Goal: Task Accomplishment & Management: Use online tool/utility

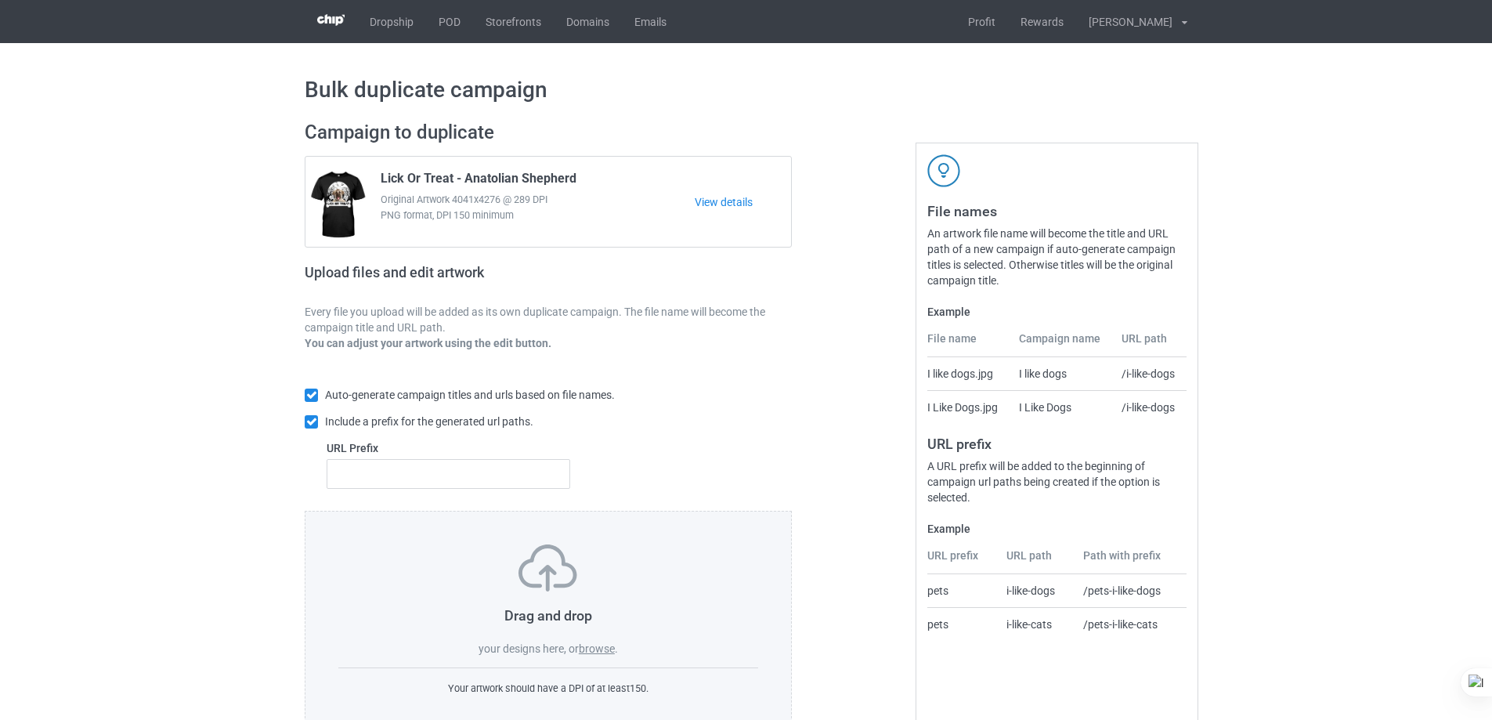
click at [597, 645] on label "browse" at bounding box center [597, 648] width 36 height 13
click at [0, 0] on input "browse" at bounding box center [0, 0] width 0 height 0
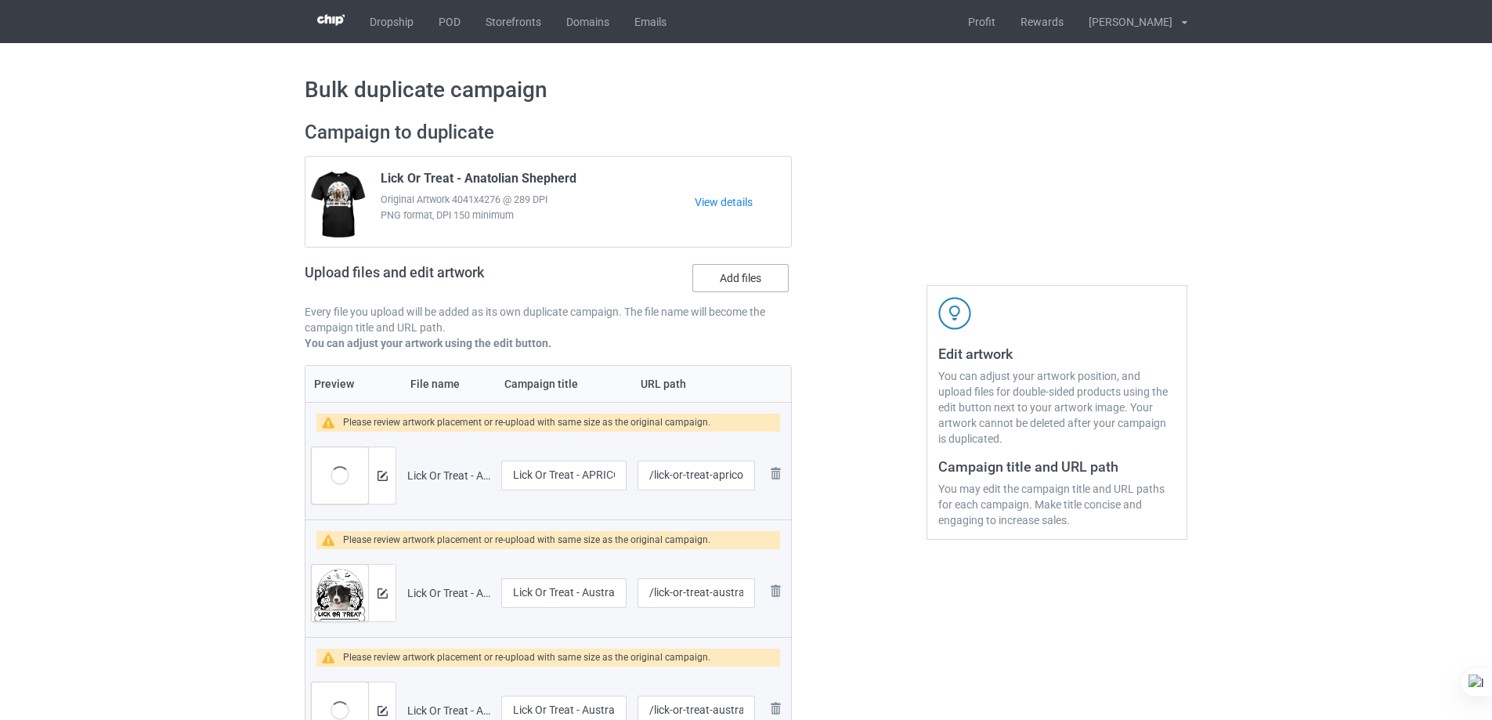
click at [746, 277] on label "Add files" at bounding box center [740, 278] width 96 height 28
click at [0, 0] on input "Add files" at bounding box center [0, 0] width 0 height 0
click at [750, 275] on label "Add files" at bounding box center [740, 278] width 96 height 28
click at [0, 0] on input "Add files" at bounding box center [0, 0] width 0 height 0
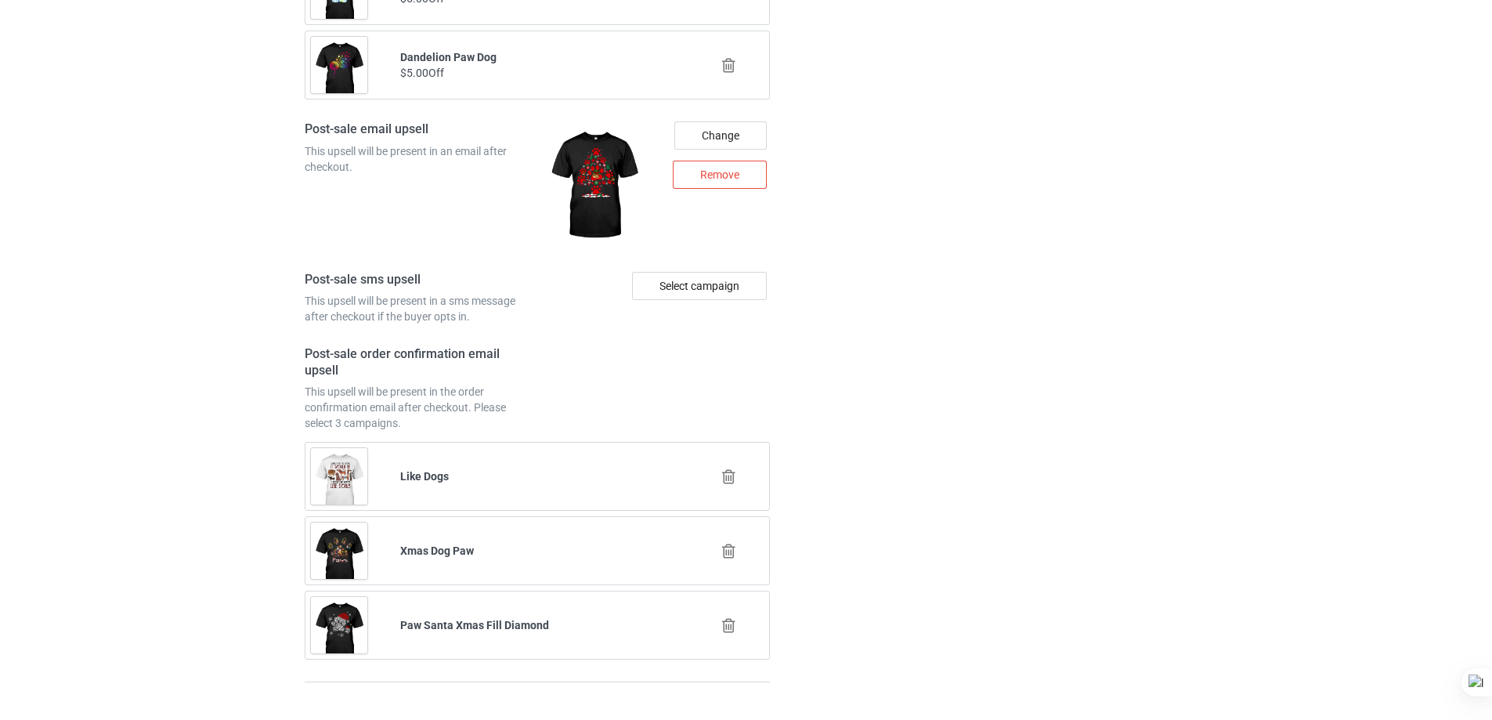
scroll to position [7664, 0]
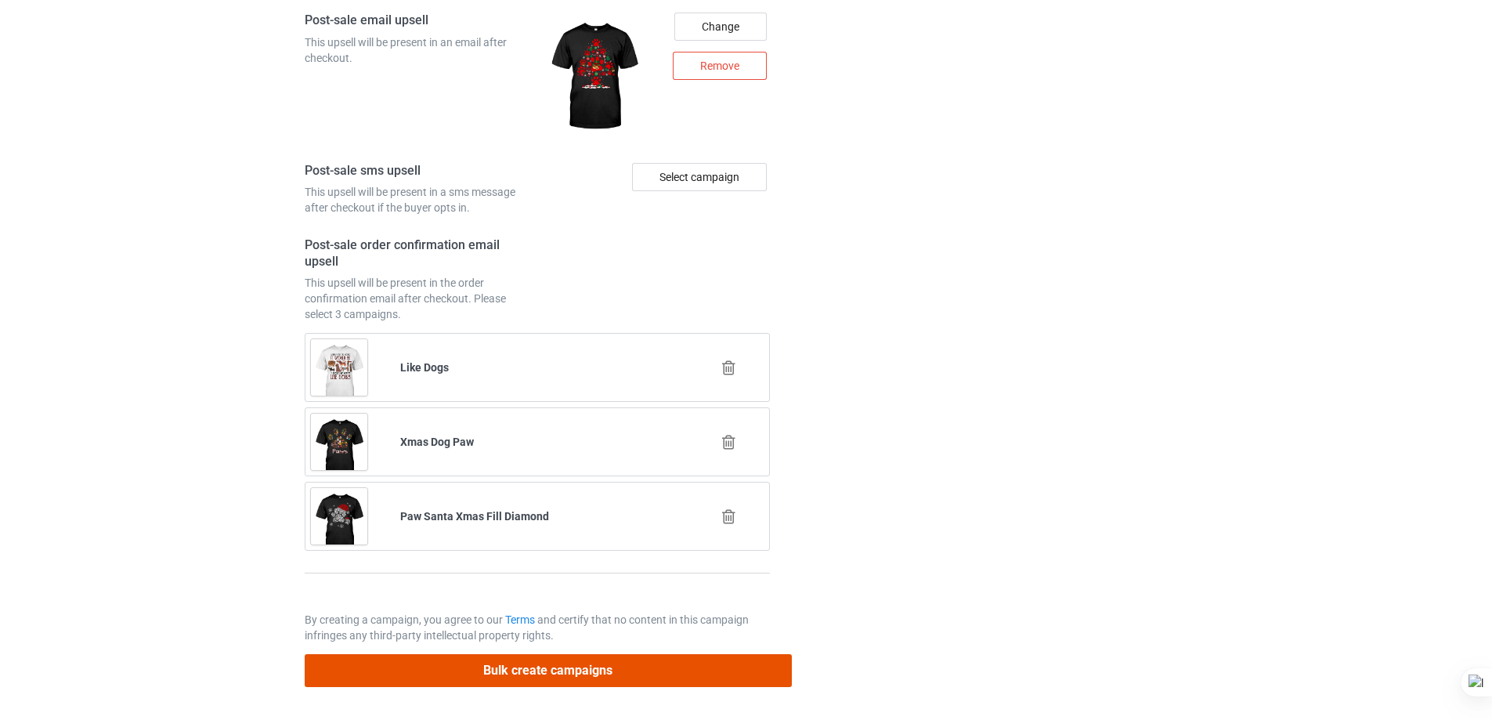
click at [652, 667] on button "Bulk create campaigns" at bounding box center [548, 670] width 487 height 32
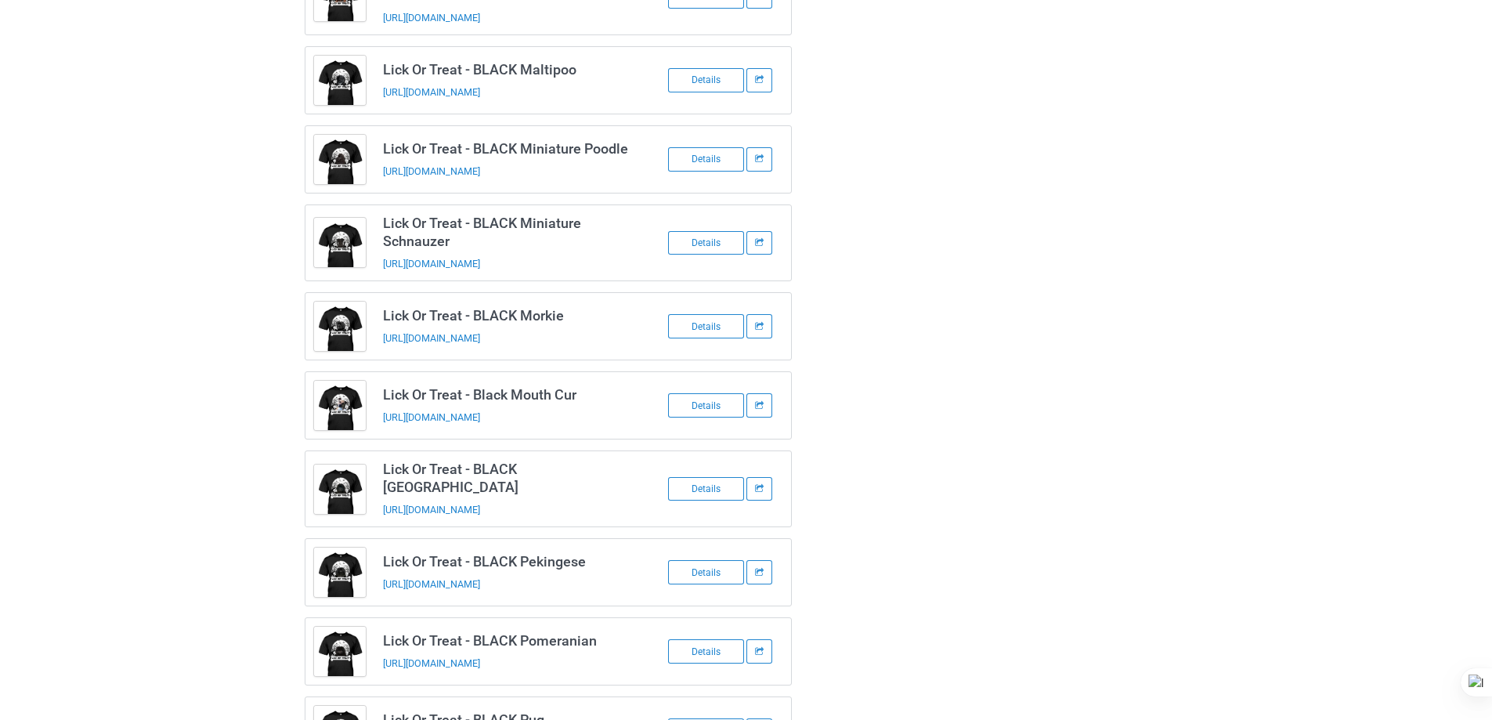
scroll to position [3269, 0]
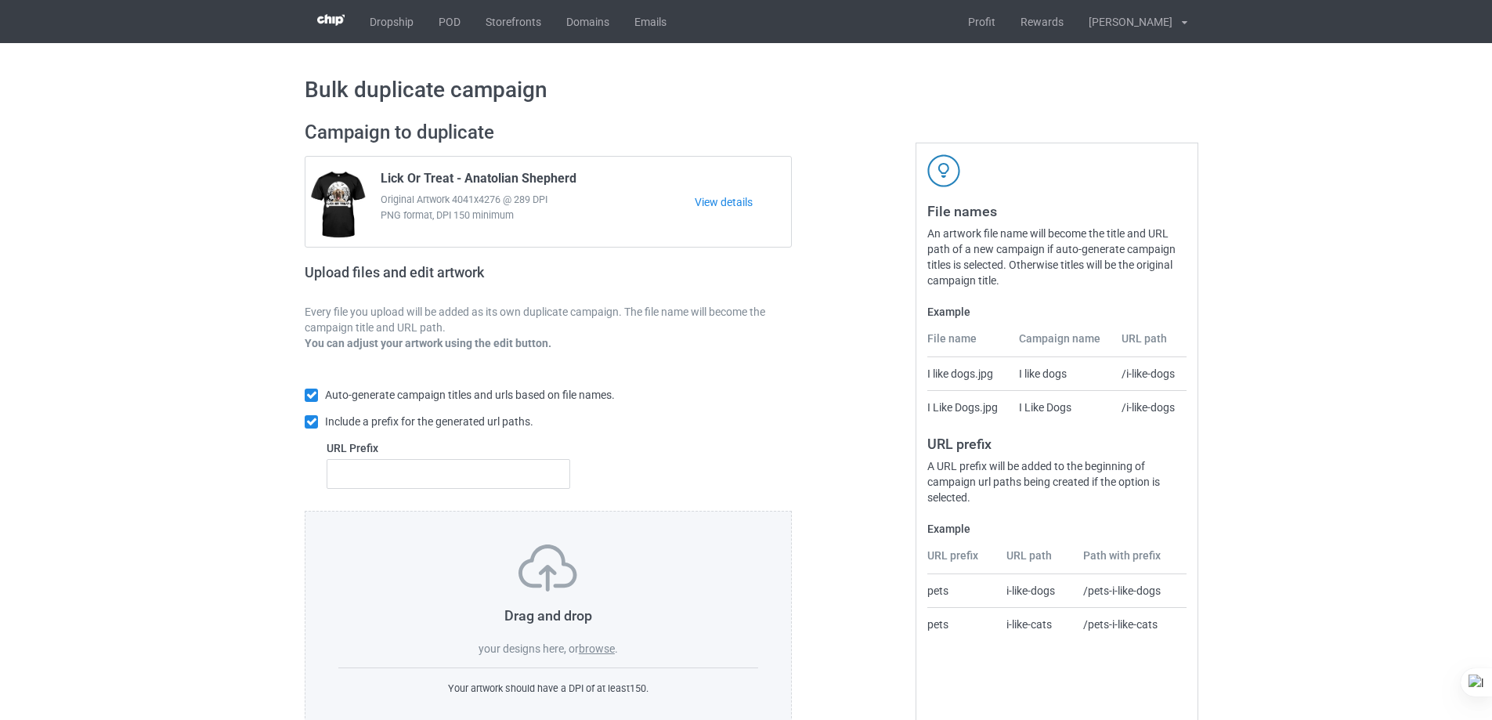
click at [610, 656] on div "Drag and drop your designs here, or browse ." at bounding box center [548, 600] width 420 height 112
click at [604, 646] on label "browse" at bounding box center [597, 648] width 36 height 13
click at [0, 0] on input "browse" at bounding box center [0, 0] width 0 height 0
click at [593, 652] on label "browse" at bounding box center [597, 648] width 36 height 13
click at [0, 0] on input "browse" at bounding box center [0, 0] width 0 height 0
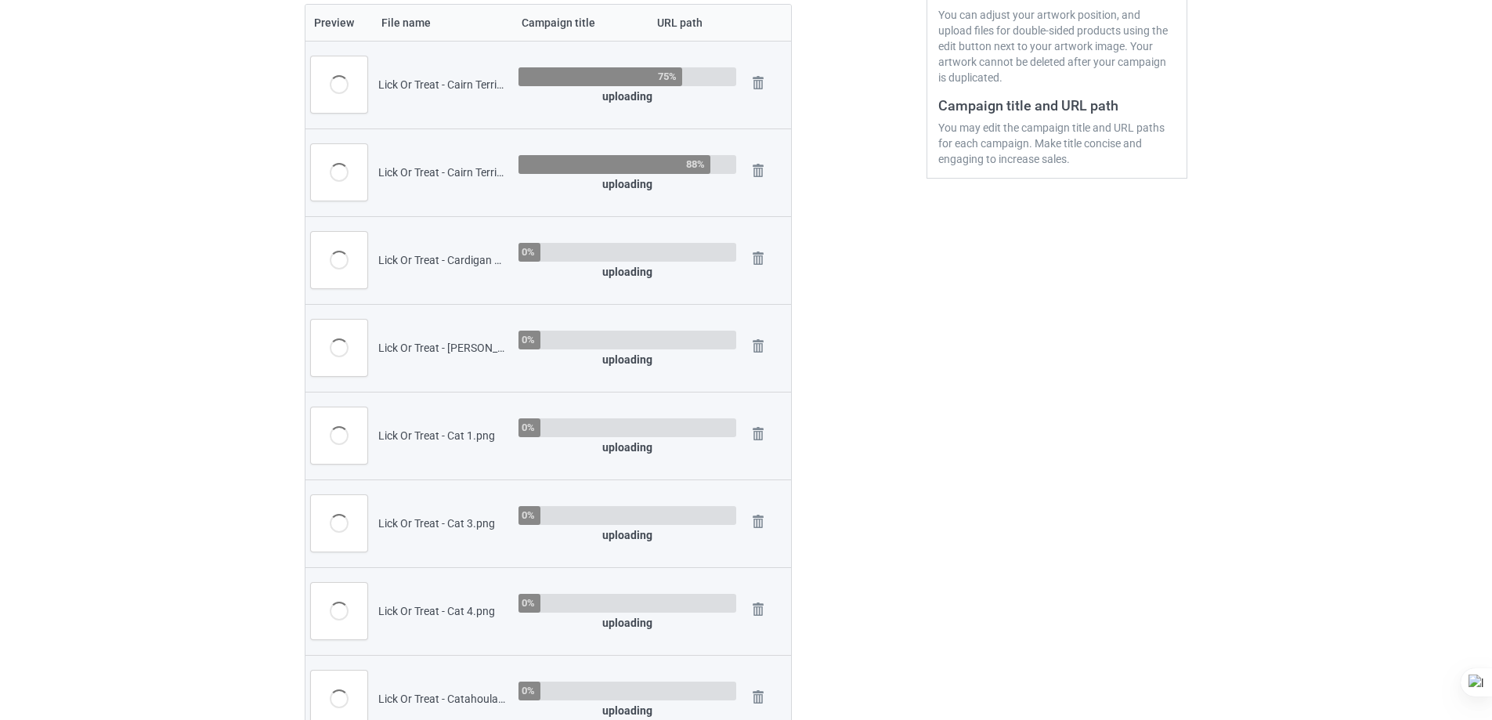
scroll to position [235, 0]
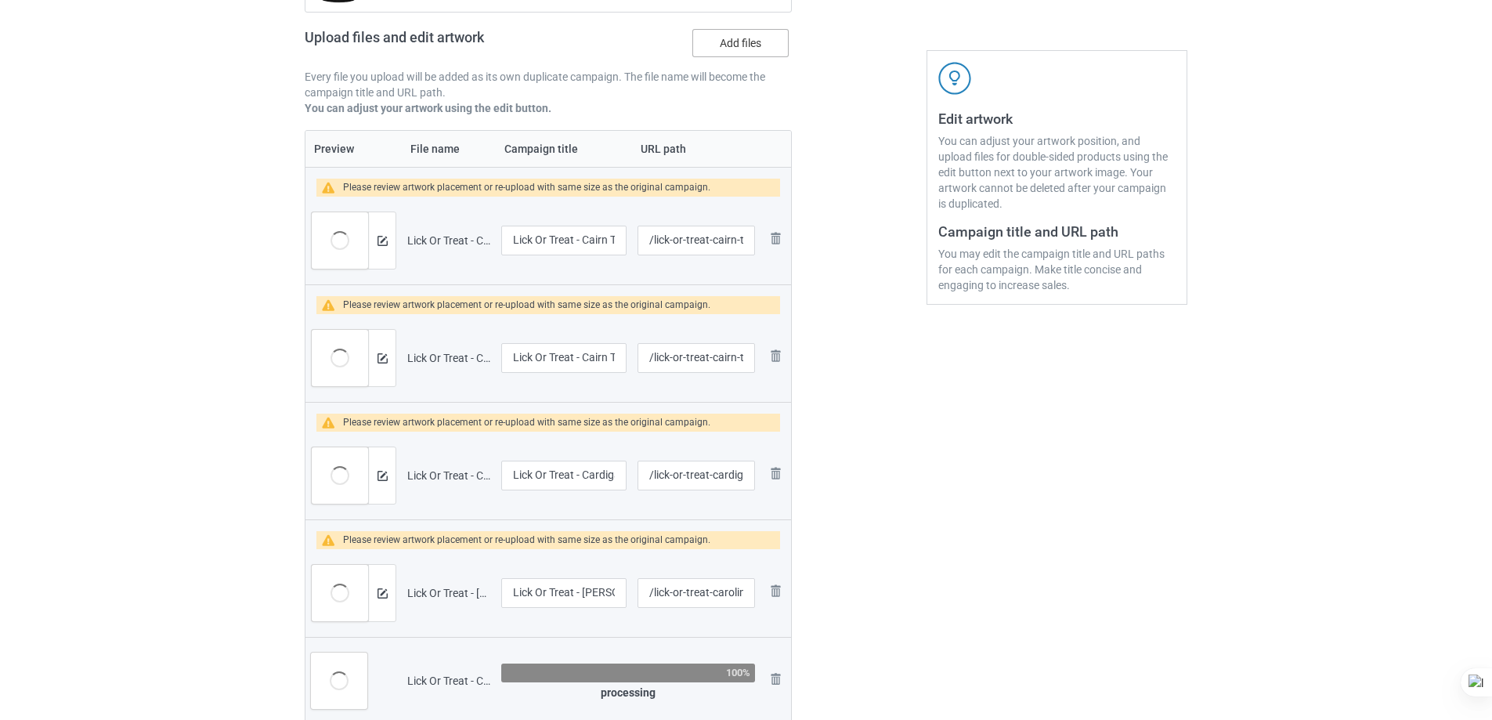
click at [757, 46] on label "Add files" at bounding box center [740, 43] width 96 height 28
click at [0, 0] on input "Add files" at bounding box center [0, 0] width 0 height 0
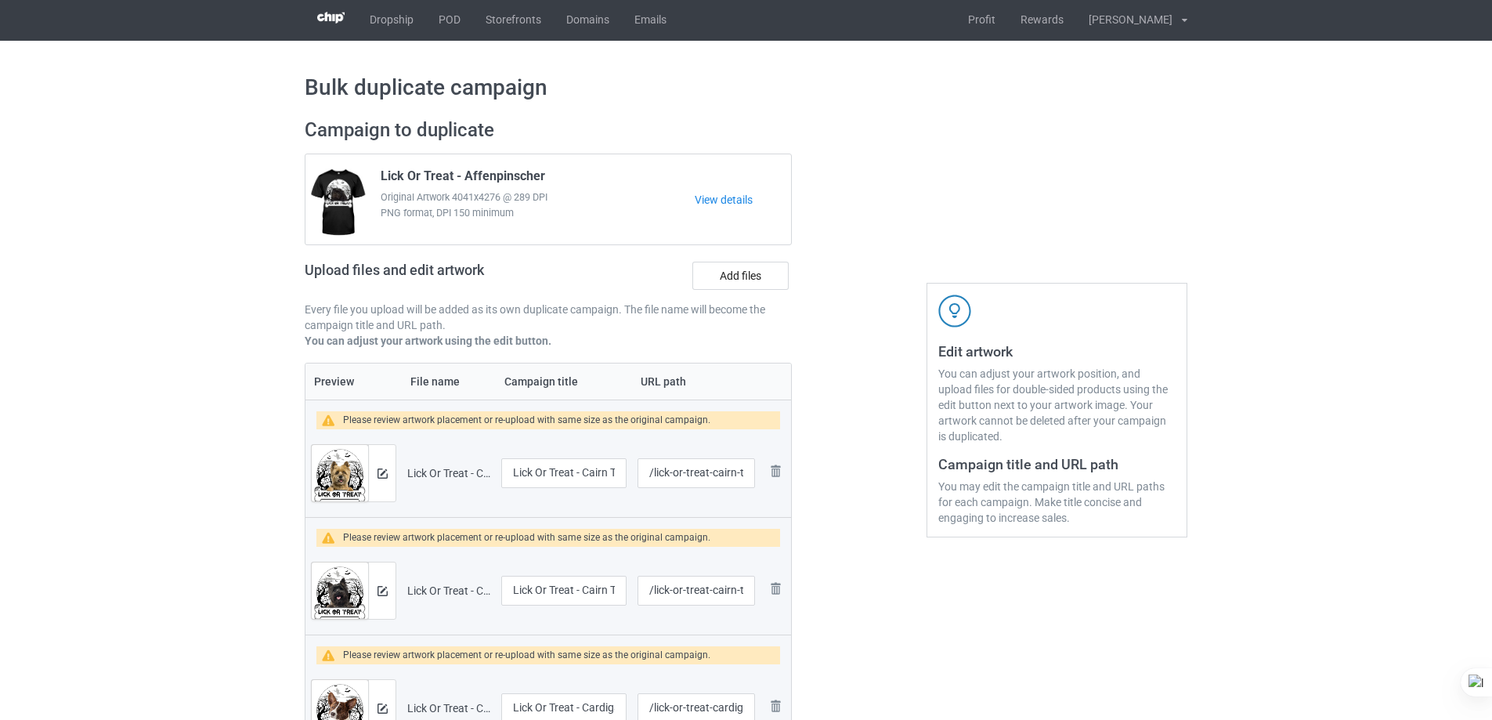
scroll to position [0, 0]
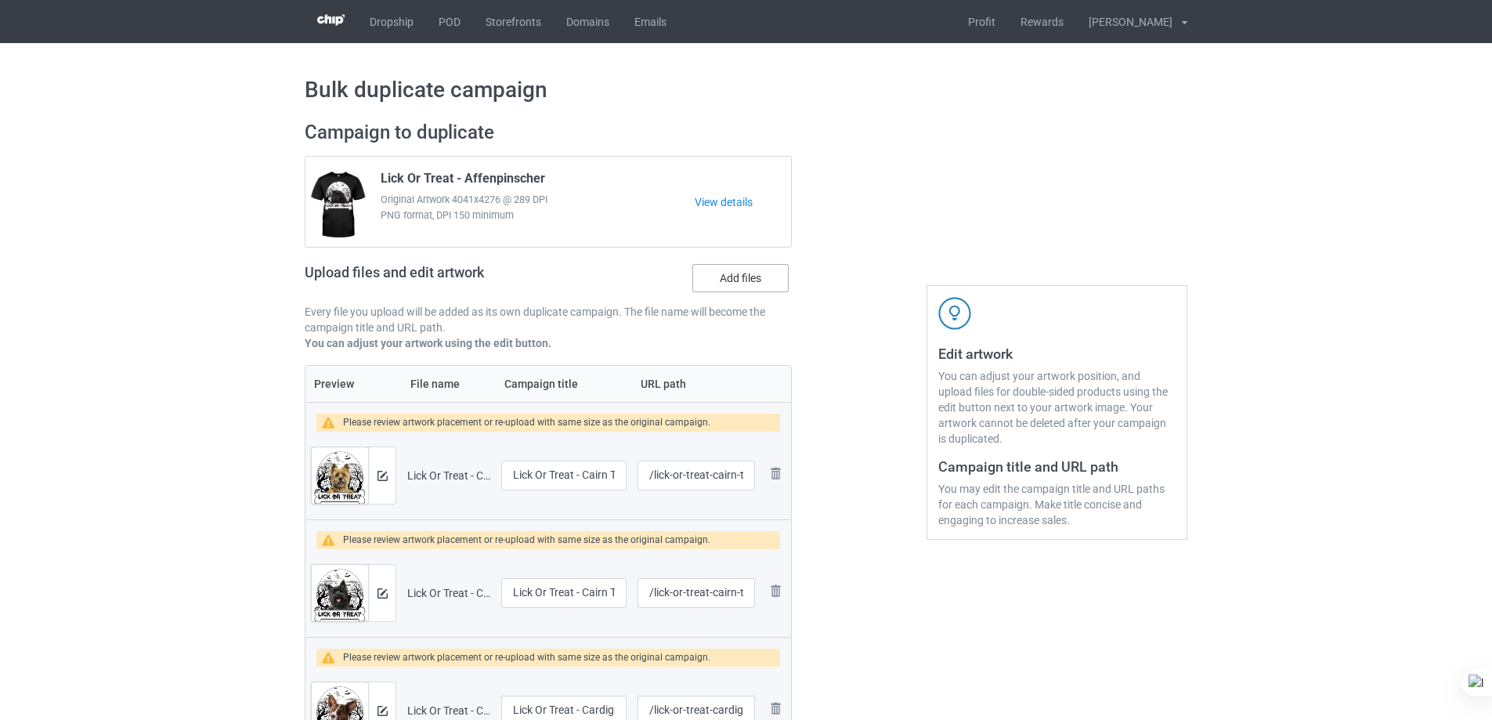
click at [768, 287] on label "Add files" at bounding box center [740, 278] width 96 height 28
click at [0, 0] on input "Add files" at bounding box center [0, 0] width 0 height 0
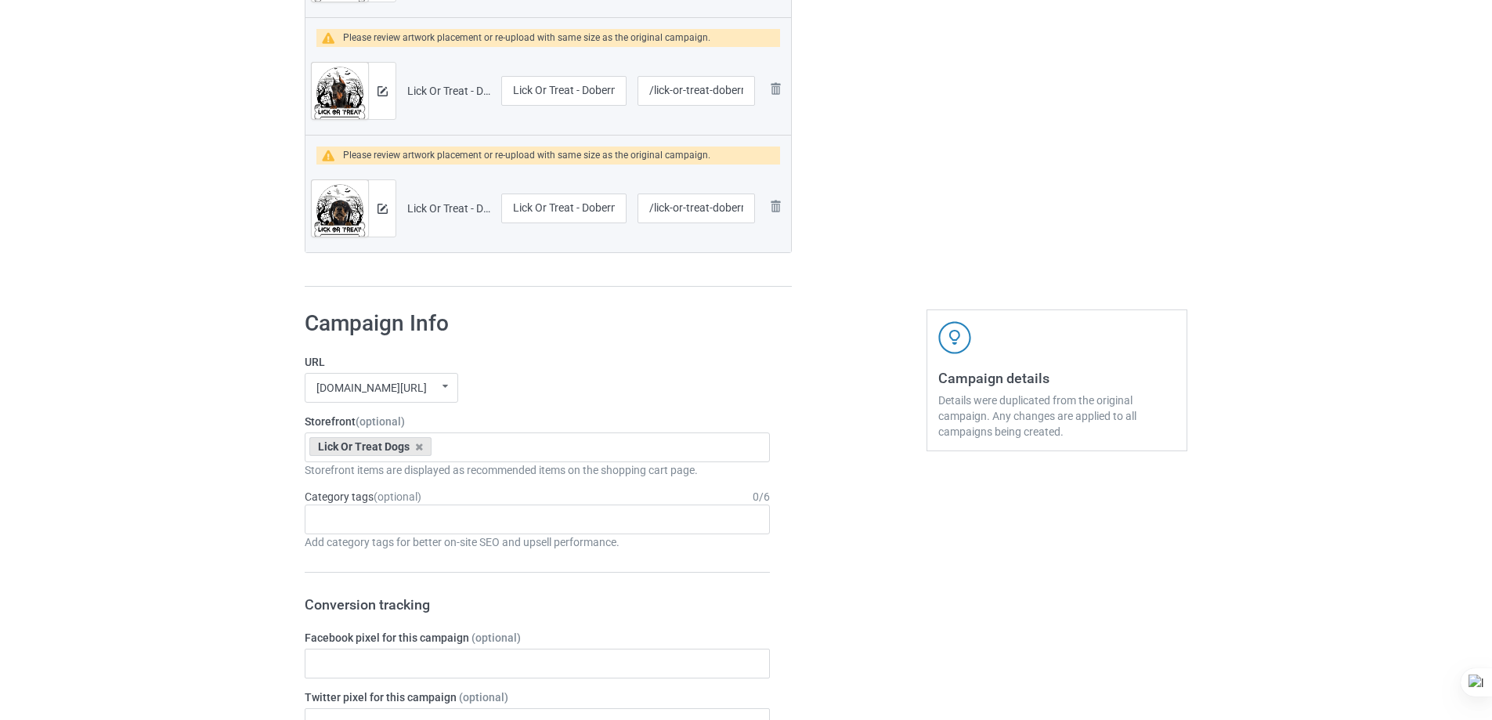
scroll to position [5796, 0]
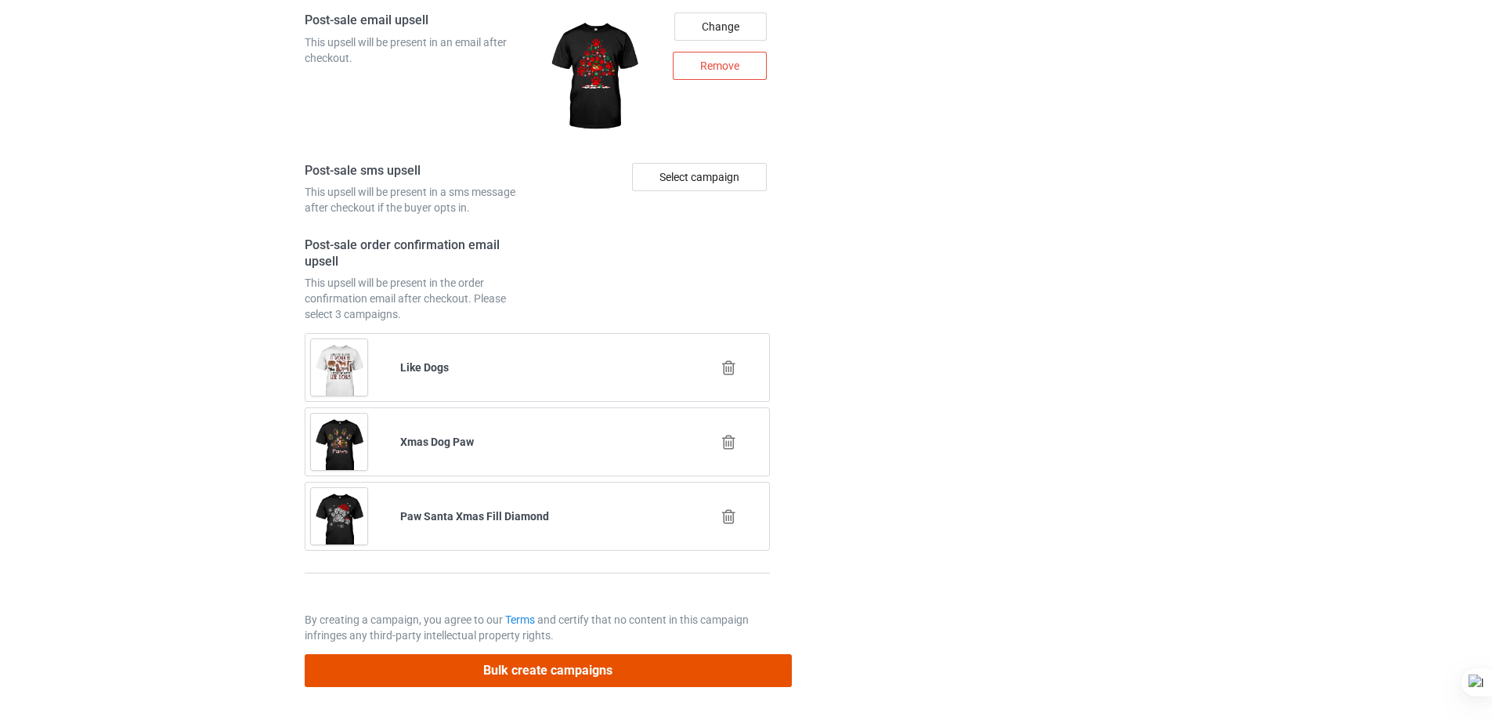
click at [698, 671] on button "Bulk create campaigns" at bounding box center [548, 670] width 487 height 32
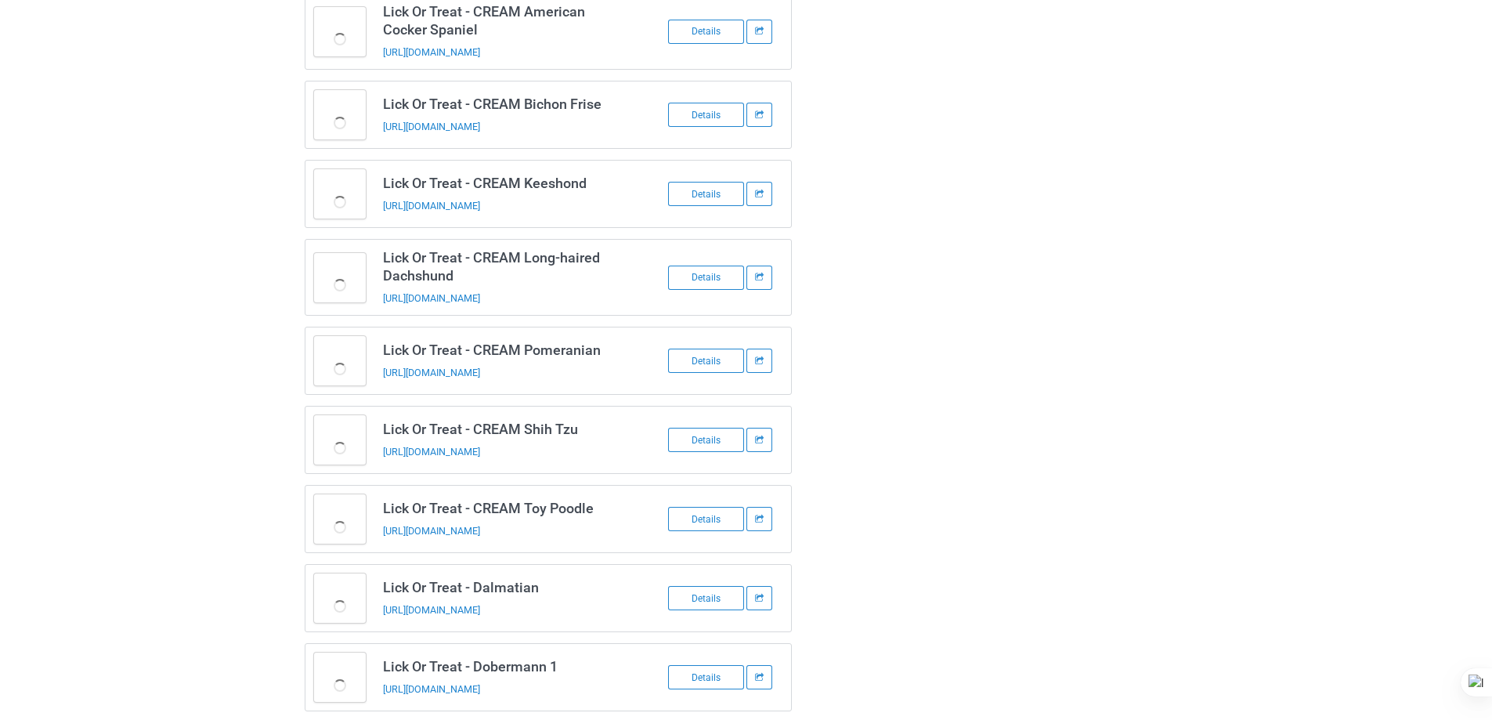
scroll to position [3308, 0]
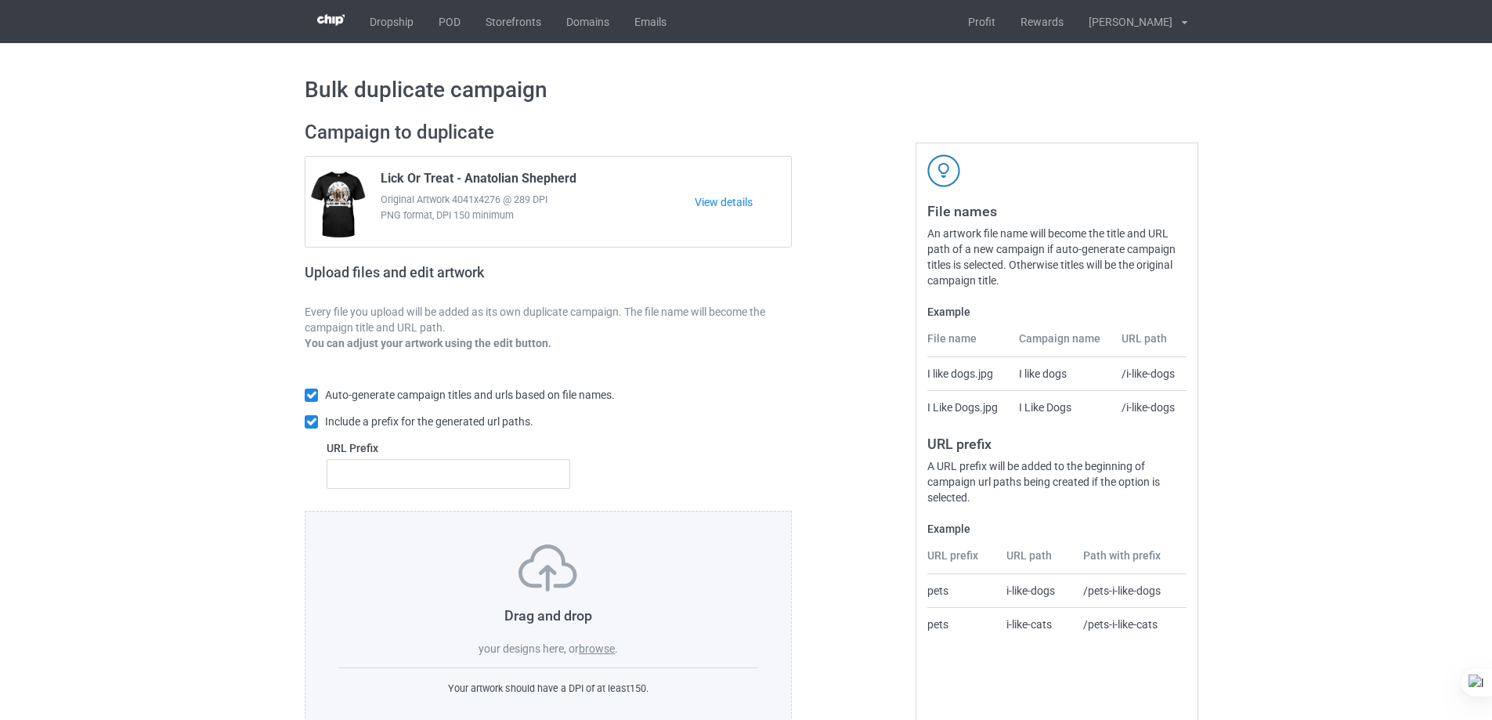
click at [598, 652] on label "browse" at bounding box center [597, 648] width 36 height 13
click at [0, 0] on input "browse" at bounding box center [0, 0] width 0 height 0
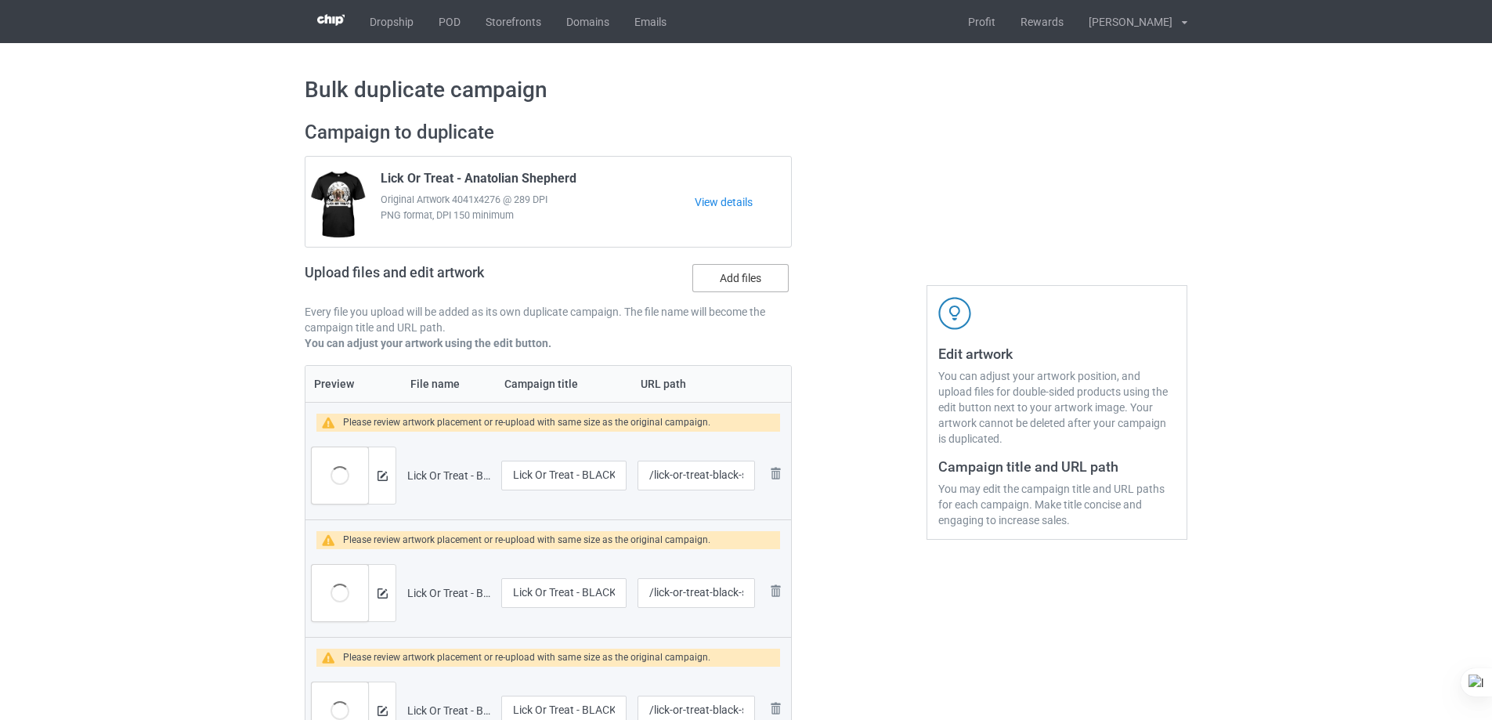
click at [772, 278] on label "Add files" at bounding box center [740, 278] width 96 height 28
click at [0, 0] on input "Add files" at bounding box center [0, 0] width 0 height 0
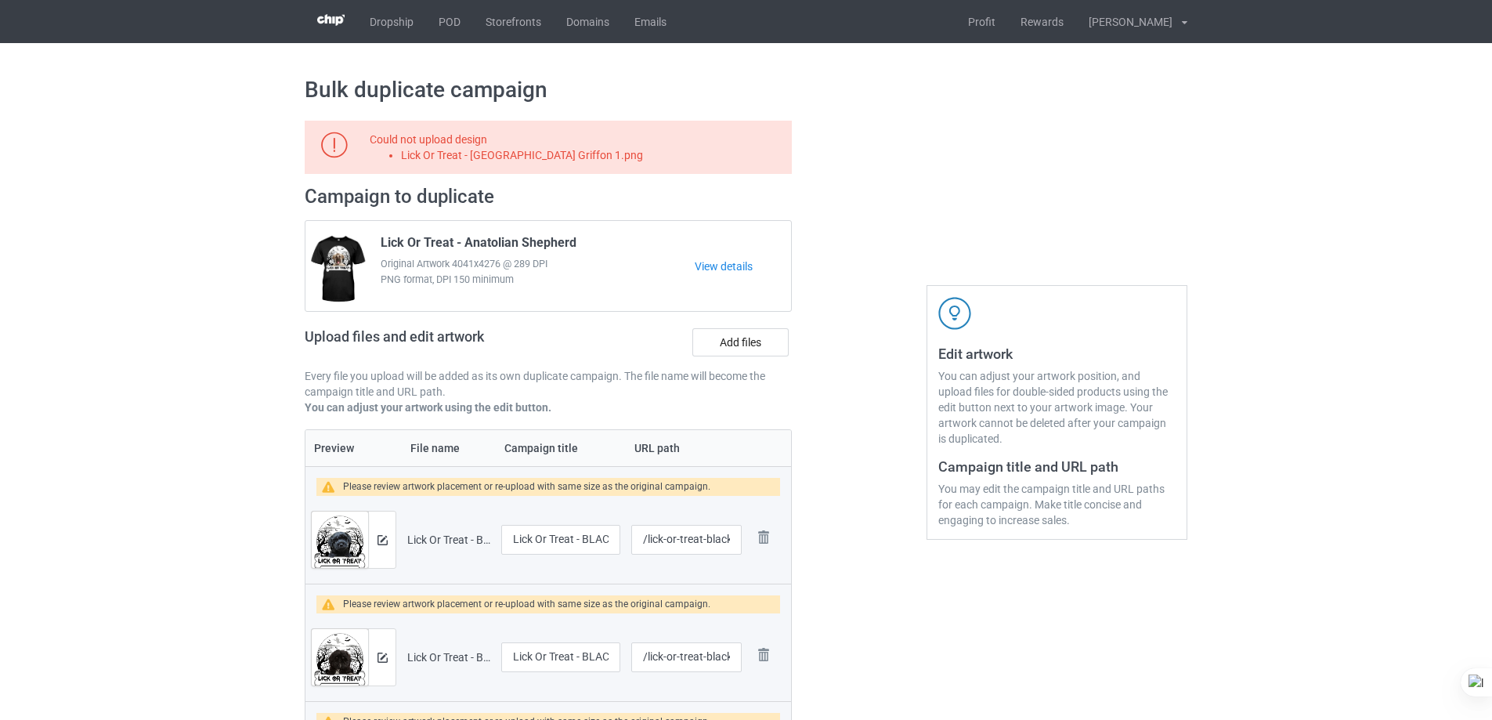
click at [551, 156] on li "Lick Or Treat - Brussels Griffon 1.png" at bounding box center [593, 155] width 385 height 16
copy li "Lick Or Treat - Brussels Griffon 1.png"
click at [725, 342] on label "Add files" at bounding box center [740, 342] width 96 height 28
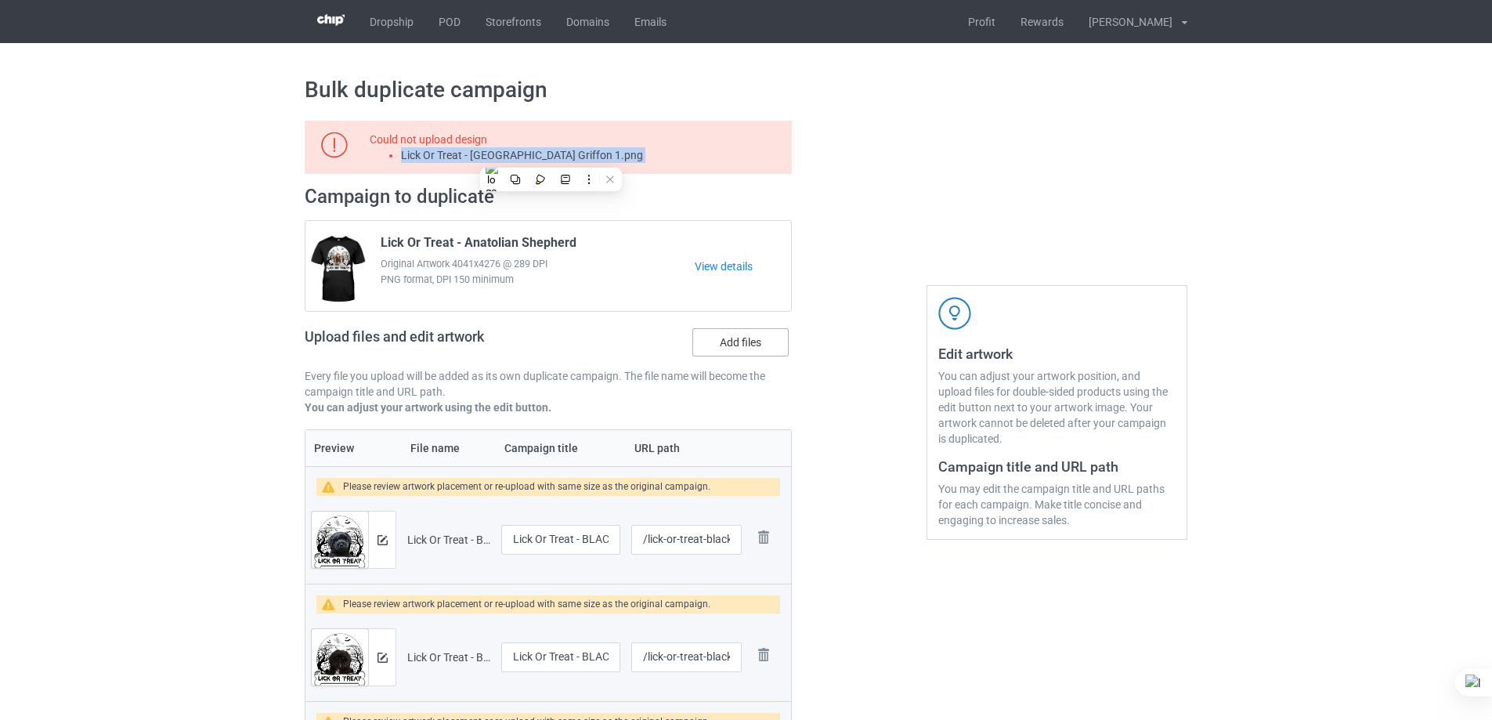
click at [0, 0] on input "Add files" at bounding box center [0, 0] width 0 height 0
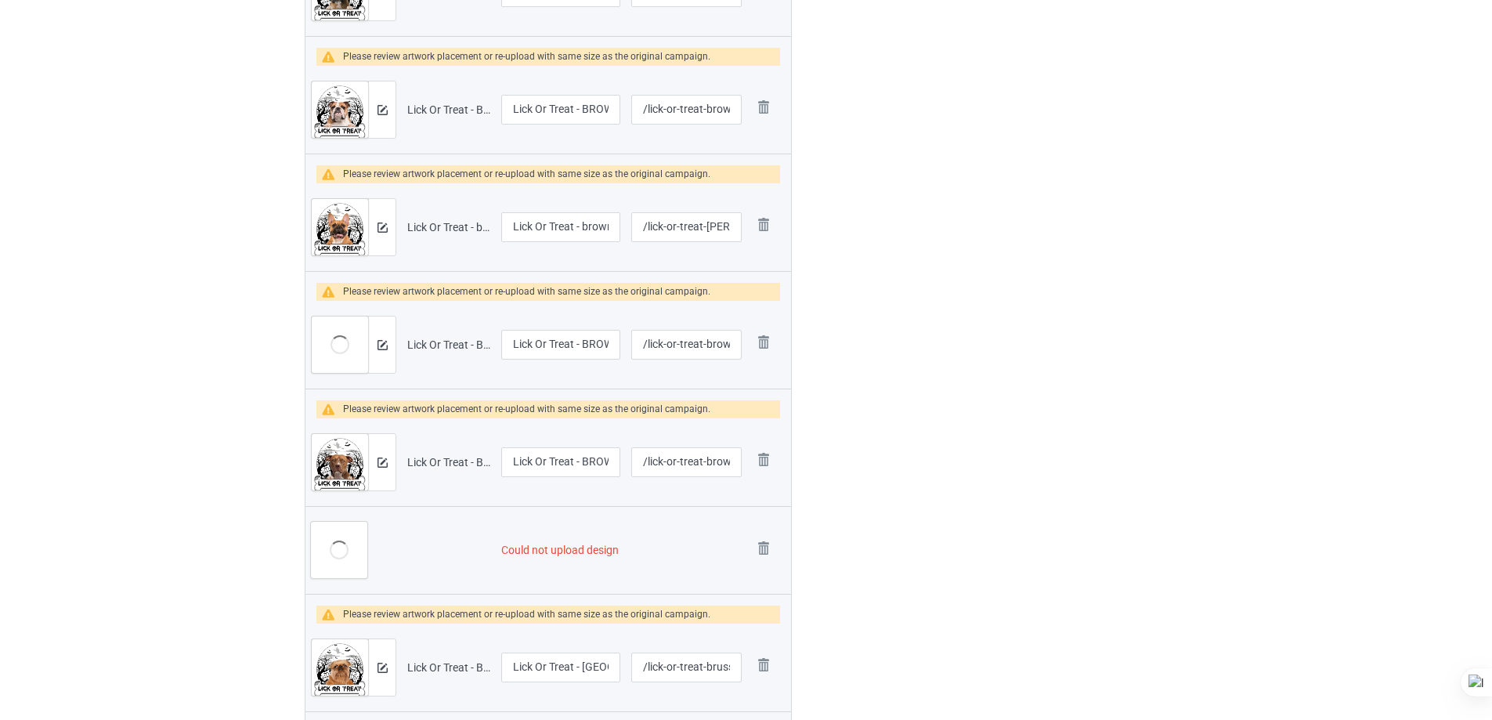
scroll to position [3133, 0]
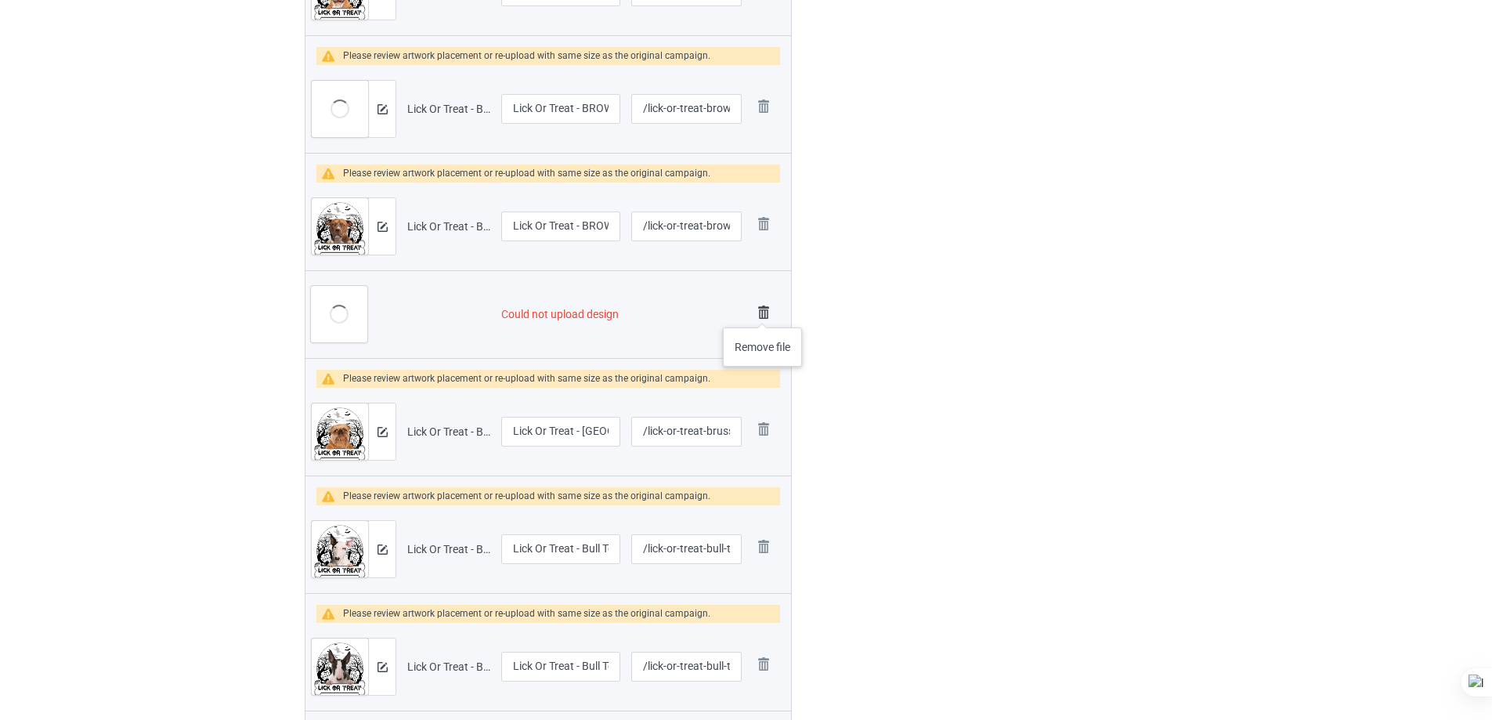
click at [763, 312] on img at bounding box center [764, 313] width 22 height 22
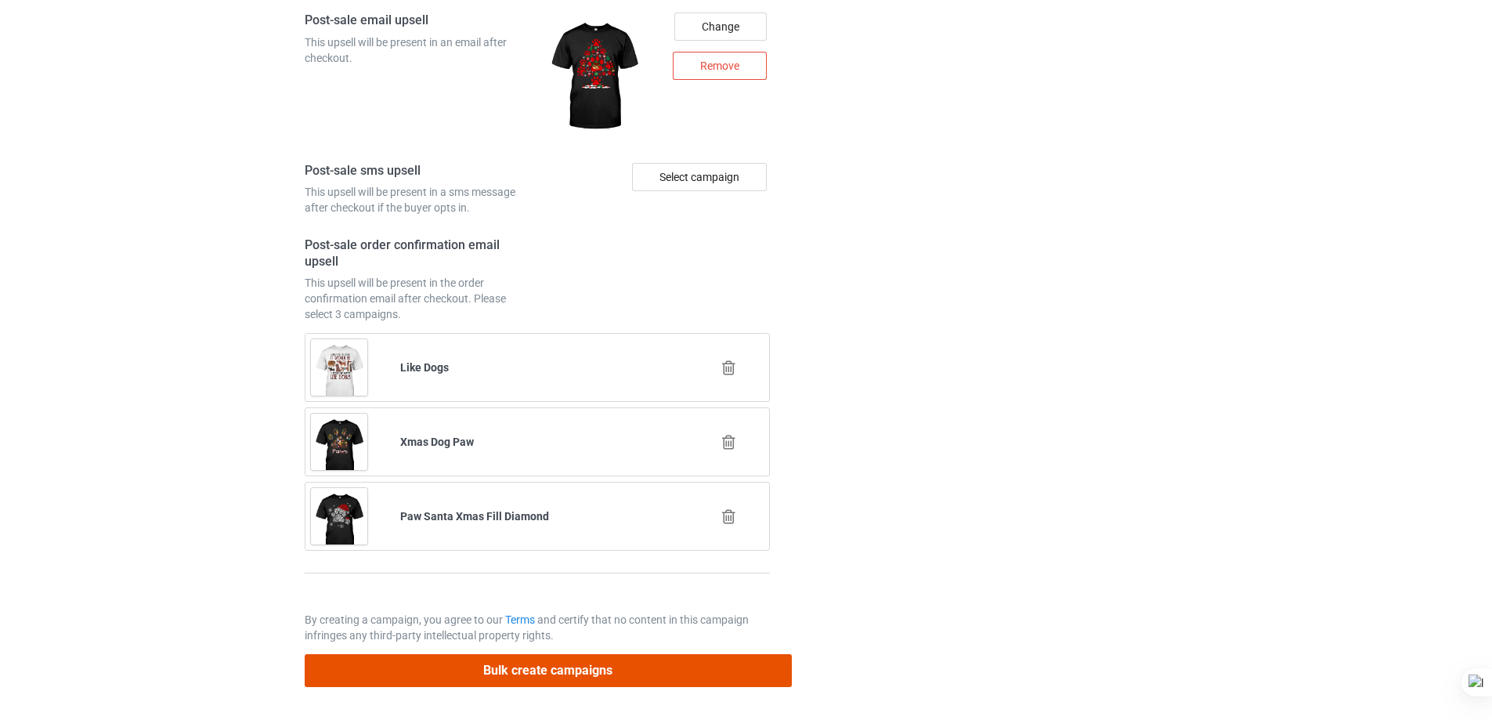
click at [681, 666] on button "Bulk create campaigns" at bounding box center [548, 670] width 487 height 32
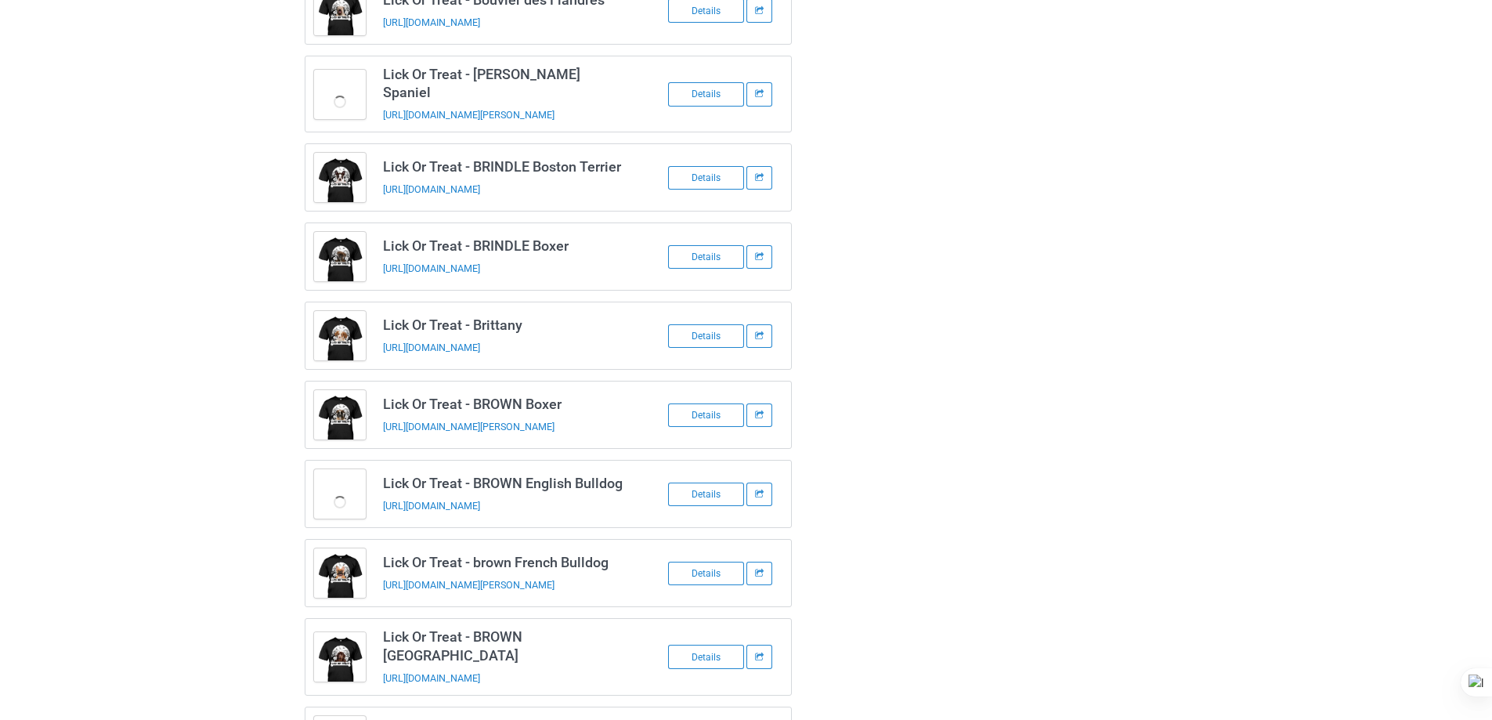
scroll to position [1258, 0]
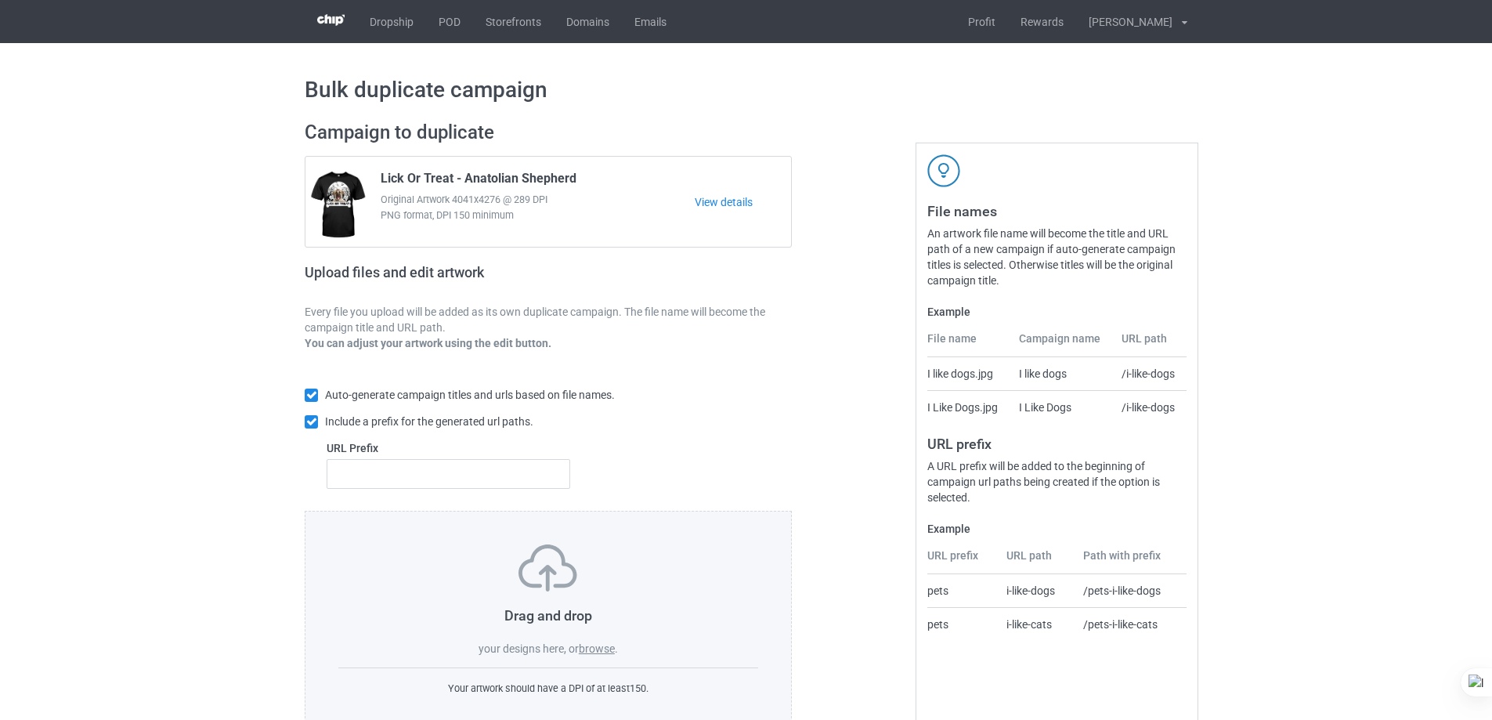
click at [591, 645] on label "browse" at bounding box center [597, 648] width 36 height 13
click at [0, 0] on input "browse" at bounding box center [0, 0] width 0 height 0
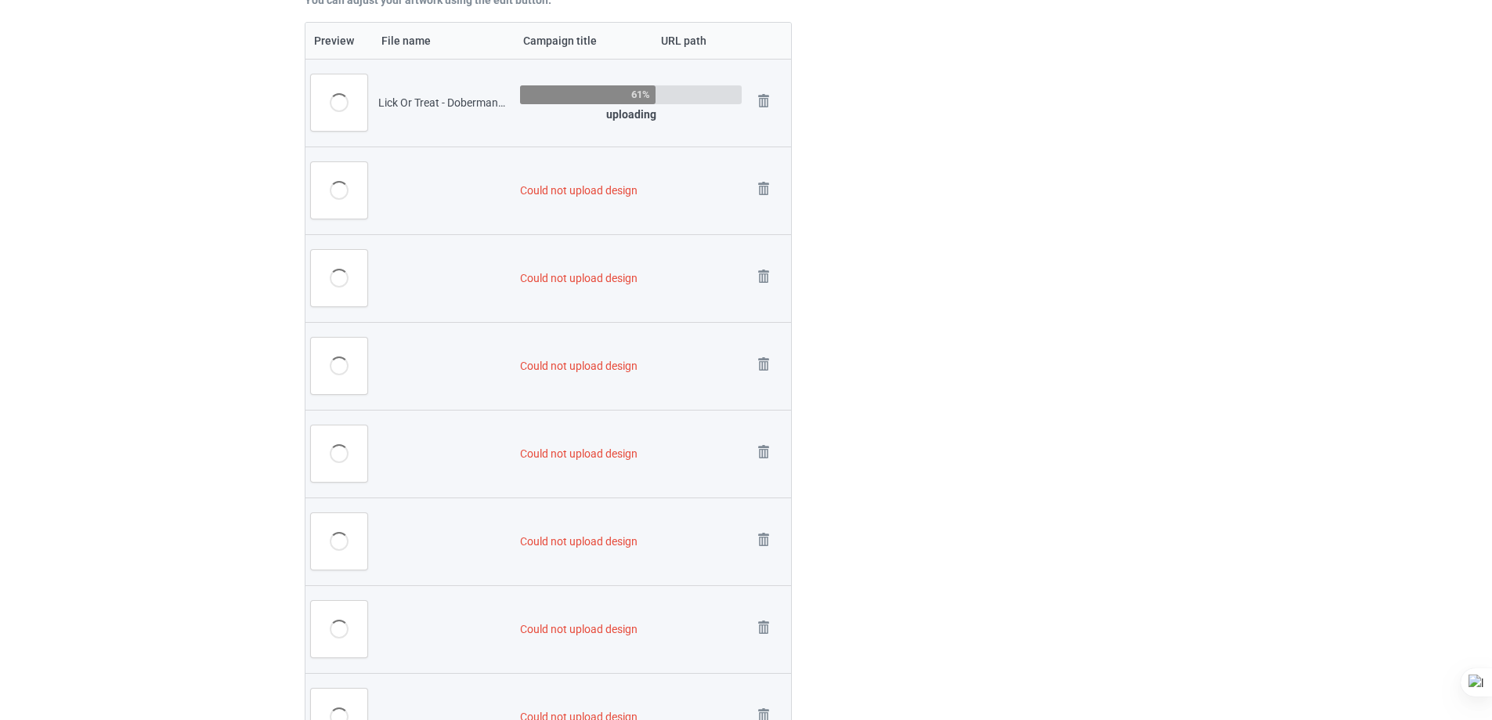
scroll to position [235, 0]
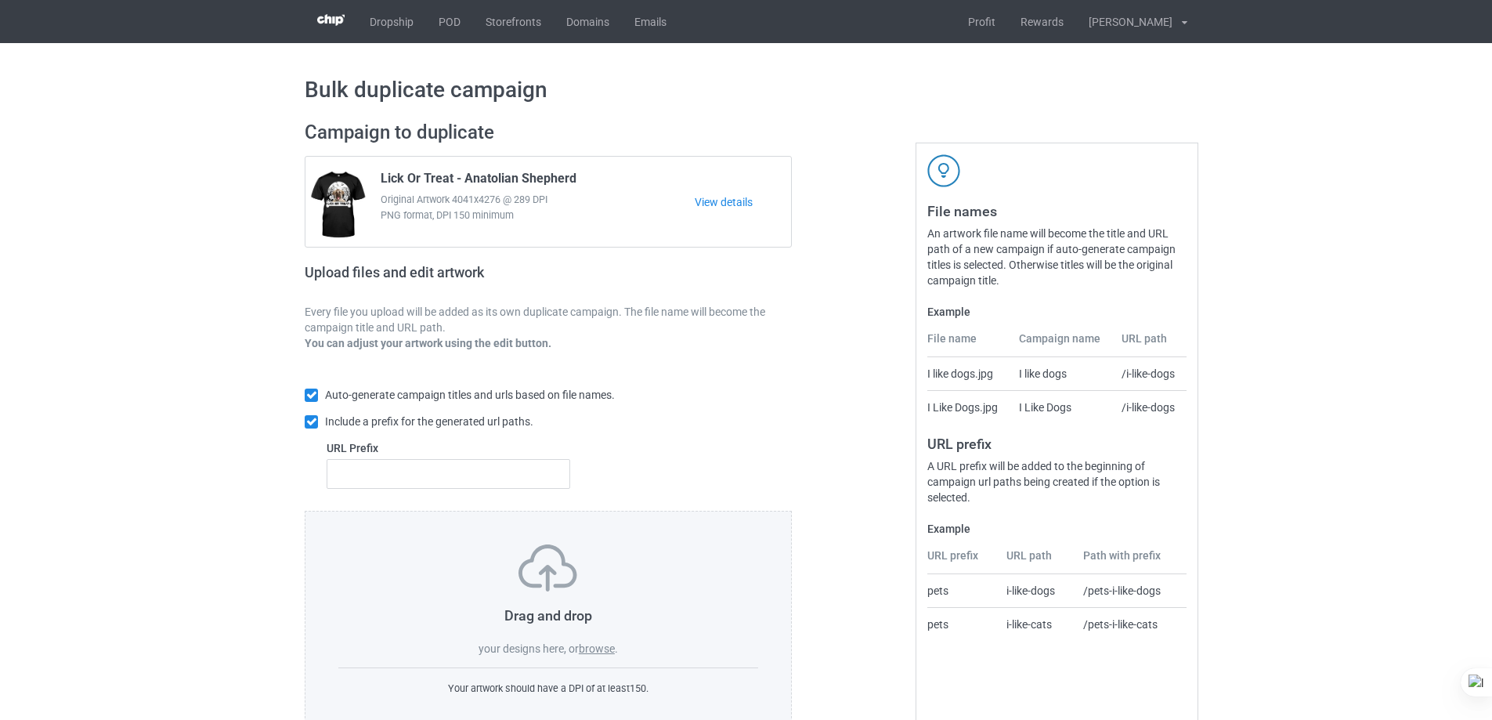
click at [607, 650] on label "browse" at bounding box center [597, 648] width 36 height 13
click at [0, 0] on input "browse" at bounding box center [0, 0] width 0 height 0
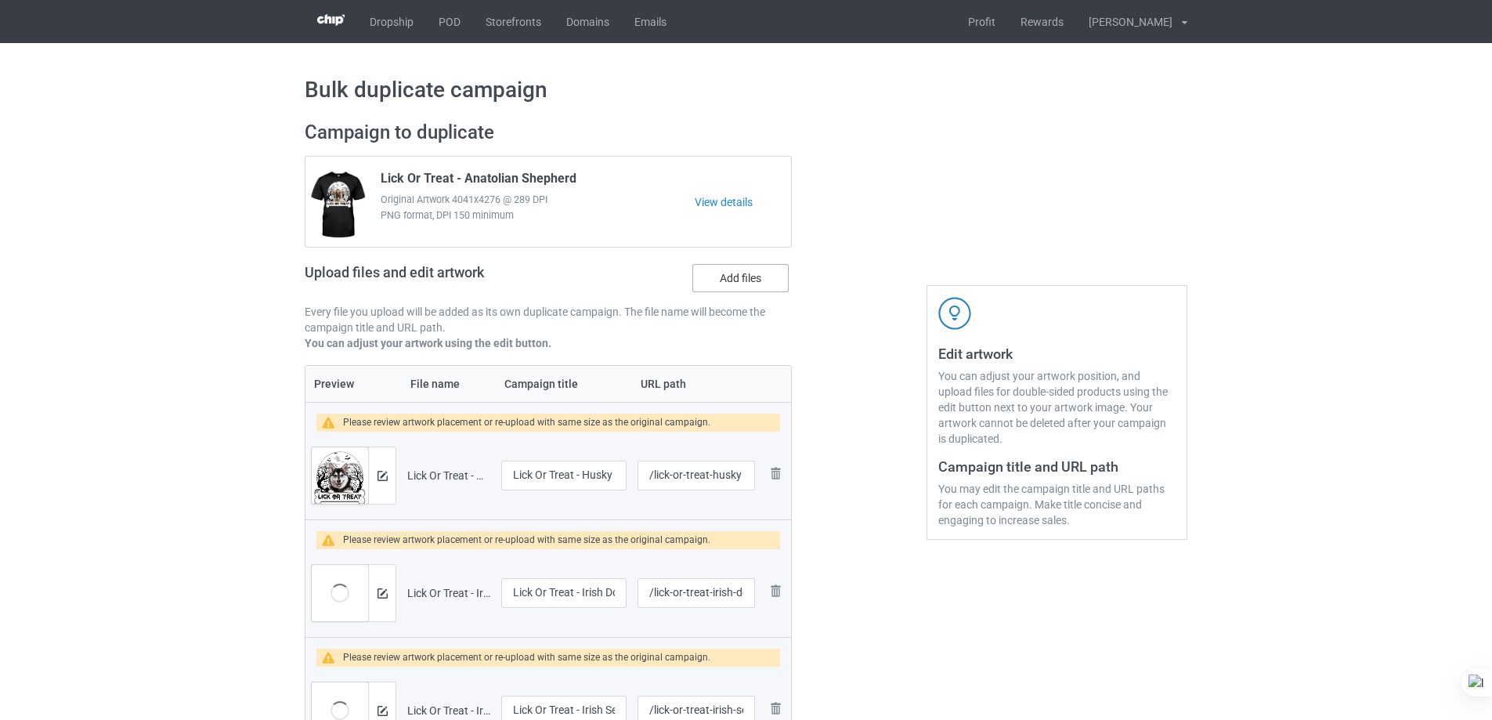
click at [754, 276] on label "Add files" at bounding box center [740, 278] width 96 height 28
click at [0, 0] on input "Add files" at bounding box center [0, 0] width 0 height 0
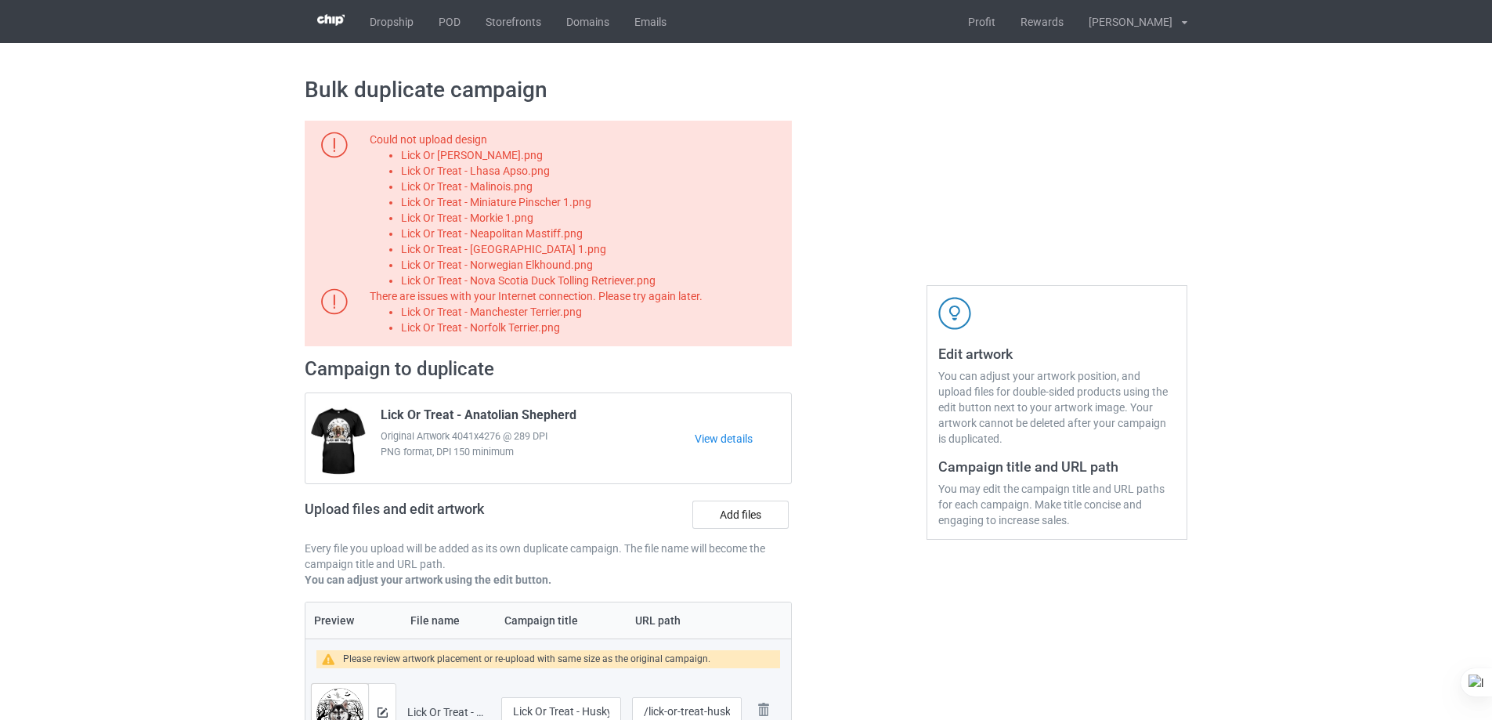
click at [534, 157] on li "Lick Or Treat - Leonberger.png" at bounding box center [593, 155] width 385 height 16
copy li "Lick Or Treat - Leonberger.png"
click at [754, 517] on label "Add files" at bounding box center [740, 515] width 96 height 28
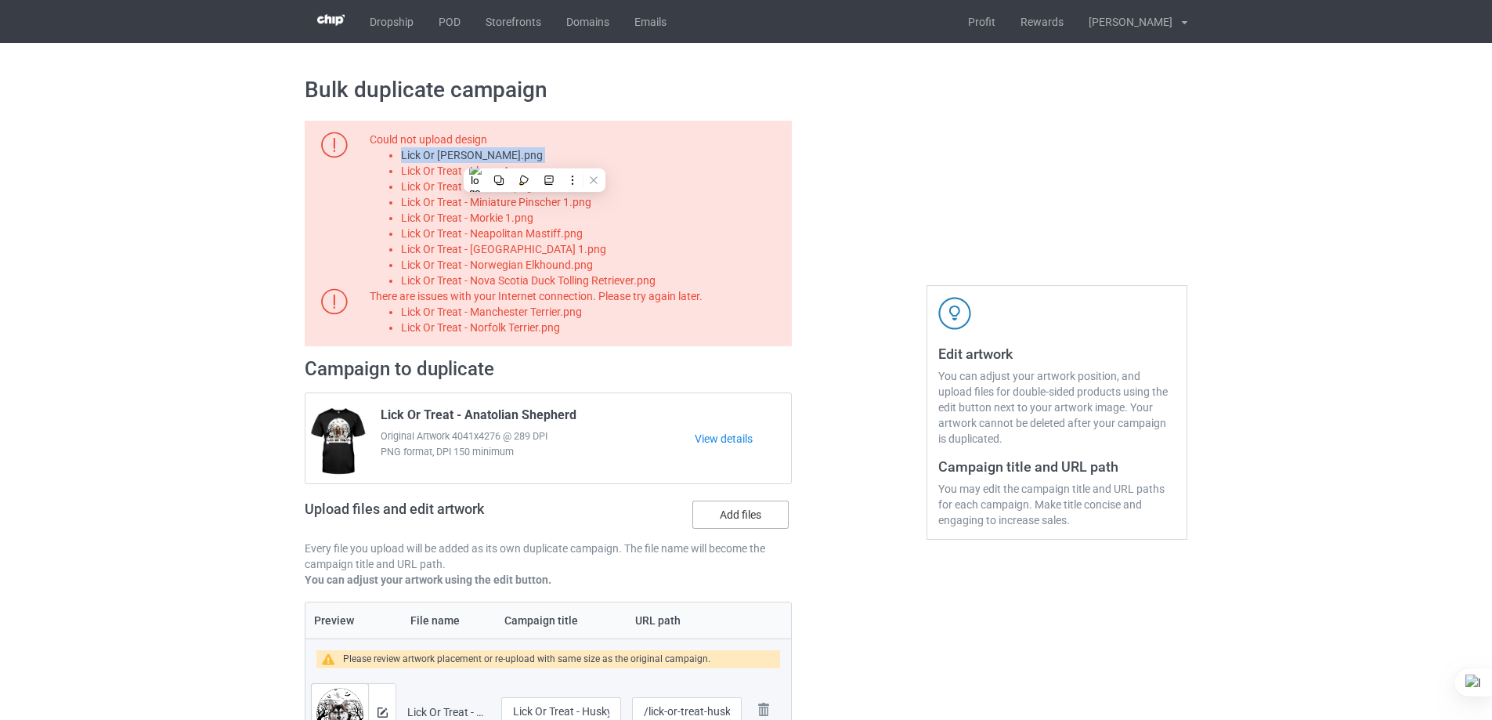
click at [0, 0] on input "Add files" at bounding box center [0, 0] width 0 height 0
click at [516, 171] on li "Lick Or Treat - Lhasa Apso.png" at bounding box center [593, 171] width 385 height 16
copy li "Lick Or Treat - Lhasa Apso.png"
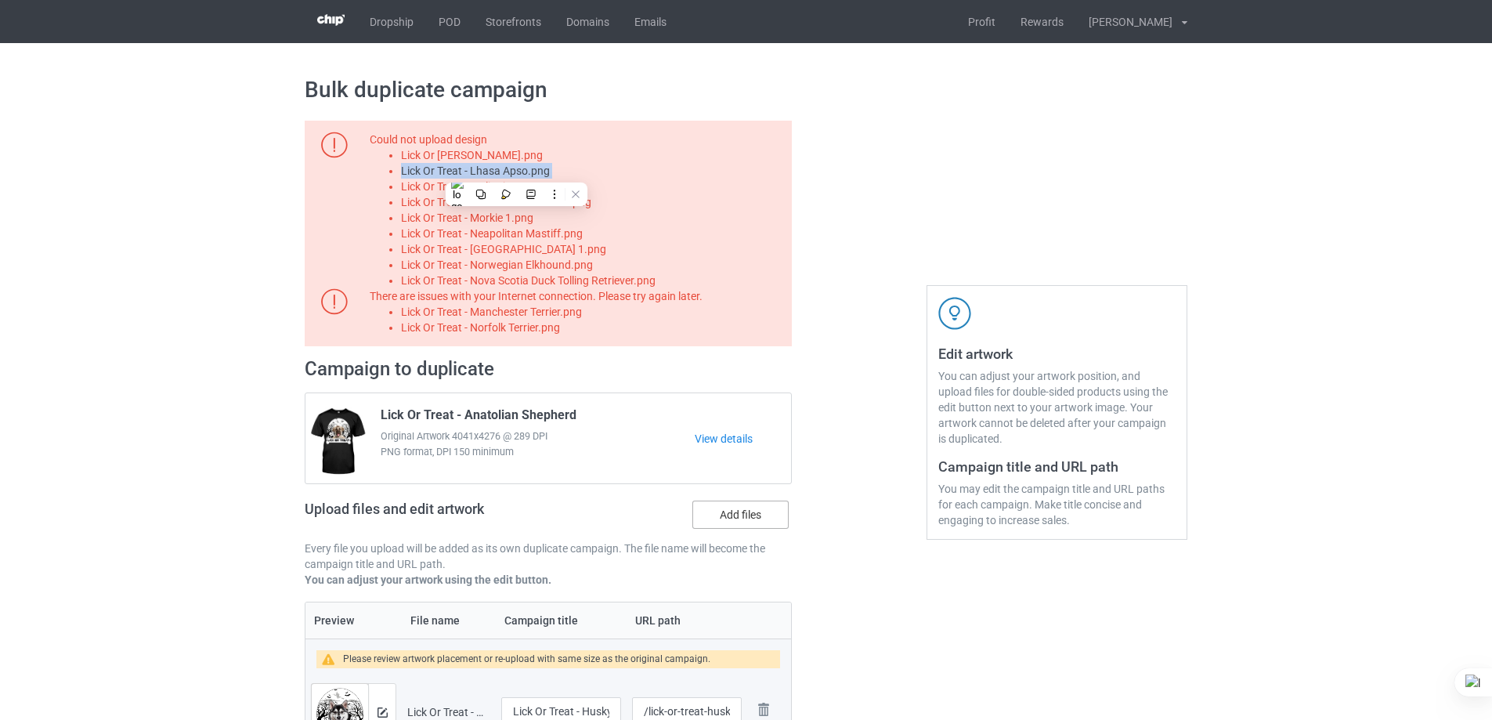
click at [770, 521] on label "Add files" at bounding box center [740, 515] width 96 height 28
click at [0, 0] on input "Add files" at bounding box center [0, 0] width 0 height 0
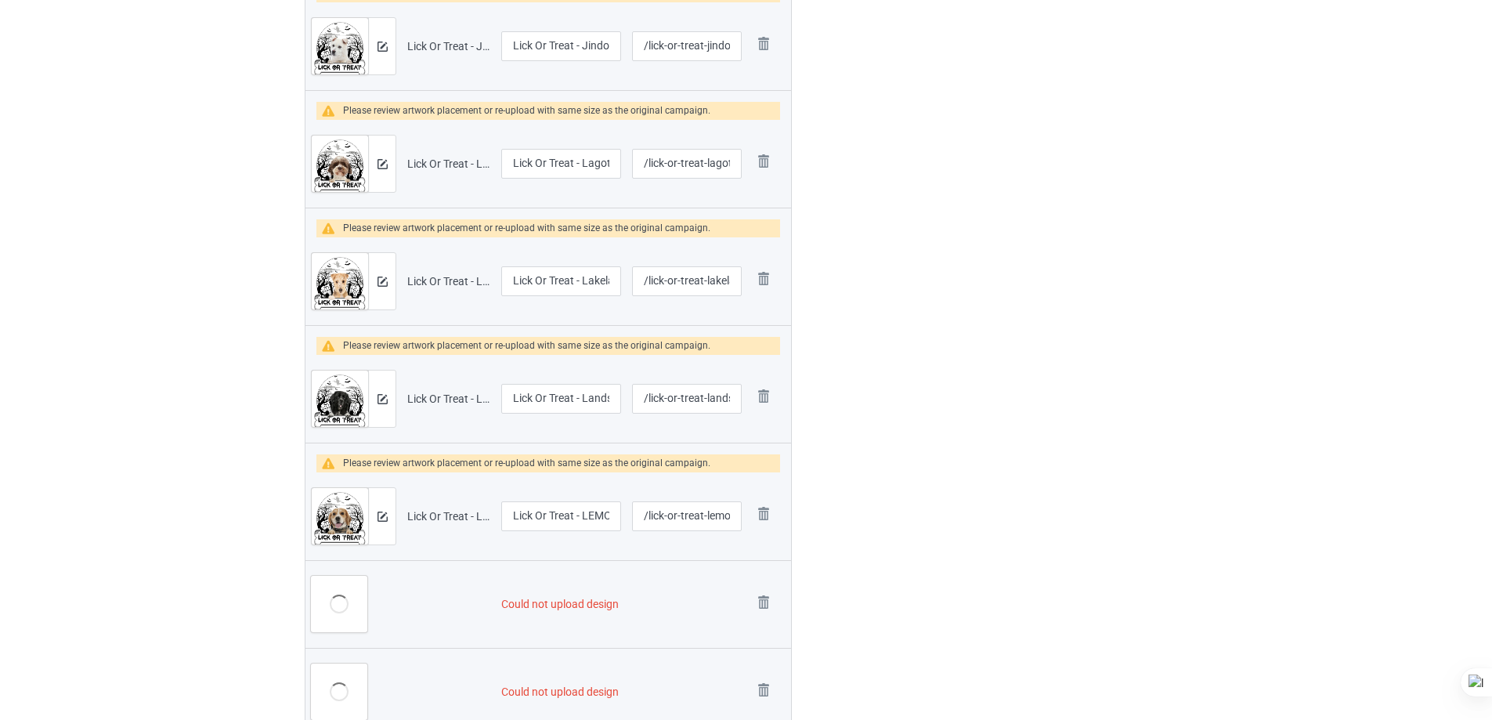
scroll to position [2428, 0]
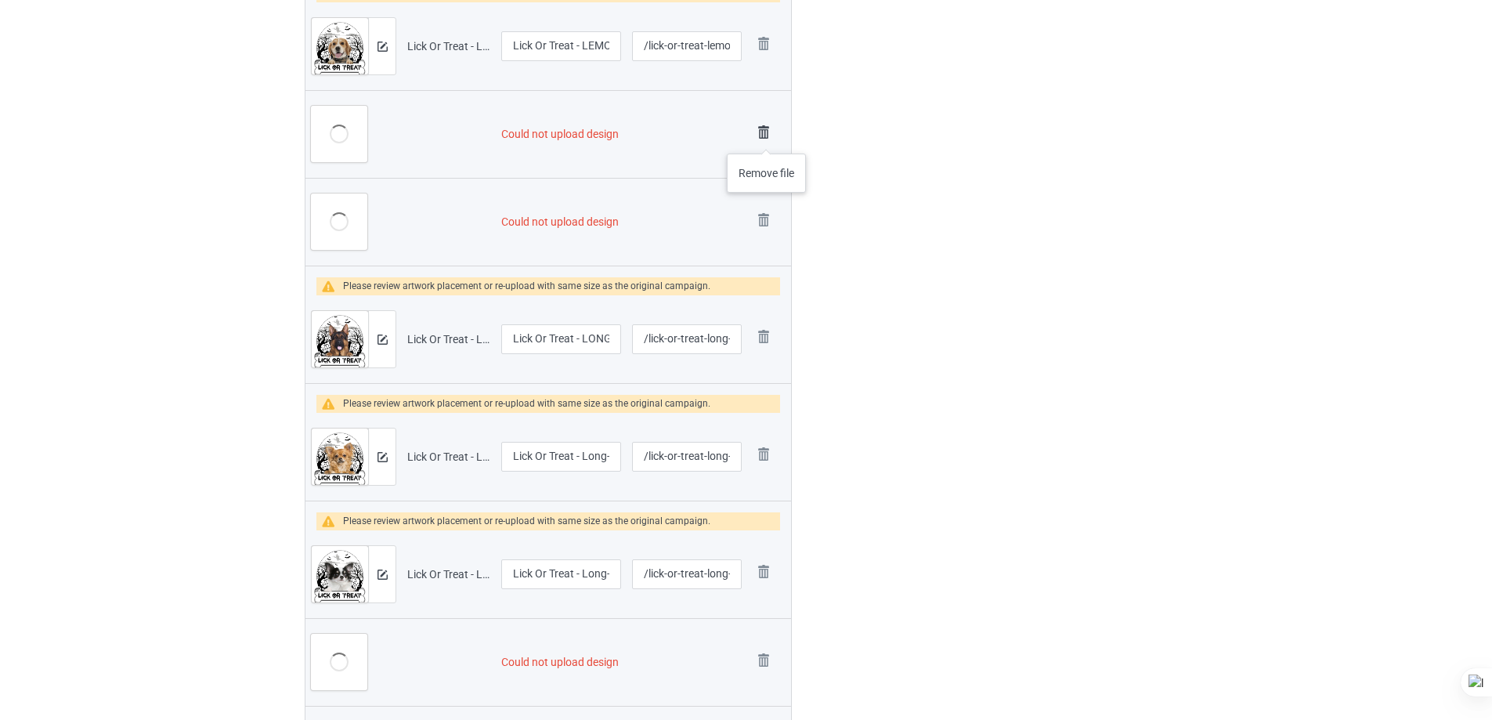
click at [767, 138] on img at bounding box center [764, 132] width 22 height 22
click at [0, 0] on img at bounding box center [0, 0] width 0 height 0
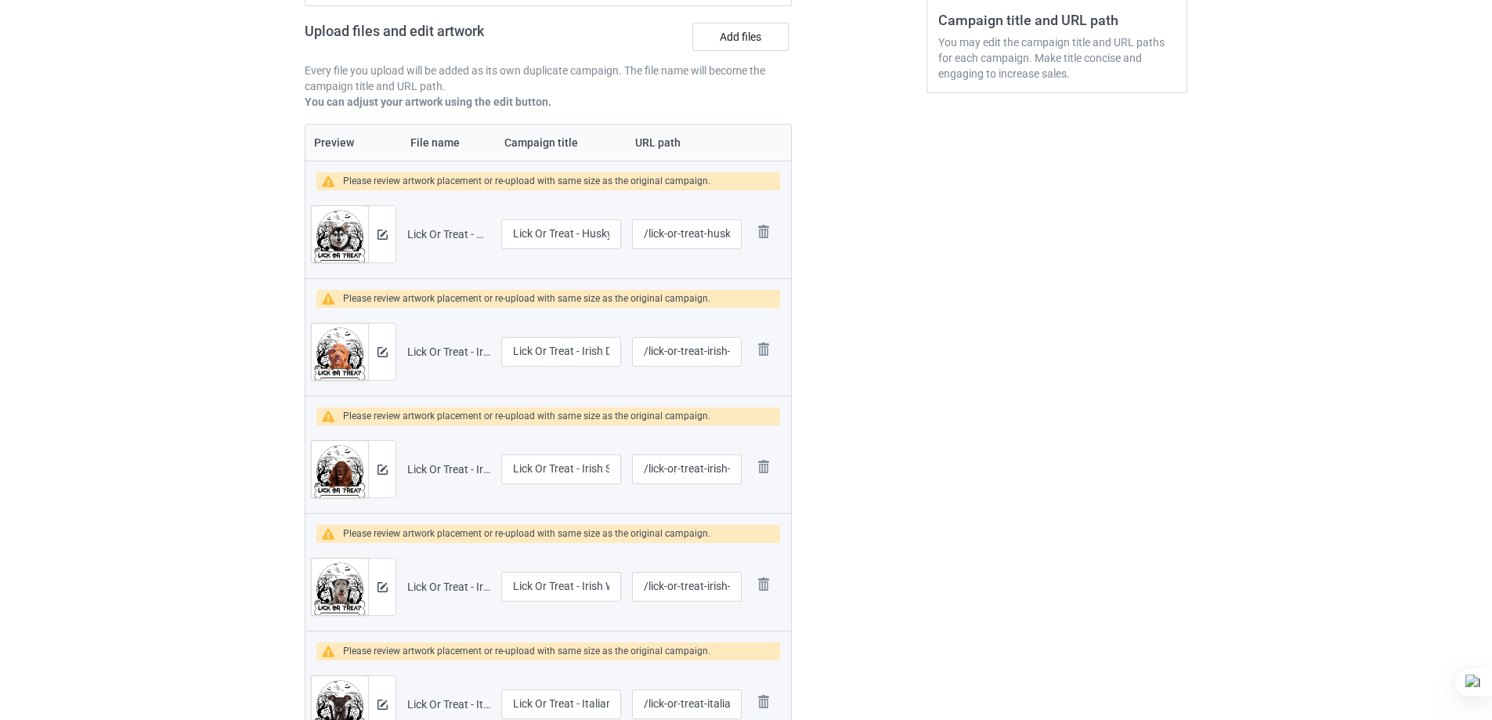
scroll to position [47, 0]
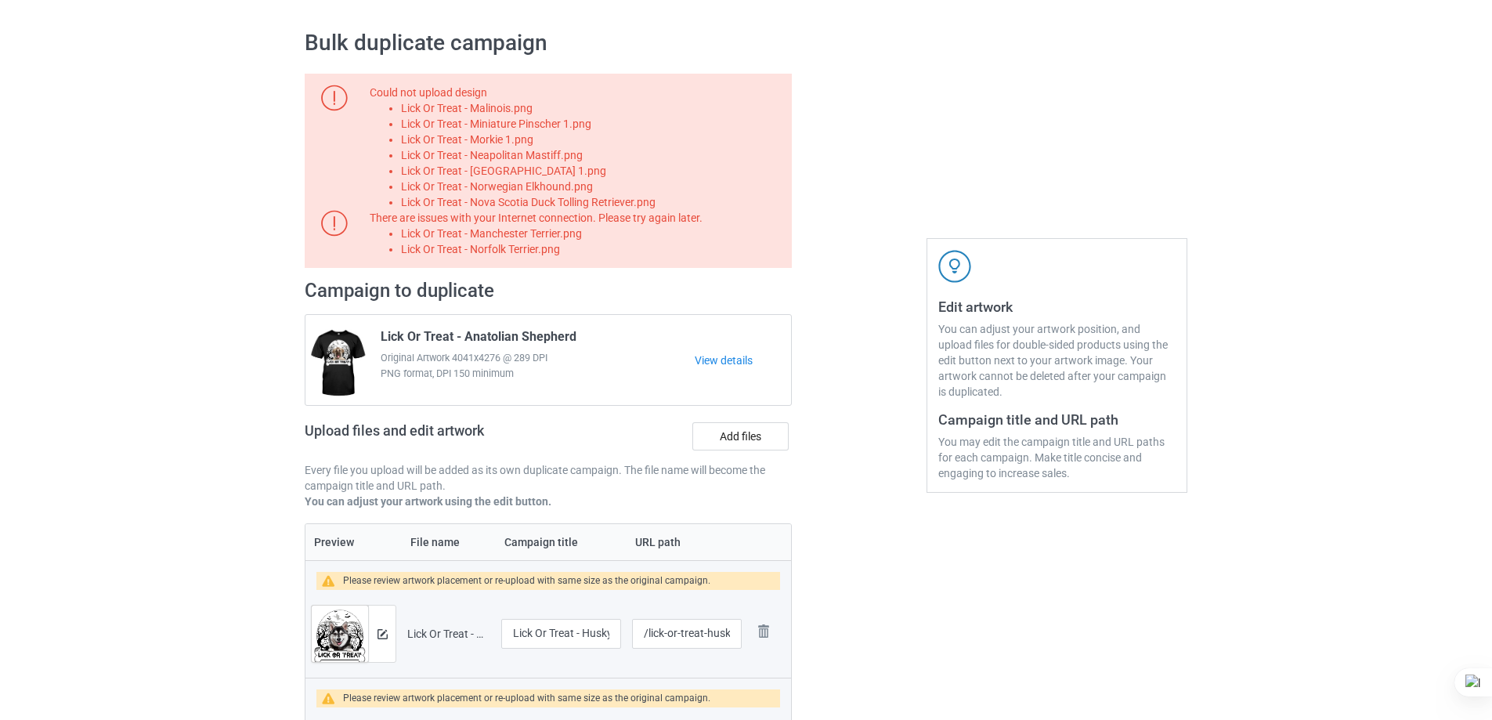
click at [531, 116] on li "Lick Or Treat - Malinois.png" at bounding box center [593, 108] width 385 height 16
click at [519, 107] on li "Lick Or Treat - Malinois.png" at bounding box center [593, 108] width 385 height 16
copy li "Lick Or Treat - Malinois.png"
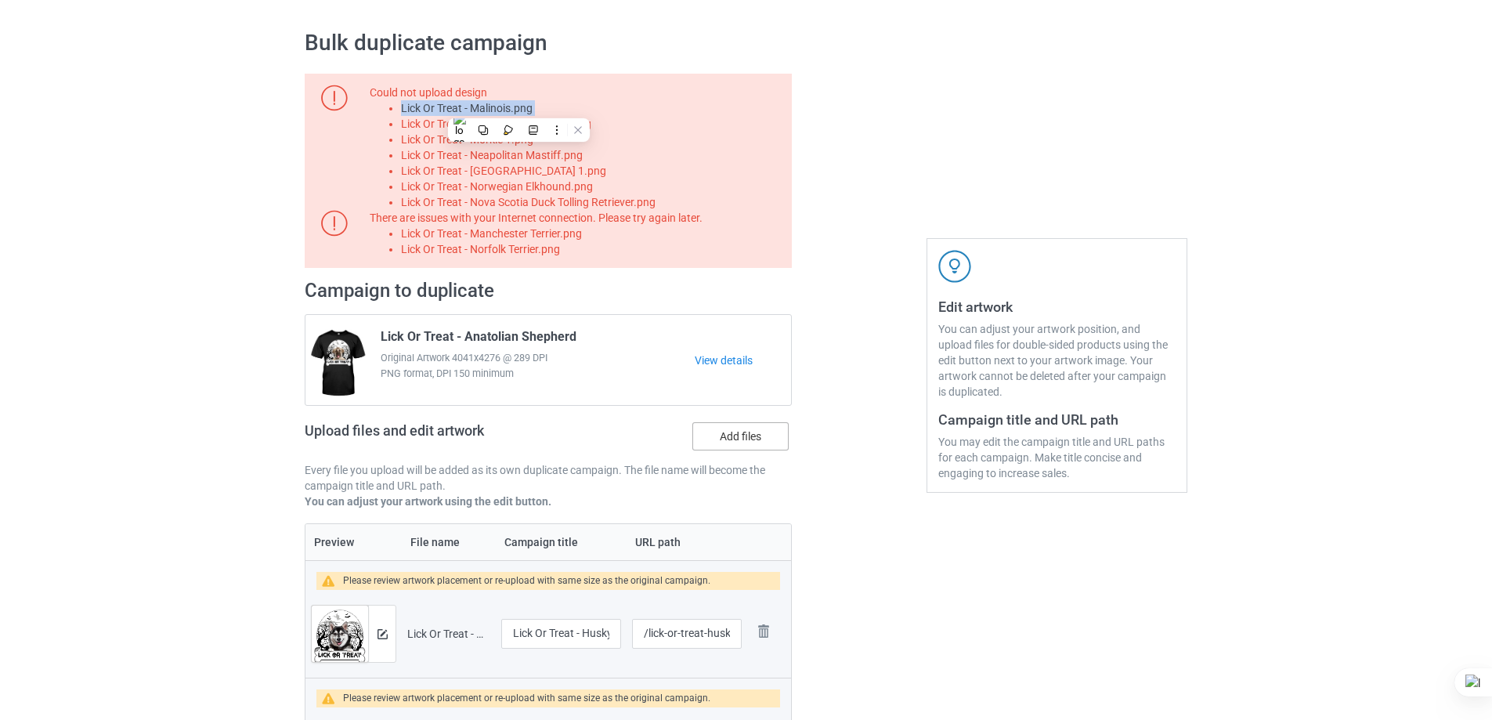
click at [764, 436] on label "Add files" at bounding box center [740, 436] width 96 height 28
click at [0, 0] on input "Add files" at bounding box center [0, 0] width 0 height 0
click at [551, 126] on li "Lick Or Treat - Miniature Pinscher 1.png" at bounding box center [593, 124] width 385 height 16
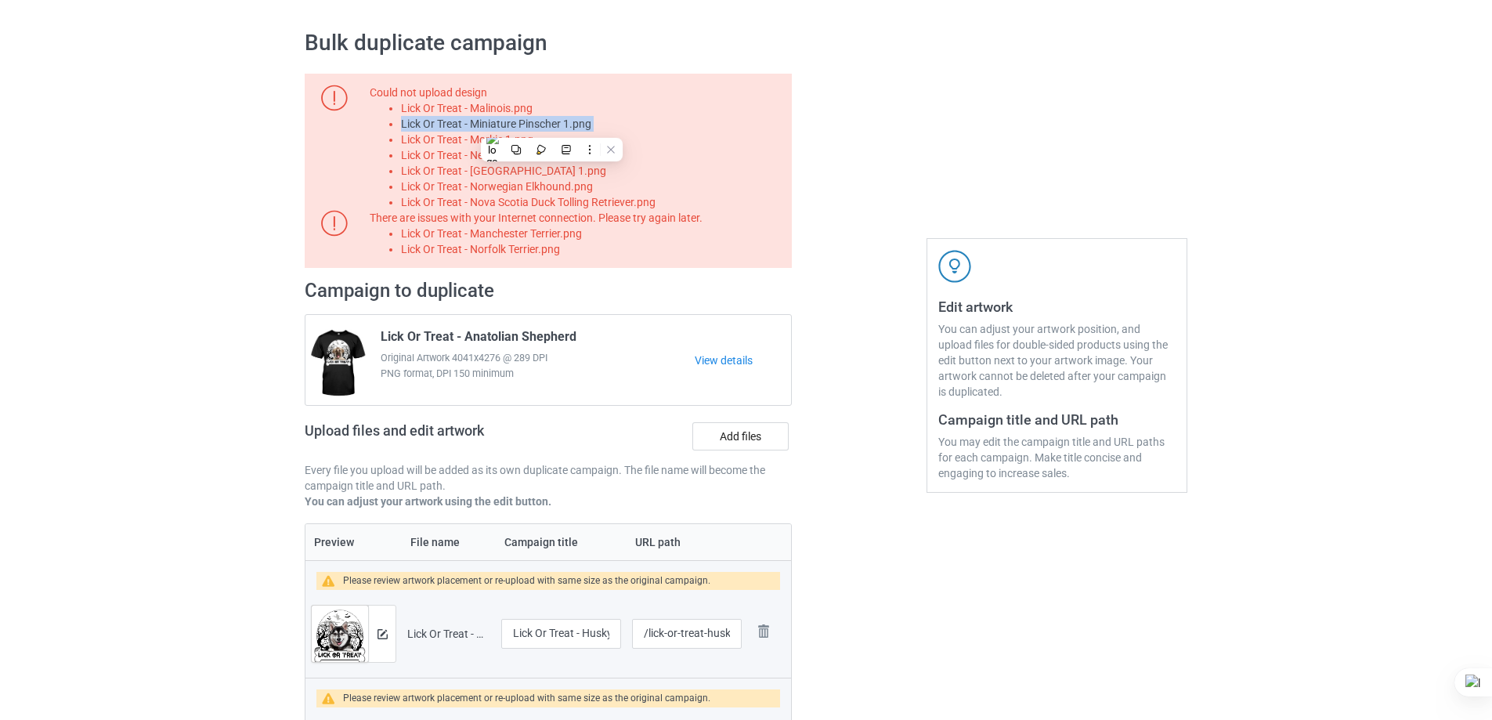
copy li "Lick Or Treat - Miniature Pinscher 1.png"
click at [722, 422] on div "Upload files and edit artwork Add files" at bounding box center [548, 439] width 487 height 45
click at [756, 440] on label "Add files" at bounding box center [740, 436] width 96 height 28
click at [0, 0] on input "Add files" at bounding box center [0, 0] width 0 height 0
click at [507, 139] on li "Lick Or Treat - Morkie 1.png" at bounding box center [593, 140] width 385 height 16
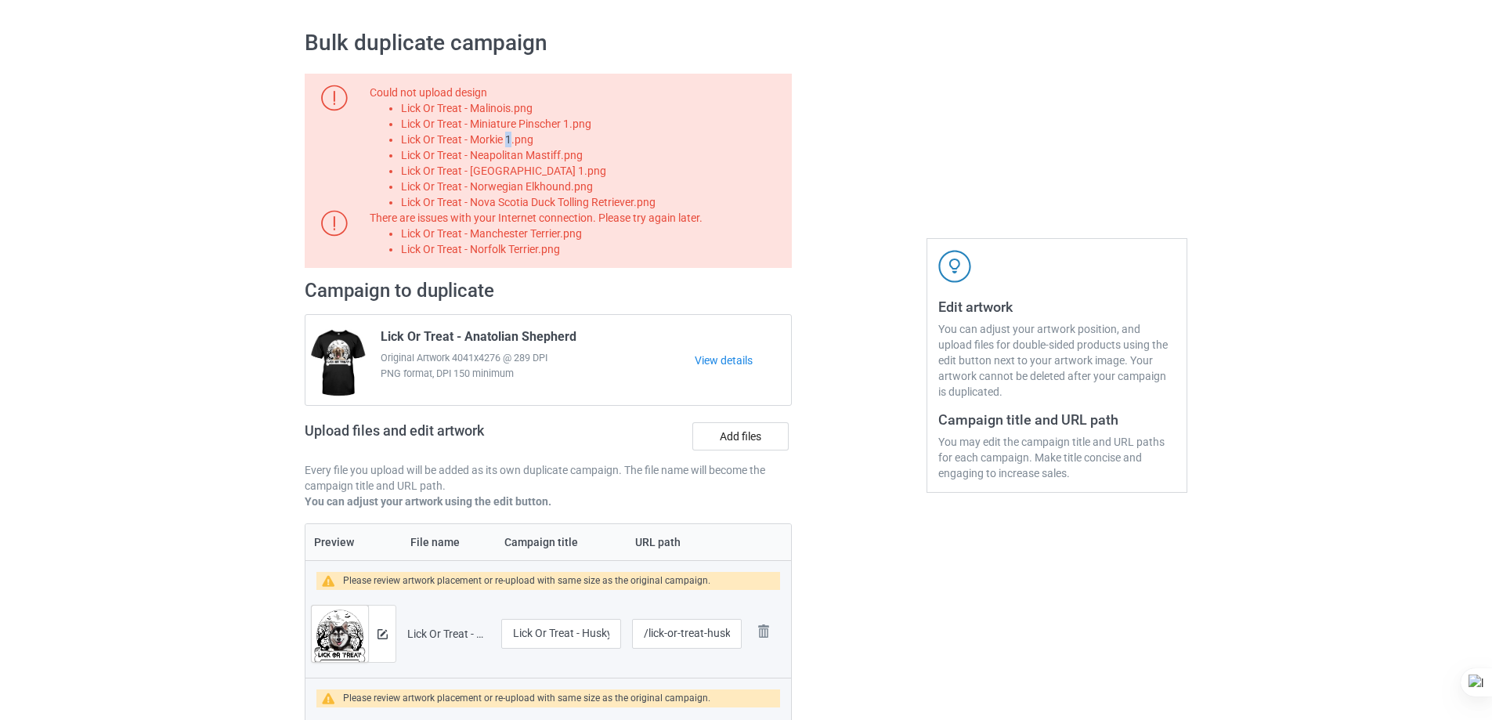
click at [506, 139] on li "Lick Or Treat - Morkie 1.png" at bounding box center [593, 140] width 385 height 16
copy li "Lick Or Treat - Morkie 1.png"
click at [748, 437] on label "Add files" at bounding box center [740, 436] width 96 height 28
click at [0, 0] on input "Add files" at bounding box center [0, 0] width 0 height 0
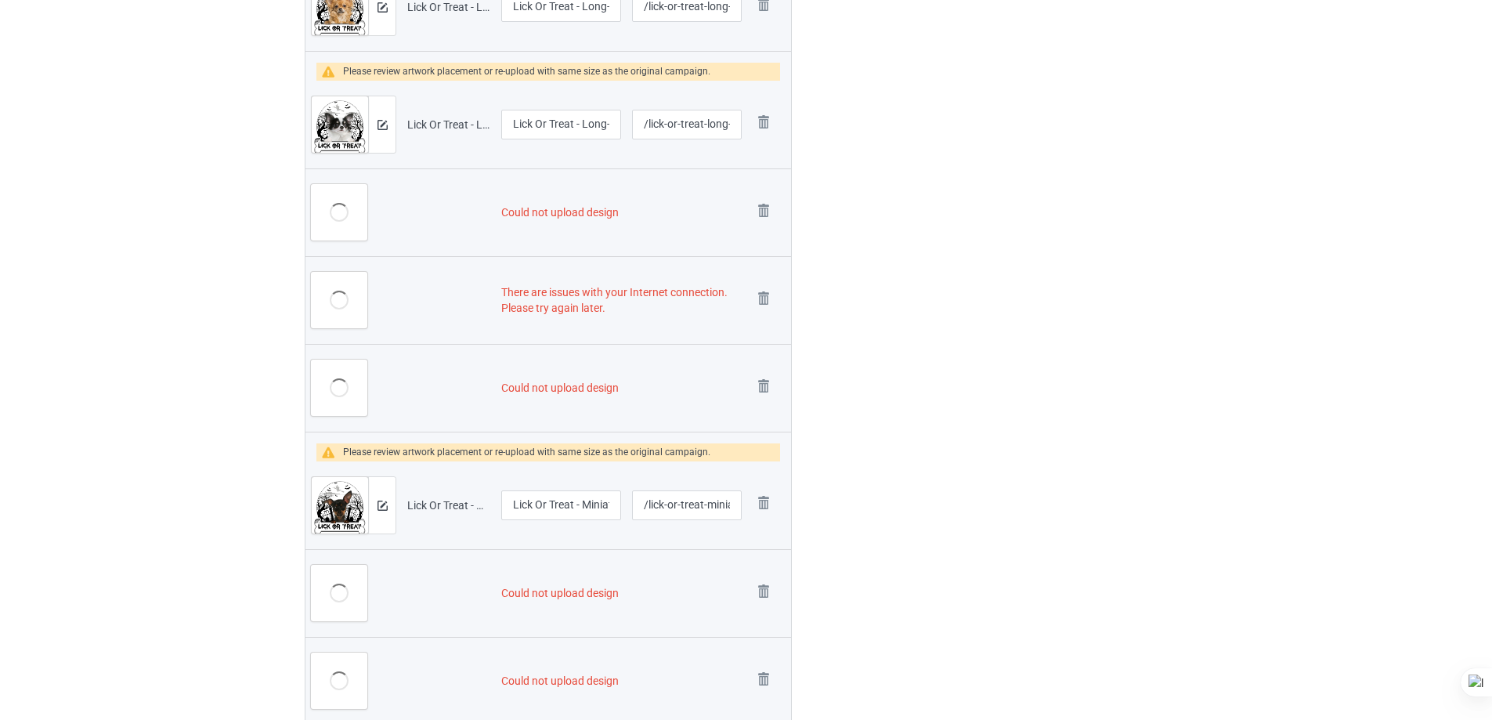
scroll to position [2788, 0]
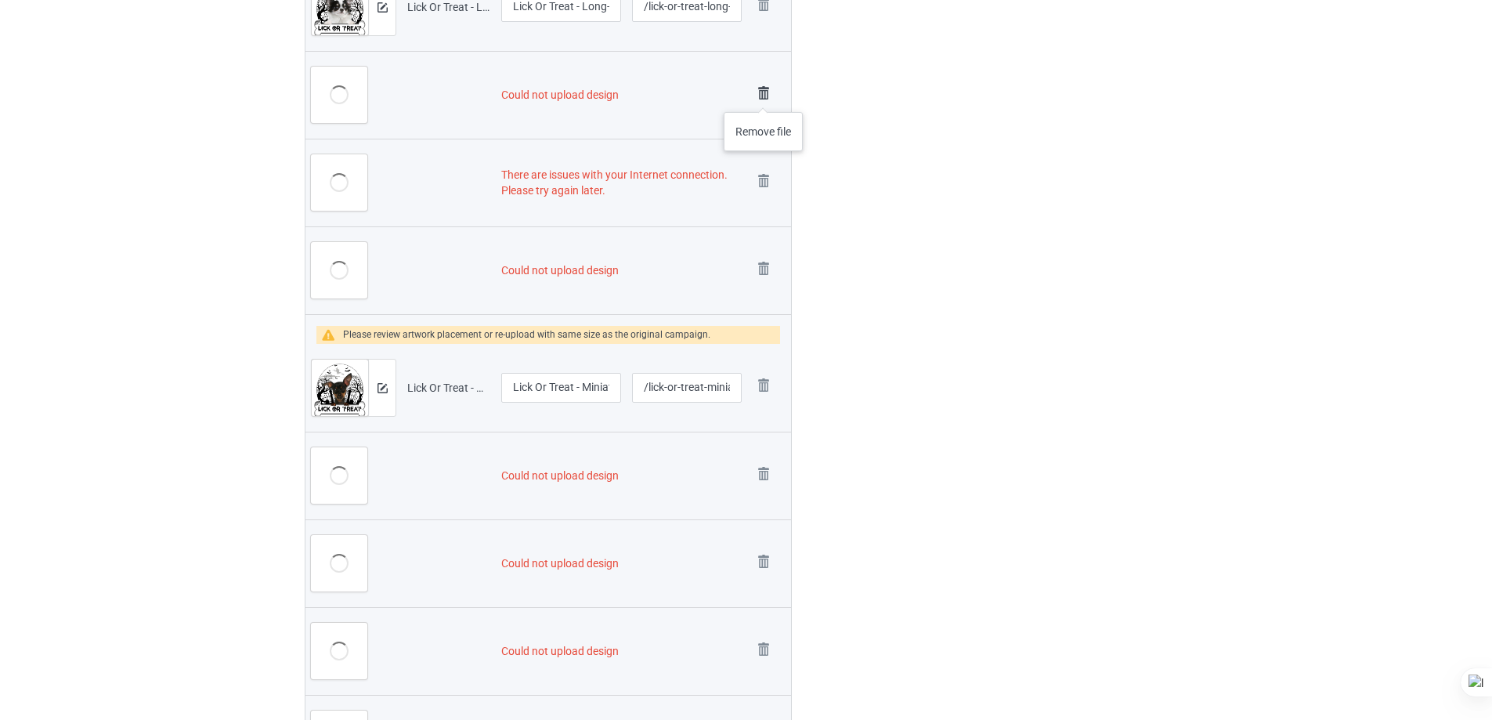
click at [764, 96] on img at bounding box center [764, 93] width 22 height 22
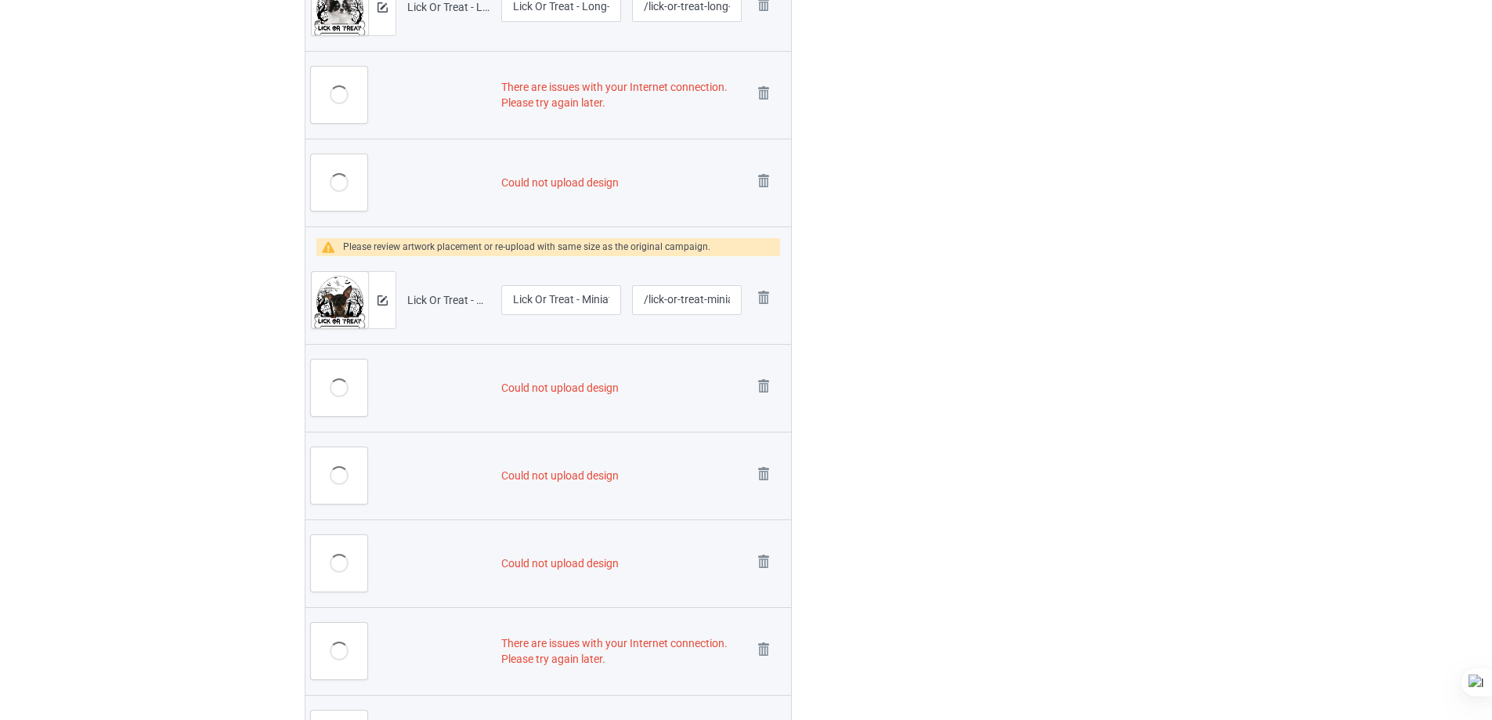
click at [0, 0] on img at bounding box center [0, 0] width 0 height 0
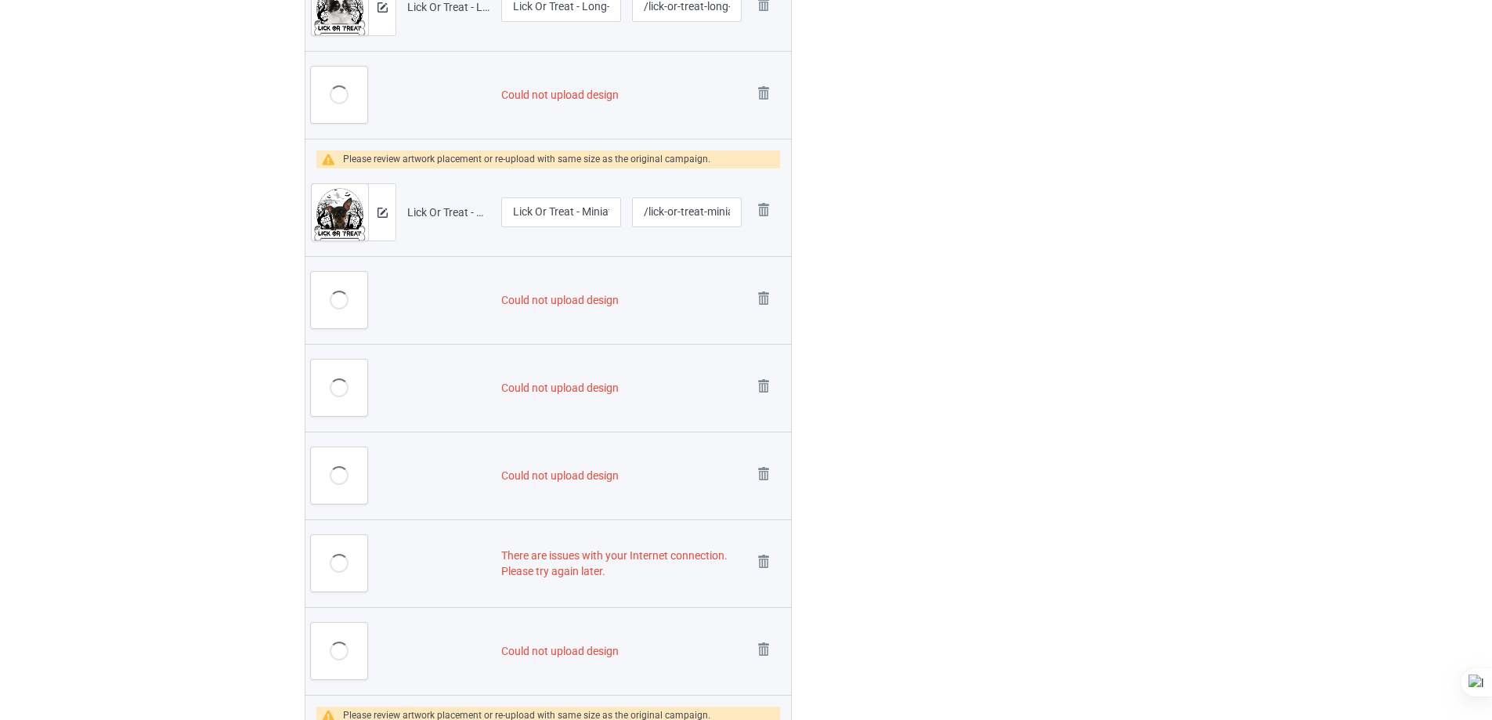
click at [0, 0] on img at bounding box center [0, 0] width 0 height 0
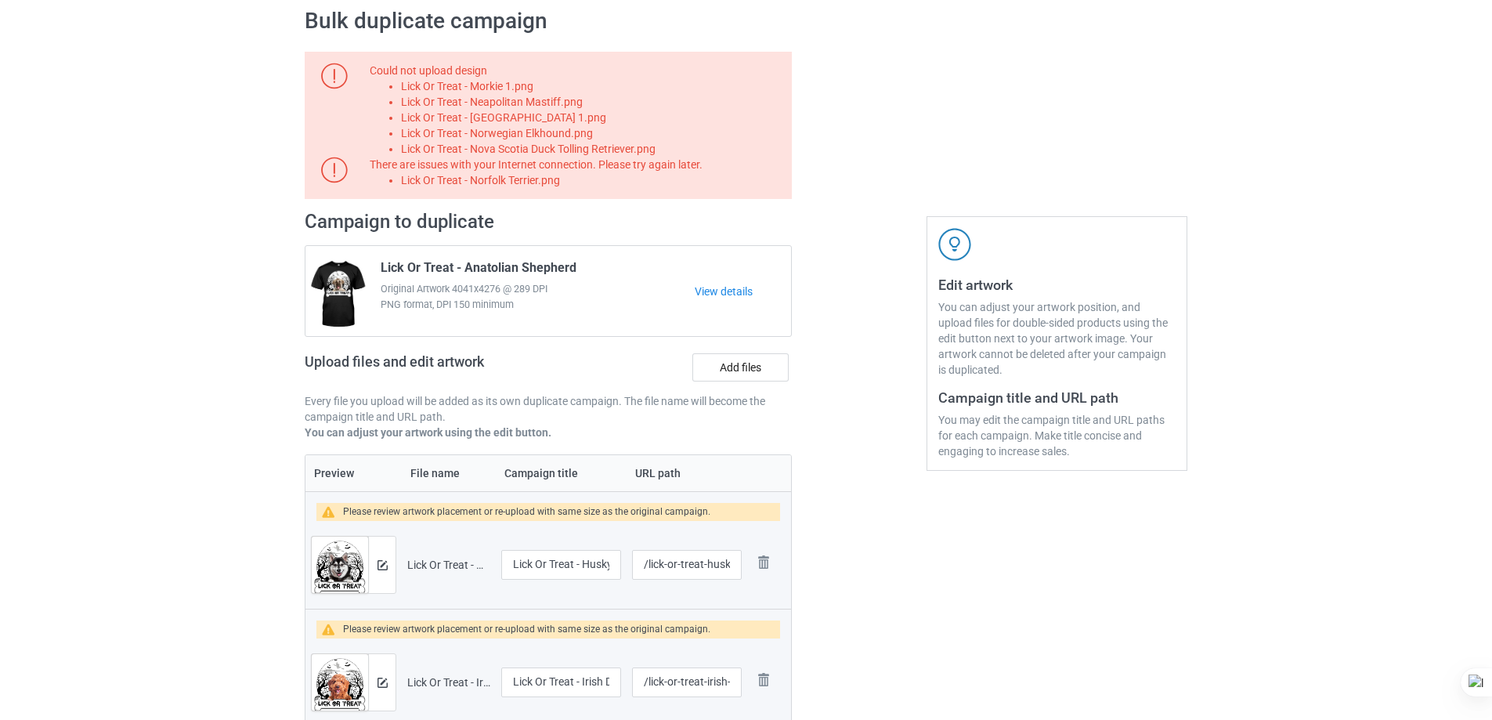
scroll to position [0, 0]
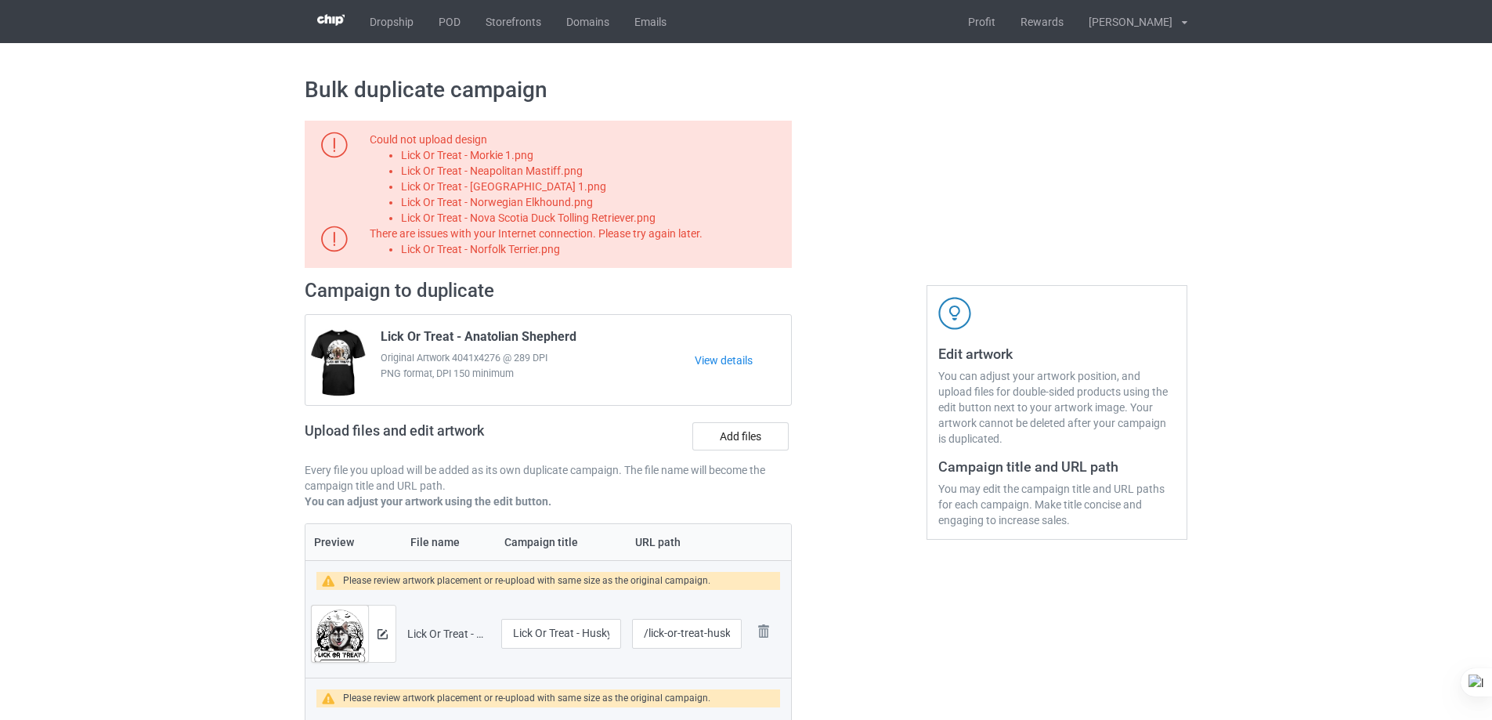
click at [508, 151] on li "Lick Or Treat - Morkie 1.png" at bounding box center [593, 155] width 385 height 16
copy li "Lick Or Treat - Morkie 1.png"
click at [720, 436] on label "Add files" at bounding box center [740, 436] width 96 height 28
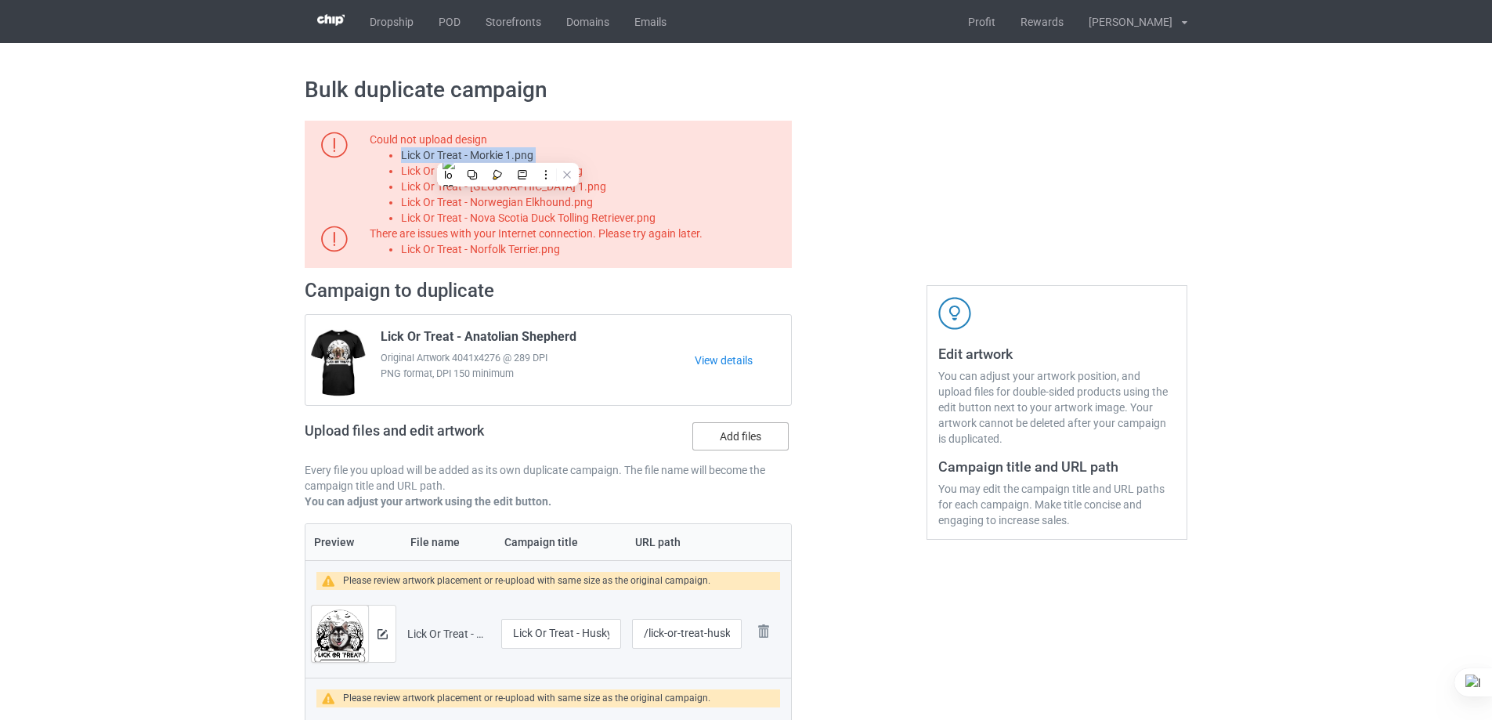
click at [0, 0] on input "Add files" at bounding box center [0, 0] width 0 height 0
click at [542, 173] on li "Lick Or Treat - Neapolitan Mastiff.png" at bounding box center [593, 171] width 385 height 16
copy li "Lick Or Treat - Neapolitan Mastiff.png"
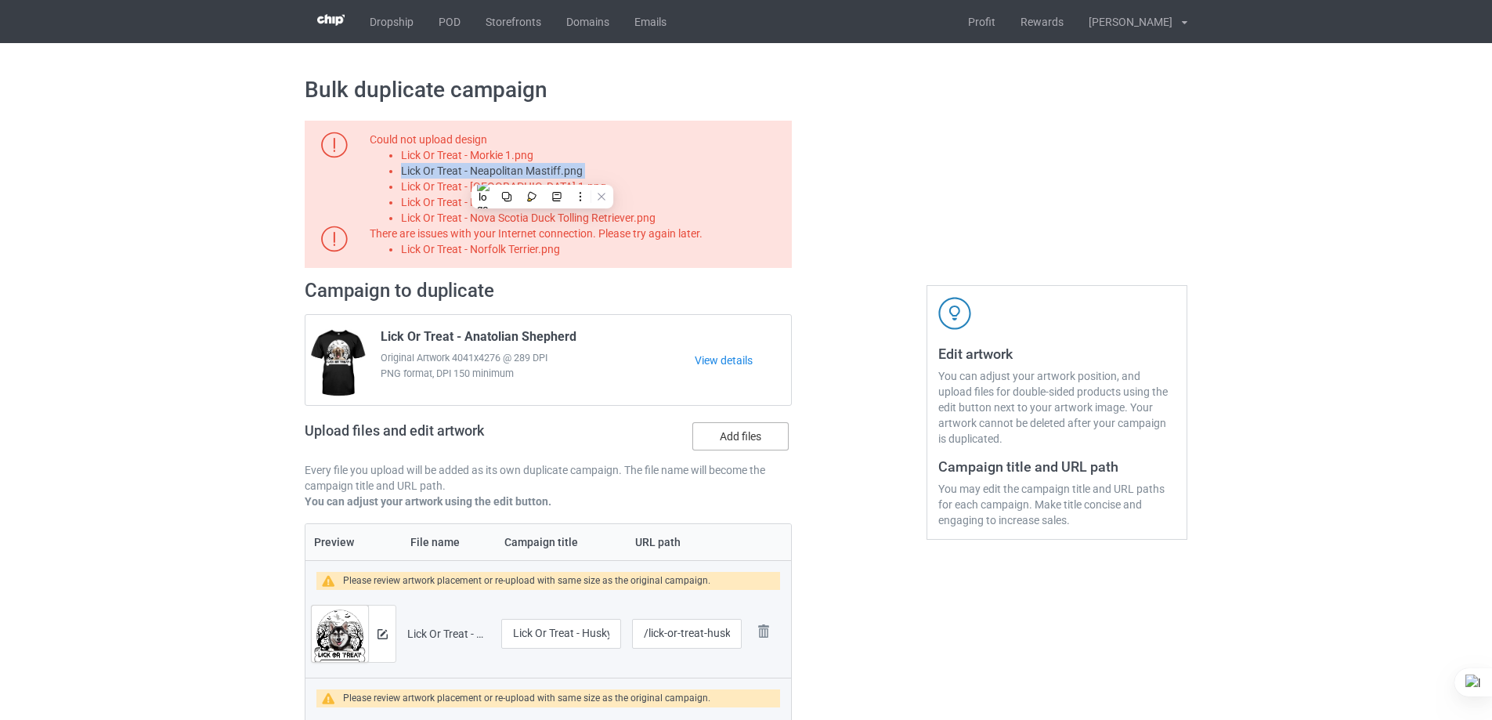
click at [764, 429] on label "Add files" at bounding box center [740, 436] width 96 height 28
click at [0, 0] on input "Add files" at bounding box center [0, 0] width 0 height 0
click at [553, 191] on li "Lick Or Treat - Newfoundland 1.png" at bounding box center [593, 187] width 385 height 16
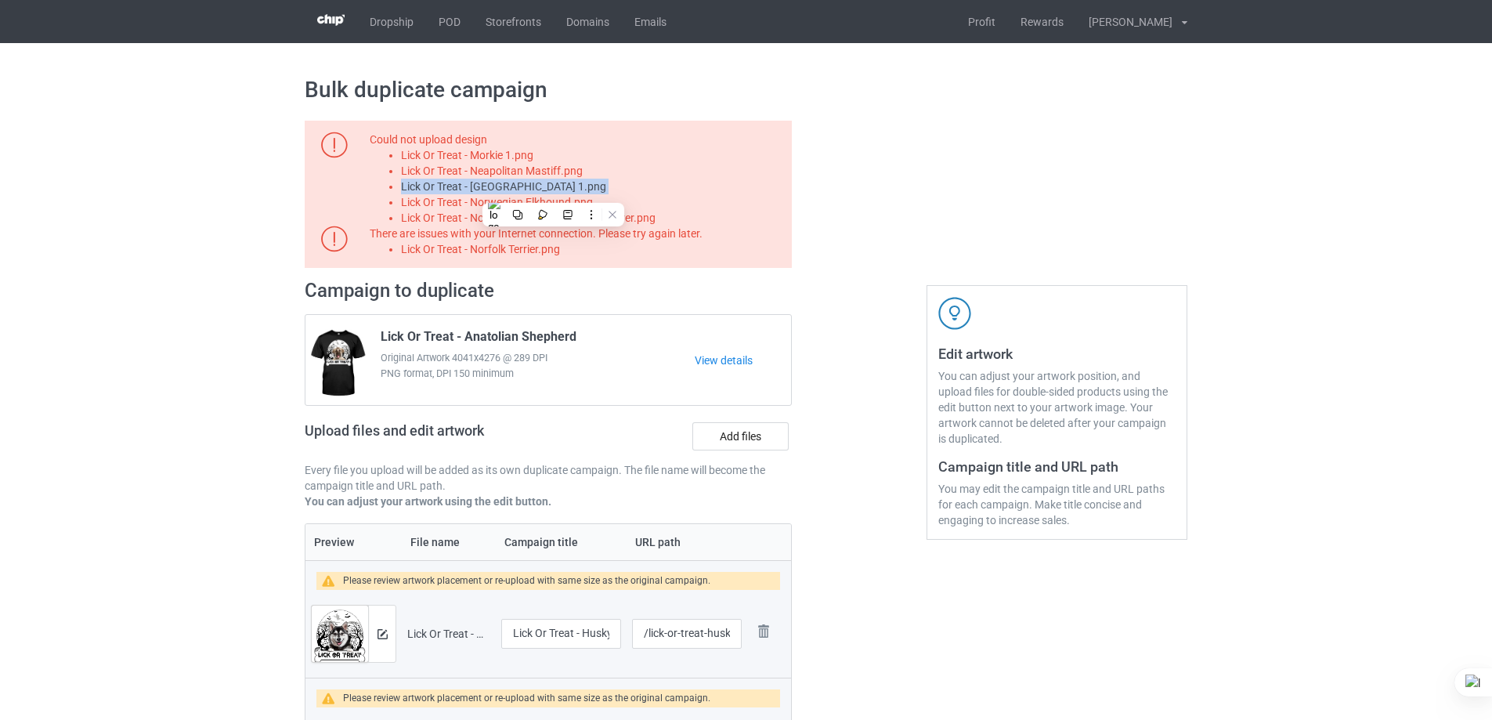
copy li "Lick Or Treat - Newfoundland 1.png"
click at [746, 426] on label "Add files" at bounding box center [740, 436] width 96 height 28
click at [0, 0] on input "Add files" at bounding box center [0, 0] width 0 height 0
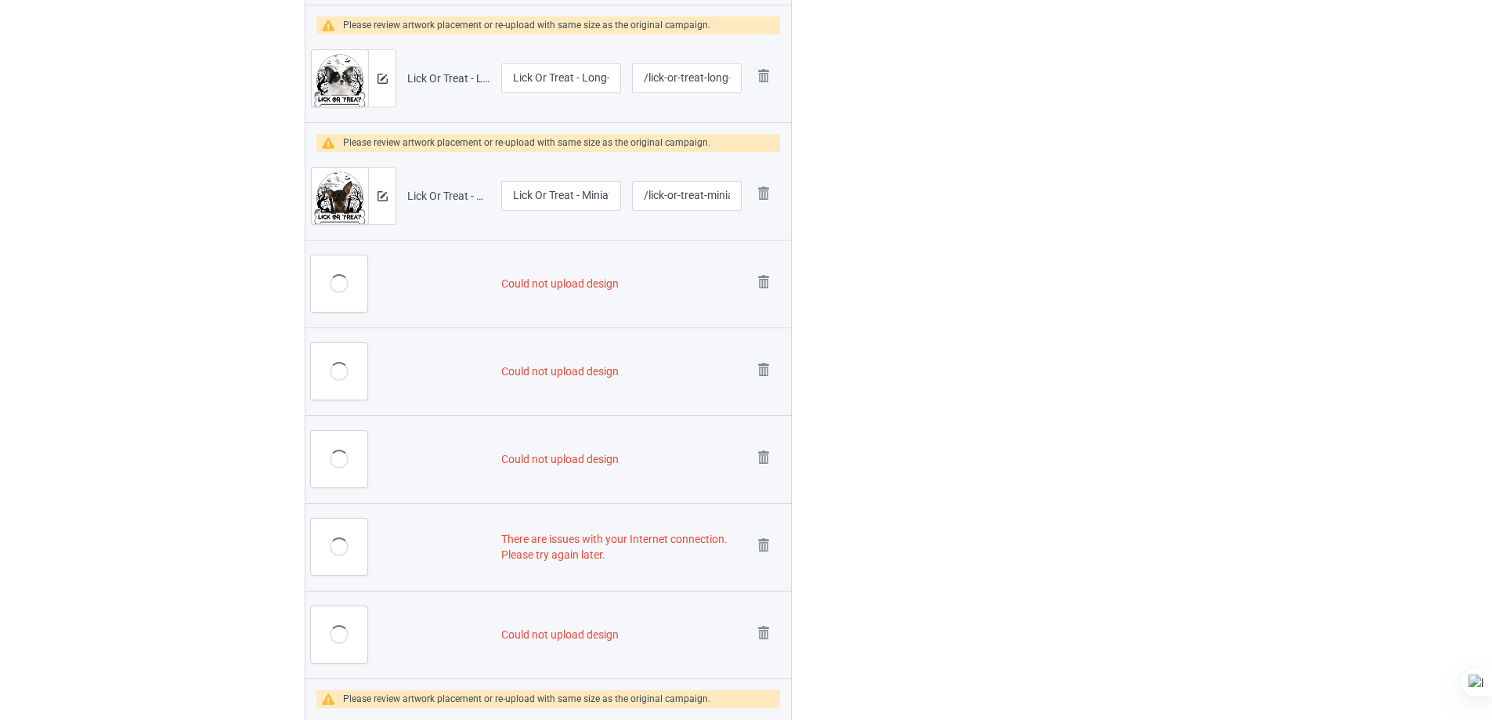
scroll to position [2585, 0]
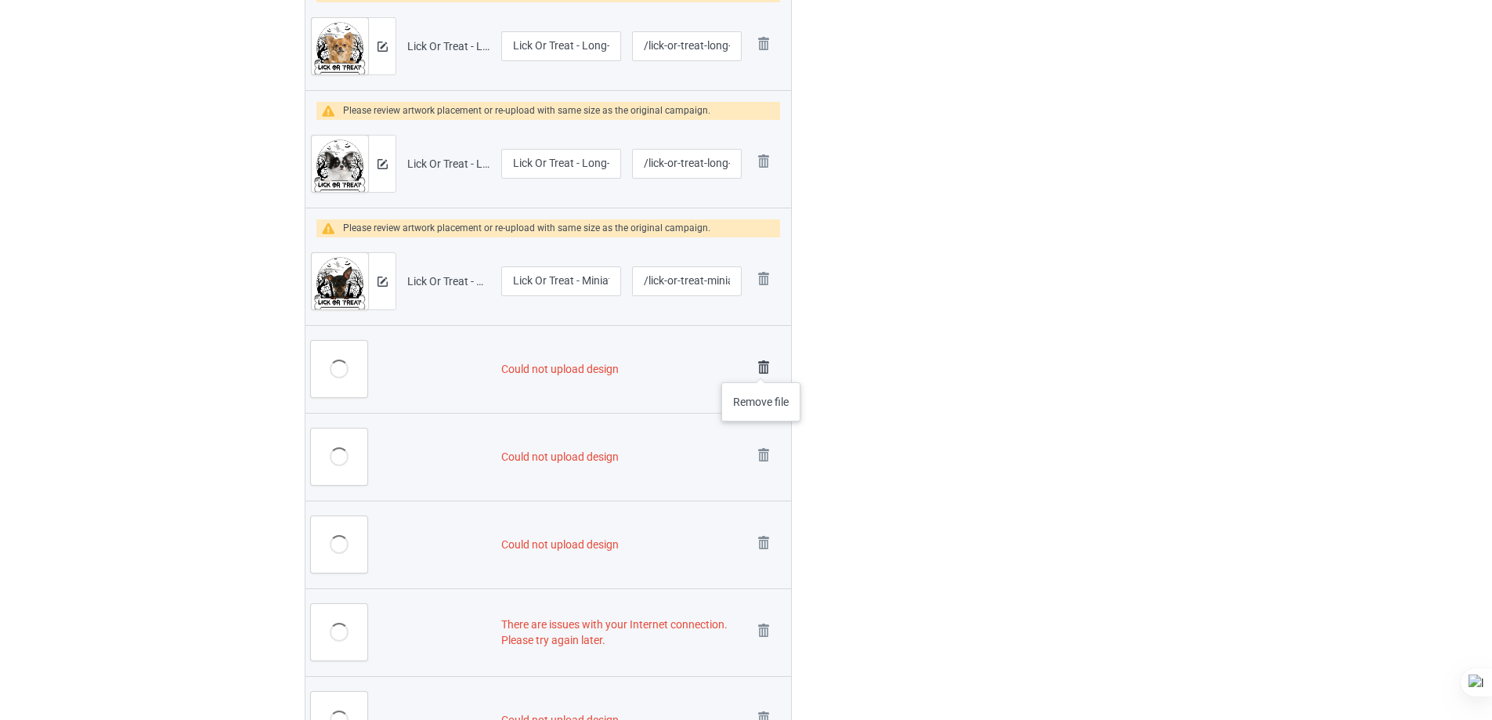
click at [762, 366] on img at bounding box center [764, 367] width 22 height 22
click at [0, 0] on img at bounding box center [0, 0] width 0 height 0
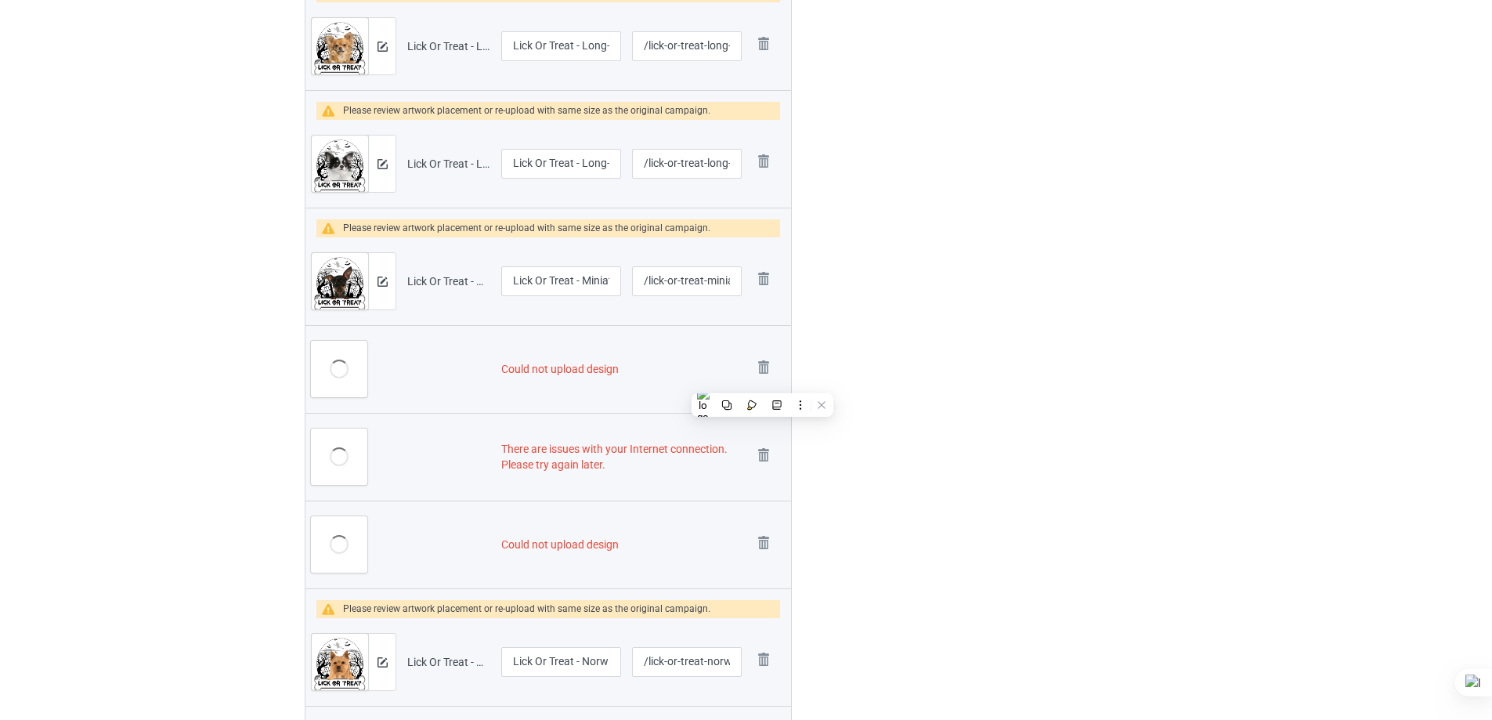
click at [0, 0] on img at bounding box center [0, 0] width 0 height 0
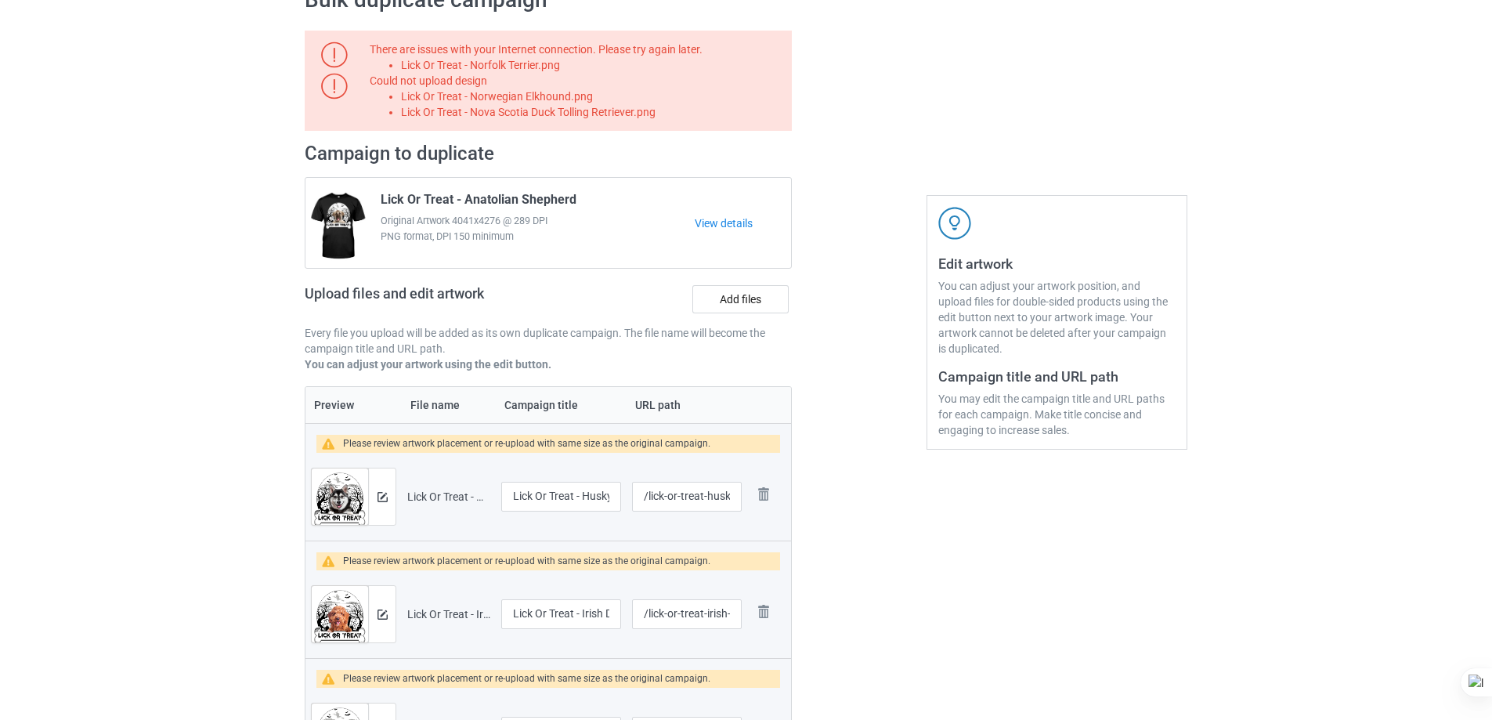
scroll to position [0, 0]
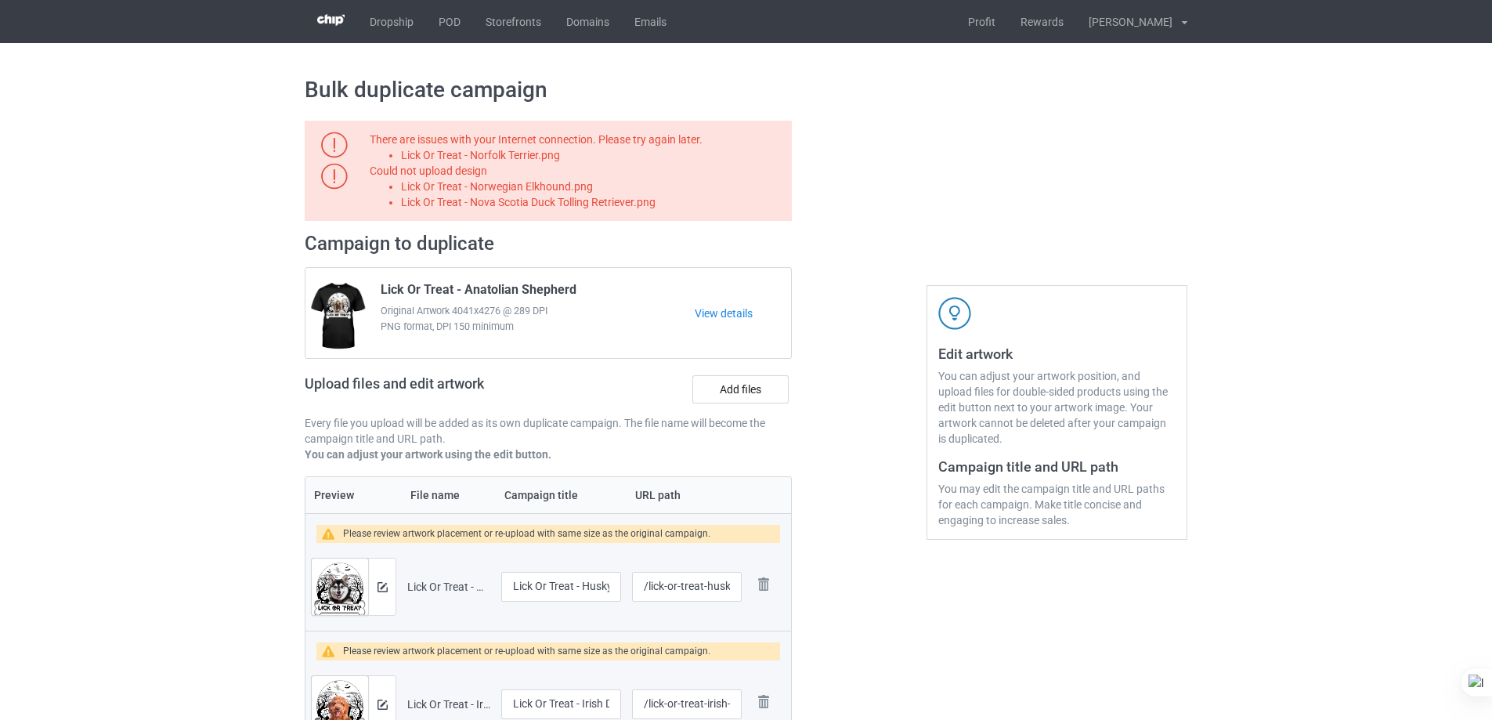
click at [542, 154] on li "Lick Or Treat - Norfolk Terrier.png" at bounding box center [593, 155] width 385 height 16
copy li "Lick Or Treat - Norfolk Terrier.png"
click at [743, 392] on label "Add files" at bounding box center [740, 389] width 96 height 28
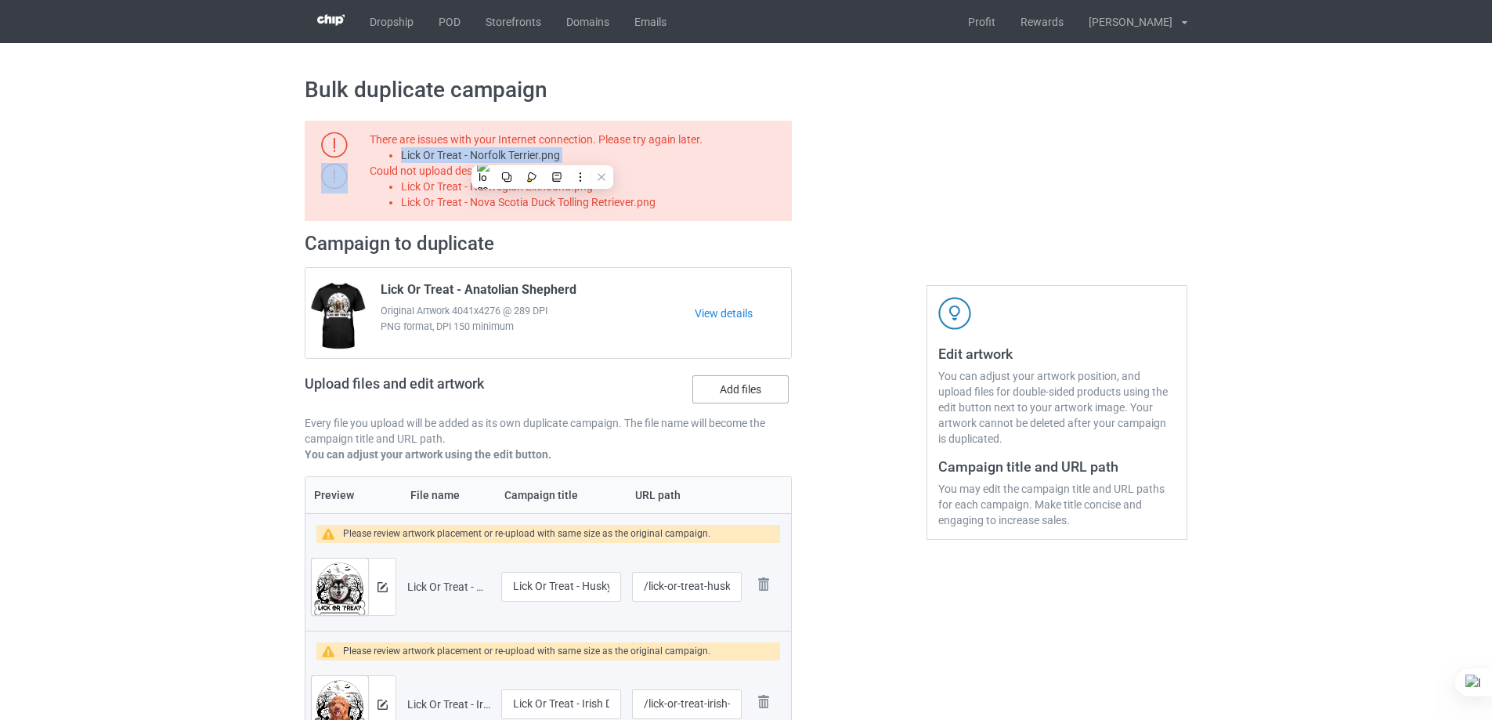
click at [0, 0] on input "Add files" at bounding box center [0, 0] width 0 height 0
click at [557, 186] on li "Lick Or Treat - Norwegian Elkhound.png" at bounding box center [593, 187] width 385 height 16
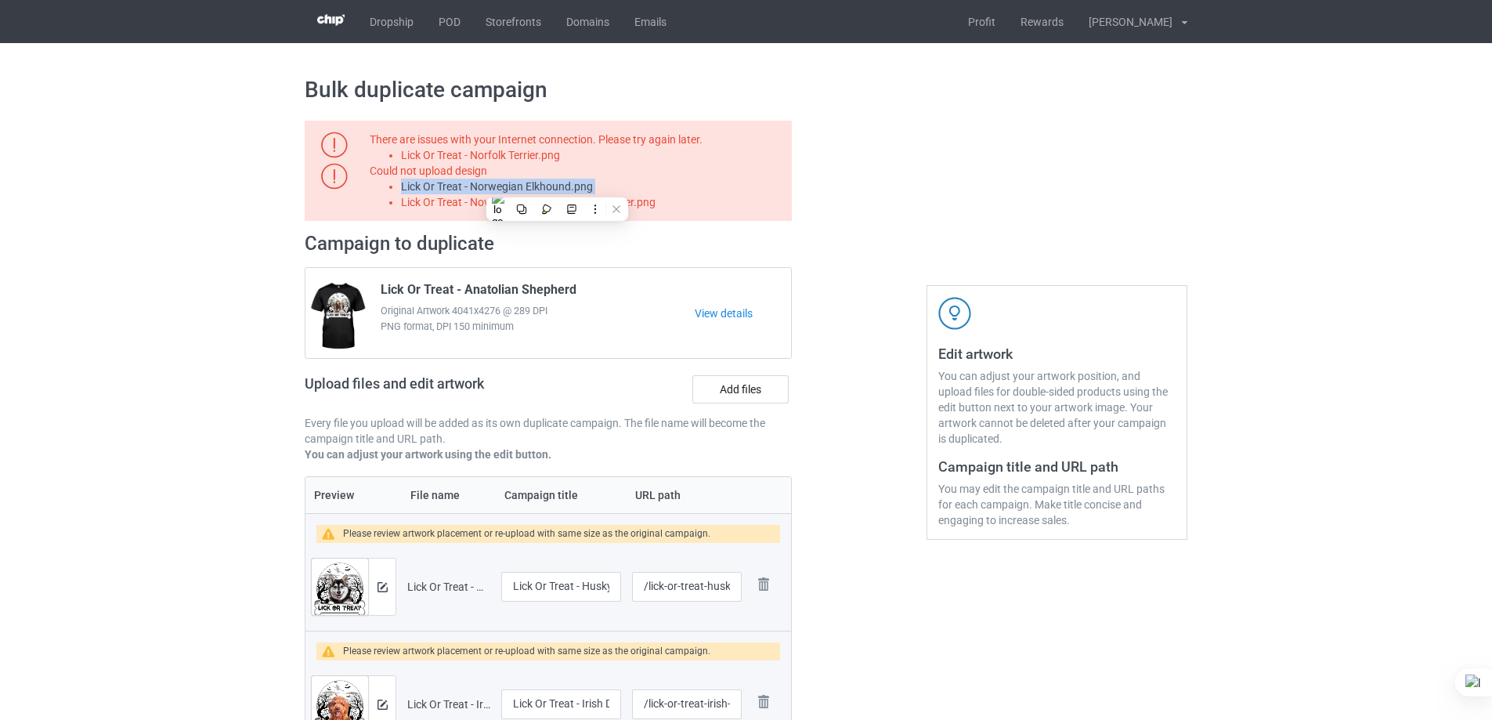
click at [557, 186] on li "Lick Or Treat - Norwegian Elkhound.png" at bounding box center [593, 187] width 385 height 16
copy li "Lick Or Treat - Norwegian Elkhound.png"
click at [764, 386] on label "Add files" at bounding box center [740, 389] width 96 height 28
click at [0, 0] on input "Add files" at bounding box center [0, 0] width 0 height 0
click at [581, 204] on li "Lick Or Treat - Nova Scotia Duck Tolling Retriever.png" at bounding box center [593, 202] width 385 height 16
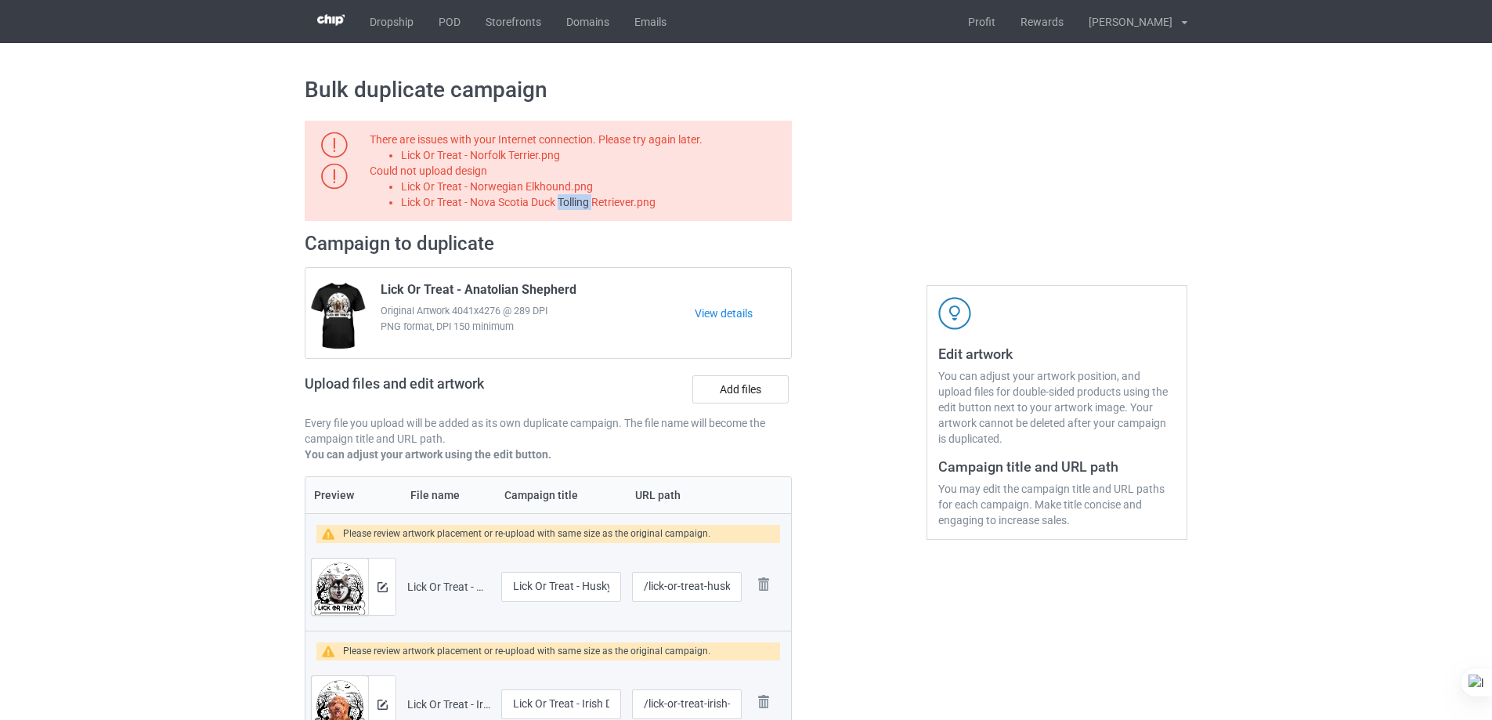
click at [581, 204] on li "Lick Or Treat - Nova Scotia Duck Tolling Retriever.png" at bounding box center [593, 202] width 385 height 16
click at [727, 386] on label "Add files" at bounding box center [740, 389] width 96 height 28
click at [0, 0] on input "Add files" at bounding box center [0, 0] width 0 height 0
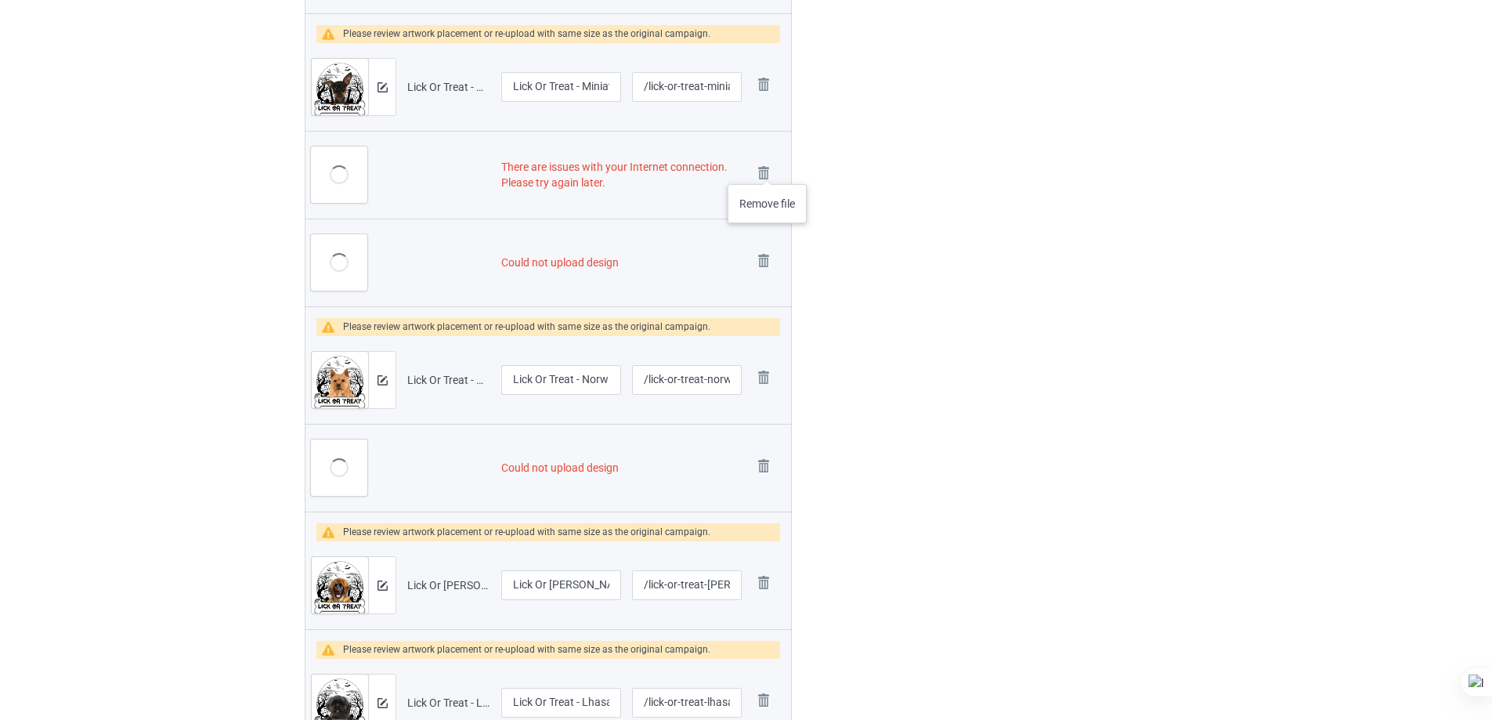
scroll to position [2663, 0]
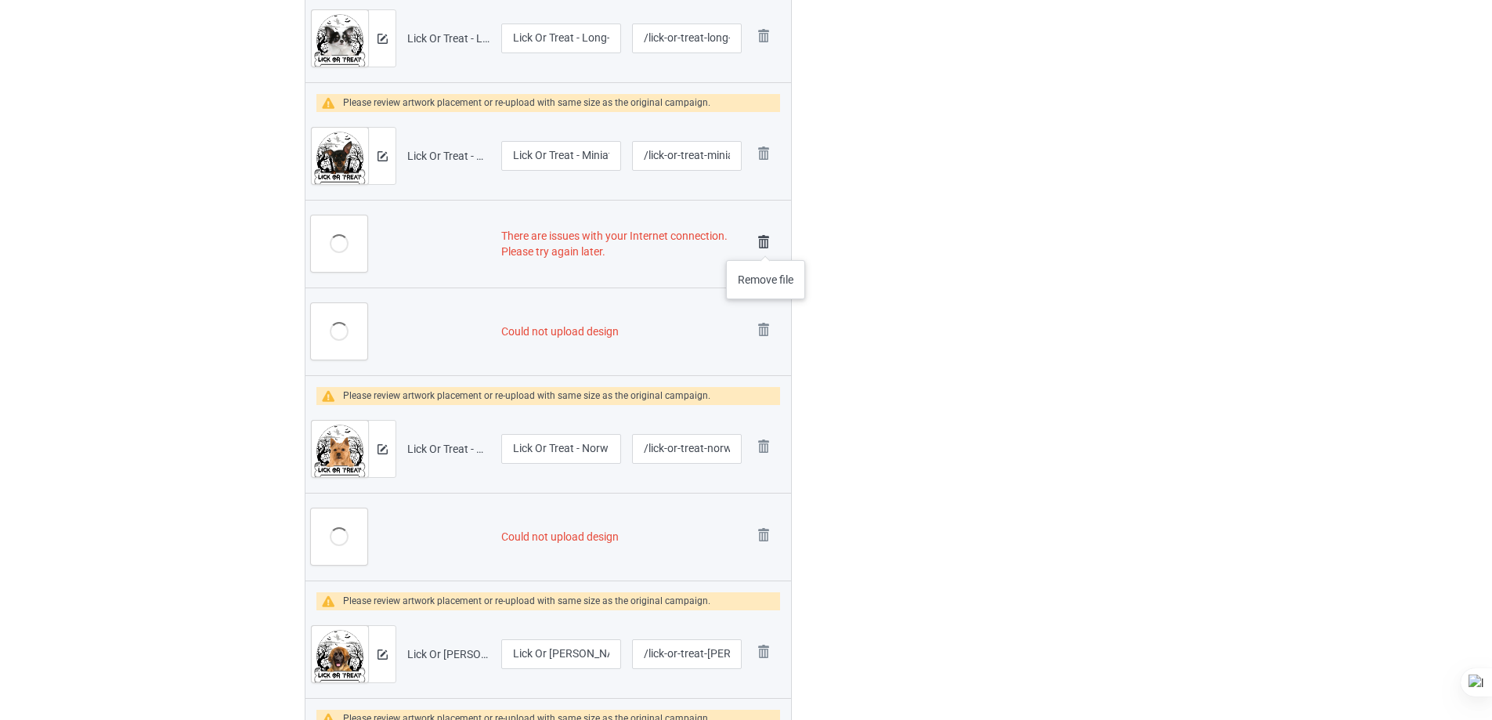
click at [766, 244] on img at bounding box center [764, 242] width 22 height 22
click at [763, 319] on img at bounding box center [764, 330] width 22 height 22
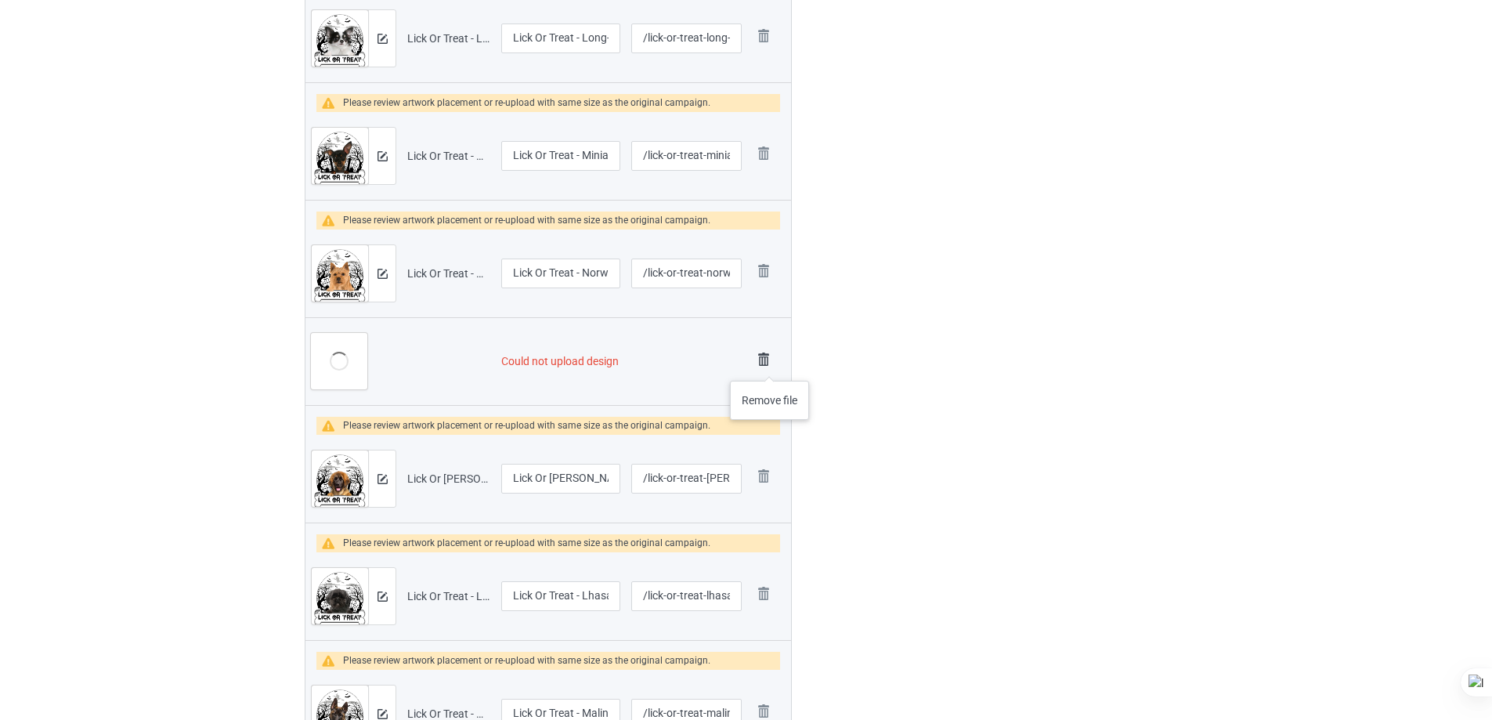
click at [770, 365] on img at bounding box center [764, 360] width 22 height 22
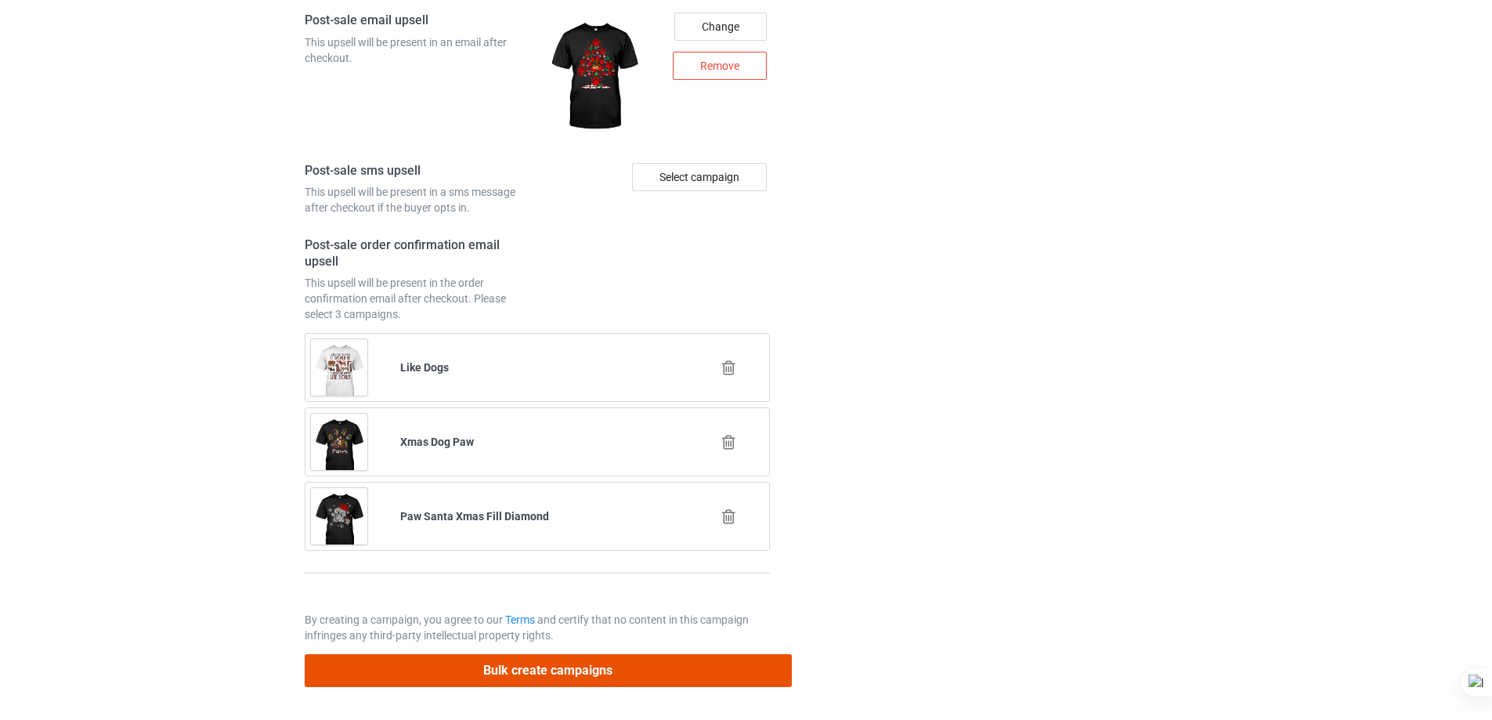
click at [677, 677] on button "Bulk create campaigns" at bounding box center [548, 670] width 487 height 32
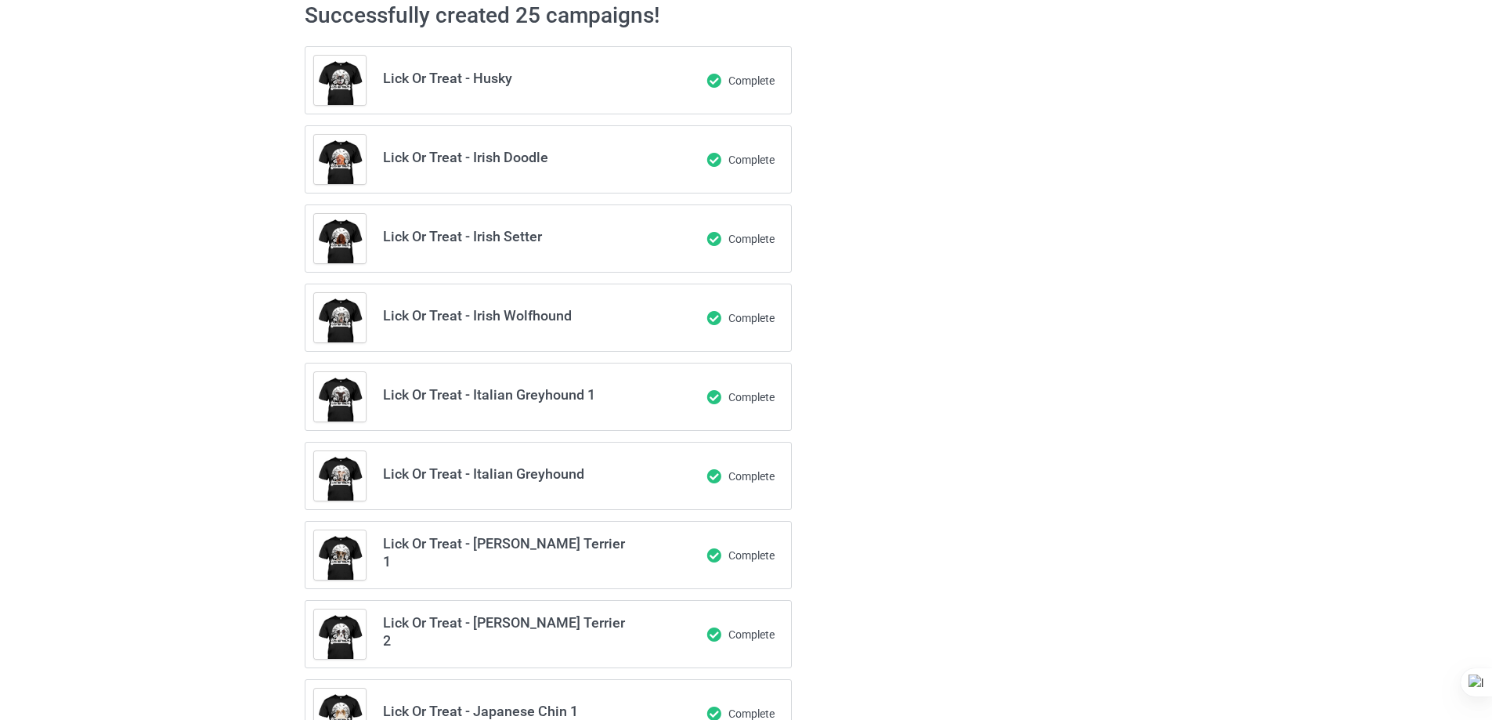
scroll to position [0, 0]
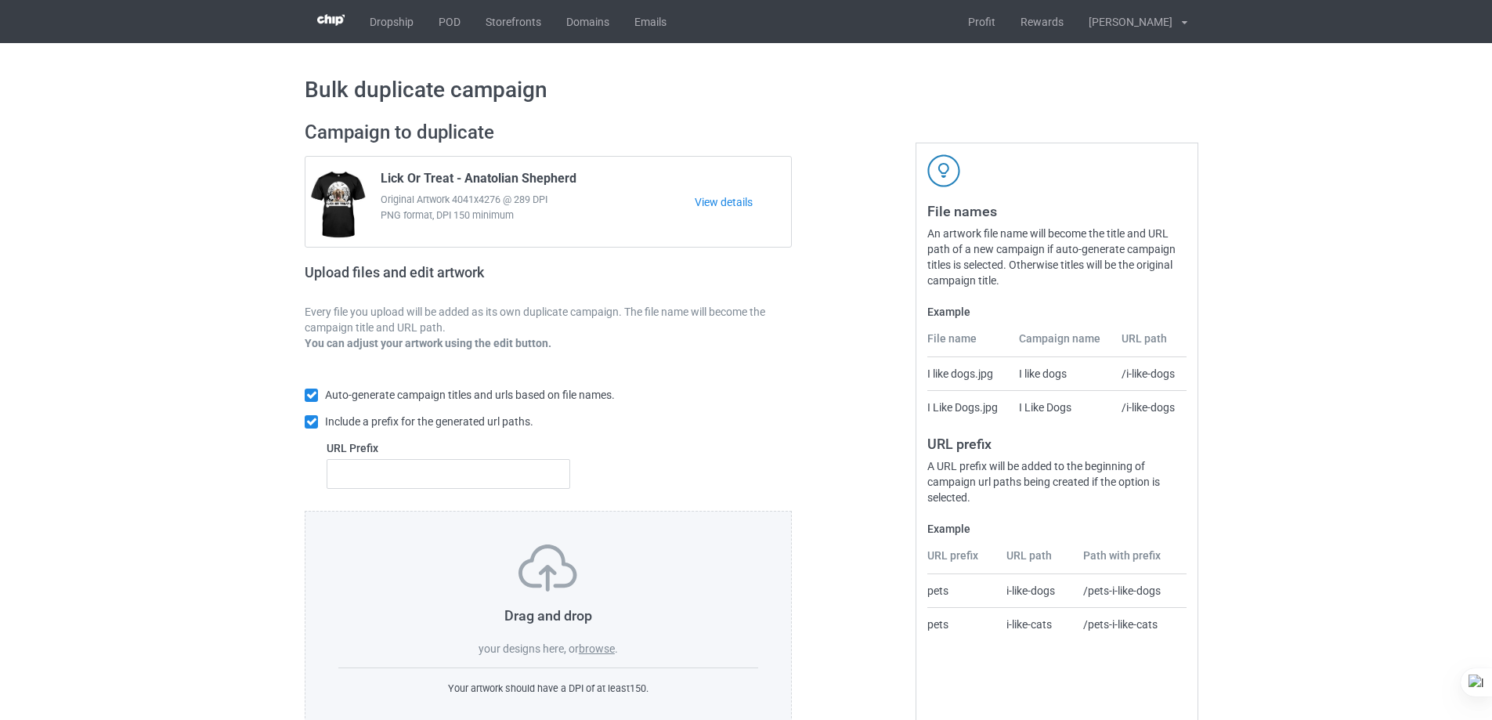
click at [589, 651] on label "browse" at bounding box center [597, 648] width 36 height 13
click at [0, 0] on input "browse" at bounding box center [0, 0] width 0 height 0
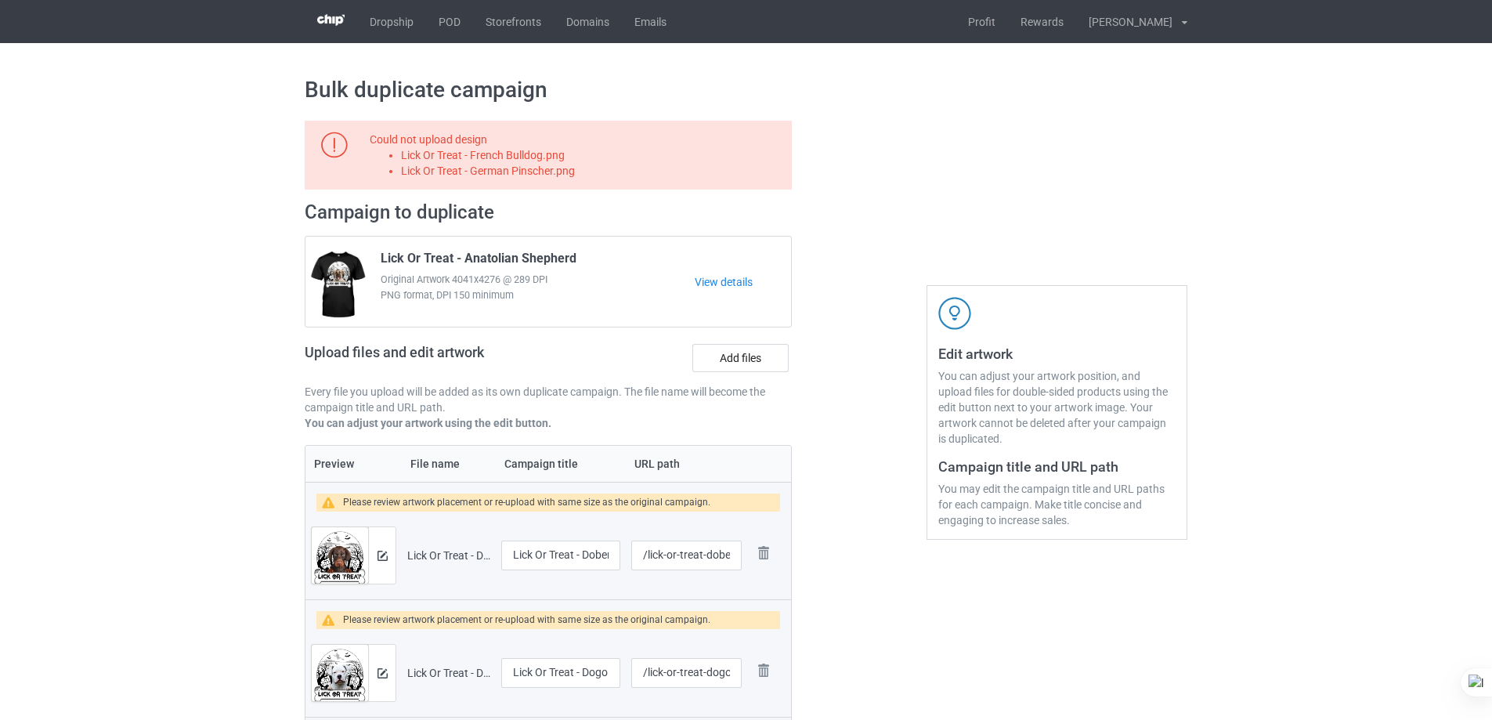
click at [535, 156] on li "Lick Or Treat - French Bulldog.png" at bounding box center [593, 155] width 385 height 16
copy li "Lick Or Treat - French Bulldog.png"
click at [730, 356] on label "Add files" at bounding box center [740, 358] width 96 height 28
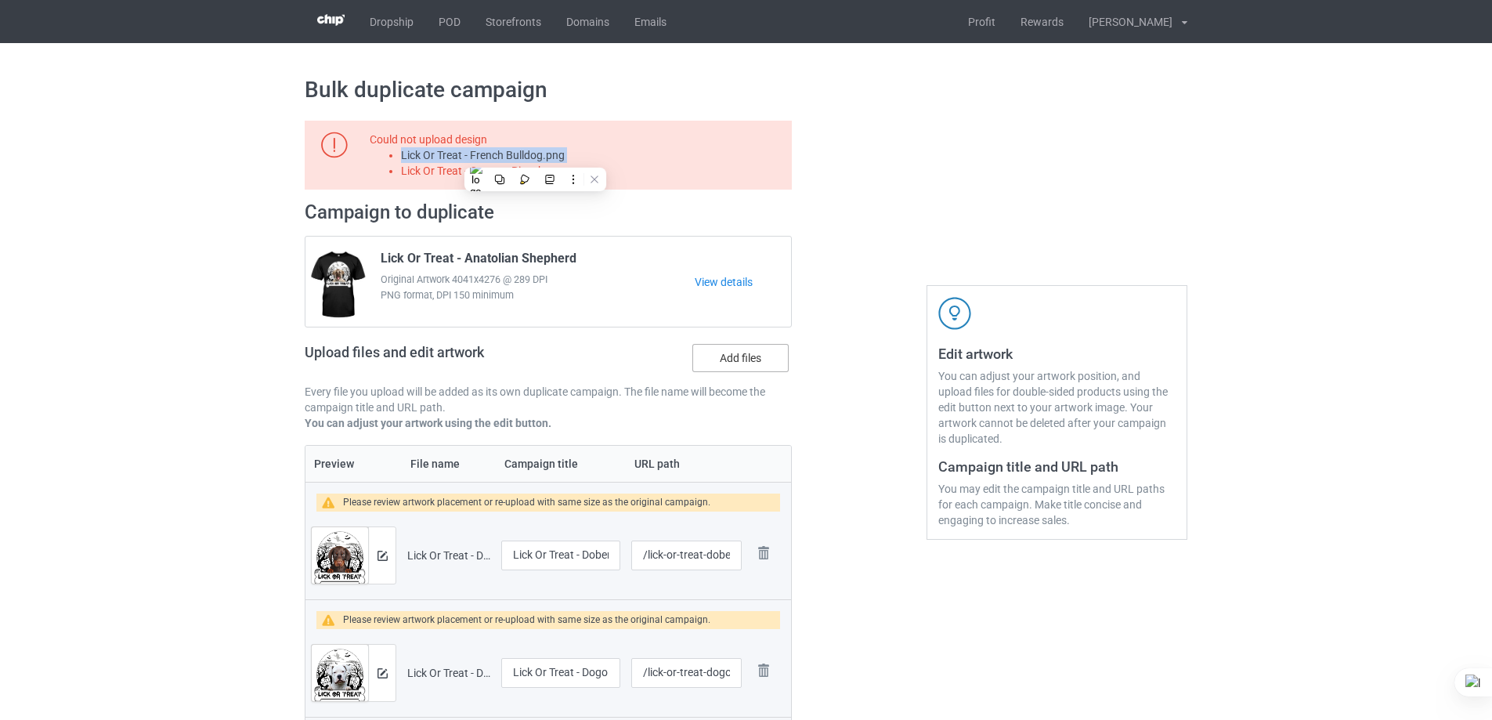
click at [0, 0] on input "Add files" at bounding box center [0, 0] width 0 height 0
click at [555, 176] on li "Lick Or Treat - German Pinscher.png" at bounding box center [593, 171] width 385 height 16
copy li "Lick Or Treat - German Pinscher.png"
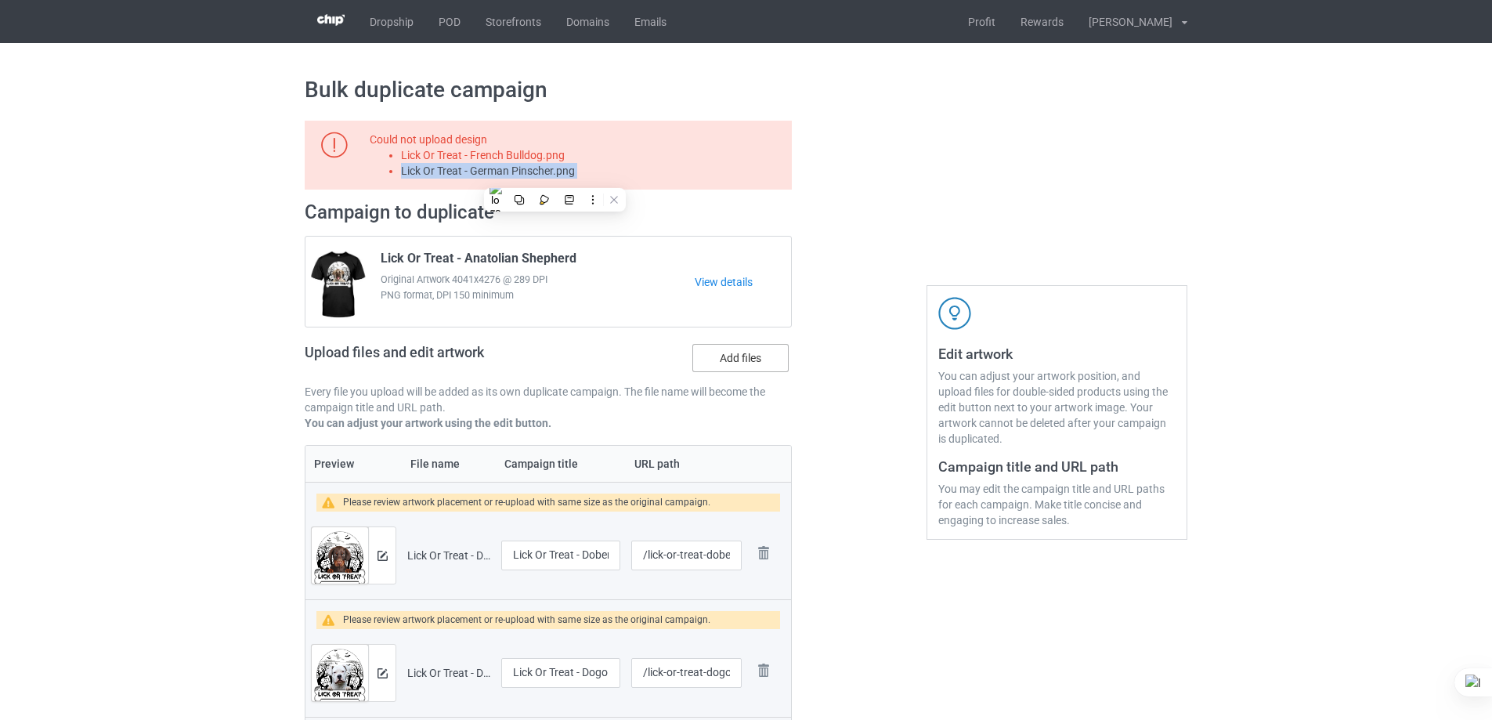
click at [720, 356] on label "Add files" at bounding box center [740, 358] width 96 height 28
click at [0, 0] on input "Add files" at bounding box center [0, 0] width 0 height 0
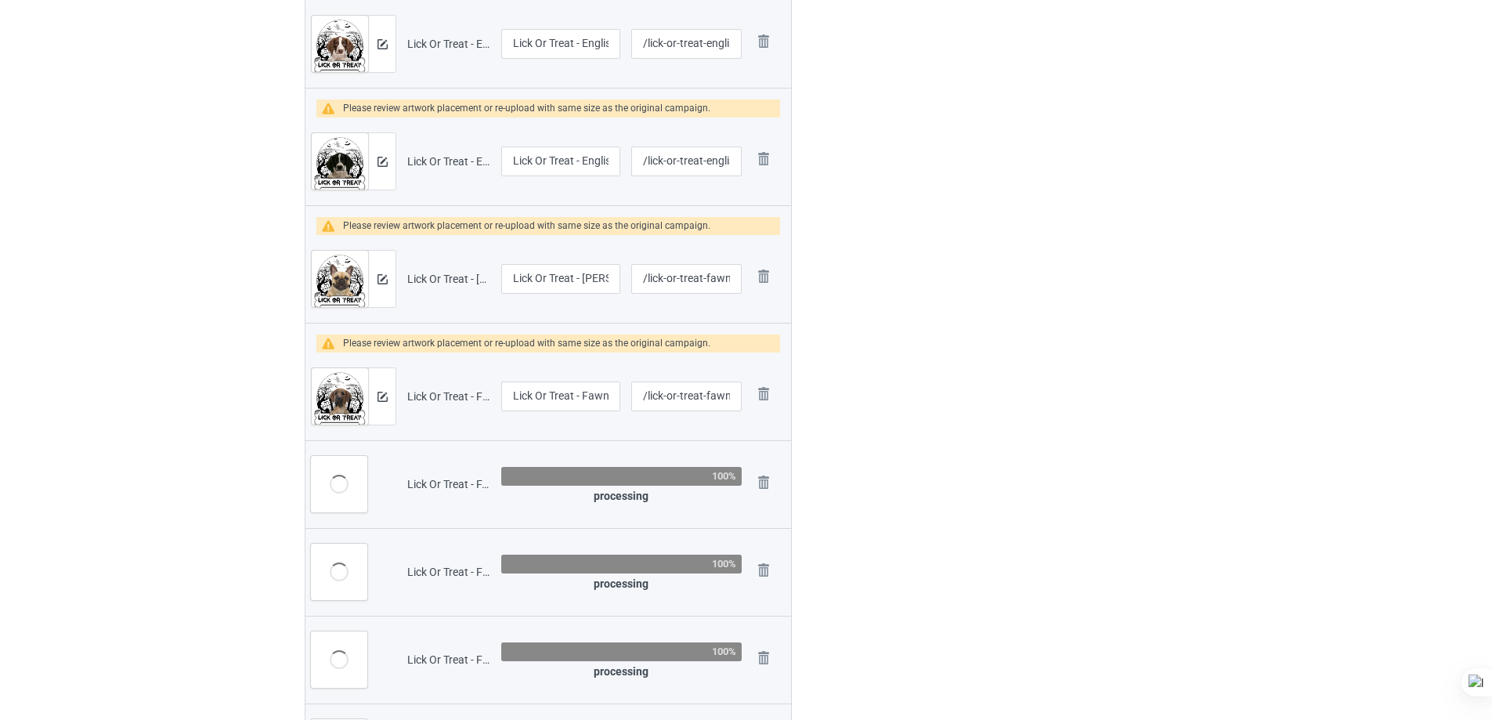
scroll to position [2115, 0]
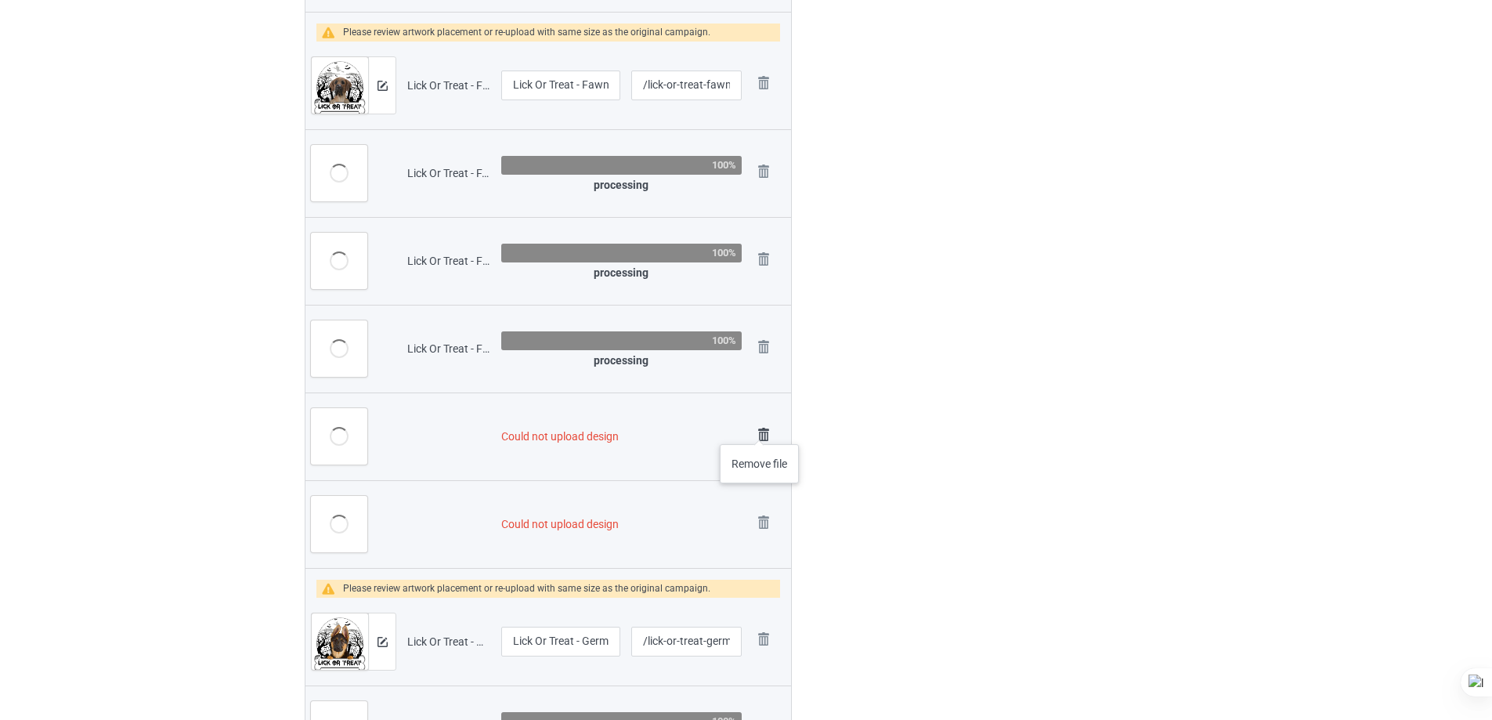
click at [760, 428] on img at bounding box center [764, 435] width 22 height 22
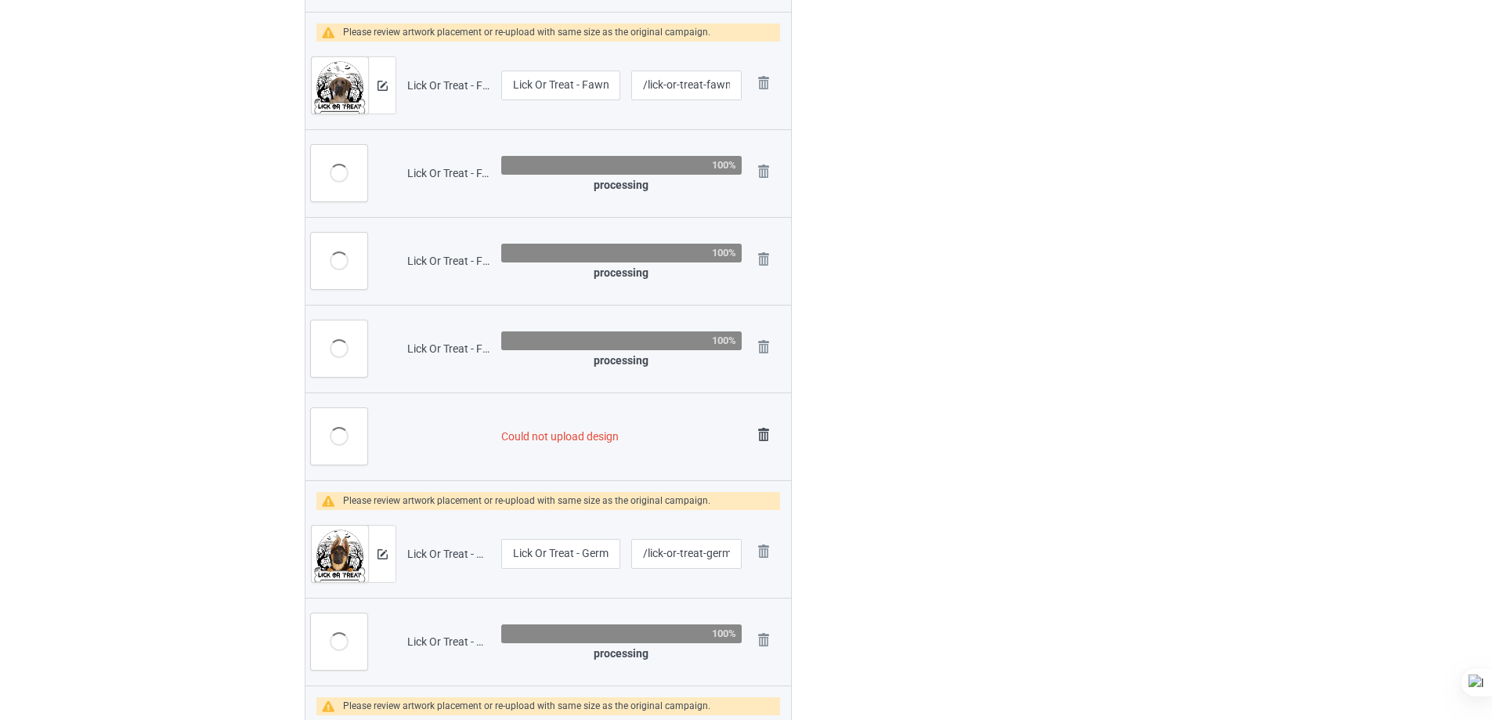
click at [765, 430] on img at bounding box center [764, 435] width 22 height 22
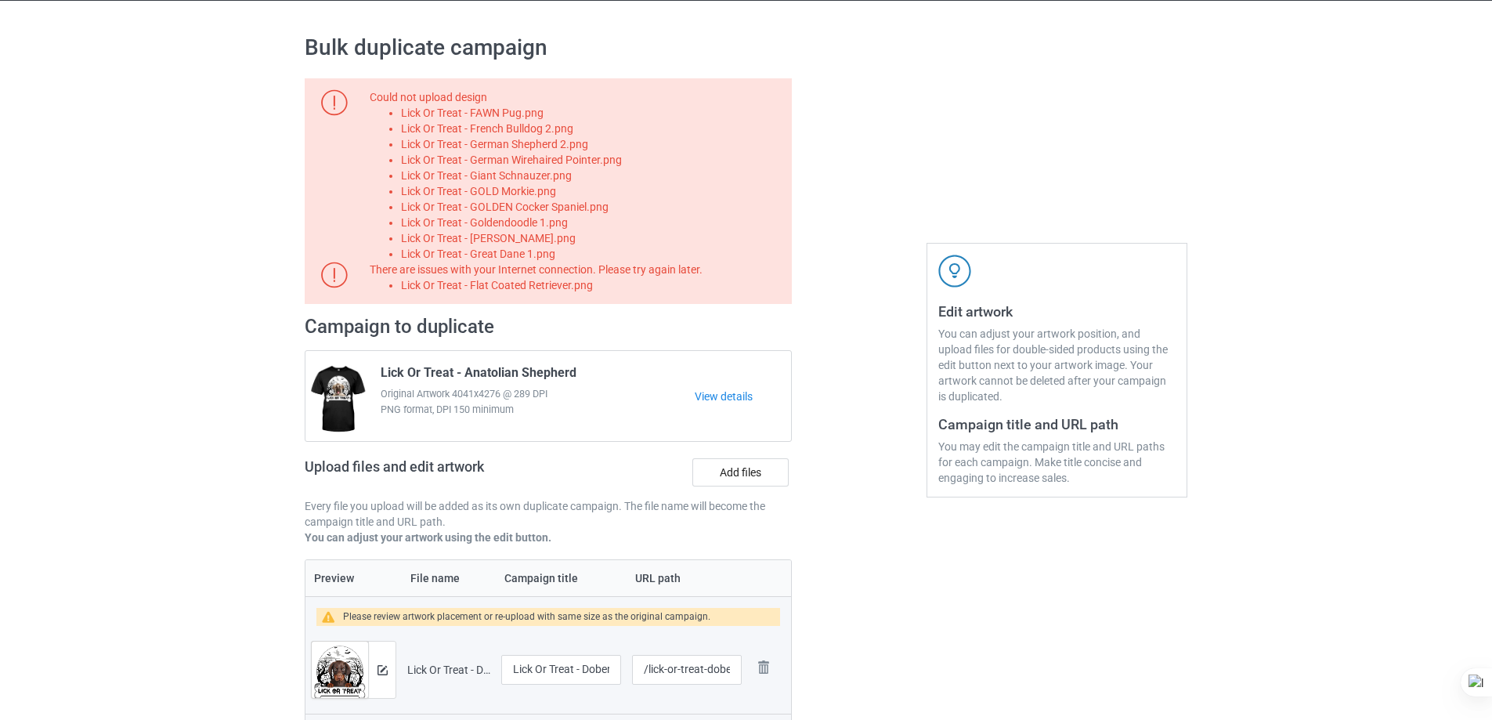
scroll to position [0, 0]
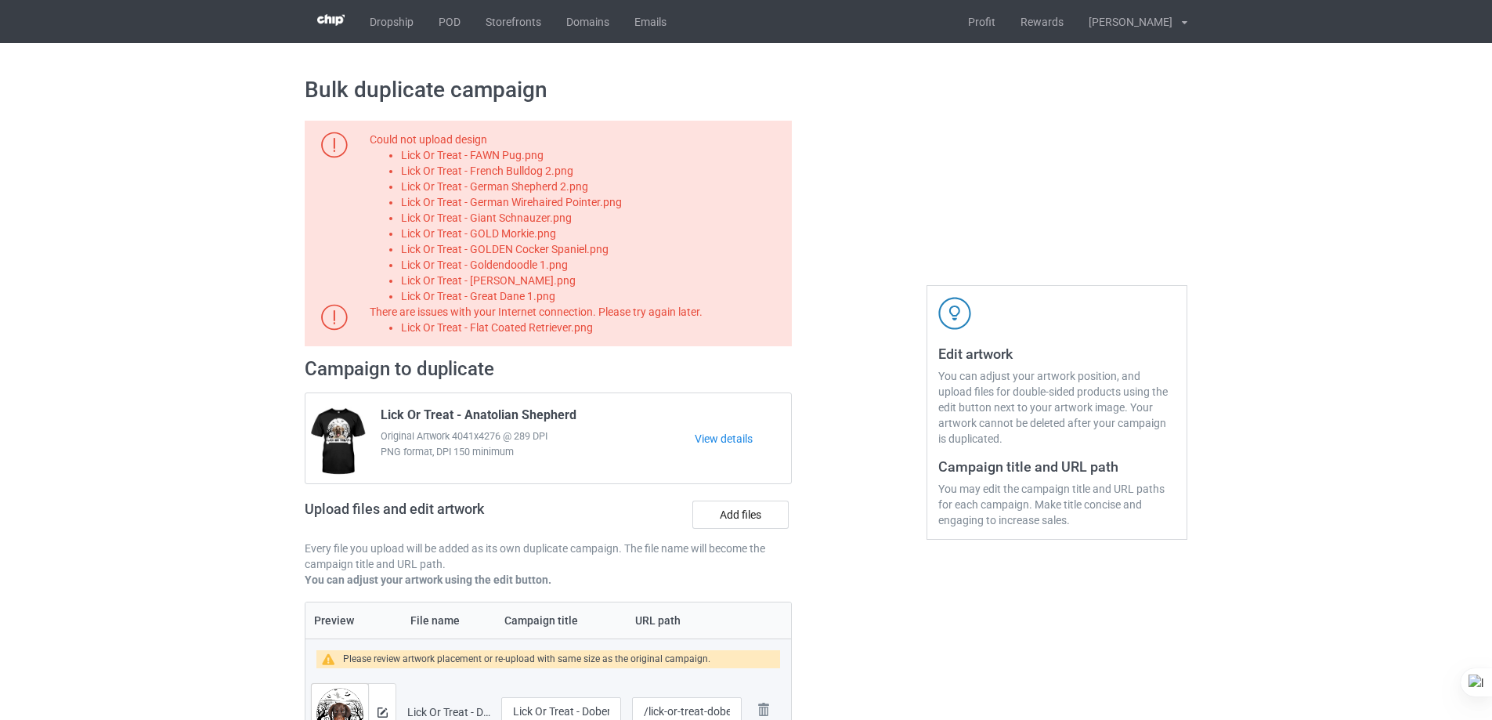
click at [482, 152] on li "Lick Or Treat - FAWN Pug.png" at bounding box center [593, 155] width 385 height 16
click at [739, 512] on label "Add files" at bounding box center [740, 515] width 96 height 28
click at [0, 0] on input "Add files" at bounding box center [0, 0] width 0 height 0
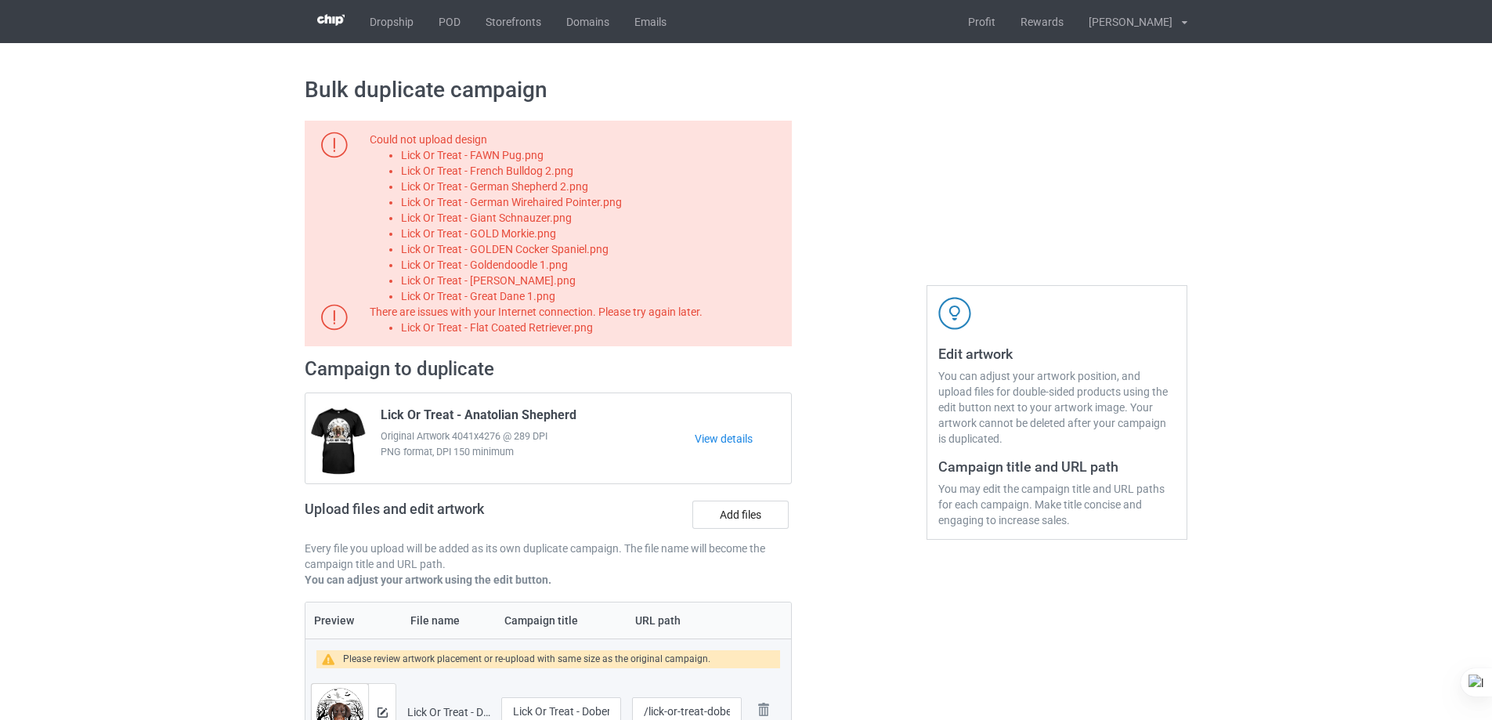
click at [554, 174] on li "Lick Or Treat - French Bulldog 2.png" at bounding box center [593, 171] width 385 height 16
copy li "Lick Or Treat - French Bulldog 2.png"
click at [745, 501] on label "Add files" at bounding box center [740, 515] width 96 height 28
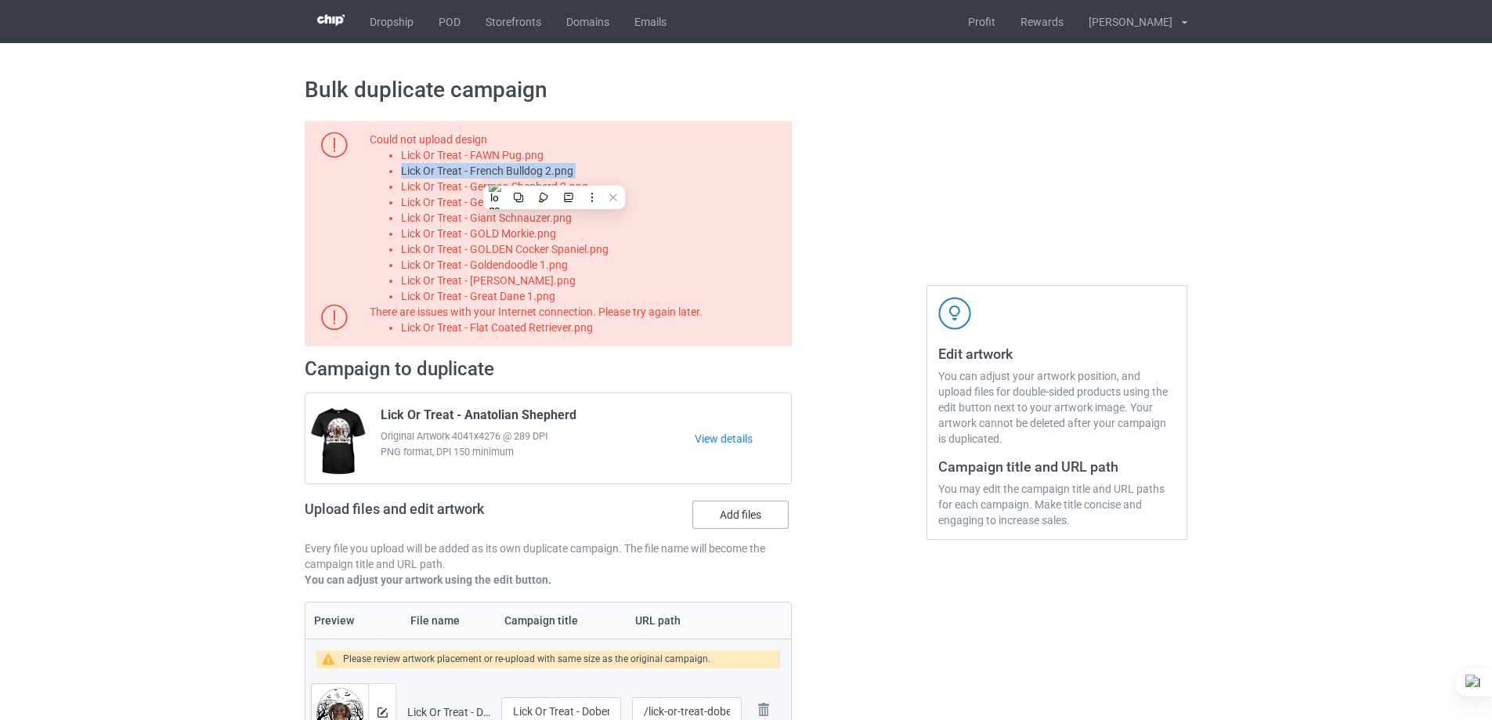
click at [0, 0] on input "Add files" at bounding box center [0, 0] width 0 height 0
click at [580, 193] on li "Lick Or Treat - German Shepherd 2.png" at bounding box center [593, 187] width 385 height 16
copy li "Lick Or Treat - German Shepherd 2.png"
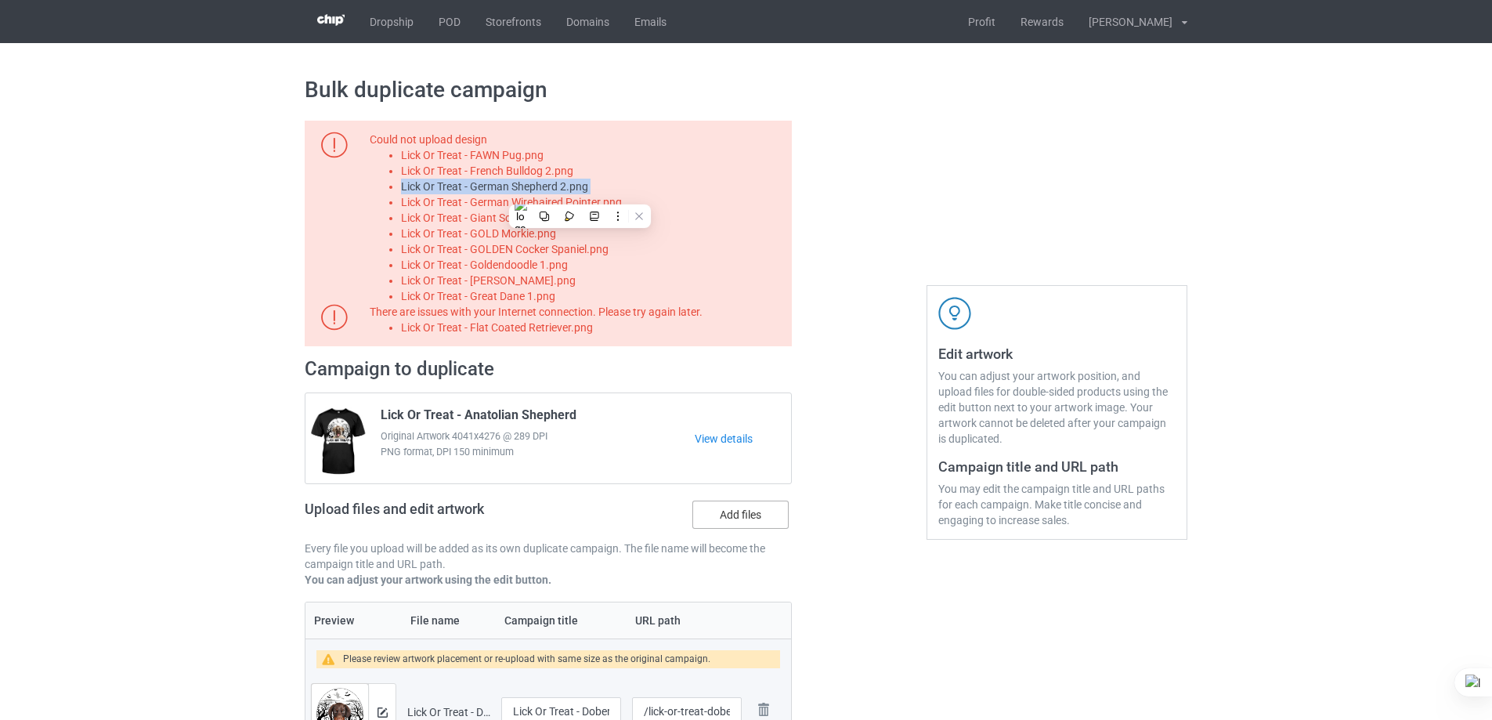
click at [738, 504] on label "Add files" at bounding box center [740, 515] width 96 height 28
click at [0, 0] on input "Add files" at bounding box center [0, 0] width 0 height 0
click at [593, 204] on li "Lick Or Treat - German Wirehaired Pointer.png" at bounding box center [593, 202] width 385 height 16
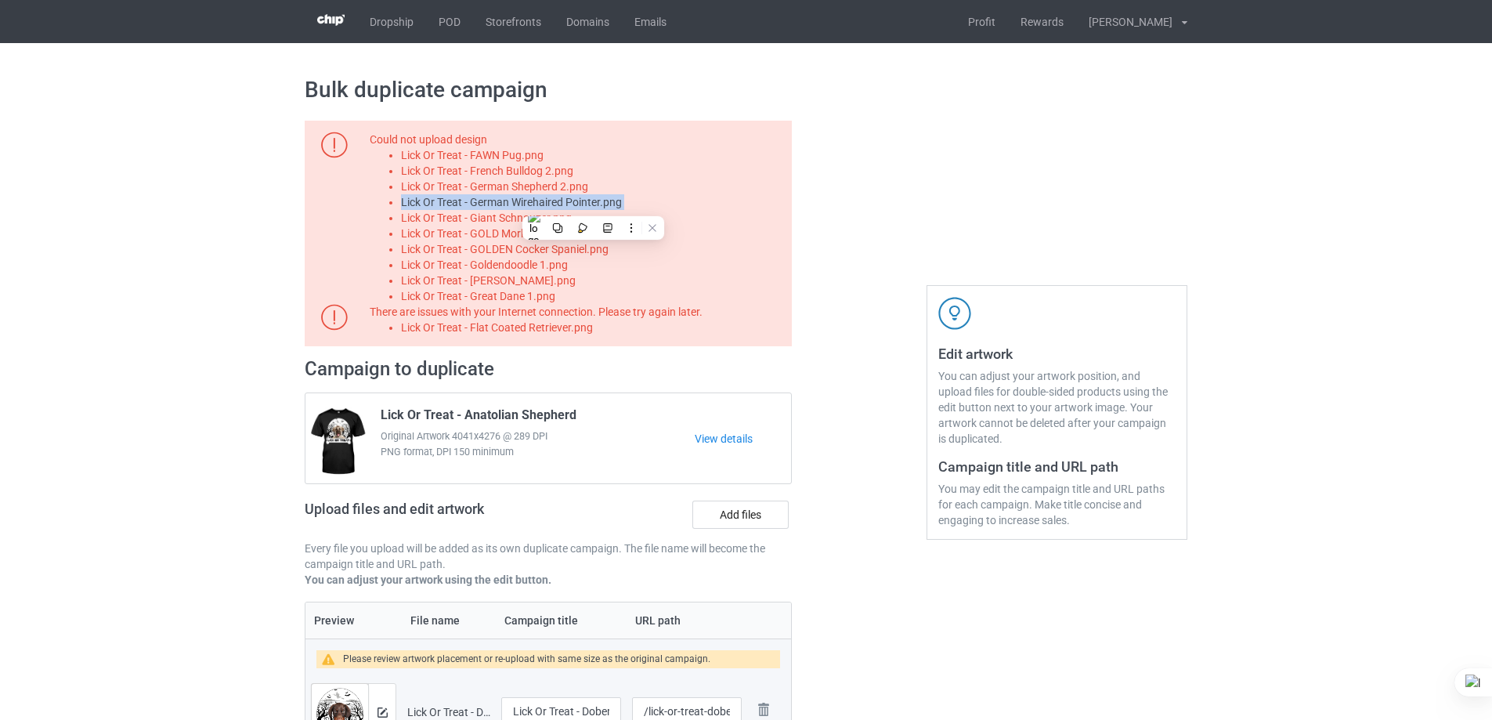
copy li "Lick Or Treat - German Wirehaired Pointer.png"
click at [731, 502] on label "Add files" at bounding box center [740, 515] width 96 height 28
click at [0, 0] on input "Add files" at bounding box center [0, 0] width 0 height 0
click at [552, 210] on li "Lick Or Treat - German Wirehaired Pointer.png" at bounding box center [593, 202] width 385 height 16
click at [548, 215] on li "Lick Or Treat - Giant Schnauzer.png" at bounding box center [593, 218] width 385 height 16
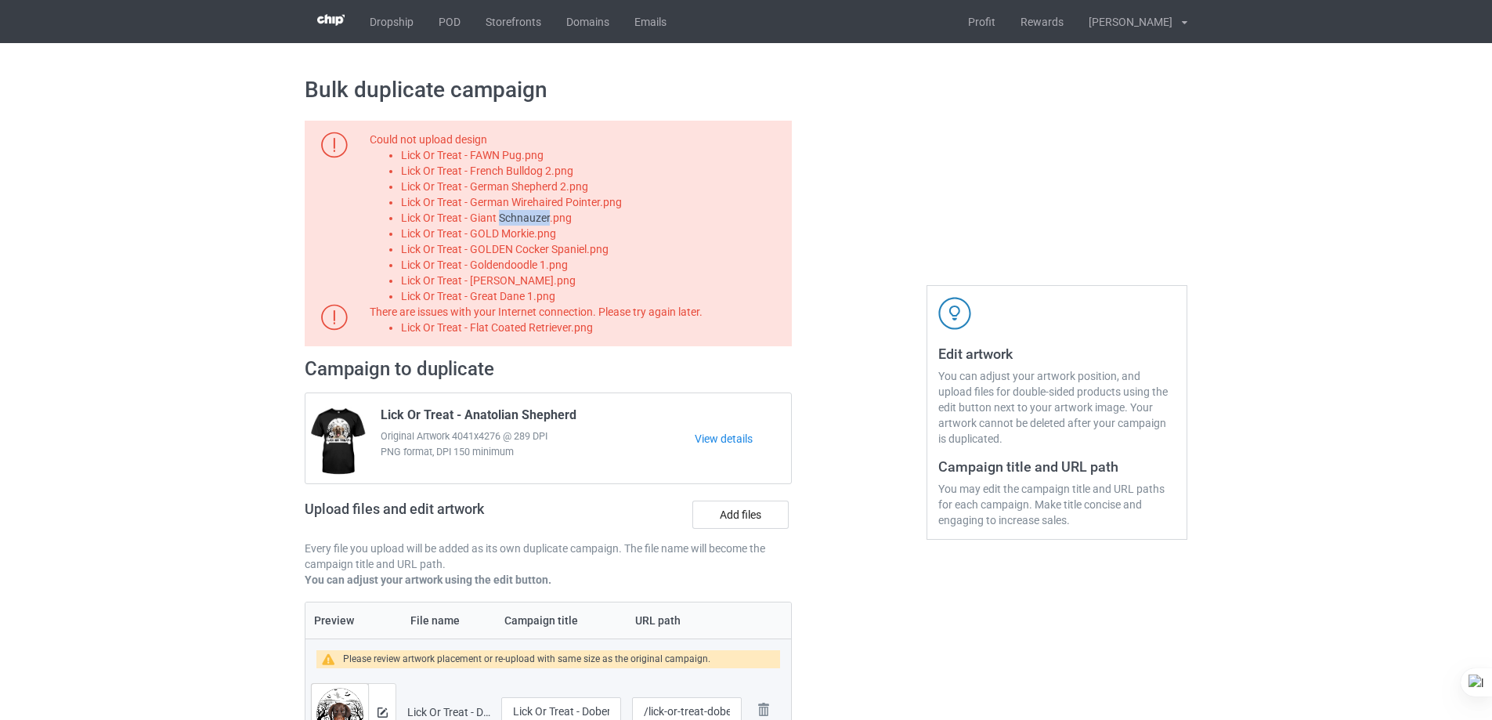
click at [548, 215] on li "Lick Or Treat - Giant Schnauzer.png" at bounding box center [593, 218] width 385 height 16
copy li "Lick Or Treat - Giant Schnauzer.png"
click at [732, 519] on label "Add files" at bounding box center [740, 515] width 96 height 28
click at [0, 0] on input "Add files" at bounding box center [0, 0] width 0 height 0
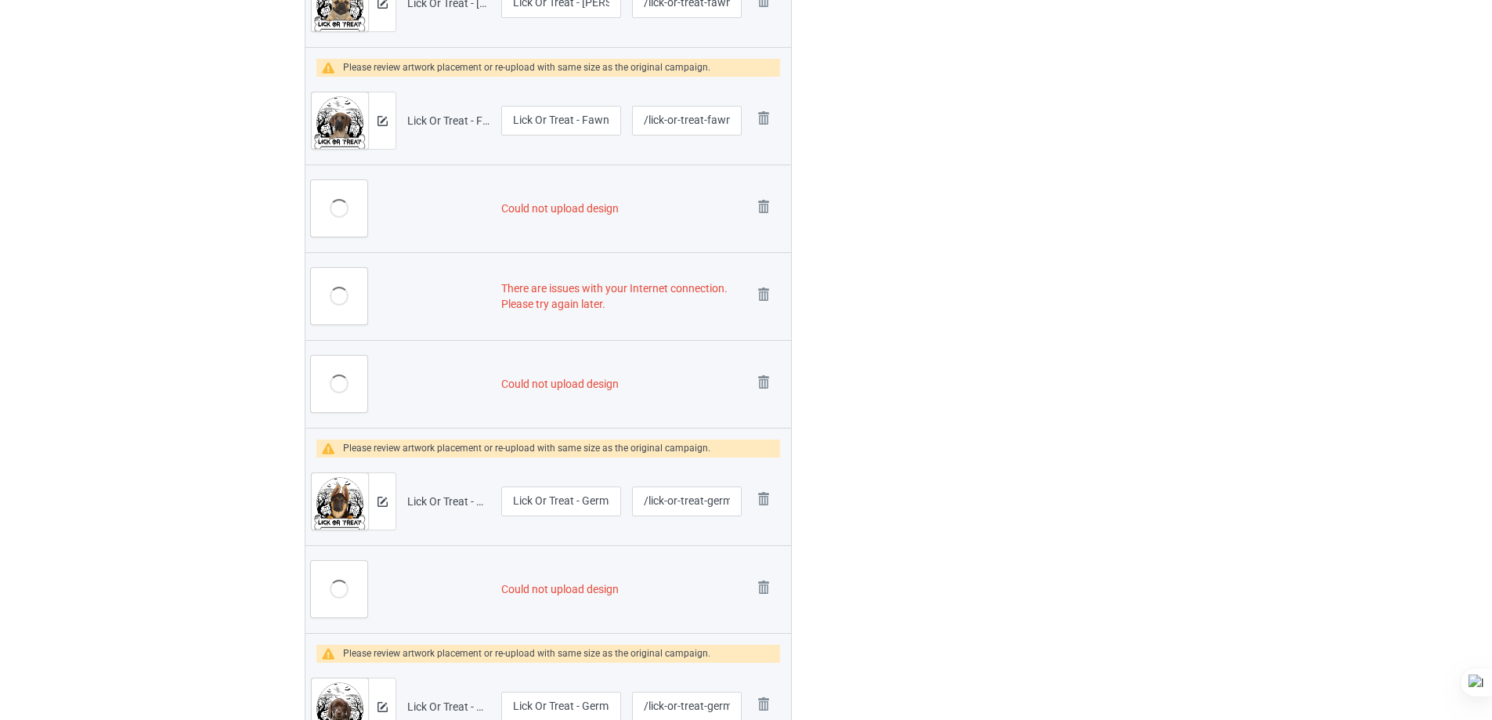
scroll to position [2271, 0]
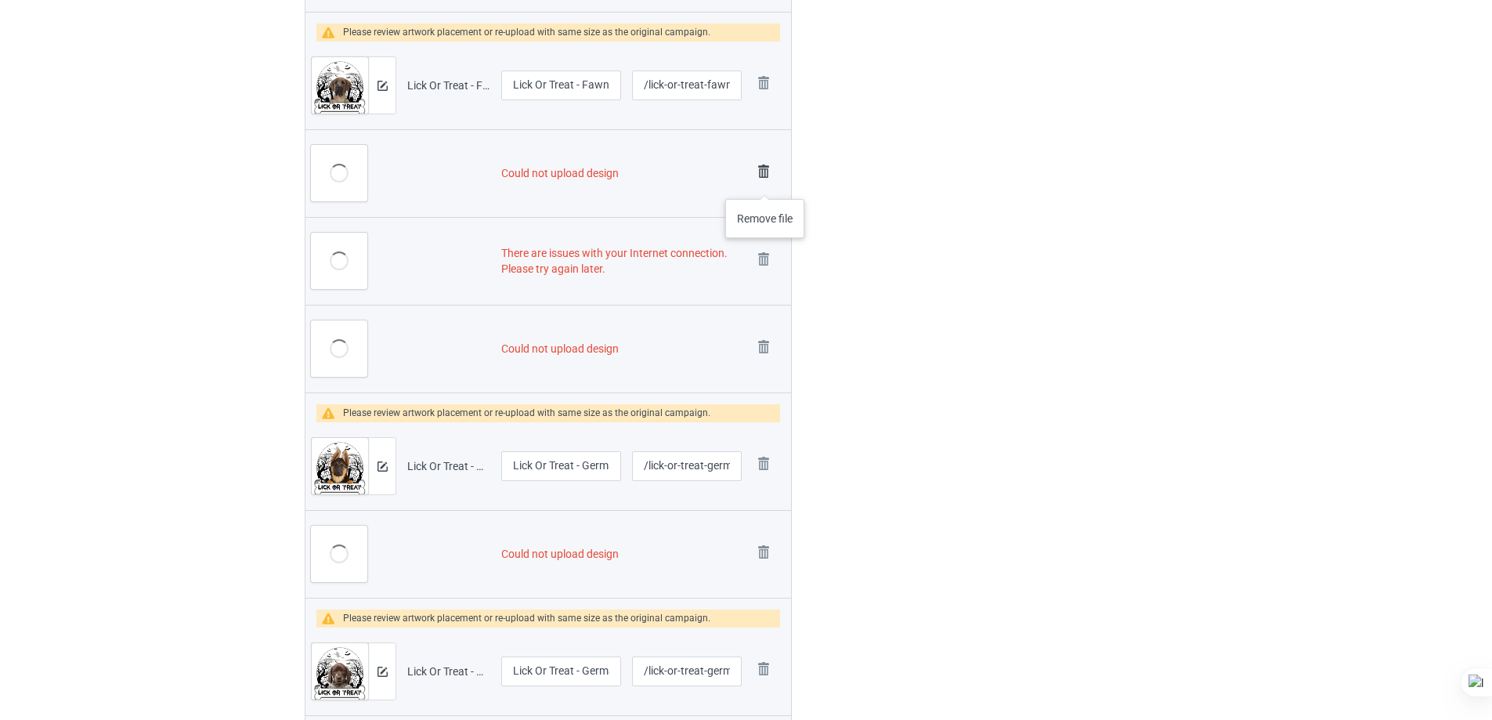
click at [765, 183] on link at bounding box center [764, 174] width 22 height 26
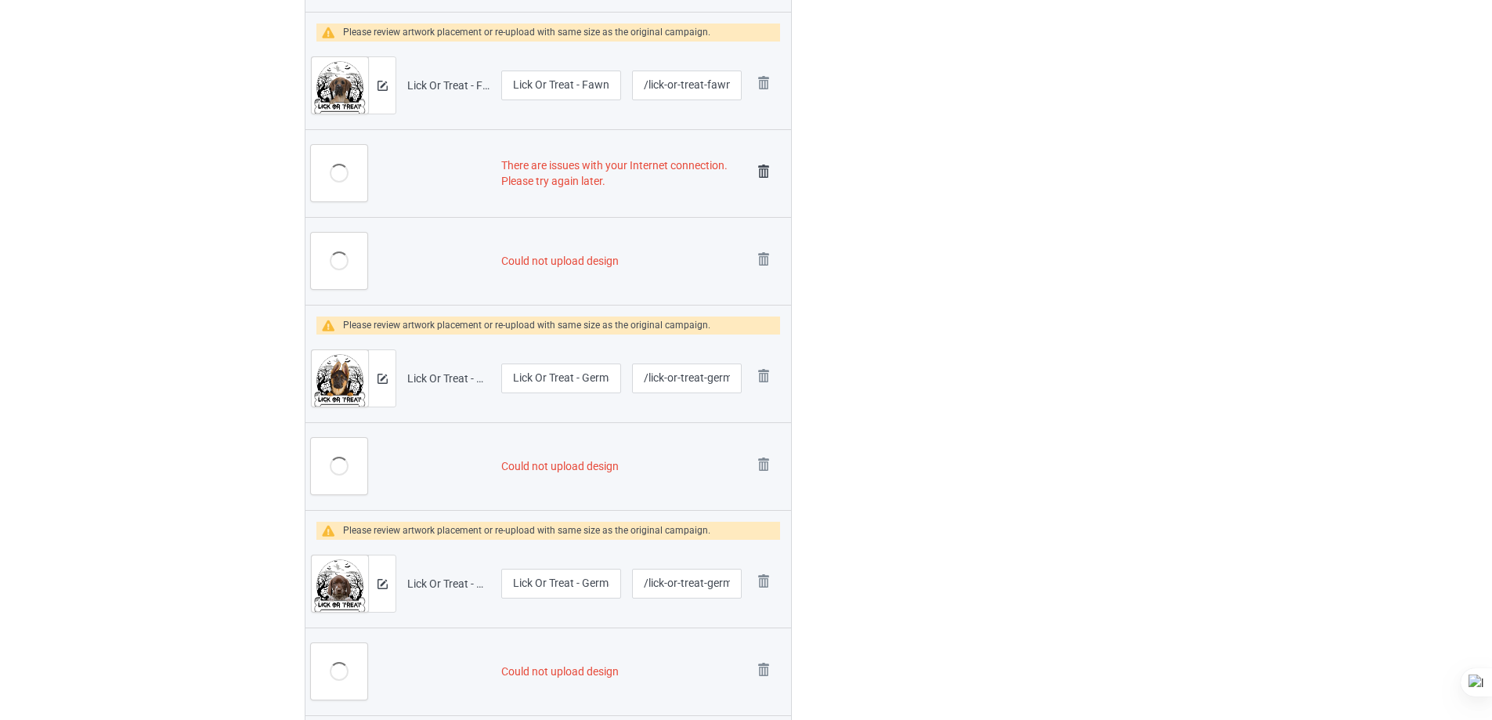
click at [763, 174] on img at bounding box center [764, 172] width 22 height 22
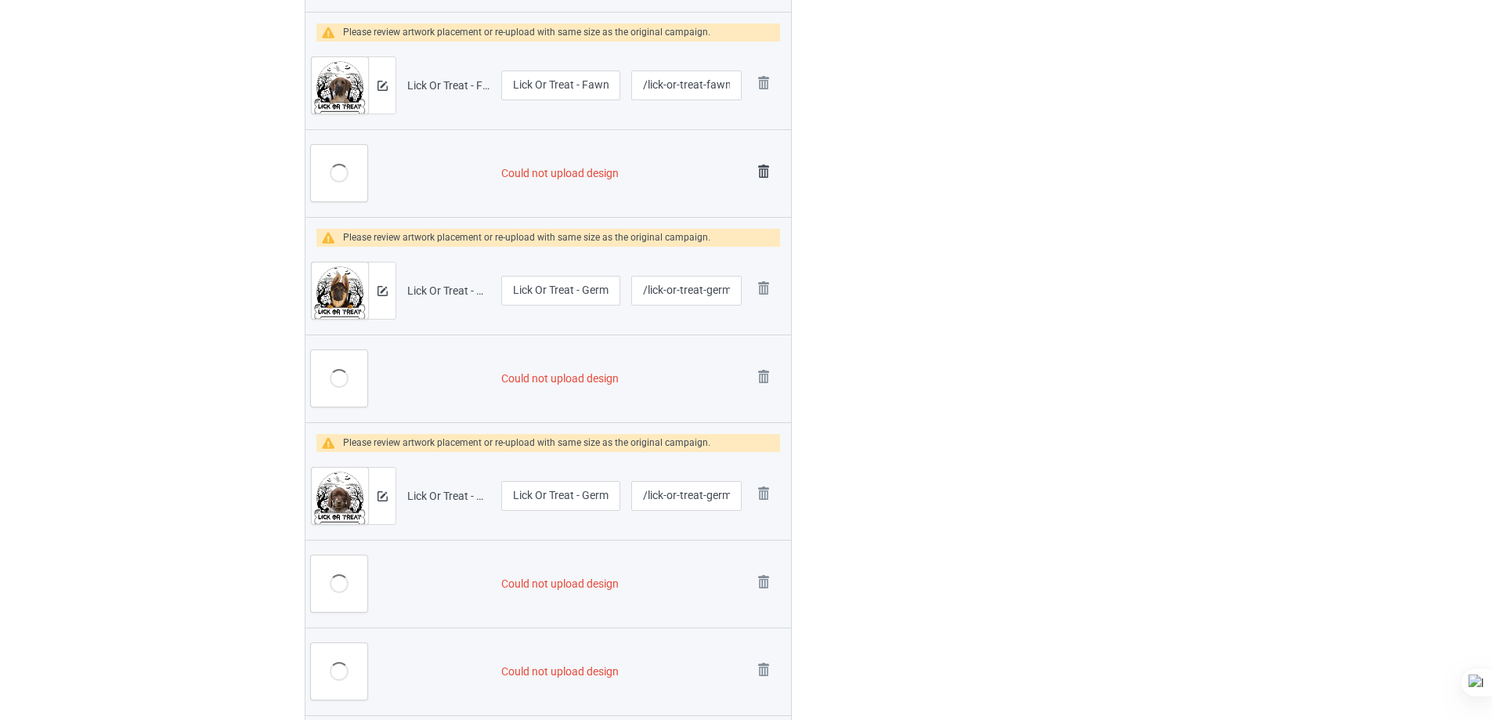
click at [762, 170] on img at bounding box center [764, 172] width 22 height 22
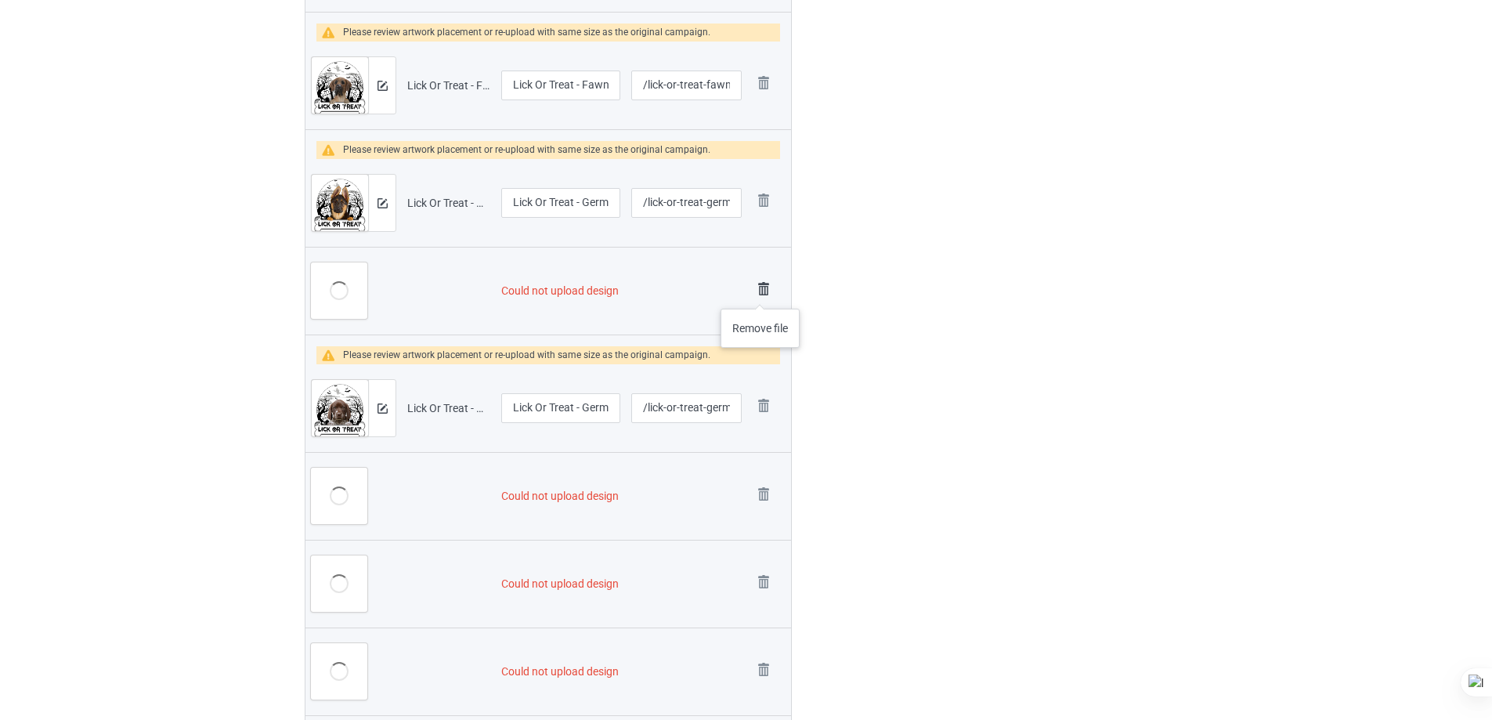
click at [761, 293] on img at bounding box center [764, 289] width 22 height 22
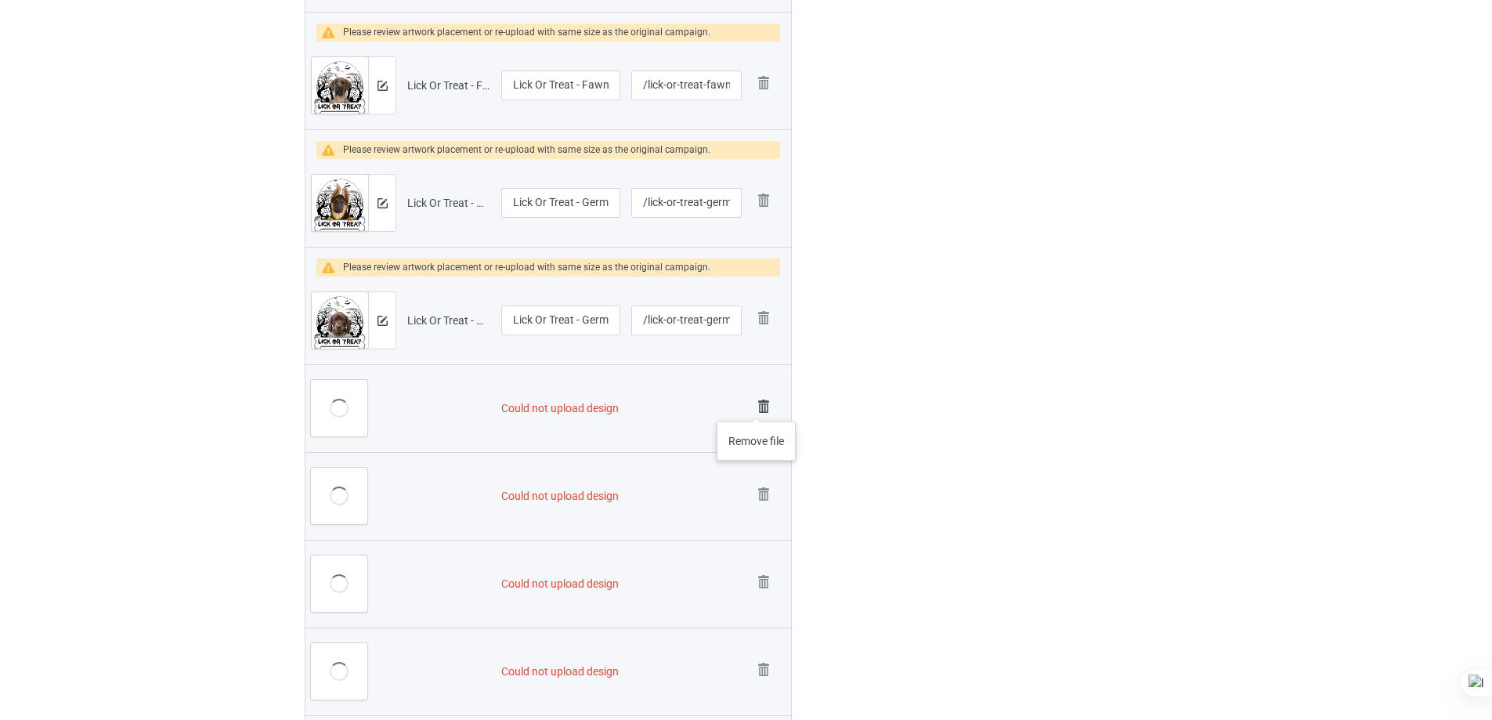
click at [757, 406] on img at bounding box center [764, 407] width 22 height 22
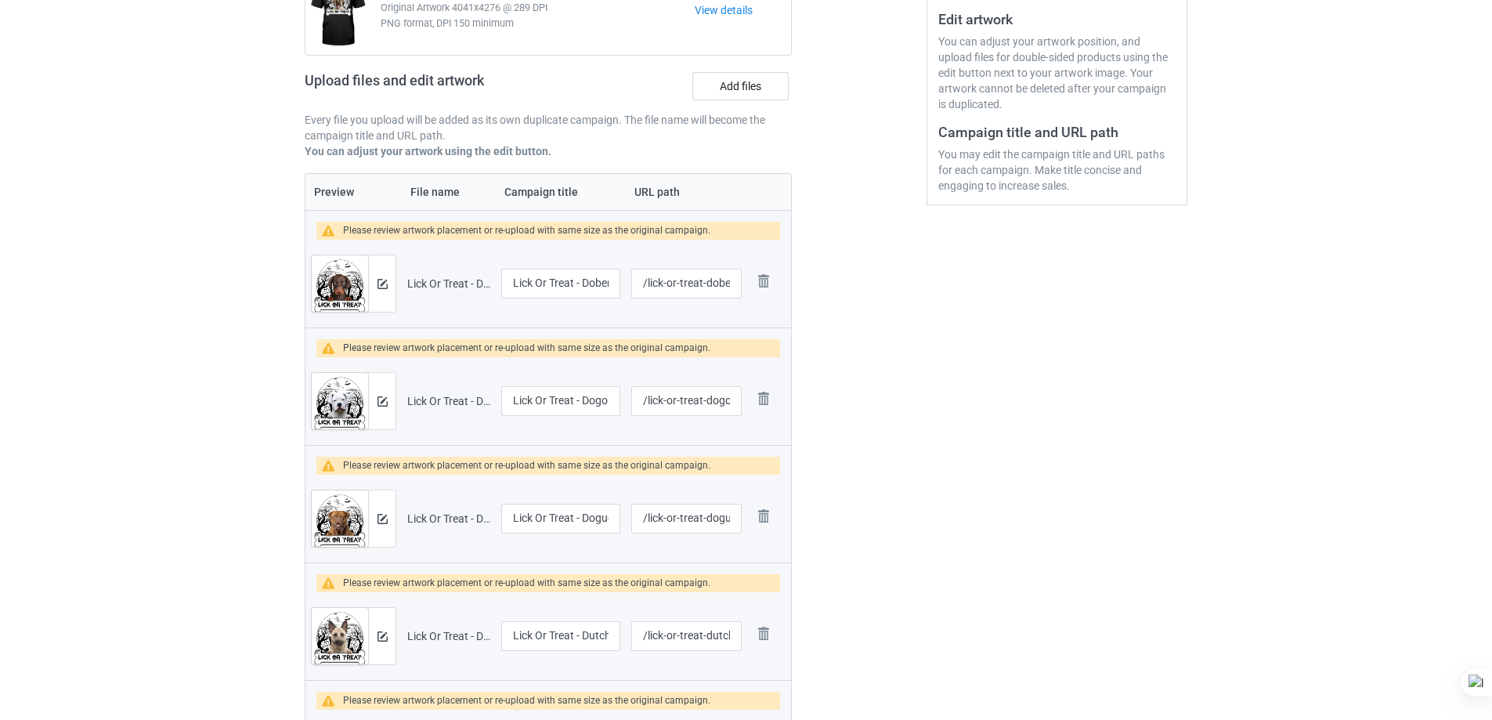
scroll to position [0, 0]
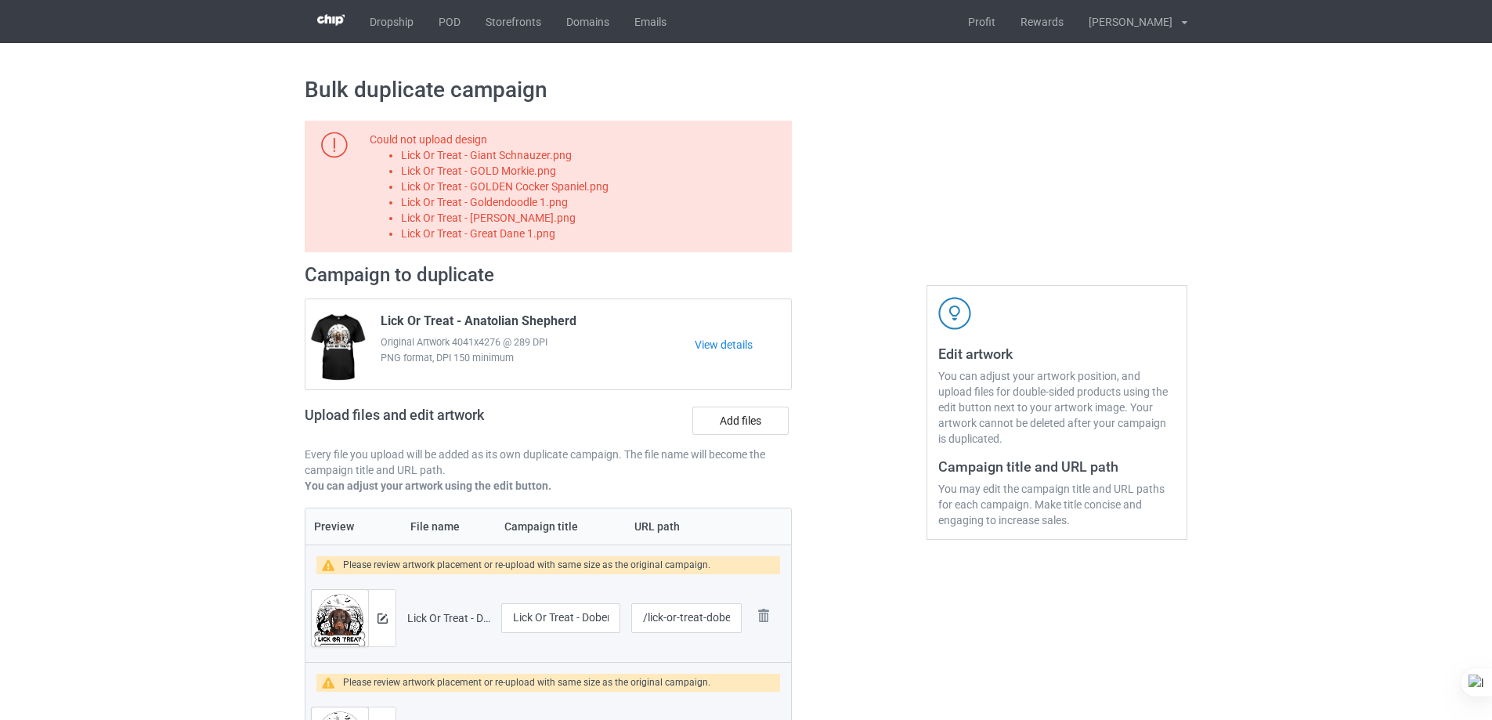
click at [560, 146] on div "Could not upload design Lick Or Treat - Giant Schnauzer.png Lick Or Treat - GOL…" at bounding box center [578, 187] width 417 height 110
click at [555, 152] on li "Lick Or Treat - Giant Schnauzer.png" at bounding box center [593, 155] width 385 height 16
click at [554, 152] on li "Lick Or Treat - Giant Schnauzer.png" at bounding box center [593, 155] width 385 height 16
copy li "Lick Or Treat - Giant Schnauzer.png"
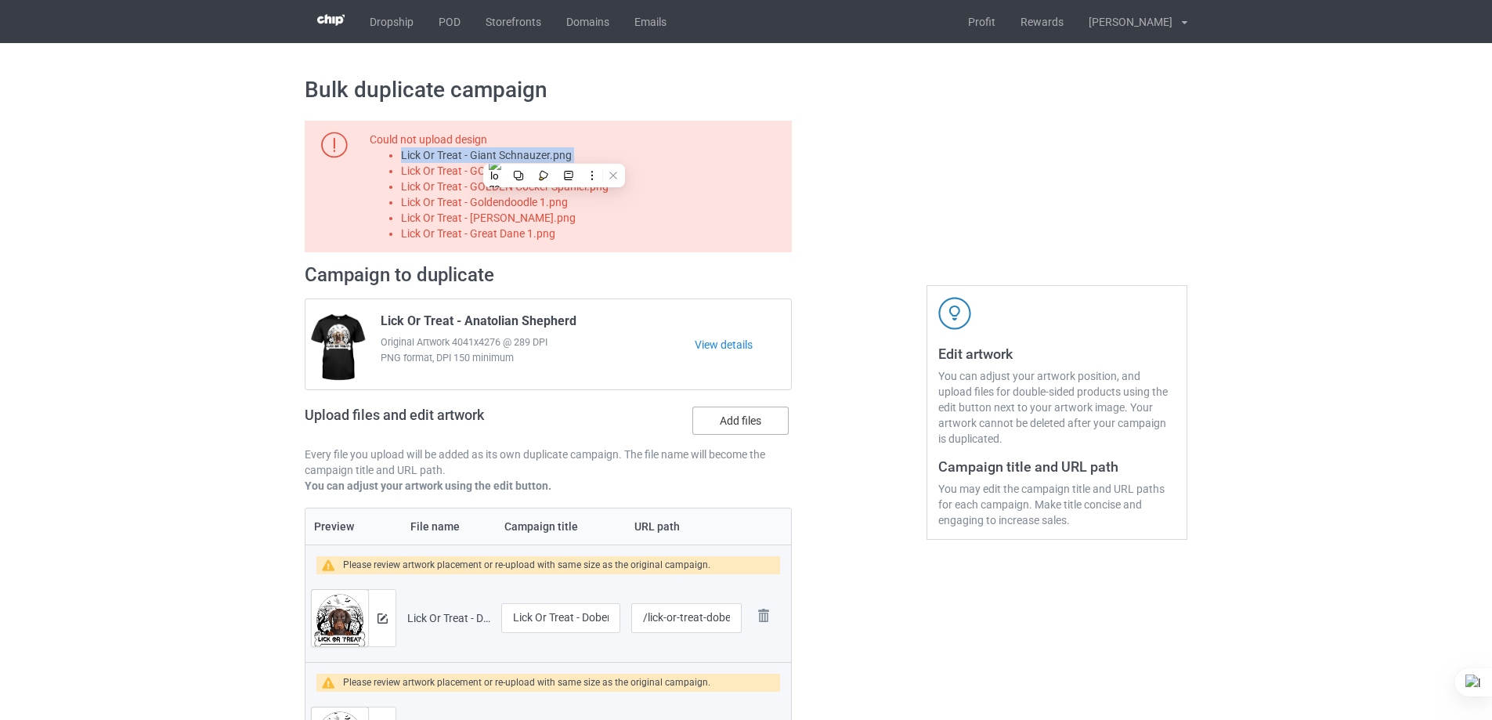
click at [764, 425] on label "Add files" at bounding box center [740, 421] width 96 height 28
click at [0, 0] on input "Add files" at bounding box center [0, 0] width 0 height 0
click at [531, 169] on li "Lick Or Treat - GOLD Morkie.png" at bounding box center [593, 171] width 385 height 16
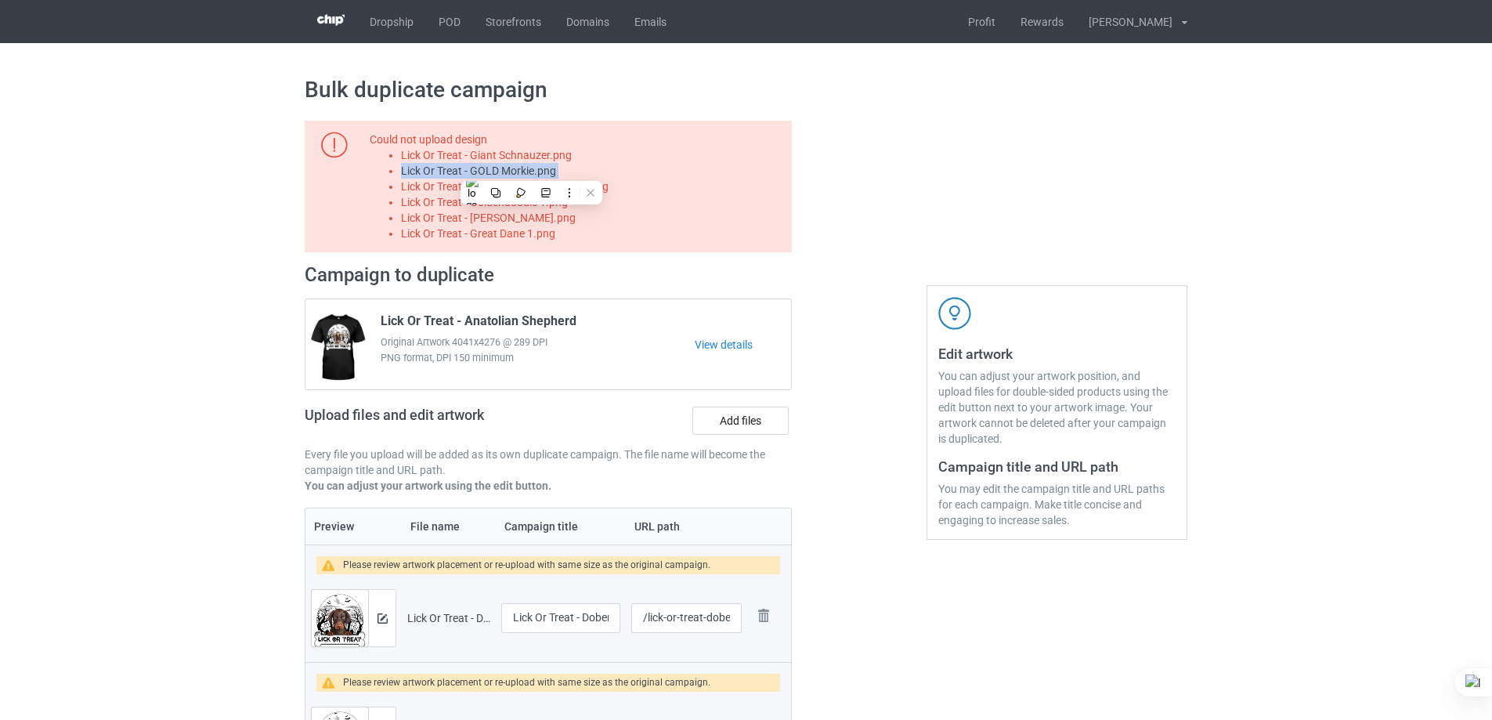
copy li "Lick Or Treat - GOLD Morkie.png"
click at [729, 434] on label "Add files" at bounding box center [740, 421] width 96 height 28
click at [0, 0] on input "Add files" at bounding box center [0, 0] width 0 height 0
click at [579, 188] on li "Lick Or Treat - GOLDEN Cocker Spaniel.png" at bounding box center [593, 187] width 385 height 16
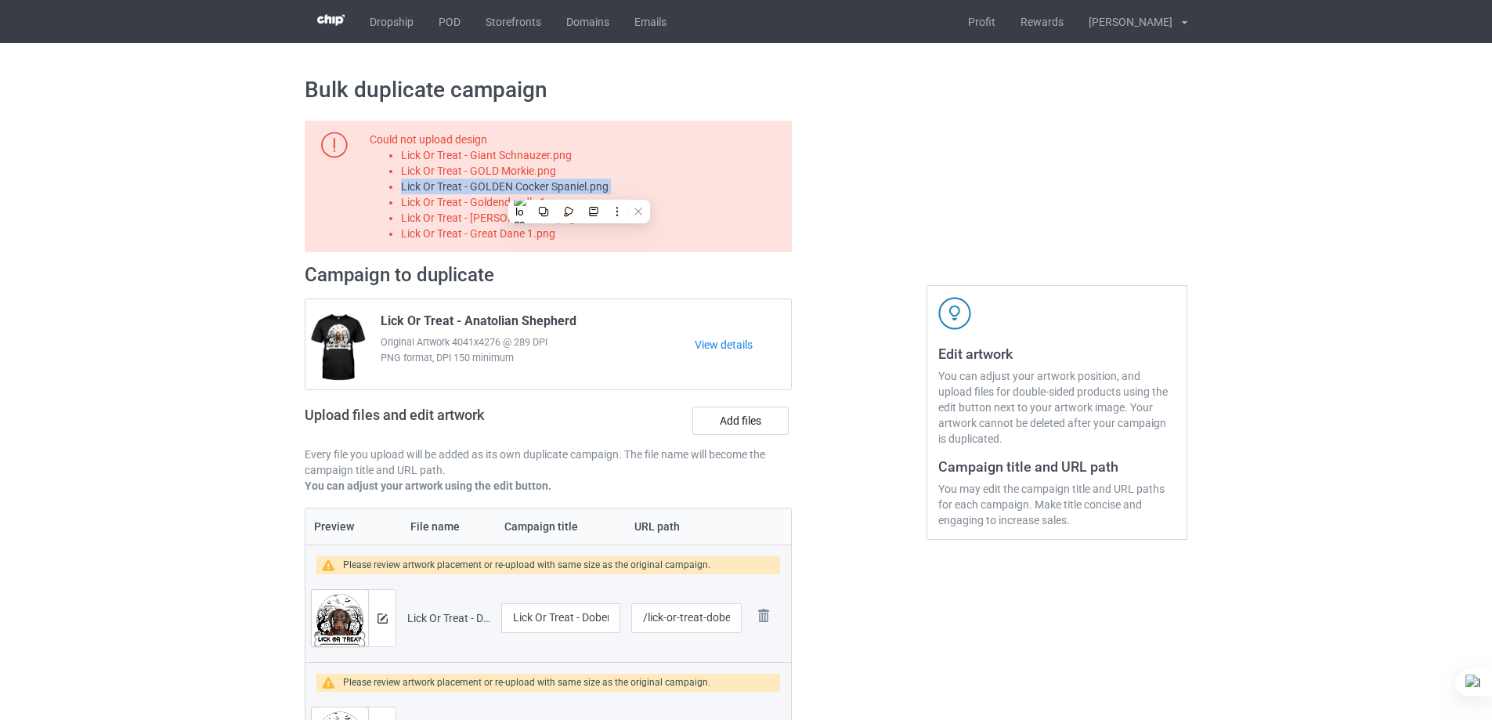
click at [579, 188] on li "Lick Or Treat - GOLDEN Cocker Spaniel.png" at bounding box center [593, 187] width 385 height 16
copy li "Lick Or Treat - GOLDEN Cocker Spaniel.png"
click at [751, 419] on label "Add files" at bounding box center [740, 421] width 96 height 28
click at [0, 0] on input "Add files" at bounding box center [0, 0] width 0 height 0
click at [549, 203] on li "Lick Or Treat - Goldendoodle 1.png" at bounding box center [593, 202] width 385 height 16
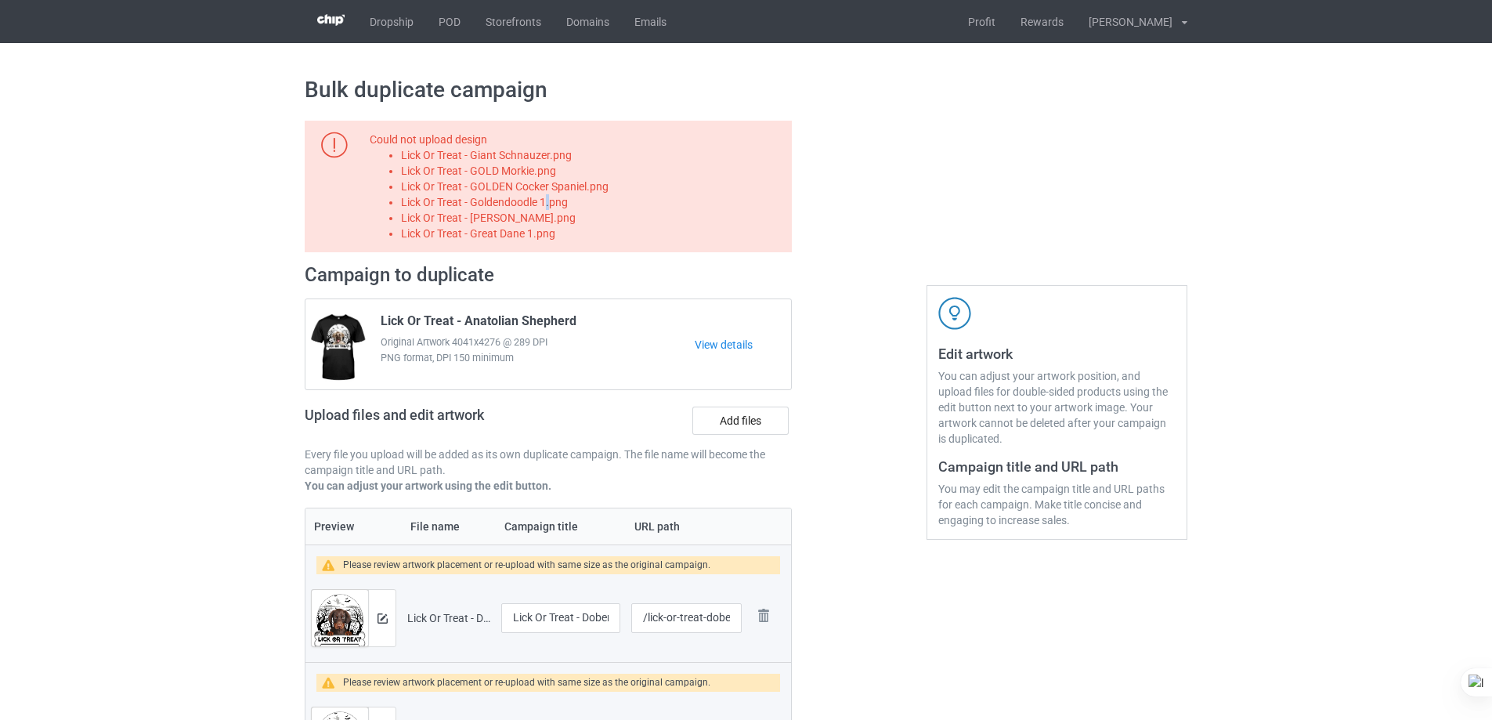
click at [549, 203] on li "Lick Or Treat - Goldendoodle 1.png" at bounding box center [593, 202] width 385 height 16
copy li "Lick Or Treat - Goldendoodle 1.png"
click at [743, 429] on label "Add files" at bounding box center [740, 421] width 96 height 28
click at [0, 0] on input "Add files" at bounding box center [0, 0] width 0 height 0
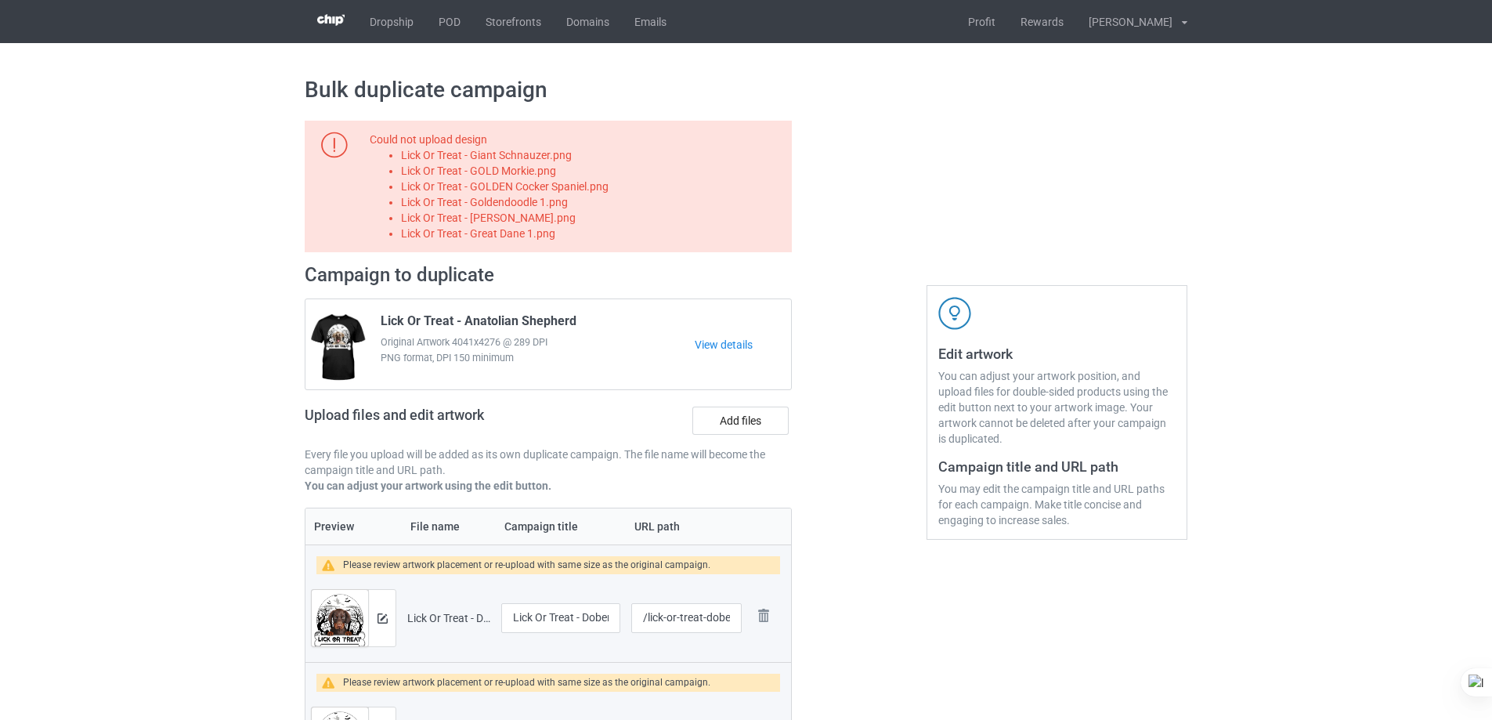
click at [522, 217] on li "Lick Or Treat - Gordon Setter.png" at bounding box center [593, 218] width 385 height 16
click at [720, 422] on label "Add files" at bounding box center [740, 421] width 96 height 28
click at [0, 0] on input "Add files" at bounding box center [0, 0] width 0 height 0
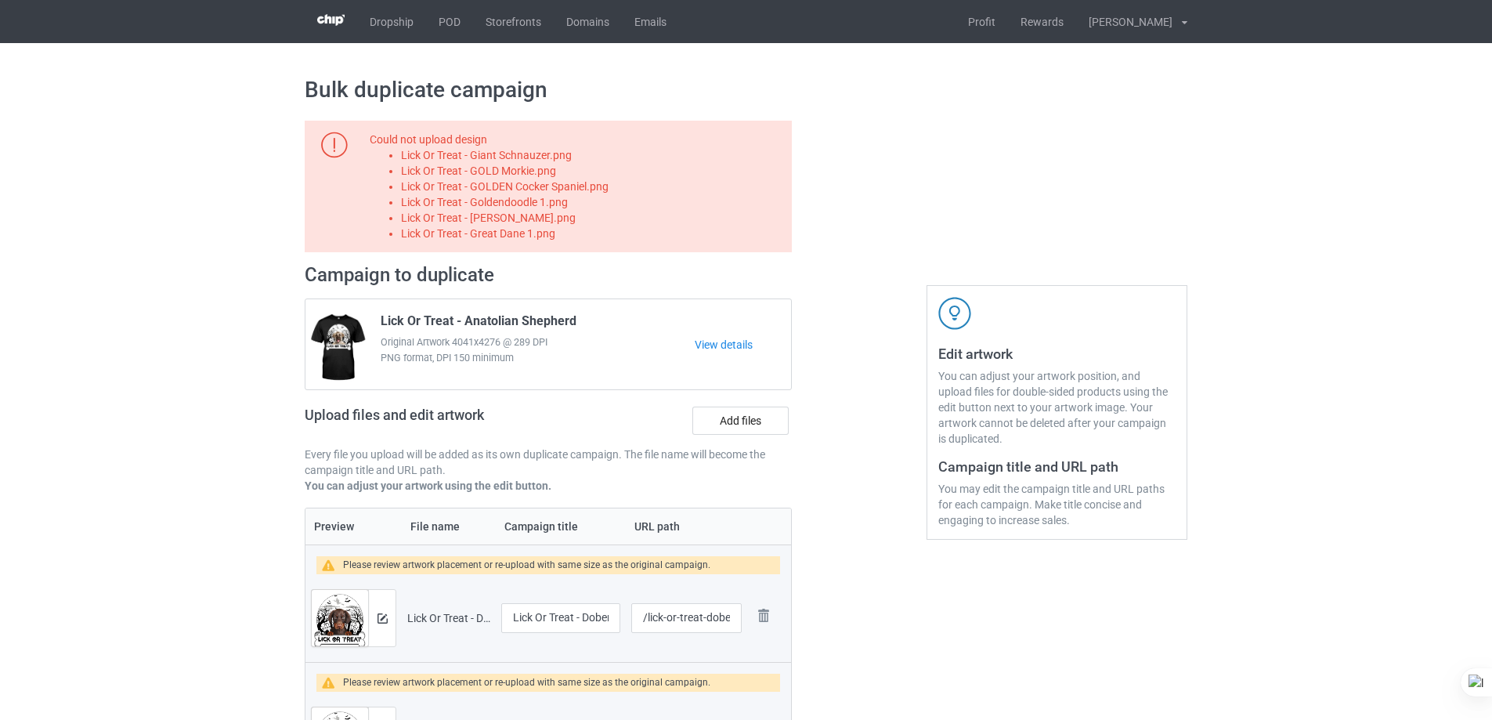
click at [540, 229] on li "Lick Or Treat - Great Dane 1.png" at bounding box center [593, 234] width 385 height 16
click at [753, 421] on label "Add files" at bounding box center [740, 421] width 96 height 28
click at [0, 0] on input "Add files" at bounding box center [0, 0] width 0 height 0
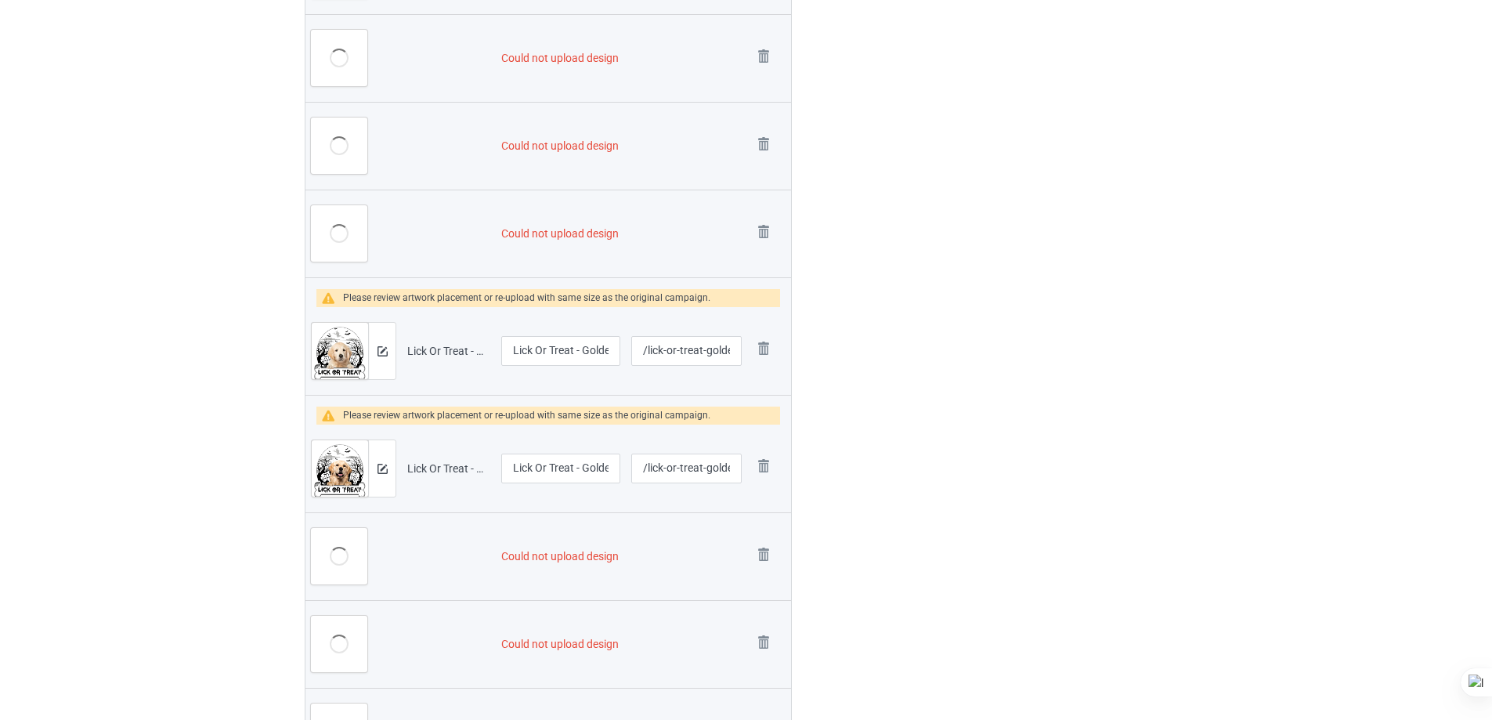
scroll to position [2271, 0]
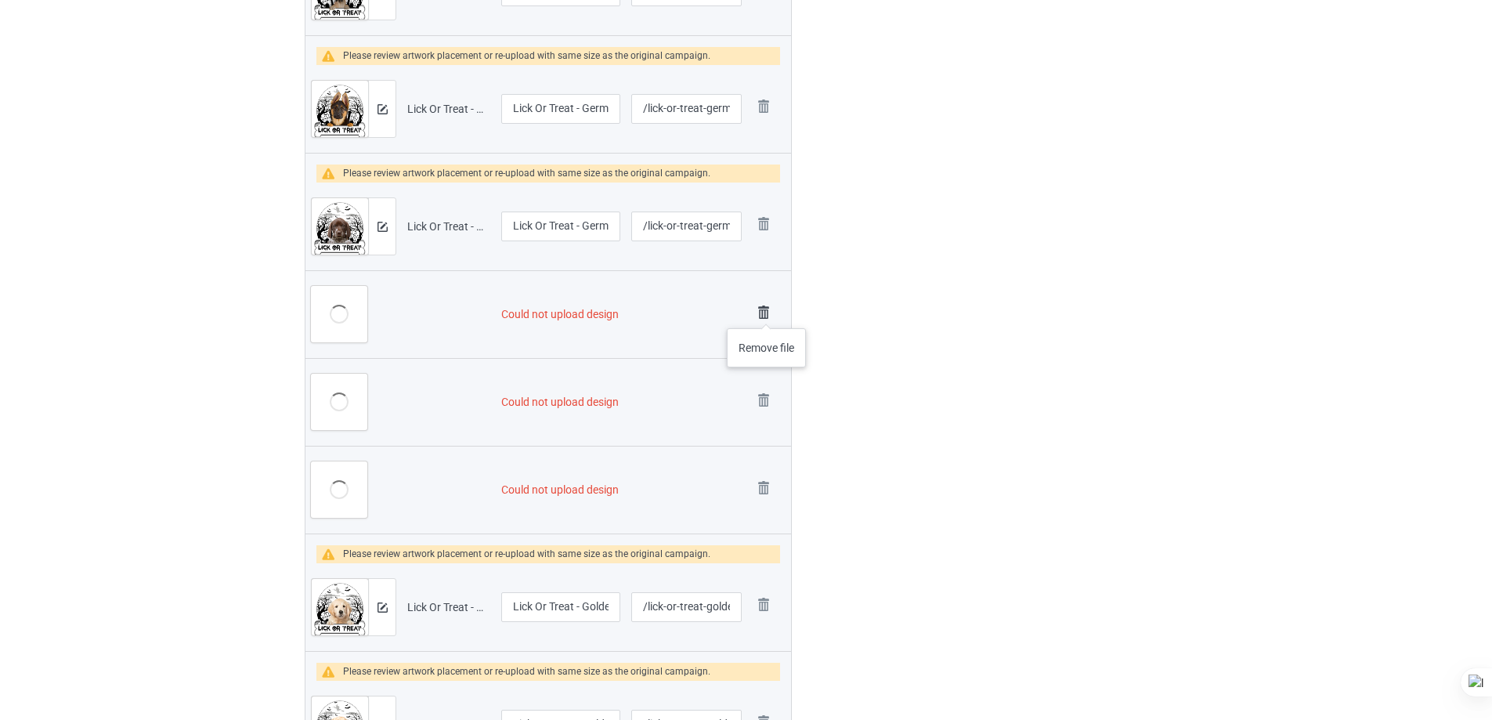
click at [767, 313] on img at bounding box center [764, 313] width 22 height 22
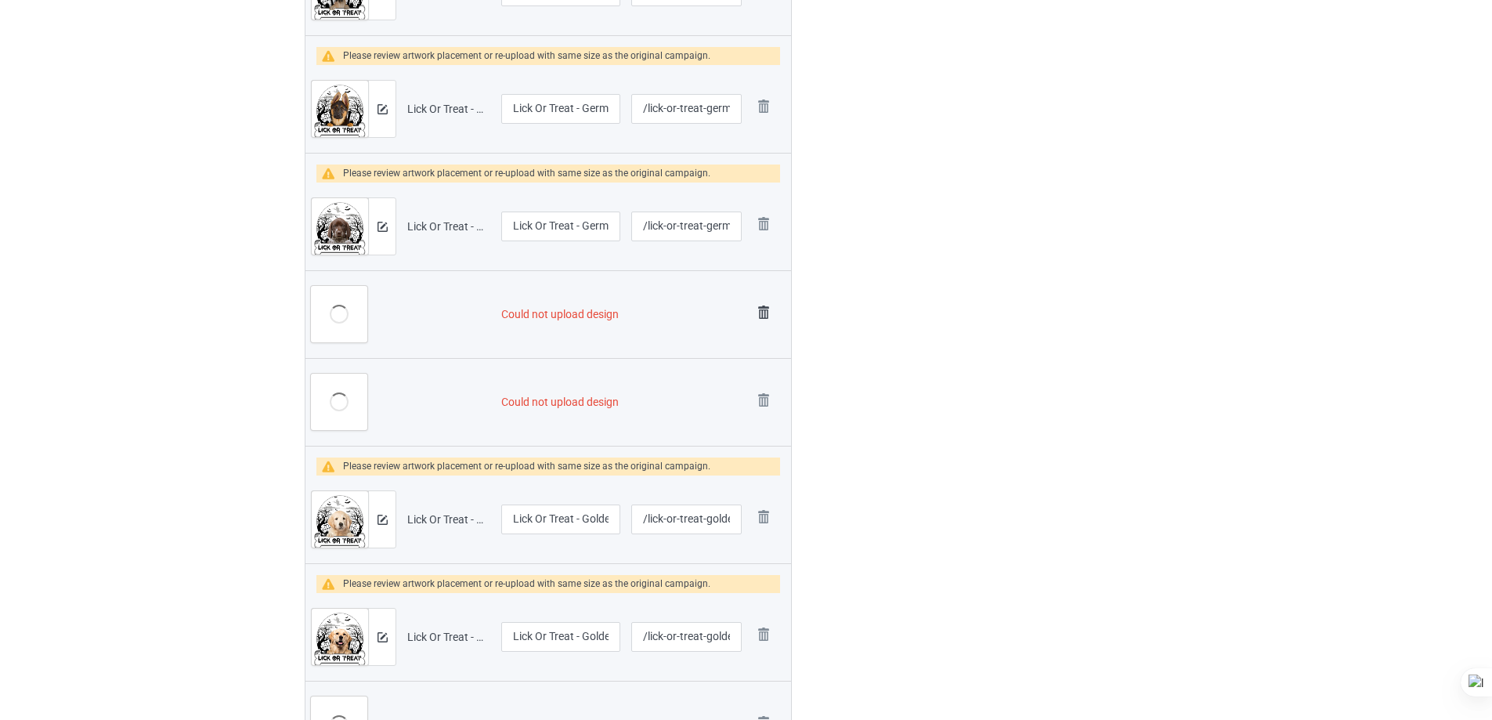
click at [763, 313] on img at bounding box center [764, 313] width 22 height 22
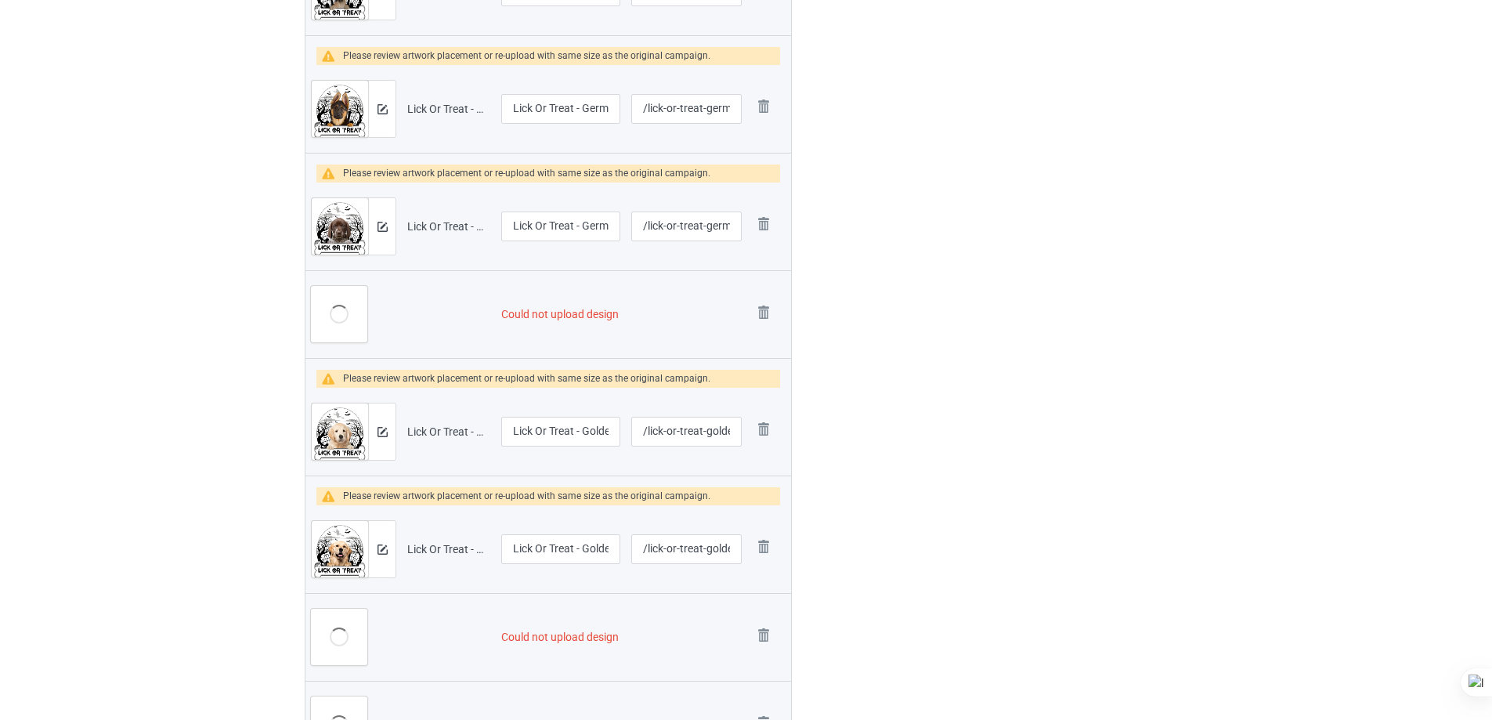
click at [0, 0] on img at bounding box center [0, 0] width 0 height 0
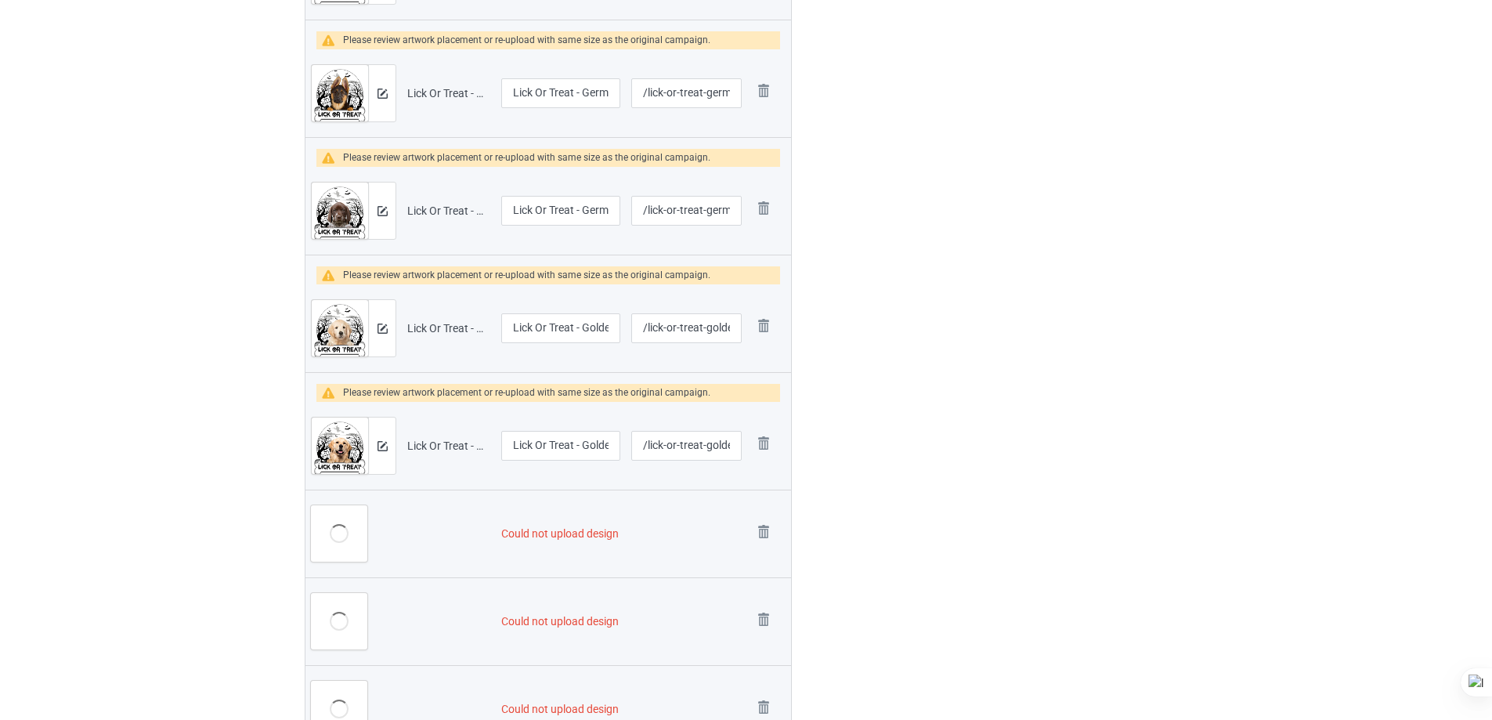
scroll to position [2224, 0]
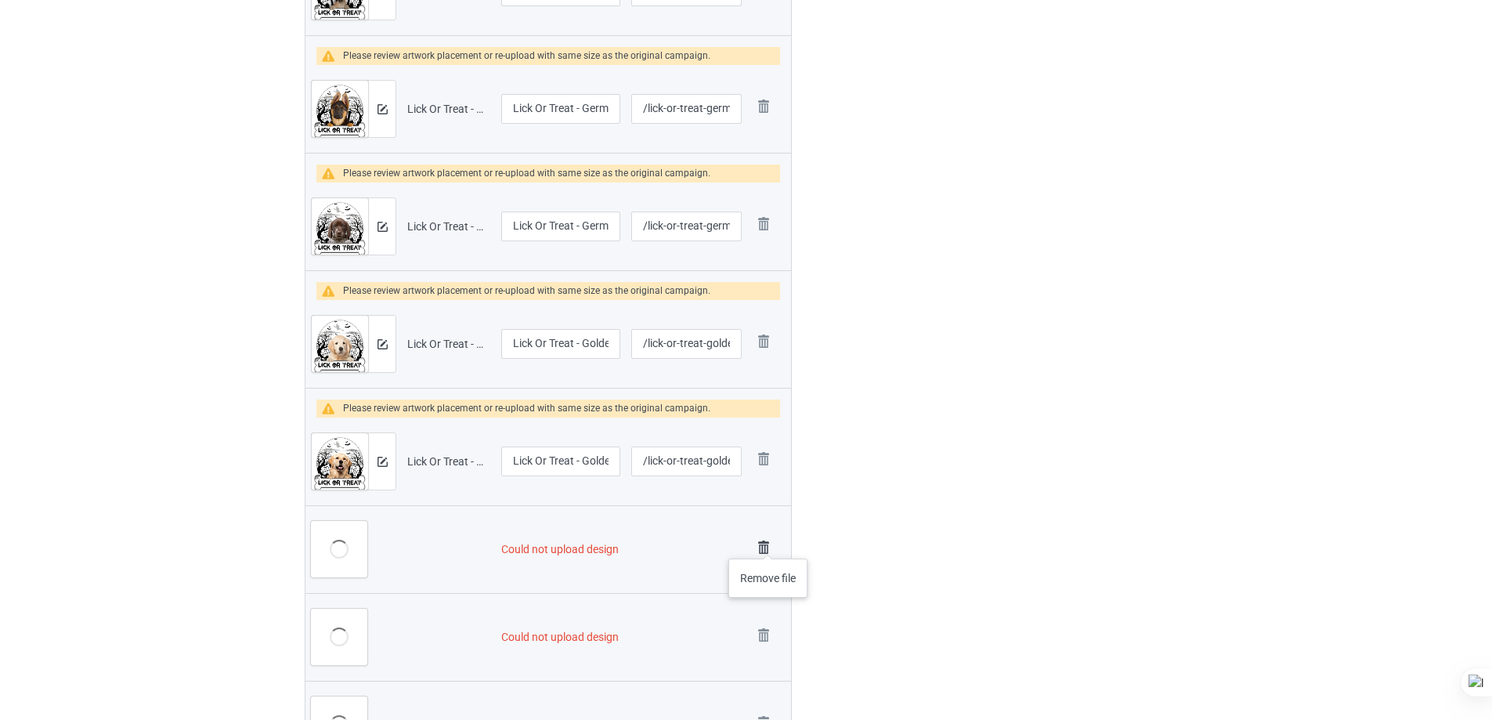
click at [768, 543] on img at bounding box center [764, 548] width 22 height 22
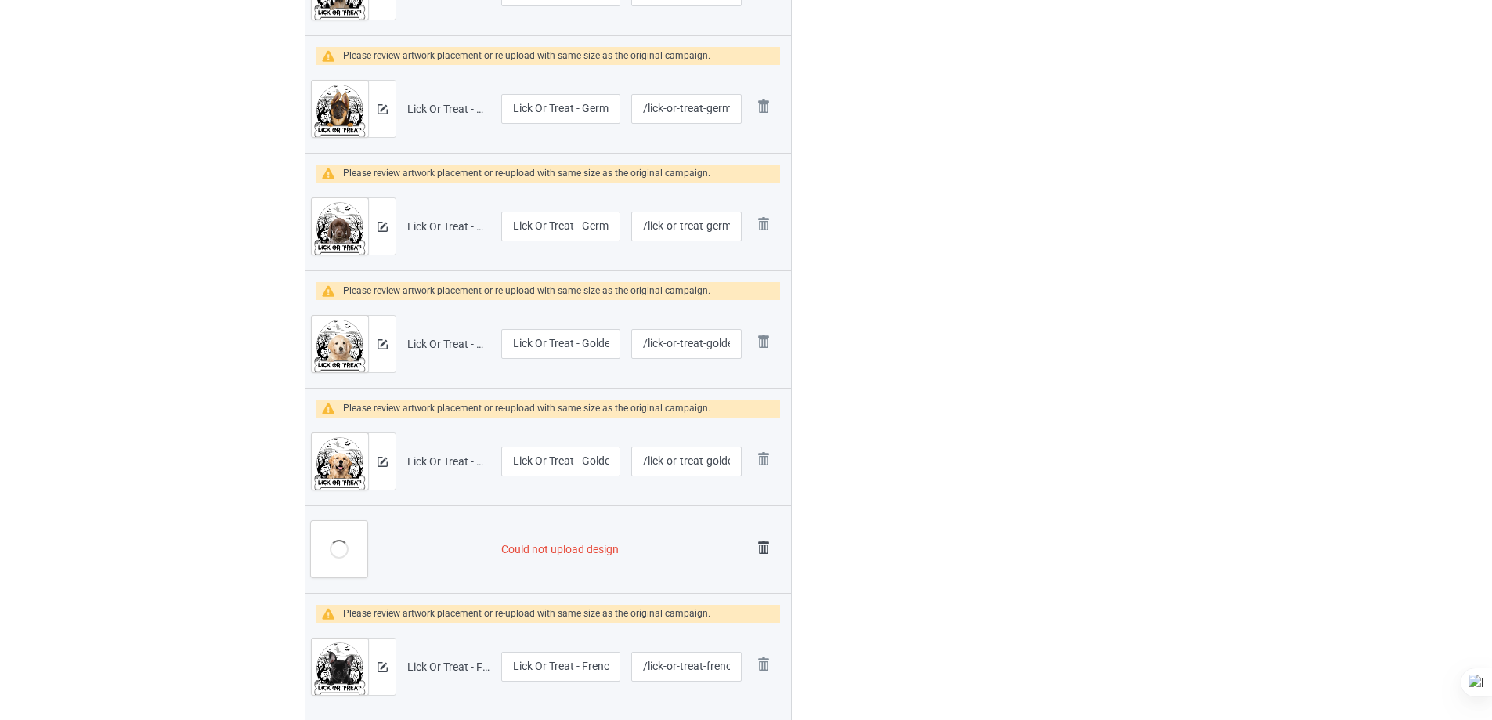
click at [766, 543] on img at bounding box center [764, 548] width 22 height 22
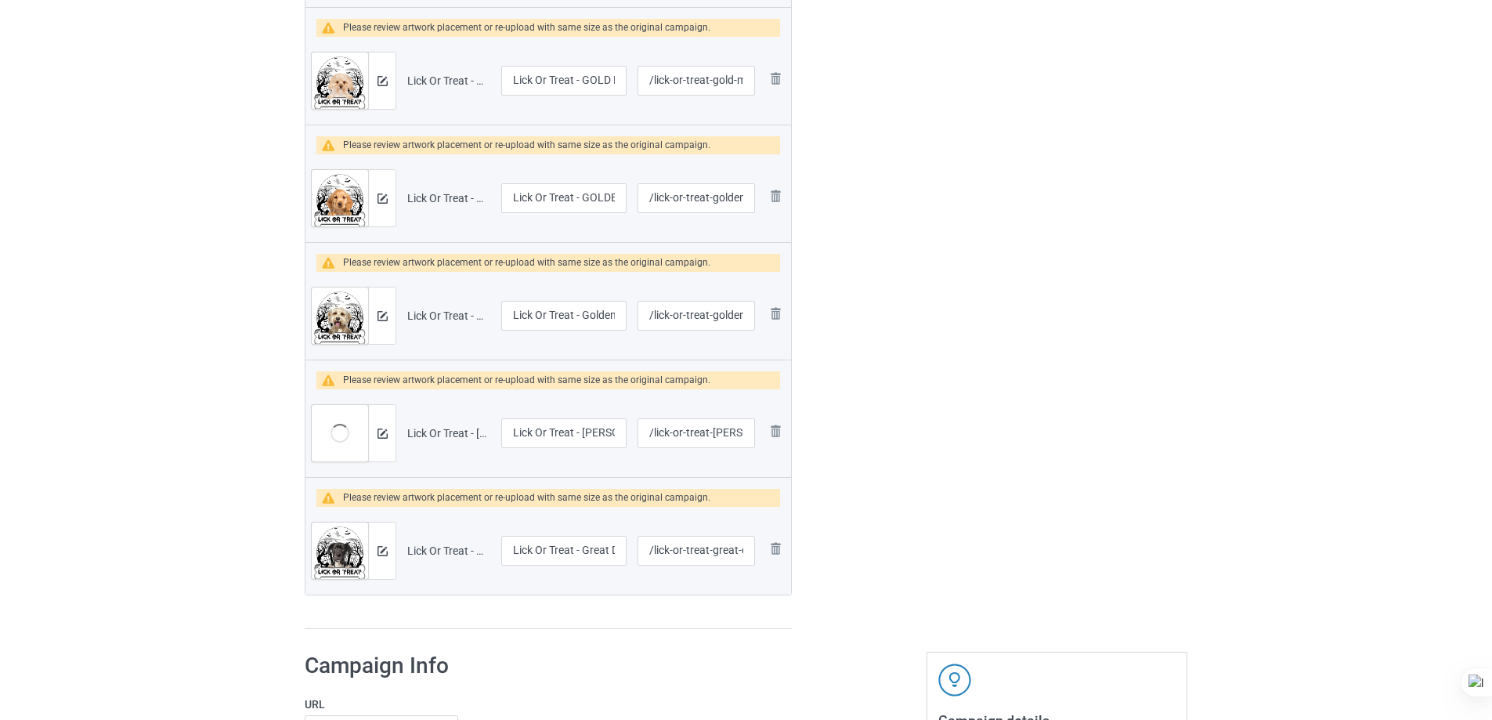
scroll to position [3695, 0]
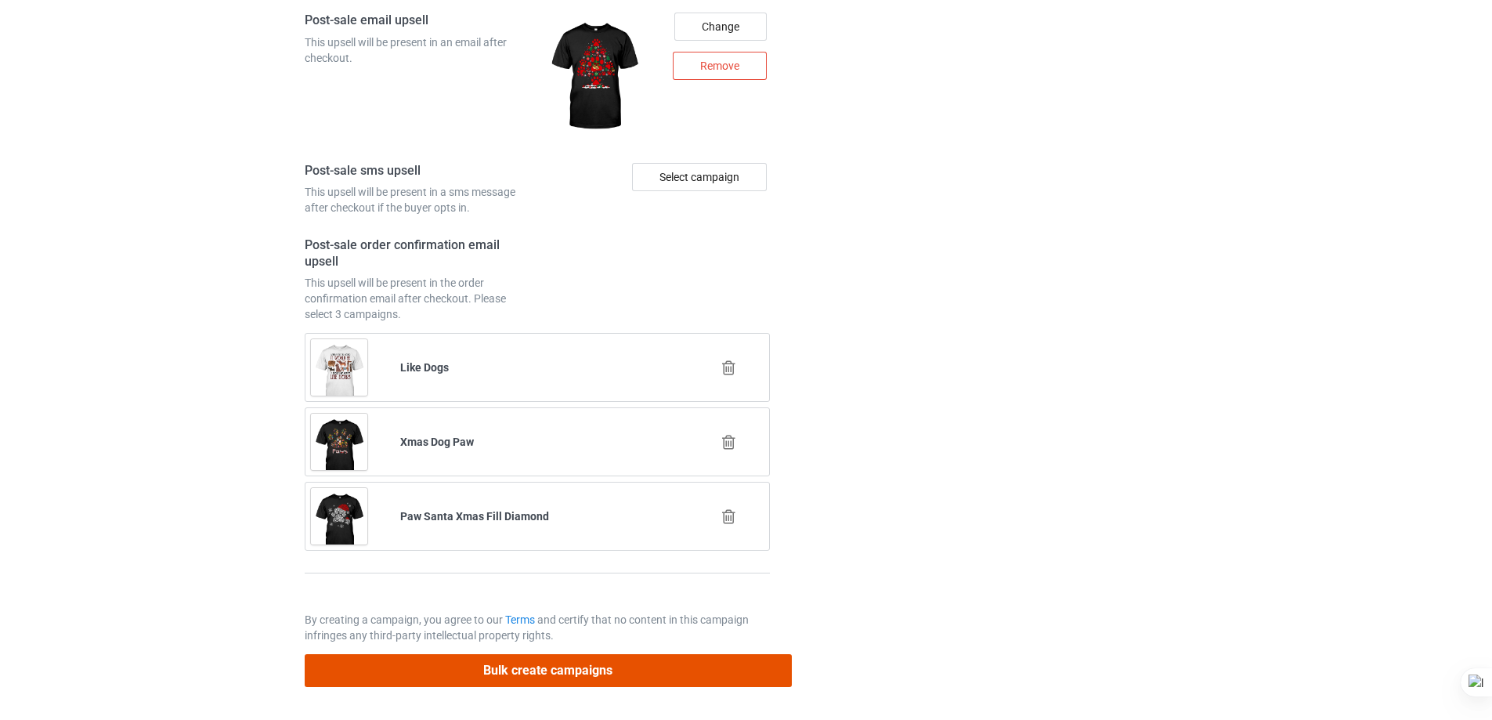
click at [618, 672] on button "Bulk create campaigns" at bounding box center [548, 670] width 487 height 32
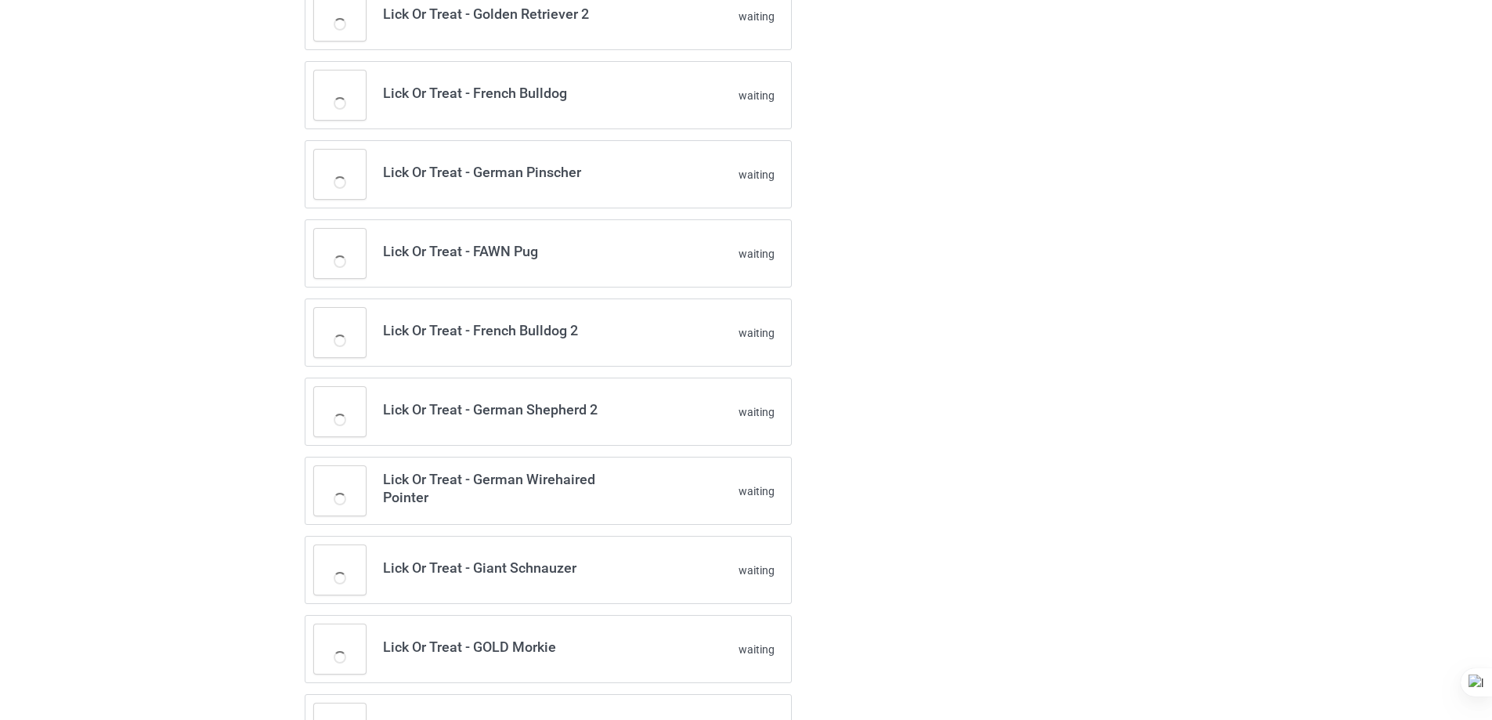
scroll to position [1590, 0]
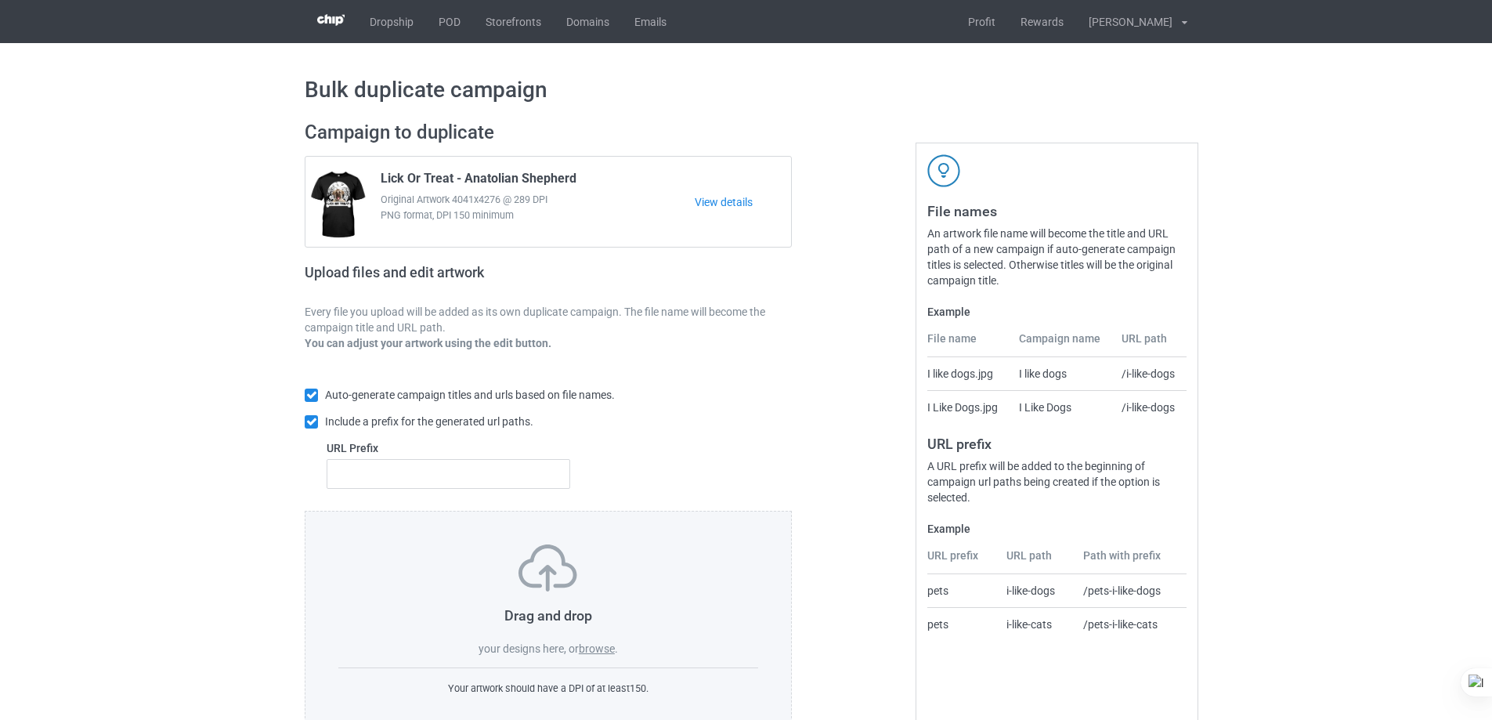
click at [598, 645] on label "browse" at bounding box center [597, 648] width 36 height 13
click at [0, 0] on input "browse" at bounding box center [0, 0] width 0 height 0
click at [590, 645] on label "browse" at bounding box center [597, 648] width 36 height 13
click at [0, 0] on input "browse" at bounding box center [0, 0] width 0 height 0
click at [596, 649] on label "browse" at bounding box center [597, 648] width 36 height 13
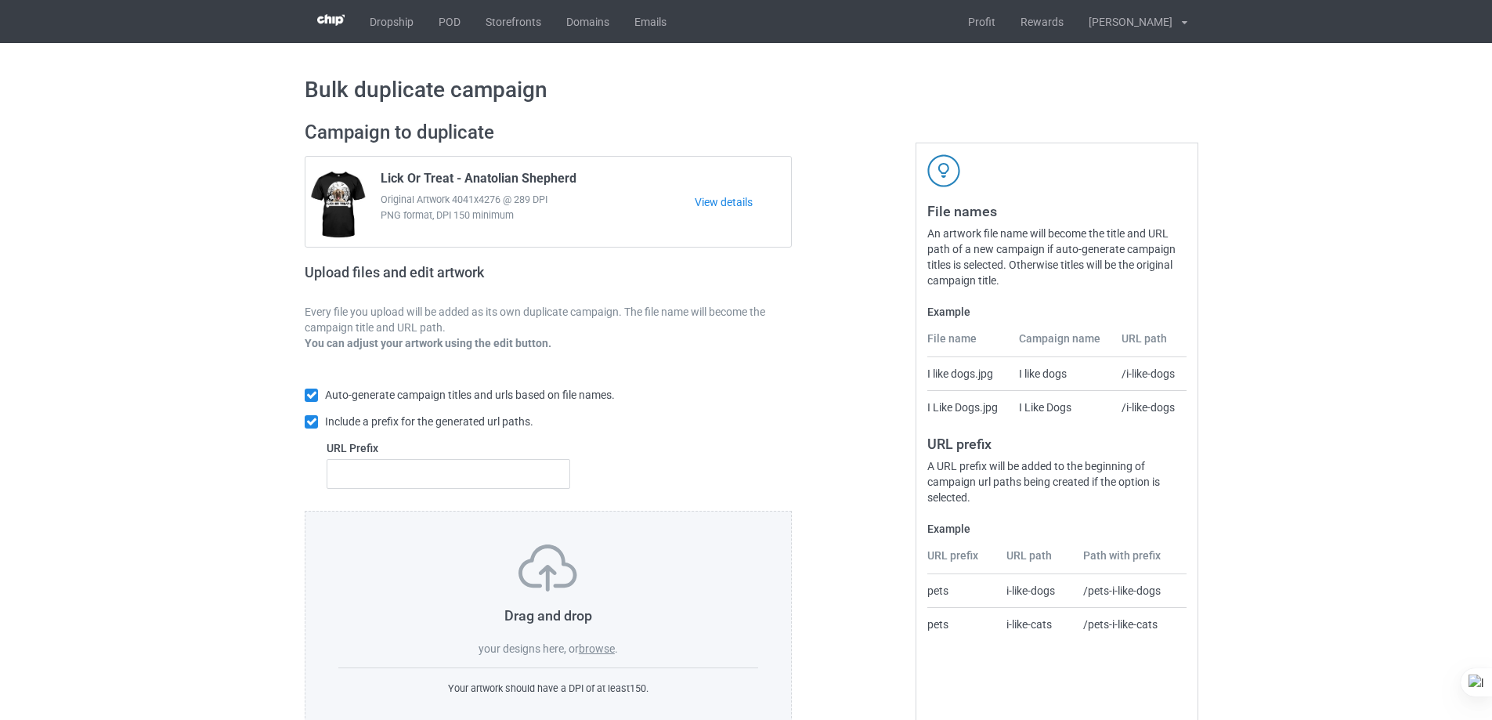
click at [0, 0] on input "browse" at bounding box center [0, 0] width 0 height 0
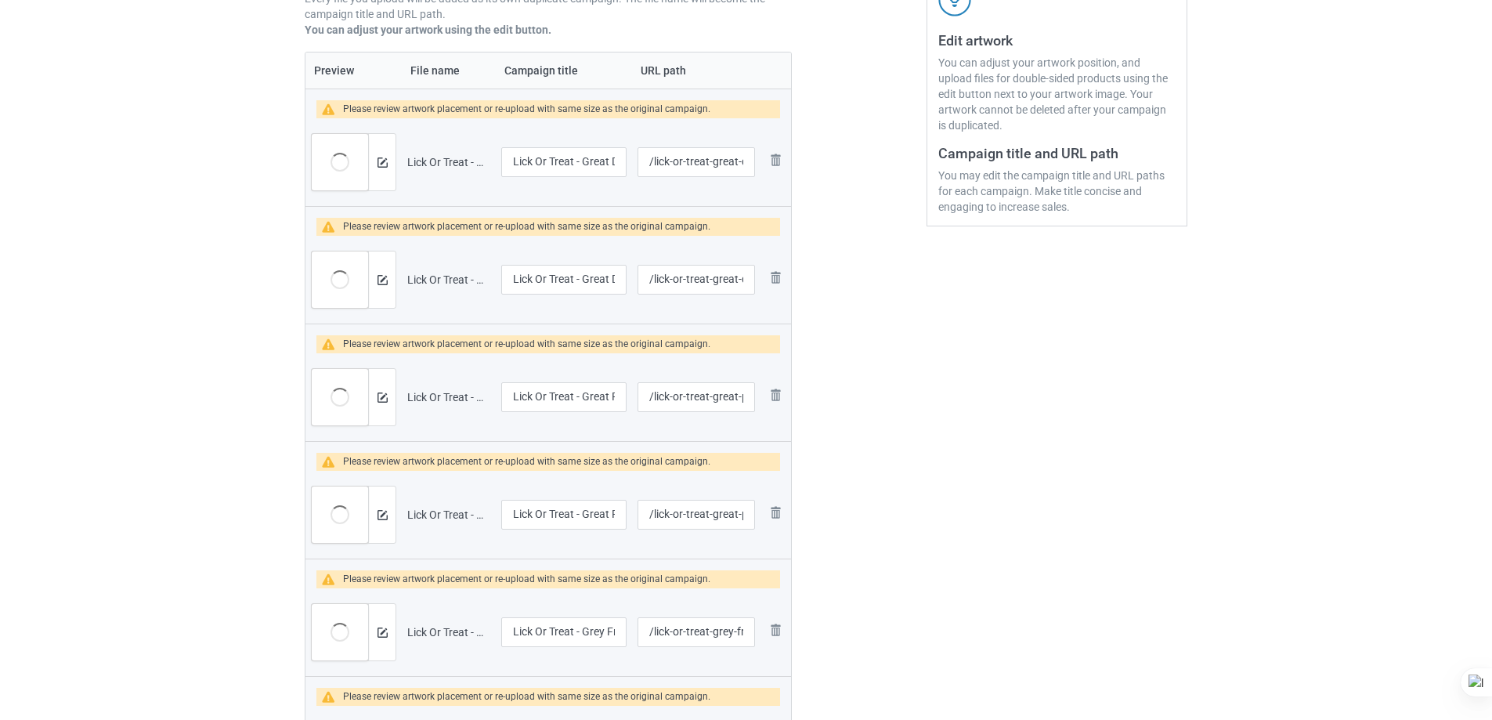
scroll to position [78, 0]
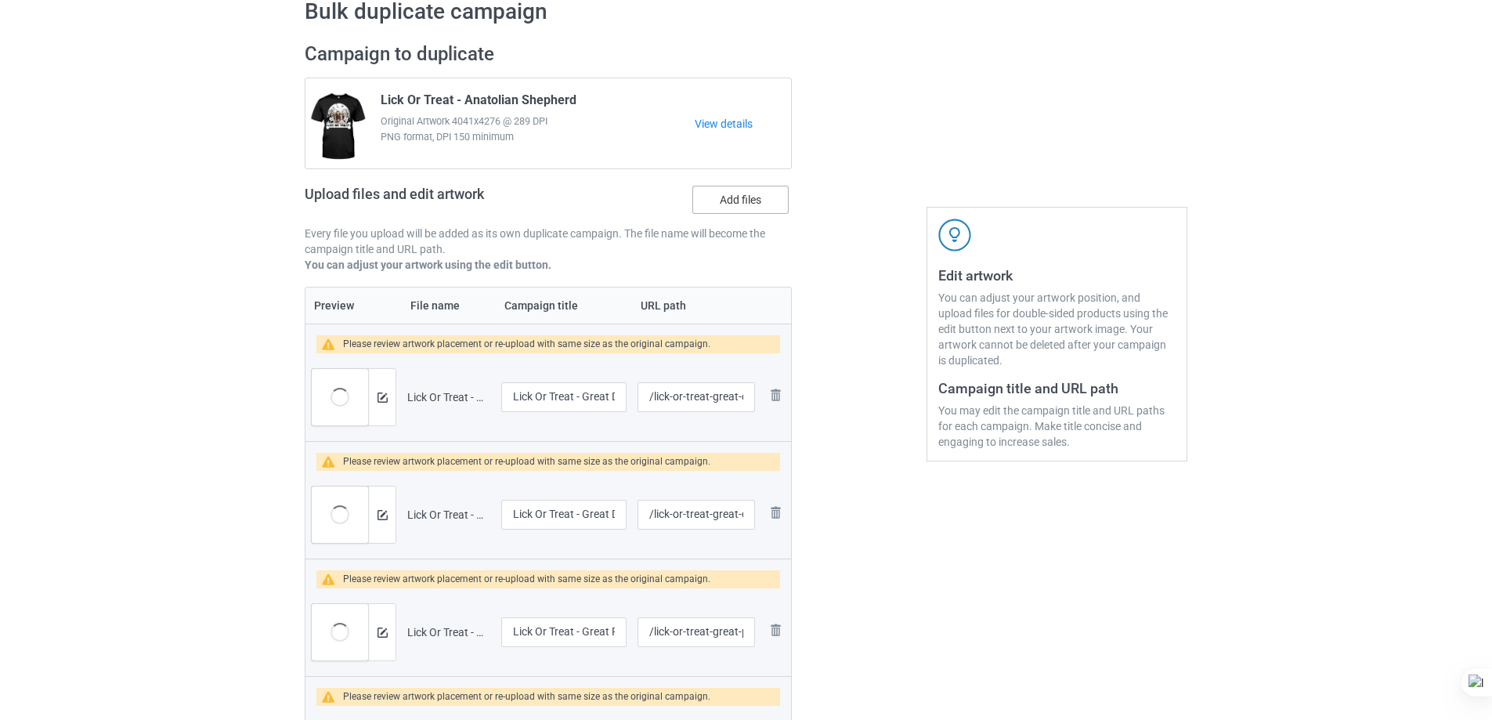
click at [740, 194] on label "Add files" at bounding box center [740, 200] width 96 height 28
click at [0, 0] on input "Add files" at bounding box center [0, 0] width 0 height 0
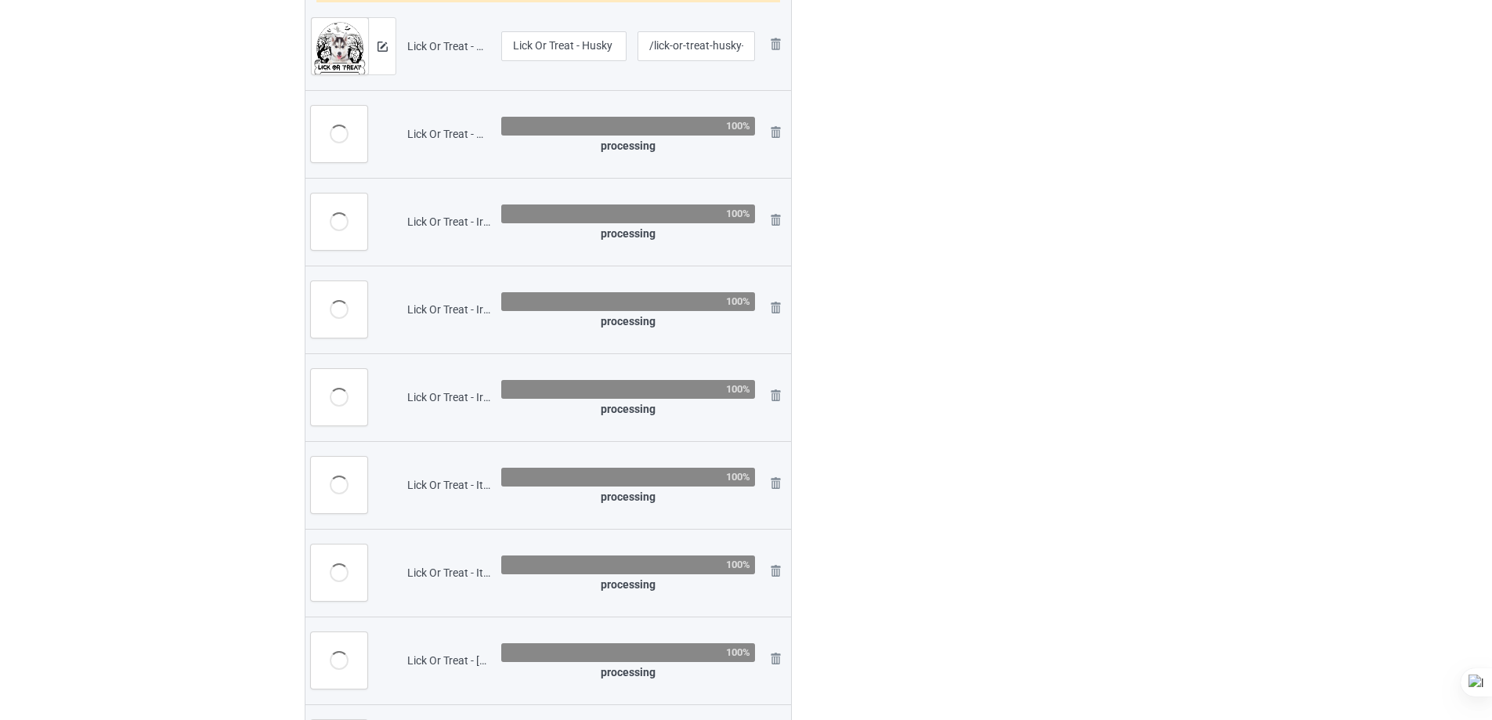
scroll to position [2037, 0]
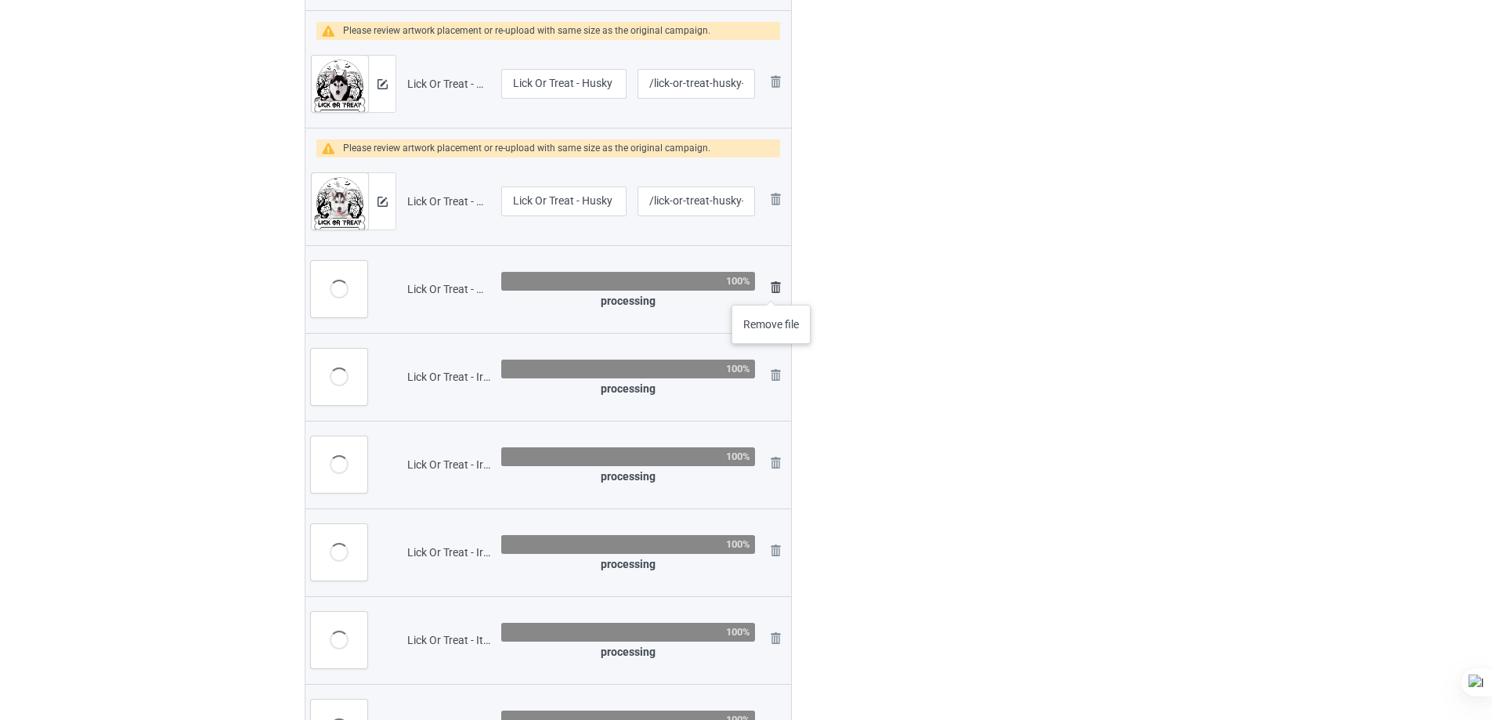
click at [772, 289] on img at bounding box center [775, 287] width 19 height 19
click at [772, 366] on link at bounding box center [775, 377] width 19 height 23
click at [772, 289] on link at bounding box center [775, 289] width 19 height 23
click at [772, 366] on link at bounding box center [775, 377] width 19 height 23
click at [772, 454] on link at bounding box center [775, 465] width 19 height 23
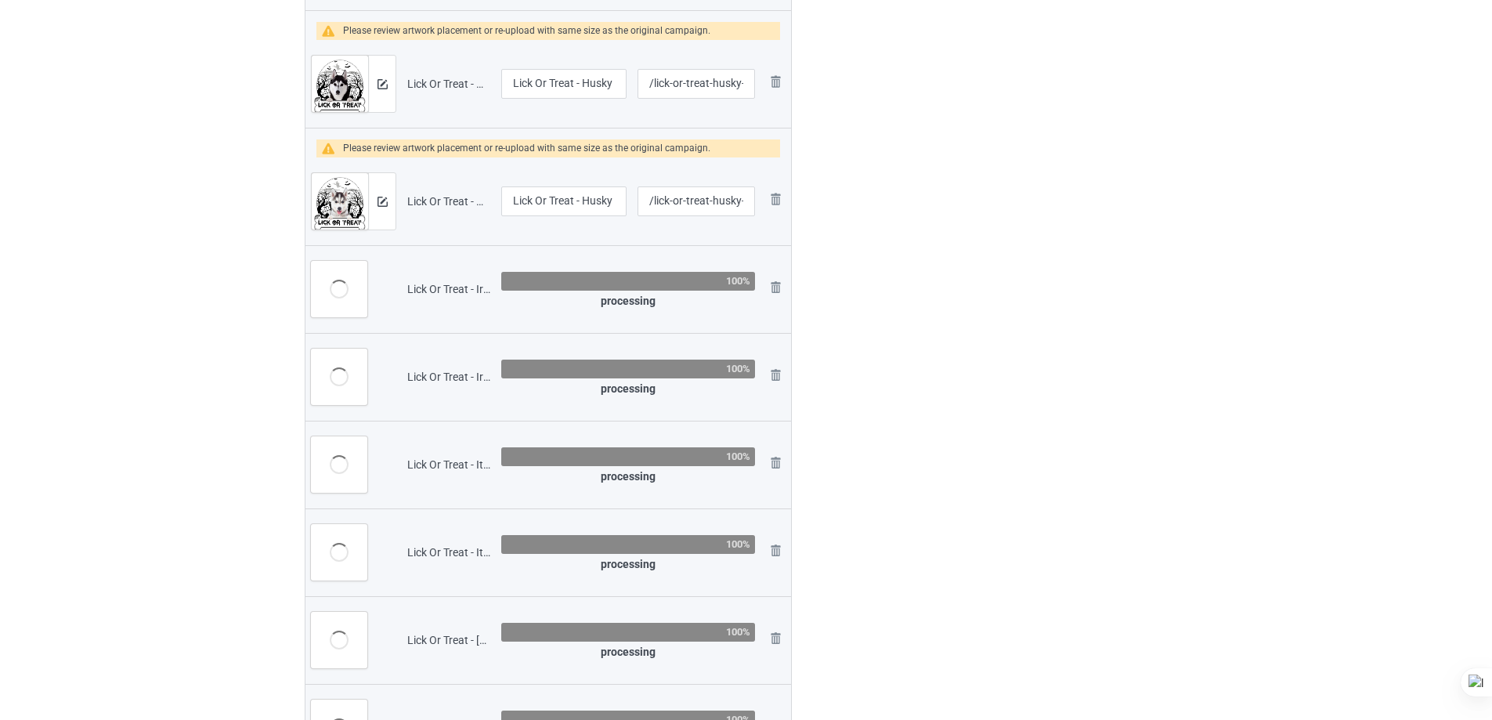
click at [772, 541] on link at bounding box center [775, 552] width 19 height 23
click at [0, 0] on img at bounding box center [0, 0] width 0 height 0
click at [772, 366] on link at bounding box center [775, 377] width 19 height 23
click at [0, 0] on img at bounding box center [0, 0] width 0 height 0
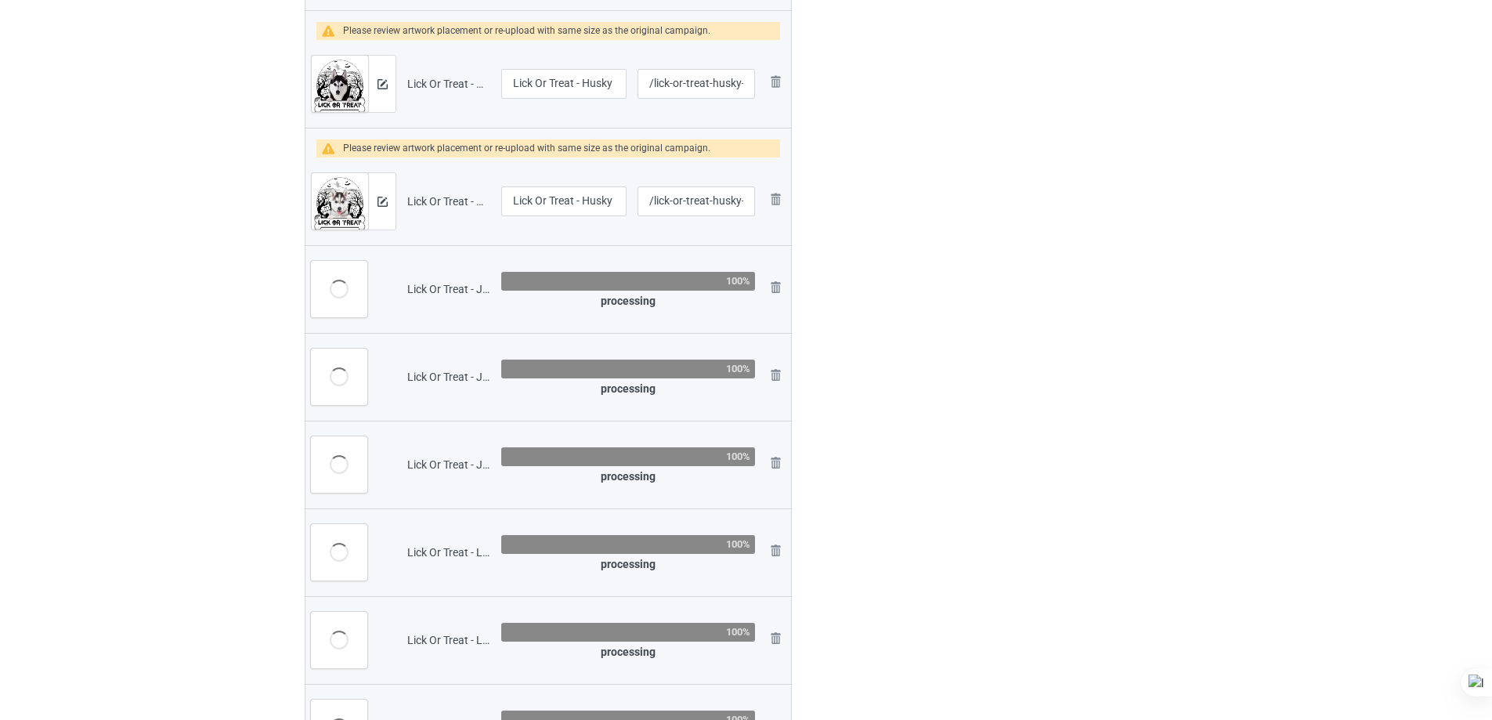
click at [0, 0] on img at bounding box center [0, 0] width 0 height 0
click at [772, 454] on link at bounding box center [775, 465] width 19 height 23
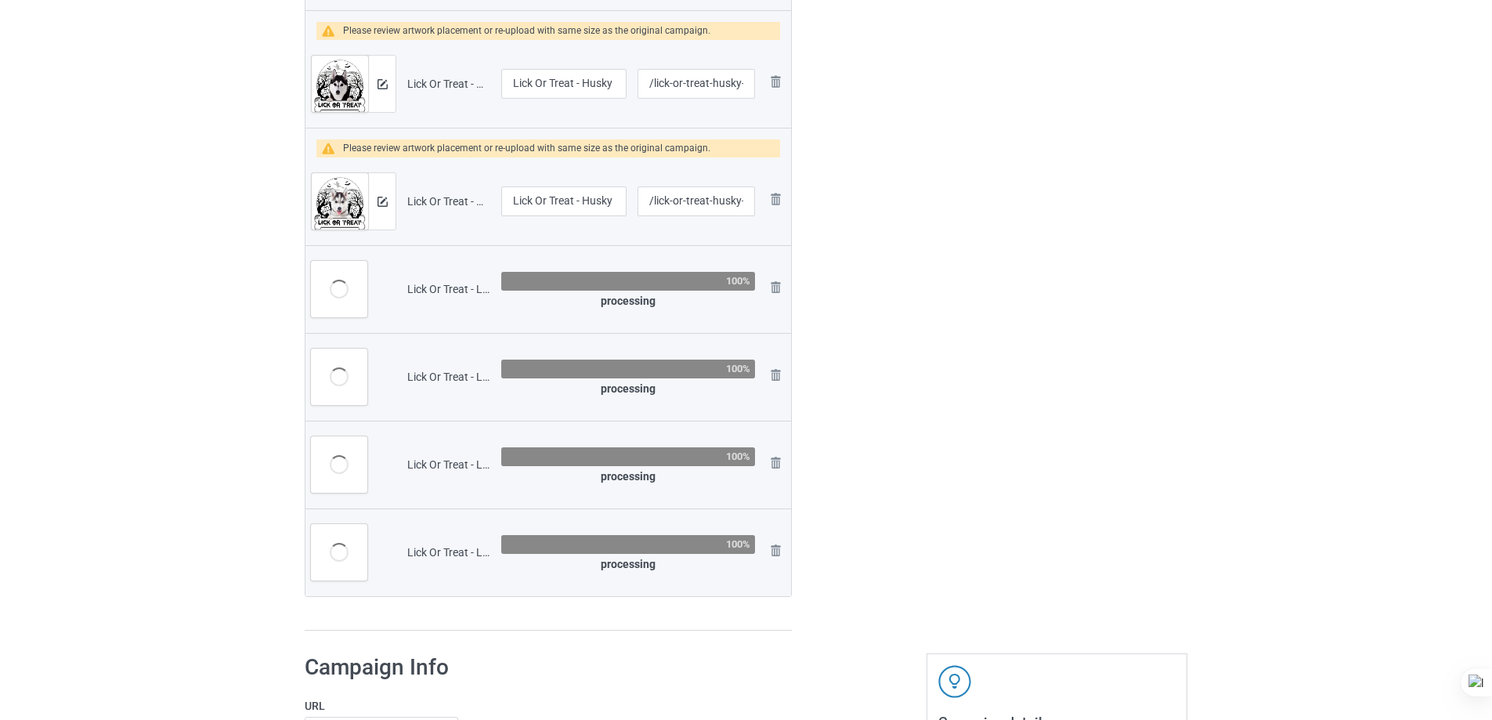
click at [0, 0] on img at bounding box center [0, 0] width 0 height 0
click at [772, 366] on link at bounding box center [775, 377] width 19 height 23
click at [0, 0] on img at bounding box center [0, 0] width 0 height 0
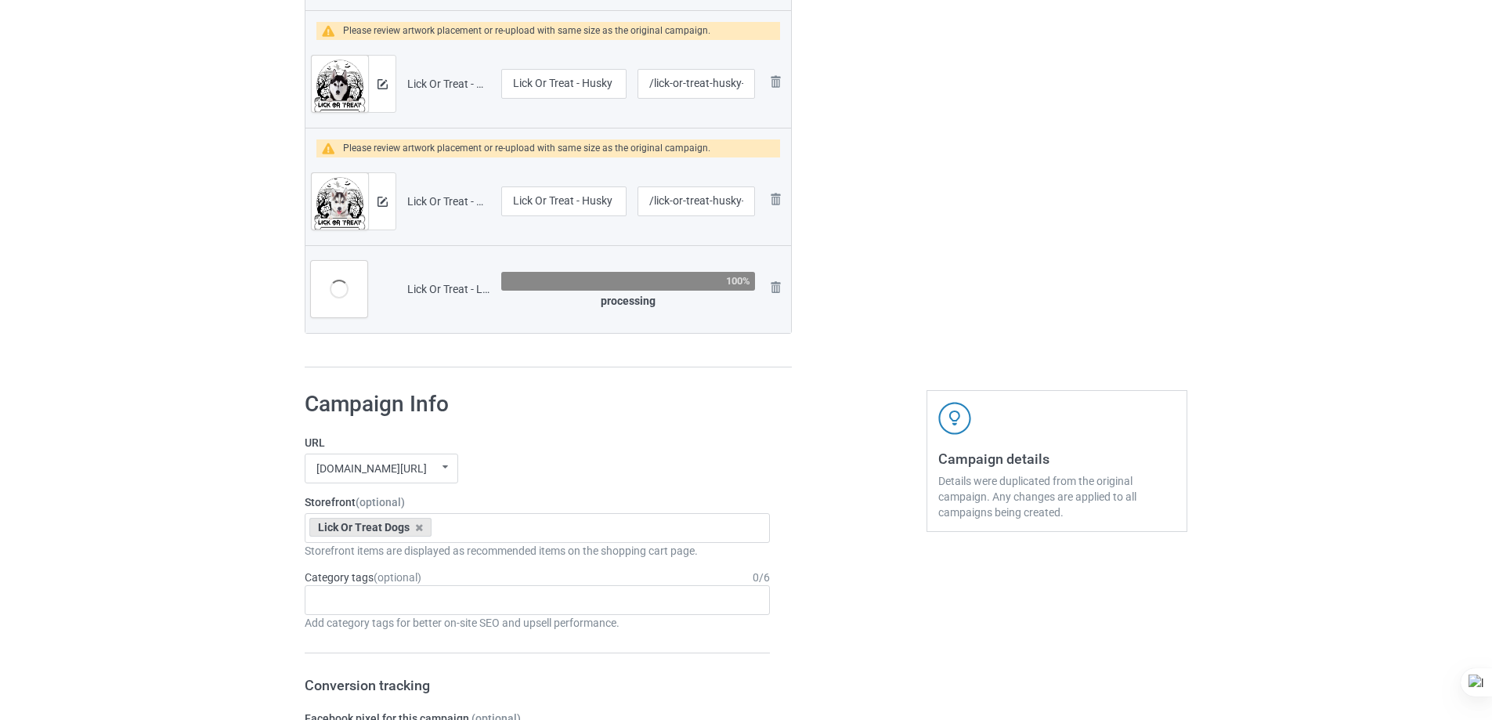
click at [0, 0] on img at bounding box center [0, 0] width 0 height 0
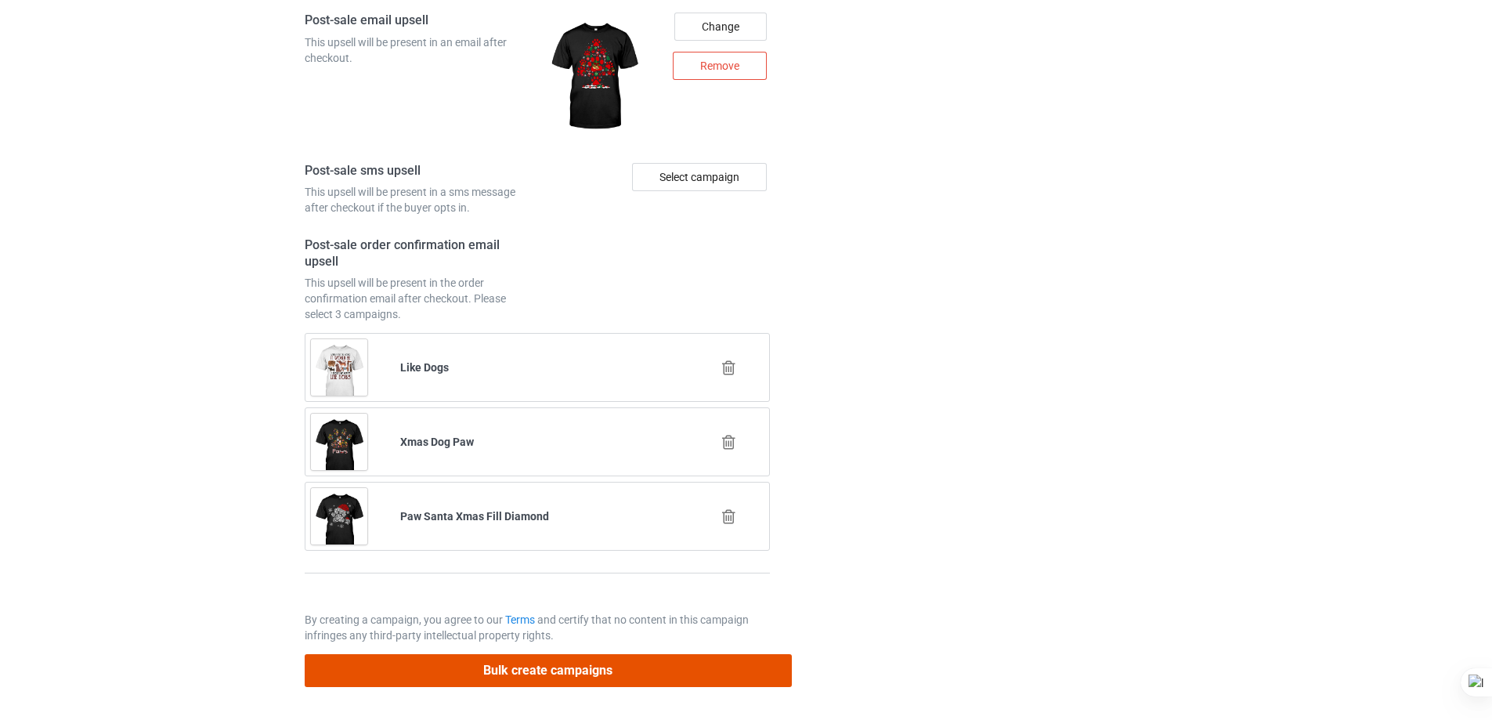
click at [625, 676] on button "Bulk create campaigns" at bounding box center [548, 670] width 487 height 32
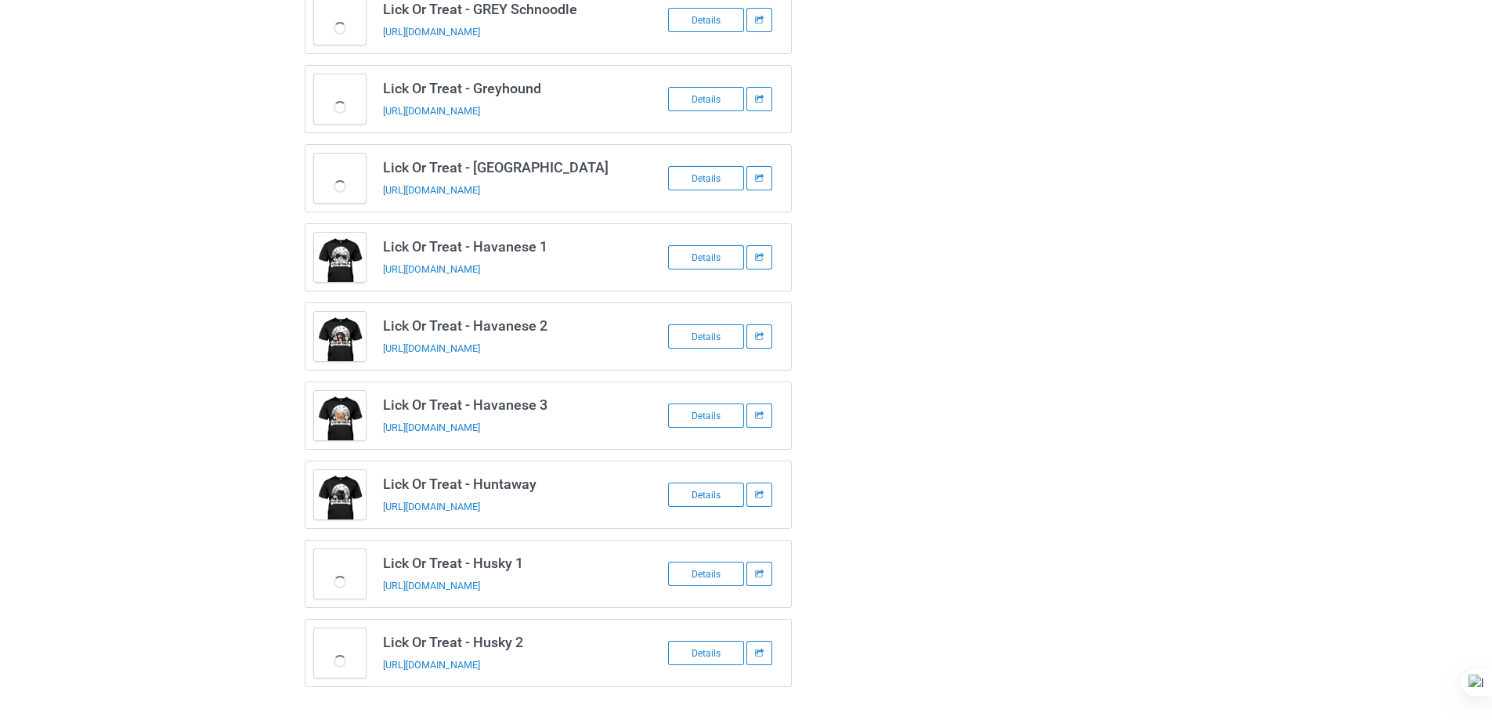
scroll to position [697, 0]
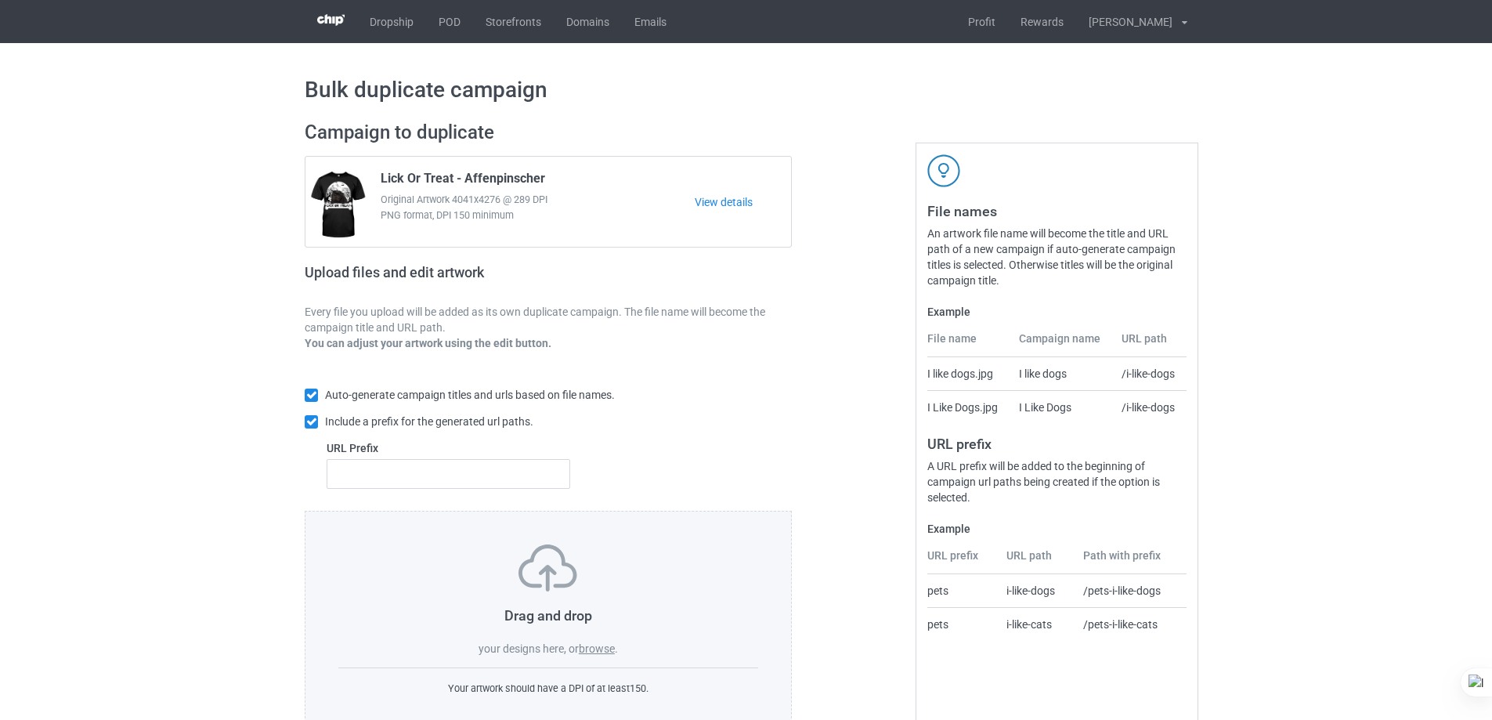
click at [591, 650] on label "browse" at bounding box center [597, 648] width 36 height 13
click at [0, 0] on input "browse" at bounding box center [0, 0] width 0 height 0
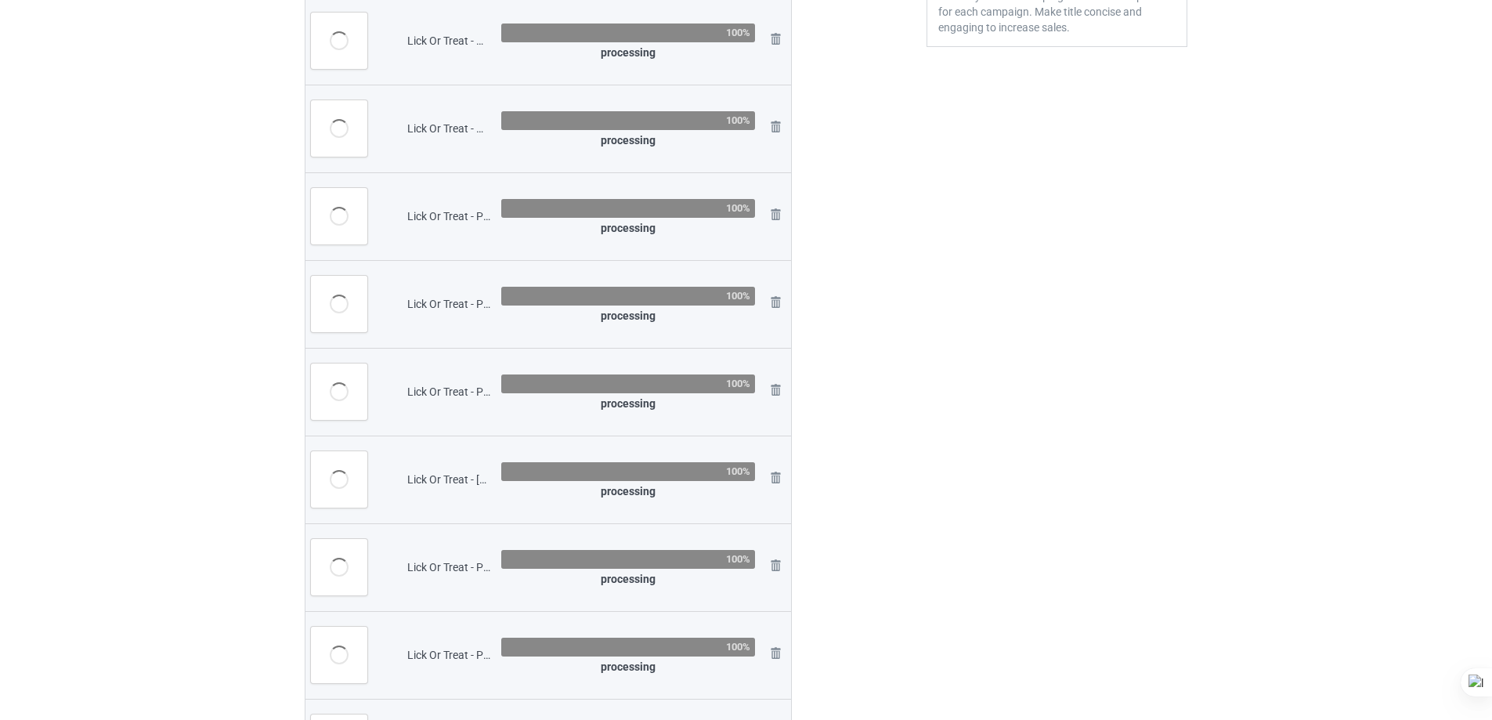
scroll to position [392, 0]
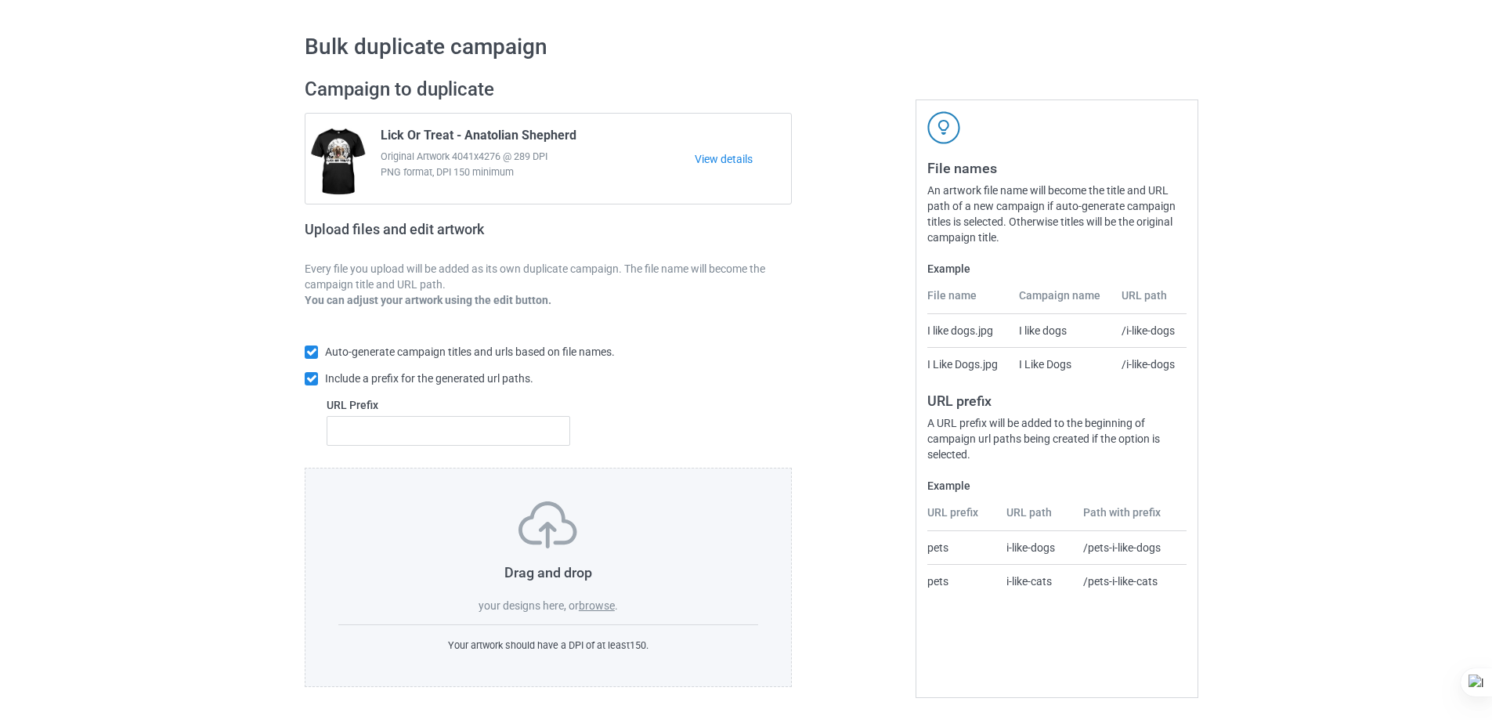
click at [597, 600] on label "browse" at bounding box center [597, 605] width 36 height 13
click at [0, 0] on input "browse" at bounding box center [0, 0] width 0 height 0
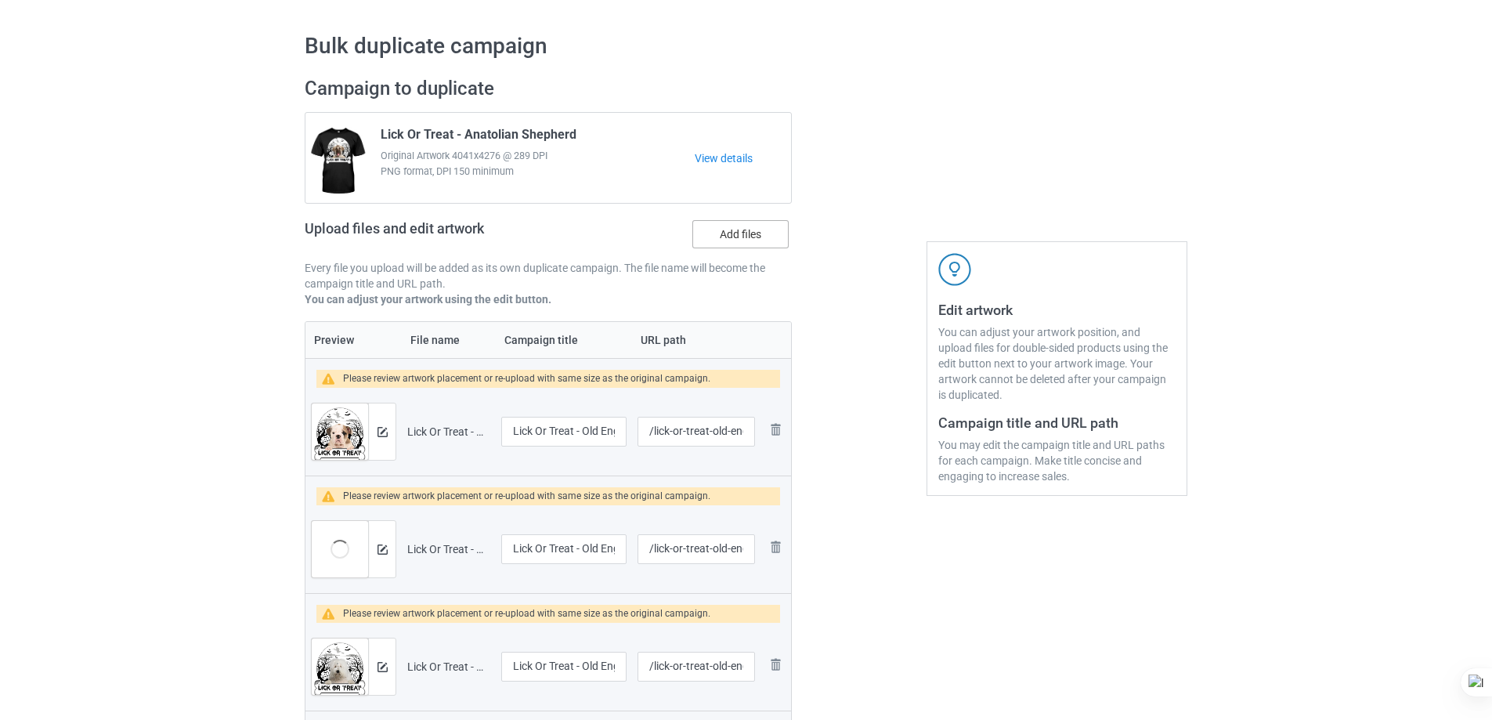
drag, startPoint x: 748, startPoint y: 239, endPoint x: 958, endPoint y: 216, distance: 211.1
click at [748, 238] on label "Add files" at bounding box center [740, 234] width 96 height 28
click at [0, 0] on input "Add files" at bounding box center [0, 0] width 0 height 0
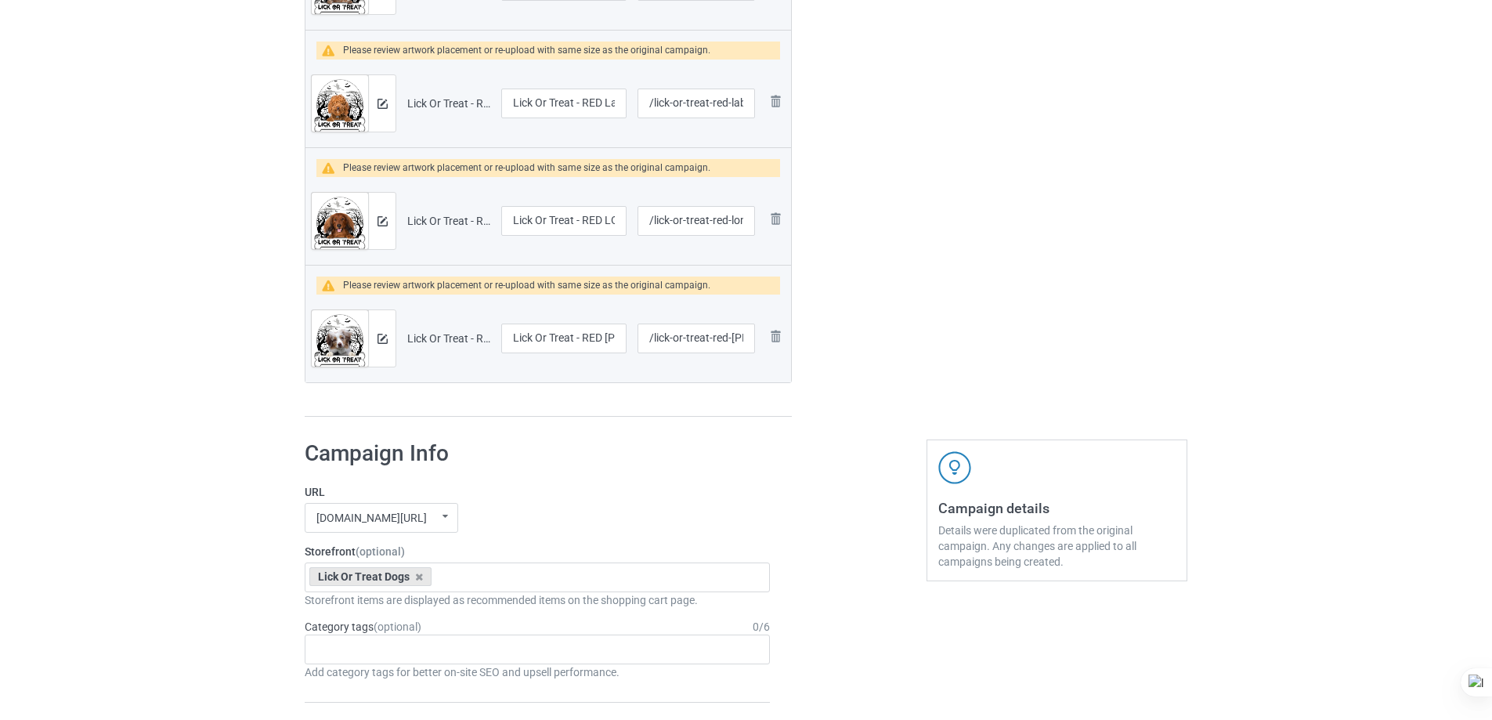
scroll to position [3882, 0]
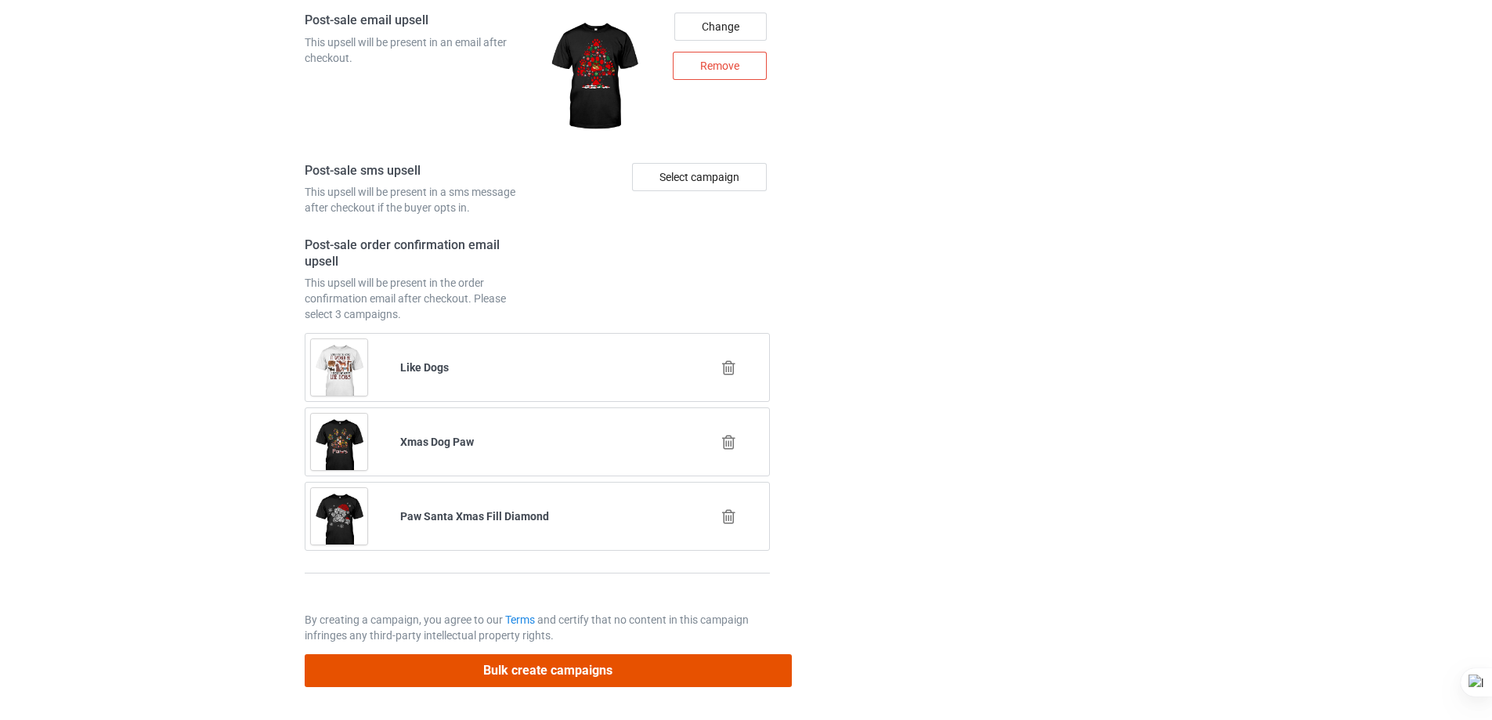
click at [661, 667] on button "Bulk create campaigns" at bounding box center [548, 670] width 487 height 32
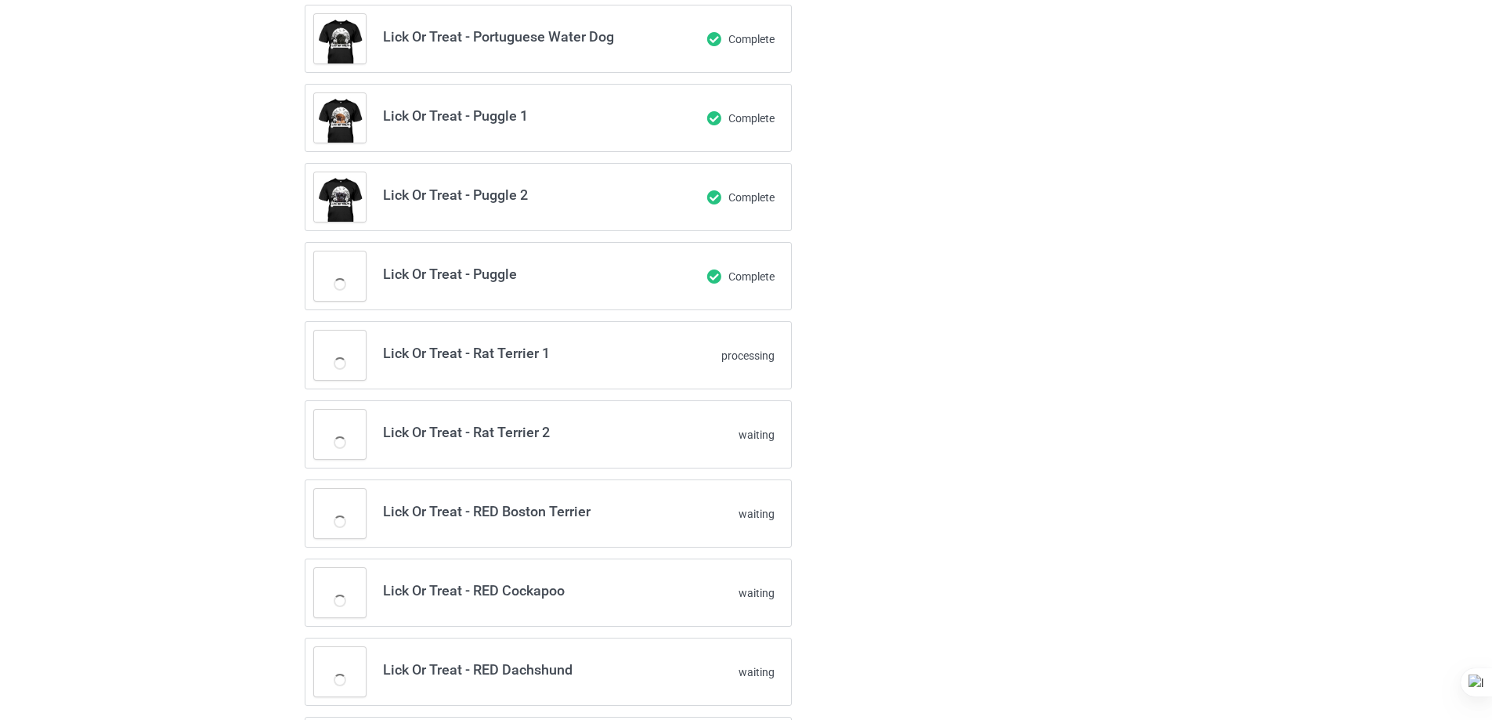
scroll to position [1513, 0]
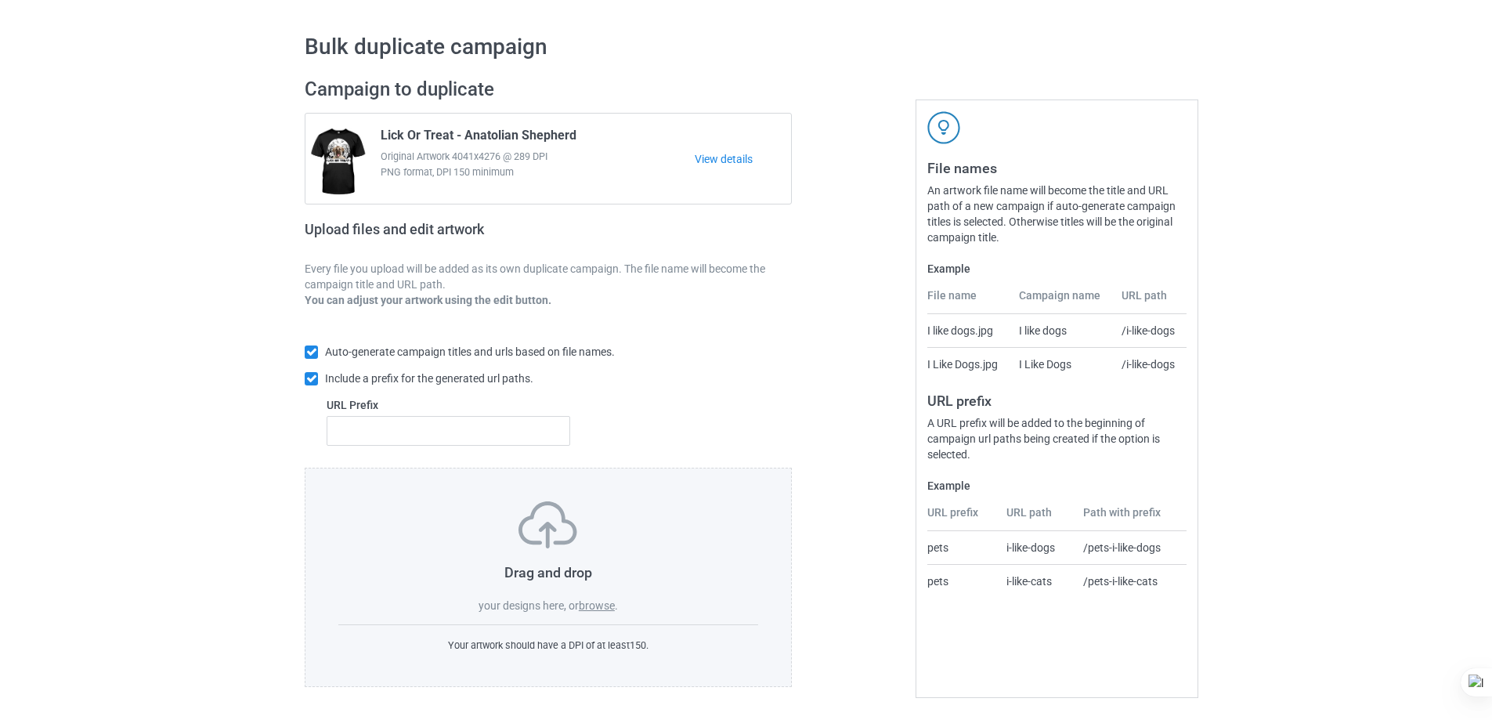
click at [602, 602] on label "browse" at bounding box center [597, 605] width 36 height 13
click at [0, 0] on input "browse" at bounding box center [0, 0] width 0 height 0
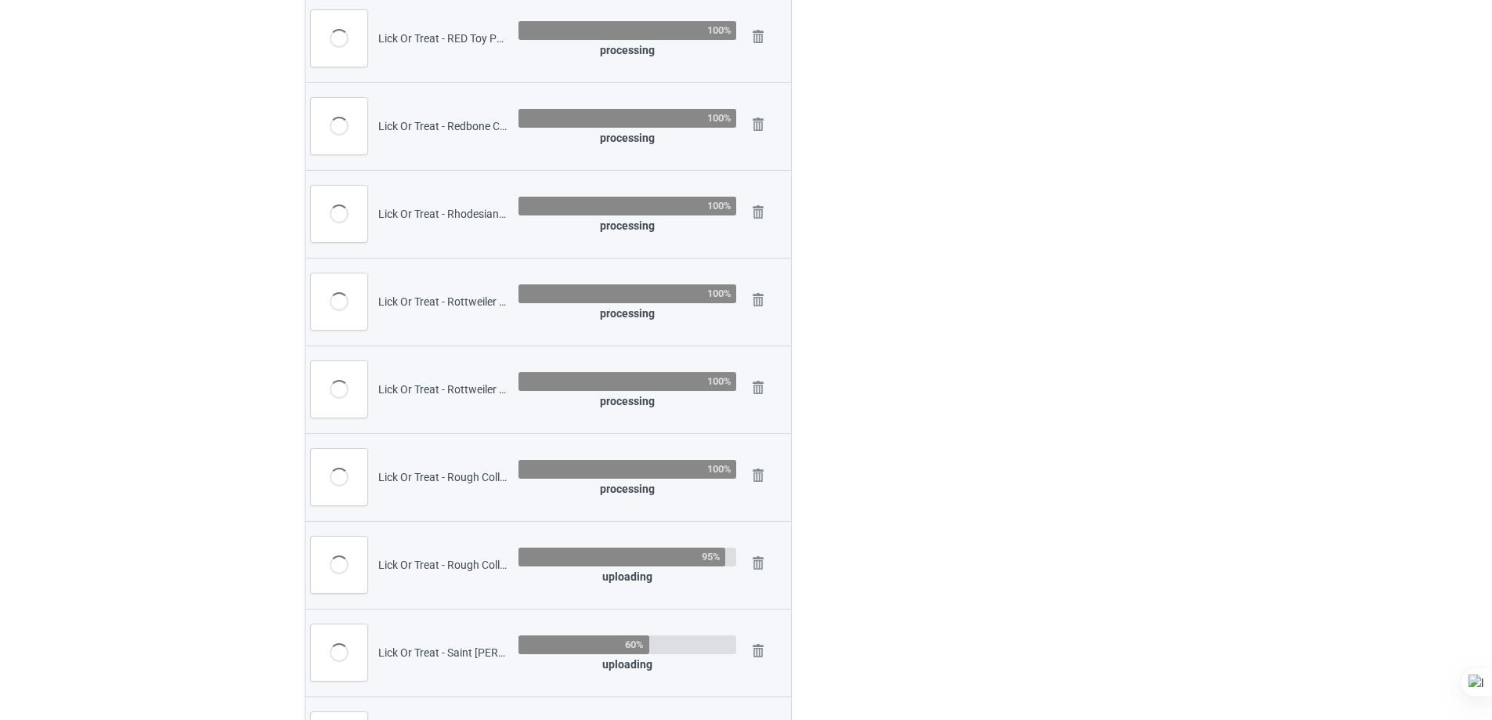
scroll to position [279, 0]
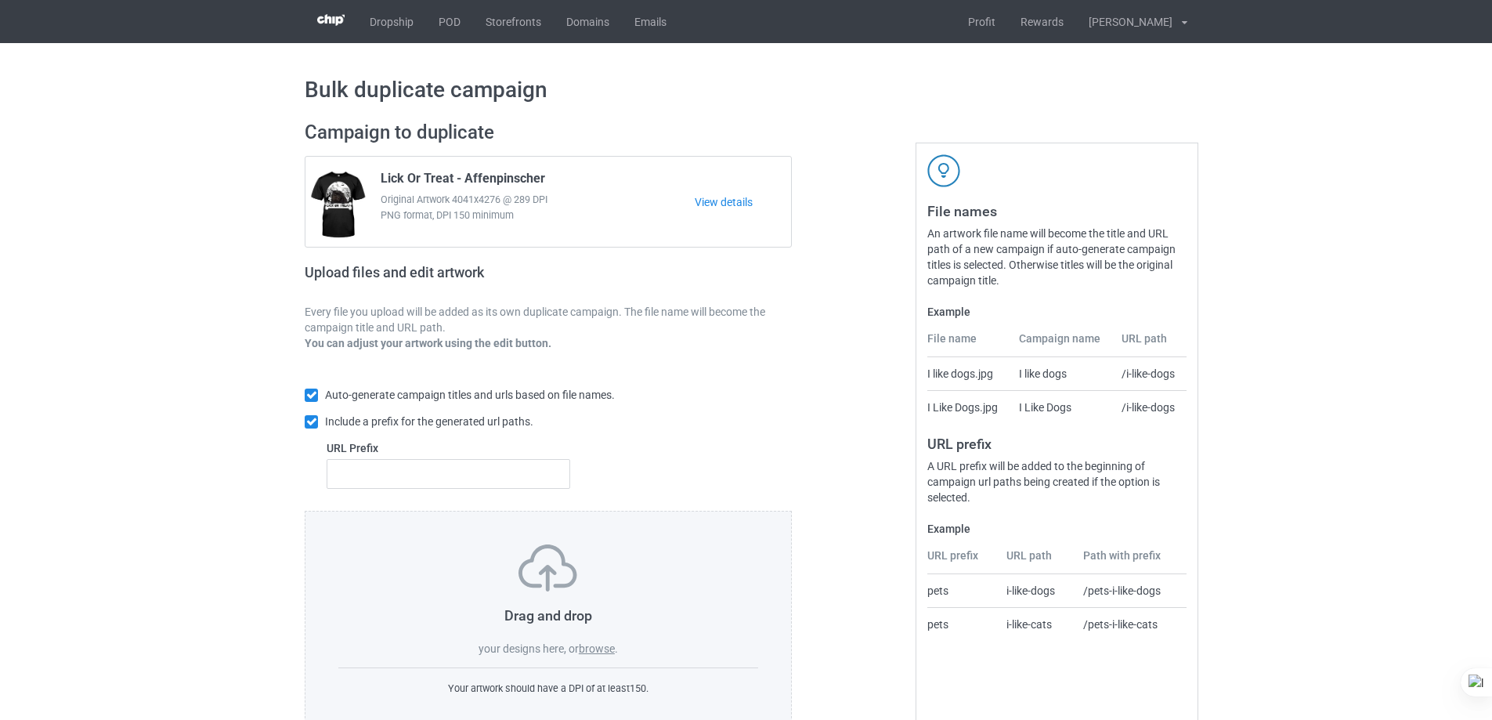
click at [591, 649] on label "browse" at bounding box center [597, 648] width 36 height 13
click at [0, 0] on input "browse" at bounding box center [0, 0] width 0 height 0
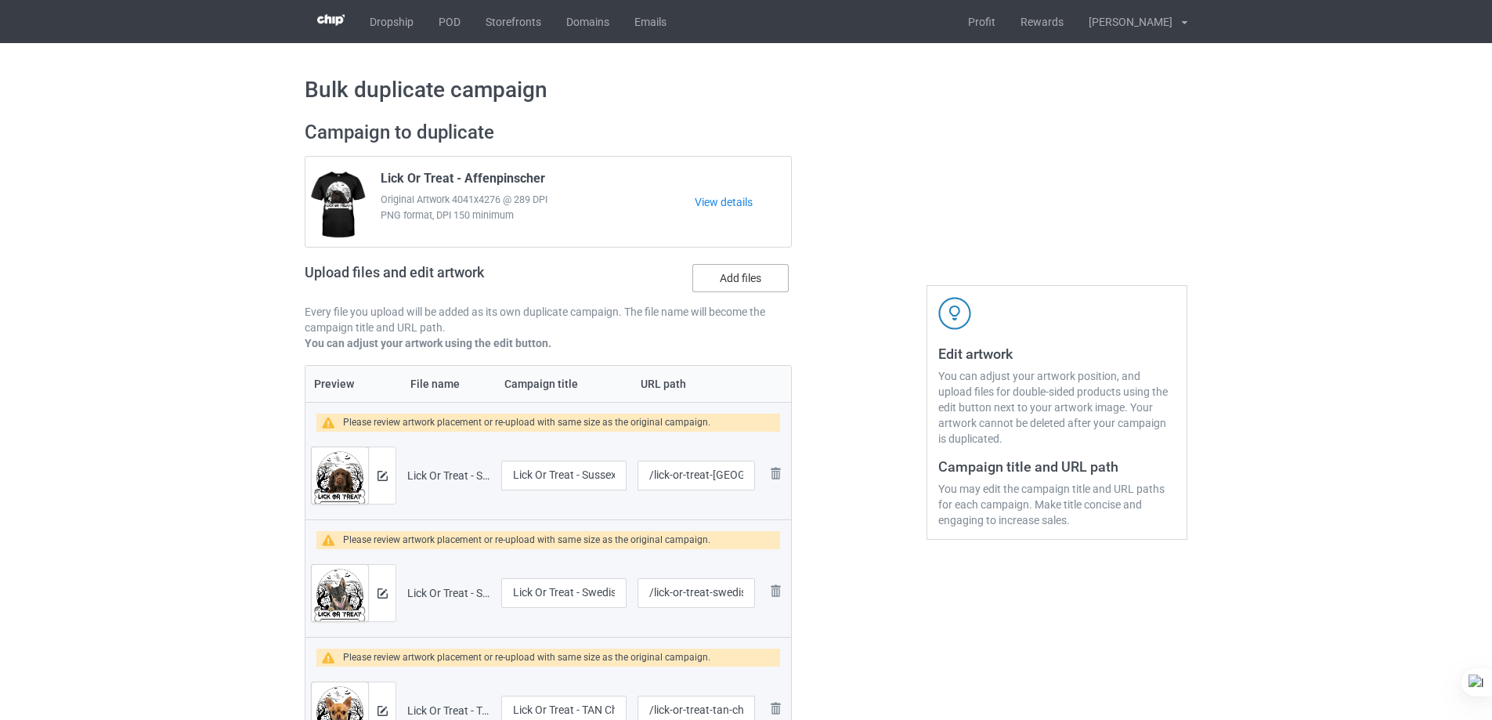
click at [745, 284] on label "Add files" at bounding box center [740, 278] width 96 height 28
click at [0, 0] on input "Add files" at bounding box center [0, 0] width 0 height 0
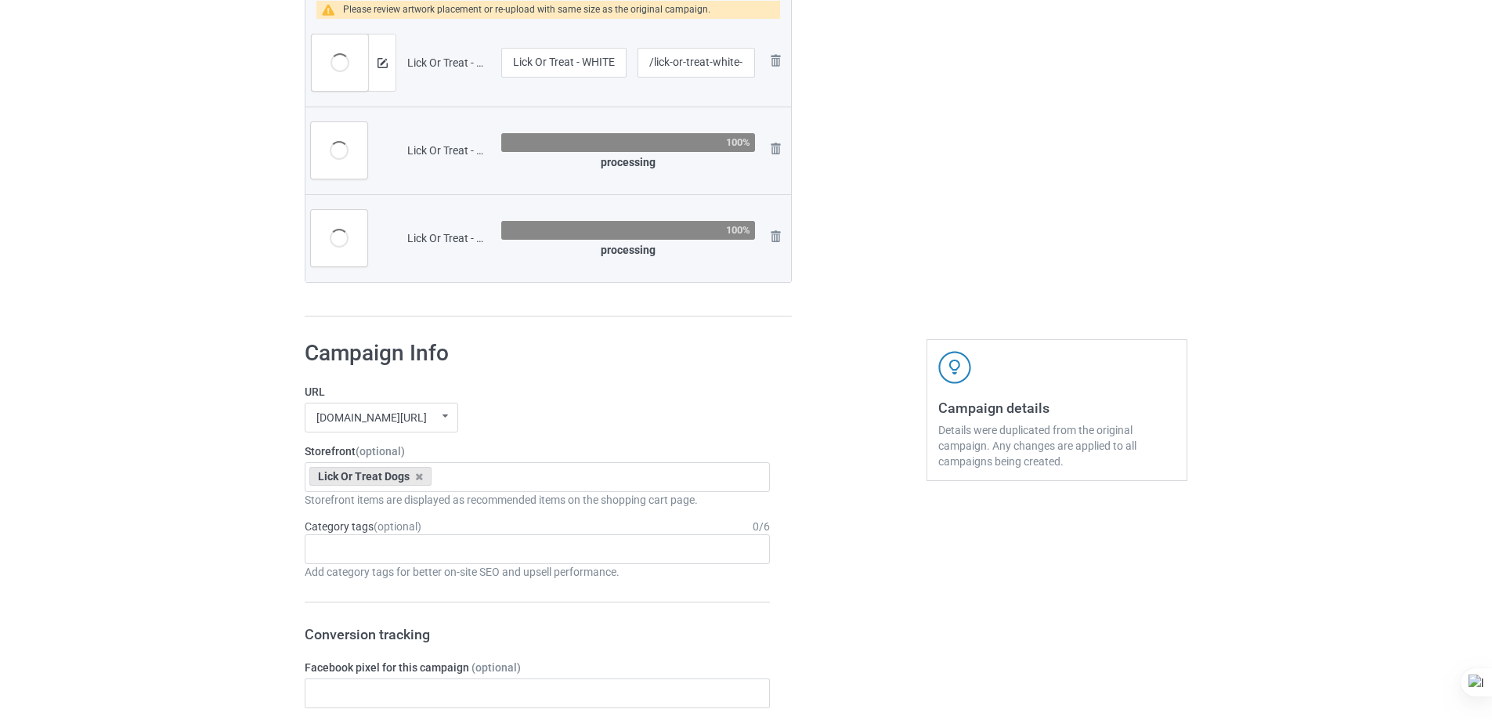
scroll to position [3916, 0]
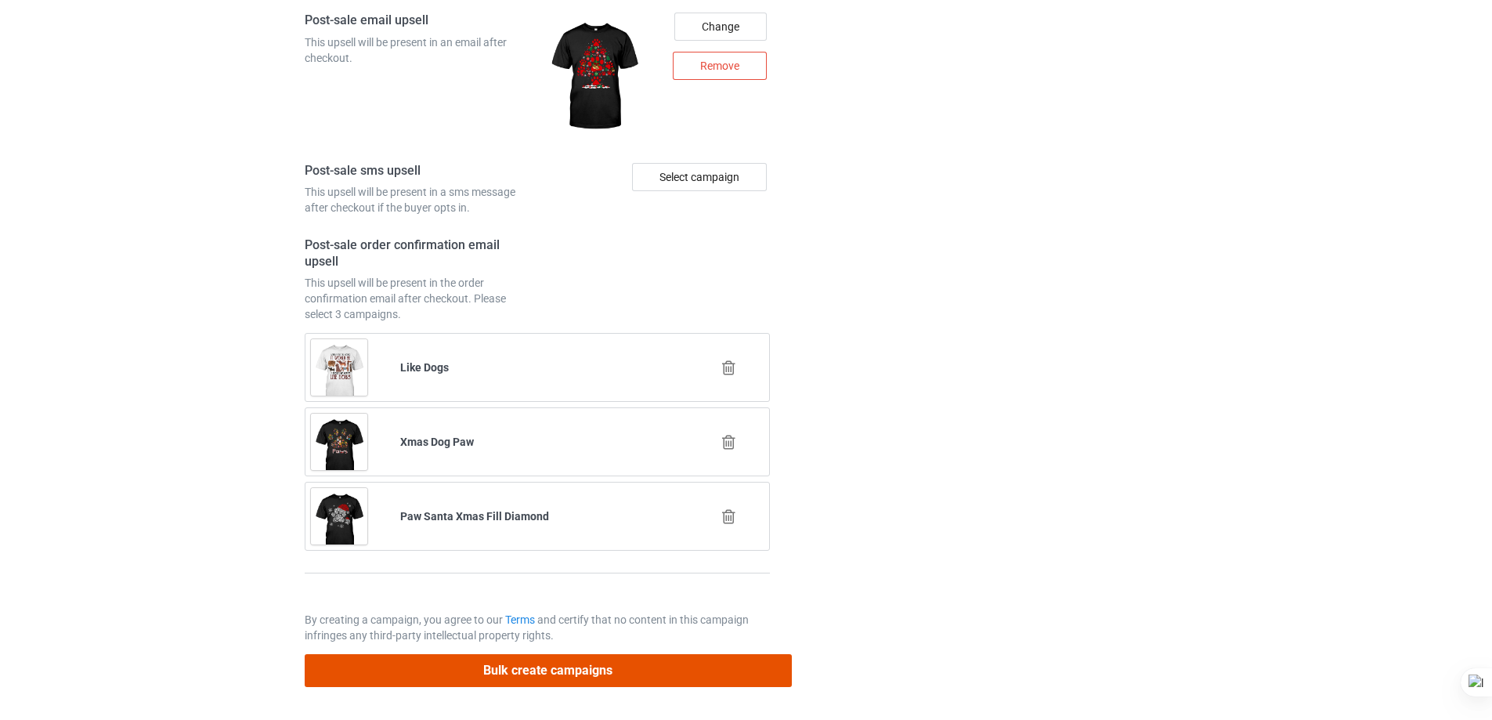
click at [640, 661] on button "Bulk create campaigns" at bounding box center [548, 670] width 487 height 32
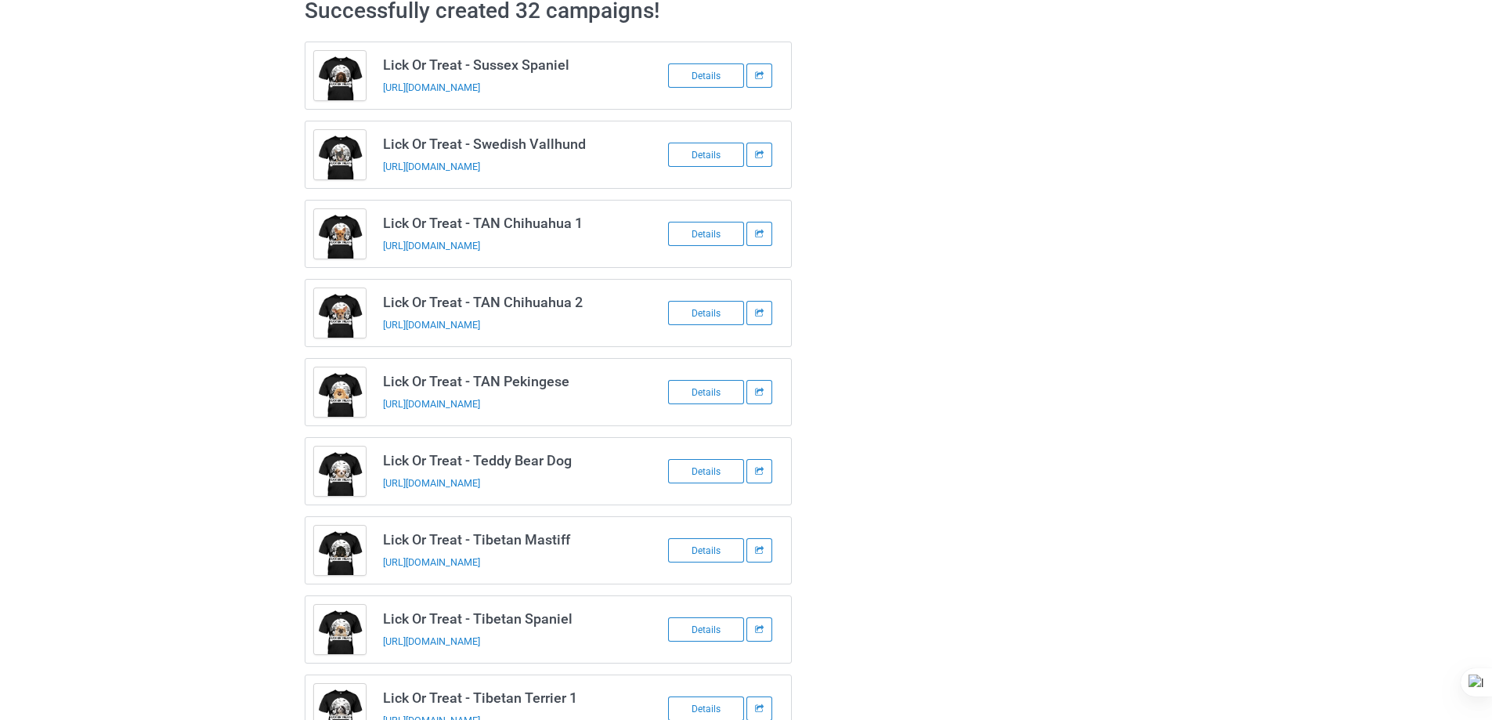
scroll to position [0, 0]
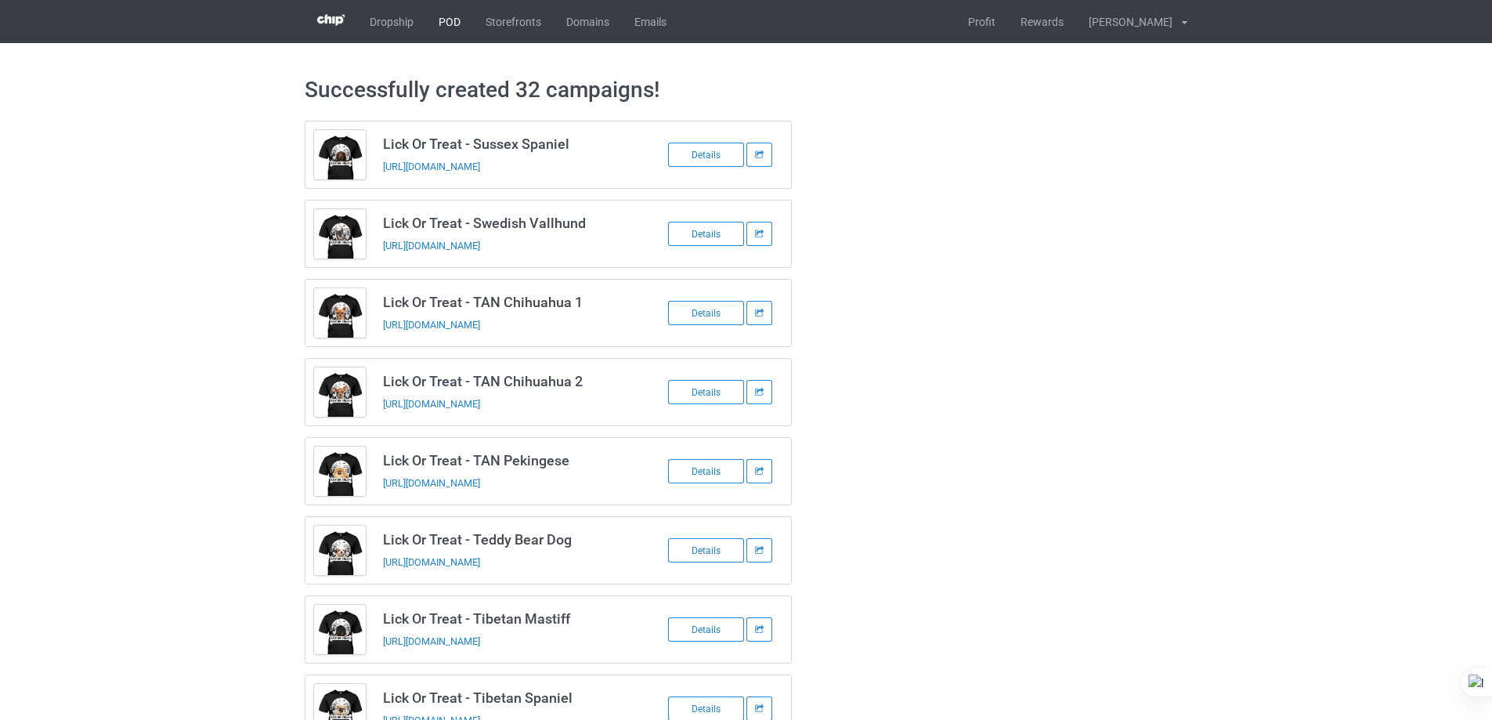
click at [447, 23] on link "POD" at bounding box center [449, 21] width 47 height 43
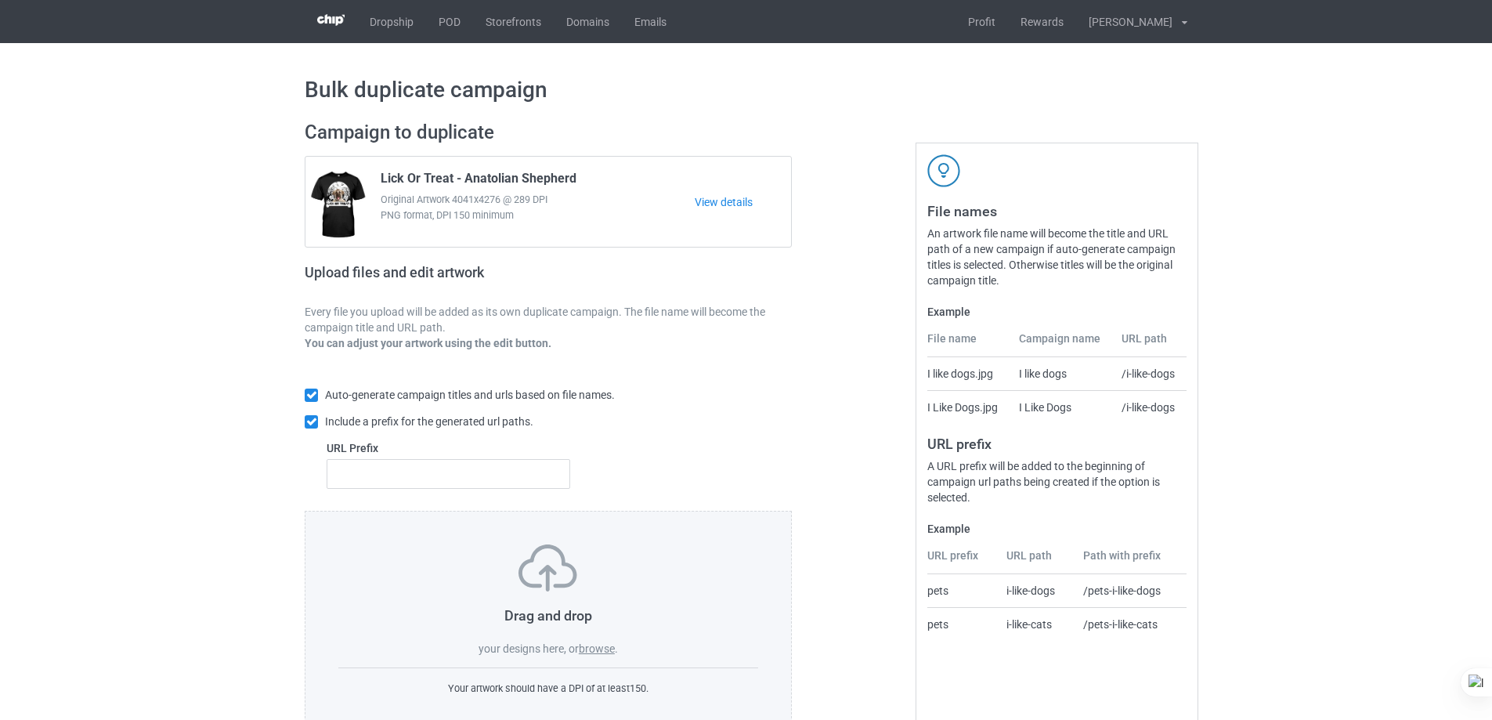
click at [596, 646] on label "browse" at bounding box center [597, 648] width 36 height 13
click at [0, 0] on input "browse" at bounding box center [0, 0] width 0 height 0
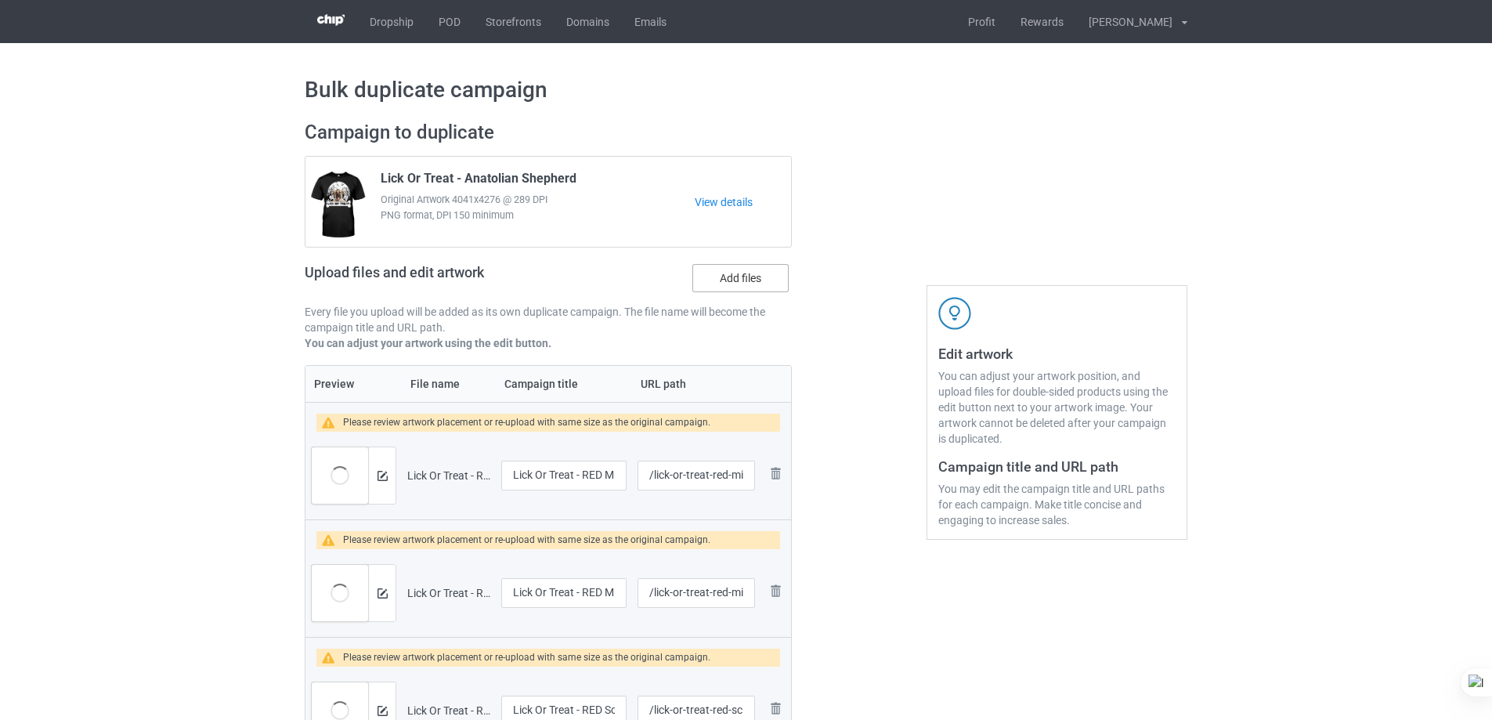
click at [748, 282] on label "Add files" at bounding box center [740, 278] width 96 height 28
click at [0, 0] on input "Add files" at bounding box center [0, 0] width 0 height 0
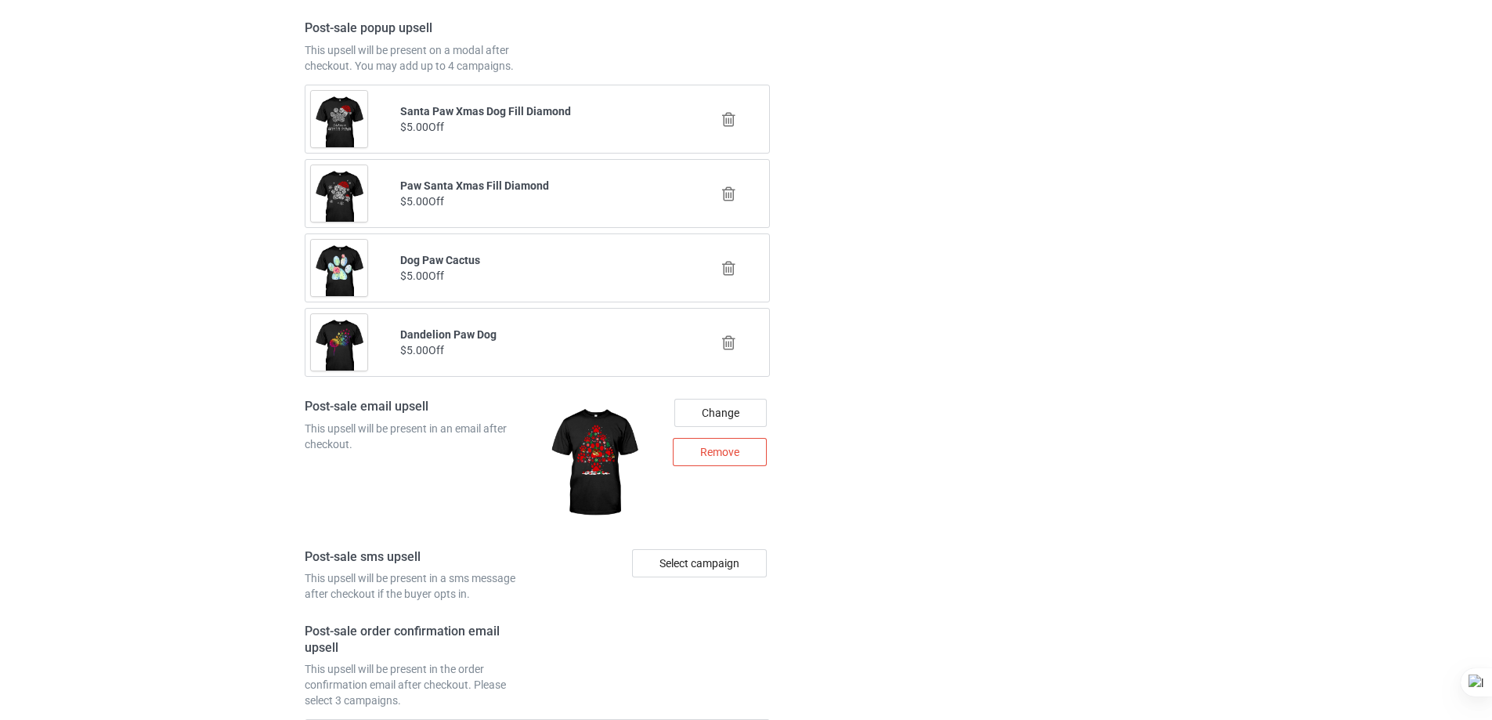
scroll to position [5784, 0]
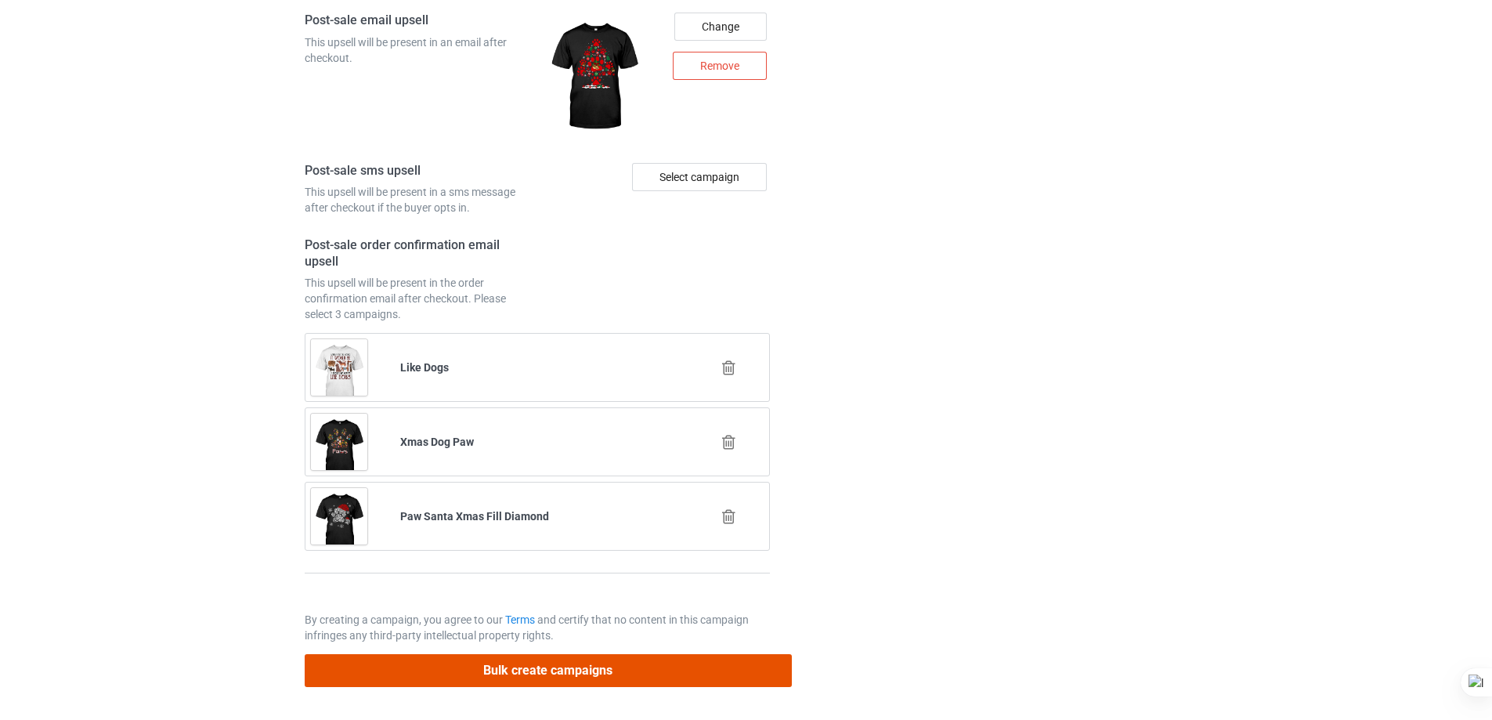
click at [680, 667] on button "Bulk create campaigns" at bounding box center [548, 670] width 487 height 32
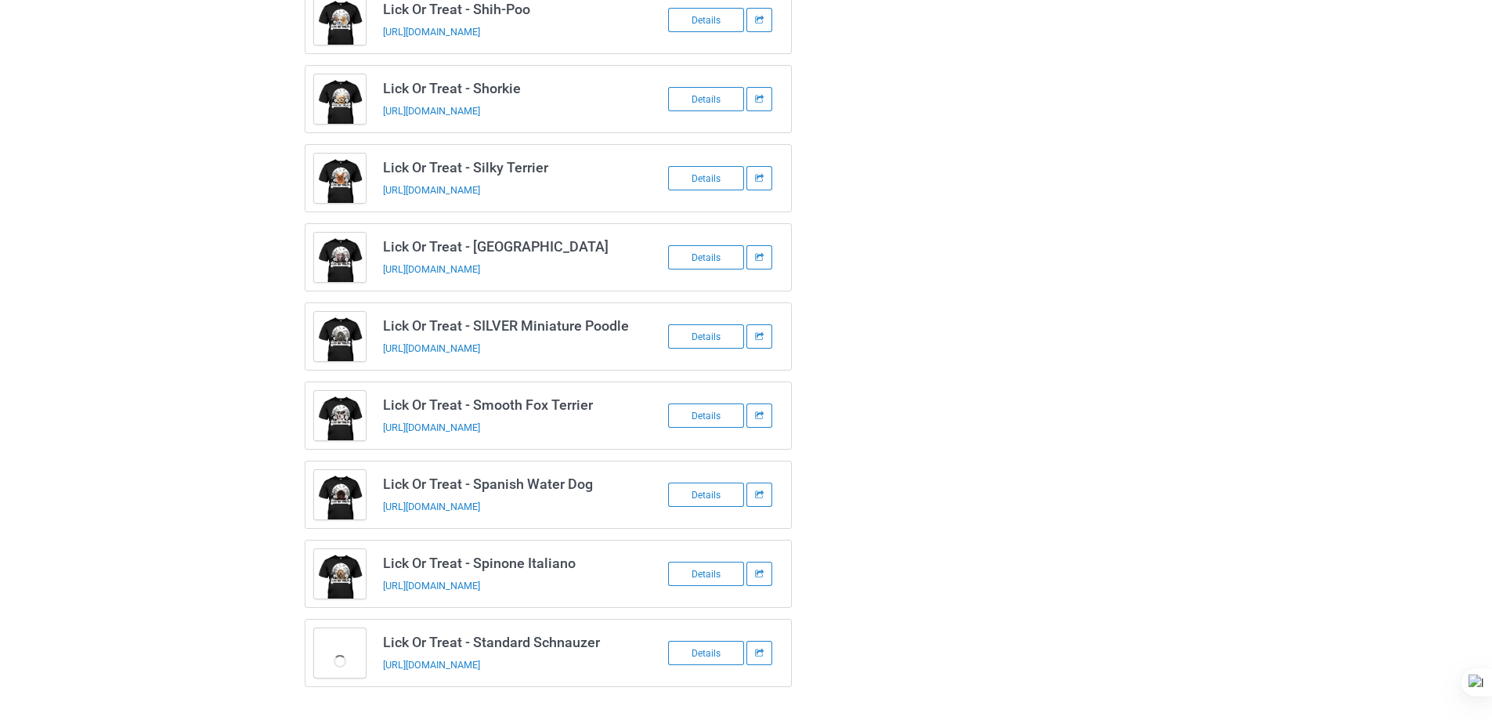
scroll to position [1955, 0]
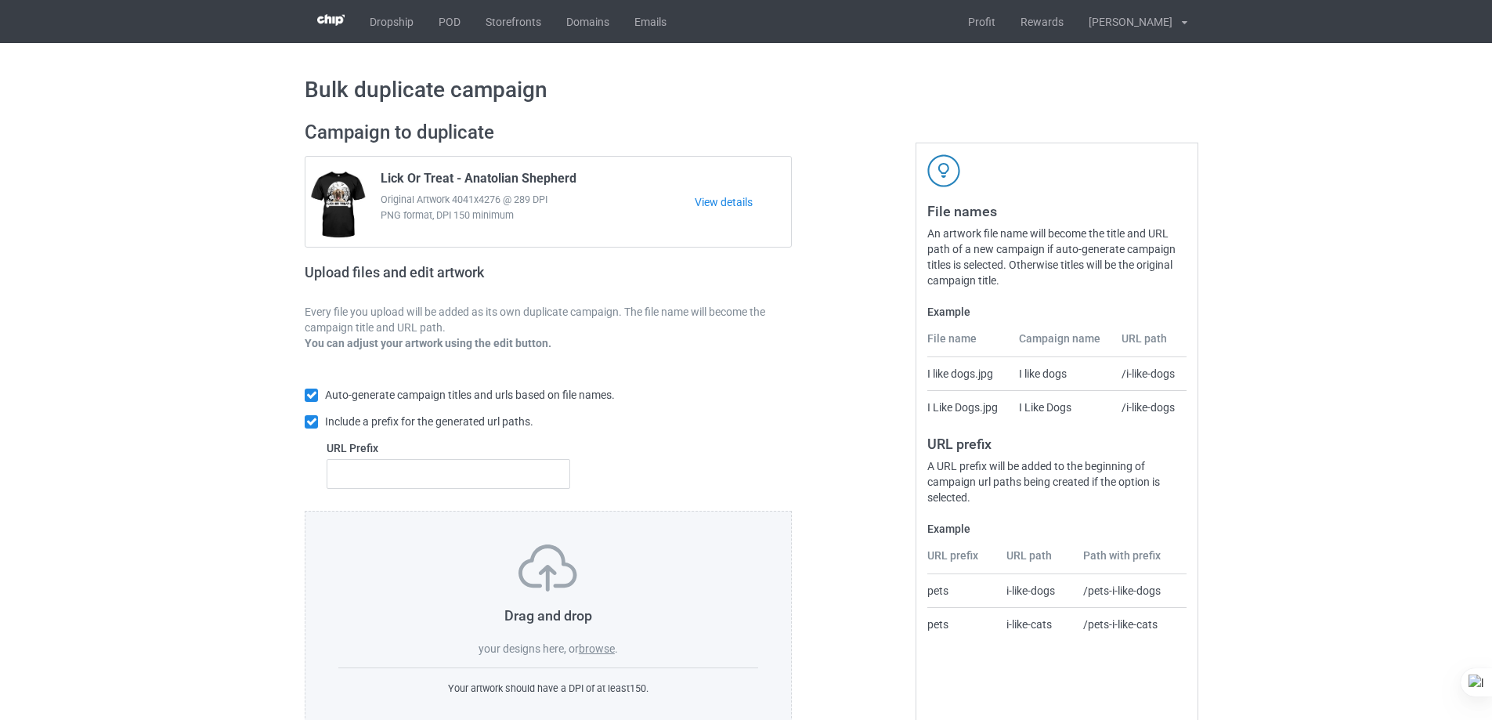
click at [616, 650] on span "." at bounding box center [616, 648] width 3 height 13
click at [611, 650] on label "browse" at bounding box center [597, 648] width 36 height 13
click at [0, 0] on input "browse" at bounding box center [0, 0] width 0 height 0
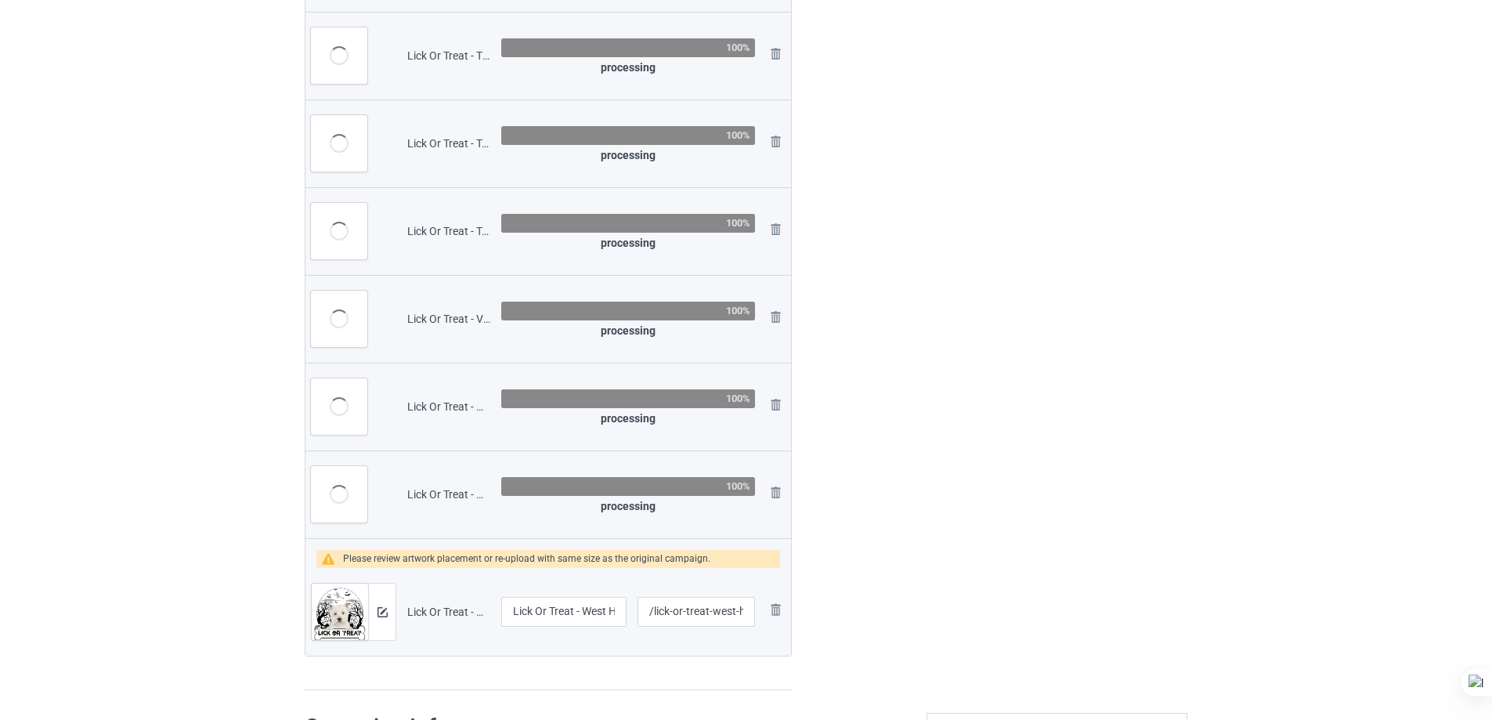
scroll to position [1410, 0]
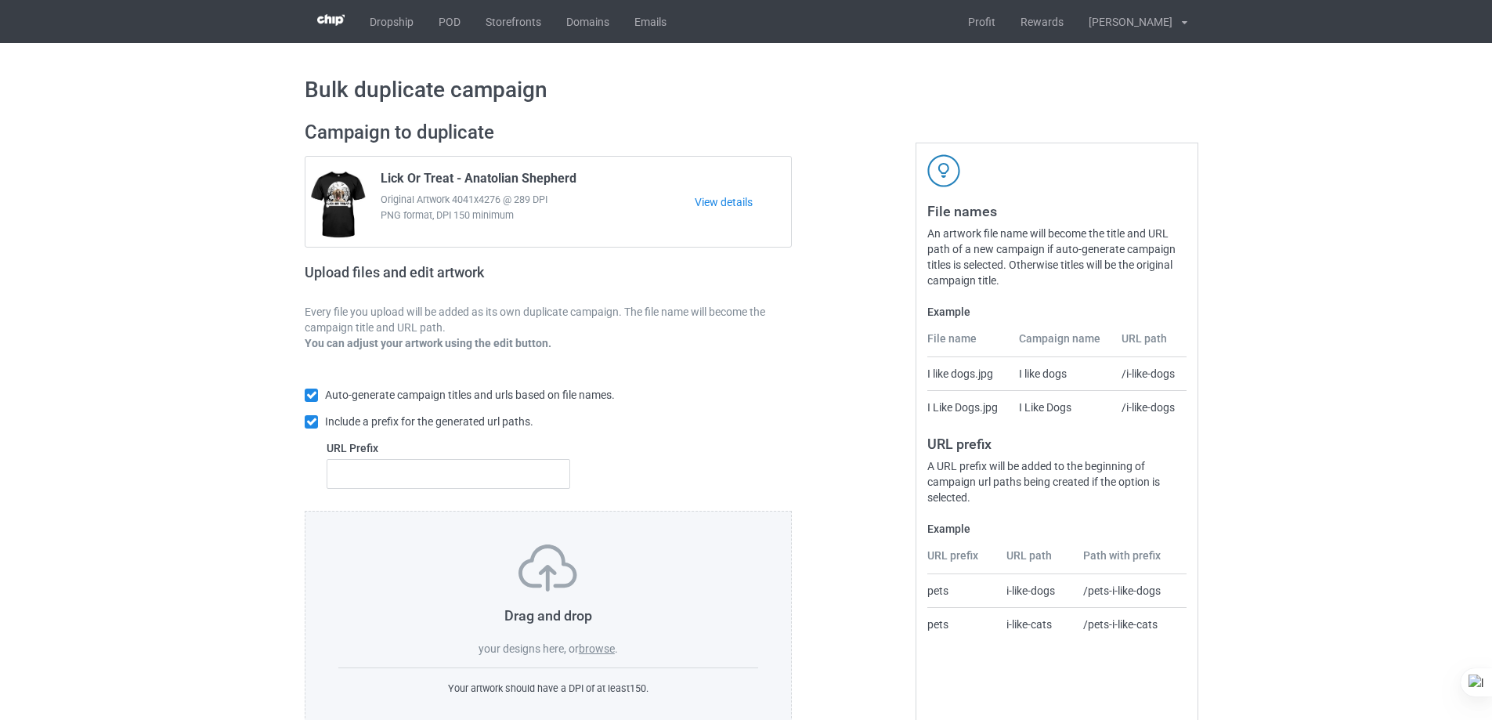
click at [602, 645] on label "browse" at bounding box center [597, 648] width 36 height 13
click at [0, 0] on input "browse" at bounding box center [0, 0] width 0 height 0
click at [604, 645] on label "browse" at bounding box center [597, 648] width 36 height 13
click at [0, 0] on input "browse" at bounding box center [0, 0] width 0 height 0
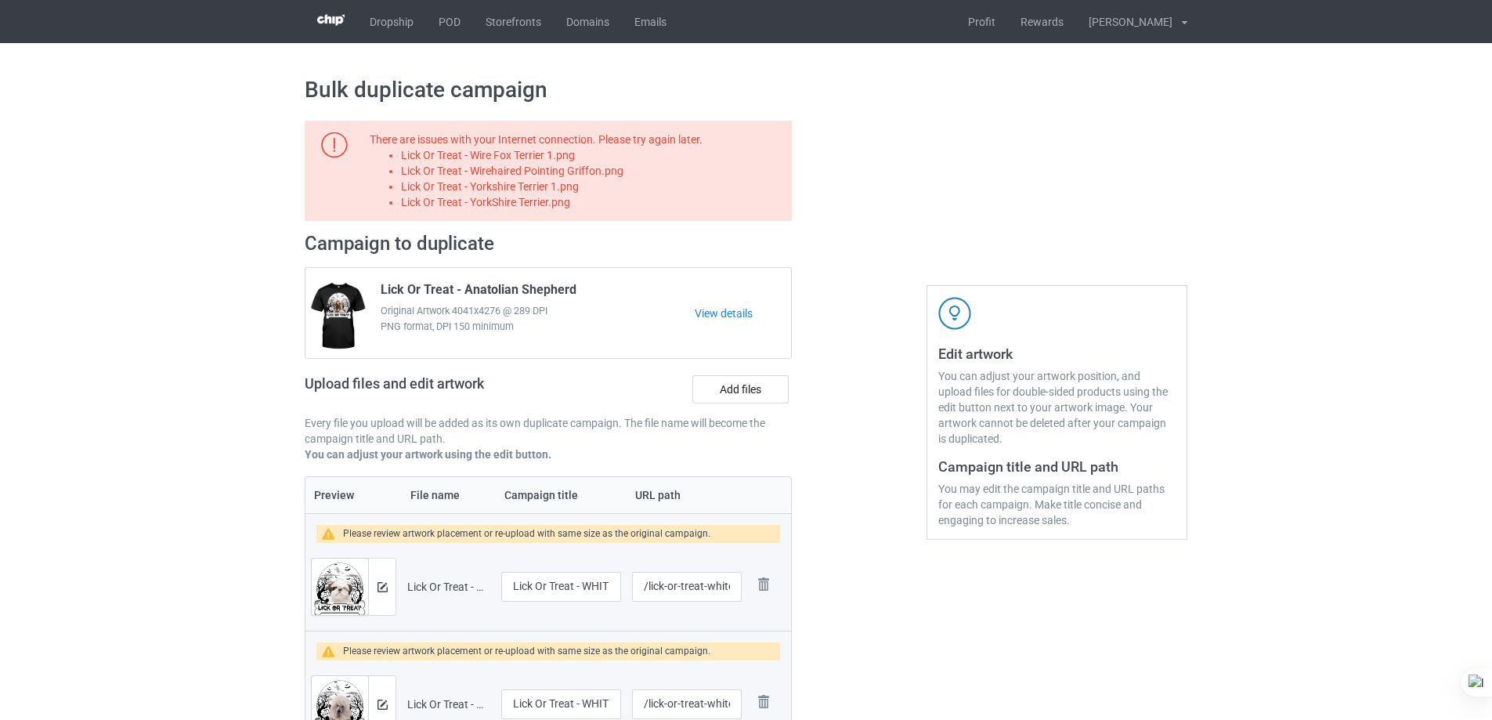
click at [542, 151] on li "Lick Or Treat - Wire Fox Terrier 1.png" at bounding box center [593, 155] width 385 height 16
copy li "Lick Or Treat - Wire Fox Terrier 1.png"
click at [747, 382] on label "Add files" at bounding box center [740, 389] width 96 height 28
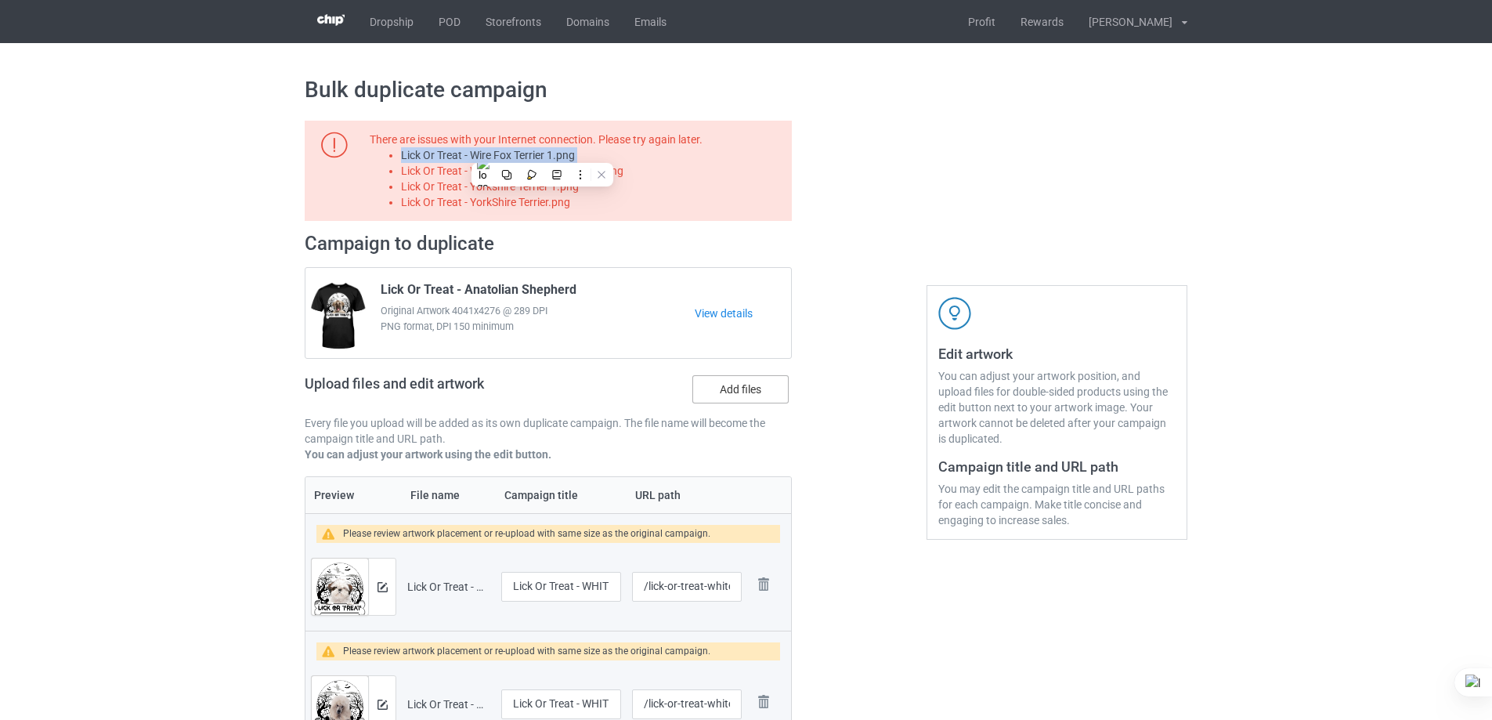
click at [0, 0] on input "Add files" at bounding box center [0, 0] width 0 height 0
click at [606, 168] on li "Lick Or Treat - Wirehaired Pointing Griffon.png" at bounding box center [593, 171] width 385 height 16
copy li "Lick Or Treat - Wirehaired Pointing Griffon.png"
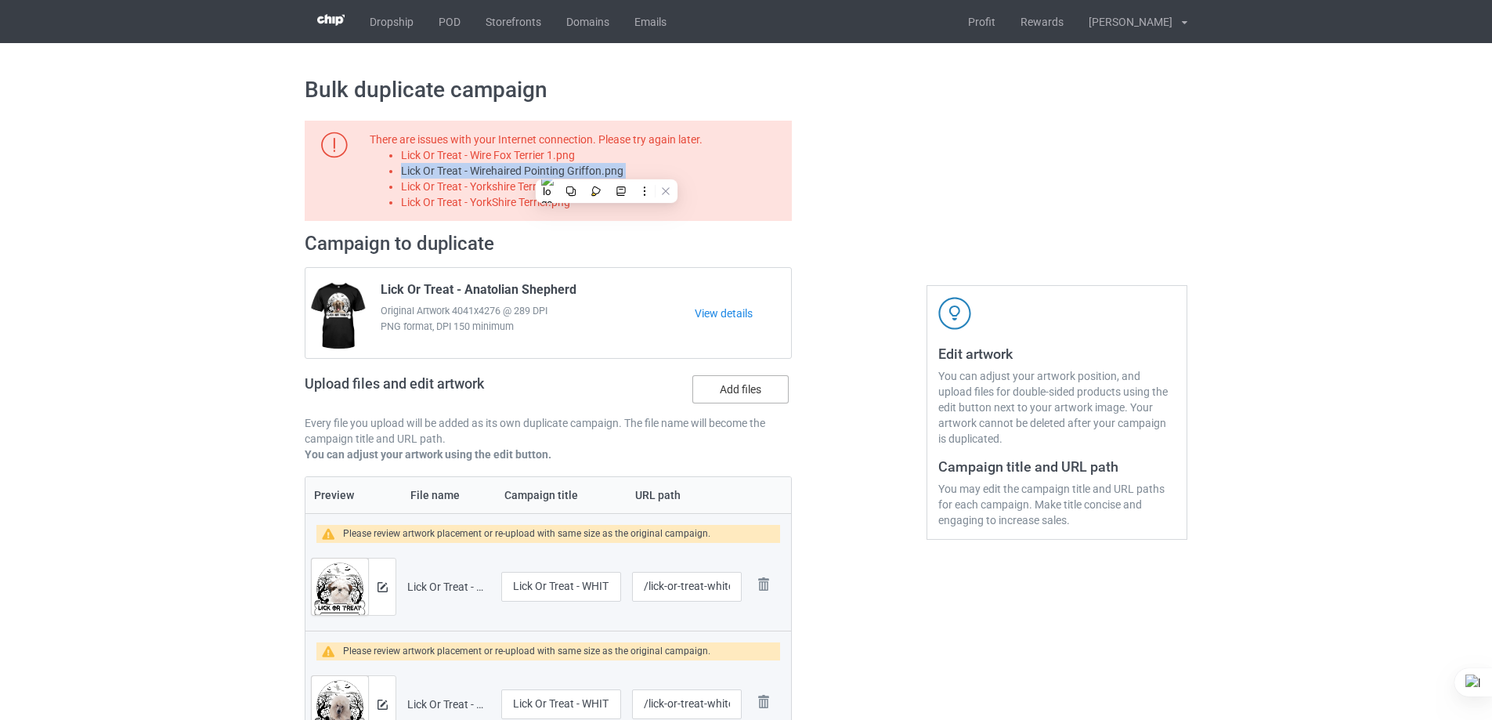
click at [726, 390] on label "Add files" at bounding box center [740, 389] width 96 height 28
click at [0, 0] on input "Add files" at bounding box center [0, 0] width 0 height 0
click at [557, 183] on li "Lick Or Treat - Yorkshire Terrier 1.png" at bounding box center [593, 187] width 385 height 16
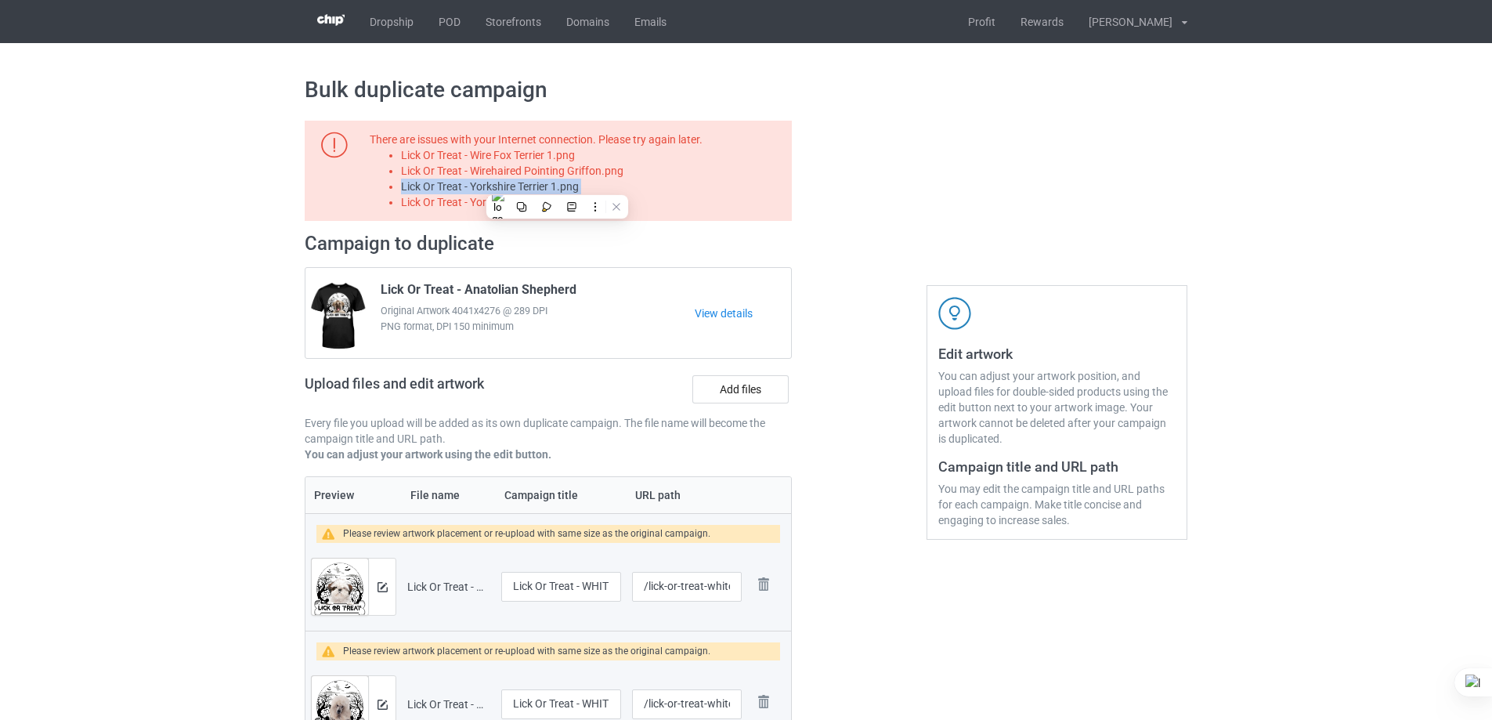
copy li "Lick Or Treat - Yorkshire Terrier 1.png"
click at [733, 391] on label "Add files" at bounding box center [740, 389] width 96 height 28
click at [0, 0] on input "Add files" at bounding box center [0, 0] width 0 height 0
click at [565, 201] on li "Lick Or Treat - YorkShire Terrier.png" at bounding box center [593, 202] width 385 height 16
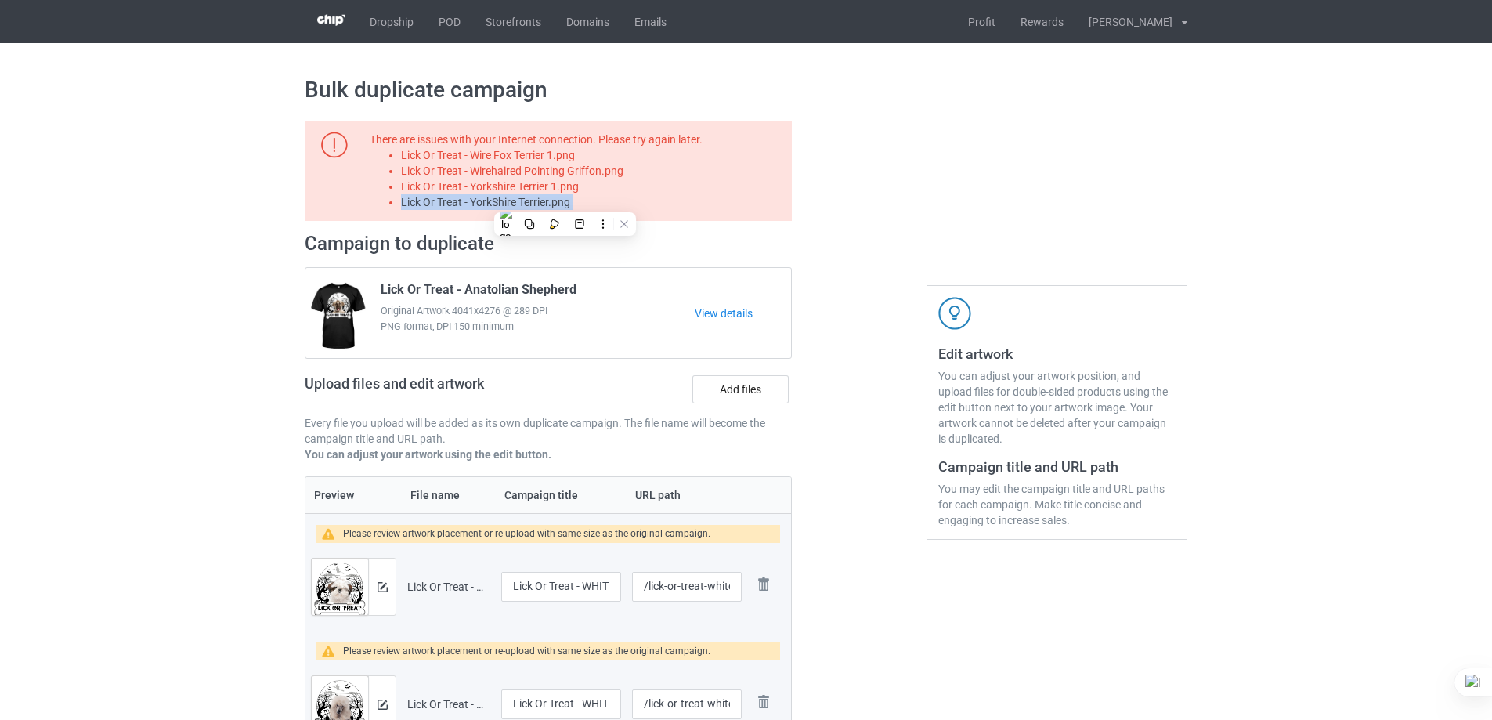
click at [565, 201] on li "Lick Or Treat - YorkShire Terrier.png" at bounding box center [593, 202] width 385 height 16
copy li "Lick Or Treat - YorkShire Terrier.png"
click at [773, 399] on label "Add files" at bounding box center [740, 389] width 96 height 28
click at [0, 0] on input "Add files" at bounding box center [0, 0] width 0 height 0
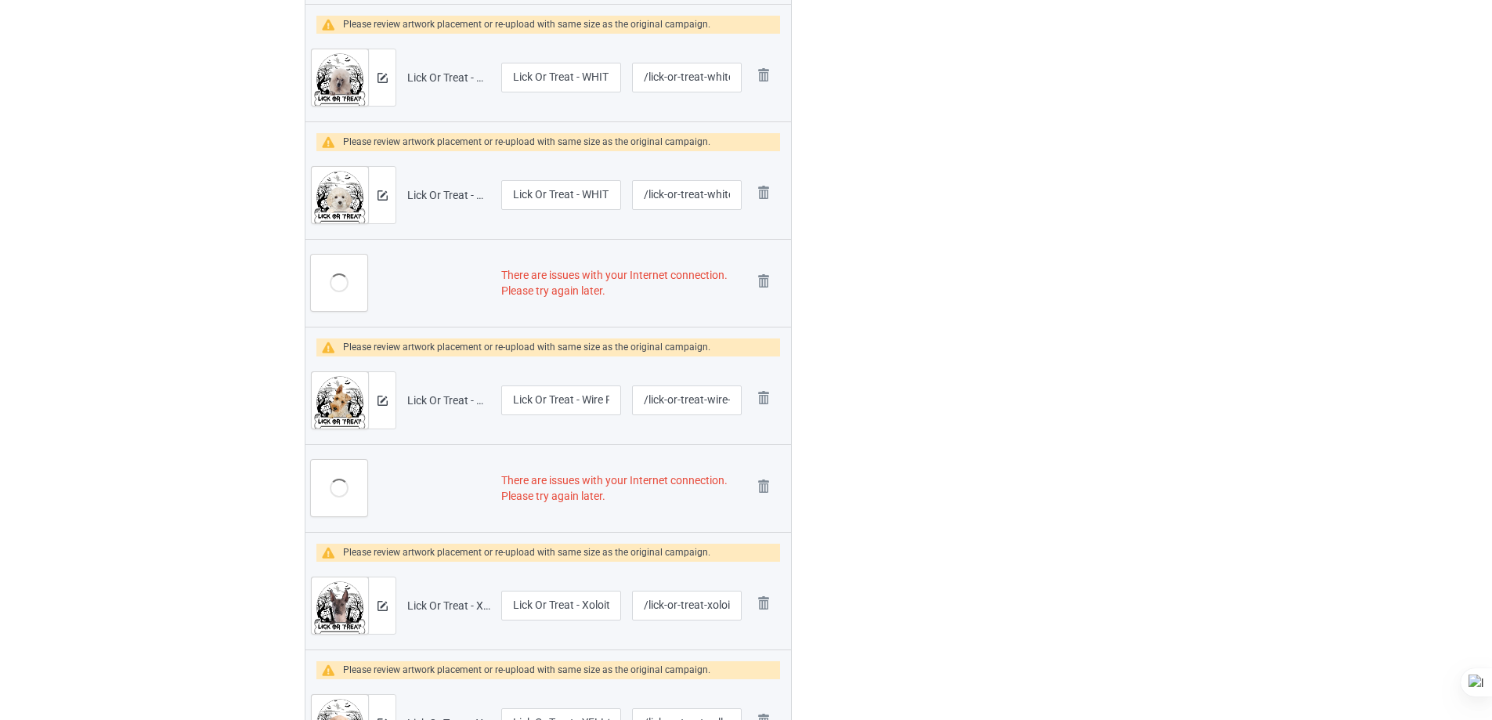
scroll to position [783, 0]
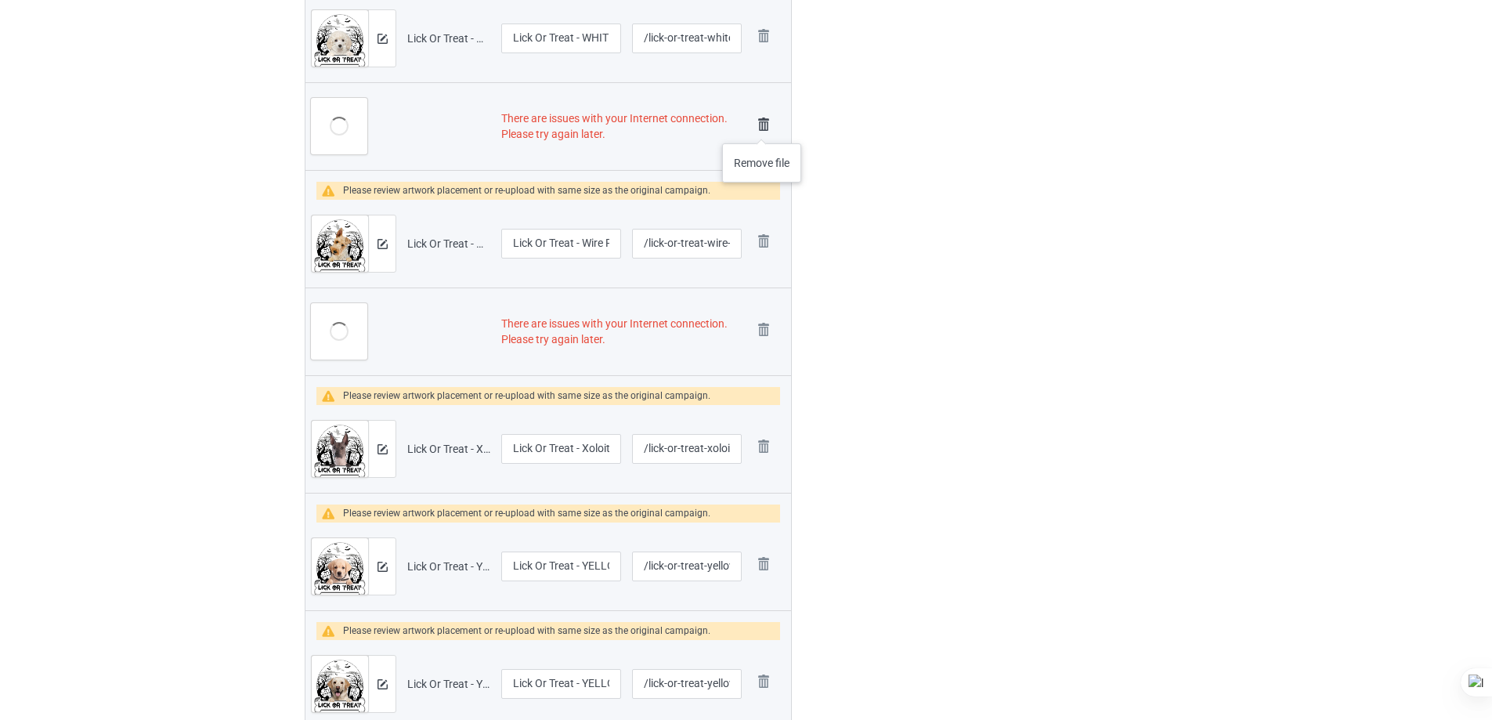
click at [762, 128] on img at bounding box center [764, 125] width 22 height 22
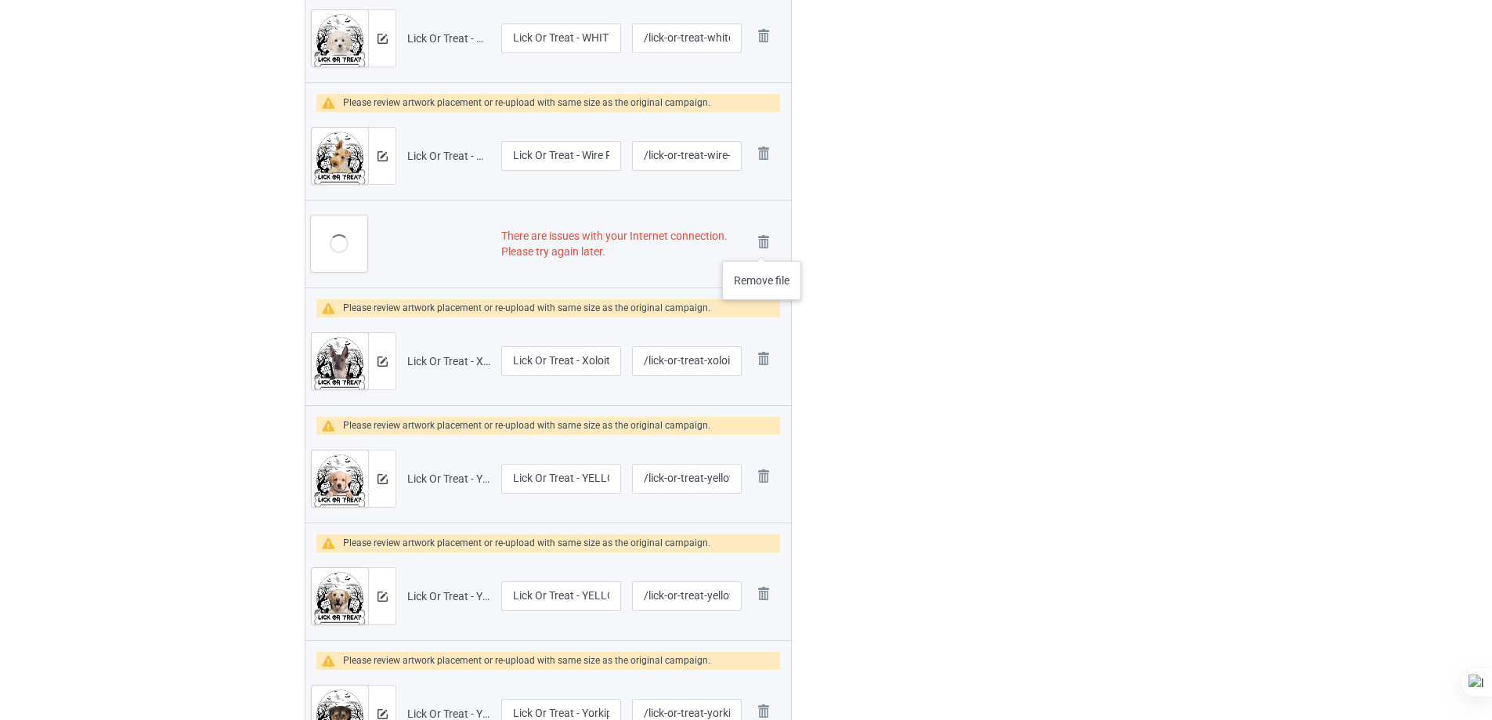
drag, startPoint x: 762, startPoint y: 245, endPoint x: 793, endPoint y: 244, distance: 30.6
click at [0, 0] on img at bounding box center [0, 0] width 0 height 0
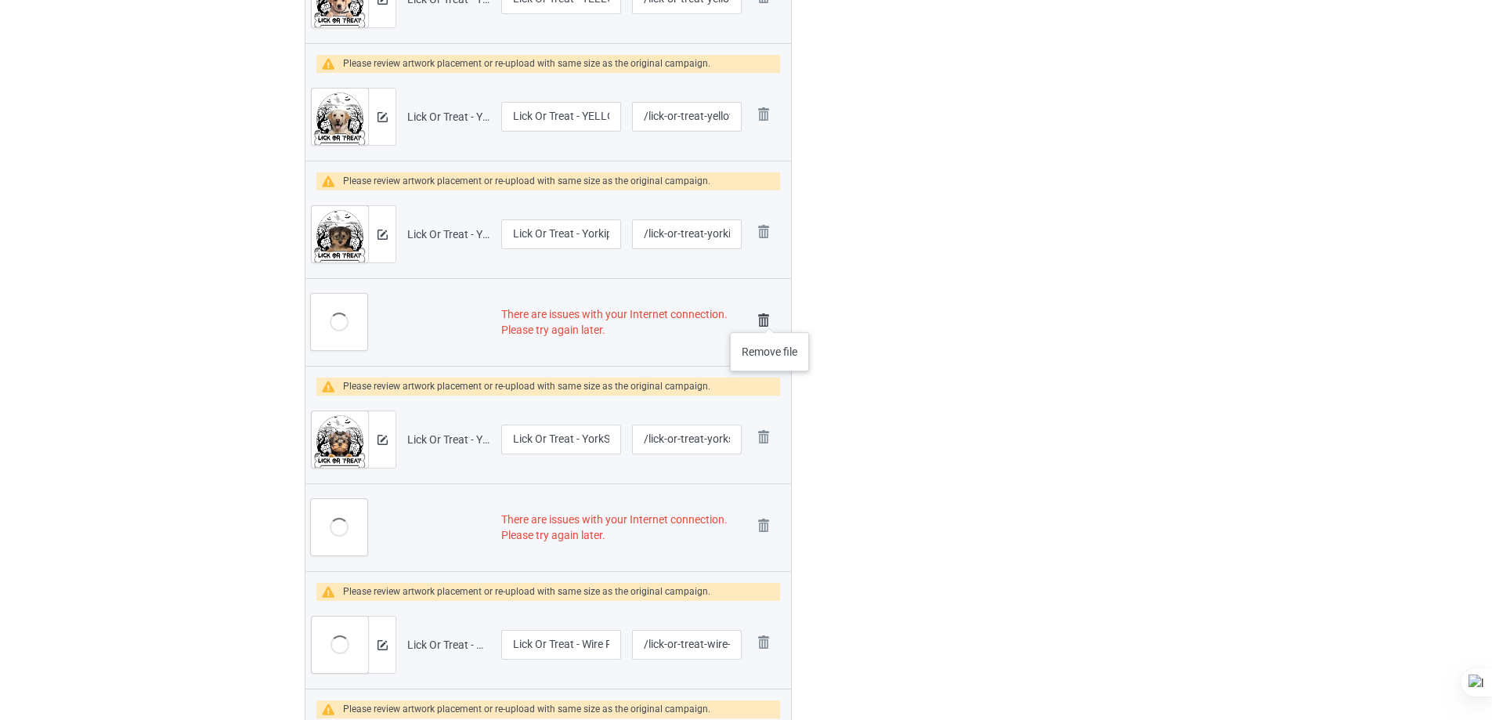
click at [765, 320] on img at bounding box center [764, 320] width 22 height 22
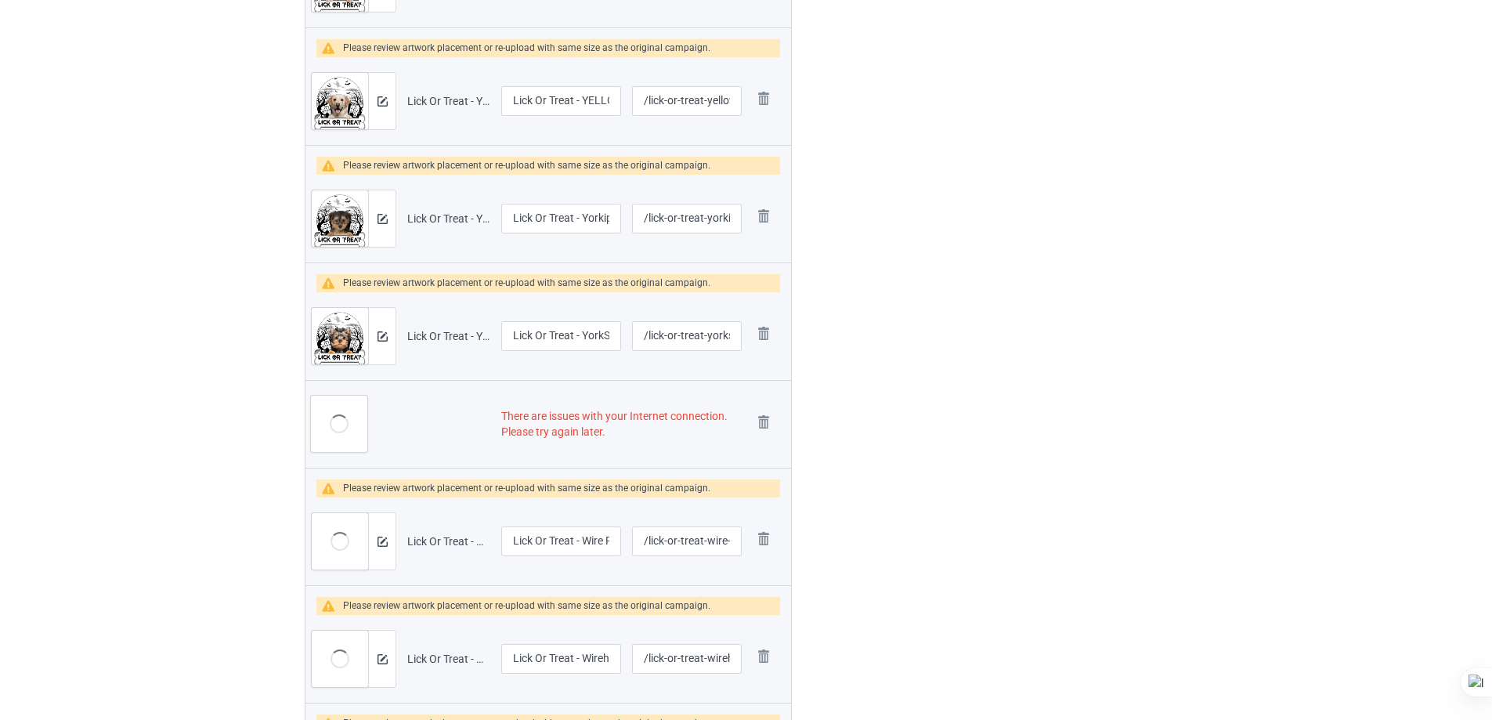
scroll to position [1128, 0]
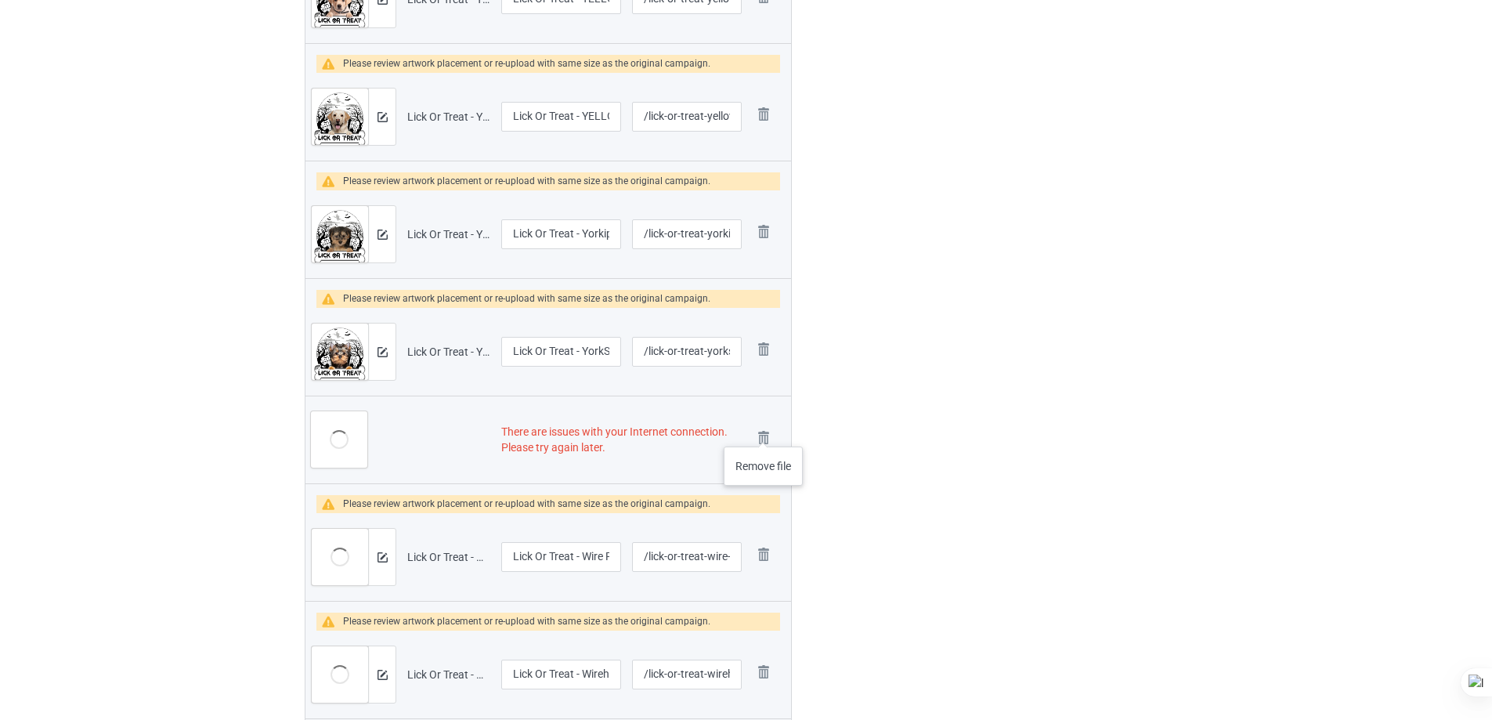
click at [0, 0] on img at bounding box center [0, 0] width 0 height 0
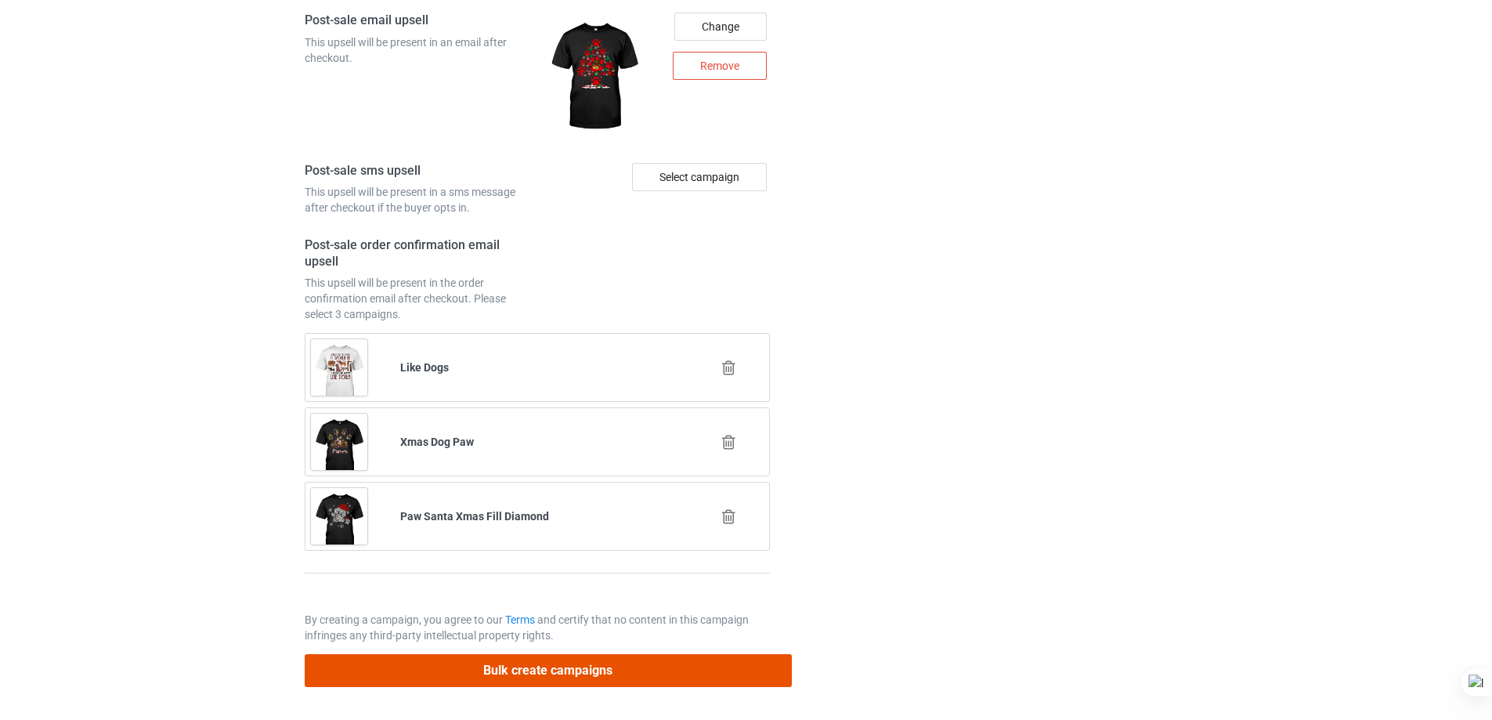
click at [682, 671] on button "Bulk create campaigns" at bounding box center [548, 670] width 487 height 32
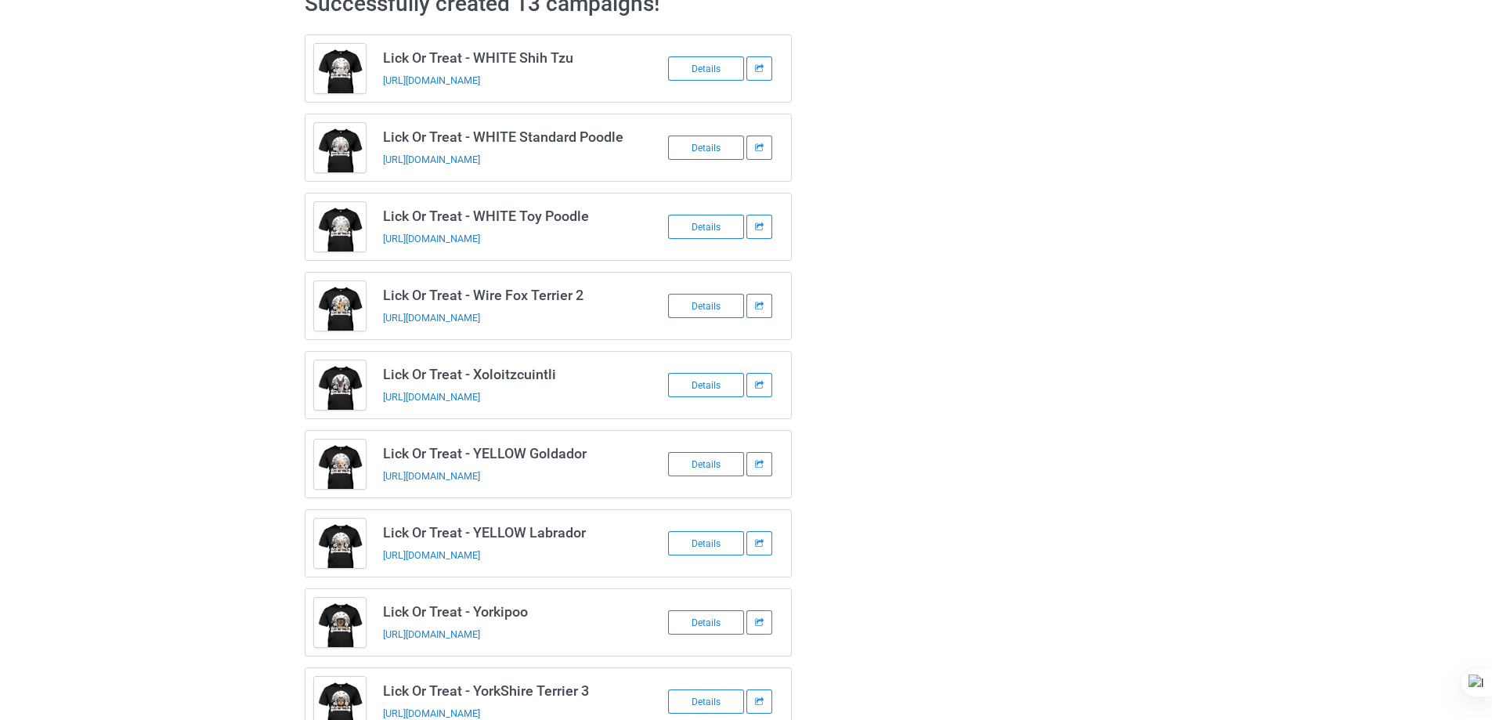
scroll to position [0, 0]
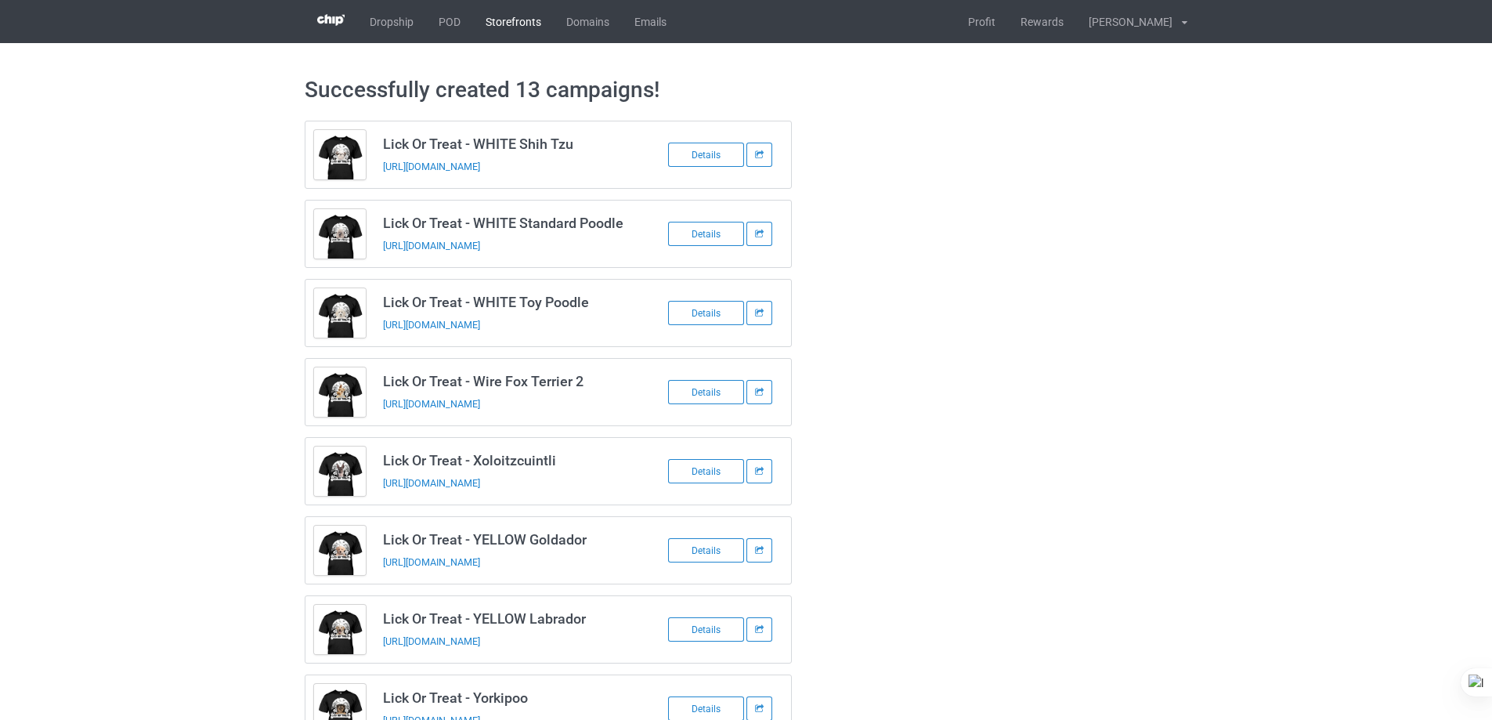
click at [523, 25] on link "Storefronts" at bounding box center [513, 21] width 81 height 43
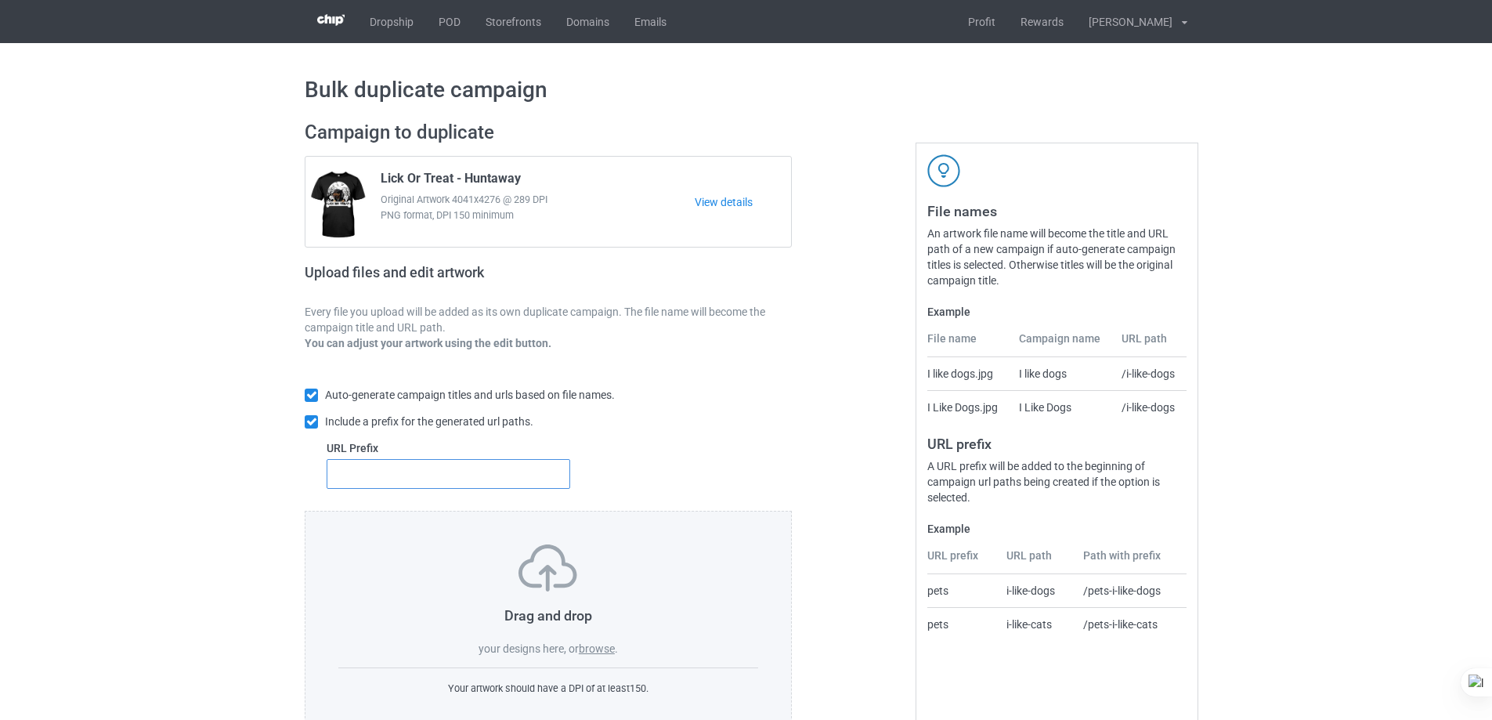
click at [500, 475] on input "text" at bounding box center [449, 474] width 244 height 30
type input "dt-"
click at [595, 645] on label "browse" at bounding box center [597, 648] width 36 height 13
click at [0, 0] on input "browse" at bounding box center [0, 0] width 0 height 0
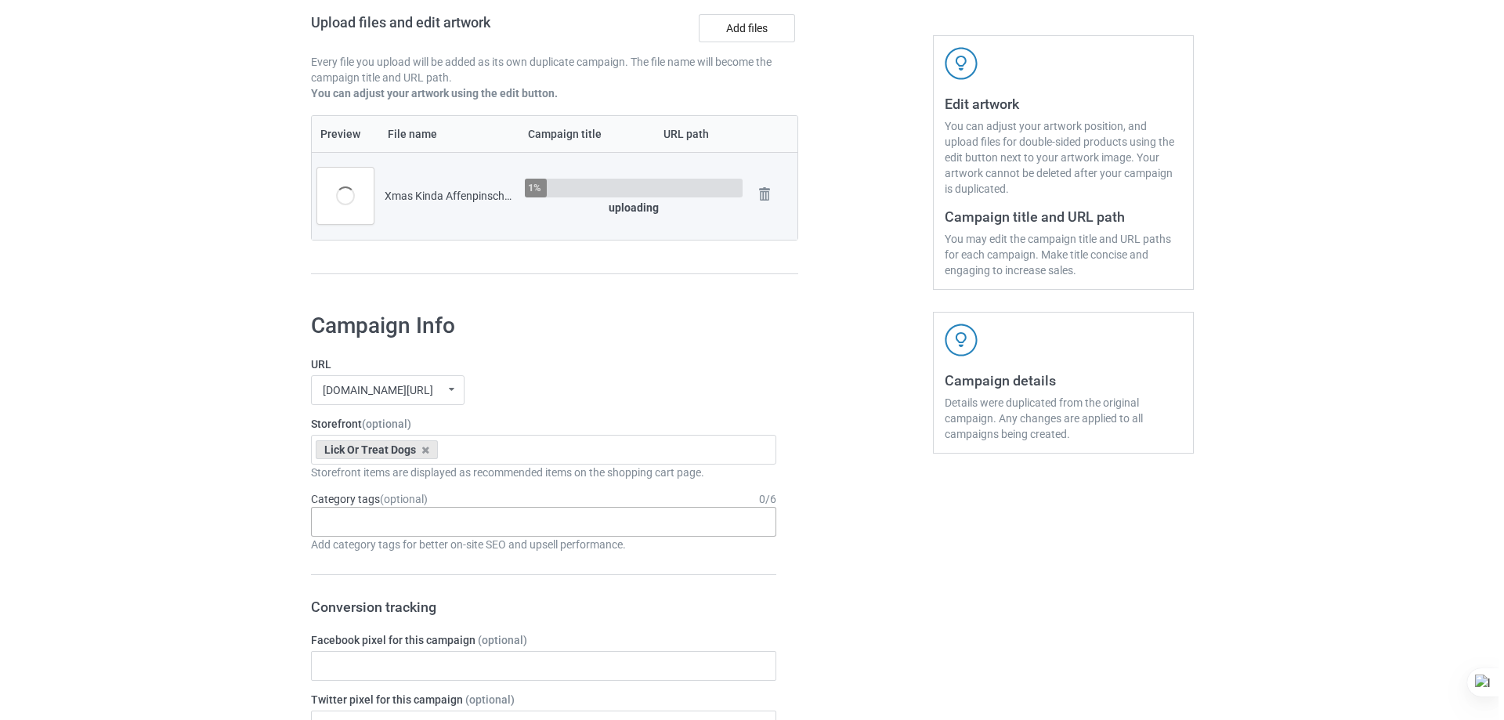
scroll to position [313, 0]
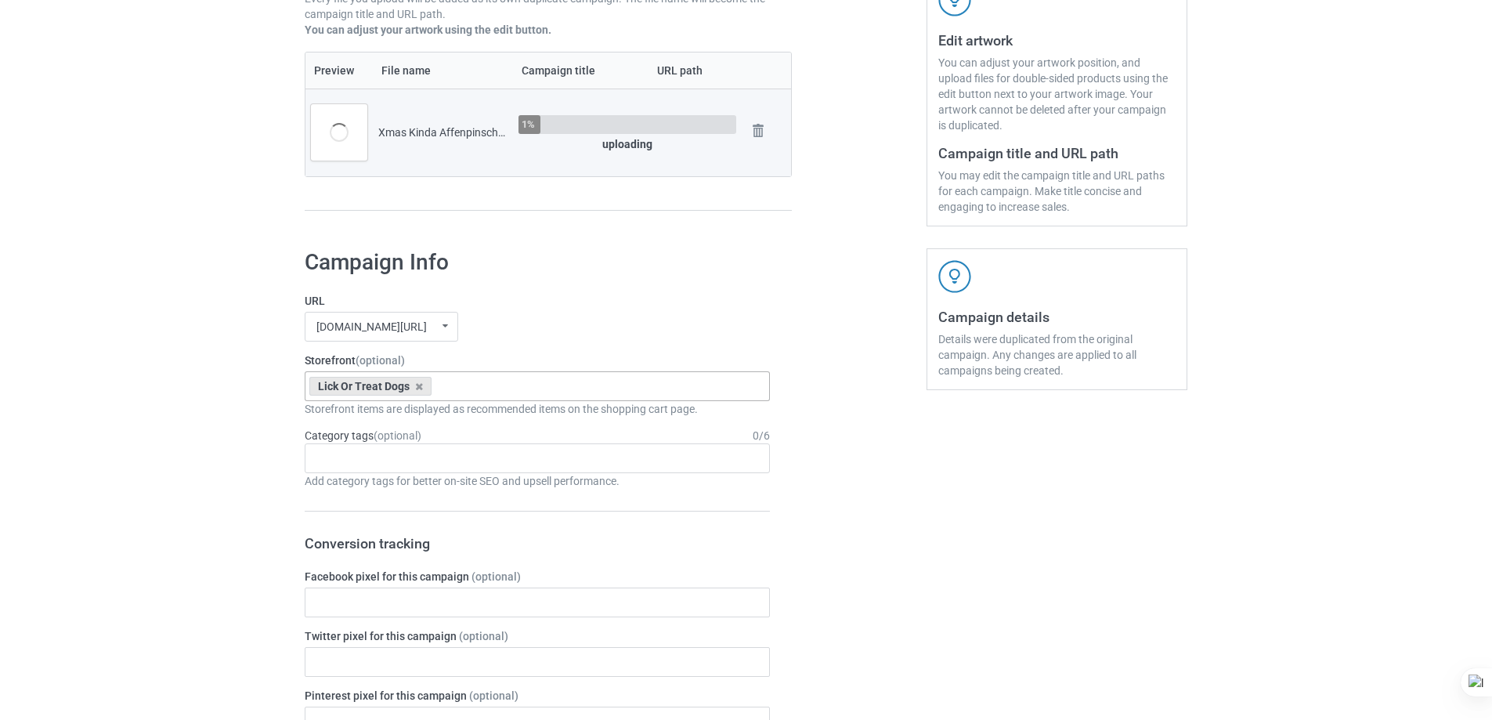
click at [478, 381] on div "Lick Or Treat Dogs Xmas Kinda Dogs Pumpkin Kinda Dogs Goofy Dogs Boot Christmas…" at bounding box center [537, 386] width 465 height 30
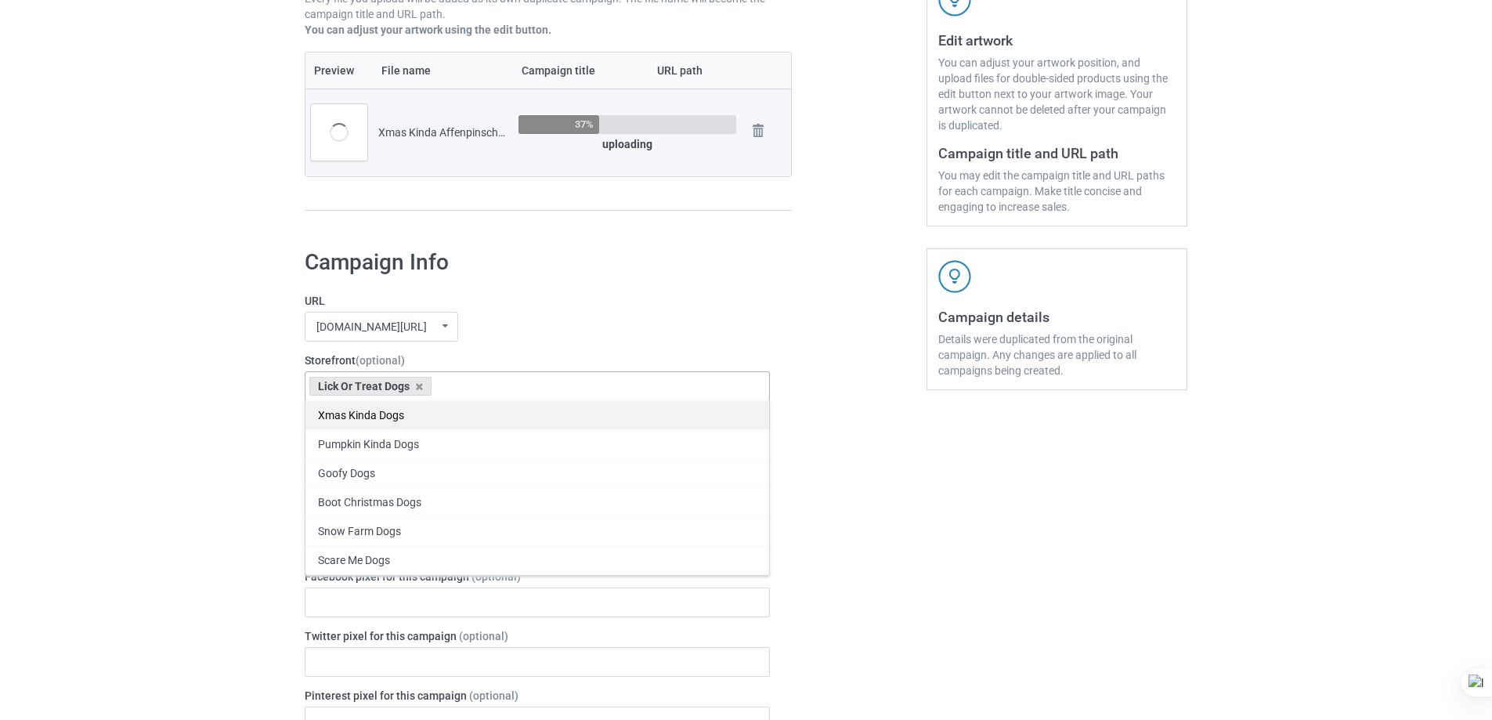
click at [407, 420] on div "Xmas Kinda Dogs" at bounding box center [537, 414] width 464 height 29
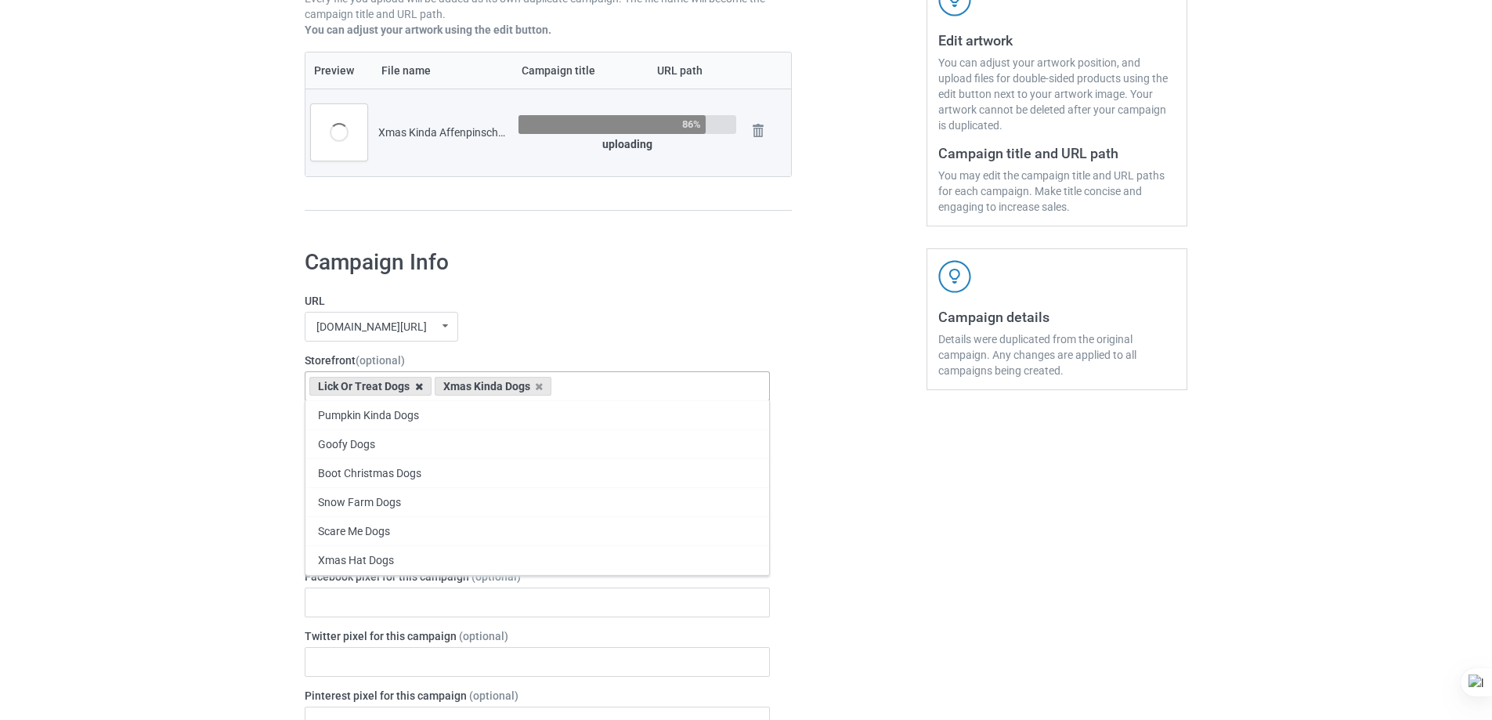
click at [417, 387] on icon at bounding box center [419, 386] width 8 height 10
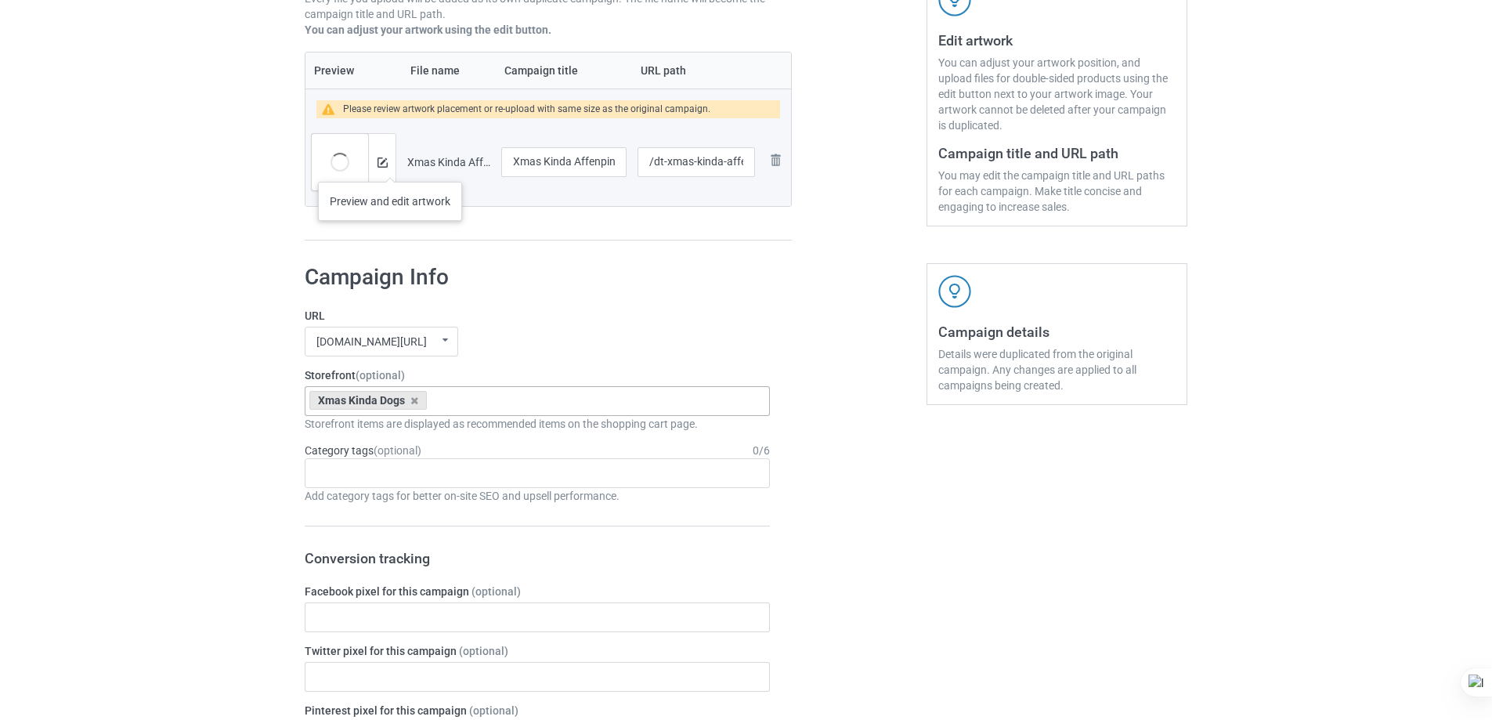
click at [390, 165] on div at bounding box center [381, 162] width 27 height 56
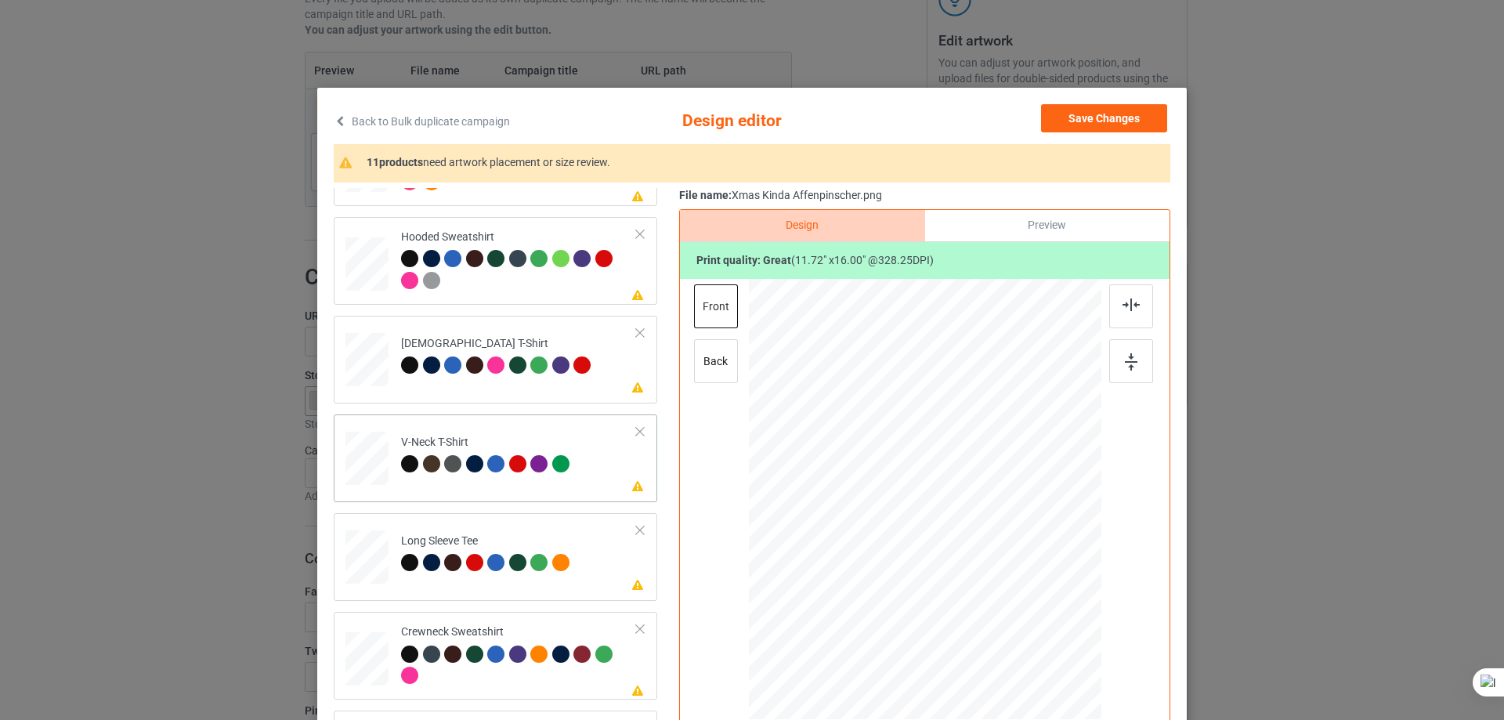
scroll to position [465, 0]
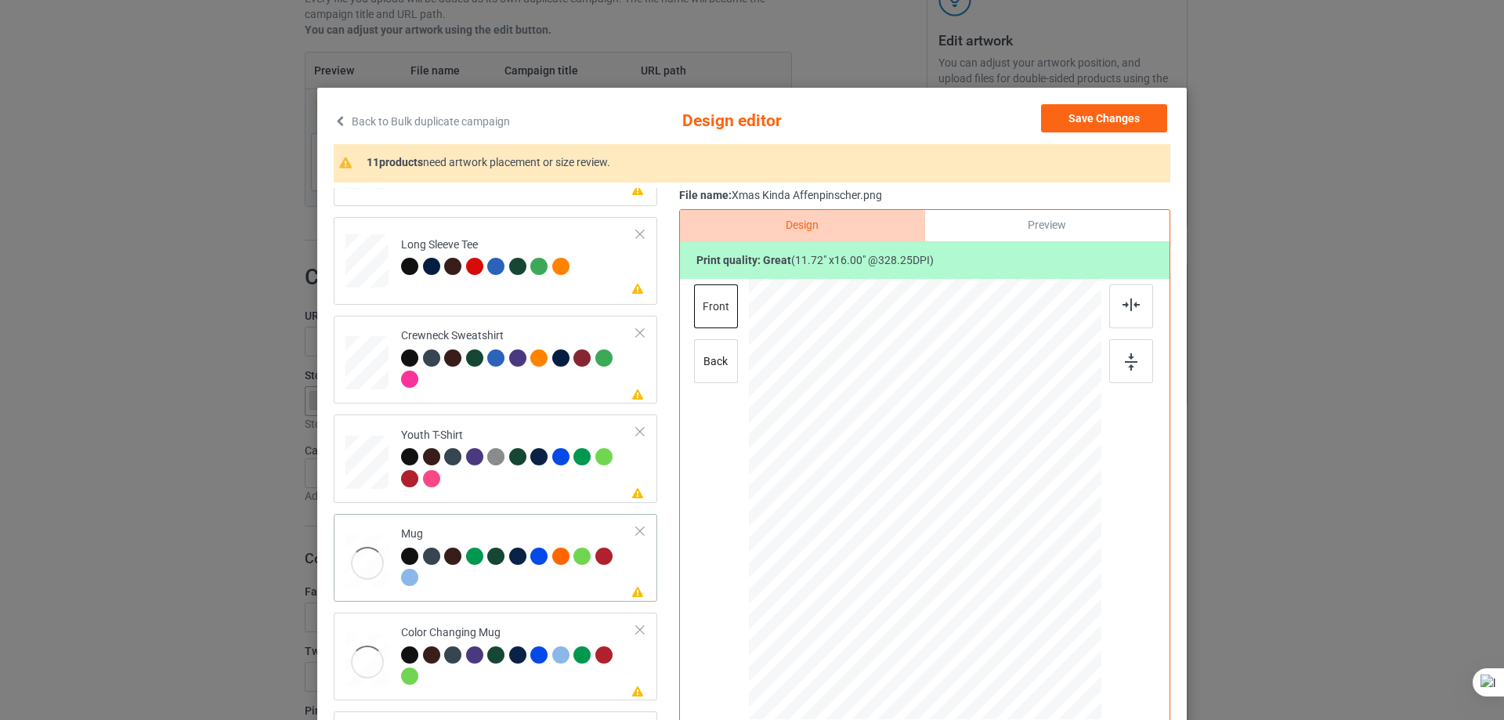
click at [497, 529] on div "Mug" at bounding box center [519, 555] width 236 height 59
drag, startPoint x: 1020, startPoint y: 644, endPoint x: 988, endPoint y: 522, distance: 126.3
click at [988, 522] on div at bounding box center [925, 498] width 352 height 146
click at [987, 522] on div at bounding box center [925, 498] width 352 height 146
drag, startPoint x: 1068, startPoint y: 513, endPoint x: 1046, endPoint y: 509, distance: 22.3
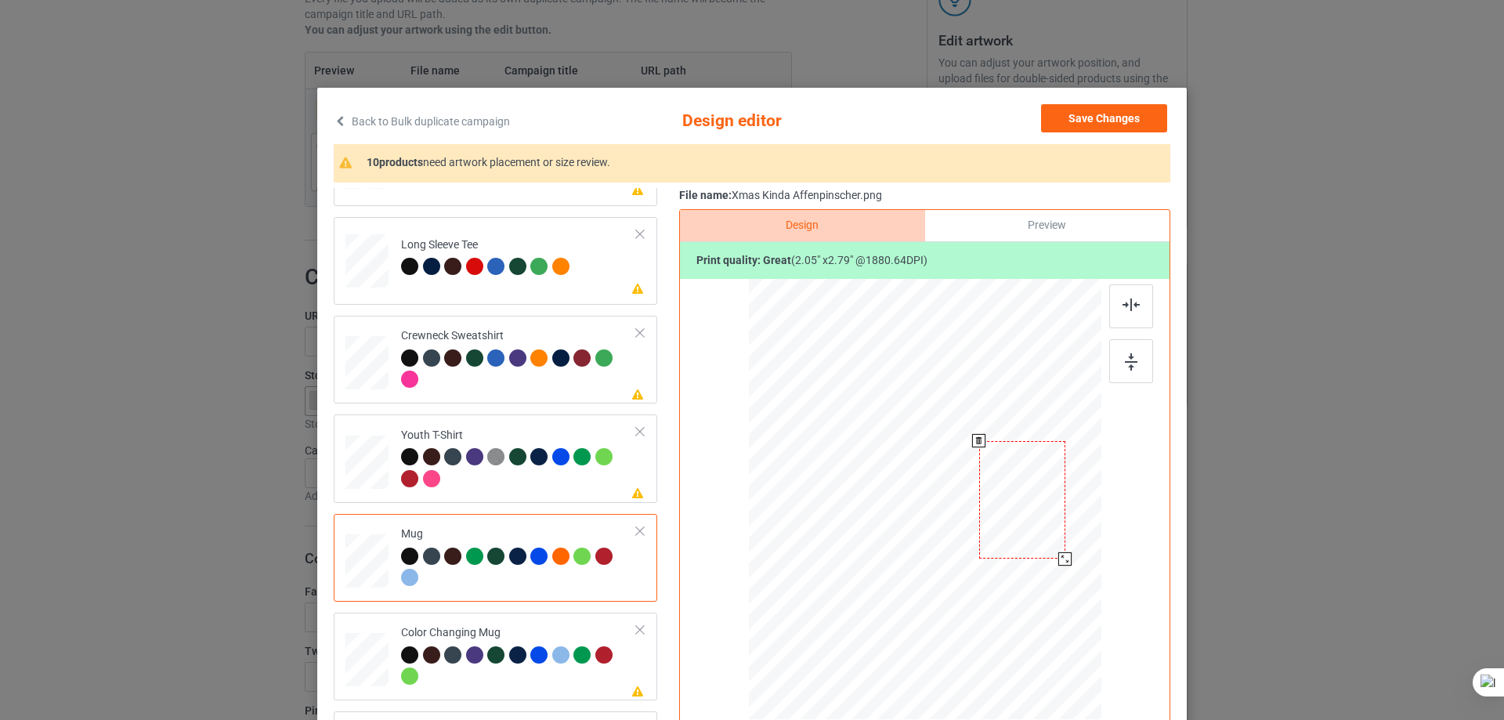
click at [1046, 509] on div at bounding box center [1022, 499] width 86 height 117
click at [1063, 563] on div at bounding box center [1067, 561] width 13 height 13
click at [1047, 535] on div at bounding box center [1022, 498] width 92 height 125
click at [1124, 375] on div at bounding box center [1131, 361] width 44 height 44
click at [552, 375] on div at bounding box center [519, 370] width 236 height 43
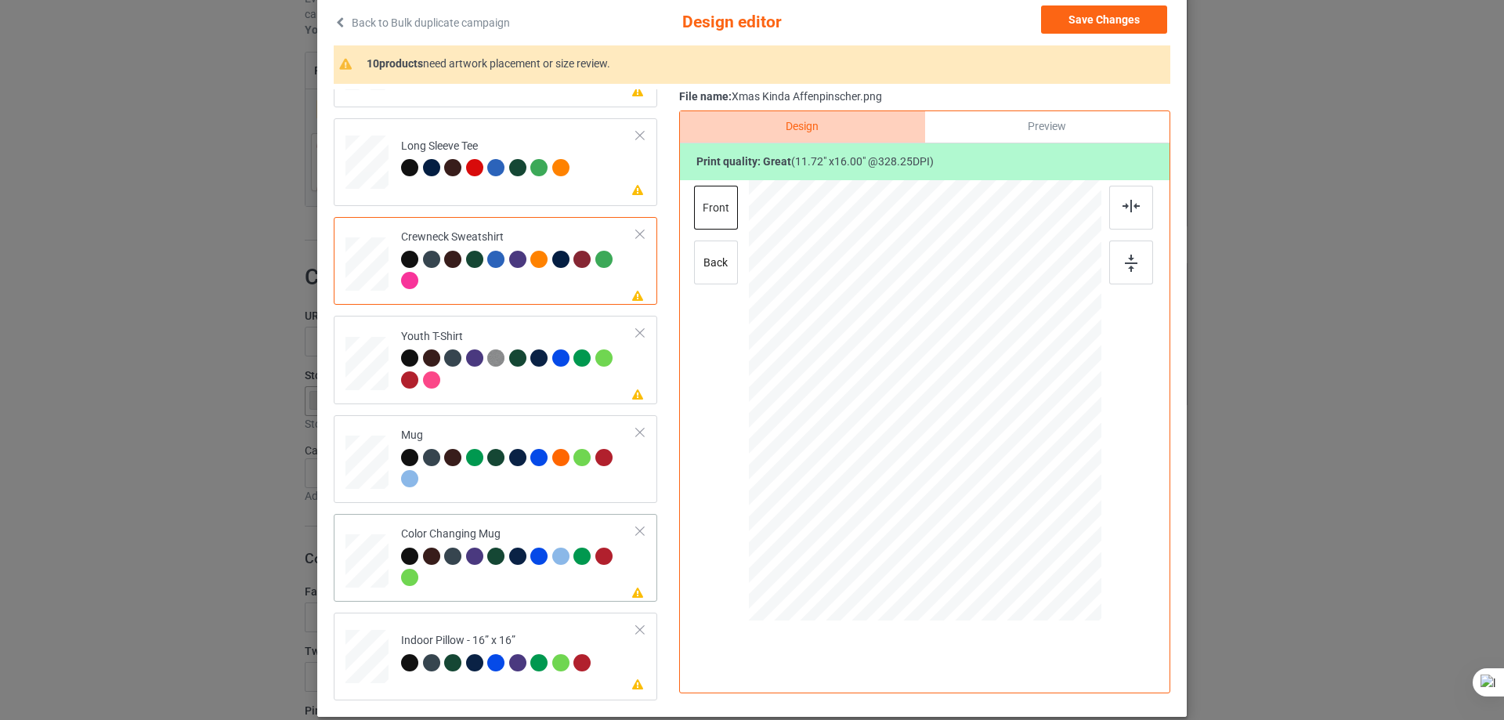
scroll to position [184, 0]
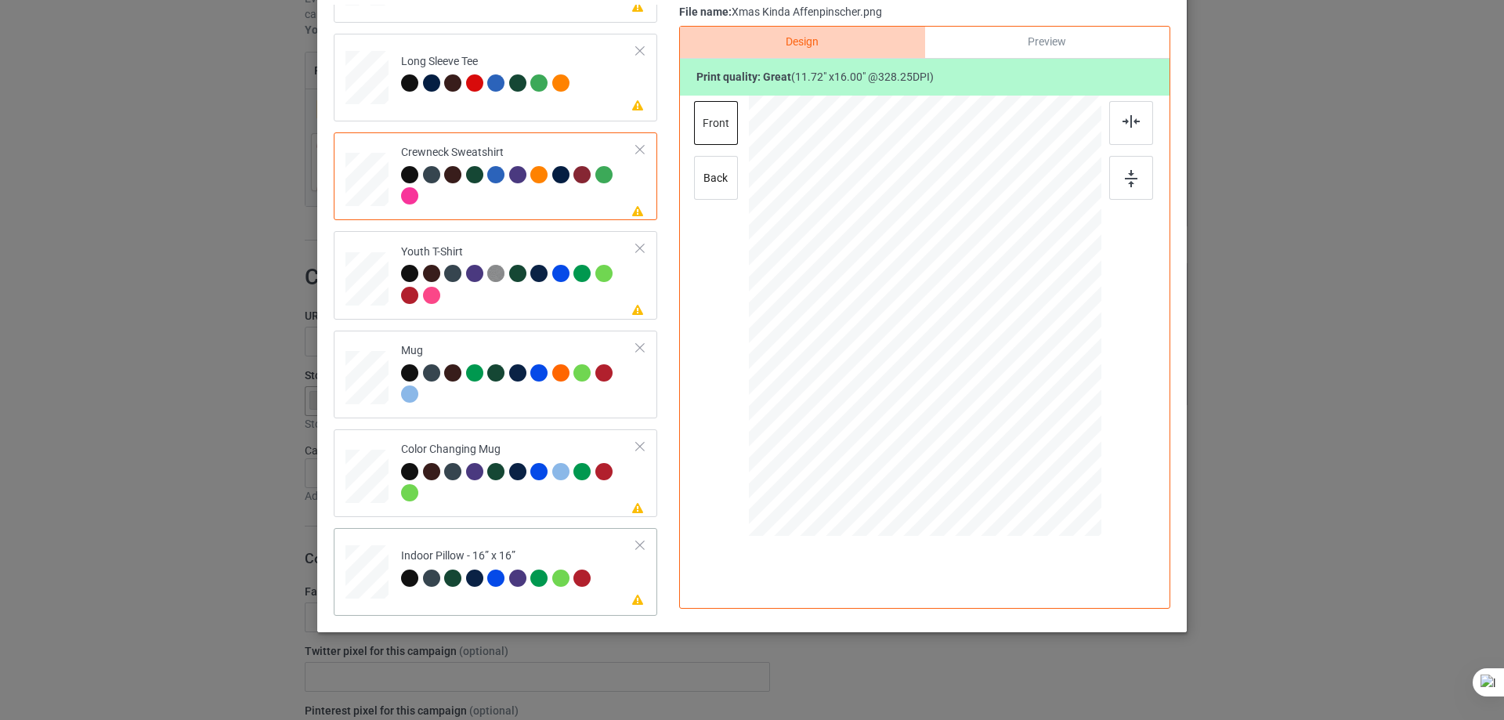
click at [558, 548] on div "Indoor Pillow - 16” x 16”" at bounding box center [498, 566] width 194 height 37
drag, startPoint x: 1024, startPoint y: 458, endPoint x: 1017, endPoint y: 448, distance: 12.0
click at [1017, 448] on div at bounding box center [1023, 450] width 13 height 13
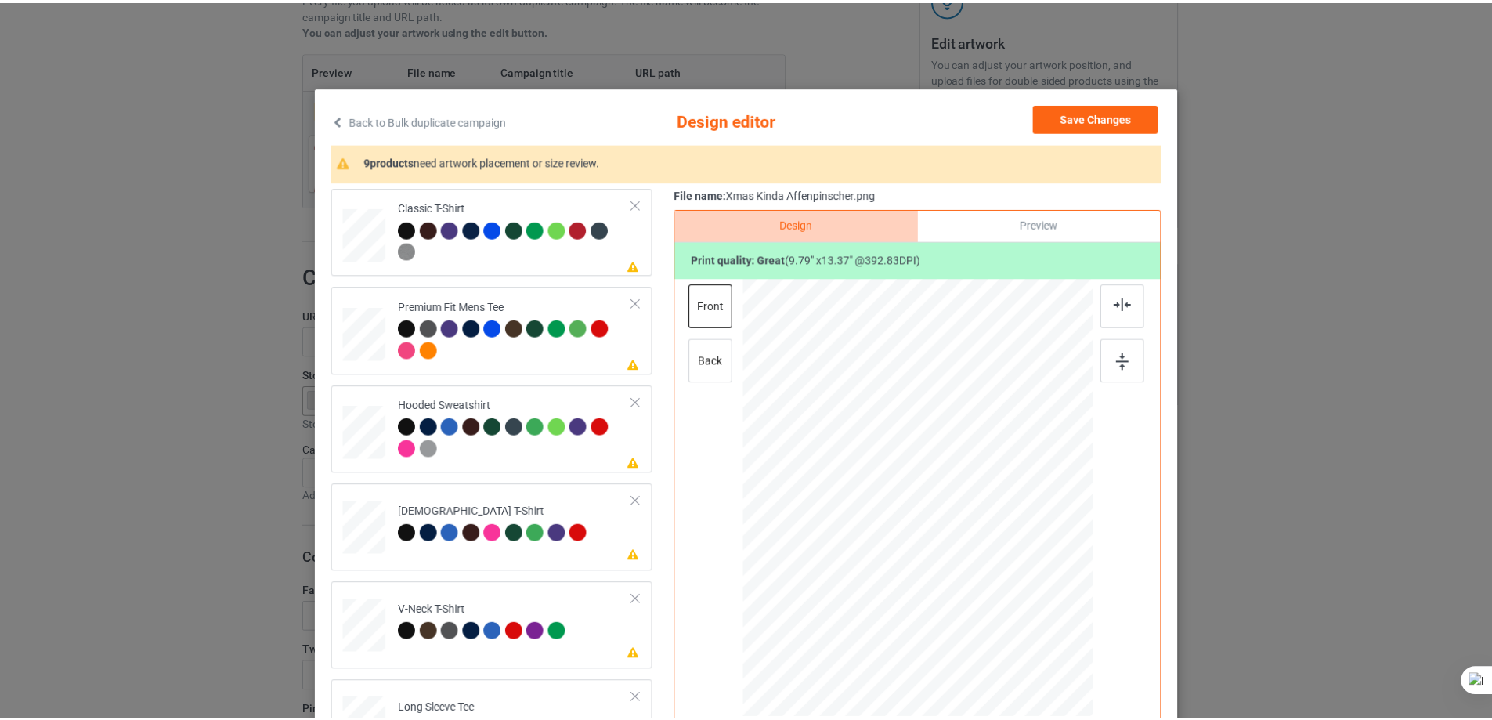
scroll to position [0, 0]
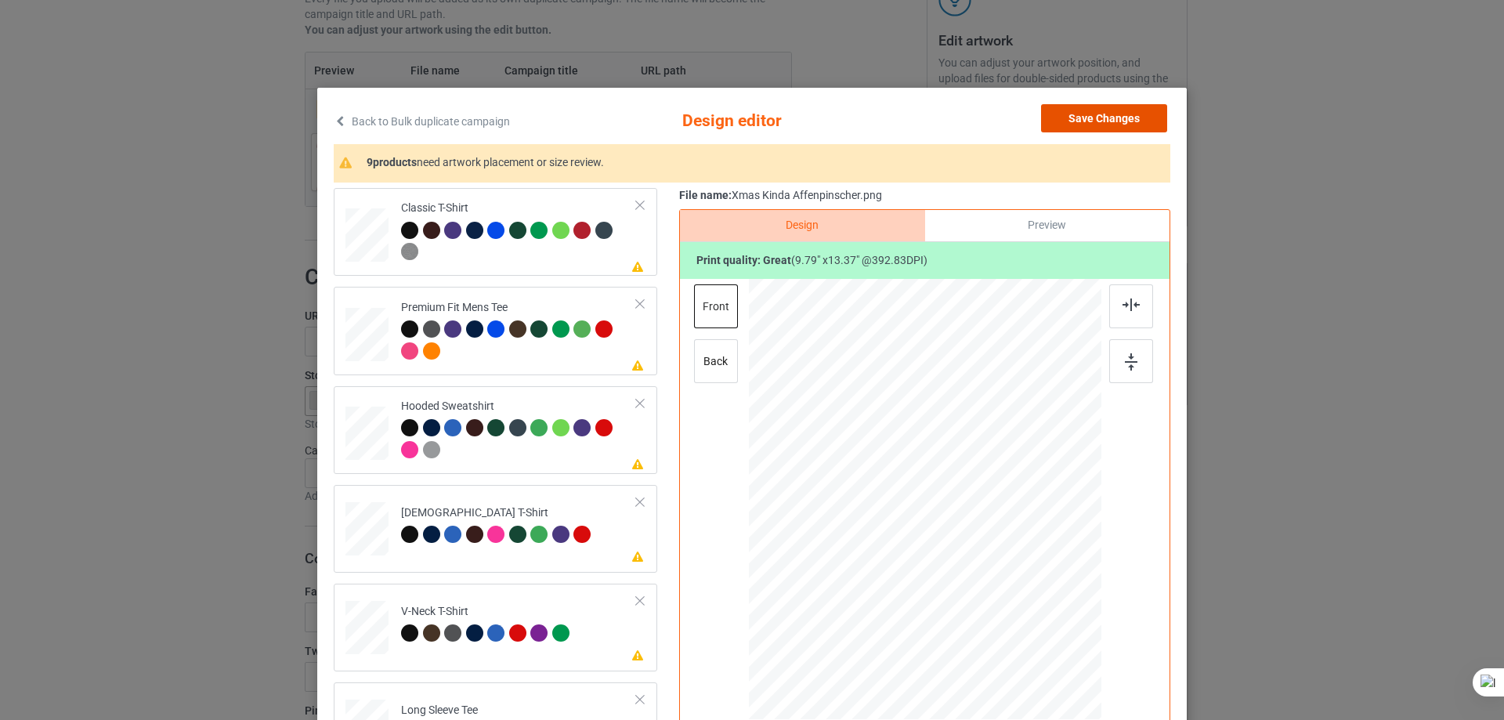
click at [1122, 108] on button "Save Changes" at bounding box center [1104, 118] width 126 height 28
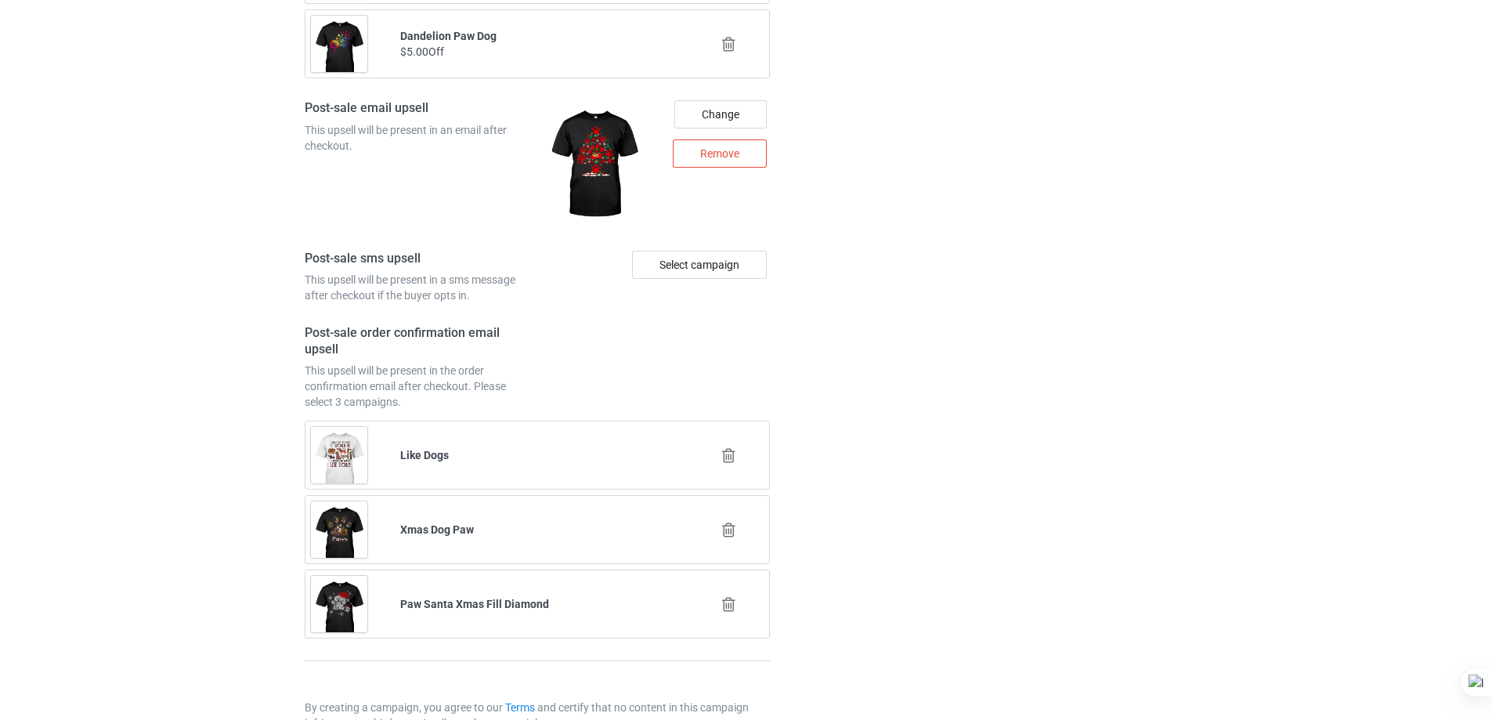
scroll to position [2141, 0]
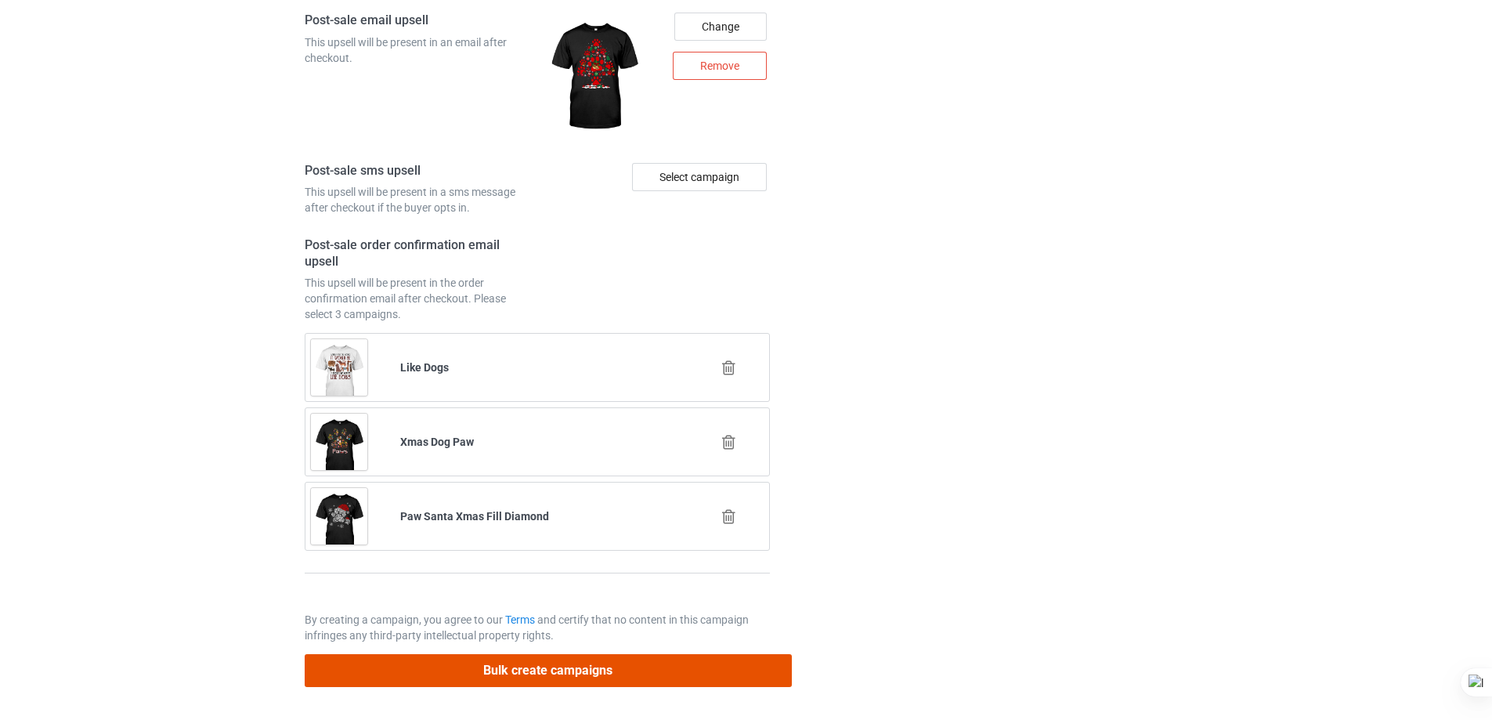
click at [626, 676] on button "Bulk create campaigns" at bounding box center [548, 670] width 487 height 32
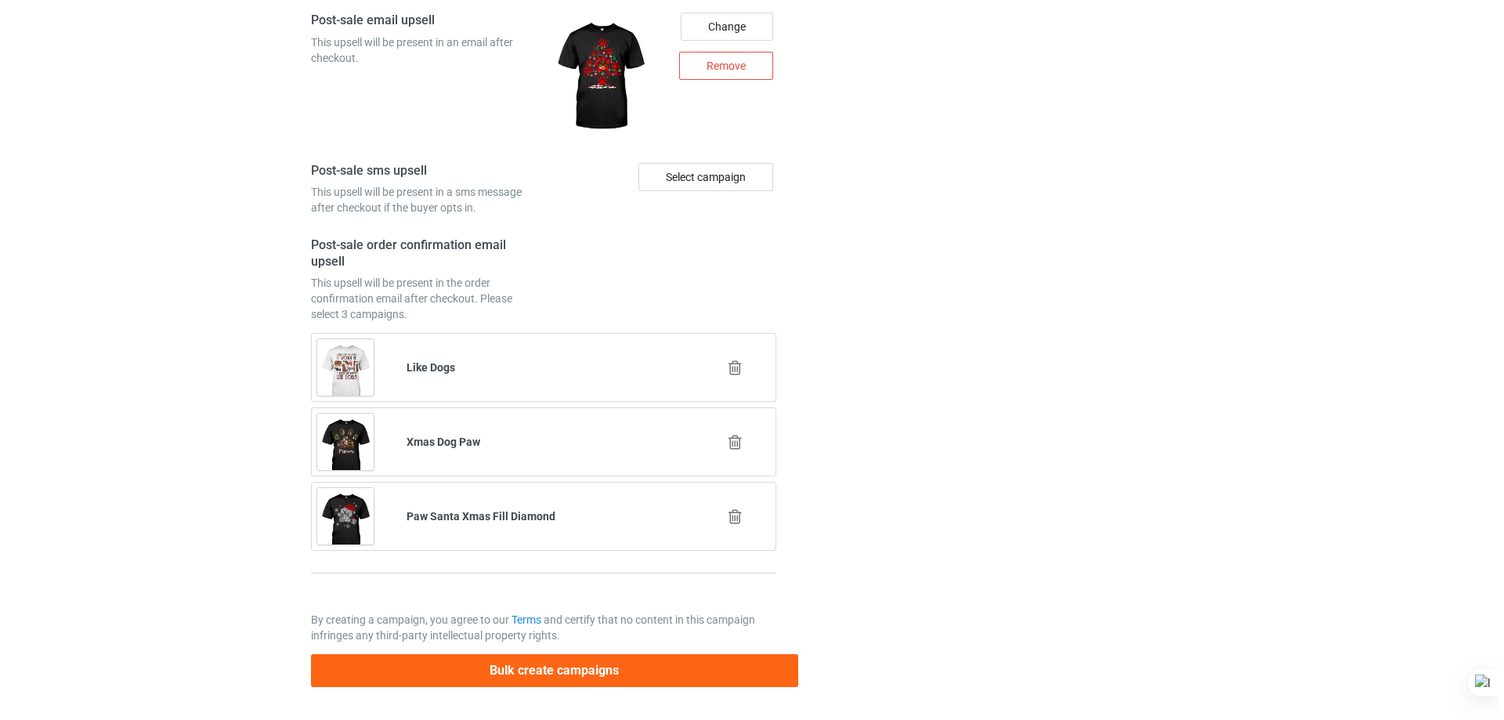
scroll to position [0, 0]
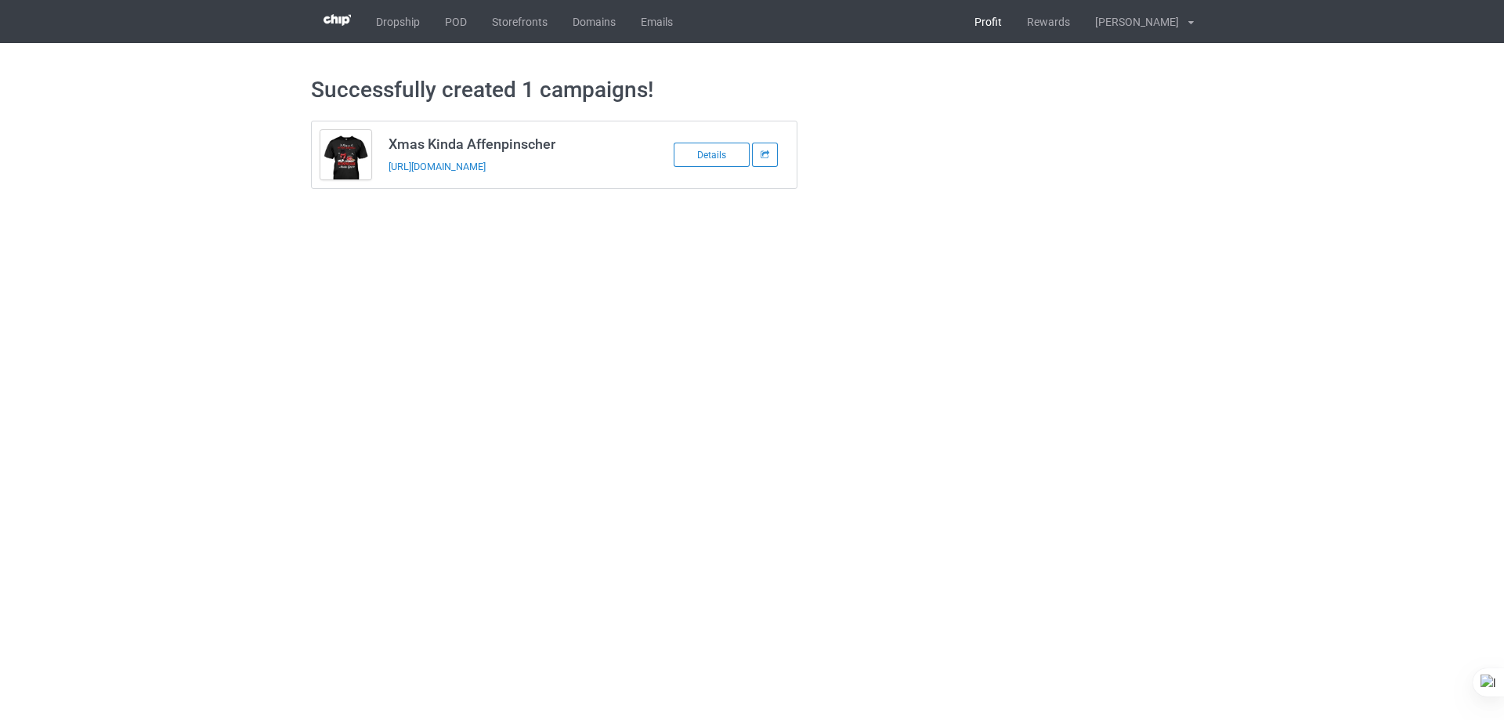
click at [1014, 27] on link "Profit" at bounding box center [988, 21] width 52 height 43
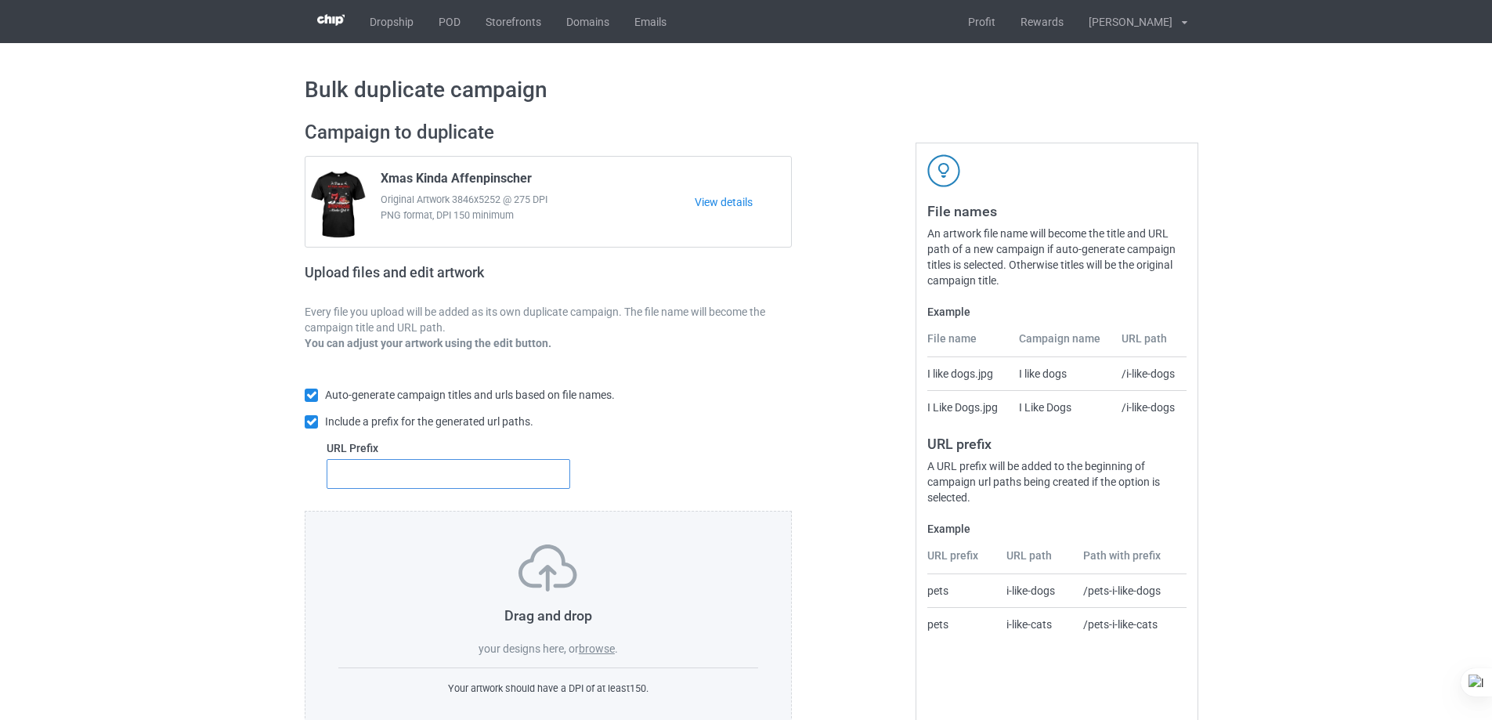
click at [459, 470] on input "text" at bounding box center [449, 474] width 244 height 30
type input "dt-"
click at [587, 643] on label "browse" at bounding box center [597, 648] width 36 height 13
click at [0, 0] on input "browse" at bounding box center [0, 0] width 0 height 0
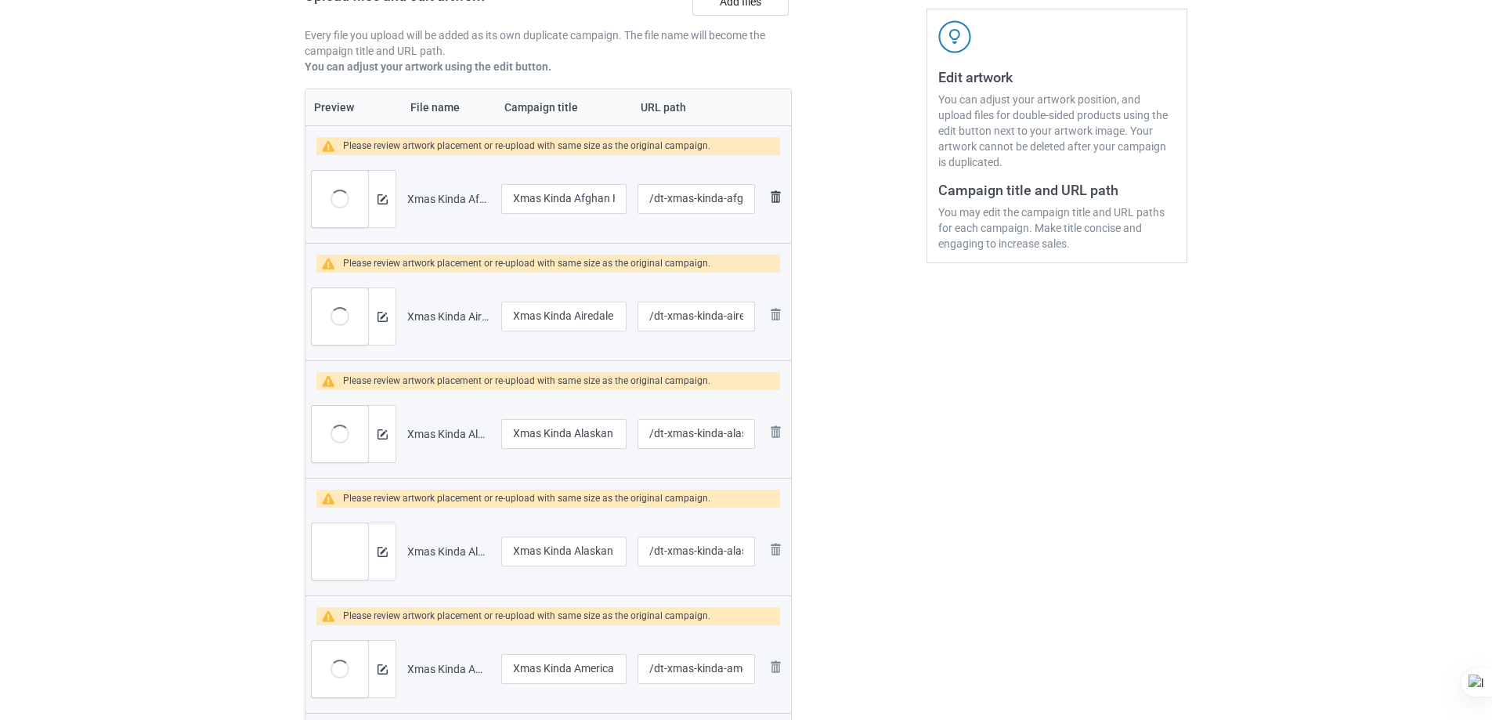
scroll to position [78, 0]
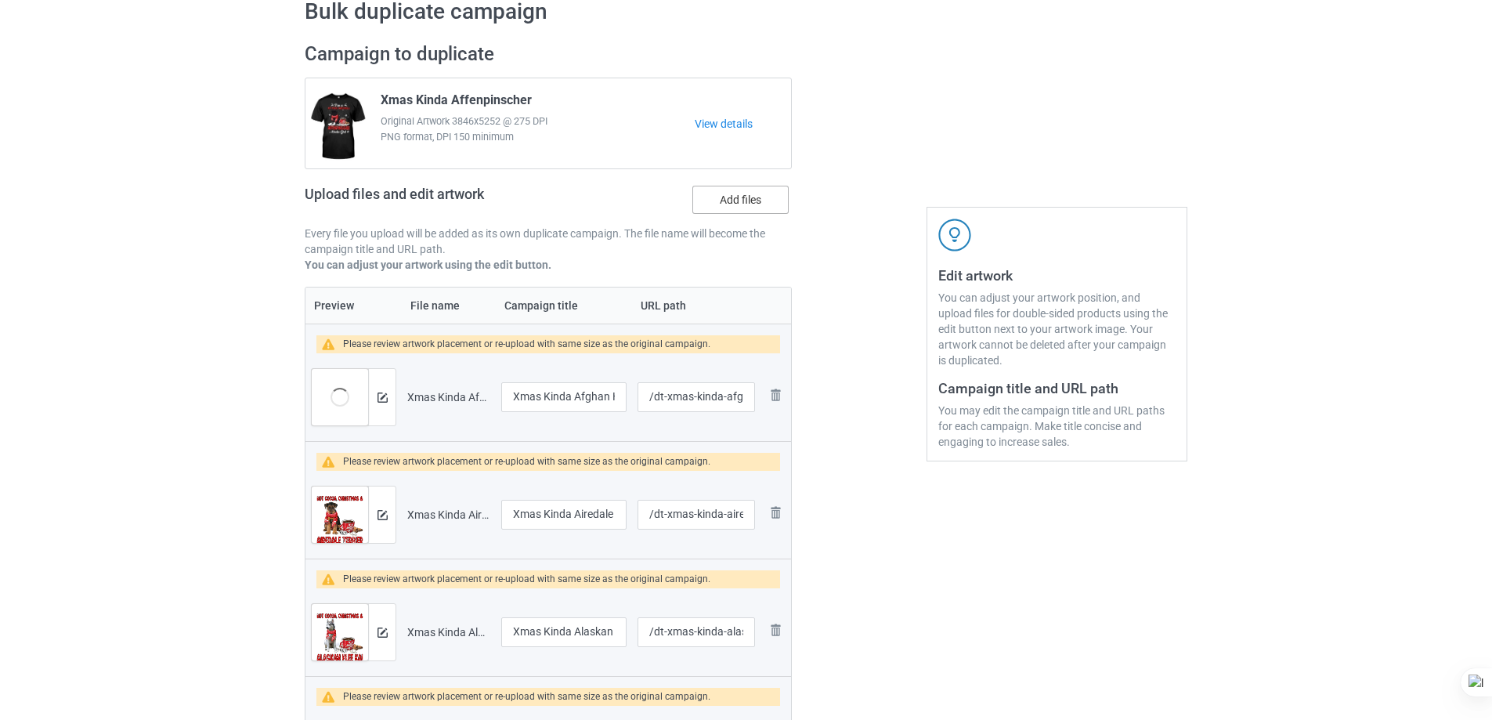
click at [744, 199] on label "Add files" at bounding box center [740, 200] width 96 height 28
click at [0, 0] on input "Add files" at bounding box center [0, 0] width 0 height 0
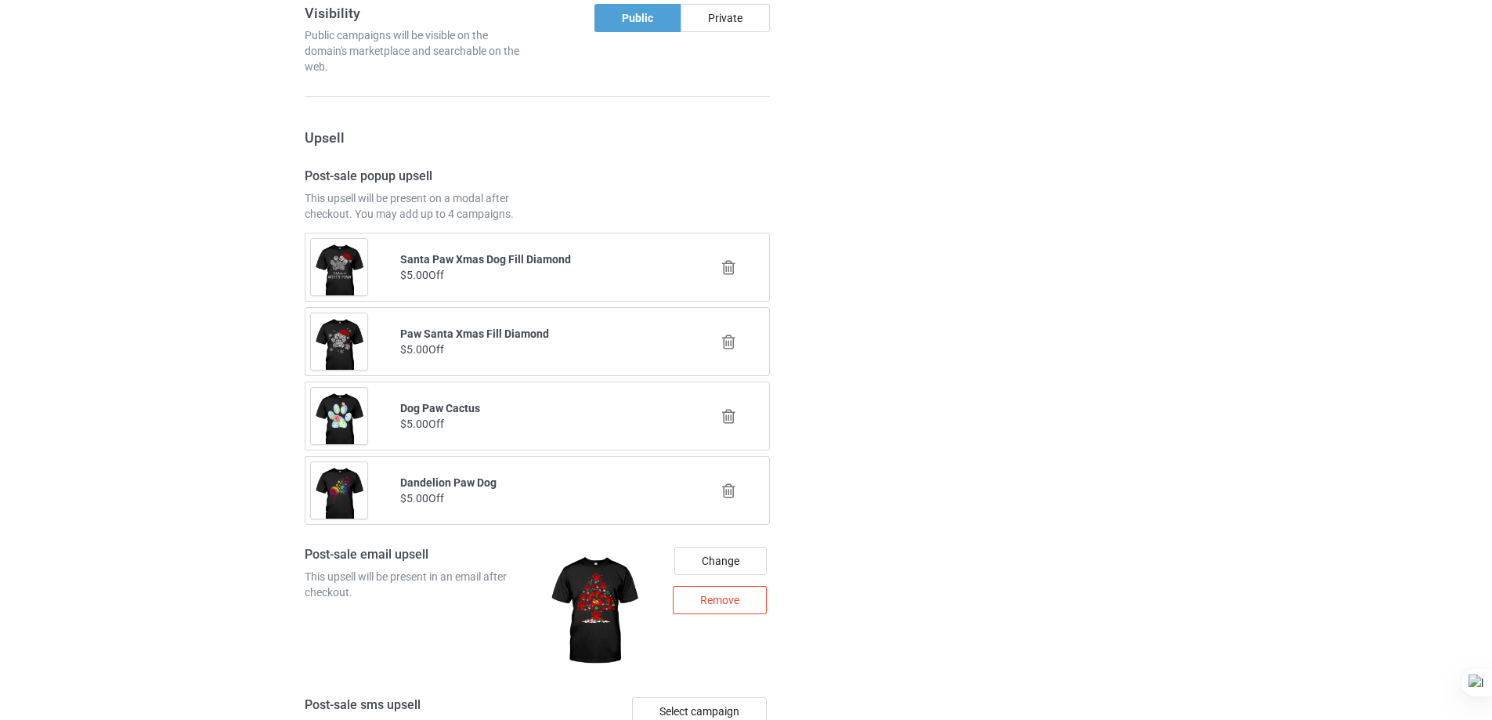
scroll to position [6019, 0]
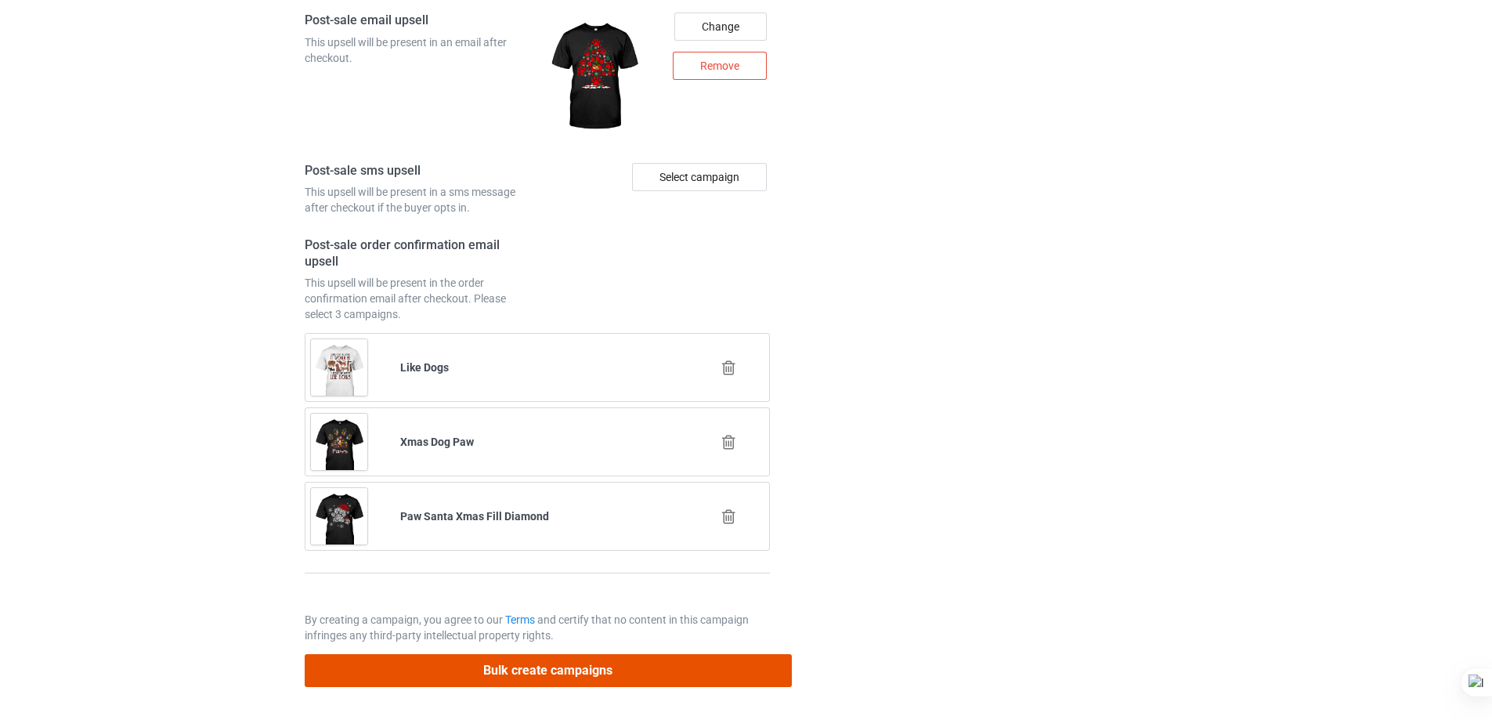
click at [649, 653] on div "Bulk create campaigns" at bounding box center [548, 664] width 487 height 43
click at [558, 673] on button "Bulk create campaigns" at bounding box center [548, 670] width 487 height 32
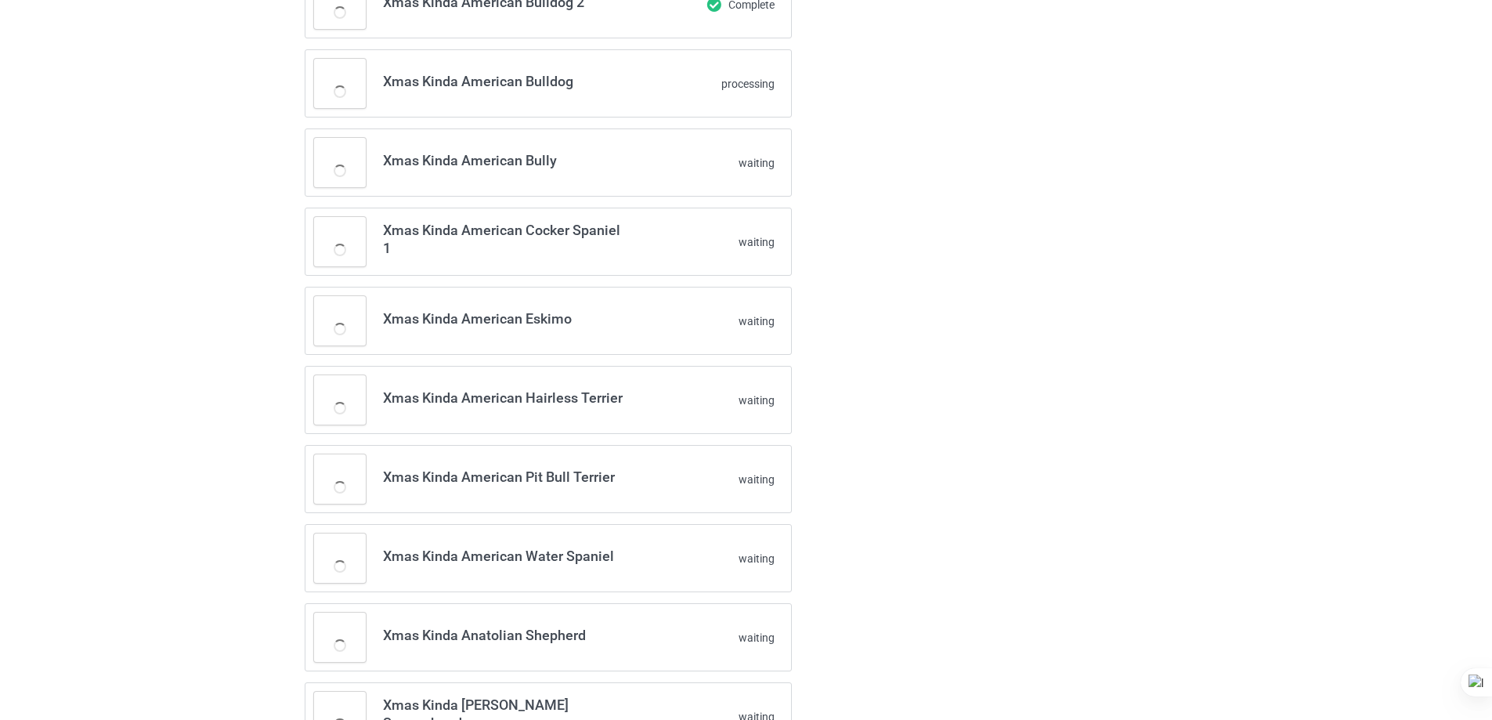
scroll to position [0, 0]
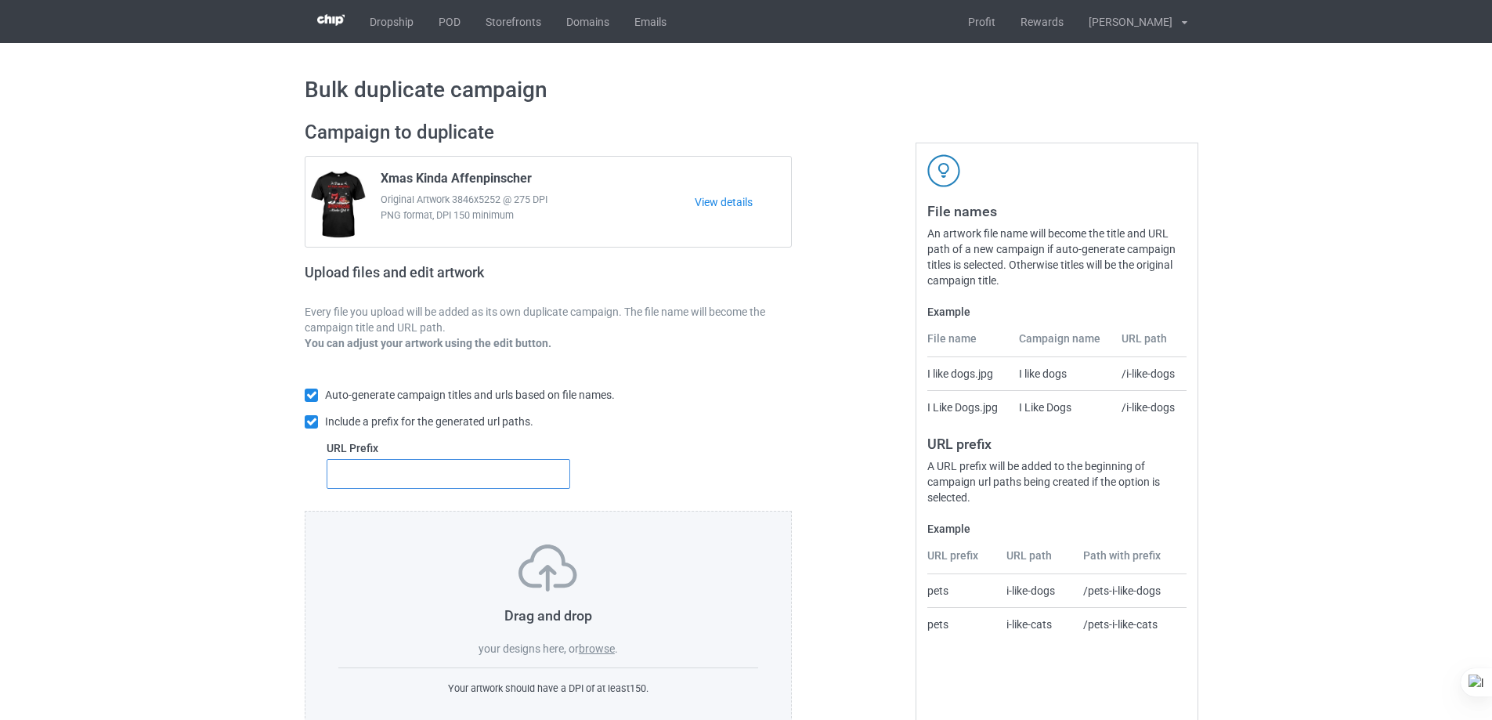
click at [516, 476] on input "text" at bounding box center [449, 474] width 244 height 30
type input "dt-"
click at [601, 649] on label "browse" at bounding box center [597, 648] width 36 height 13
click at [0, 0] on input "browse" at bounding box center [0, 0] width 0 height 0
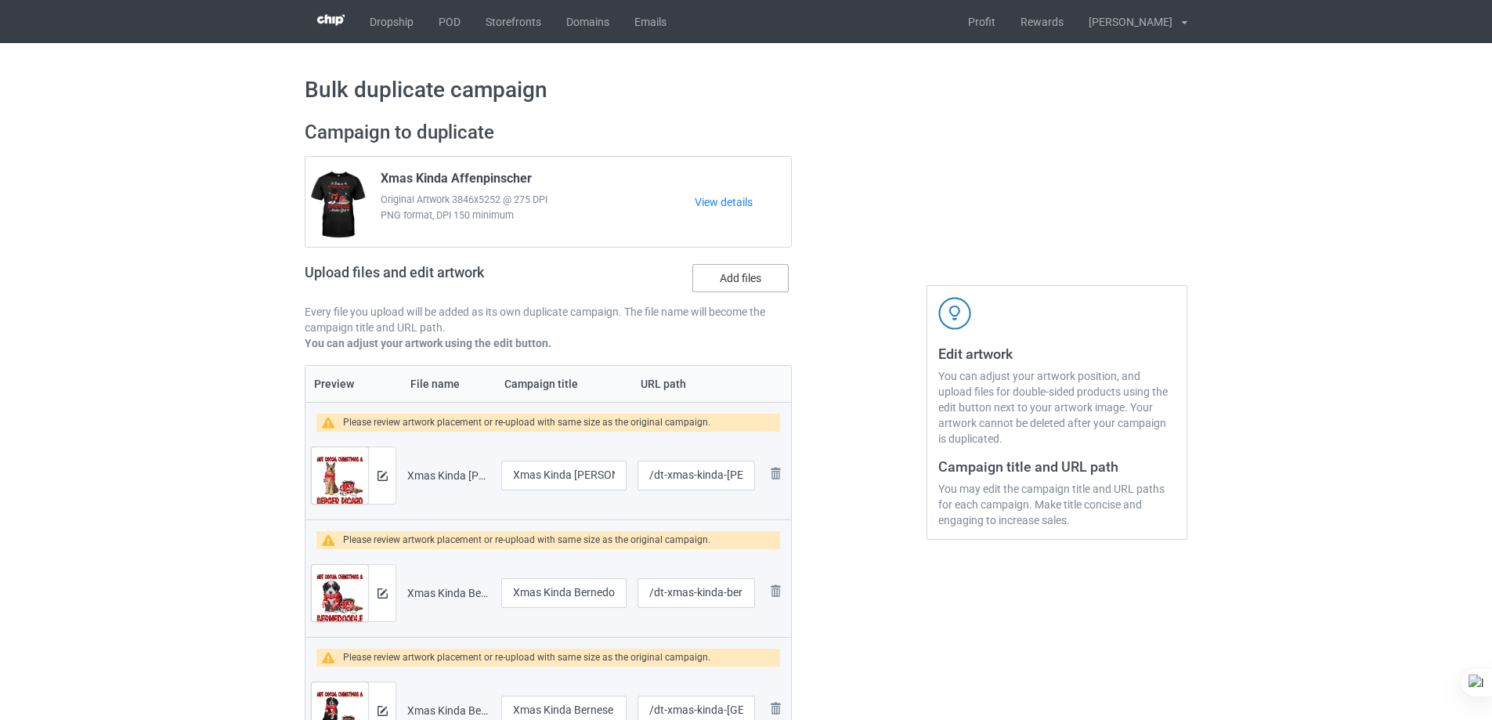
click at [768, 280] on label "Add files" at bounding box center [740, 278] width 96 height 28
click at [0, 0] on input "Add files" at bounding box center [0, 0] width 0 height 0
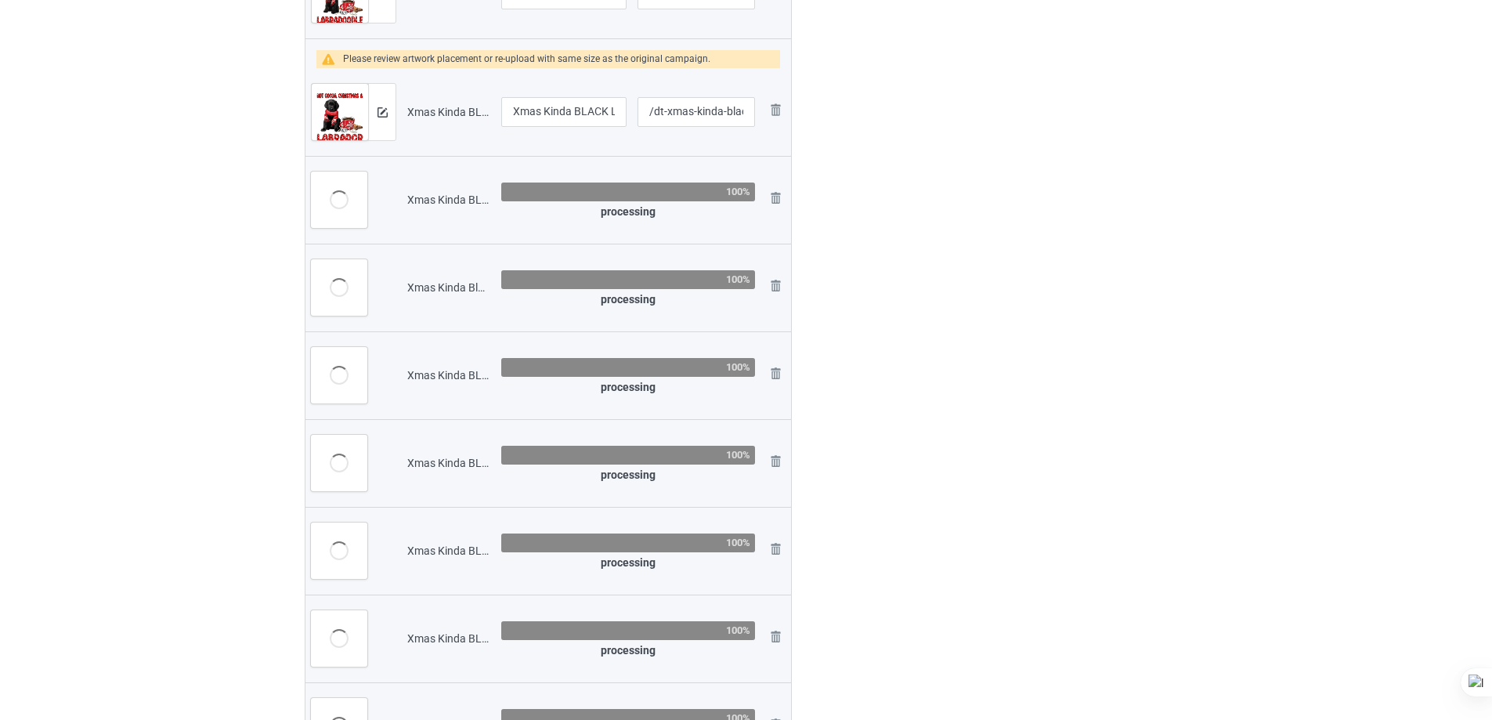
scroll to position [1880, 0]
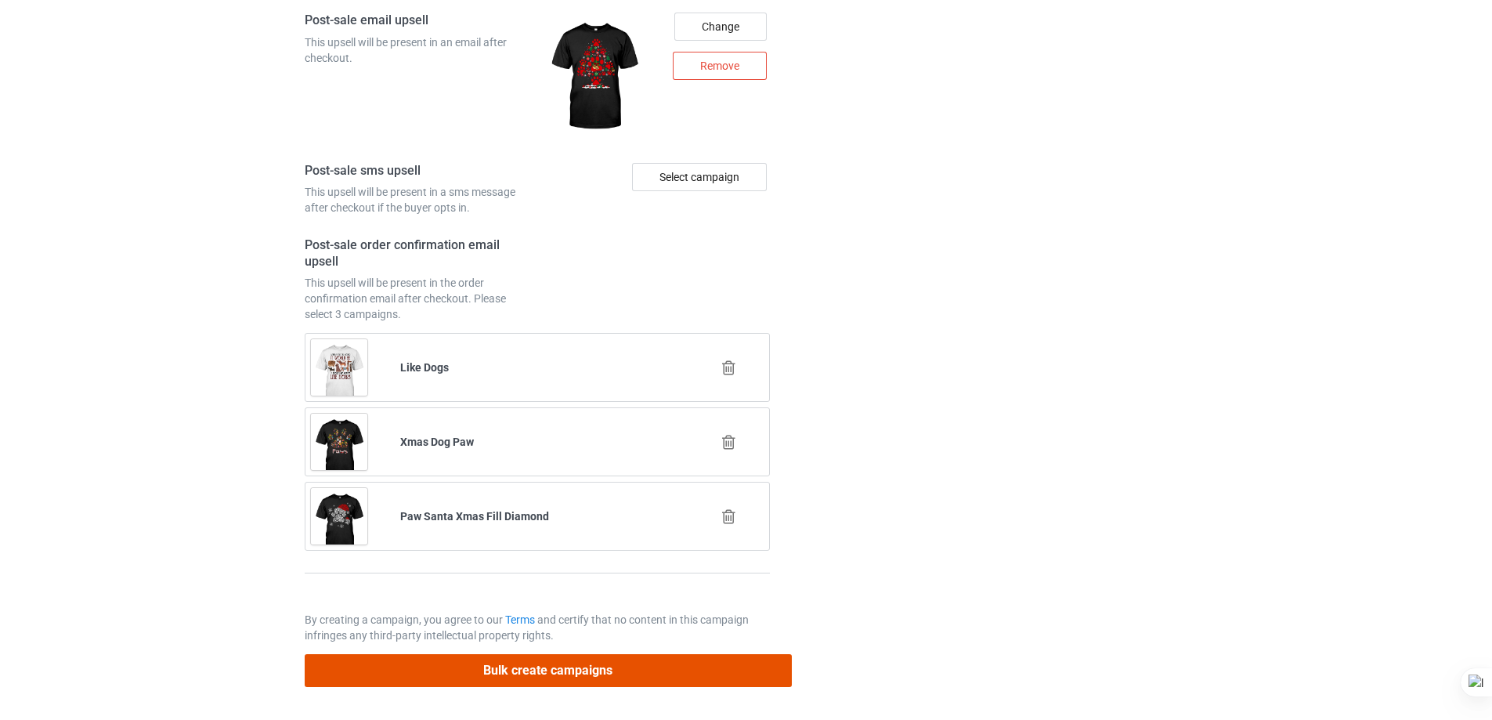
click at [663, 674] on button "Bulk create campaigns" at bounding box center [548, 670] width 487 height 32
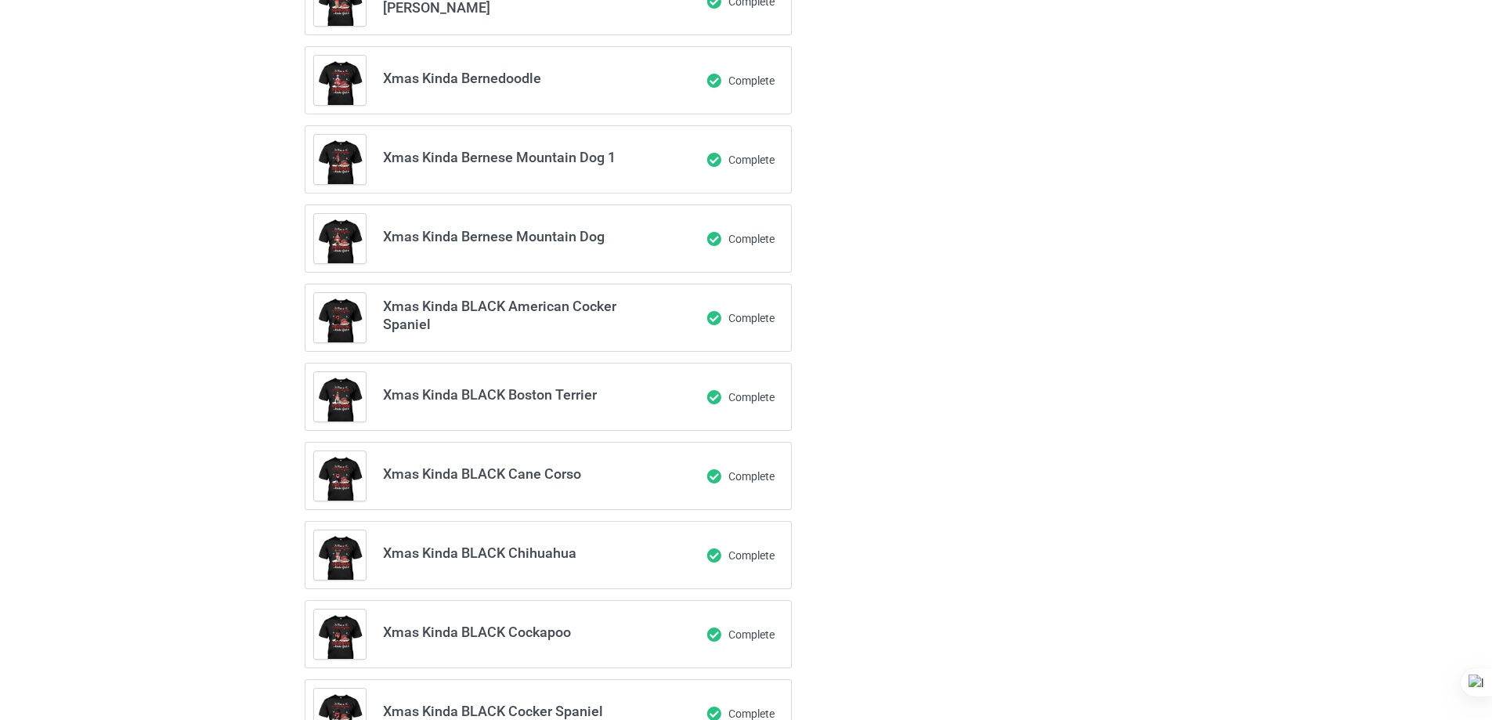
scroll to position [0, 0]
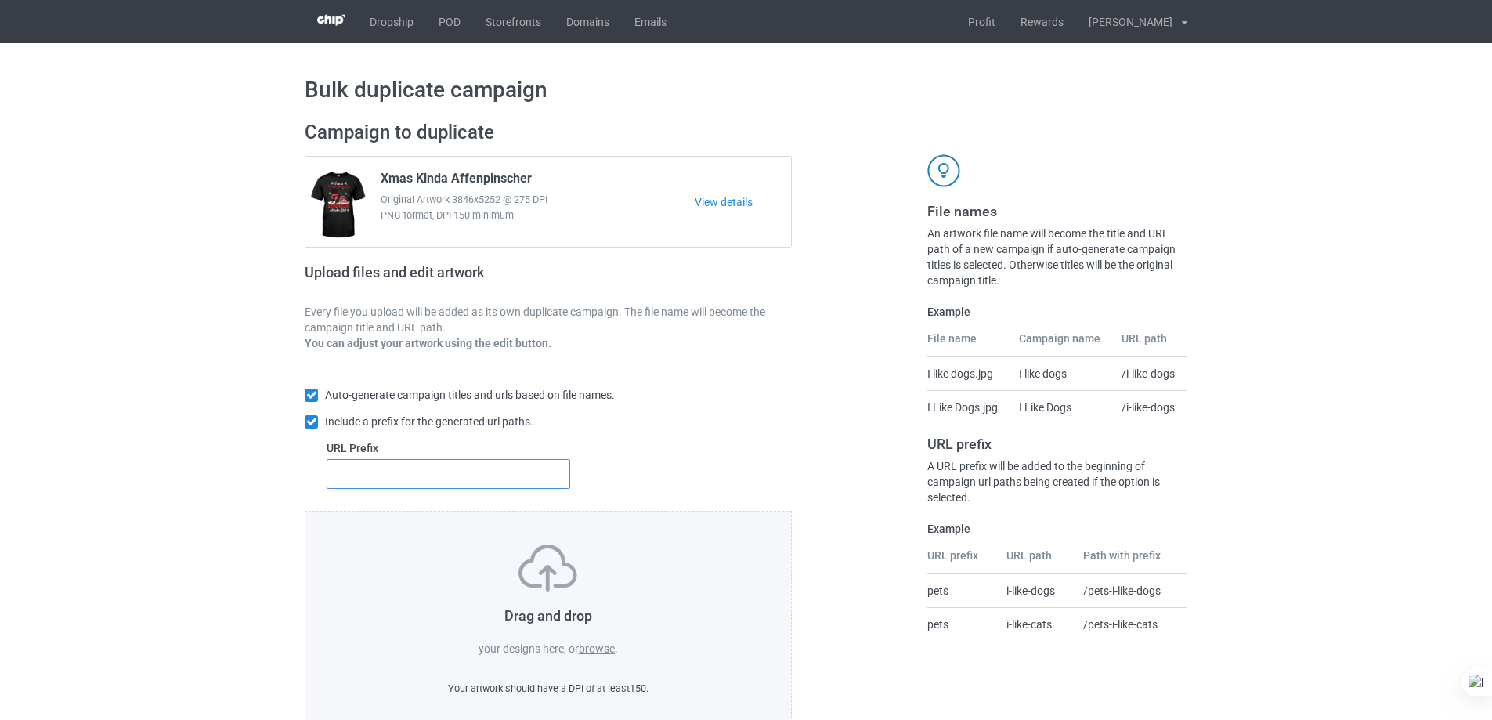
click at [522, 476] on input "text" at bounding box center [449, 474] width 244 height 30
type input "dt-"
click at [602, 652] on label "browse" at bounding box center [597, 648] width 36 height 13
click at [0, 0] on input "browse" at bounding box center [0, 0] width 0 height 0
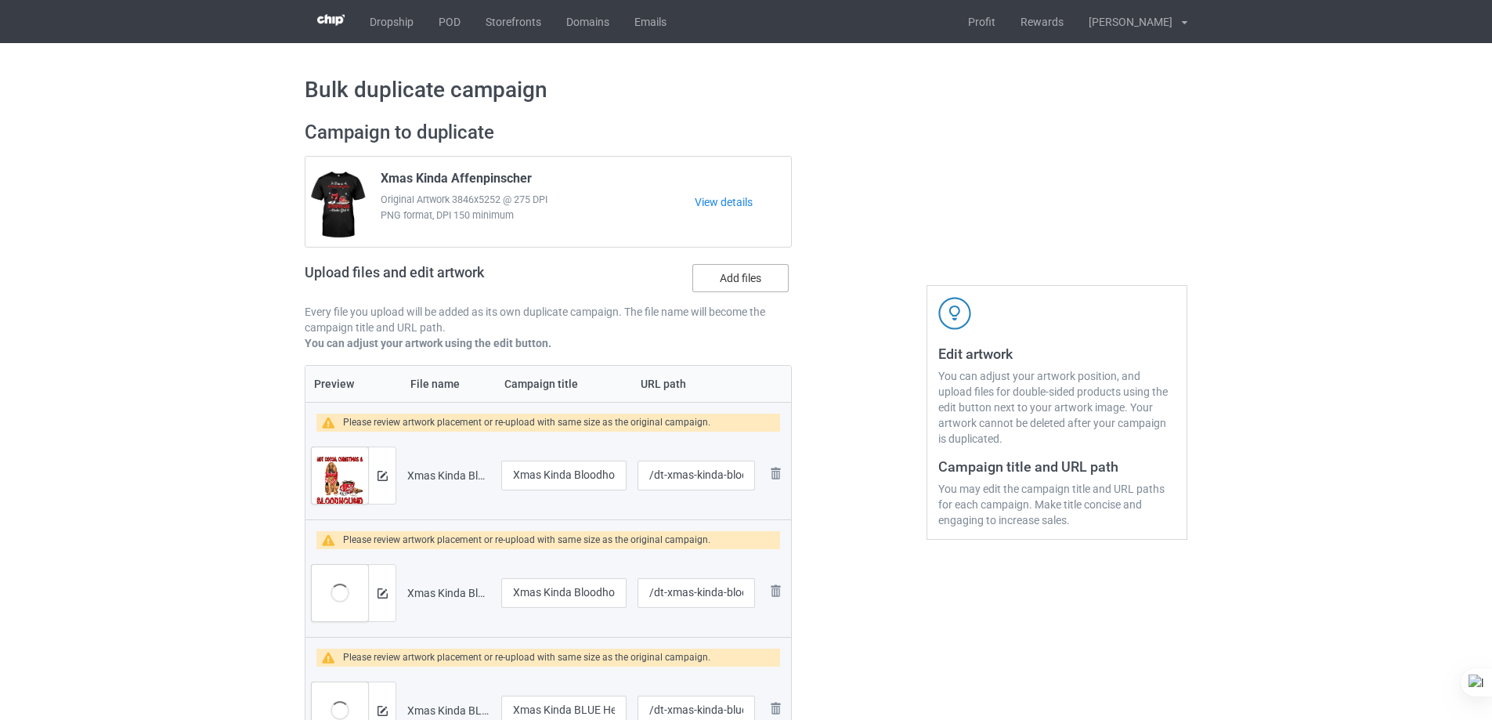
click at [767, 272] on label "Add files" at bounding box center [740, 278] width 96 height 28
click at [0, 0] on input "Add files" at bounding box center [0, 0] width 0 height 0
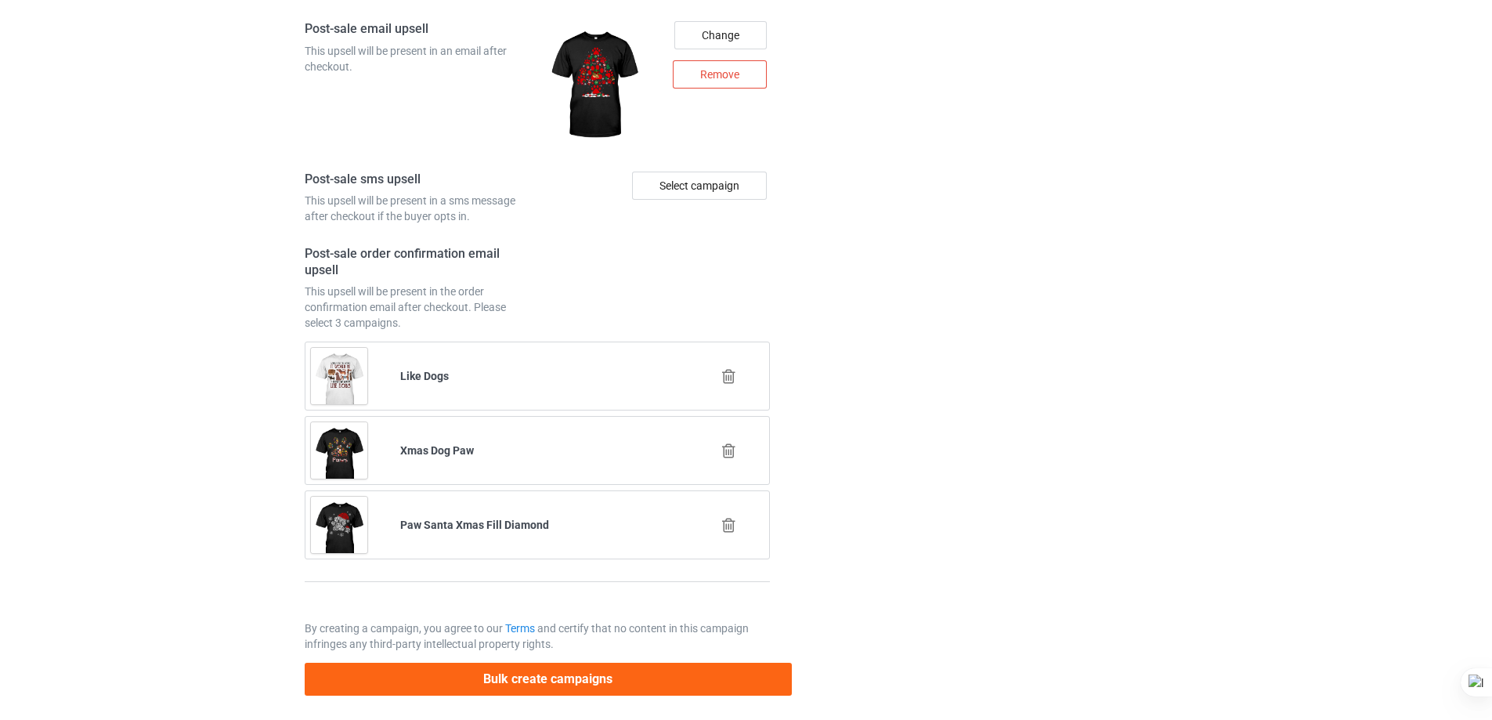
scroll to position [5784, 0]
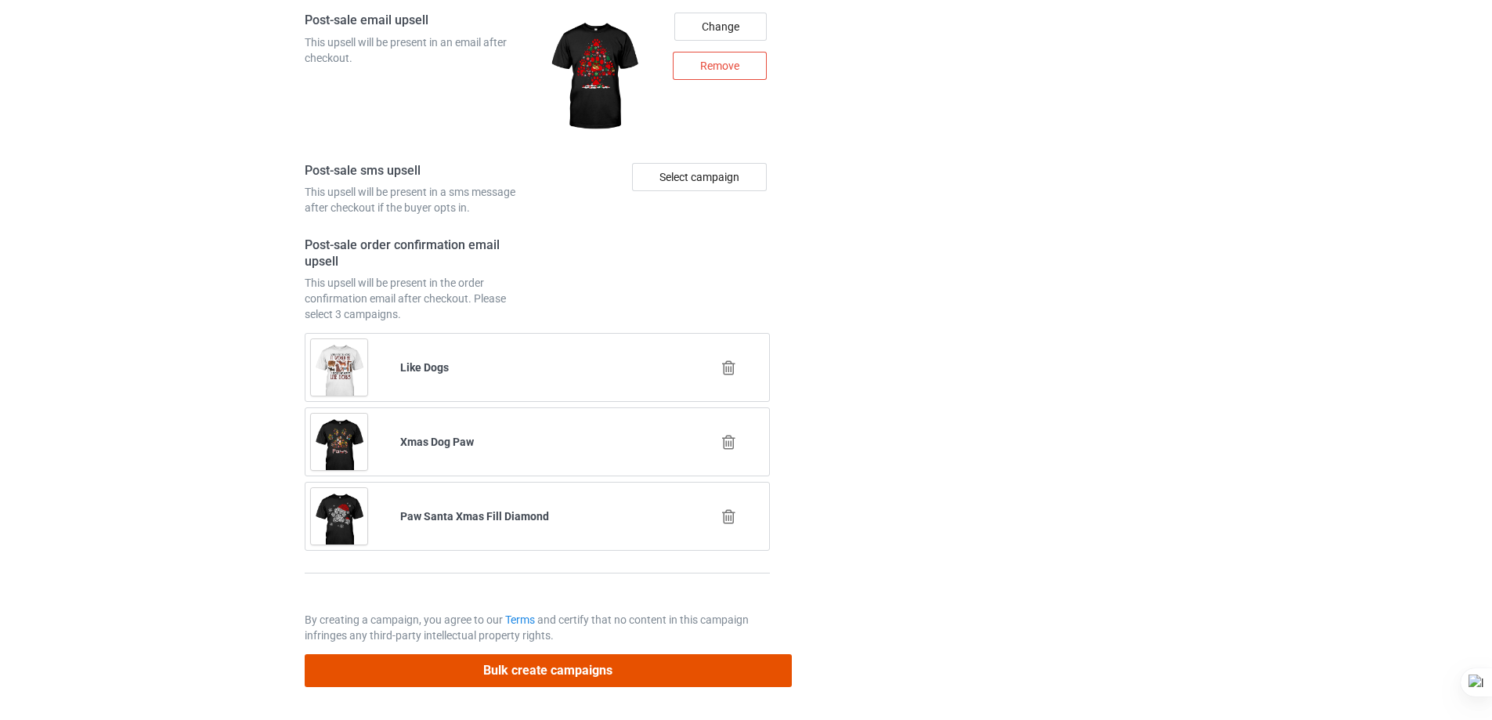
click at [660, 673] on button "Bulk create campaigns" at bounding box center [548, 670] width 487 height 32
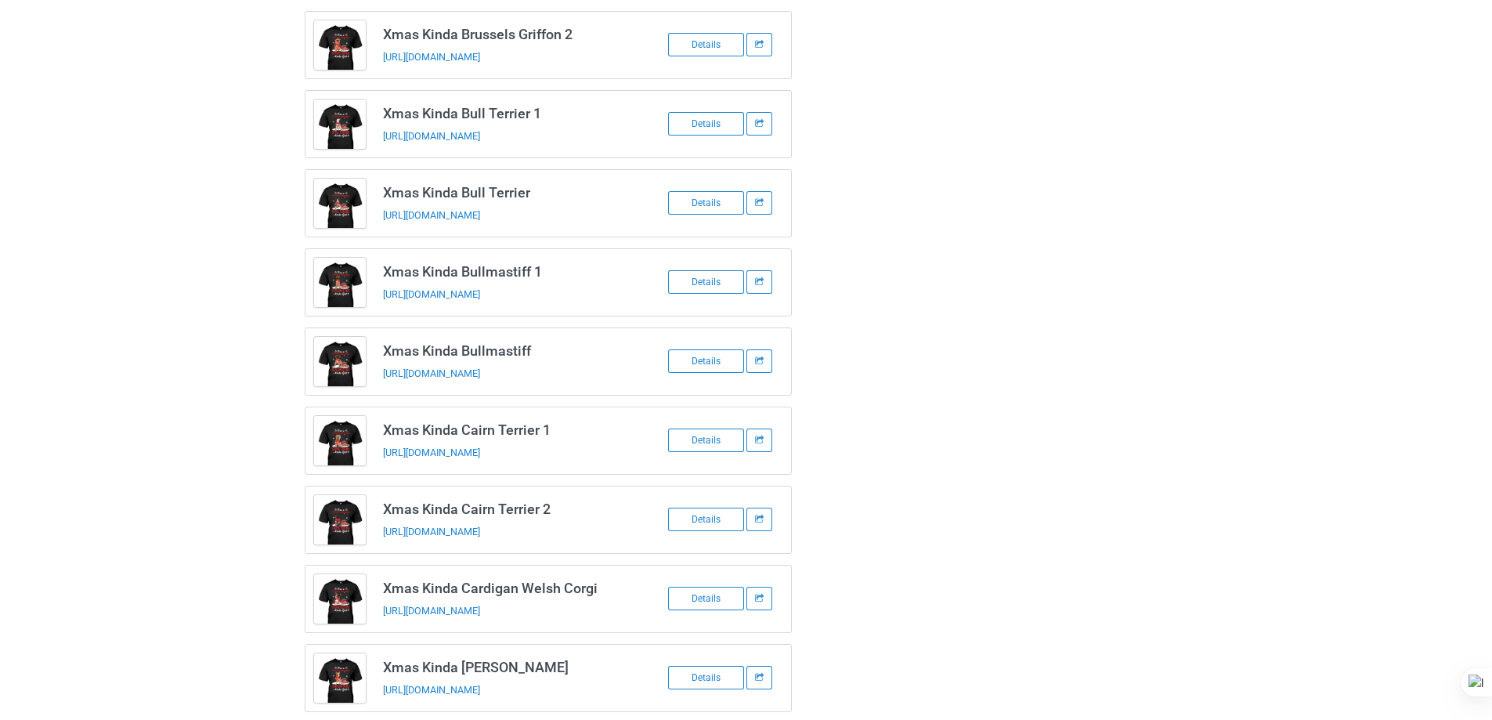
scroll to position [1892, 0]
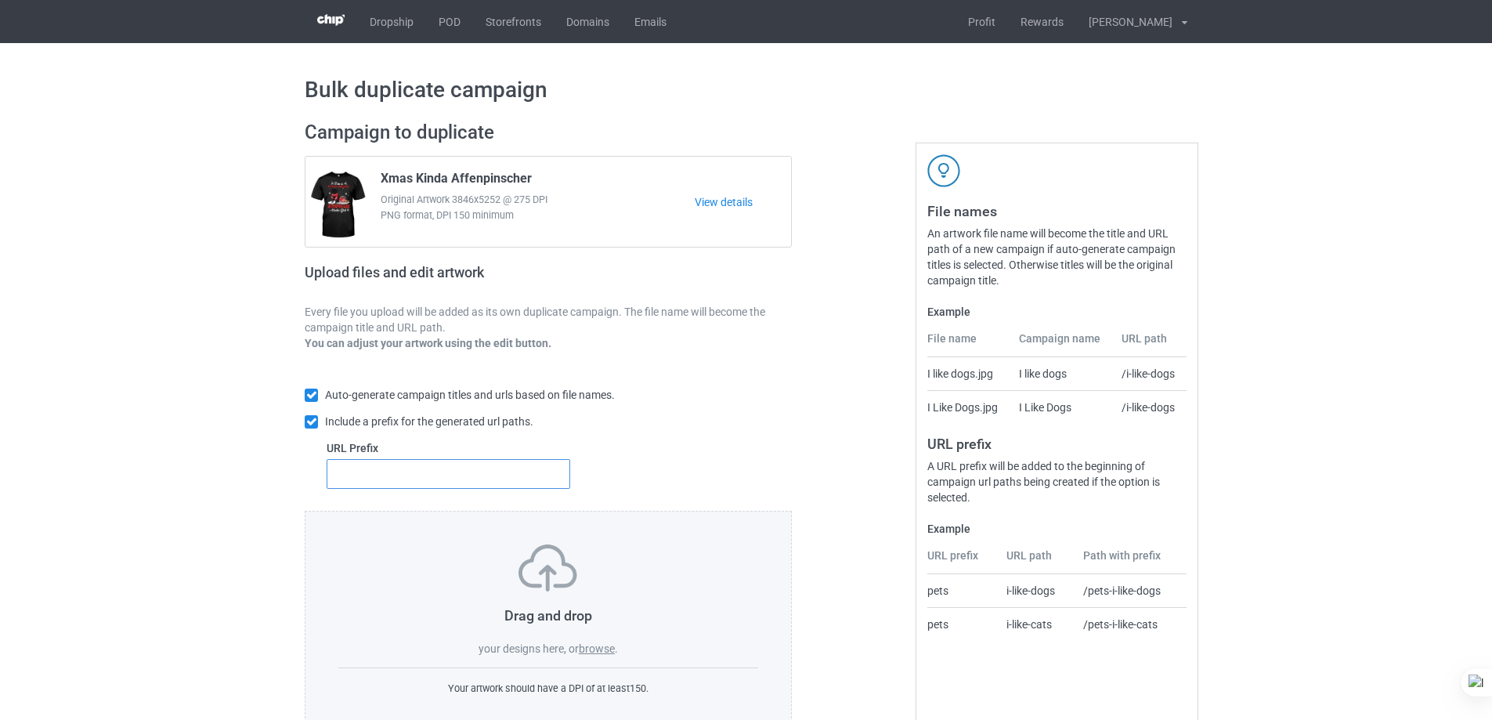
click at [537, 484] on input "text" at bounding box center [449, 474] width 244 height 30
type input "dt-"
click at [602, 644] on label "browse" at bounding box center [597, 648] width 36 height 13
click at [0, 0] on input "browse" at bounding box center [0, 0] width 0 height 0
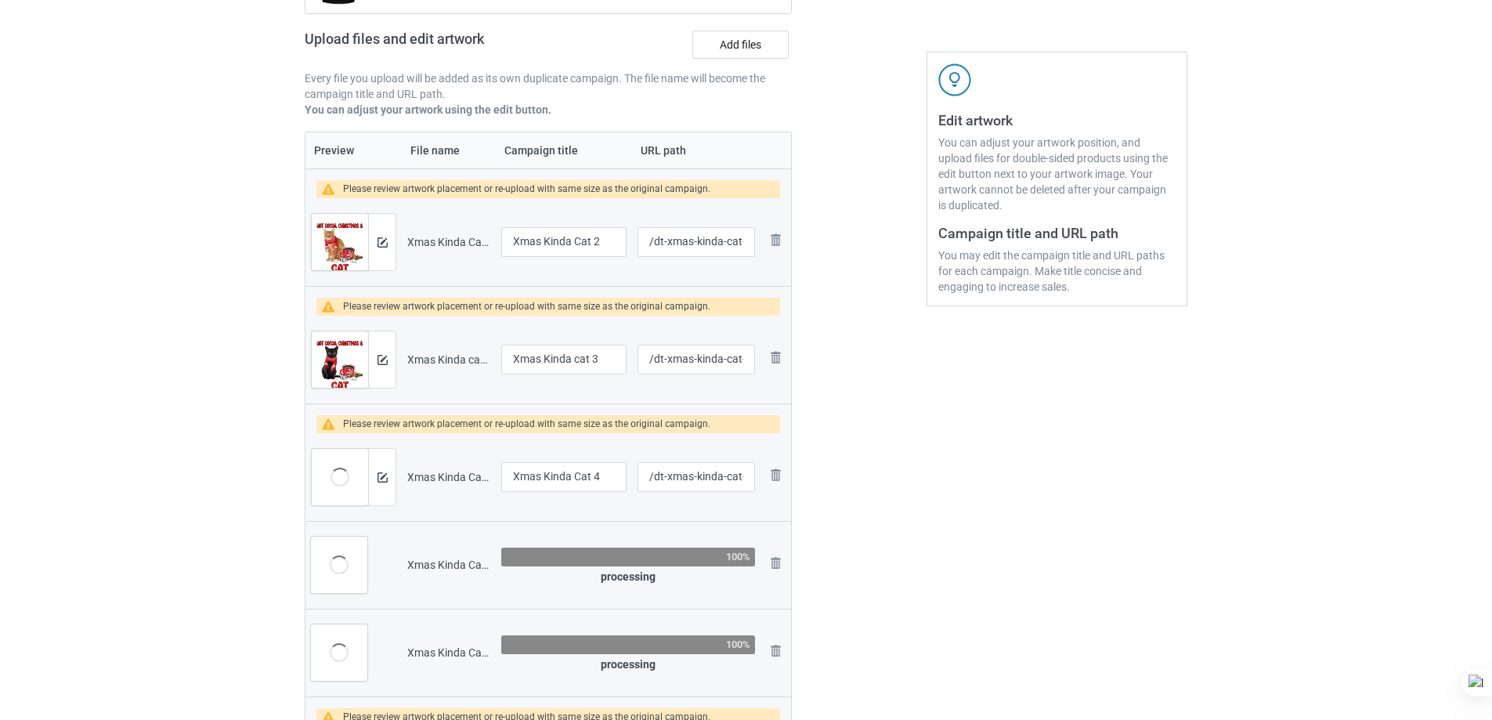
scroll to position [78, 0]
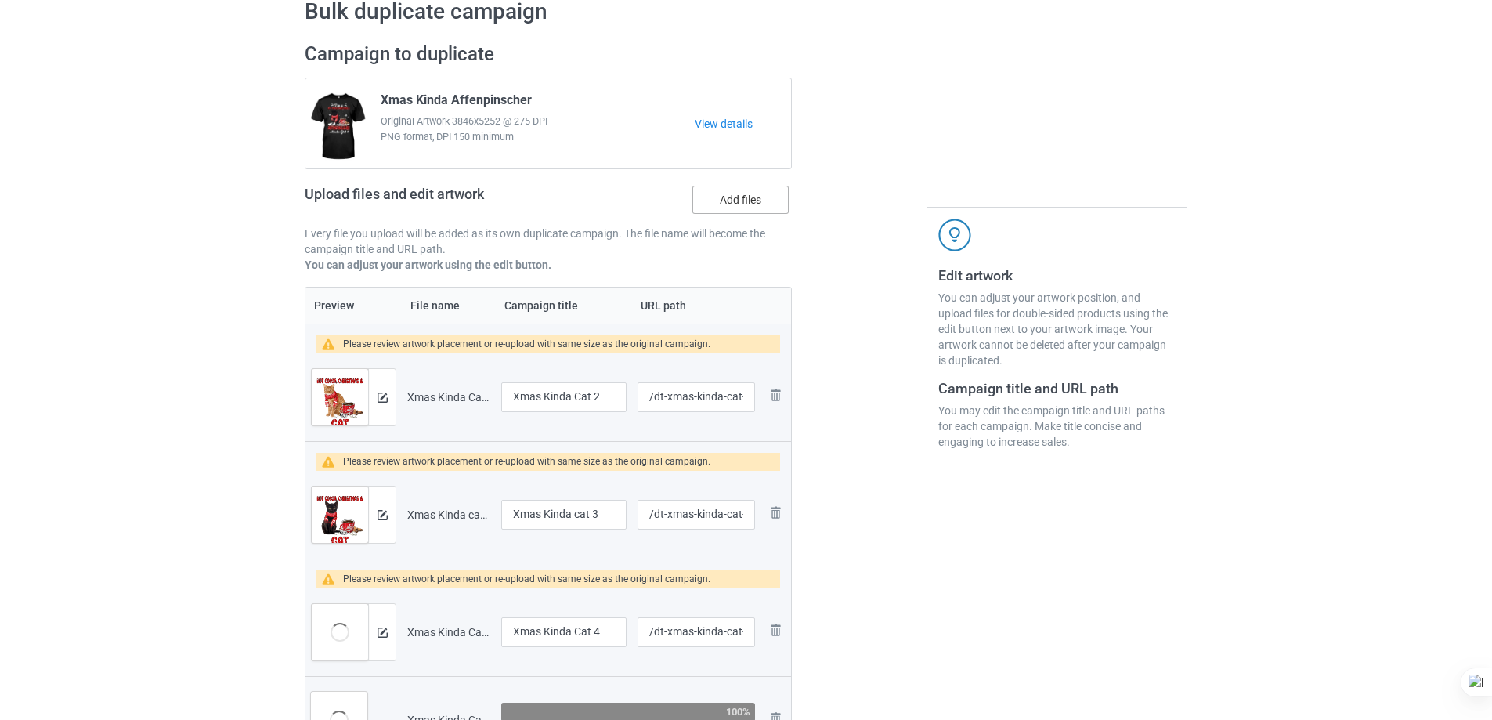
click at [761, 206] on label "Add files" at bounding box center [740, 200] width 96 height 28
click at [0, 0] on input "Add files" at bounding box center [0, 0] width 0 height 0
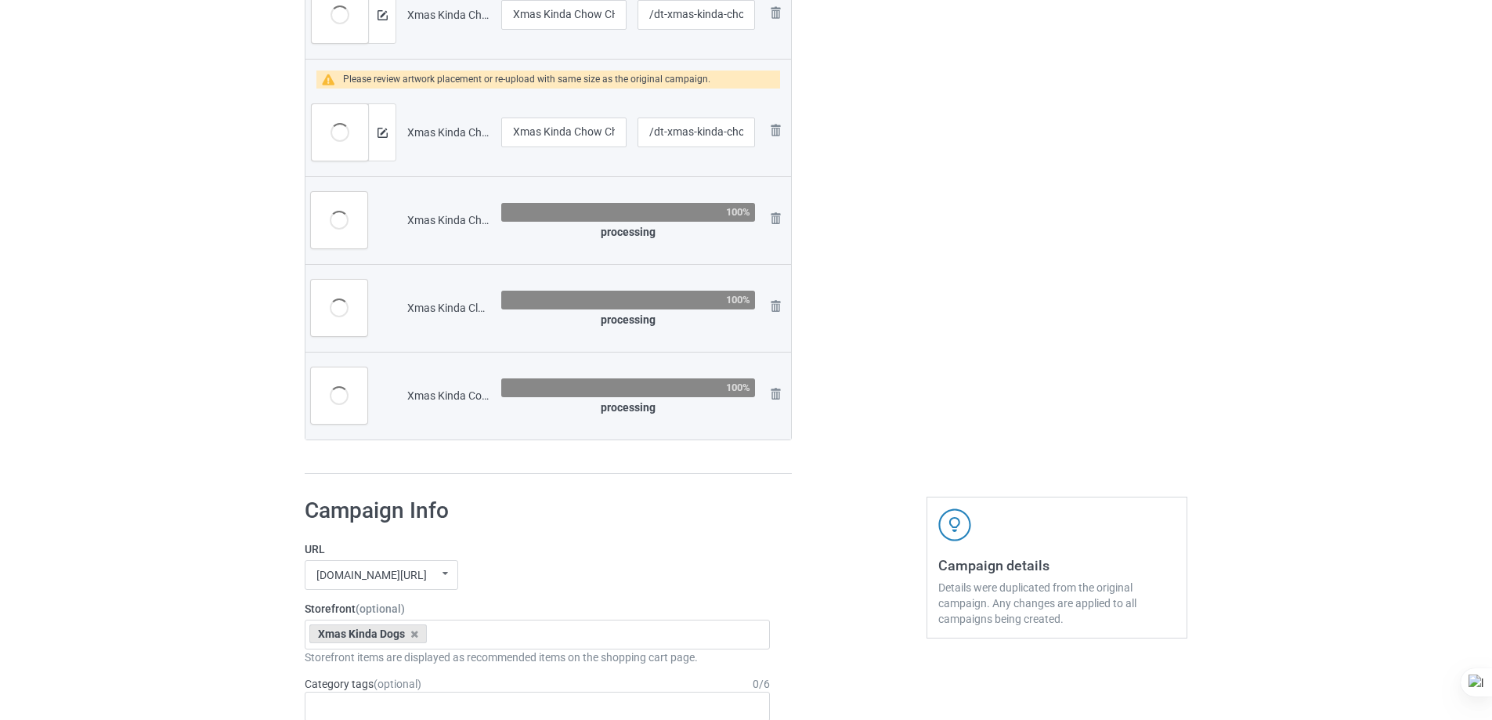
scroll to position [3663, 0]
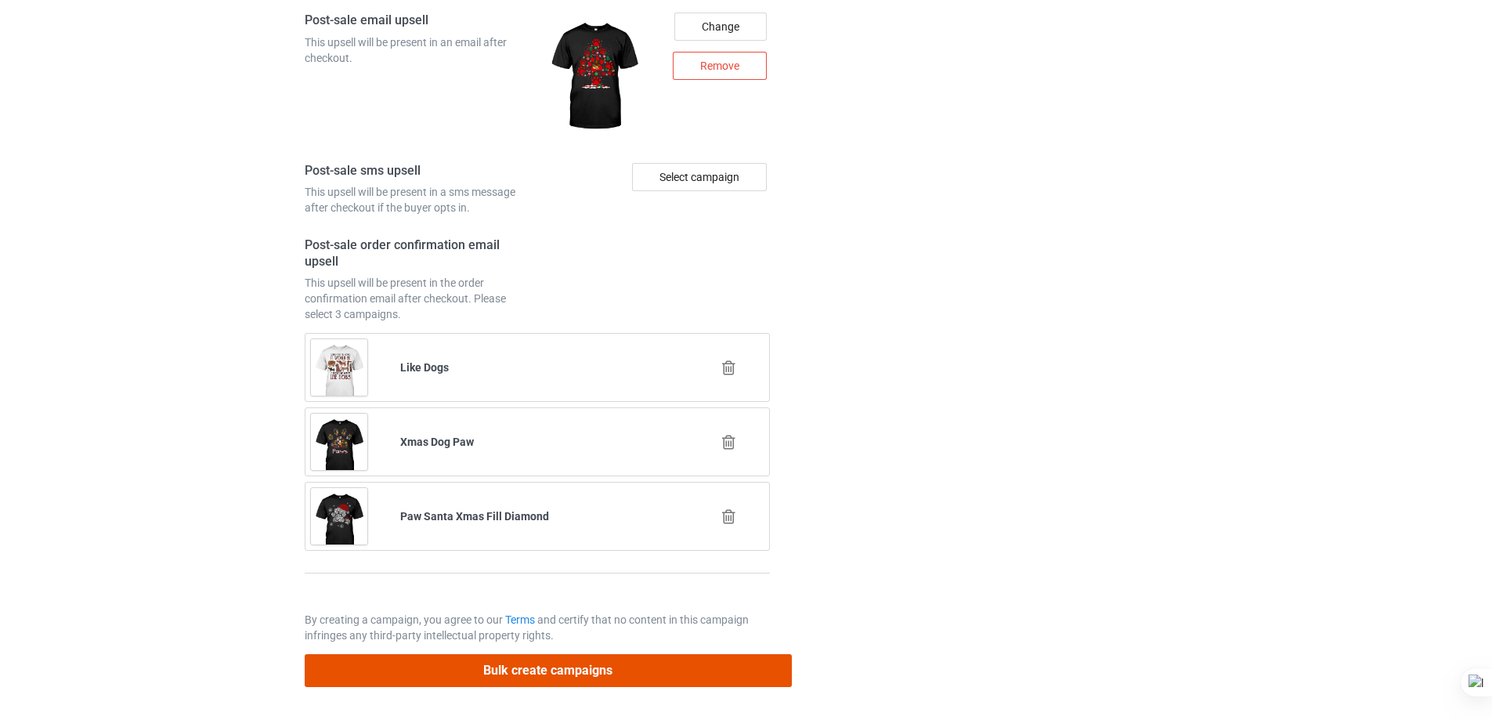
click at [711, 673] on button "Bulk create campaigns" at bounding box center [548, 670] width 487 height 32
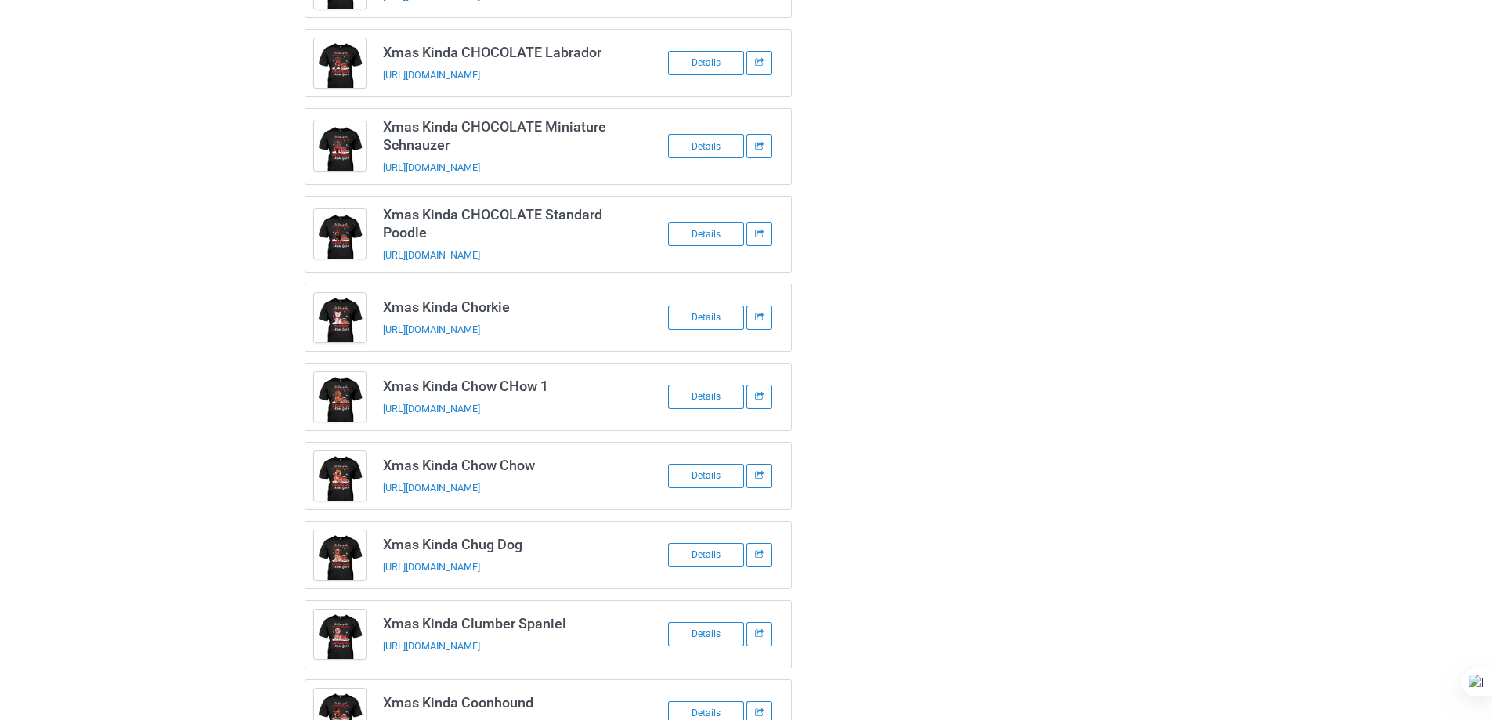
scroll to position [2011, 0]
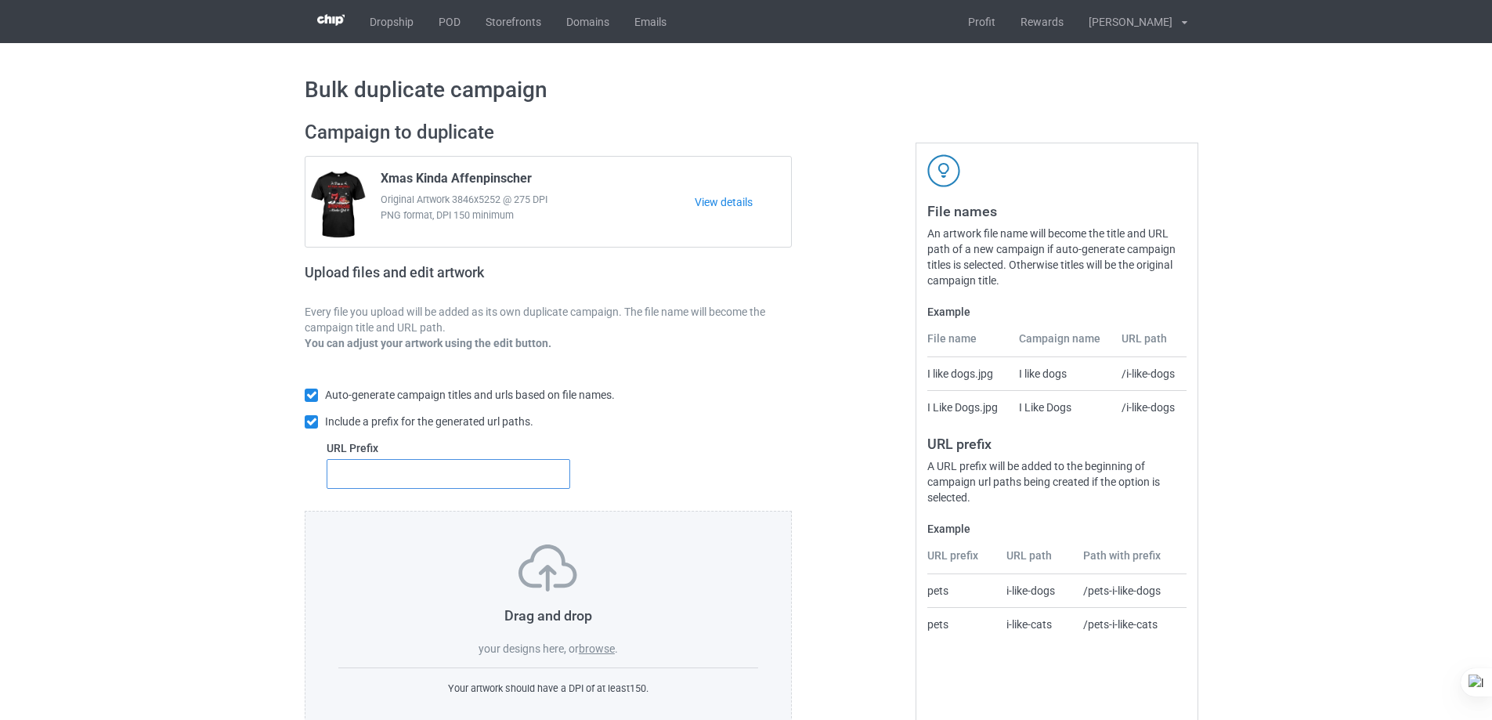
click at [529, 479] on input "text" at bounding box center [449, 474] width 244 height 30
type input "dt-"
click at [602, 646] on label "browse" at bounding box center [597, 648] width 36 height 13
click at [0, 0] on input "browse" at bounding box center [0, 0] width 0 height 0
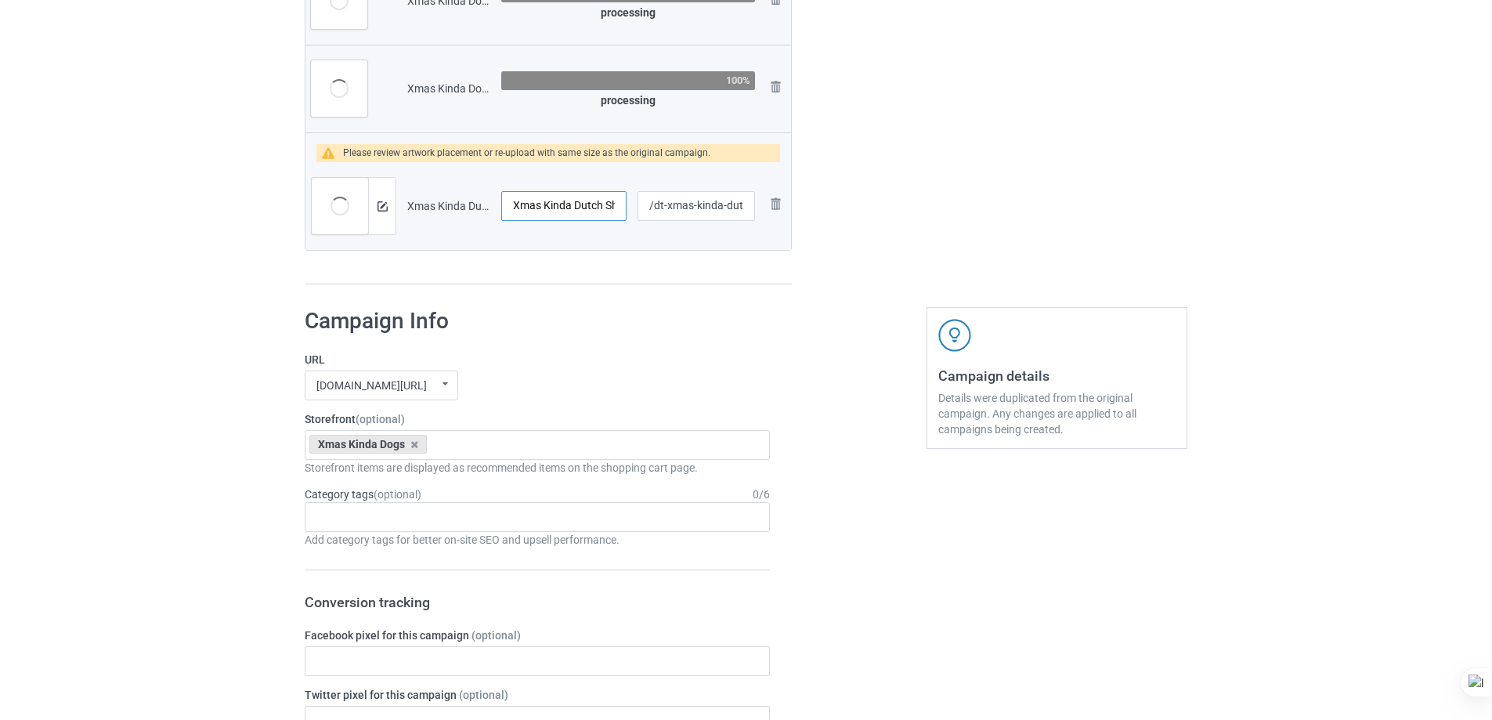
scroll to position [0, 38]
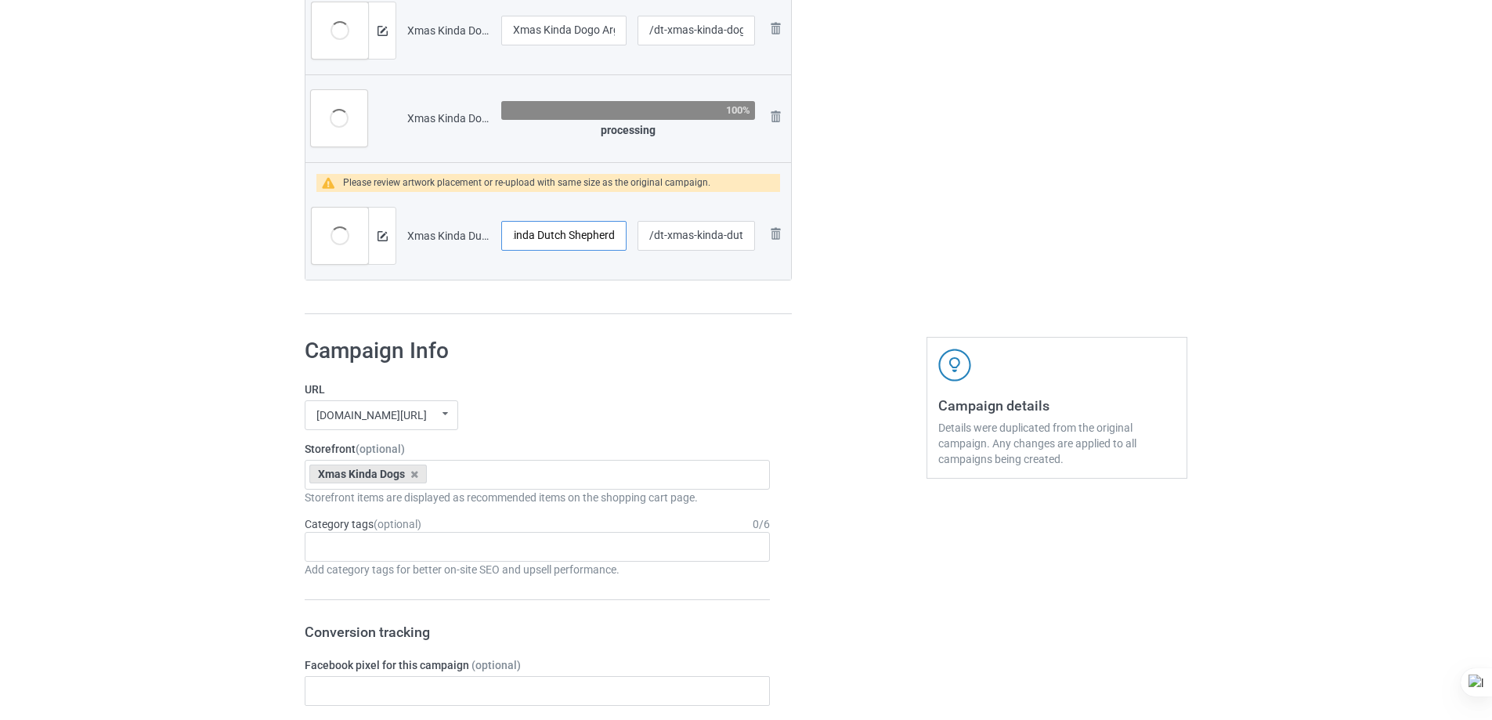
drag, startPoint x: 587, startPoint y: 205, endPoint x: 682, endPoint y: 205, distance: 95.6
click at [682, 205] on tr "Preview and edit artwork Xmas Kinda Dutch Shepherd.png Xmas Kinda Dutch Shepher…" at bounding box center [548, 236] width 486 height 88
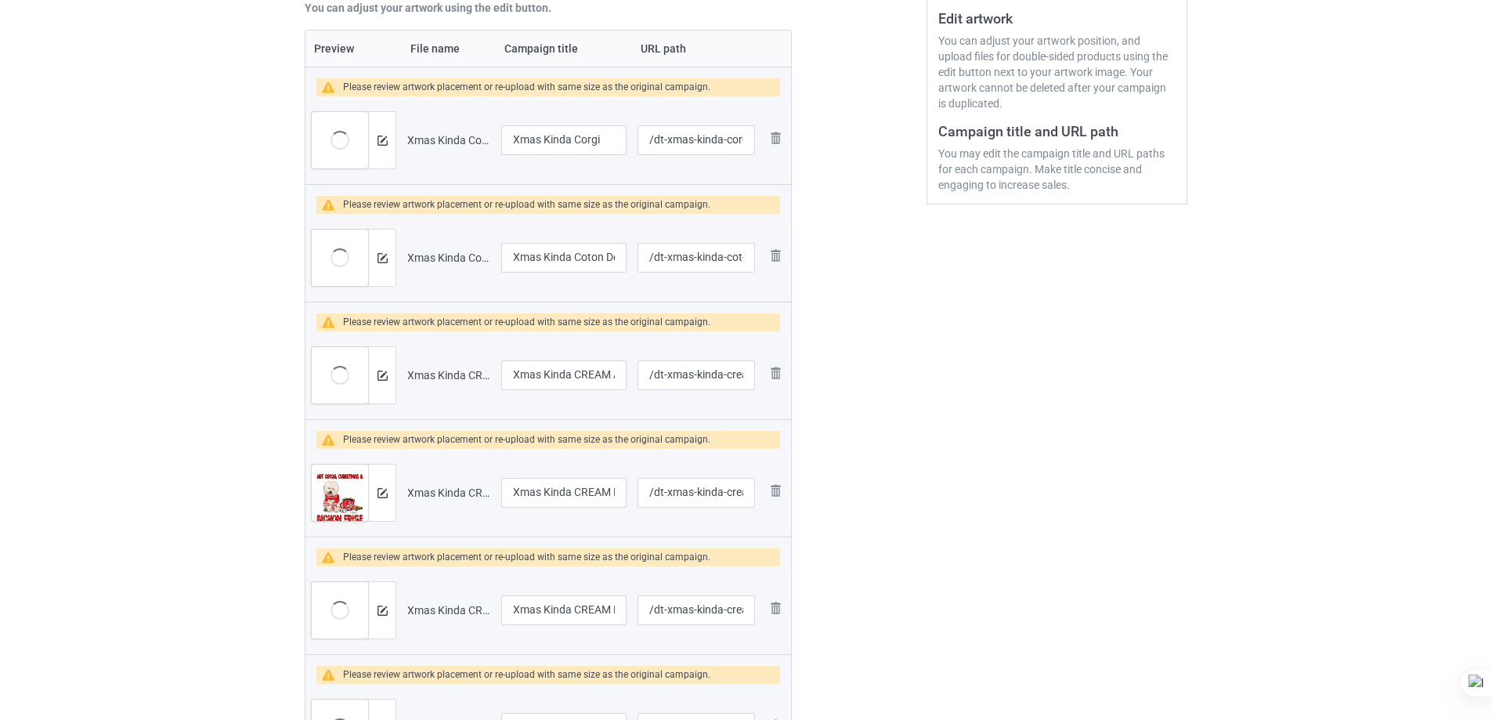
scroll to position [92, 0]
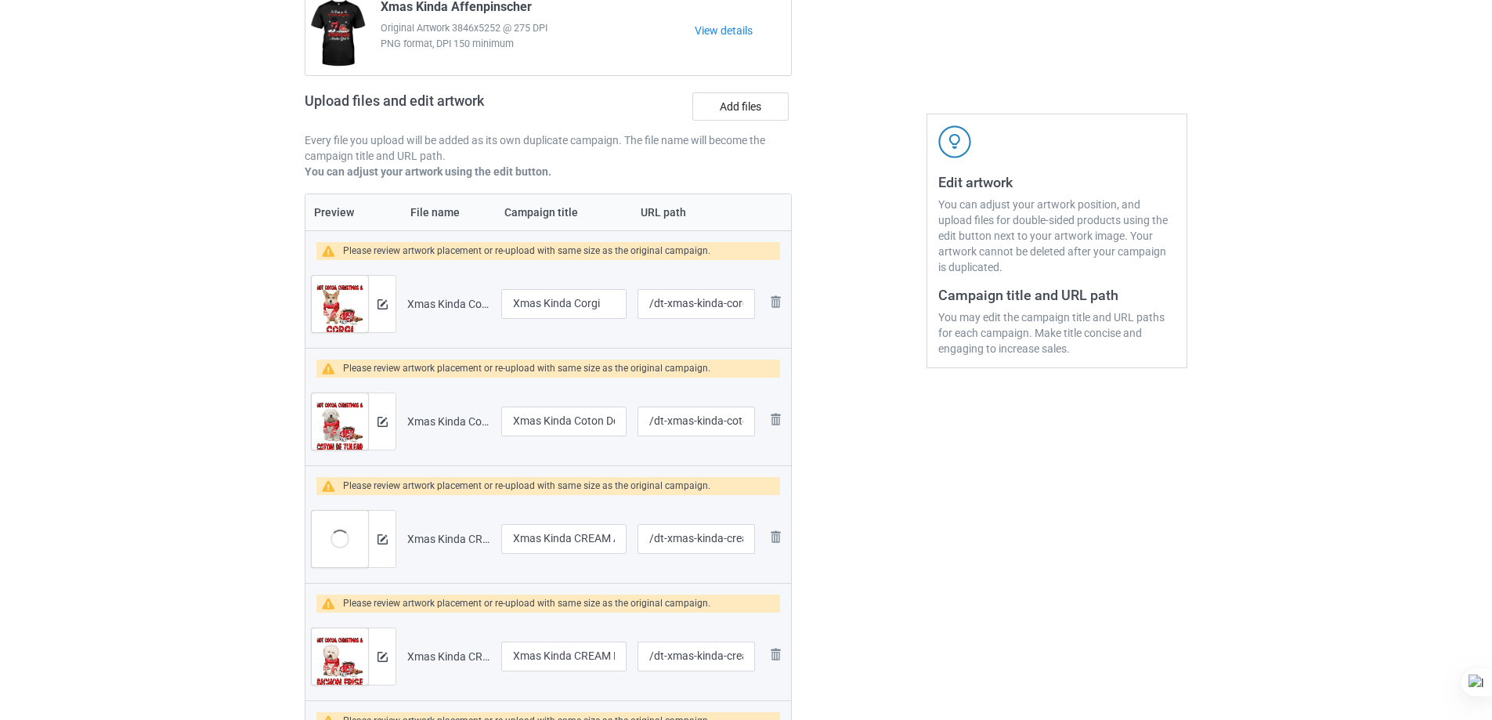
scroll to position [171, 0]
click at [749, 116] on label "Add files" at bounding box center [740, 107] width 96 height 28
click at [0, 0] on input "Add files" at bounding box center [0, 0] width 0 height 0
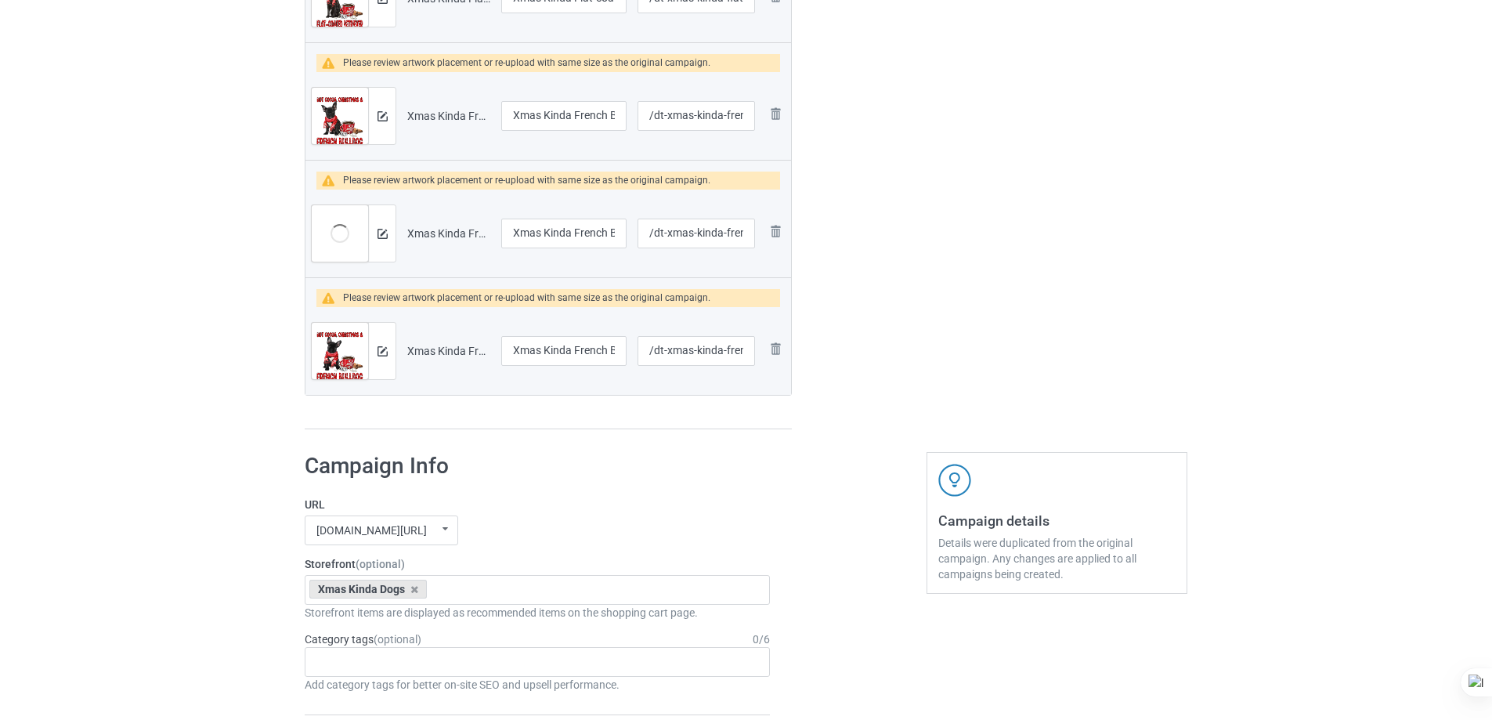
scroll to position [3774, 0]
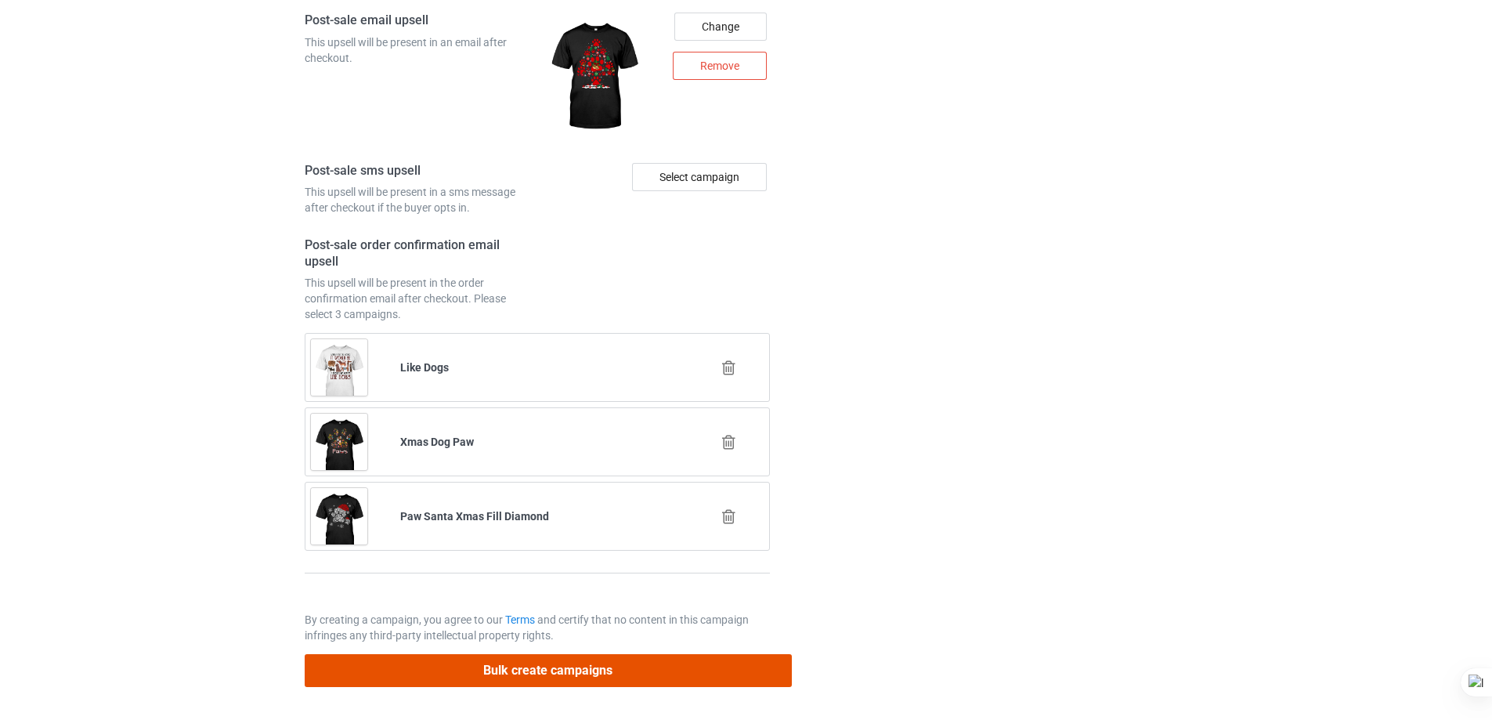
click at [624, 670] on button "Bulk create campaigns" at bounding box center [548, 670] width 487 height 32
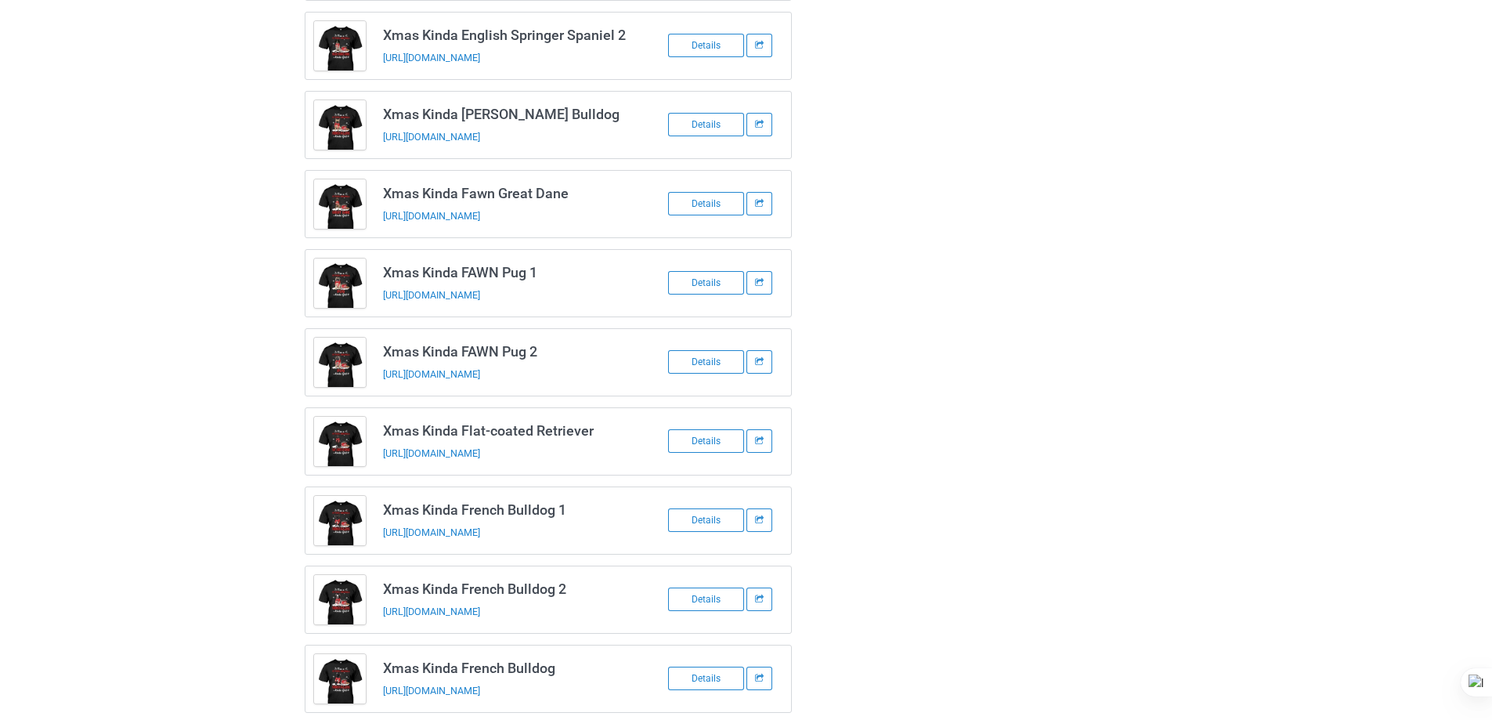
scroll to position [1971, 0]
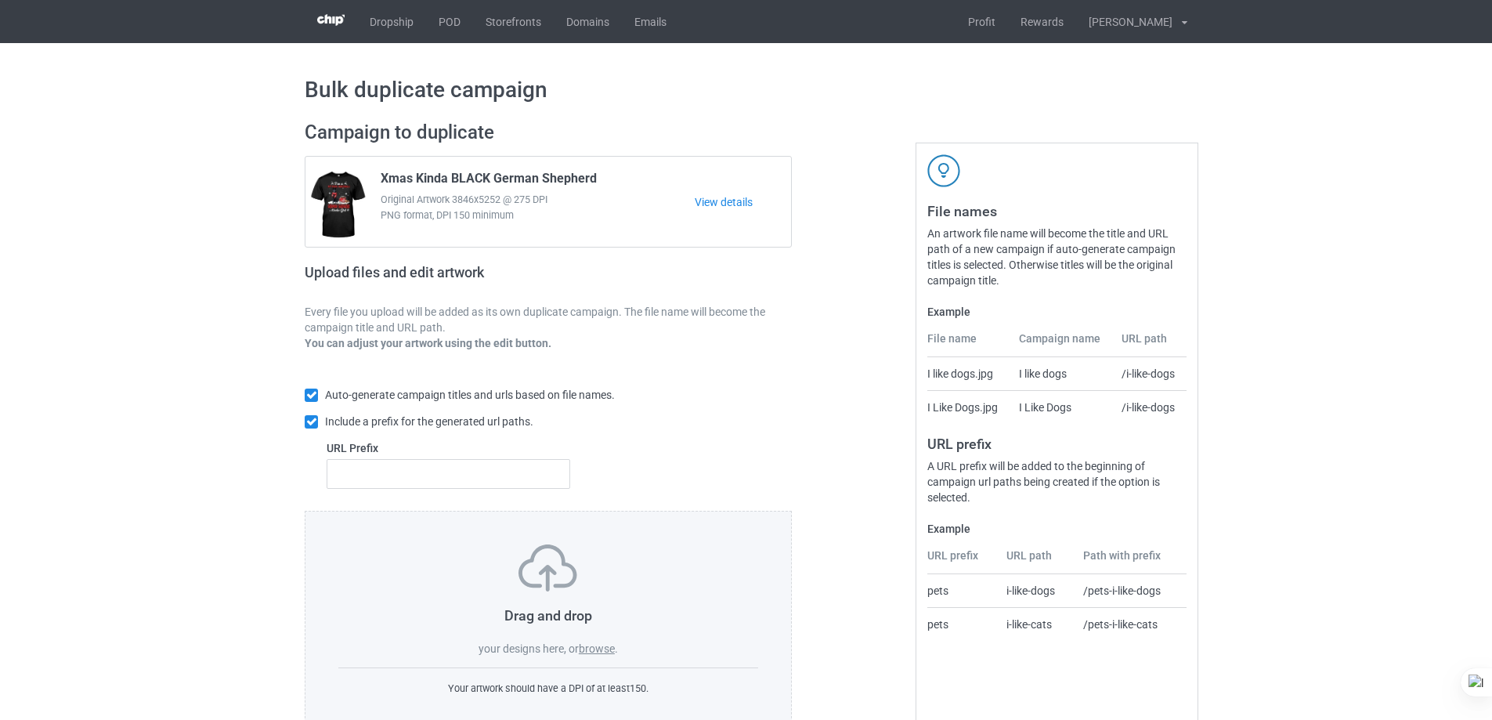
click at [501, 491] on div "Auto-generate campaign titles and urls based on file names. Include a prefix fo…" at bounding box center [548, 438] width 487 height 146
click at [494, 478] on input "text" at bounding box center [449, 474] width 244 height 30
type input "dt-"
click at [598, 651] on label "browse" at bounding box center [597, 648] width 36 height 13
click at [0, 0] on input "browse" at bounding box center [0, 0] width 0 height 0
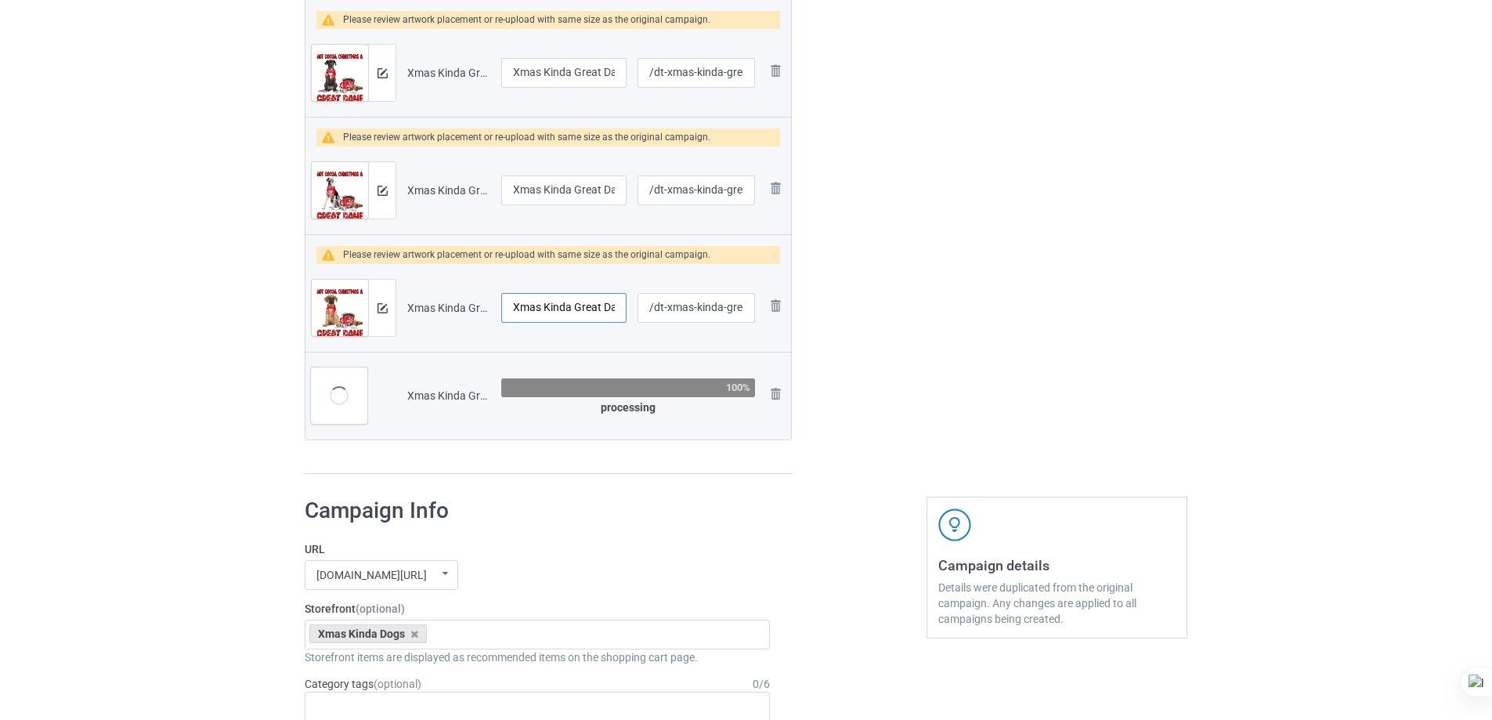
scroll to position [0, 14]
drag, startPoint x: 577, startPoint y: 312, endPoint x: 612, endPoint y: 311, distance: 34.5
click at [612, 311] on input "Xmas Kinda Great Dane" at bounding box center [563, 308] width 125 height 30
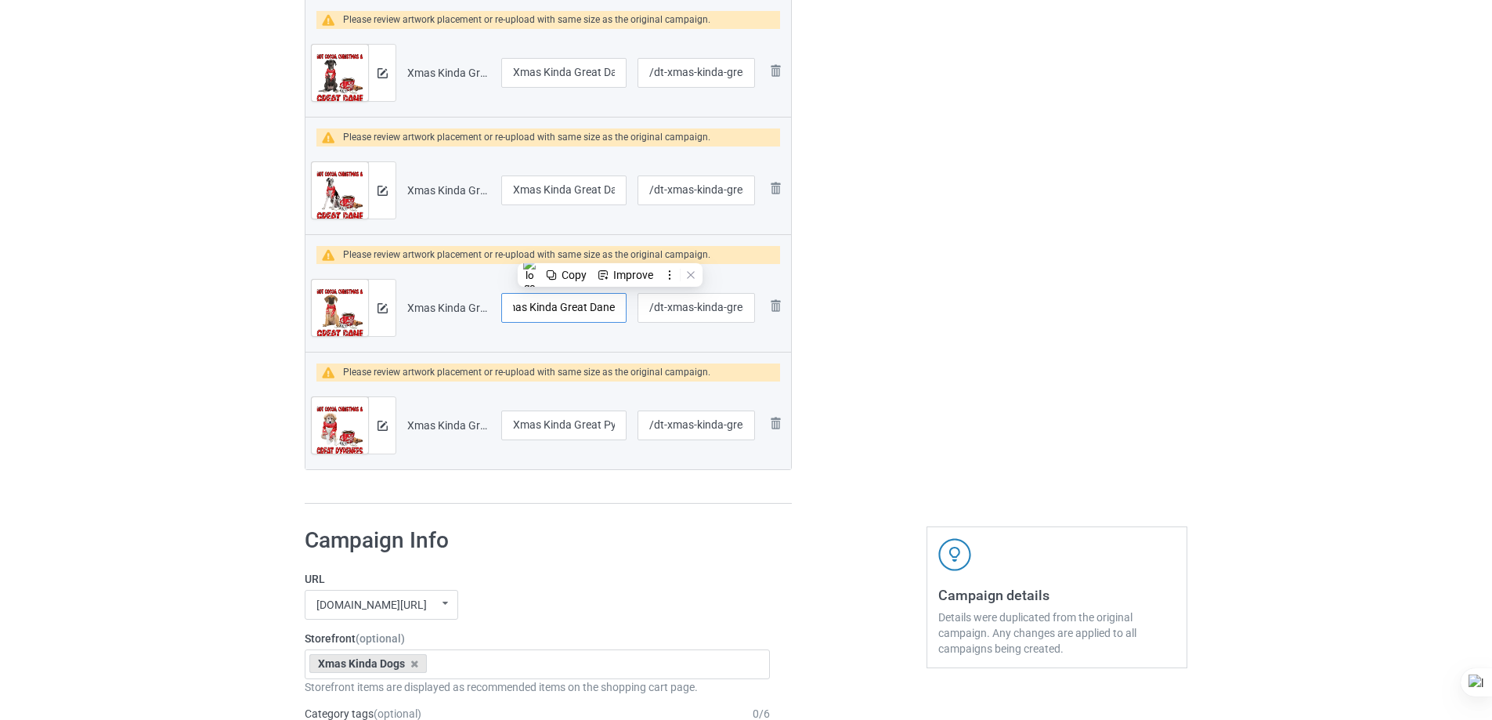
scroll to position [0, 0]
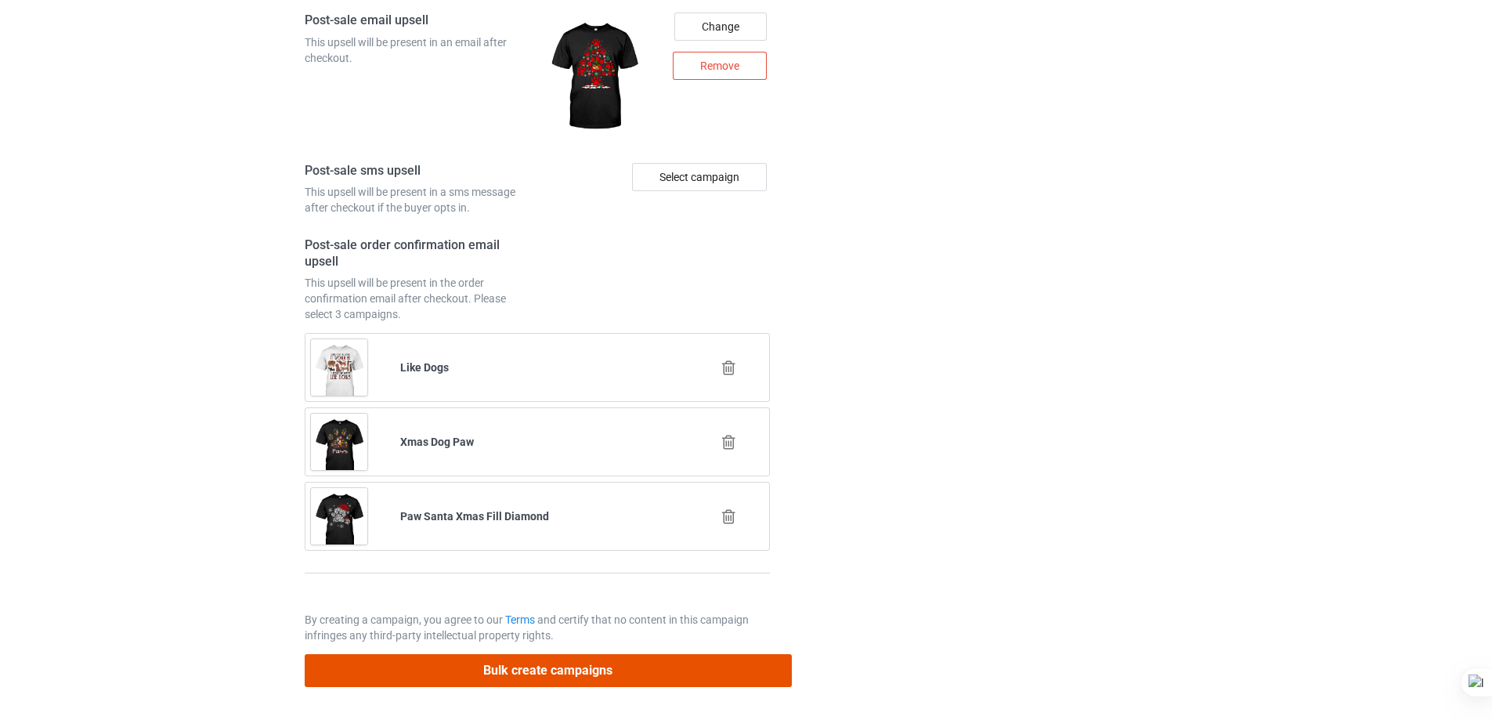
click at [643, 667] on button "Bulk create campaigns" at bounding box center [548, 670] width 487 height 32
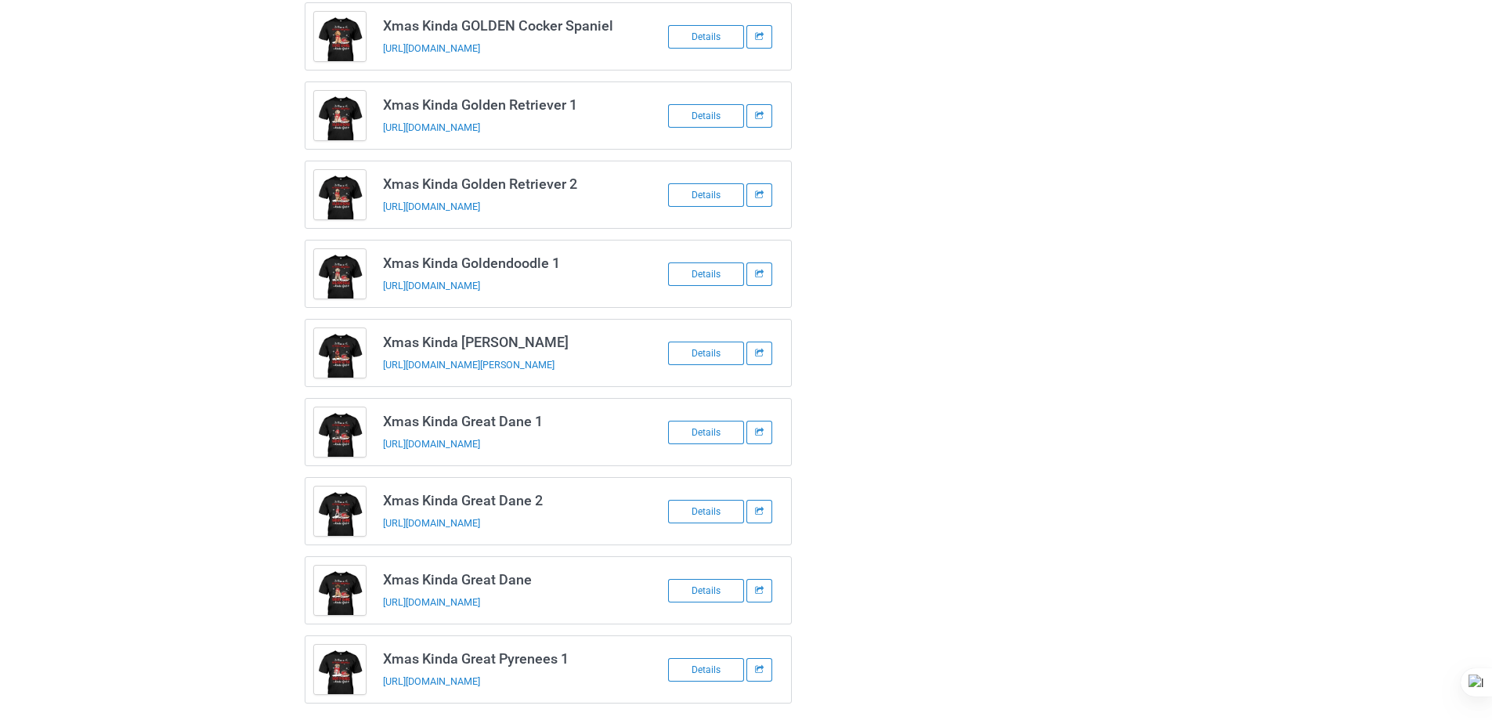
scroll to position [705, 0]
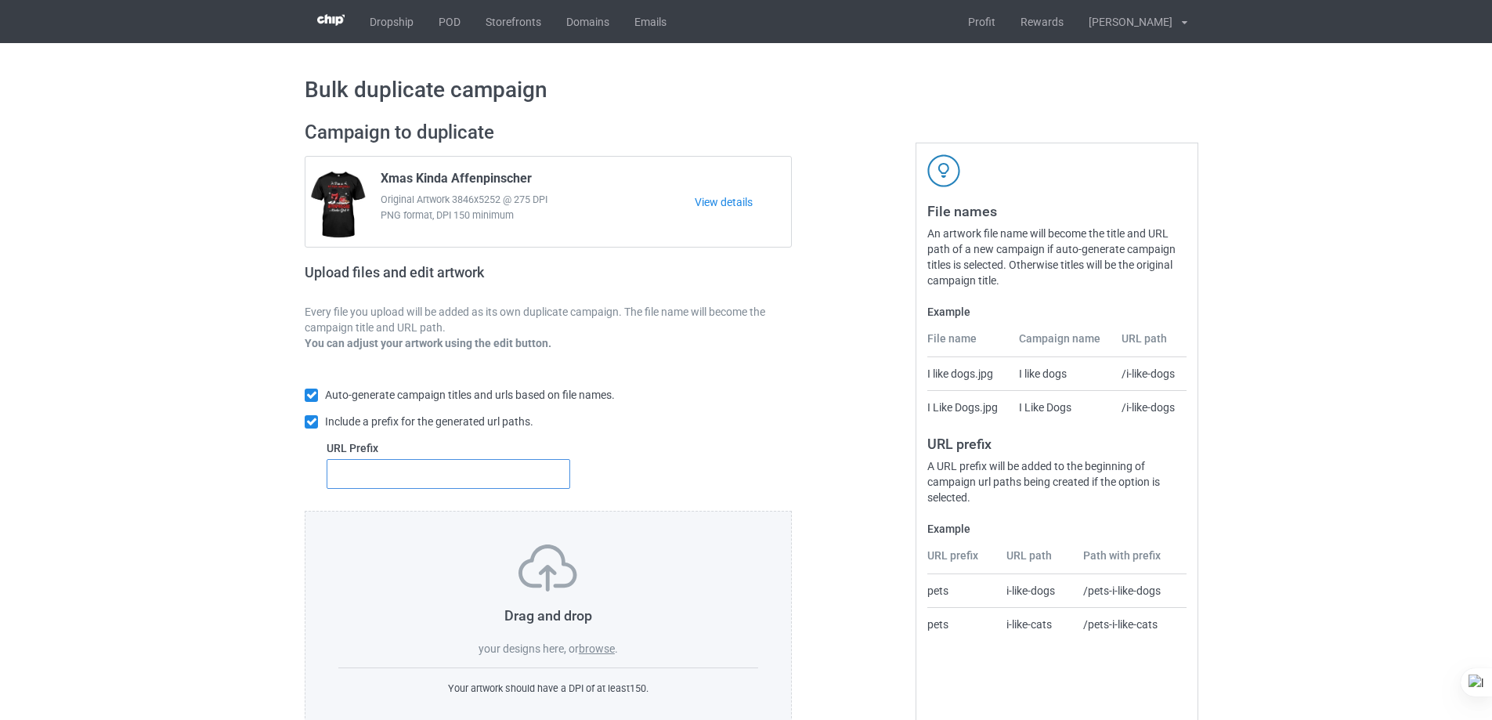
click at [517, 484] on input "text" at bounding box center [449, 474] width 244 height 30
type input "dt-"
click at [600, 650] on label "browse" at bounding box center [597, 648] width 36 height 13
click at [0, 0] on input "browse" at bounding box center [0, 0] width 0 height 0
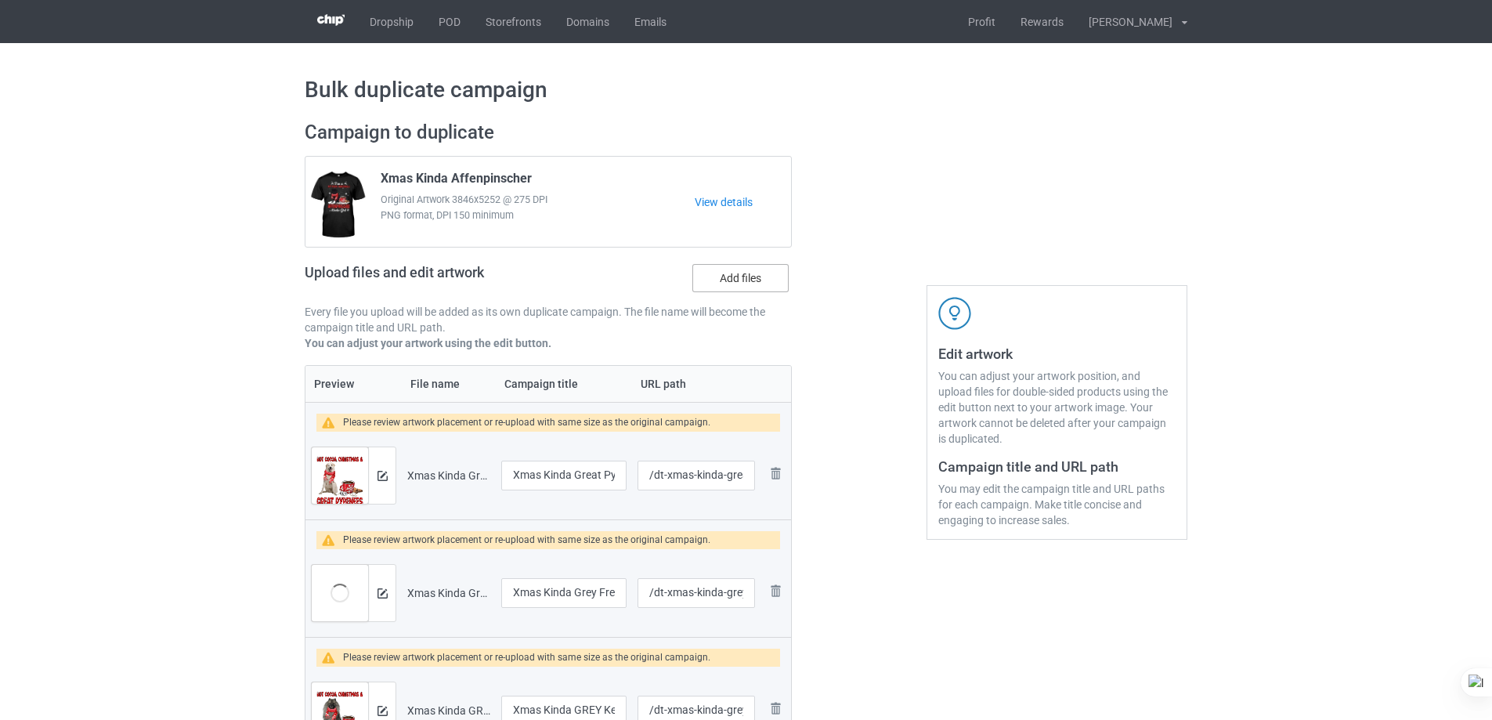
click at [755, 281] on label "Add files" at bounding box center [740, 278] width 96 height 28
click at [0, 0] on input "Add files" at bounding box center [0, 0] width 0 height 0
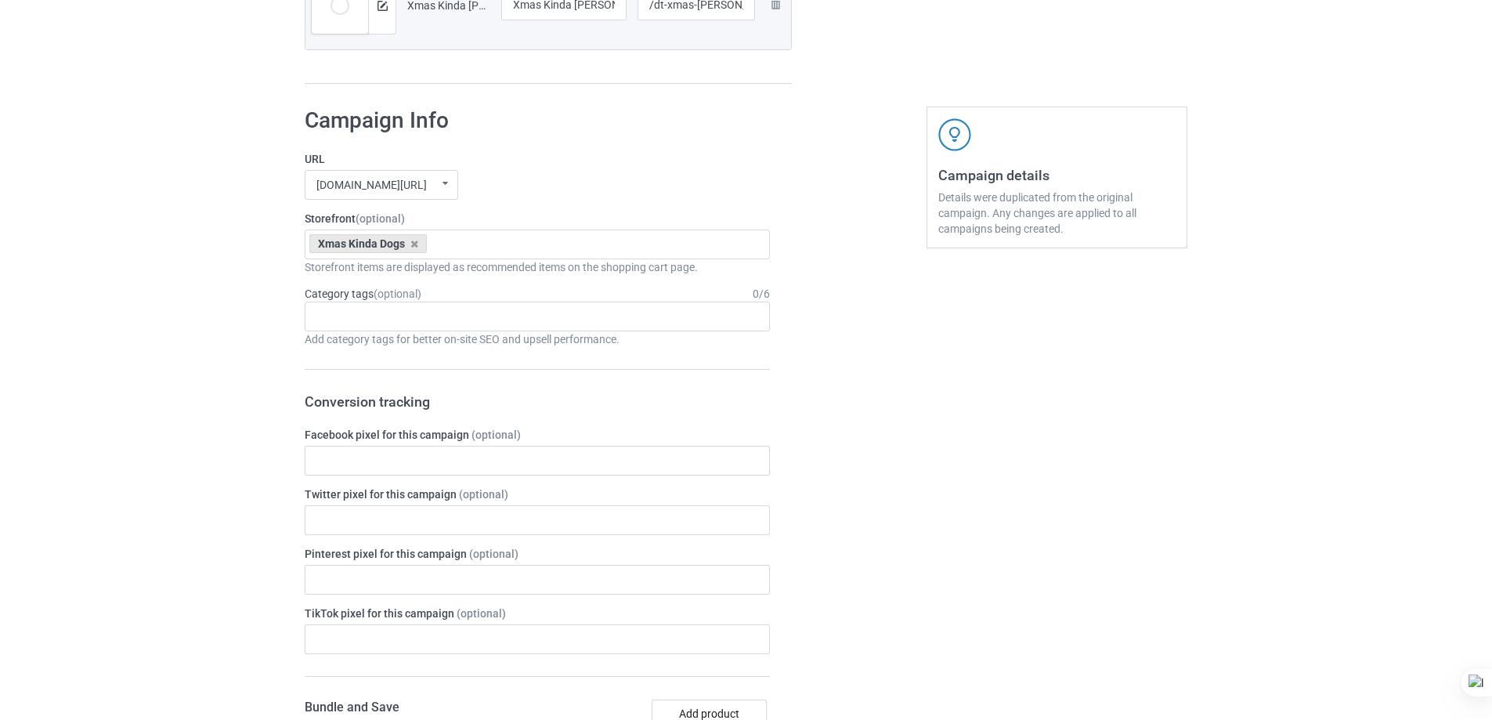
scroll to position [3995, 0]
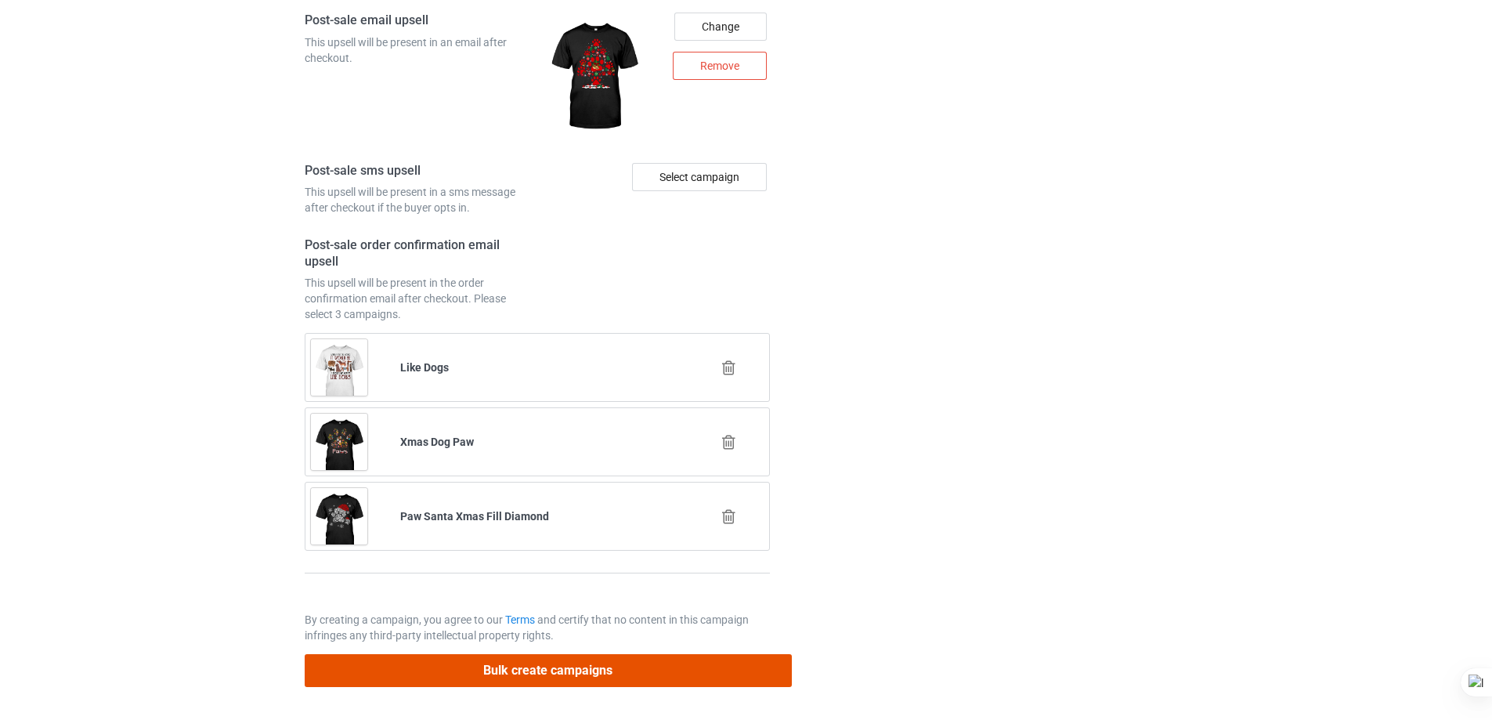
click at [622, 667] on button "Bulk create campaigns" at bounding box center [548, 670] width 487 height 32
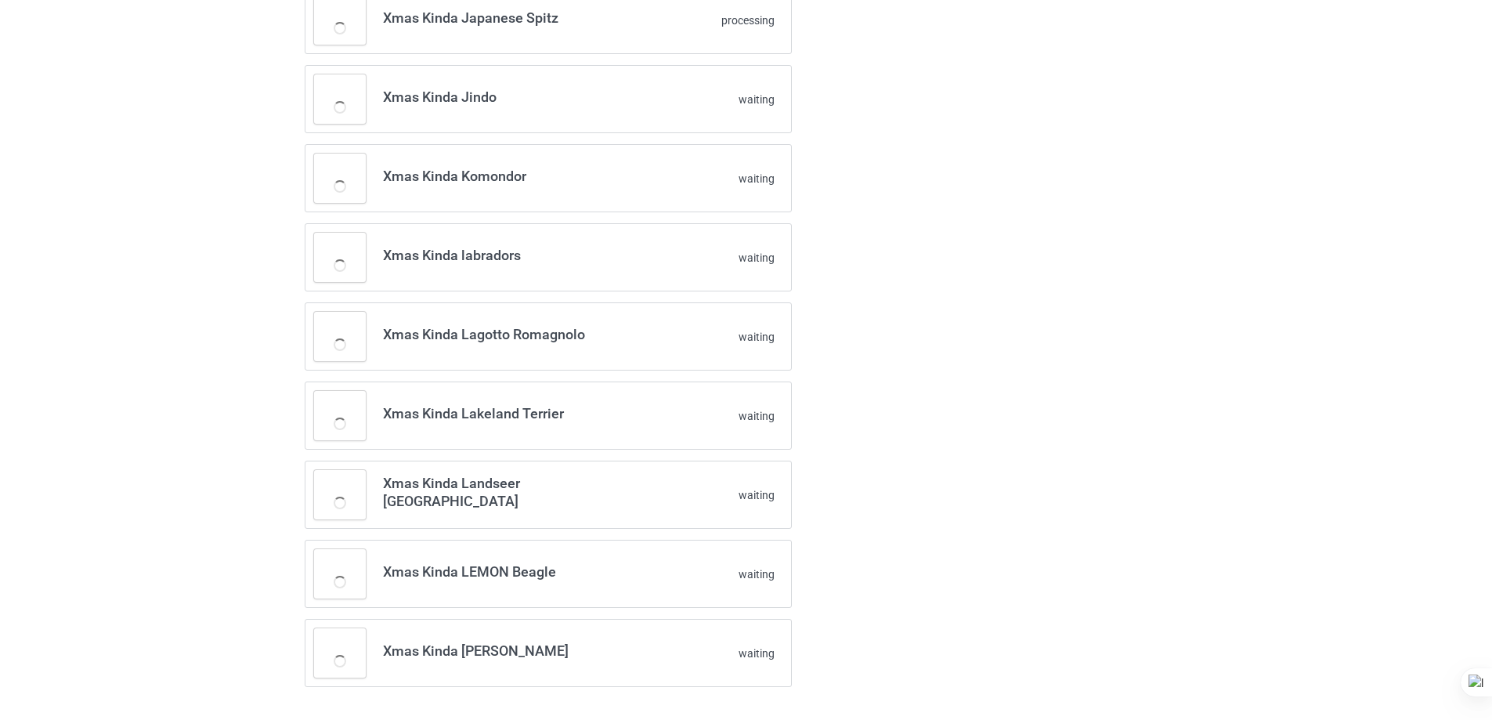
scroll to position [1955, 0]
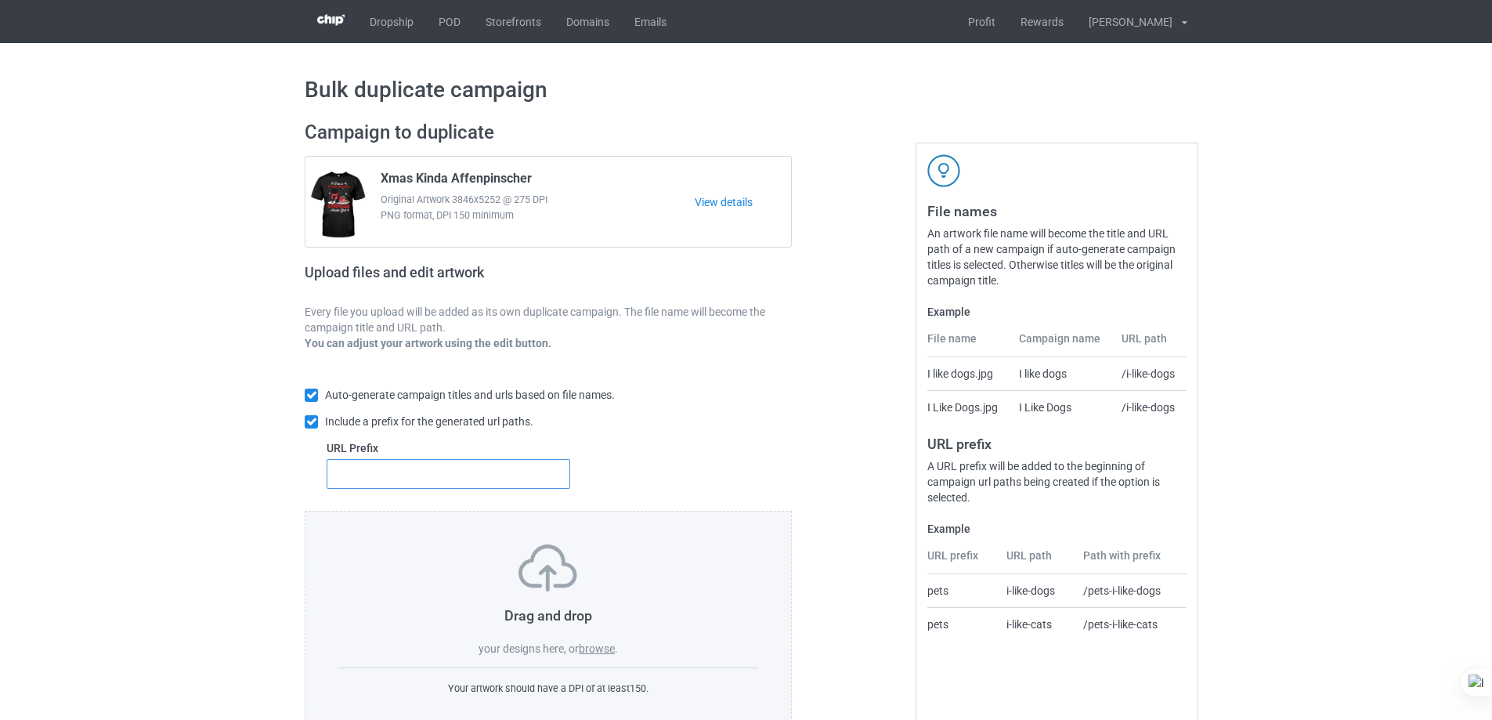
click at [428, 479] on input "text" at bounding box center [449, 474] width 244 height 30
type input "dt-"
click at [596, 647] on label "browse" at bounding box center [597, 648] width 36 height 13
click at [0, 0] on input "browse" at bounding box center [0, 0] width 0 height 0
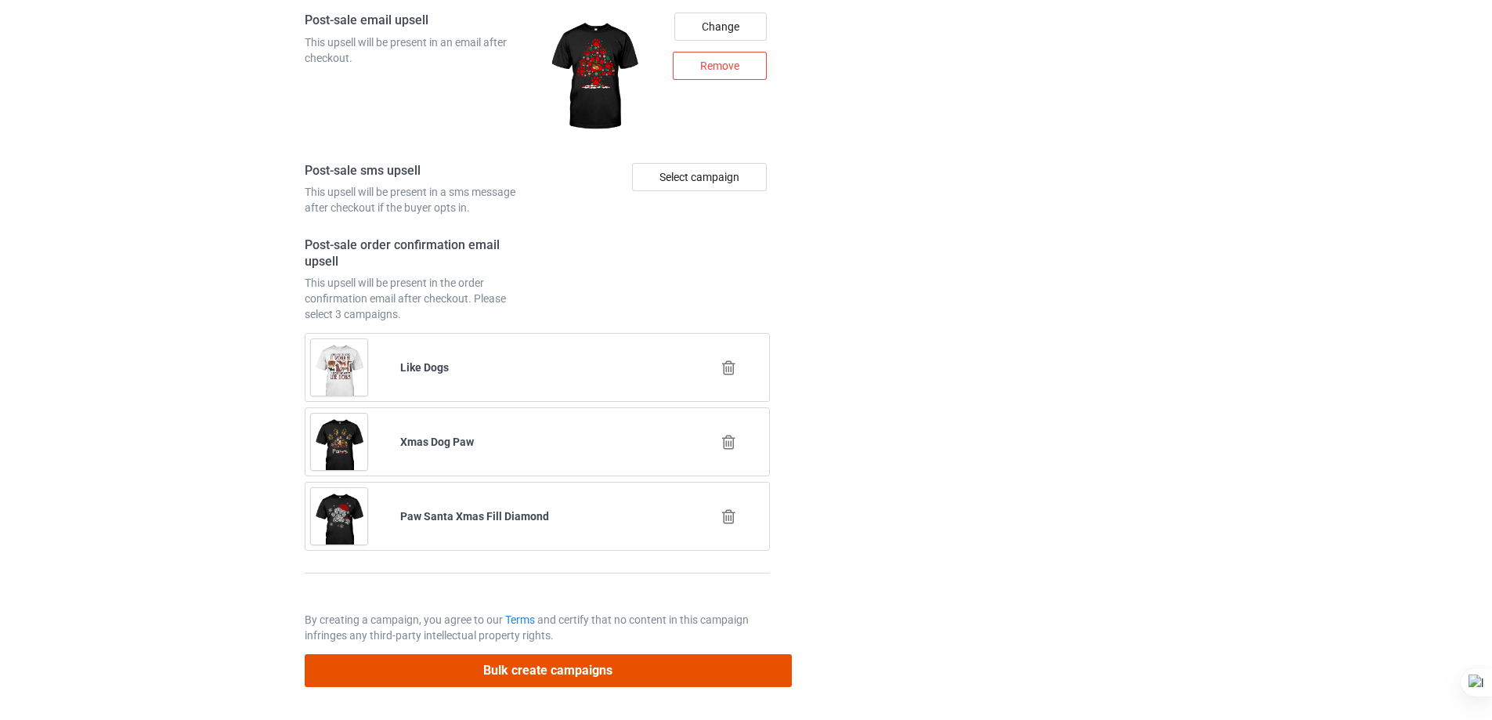
click at [603, 672] on button "Bulk create campaigns" at bounding box center [548, 670] width 487 height 32
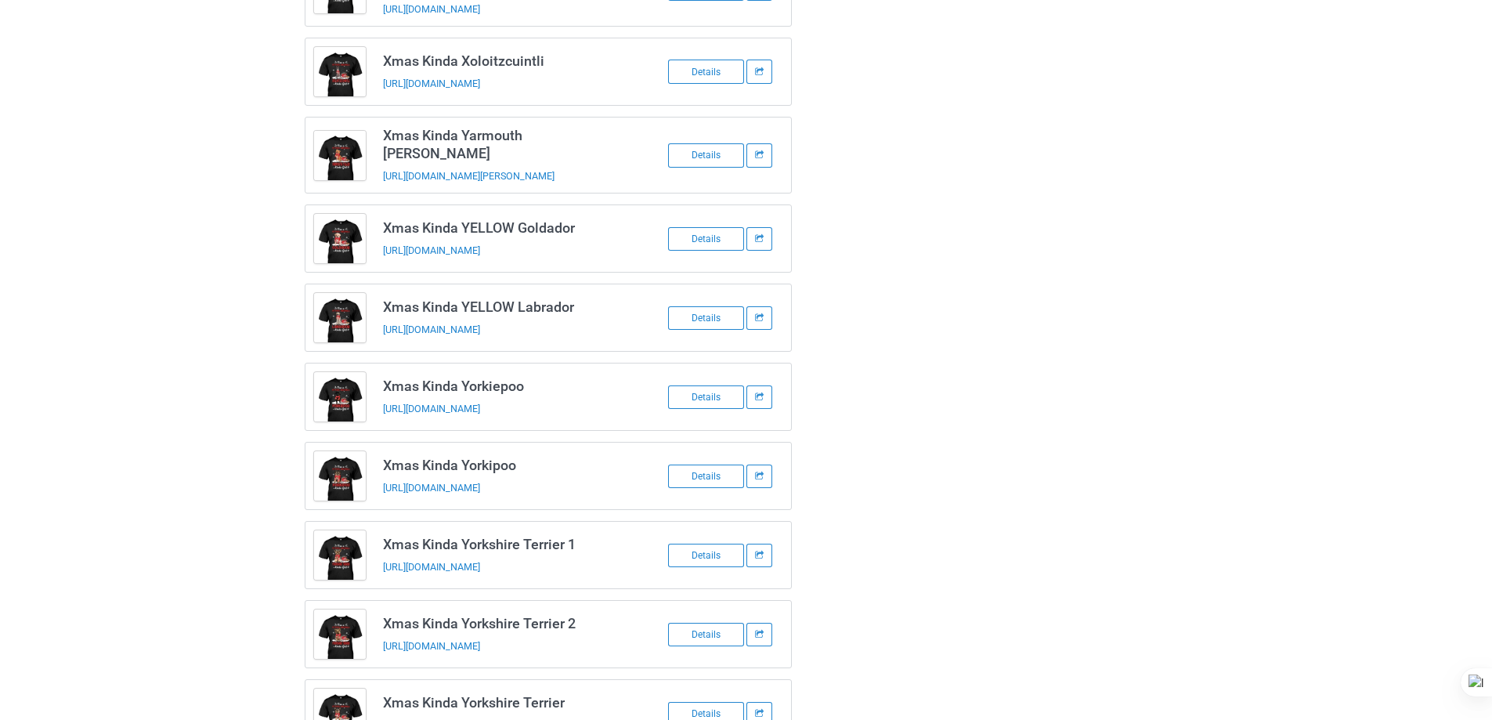
scroll to position [777, 0]
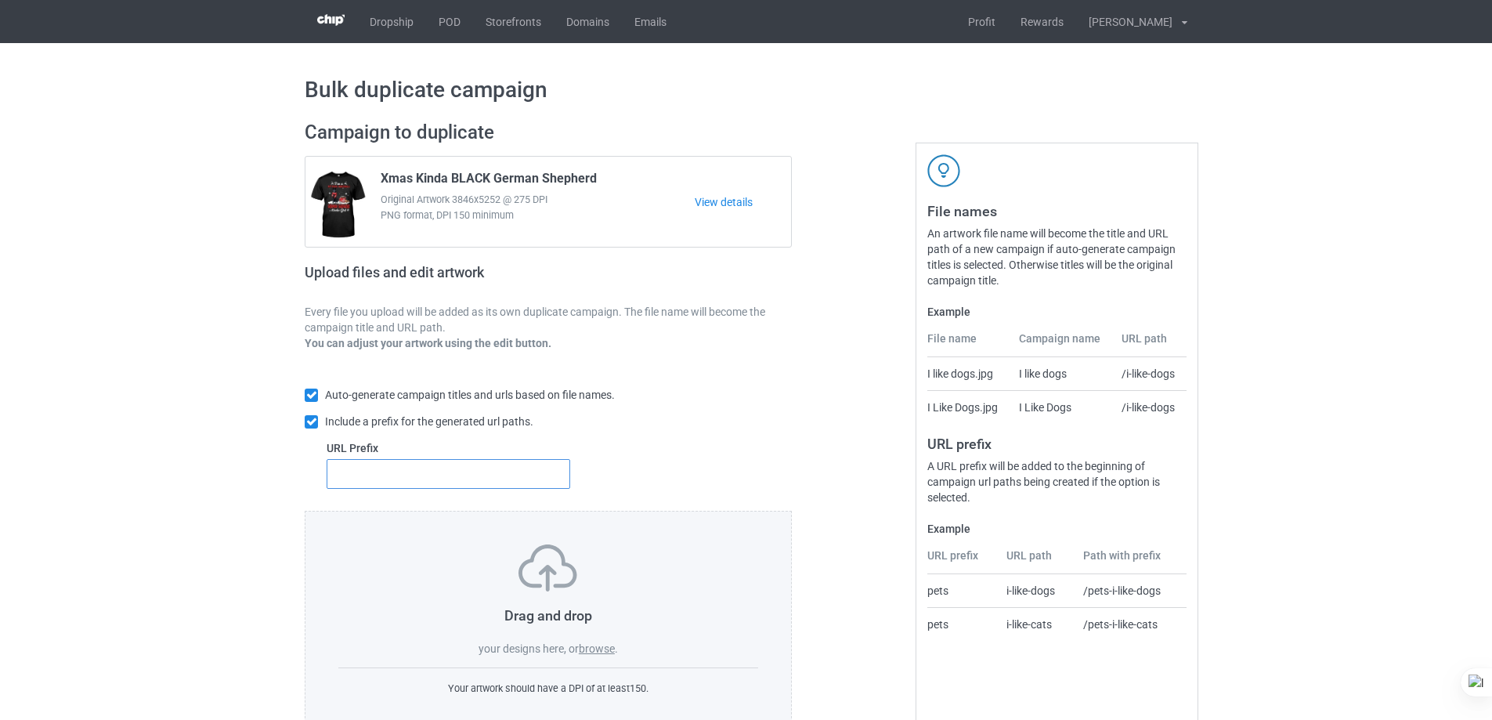
click at [464, 479] on input "text" at bounding box center [449, 474] width 244 height 30
type input "dt-"
click at [610, 644] on label "browse" at bounding box center [597, 648] width 36 height 13
click at [0, 0] on input "browse" at bounding box center [0, 0] width 0 height 0
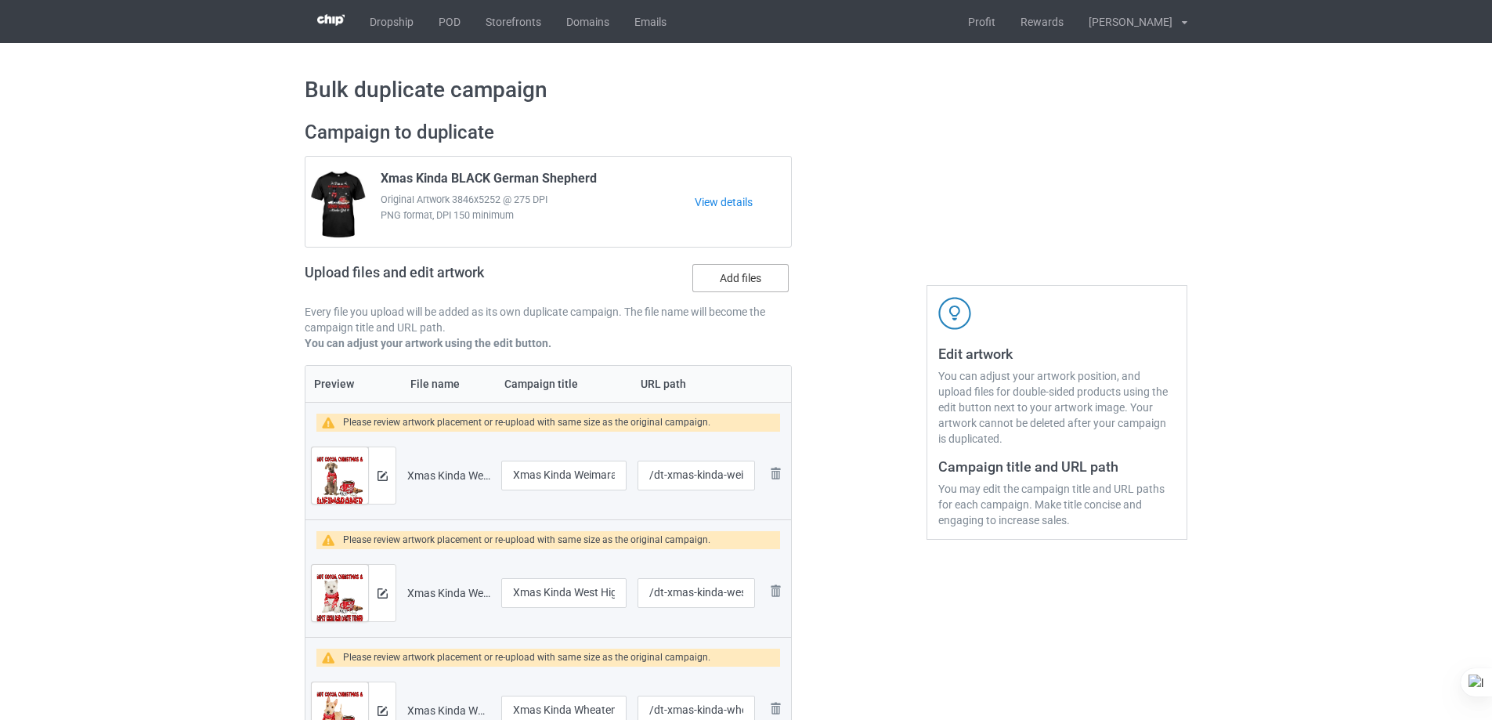
click at [750, 275] on label "Add files" at bounding box center [740, 278] width 96 height 28
click at [0, 0] on input "Add files" at bounding box center [0, 0] width 0 height 0
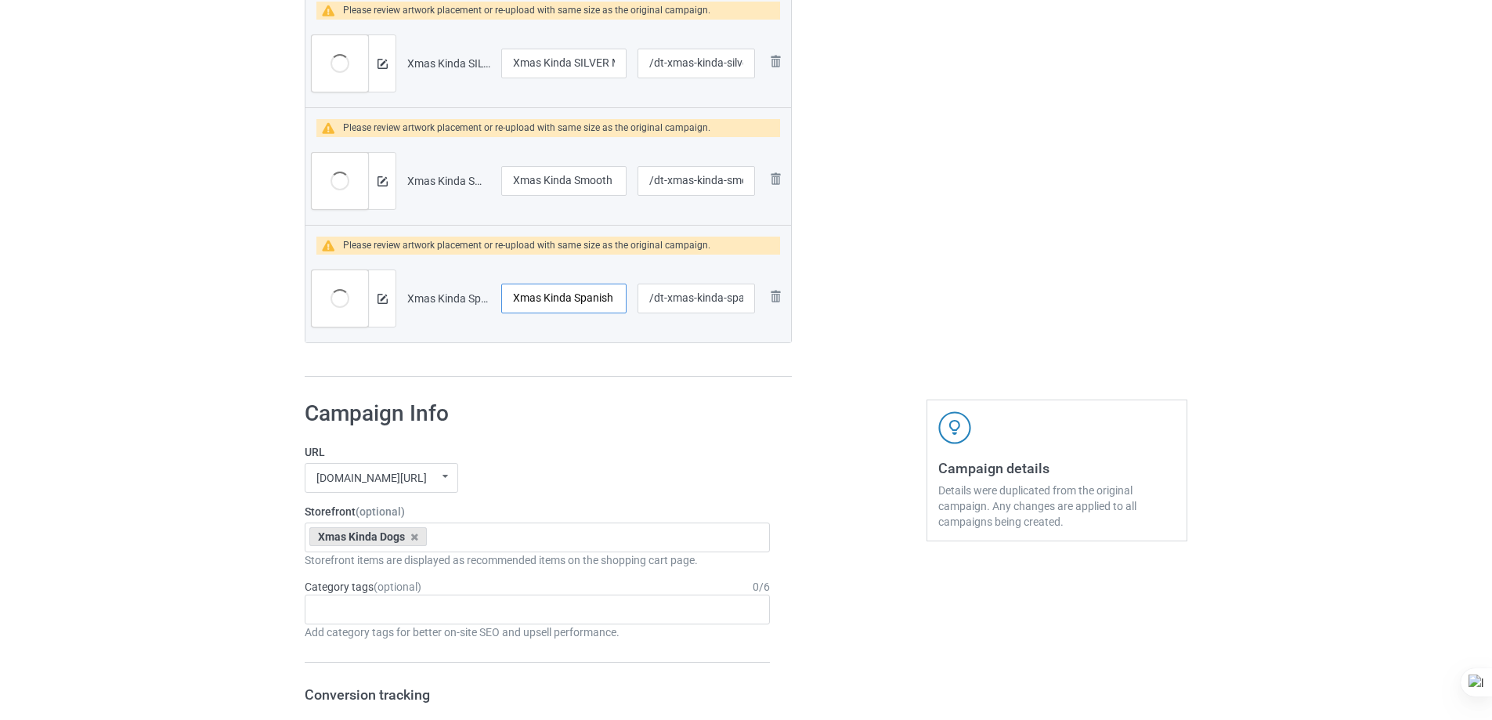
scroll to position [0, 53]
drag, startPoint x: 595, startPoint y: 298, endPoint x: 636, endPoint y: 309, distance: 42.9
click at [634, 302] on tr "Preview and edit artwork Xmas Kinda Spanish Water Dog.png Xmas Kinda Spanish Wa…" at bounding box center [548, 299] width 486 height 88
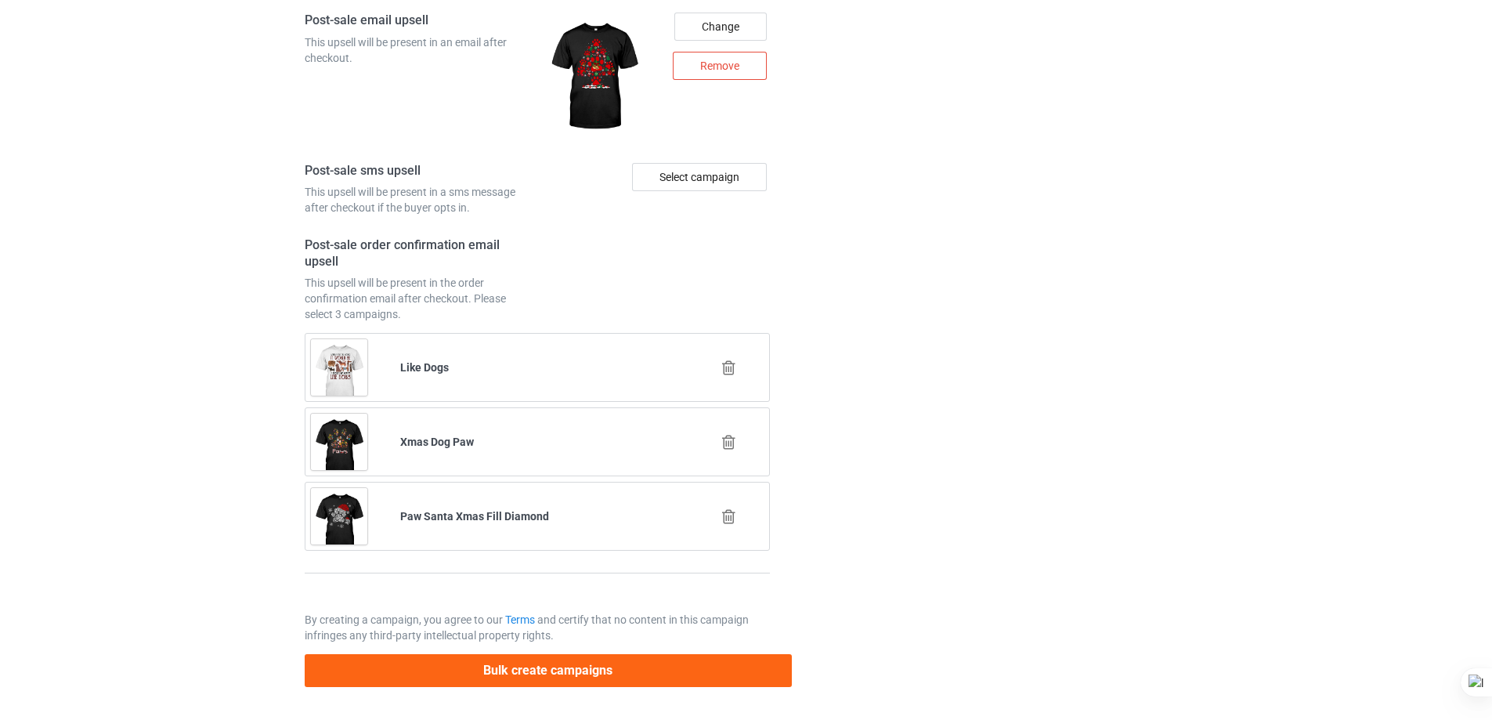
scroll to position [0, 0]
click at [569, 672] on button "Bulk create campaigns" at bounding box center [548, 670] width 487 height 32
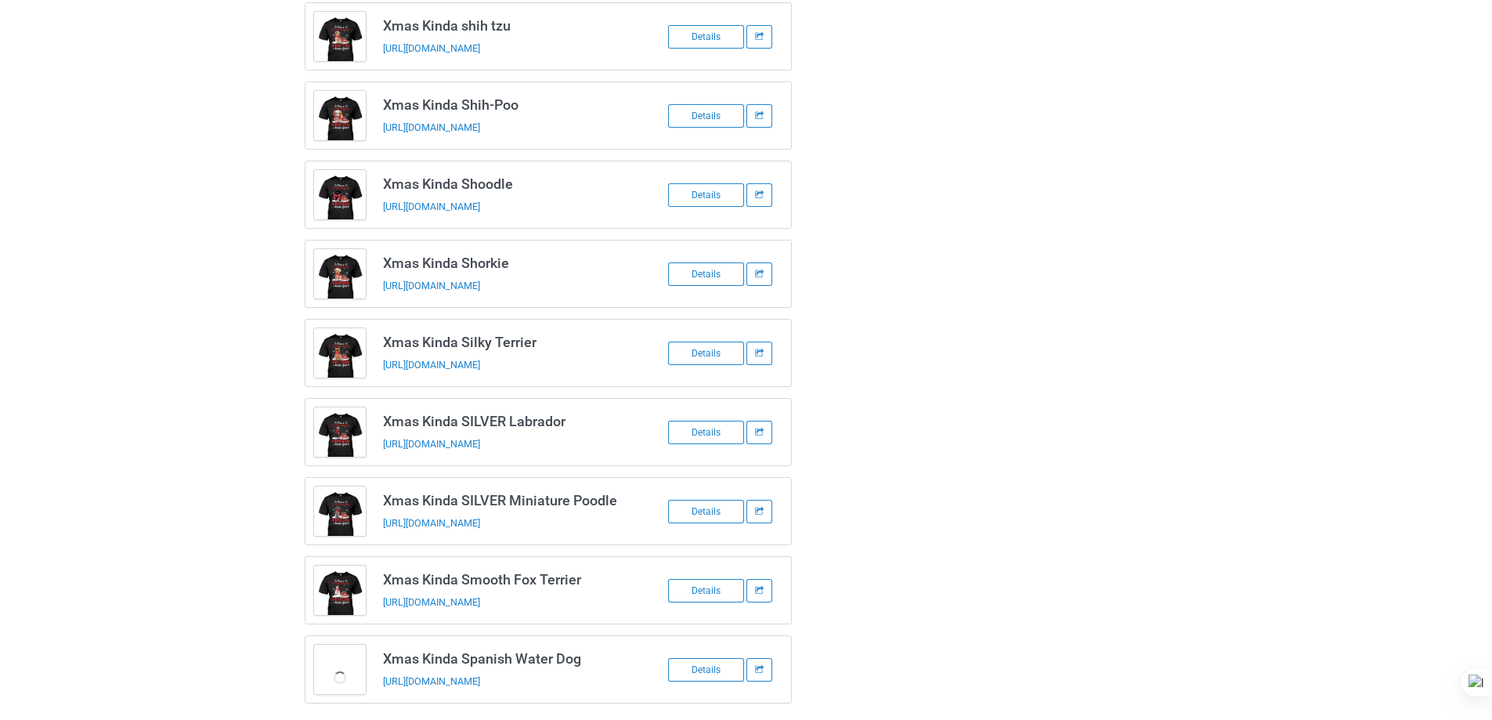
scroll to position [1971, 0]
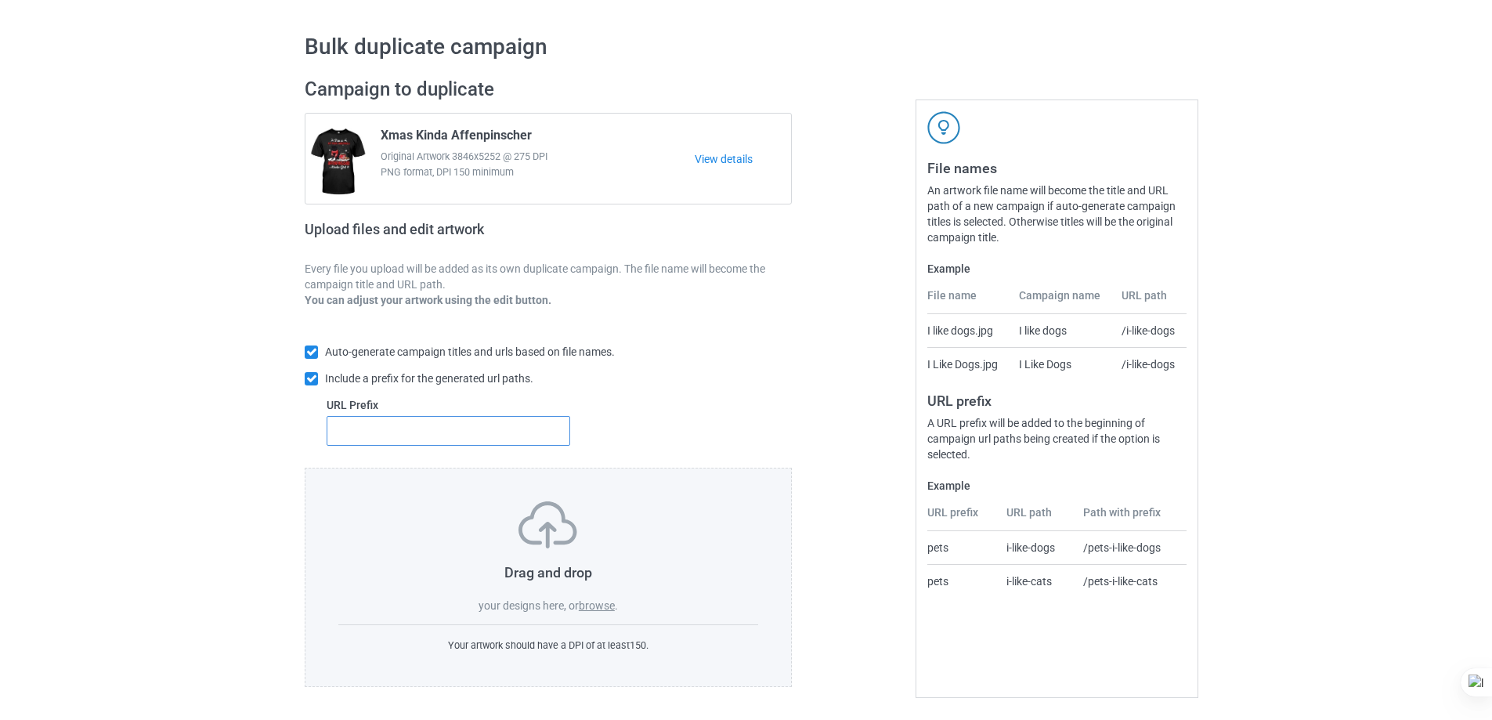
click at [458, 444] on input "text" at bounding box center [449, 431] width 244 height 30
type input "dt-"
drag, startPoint x: 600, startPoint y: 602, endPoint x: 704, endPoint y: 494, distance: 150.1
click at [604, 602] on label "browse" at bounding box center [597, 605] width 36 height 13
click at [595, 599] on label "browse" at bounding box center [597, 605] width 36 height 13
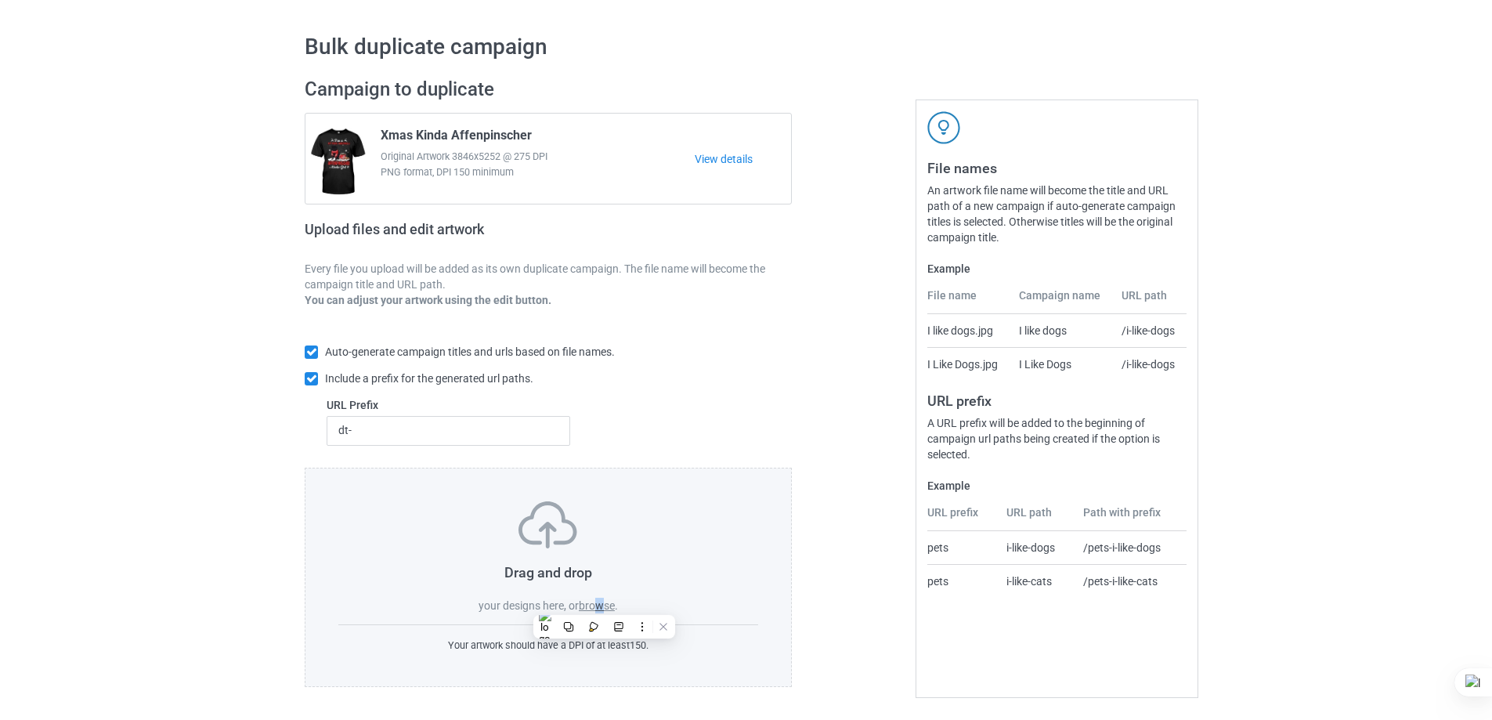
click at [0, 0] on input "browse" at bounding box center [0, 0] width 0 height 0
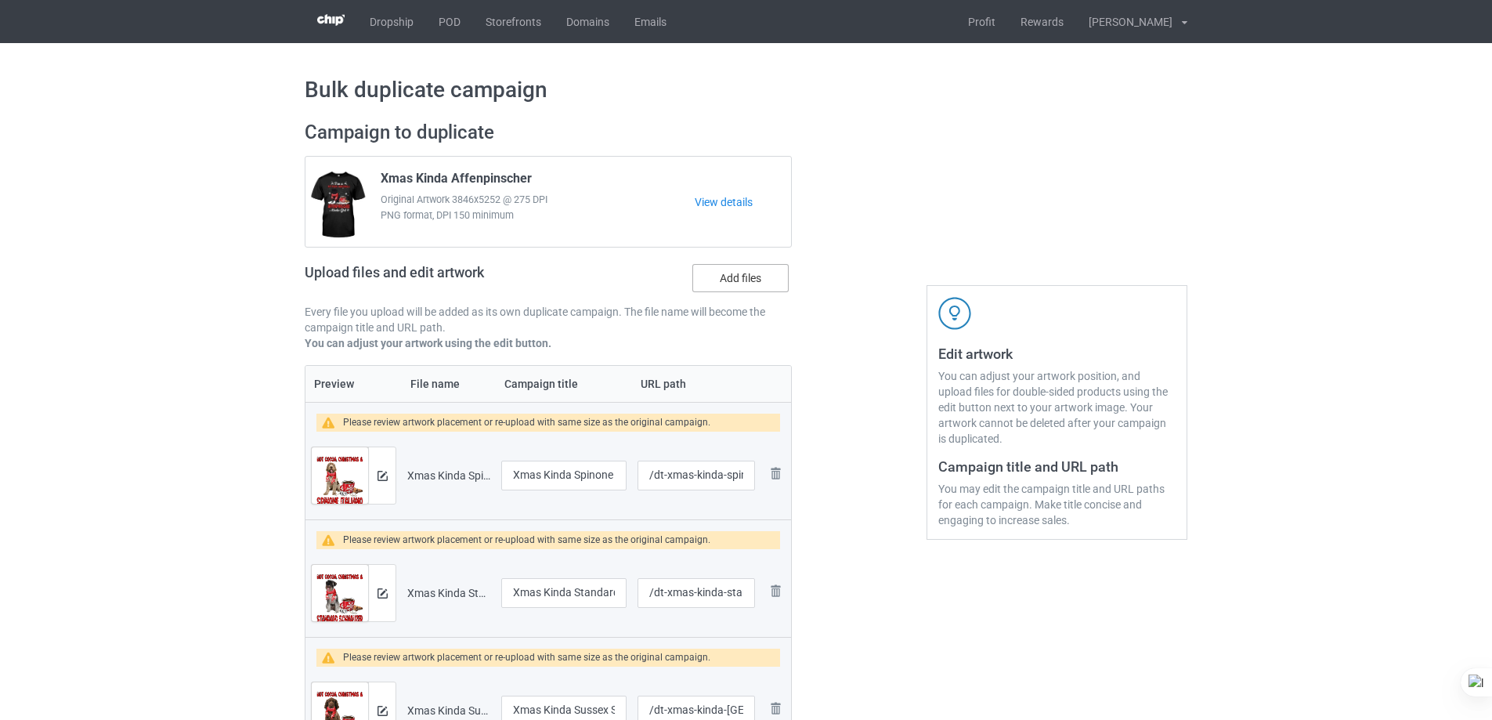
click at [754, 268] on label "Add files" at bounding box center [740, 278] width 96 height 28
click at [0, 0] on input "Add files" at bounding box center [0, 0] width 0 height 0
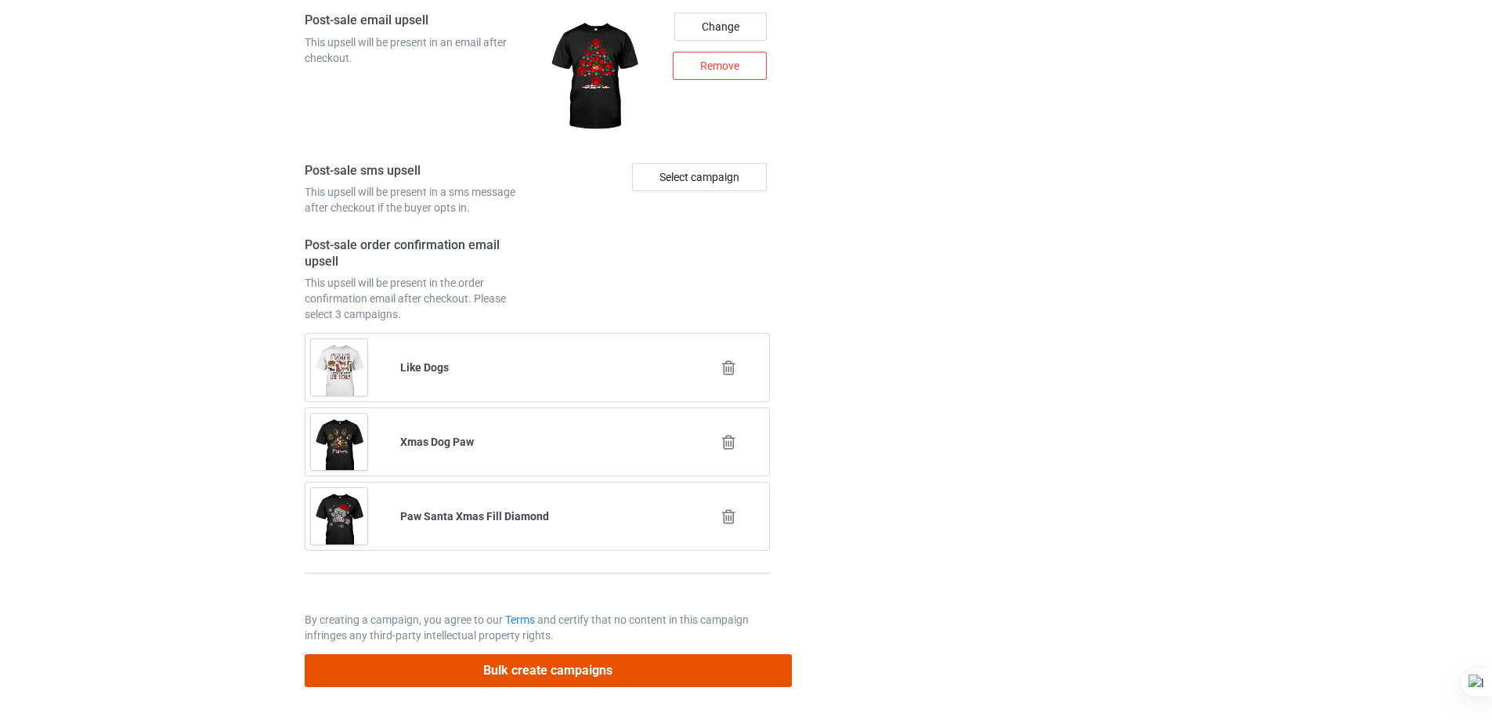
click at [637, 678] on button "Bulk create campaigns" at bounding box center [548, 670] width 487 height 32
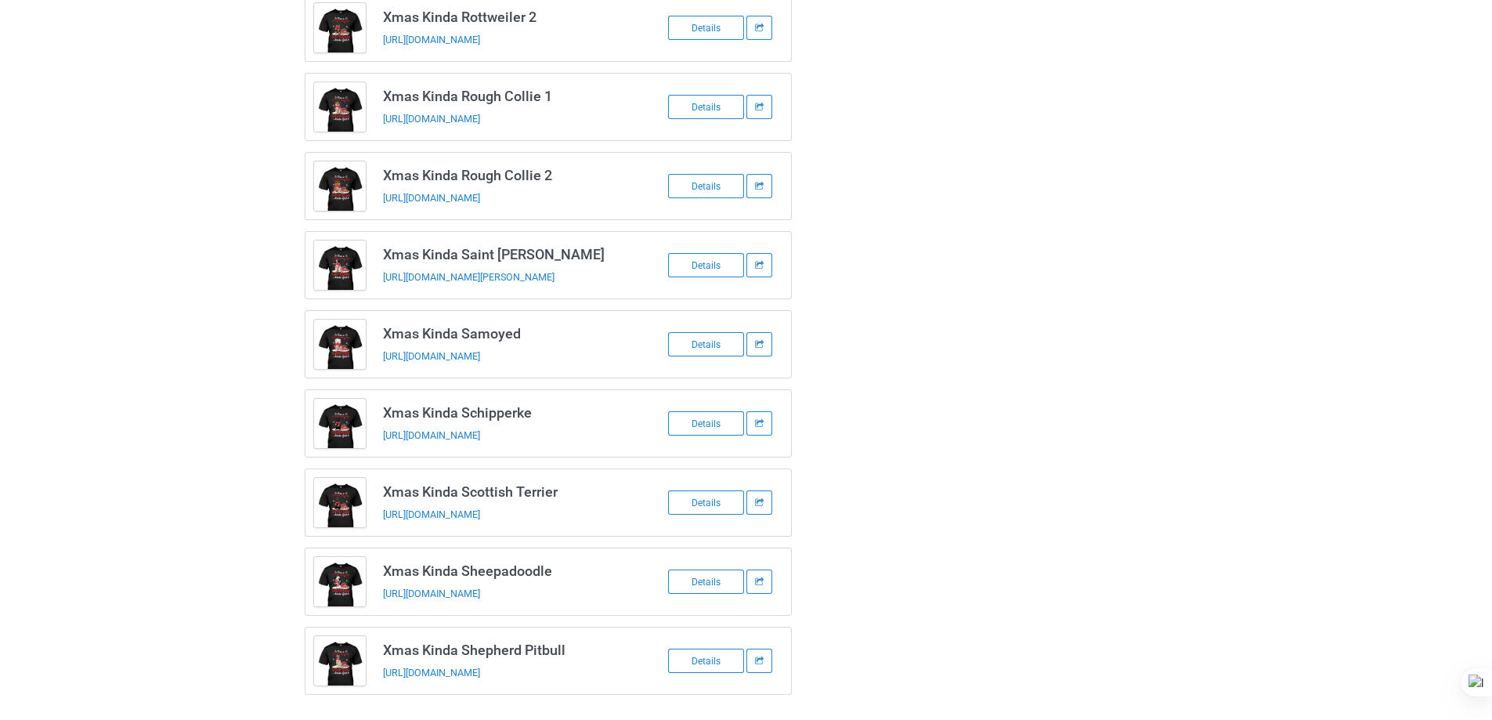
scroll to position [1963, 0]
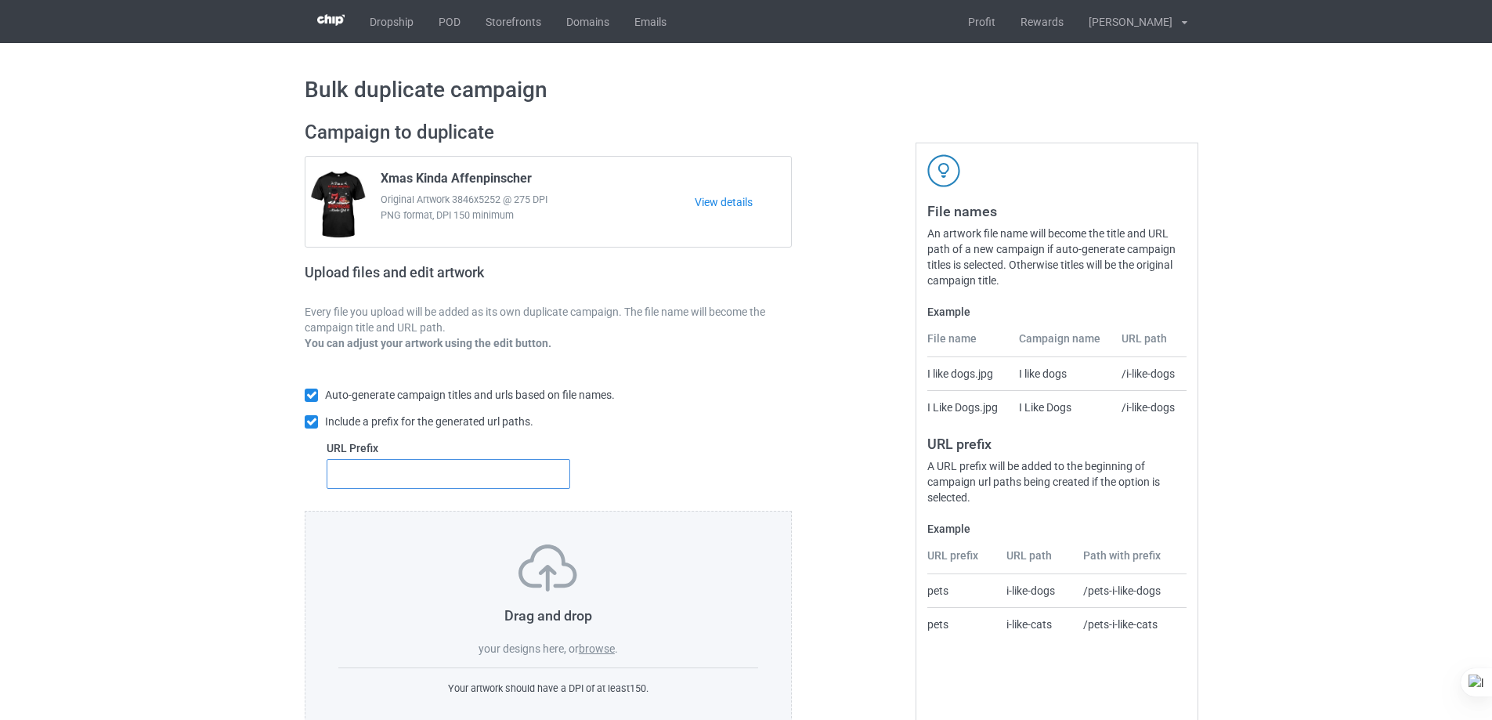
click at [545, 464] on input "text" at bounding box center [449, 474] width 244 height 30
type input "dt-"
click at [597, 645] on label "browse" at bounding box center [597, 648] width 36 height 13
click at [0, 0] on input "browse" at bounding box center [0, 0] width 0 height 0
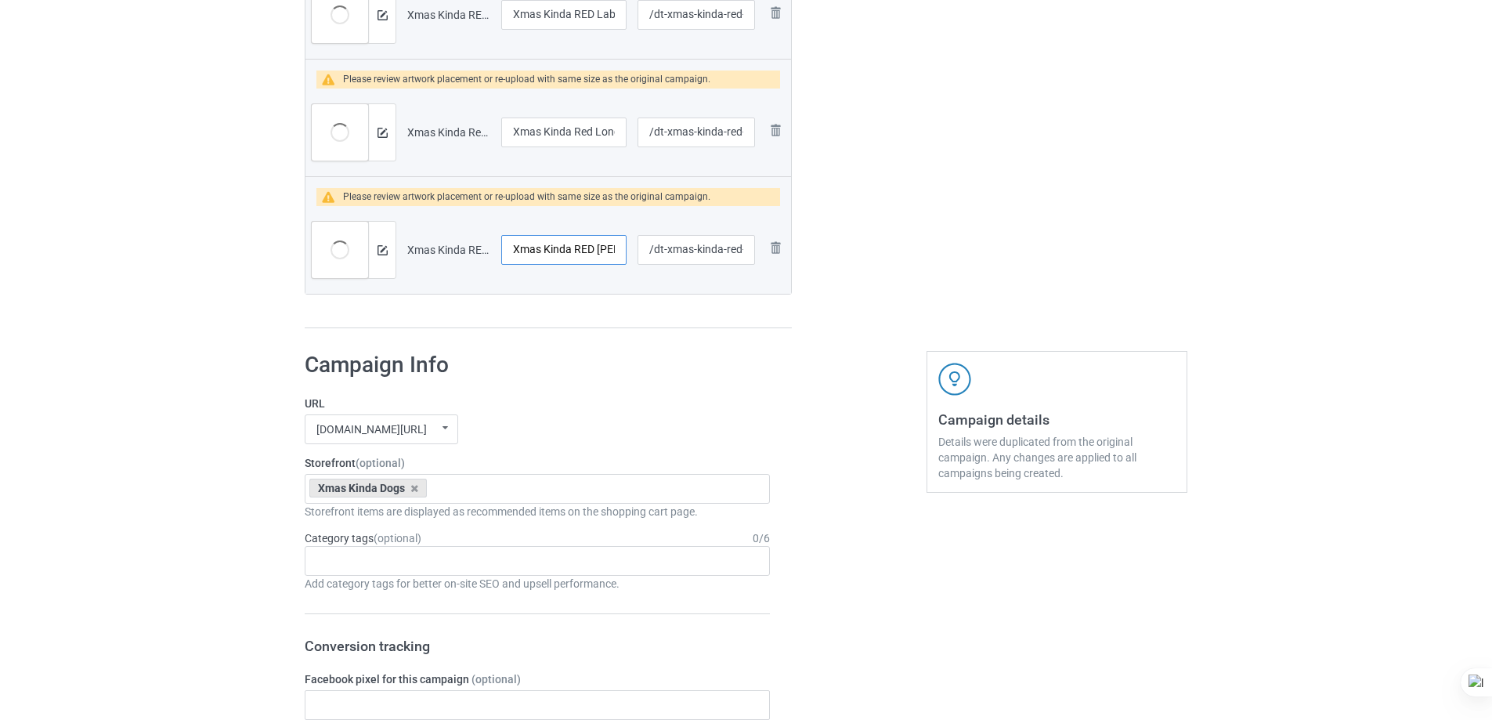
scroll to position [0, 119]
drag, startPoint x: 576, startPoint y: 243, endPoint x: 647, endPoint y: 253, distance: 71.2
click at [647, 253] on tr "Preview and edit artwork Xmas Kinda RED [PERSON_NAME] Australian Shepherd.png X…" at bounding box center [548, 250] width 486 height 88
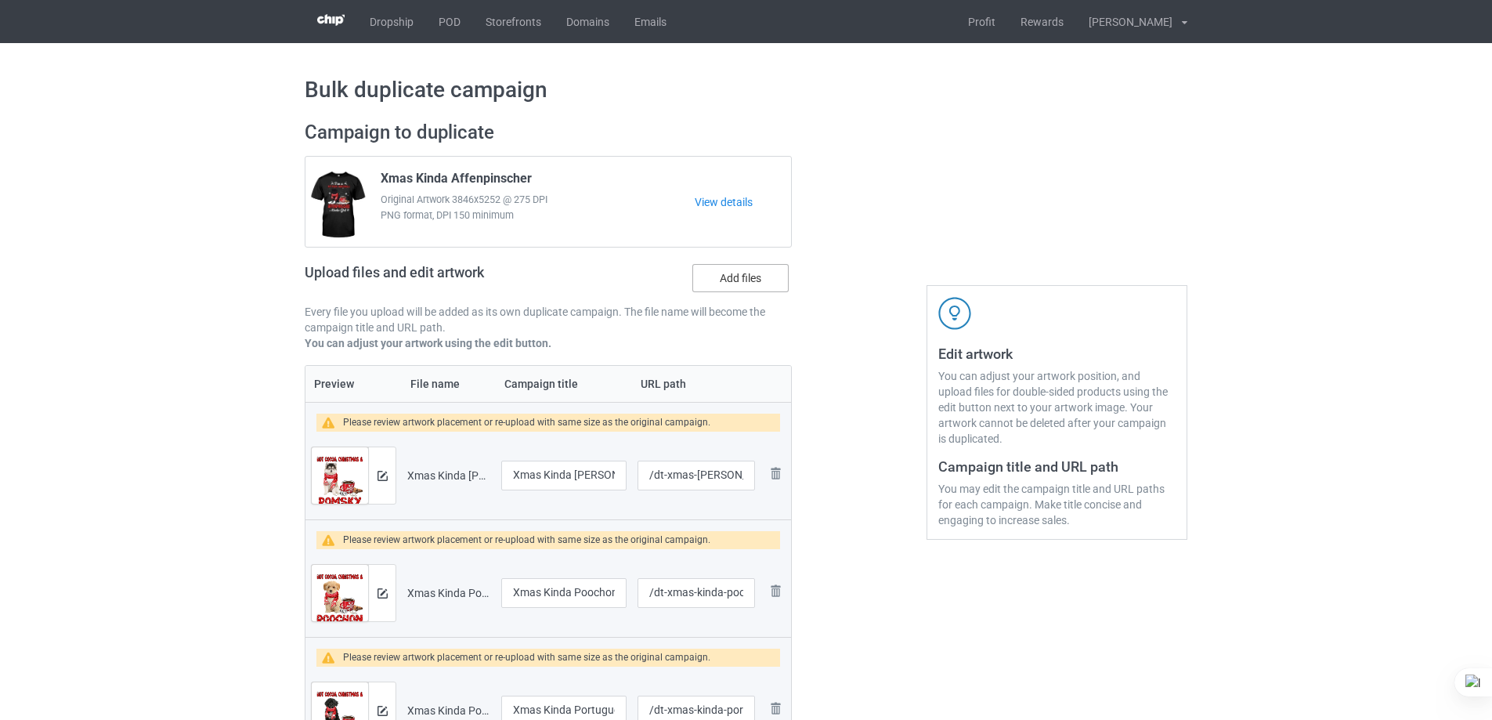
scroll to position [0, 0]
click at [732, 274] on label "Add files" at bounding box center [740, 278] width 96 height 28
click at [0, 0] on input "Add files" at bounding box center [0, 0] width 0 height 0
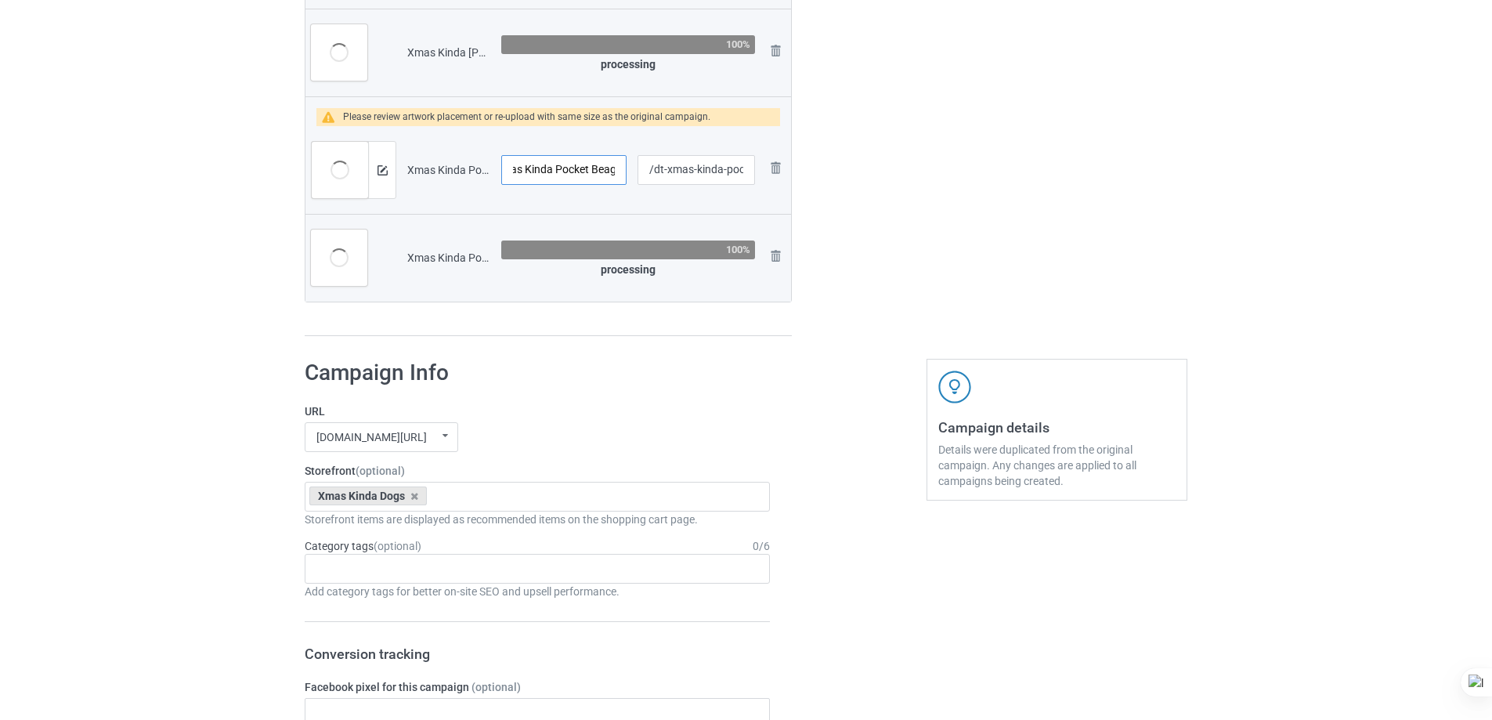
scroll to position [0, 30]
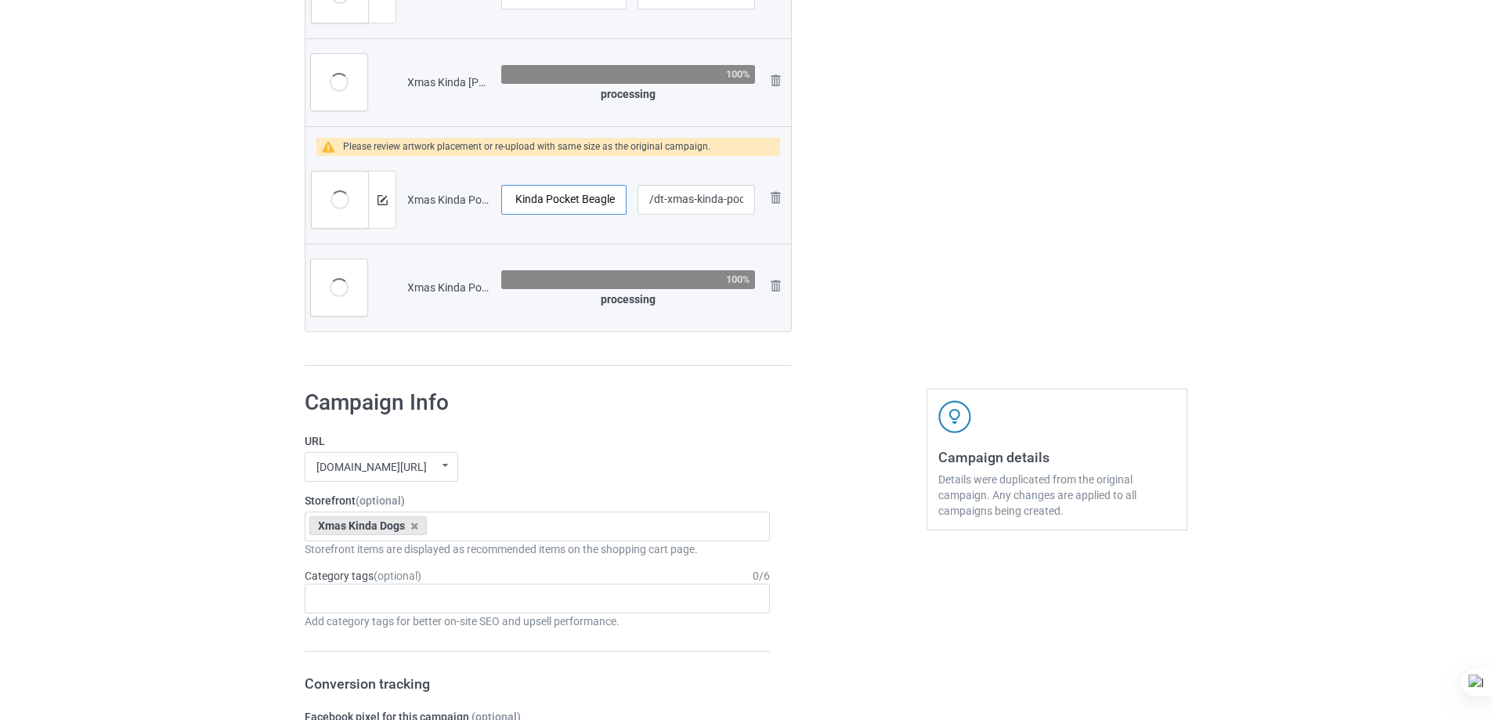
drag, startPoint x: 582, startPoint y: 168, endPoint x: 627, endPoint y: 163, distance: 45.0
click at [620, 165] on td "Xmas Kinda Pocket Beagle" at bounding box center [564, 200] width 136 height 88
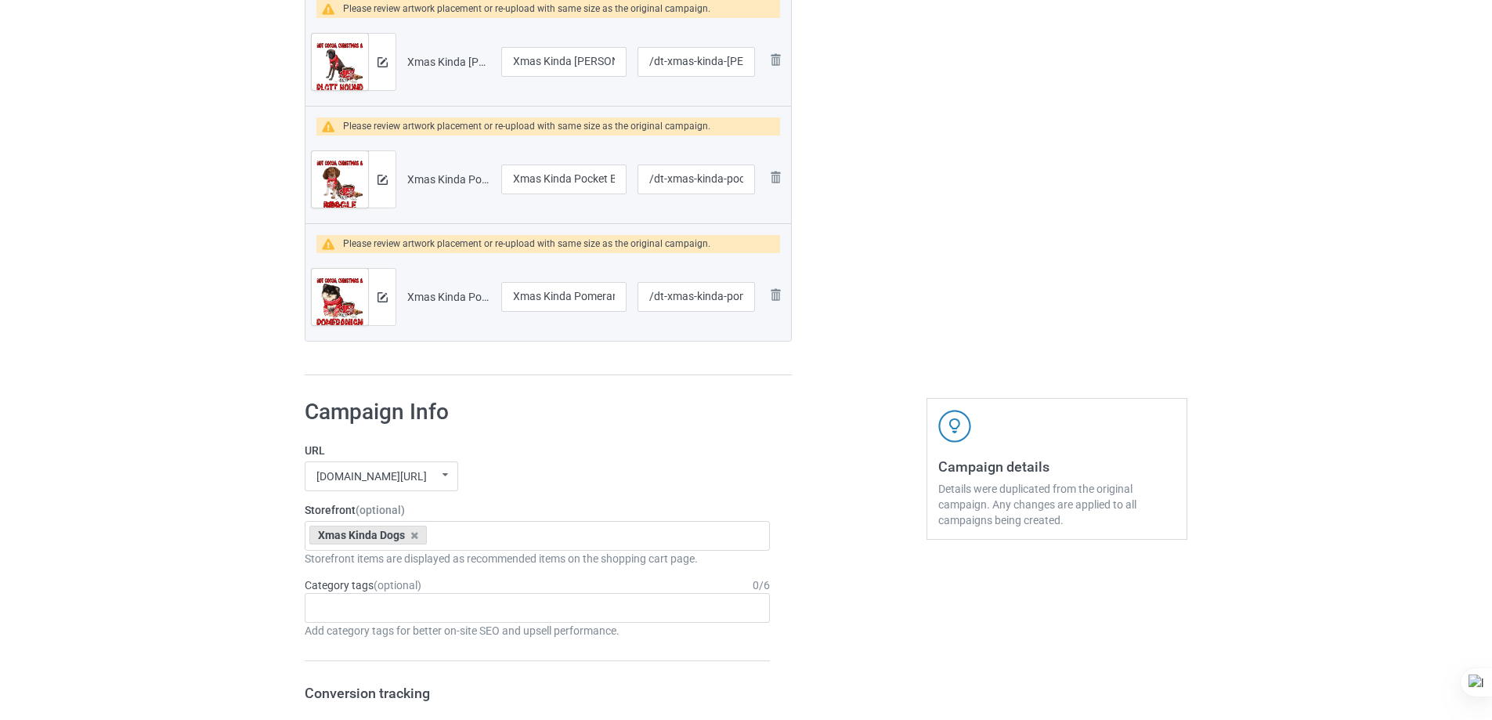
scroll to position [3849, 0]
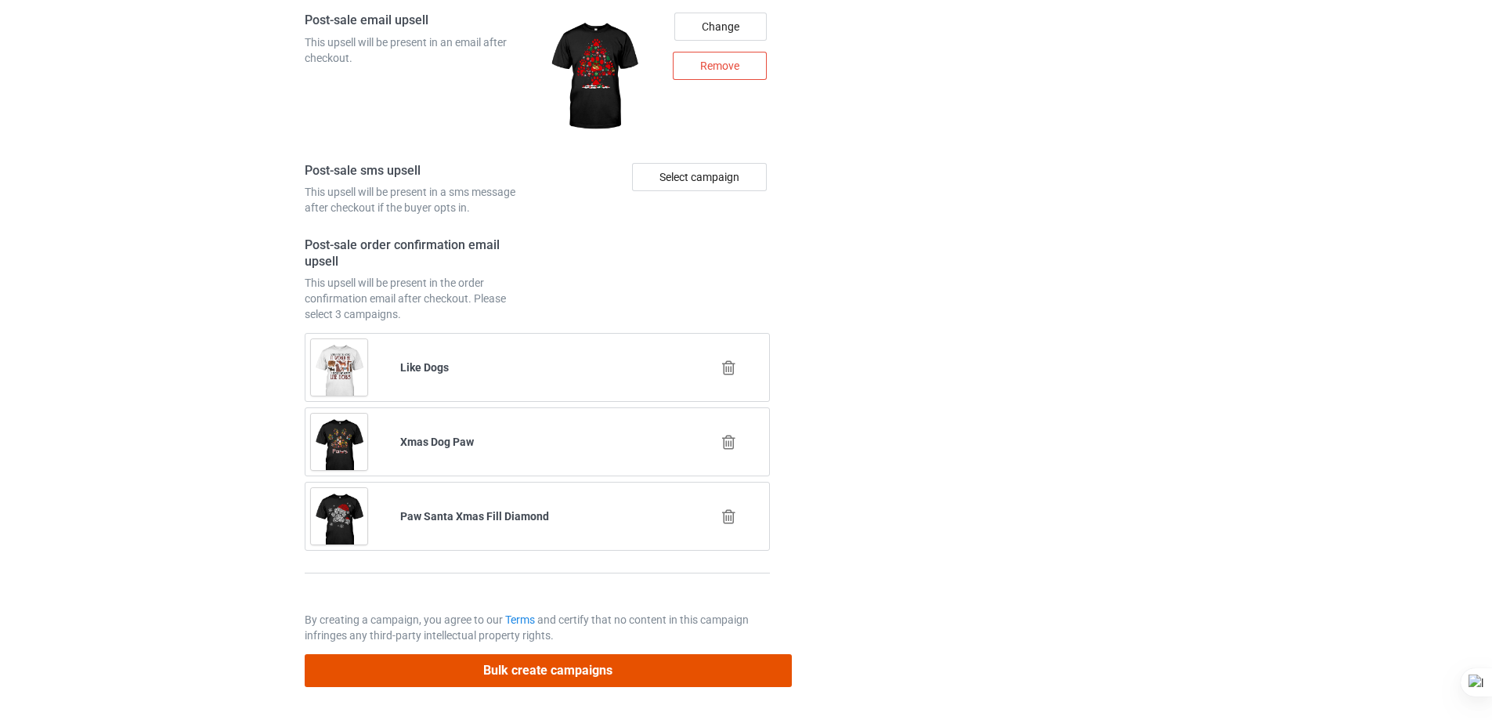
click at [624, 672] on button "Bulk create campaigns" at bounding box center [548, 670] width 487 height 32
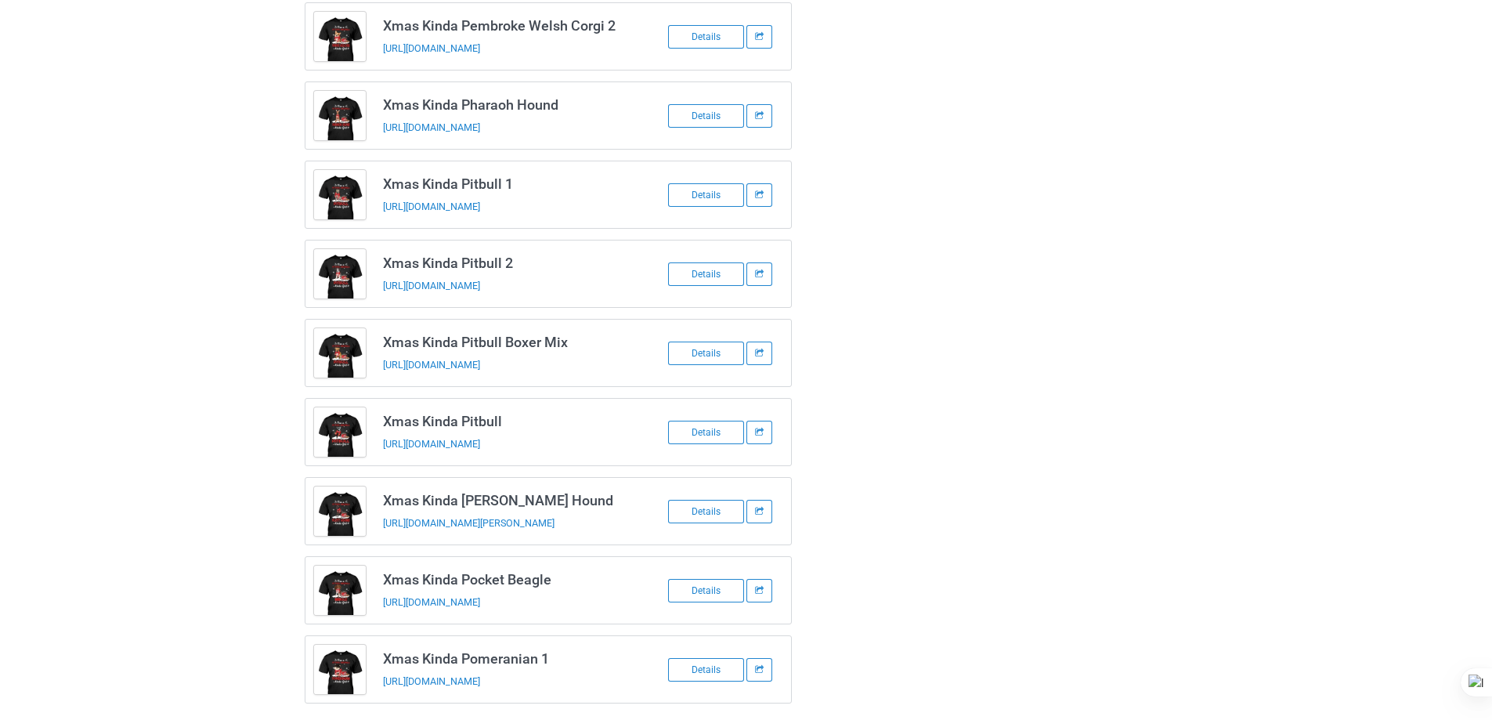
scroll to position [1971, 0]
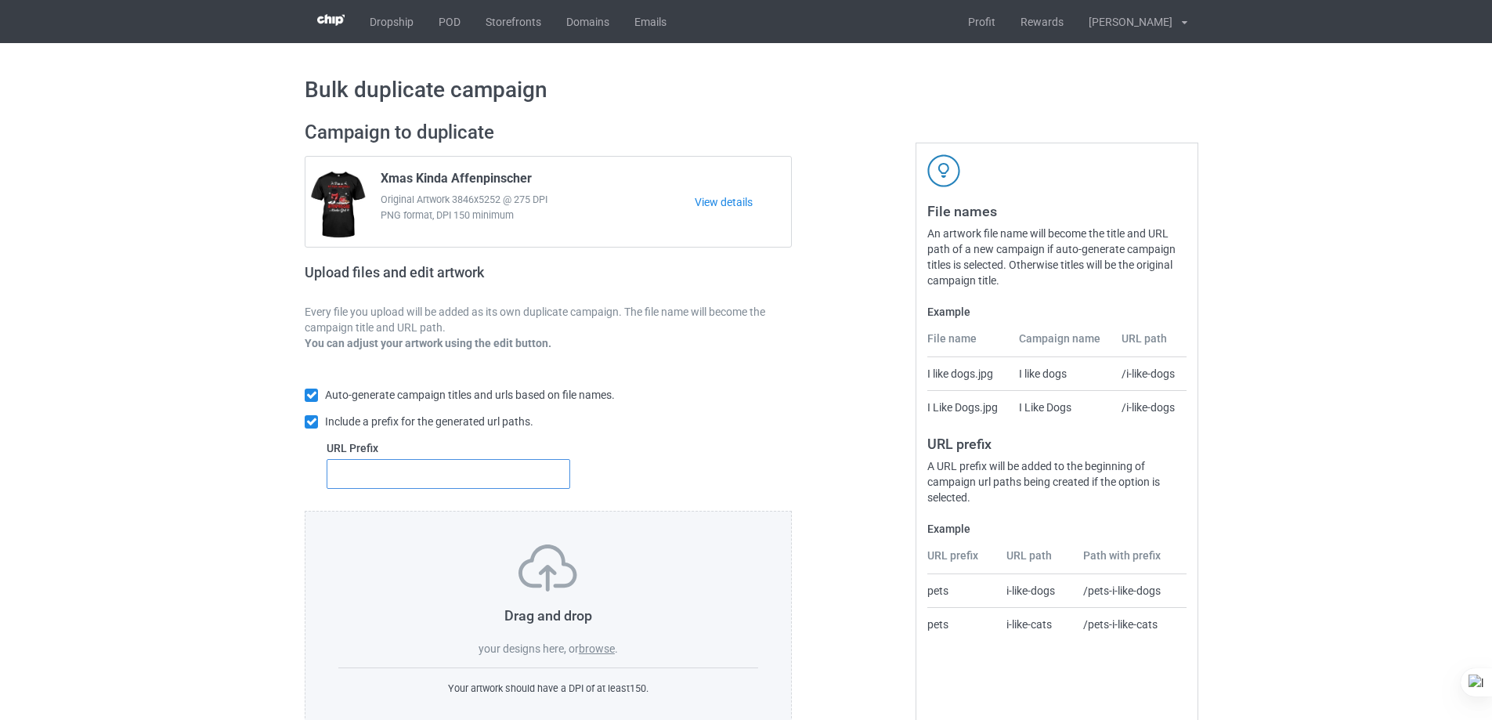
click at [472, 477] on input "text" at bounding box center [449, 474] width 244 height 30
type input "dt-"
click at [595, 646] on label "browse" at bounding box center [597, 648] width 36 height 13
click at [0, 0] on input "browse" at bounding box center [0, 0] width 0 height 0
click at [609, 645] on label "browse" at bounding box center [597, 648] width 36 height 13
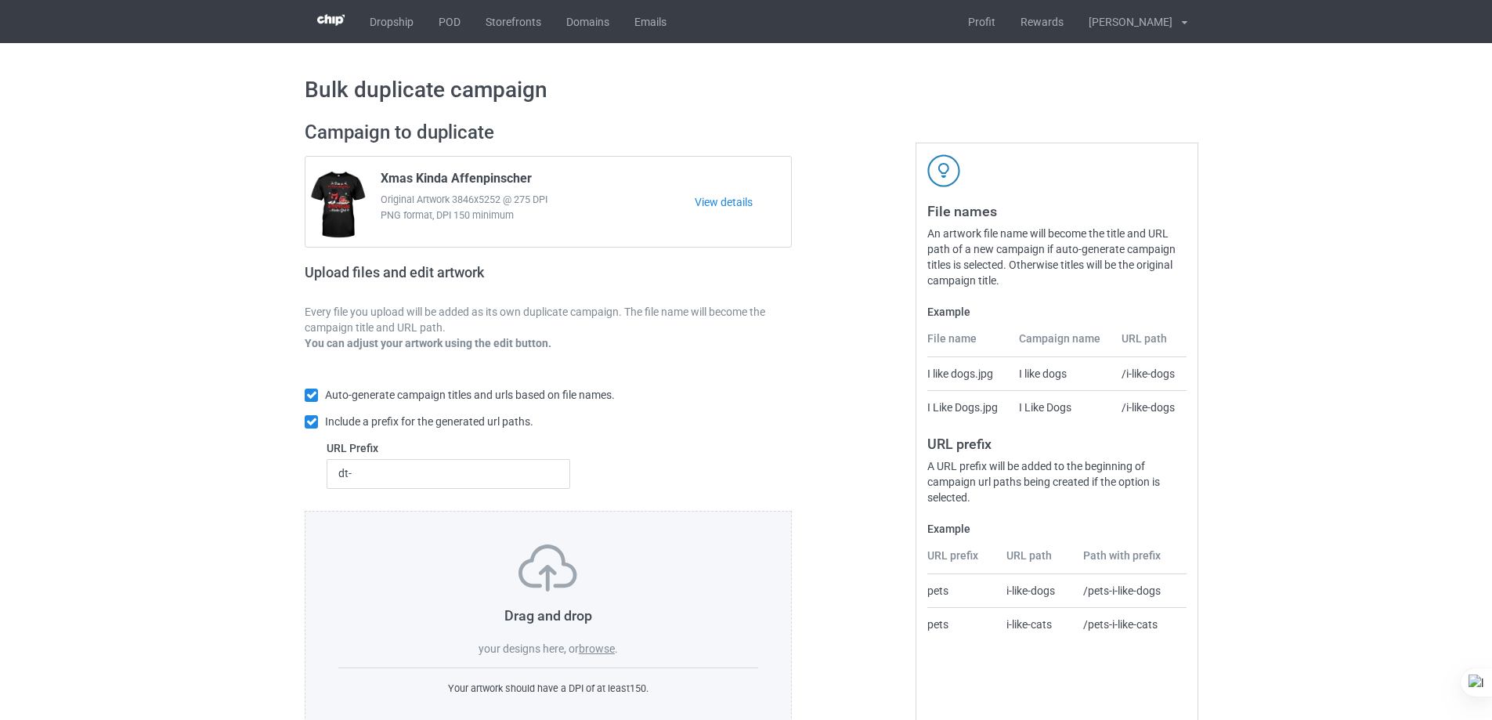
click at [0, 0] on input "browse" at bounding box center [0, 0] width 0 height 0
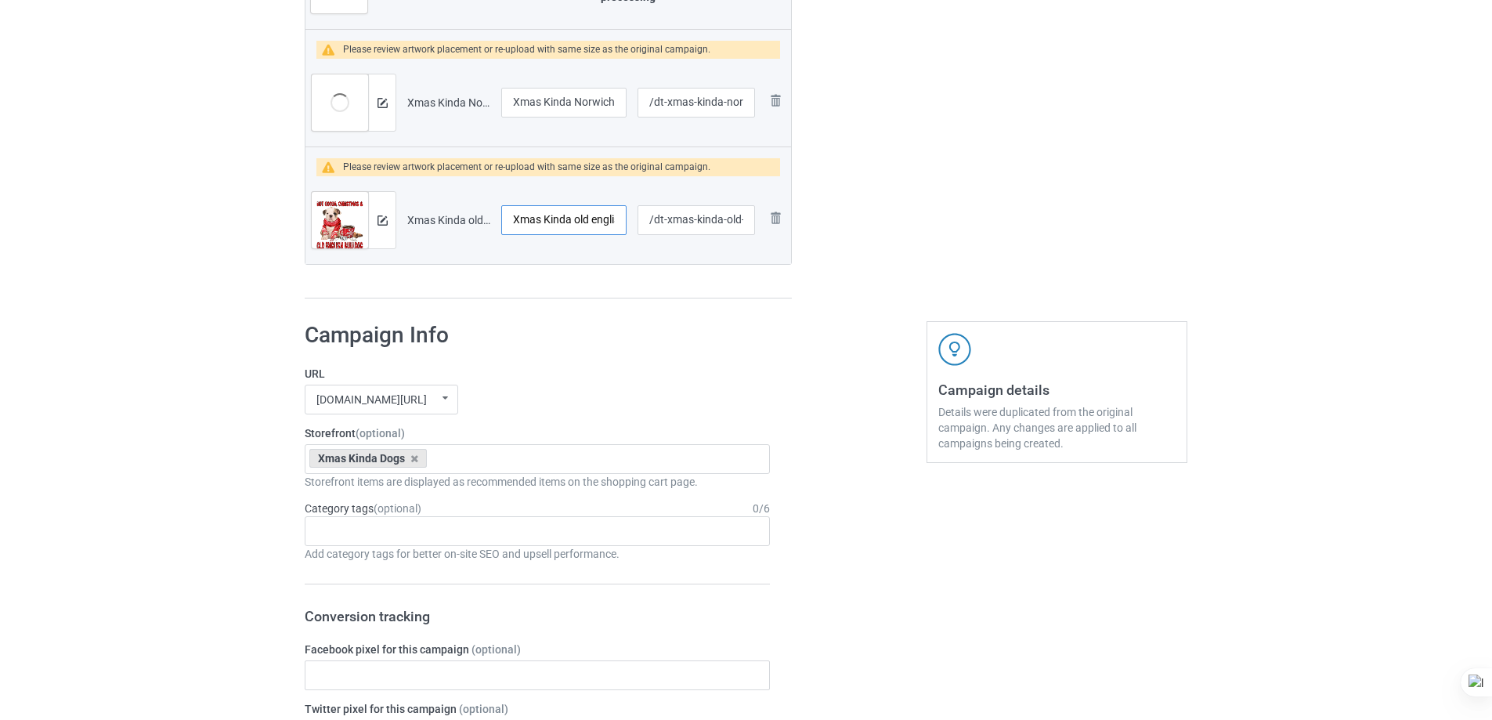
scroll to position [0, 61]
drag, startPoint x: 587, startPoint y: 220, endPoint x: 669, endPoint y: 228, distance: 81.8
click at [662, 226] on tr "Preview and edit artwork Xmas Kinda old english bulldog 1.png Xmas Kinda old en…" at bounding box center [548, 220] width 486 height 88
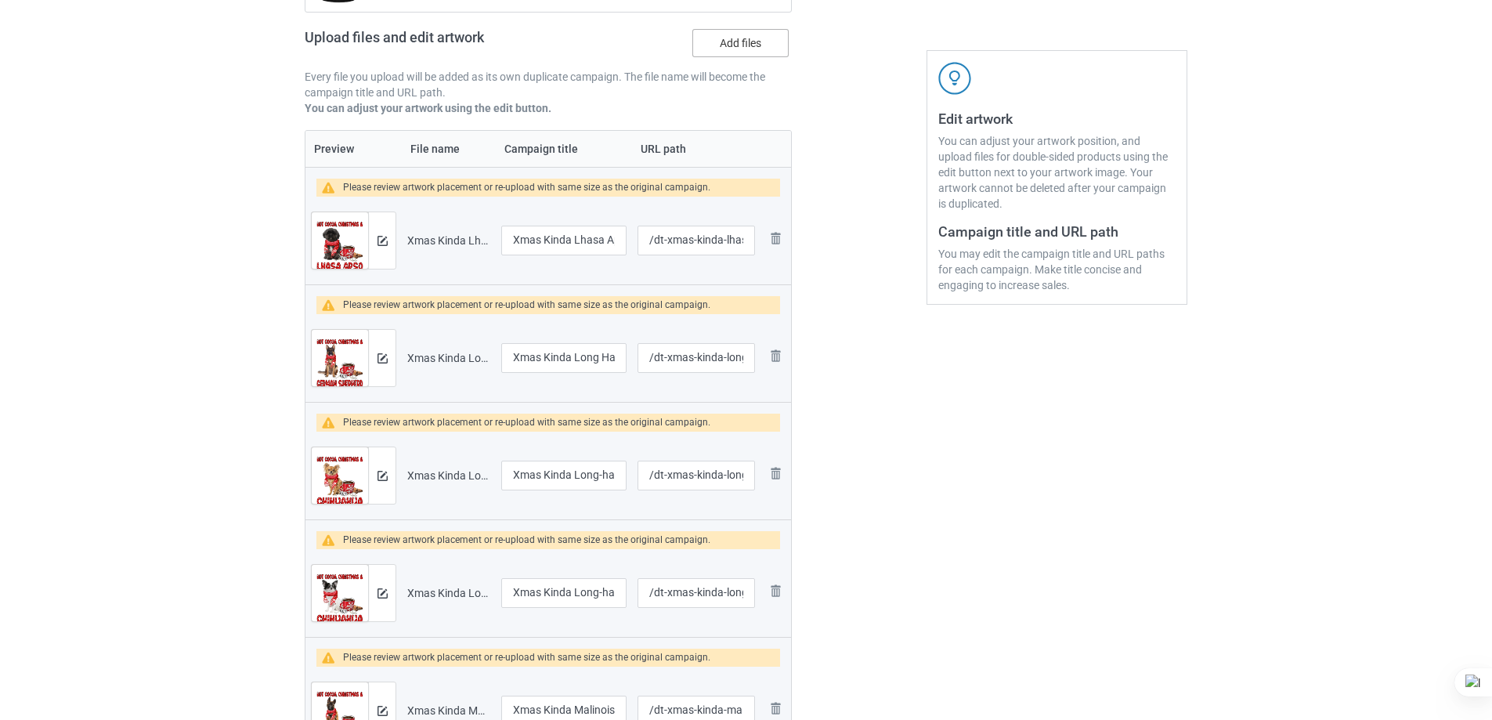
scroll to position [0, 0]
drag, startPoint x: 772, startPoint y: 49, endPoint x: 786, endPoint y: 45, distance: 14.4
click at [776, 45] on label "Add files" at bounding box center [740, 43] width 96 height 28
click at [0, 0] on input "Add files" at bounding box center [0, 0] width 0 height 0
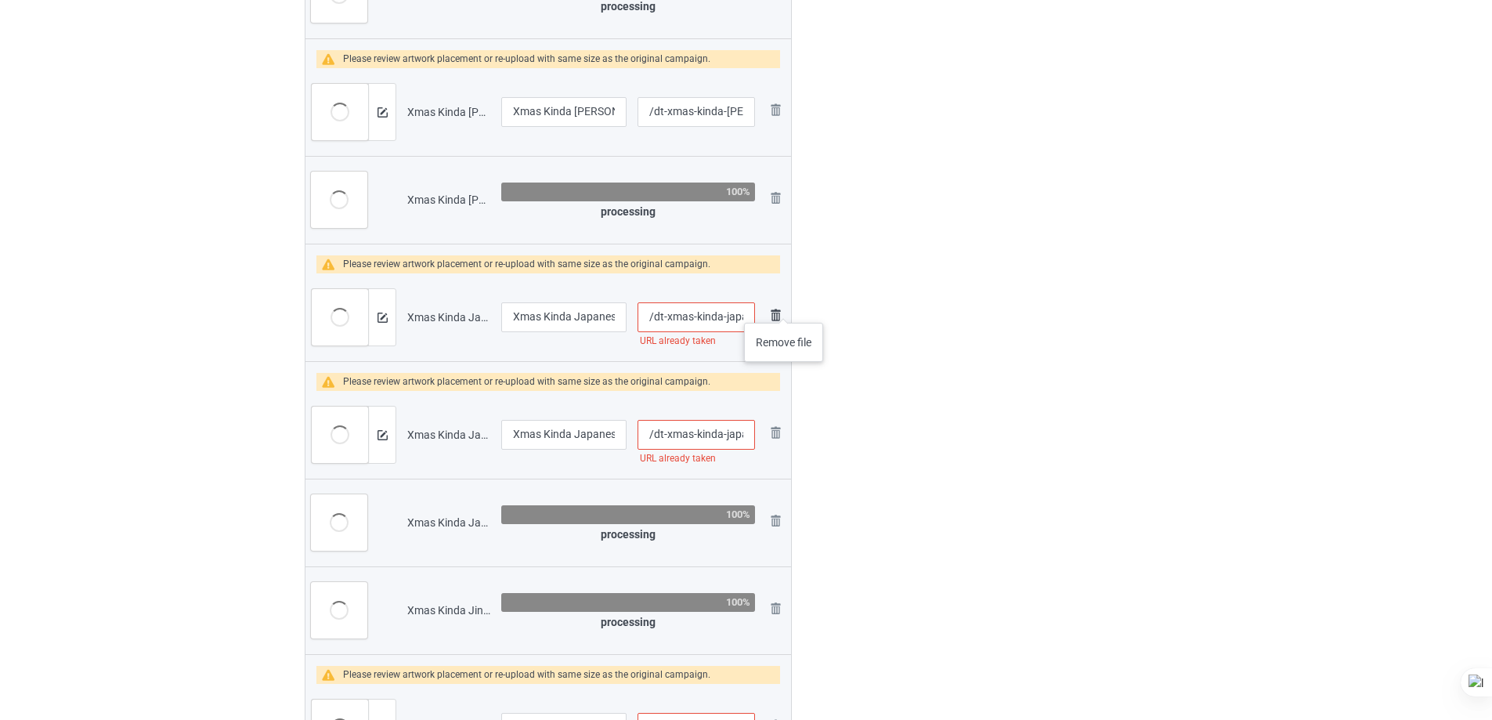
scroll to position [2536, 0]
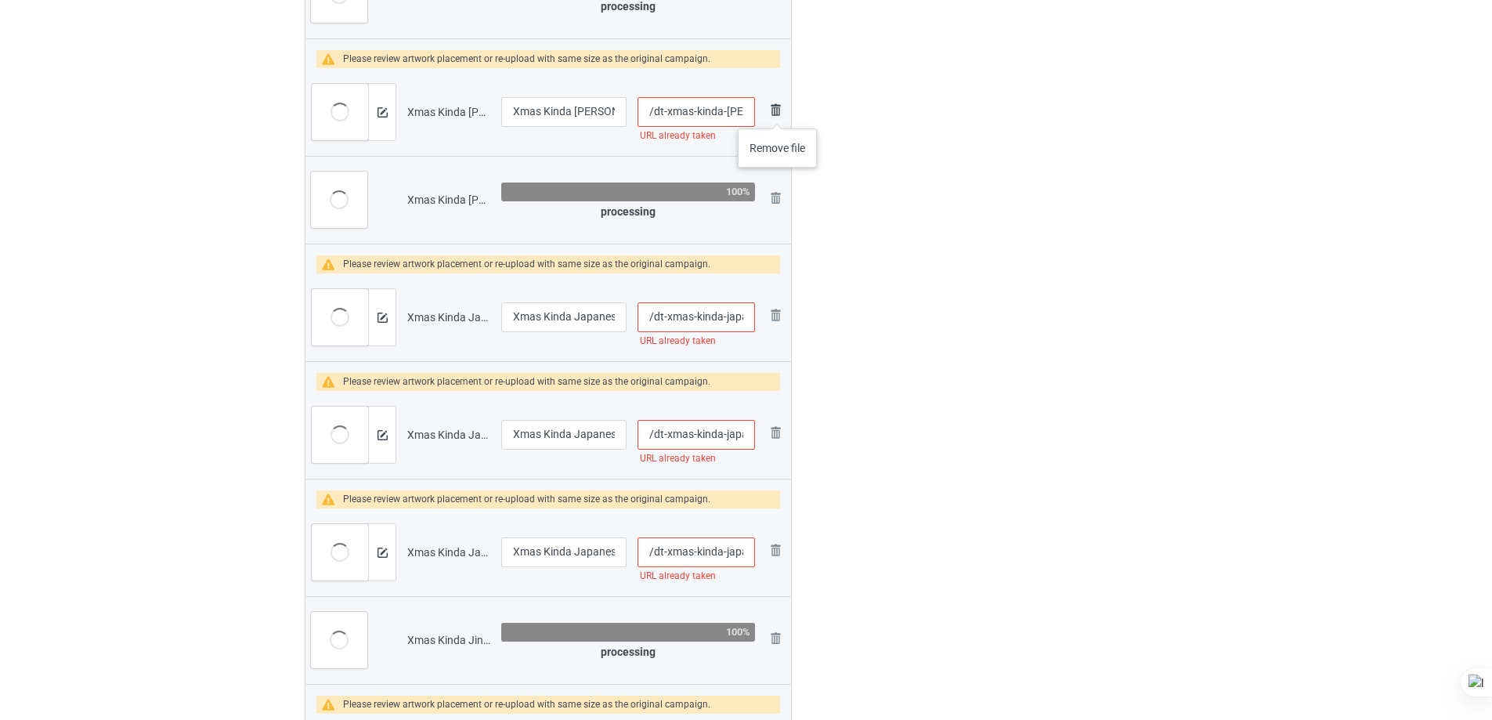
click at [778, 113] on img at bounding box center [775, 109] width 19 height 19
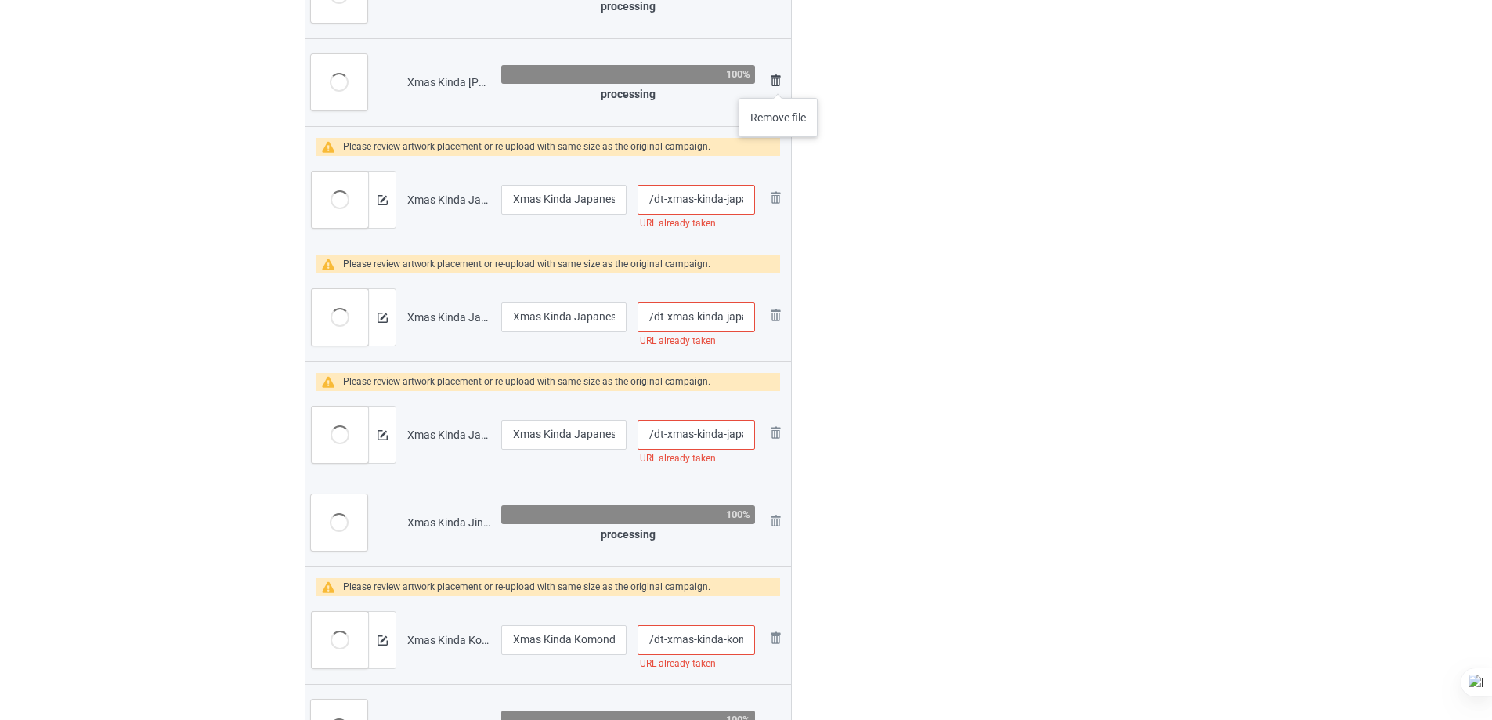
click at [776, 81] on img at bounding box center [775, 80] width 19 height 19
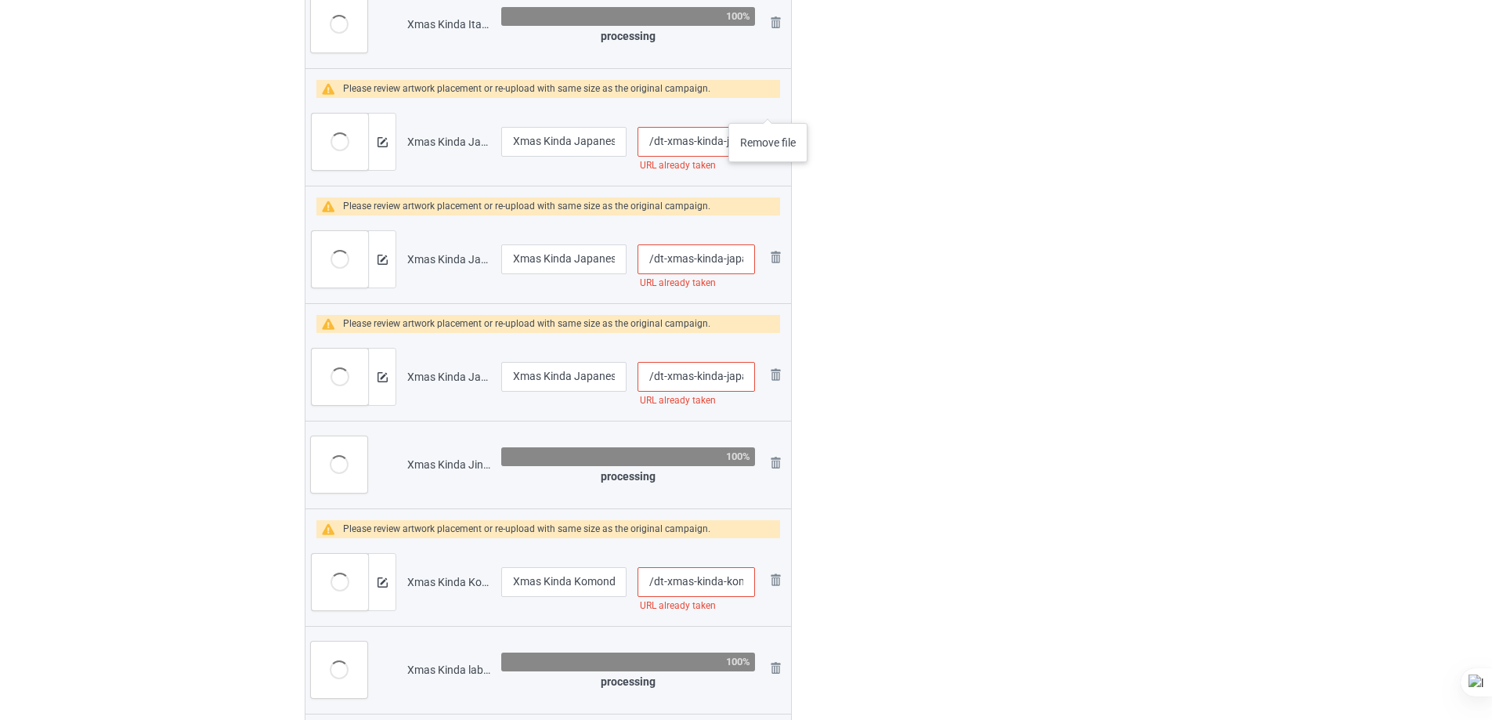
scroll to position [2566, 0]
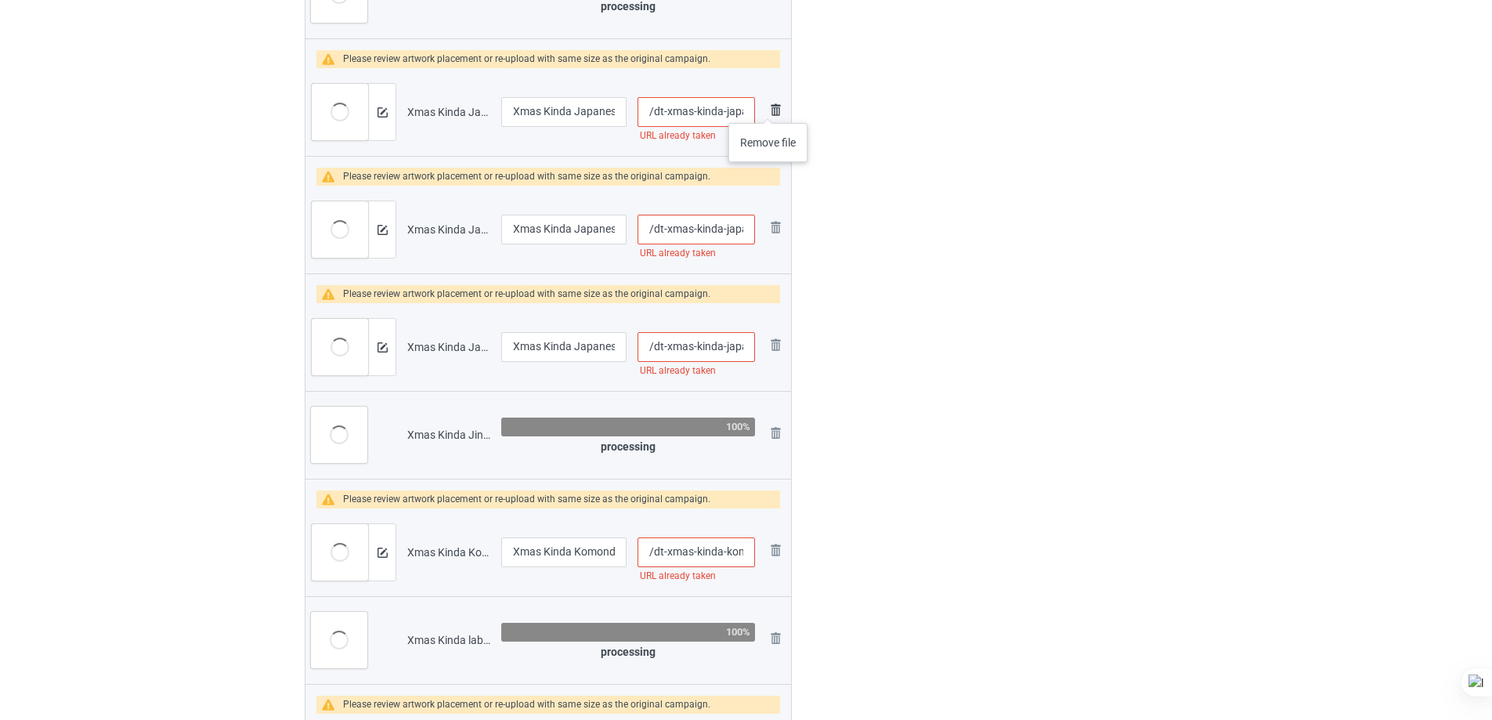
click at [768, 108] on img at bounding box center [775, 109] width 19 height 19
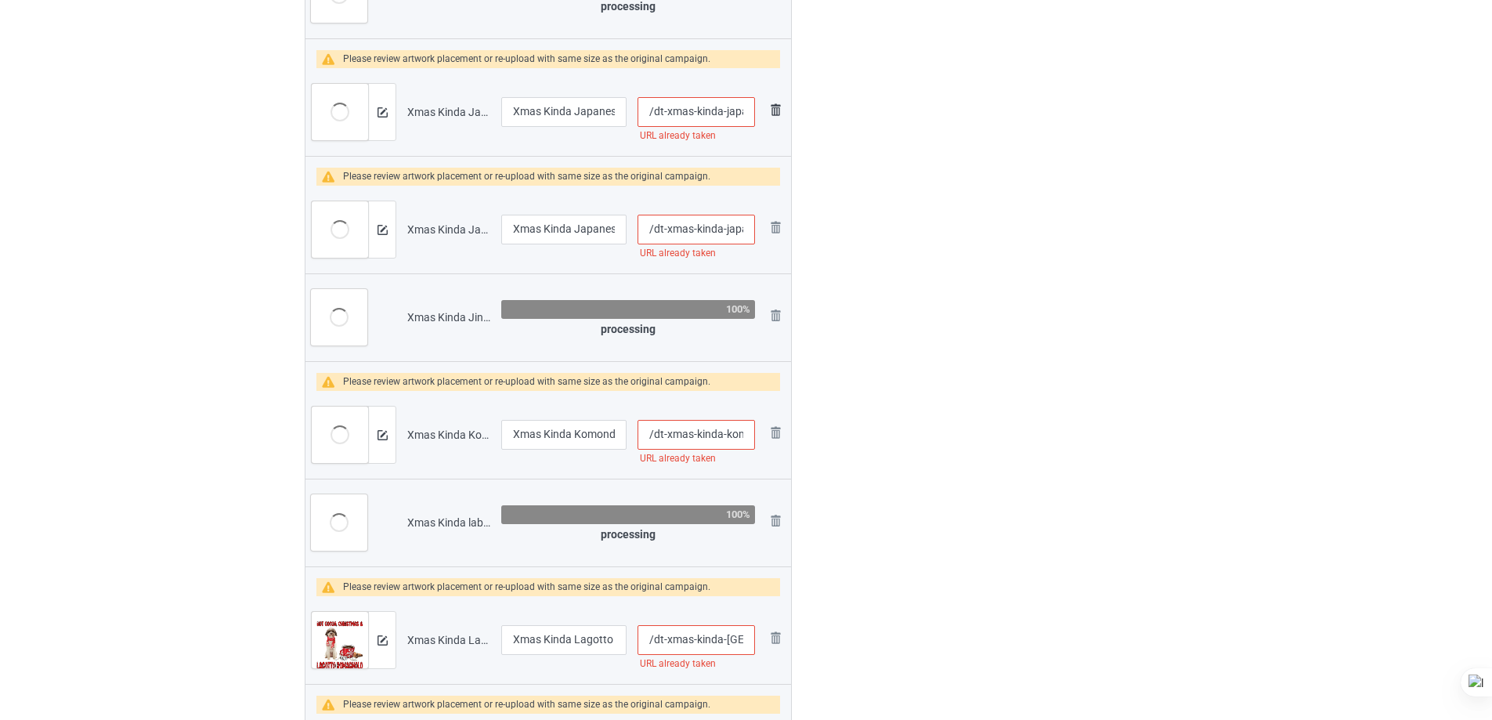
click at [771, 107] on img at bounding box center [775, 109] width 19 height 19
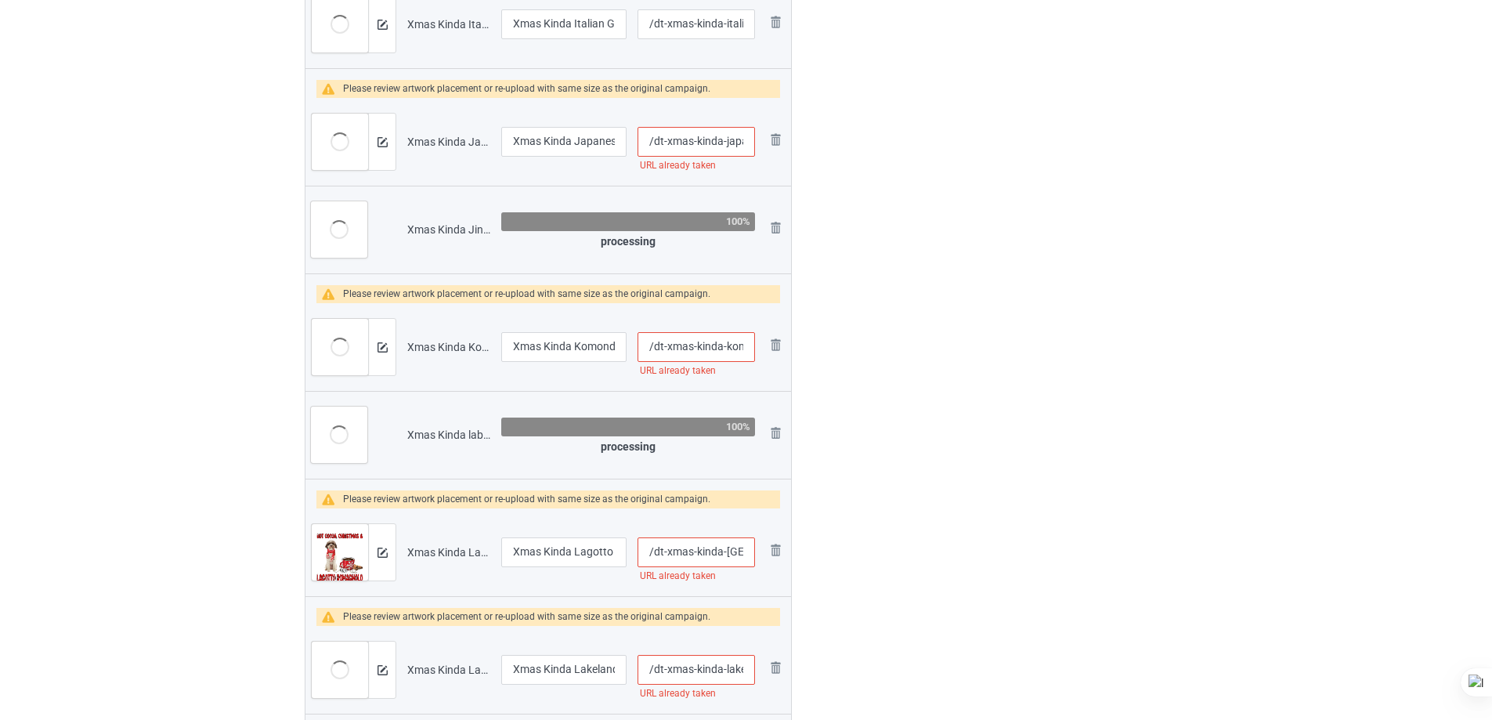
click at [771, 107] on td "Remove file" at bounding box center [776, 142] width 30 height 88
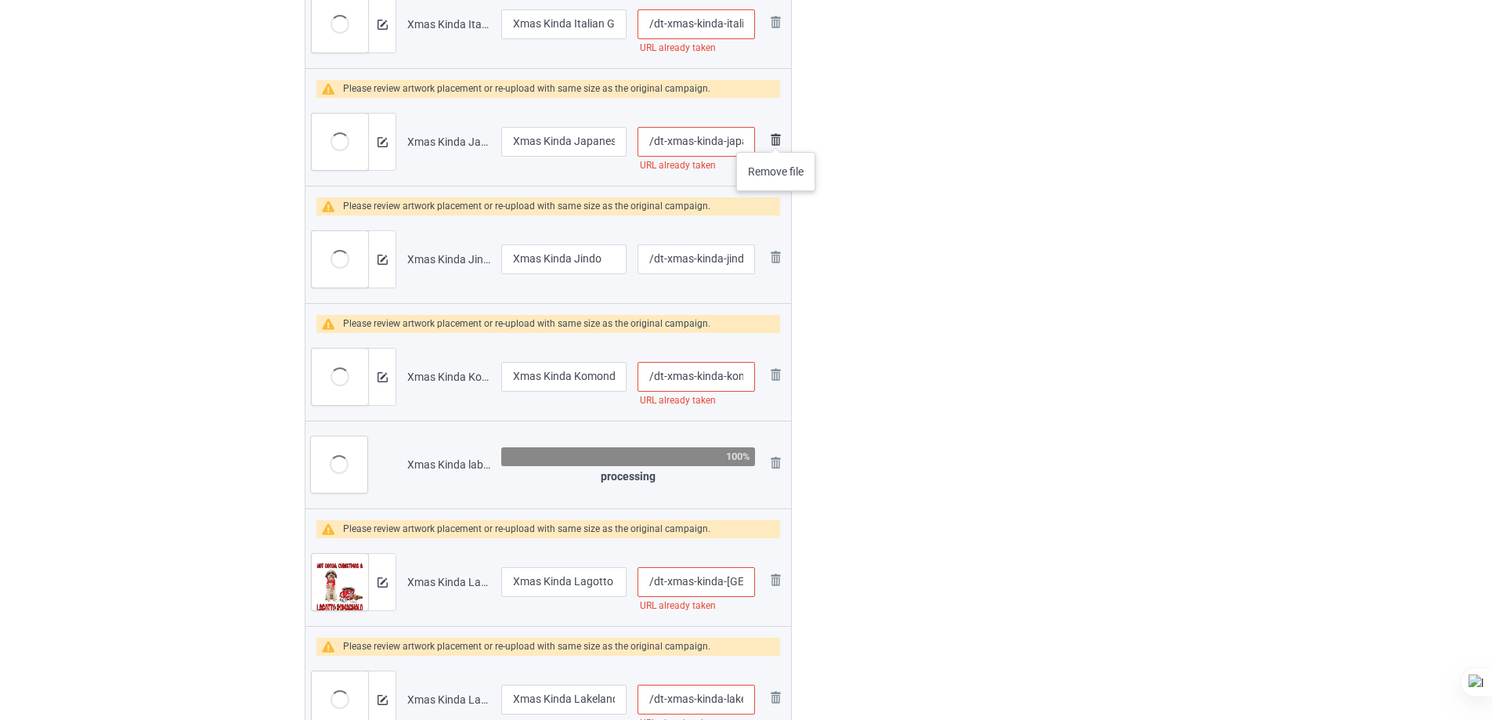
click at [776, 136] on img at bounding box center [775, 139] width 19 height 19
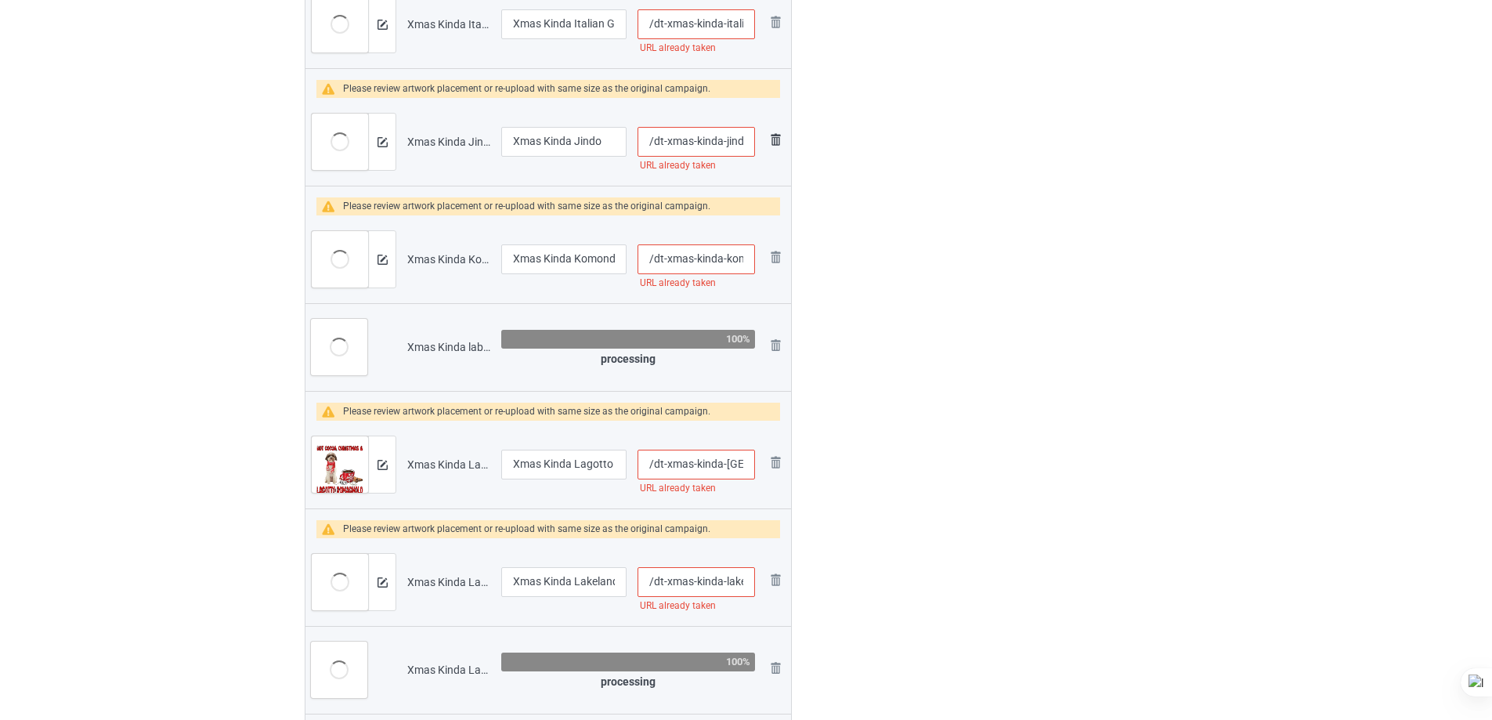
click at [777, 136] on img at bounding box center [775, 139] width 19 height 19
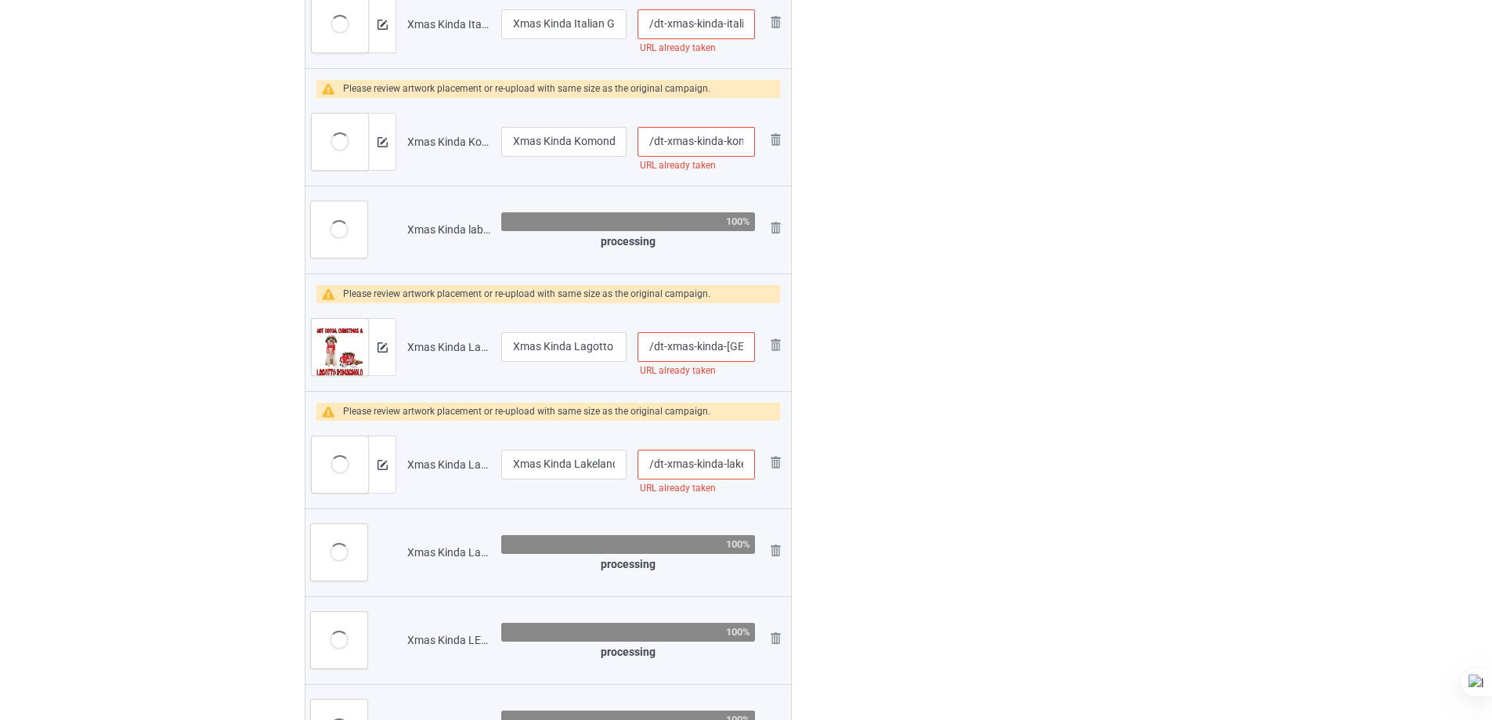
click at [0, 0] on img at bounding box center [0, 0] width 0 height 0
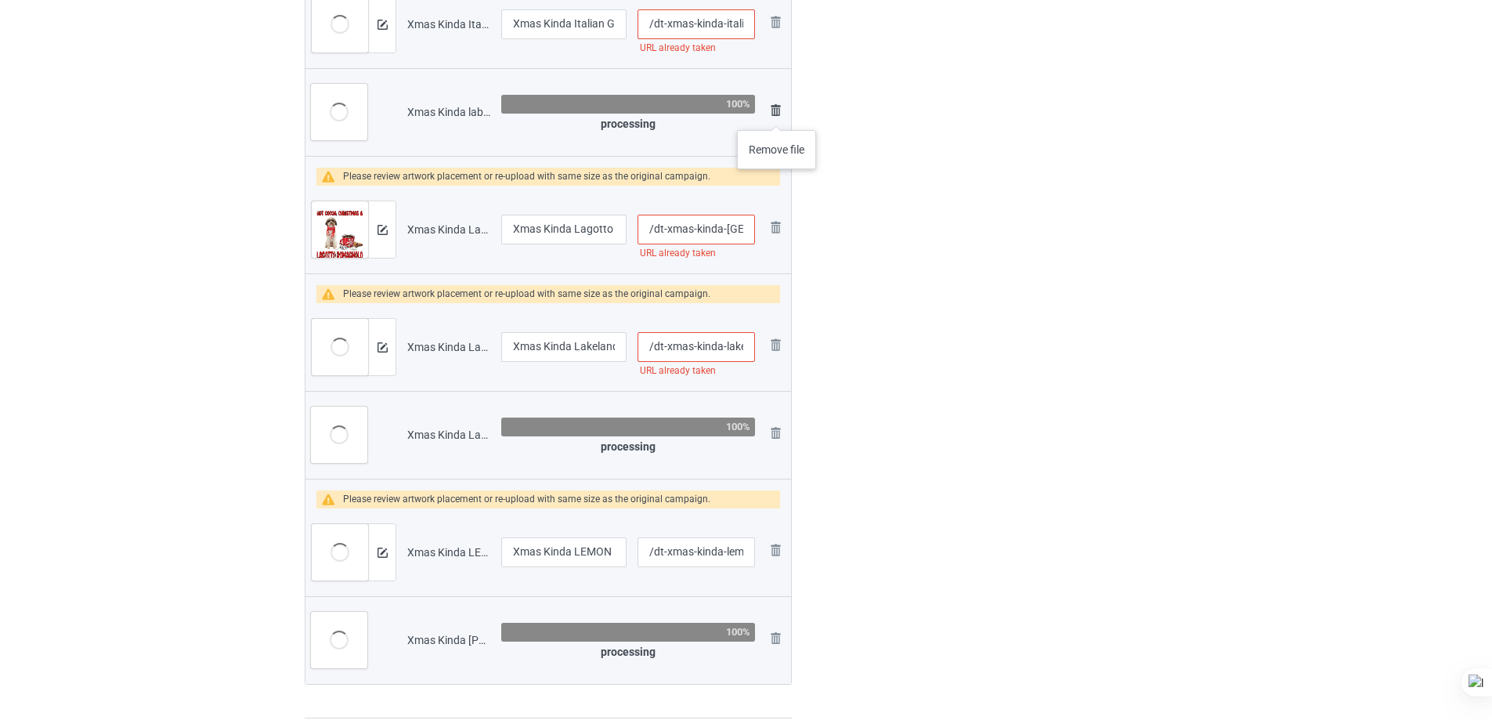
click at [777, 114] on img at bounding box center [775, 110] width 19 height 19
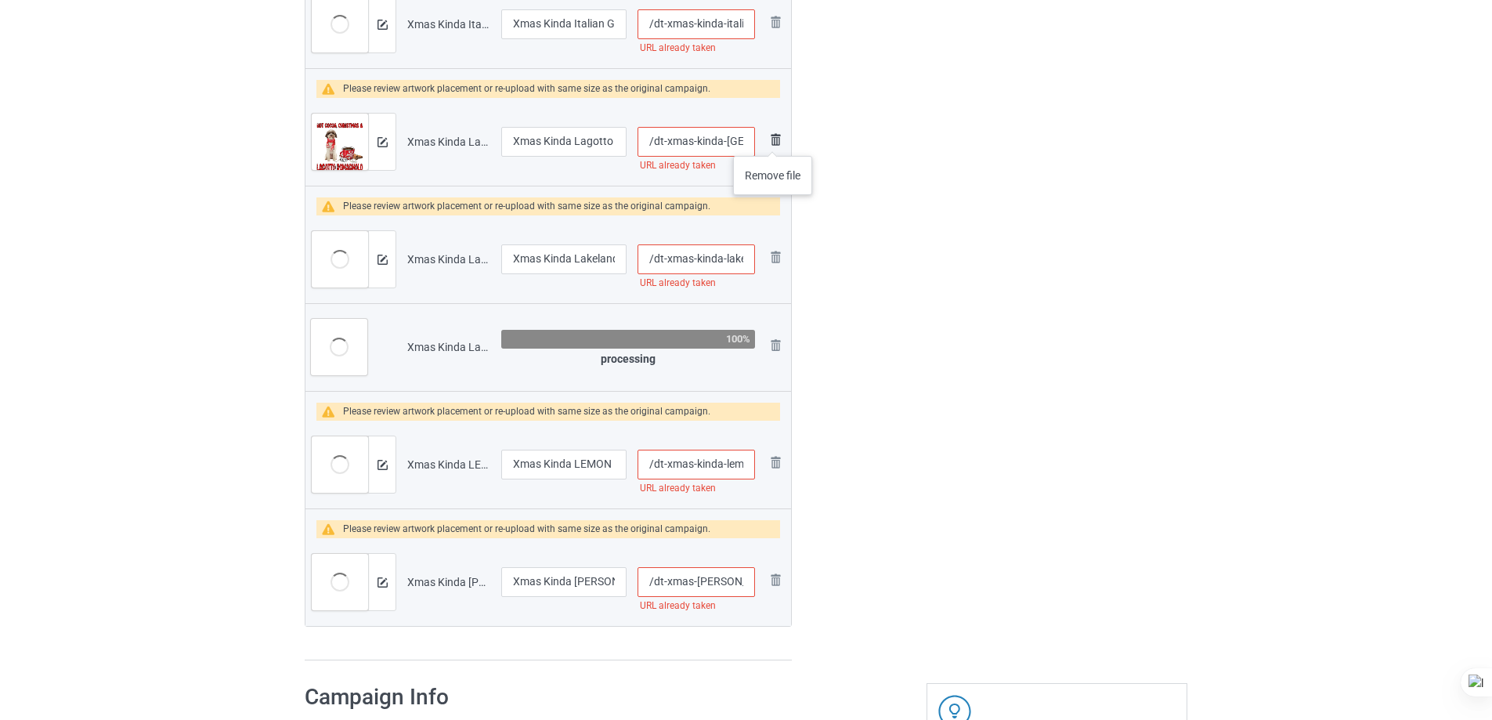
click at [773, 140] on img at bounding box center [775, 139] width 19 height 19
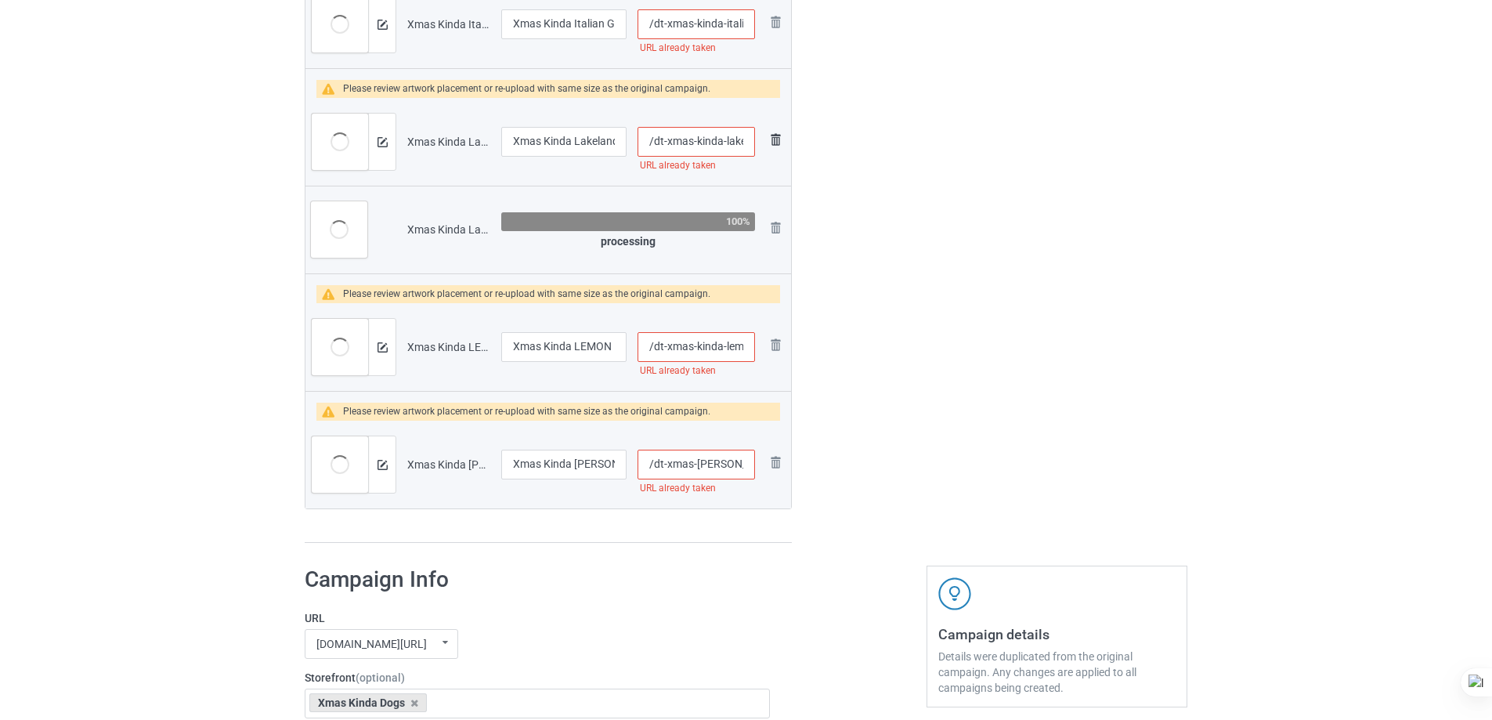
click at [775, 138] on img at bounding box center [775, 139] width 19 height 19
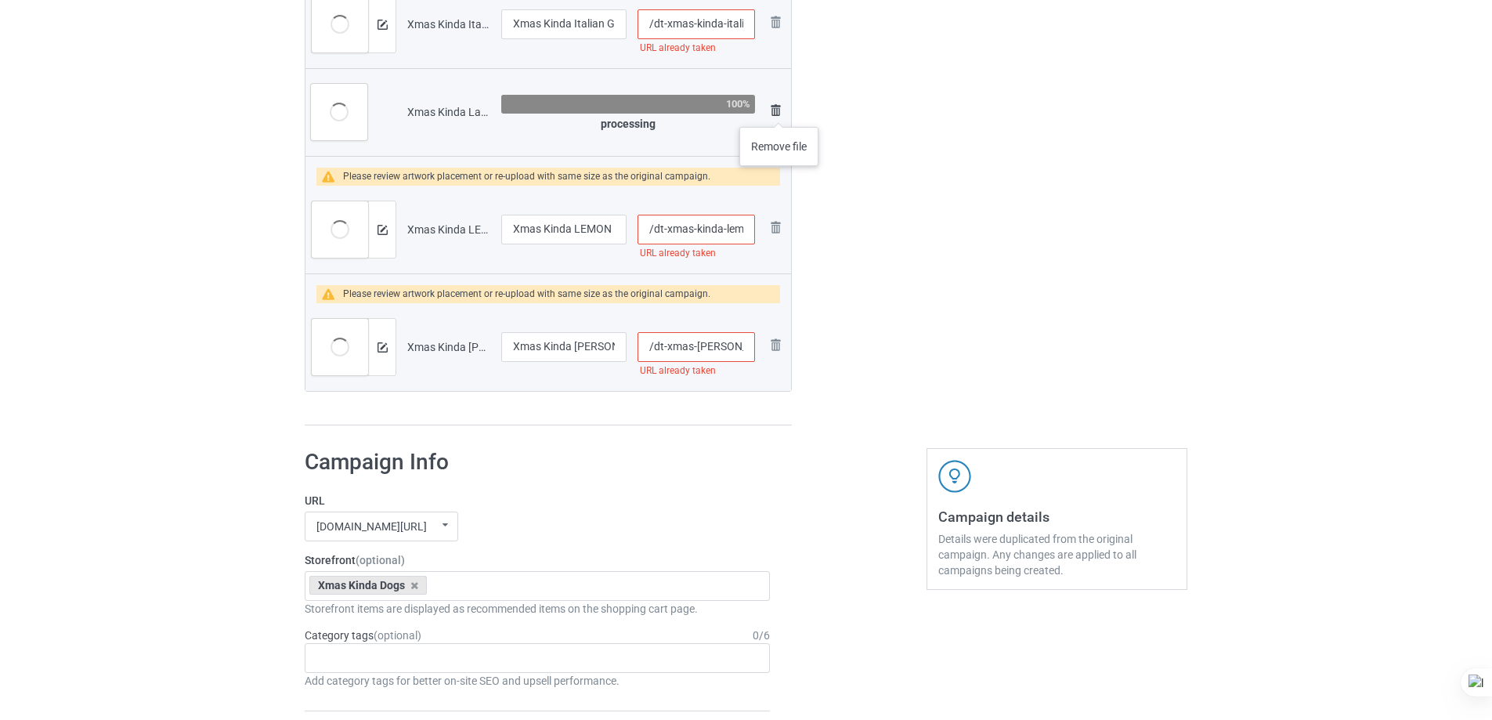
click at [779, 111] on img at bounding box center [775, 110] width 19 height 19
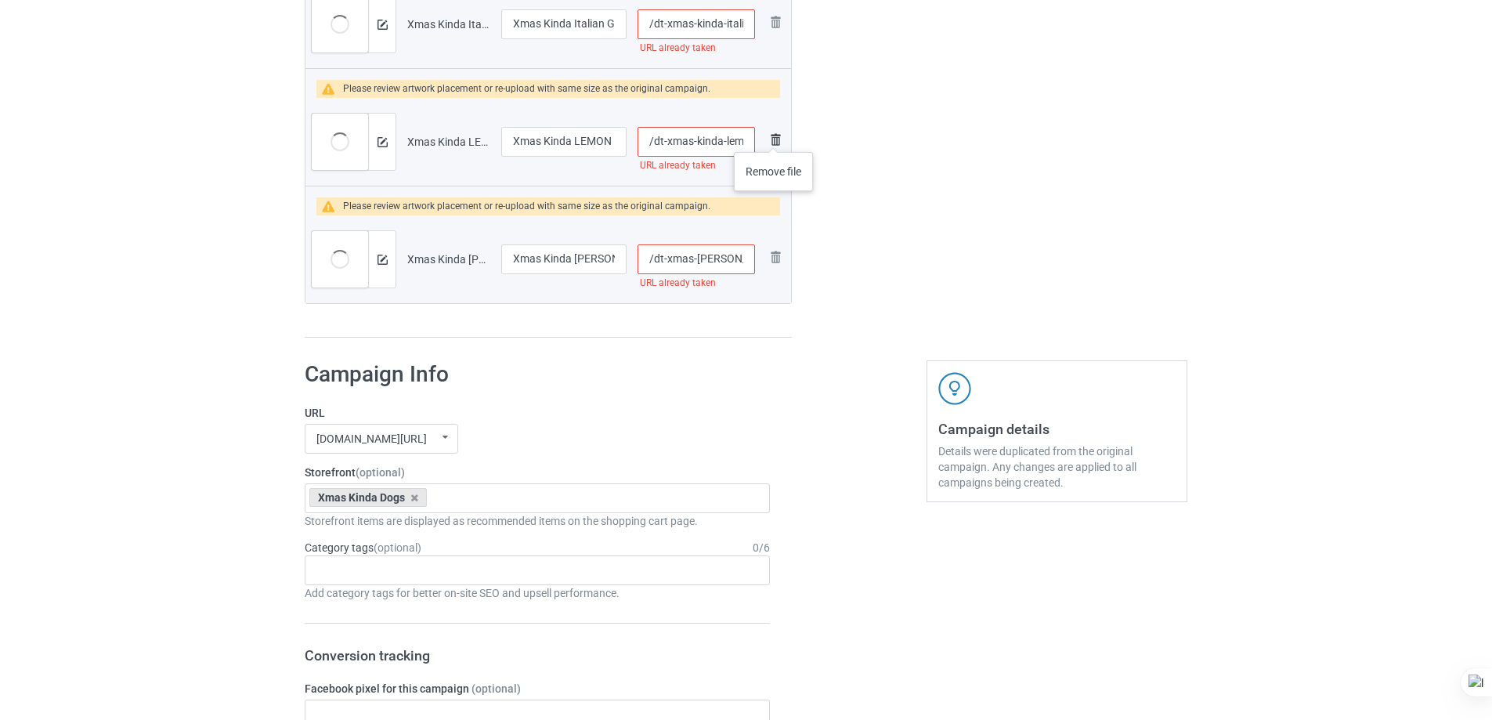
click at [774, 136] on img at bounding box center [775, 139] width 19 height 19
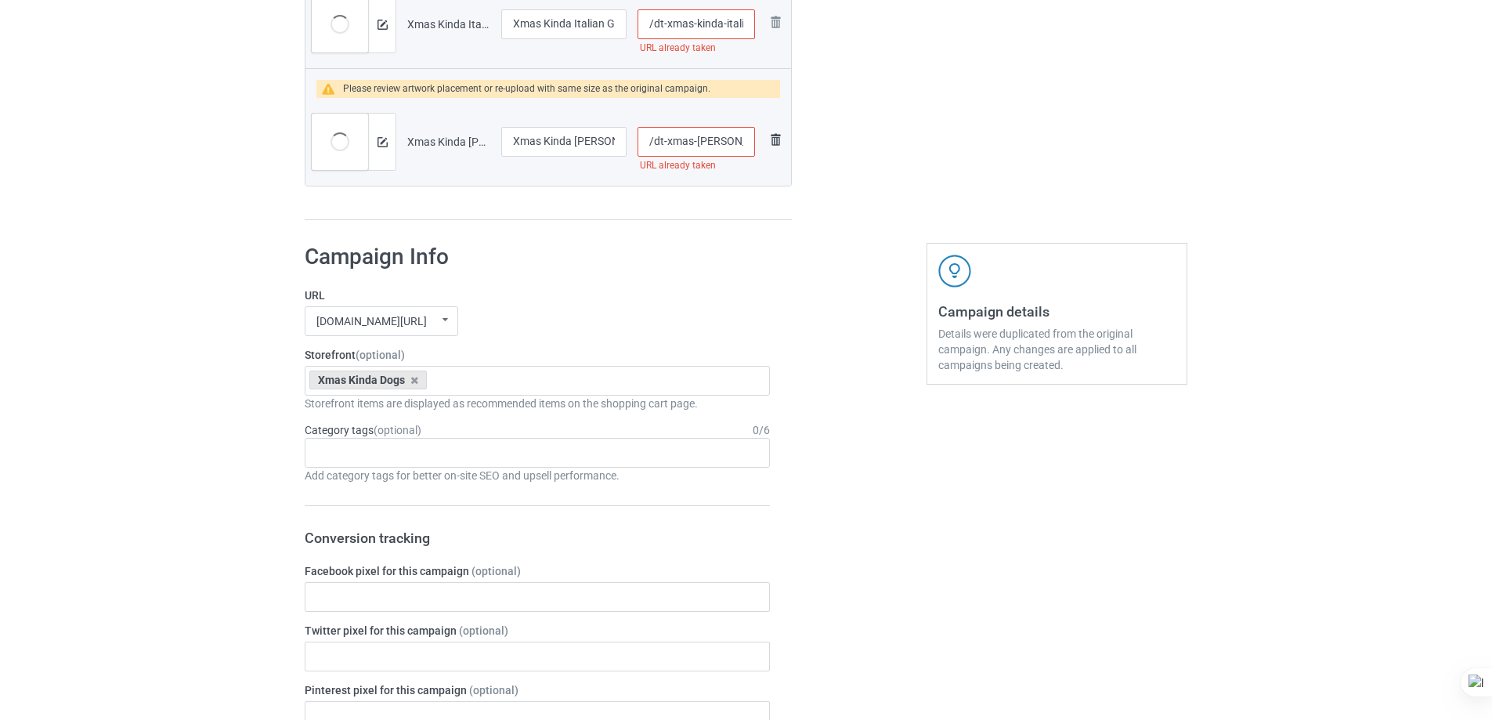
click at [774, 135] on img at bounding box center [775, 139] width 19 height 19
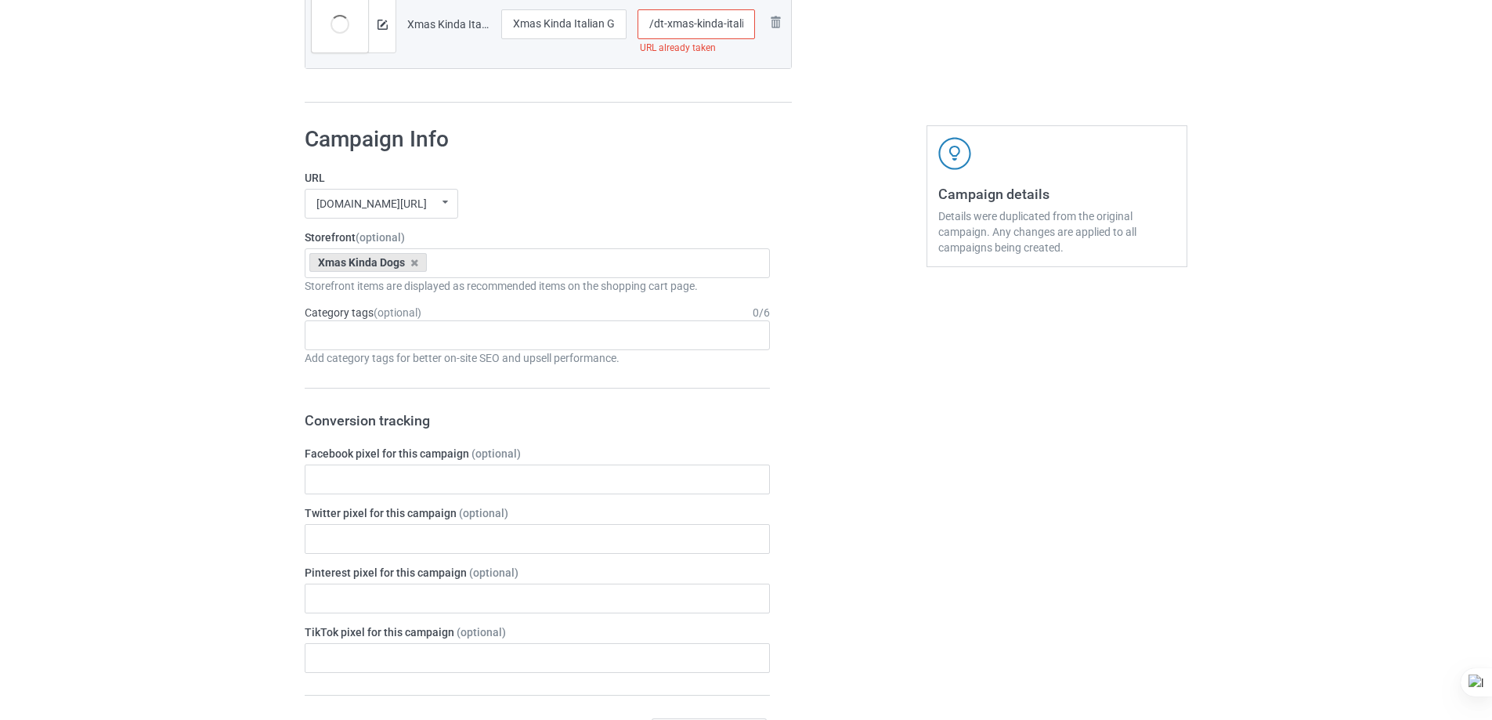
scroll to position [2253, 0]
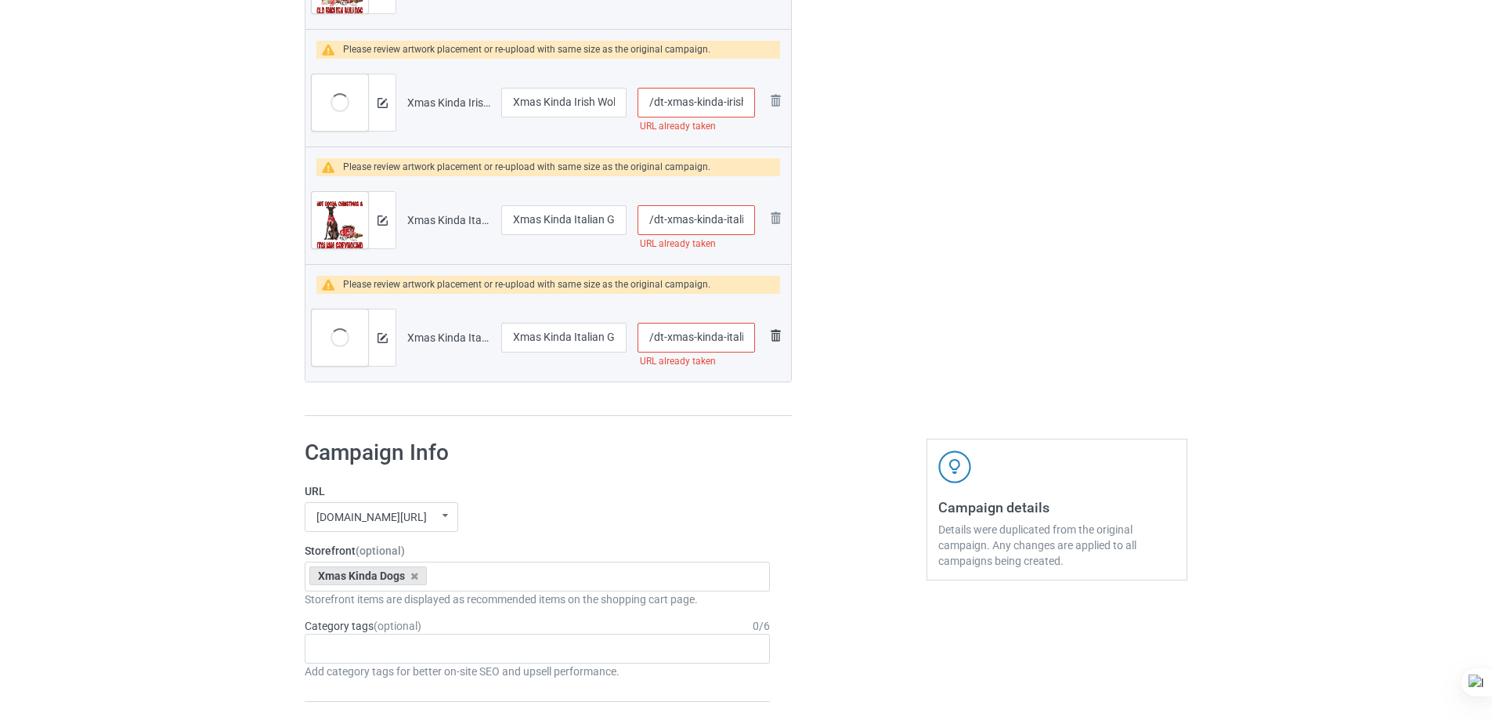
click at [772, 329] on img at bounding box center [775, 335] width 19 height 19
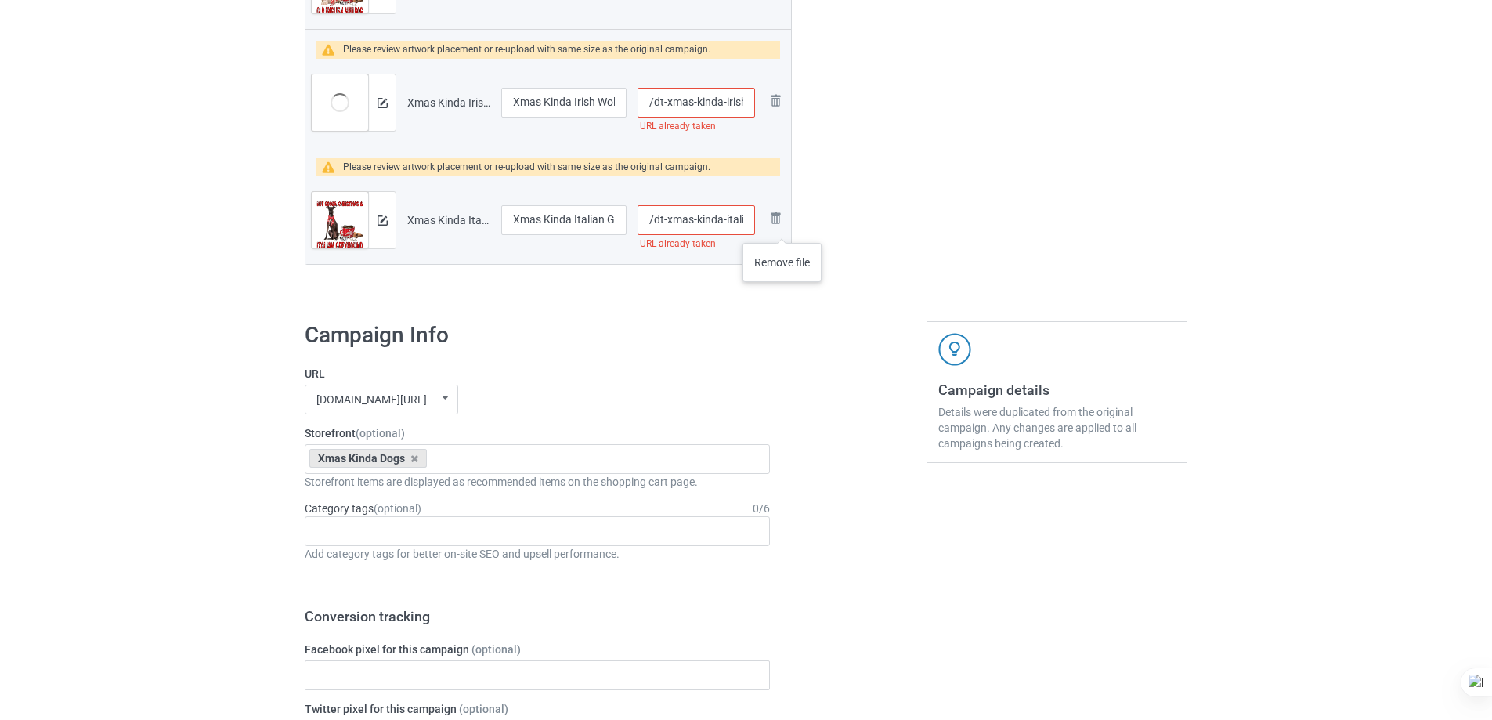
click at [0, 0] on img at bounding box center [0, 0] width 0 height 0
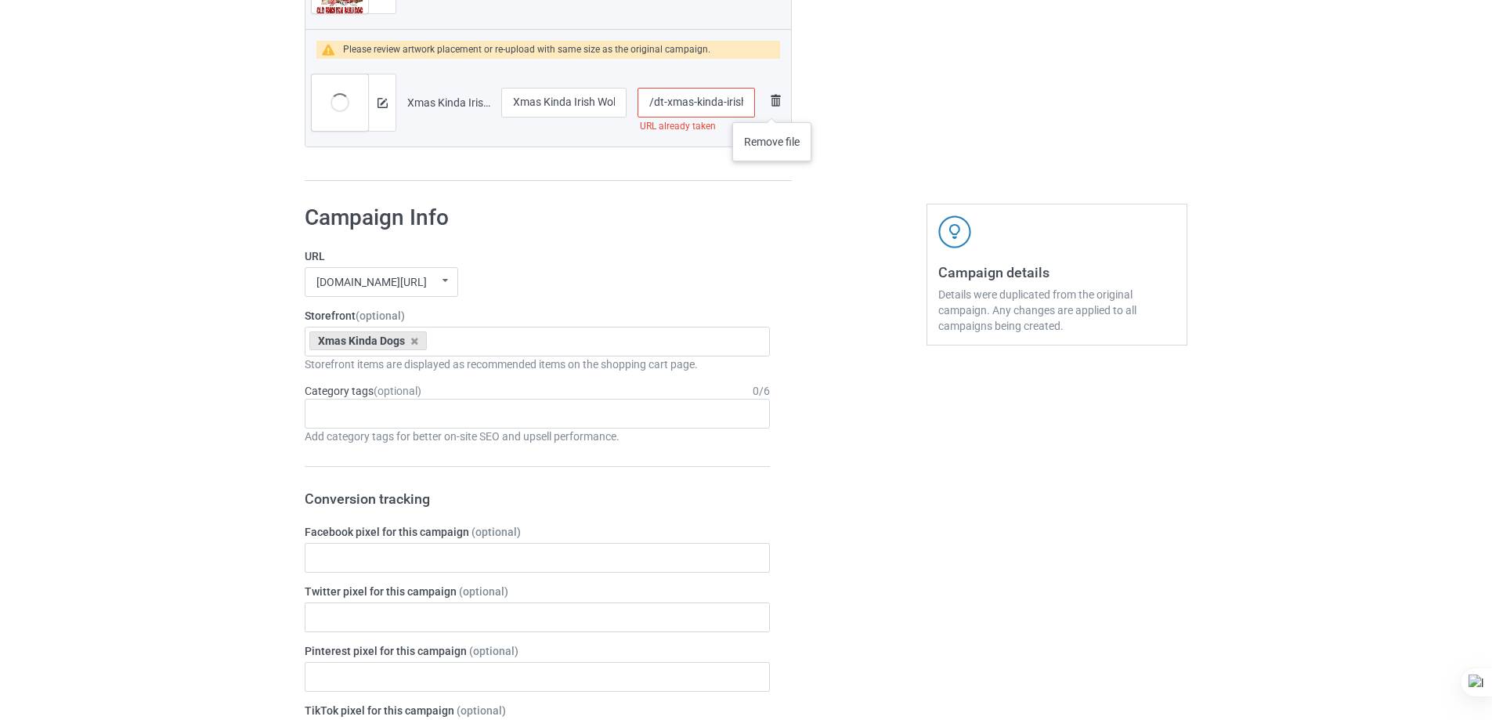
click at [772, 106] on img at bounding box center [775, 100] width 19 height 19
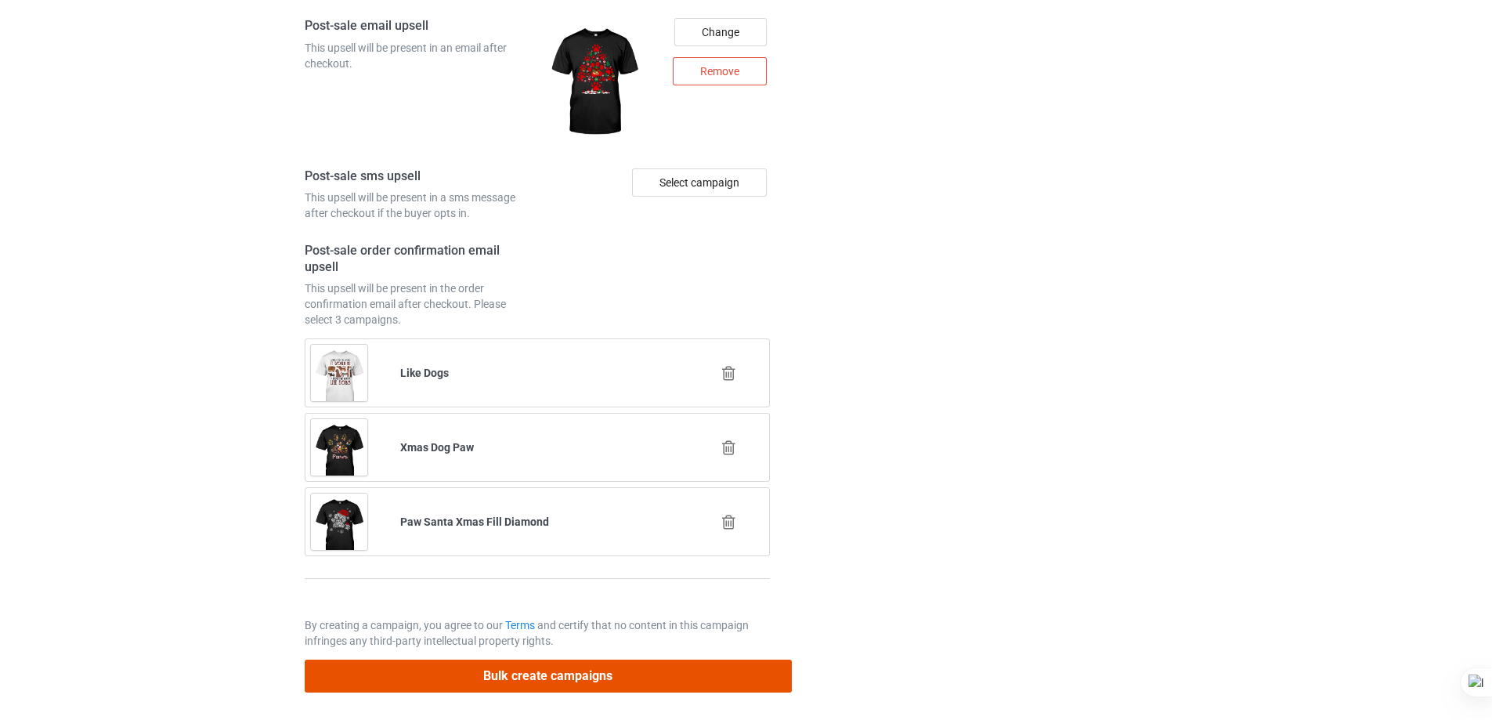
click at [664, 673] on button "Bulk create campaigns" at bounding box center [548, 676] width 487 height 32
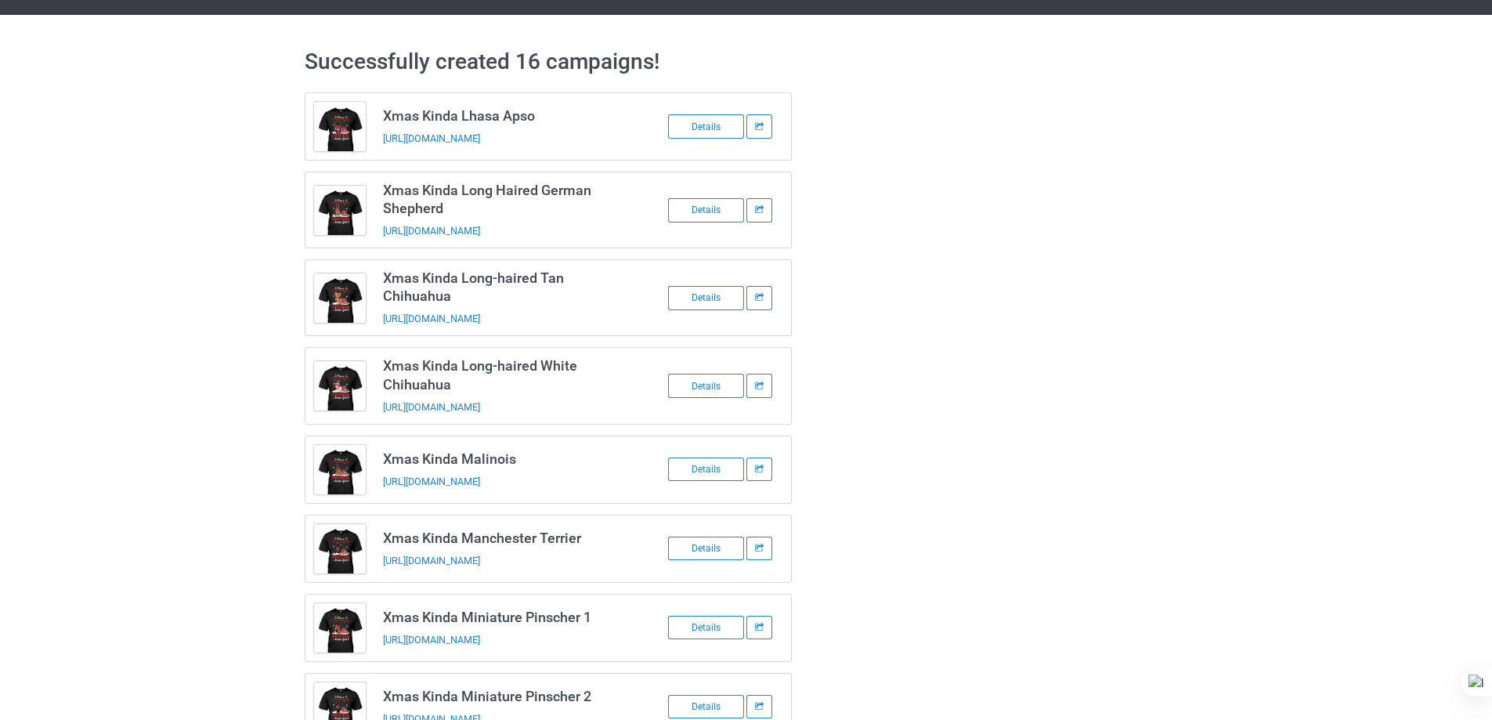
scroll to position [0, 0]
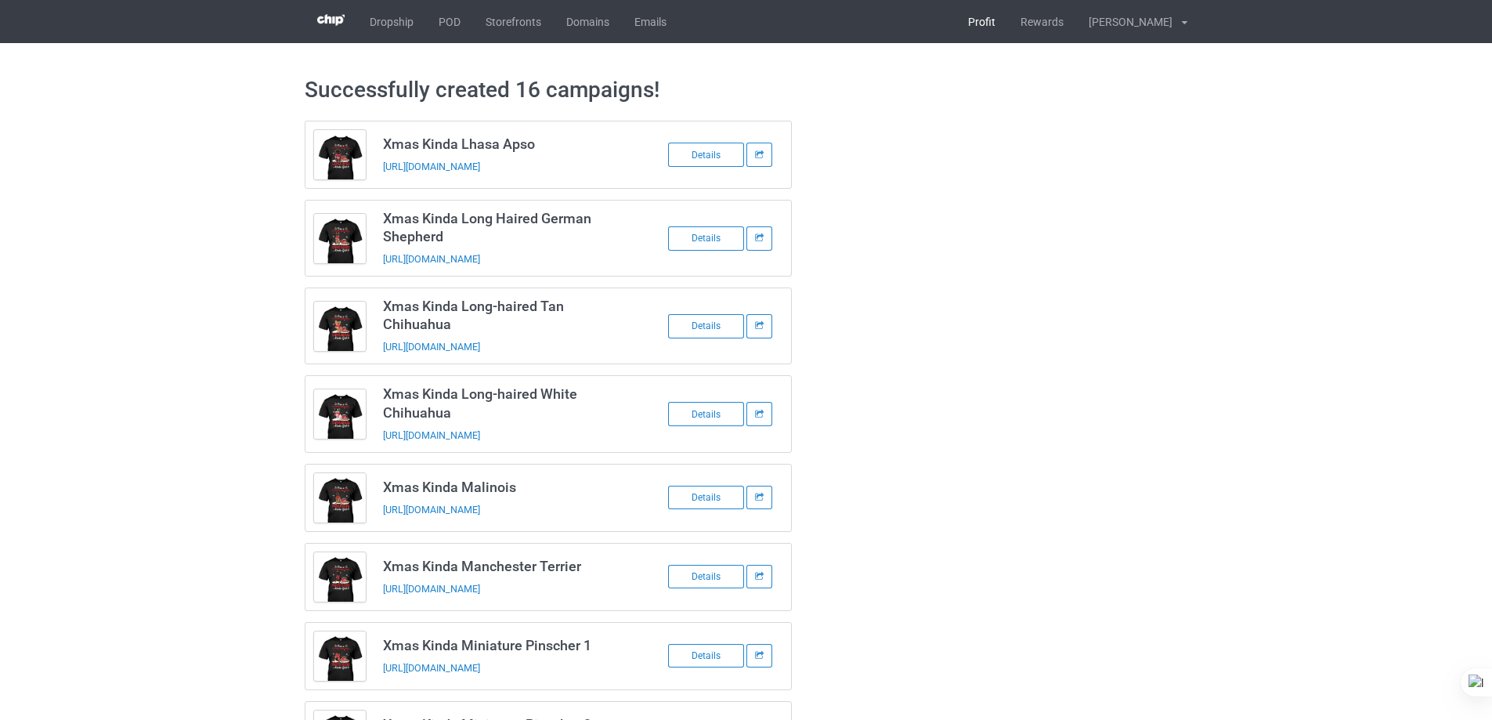
click at [1050, 8] on div "Profit Rewards Tuan Do Settings Logout settings logout" at bounding box center [1072, 21] width 232 height 43
click at [1008, 23] on link "Profit" at bounding box center [982, 21] width 52 height 43
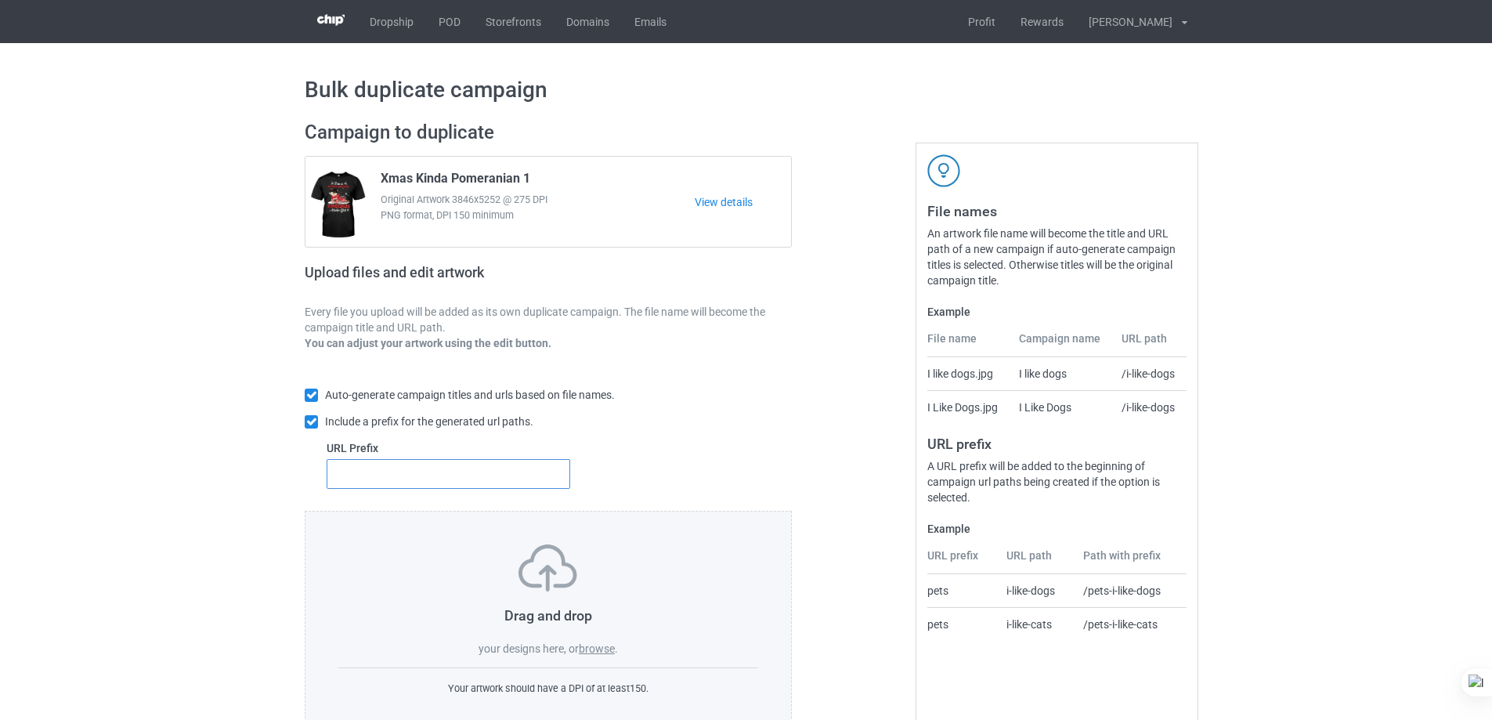
click at [526, 472] on input "text" at bounding box center [449, 474] width 244 height 30
type input "dt-"
click at [605, 648] on label "browse" at bounding box center [597, 648] width 36 height 13
click at [0, 0] on input "browse" at bounding box center [0, 0] width 0 height 0
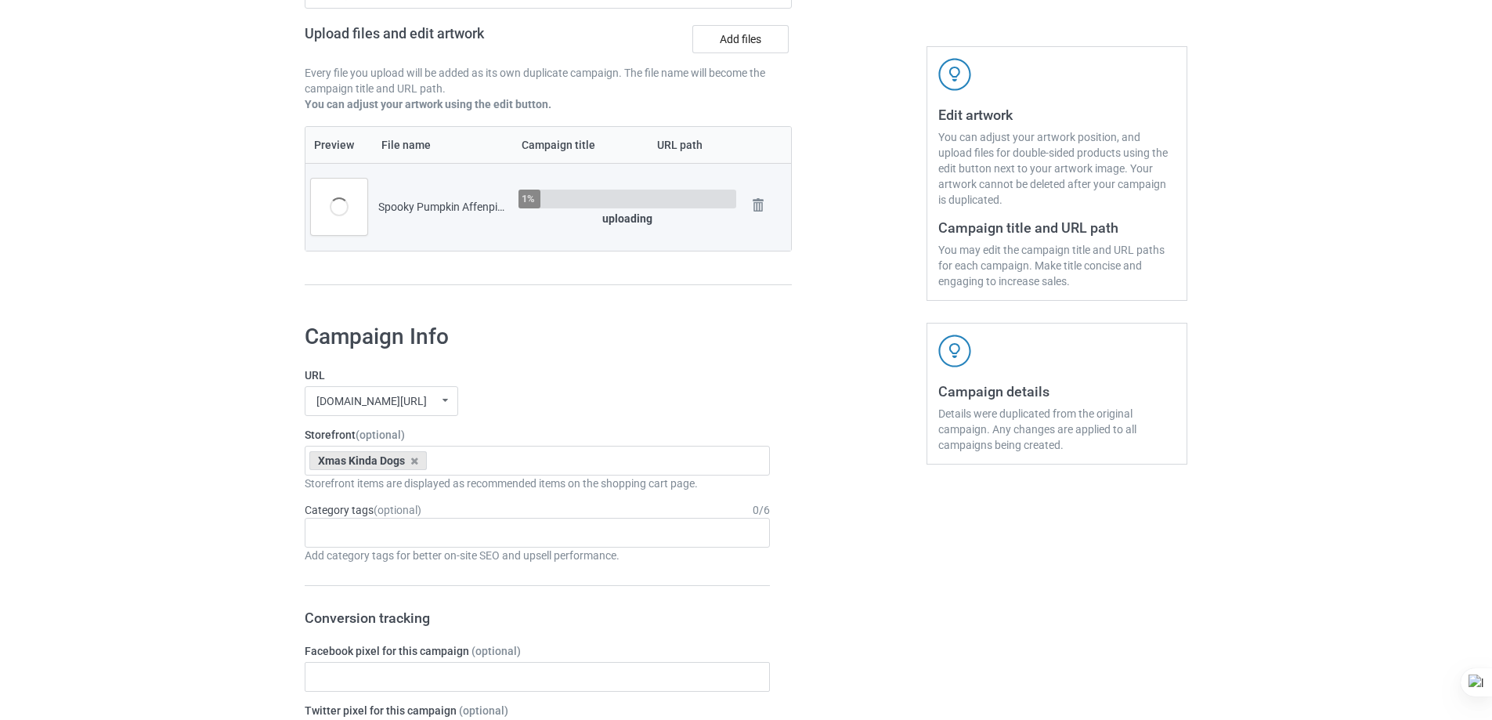
scroll to position [470, 0]
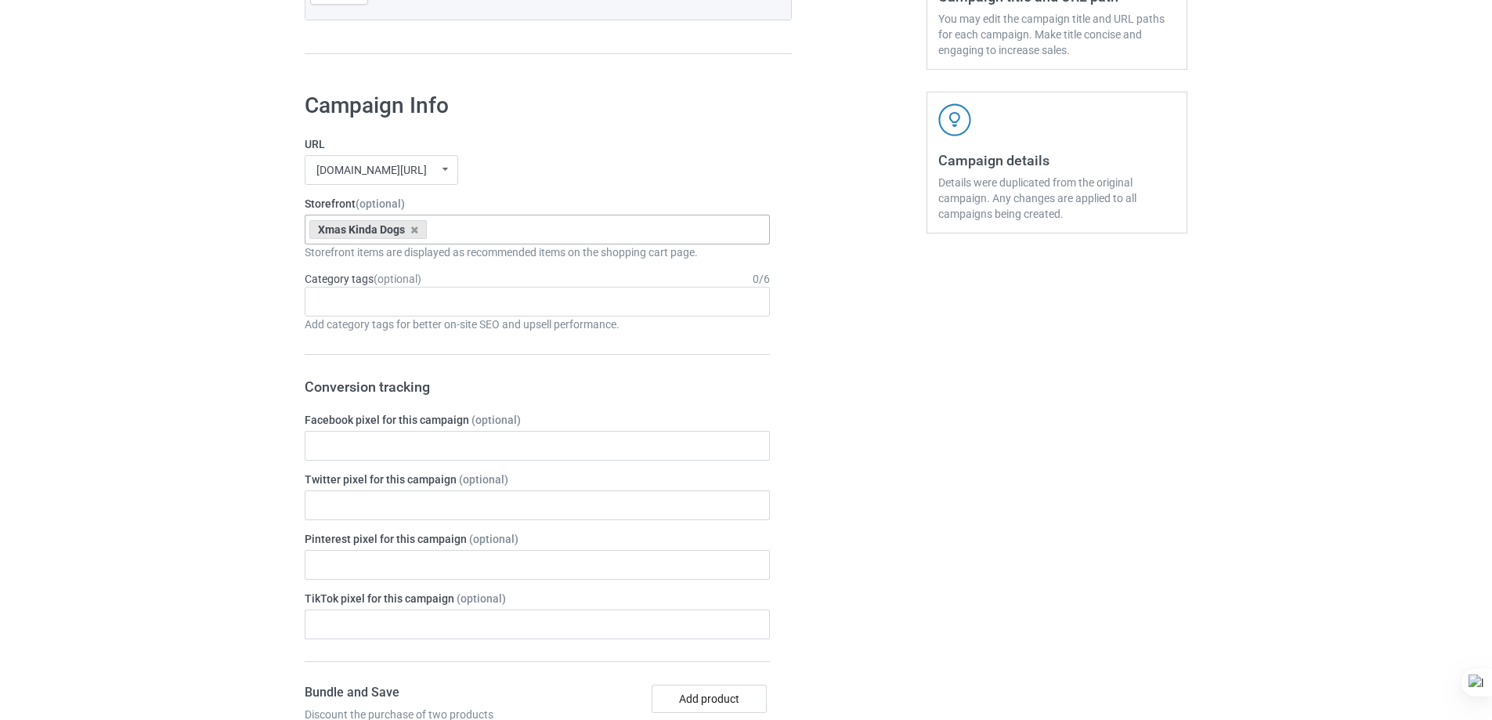
click at [555, 234] on div "Xmas Kinda Dogs Spooky Pumpkin Dogs Lick Or Treat Dogs Pumpkin Kinda Dogs Goofy…" at bounding box center [537, 230] width 465 height 30
click at [451, 264] on div "Spooky Pumpkin Dogs" at bounding box center [537, 258] width 464 height 29
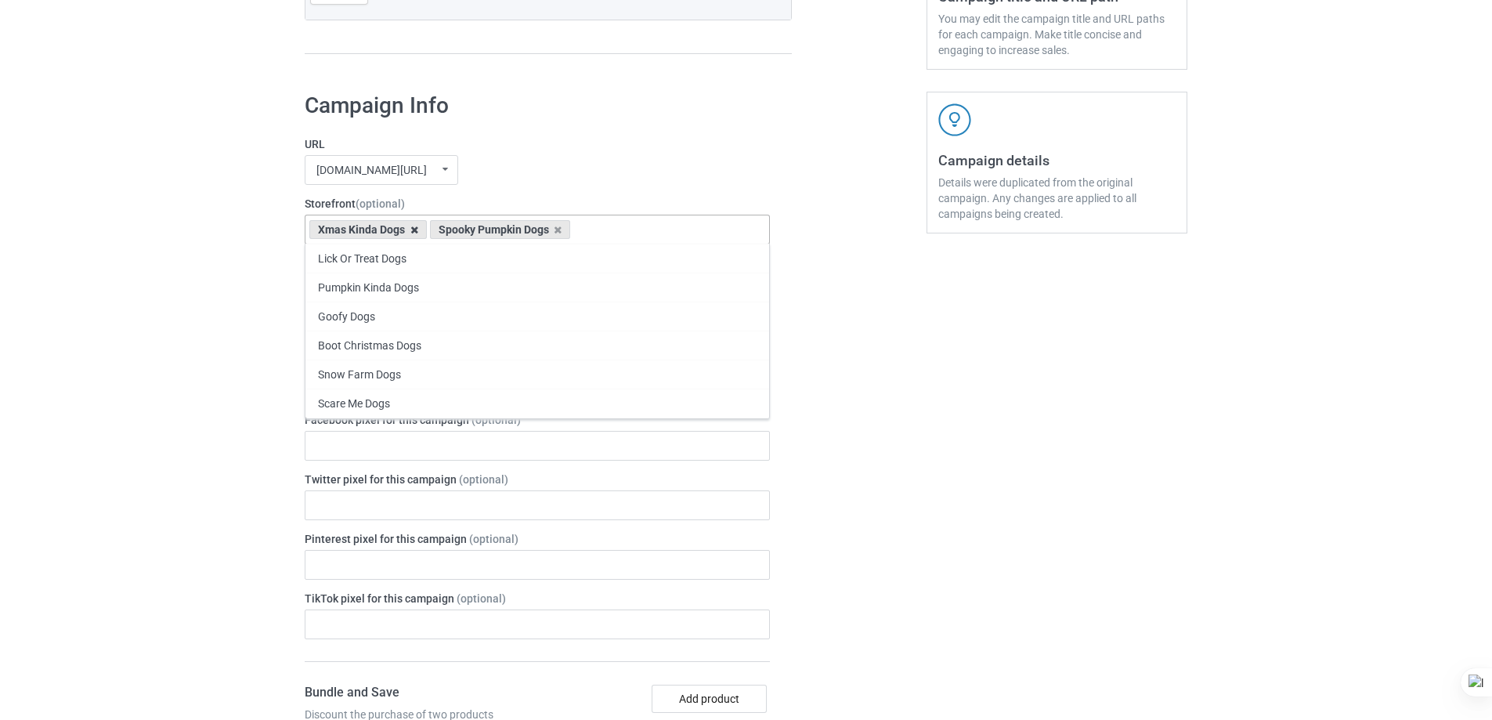
click at [412, 235] on icon at bounding box center [414, 230] width 8 height 10
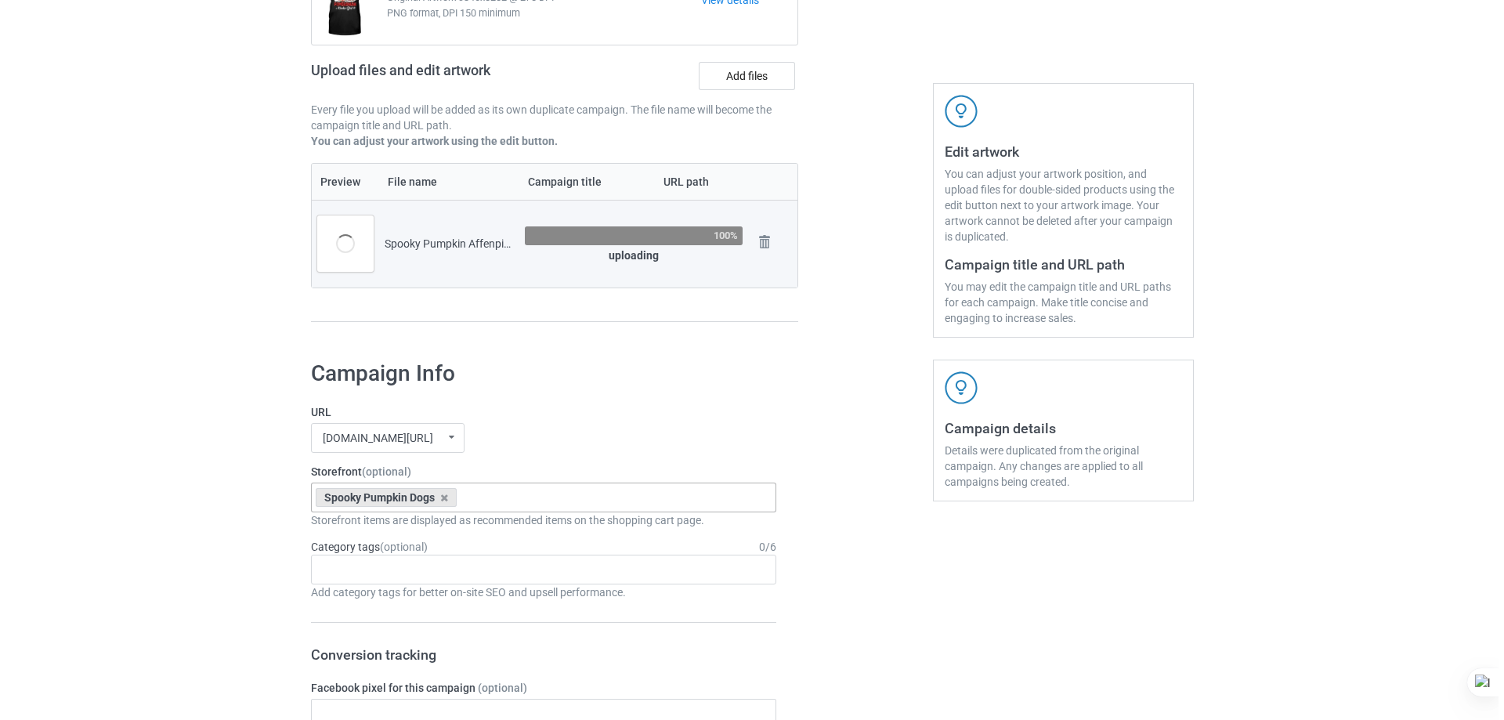
scroll to position [0, 0]
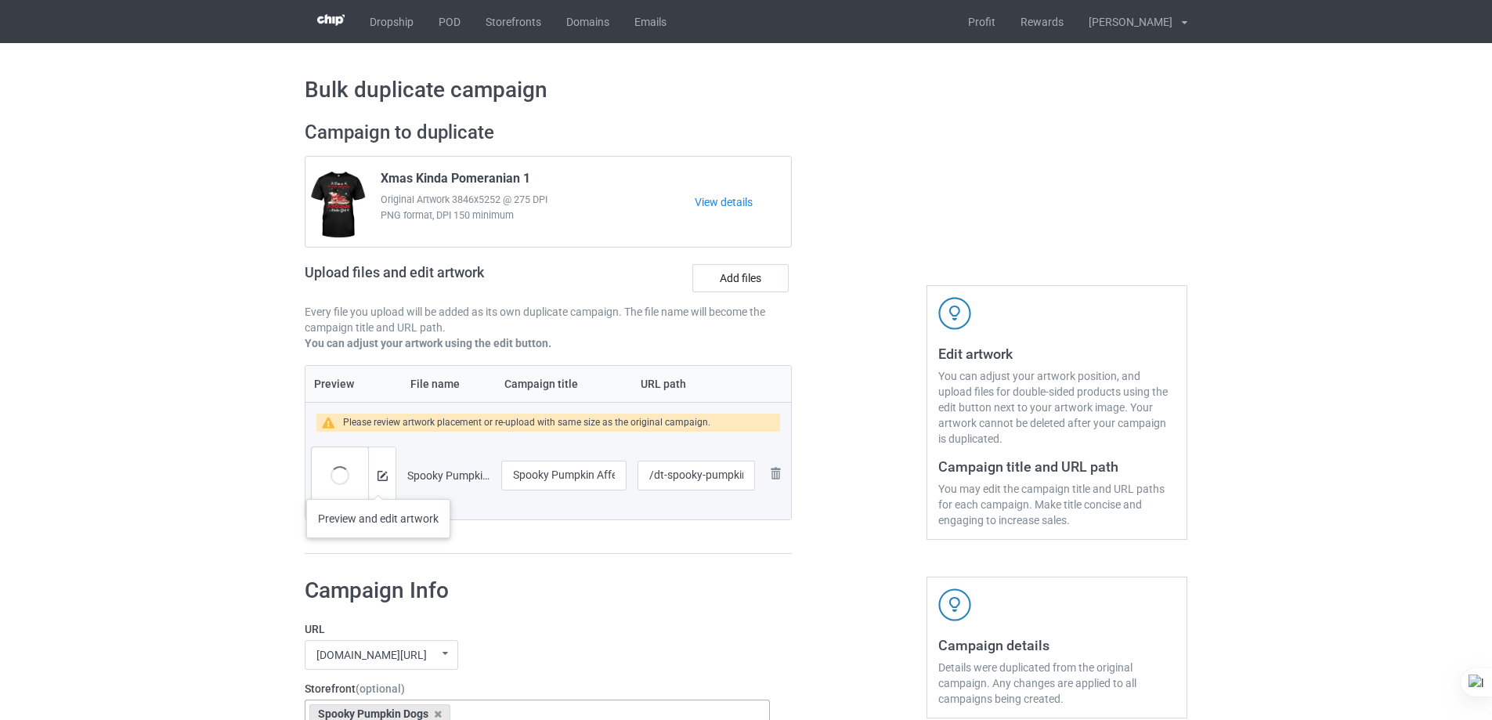
click at [378, 483] on div at bounding box center [381, 475] width 27 height 56
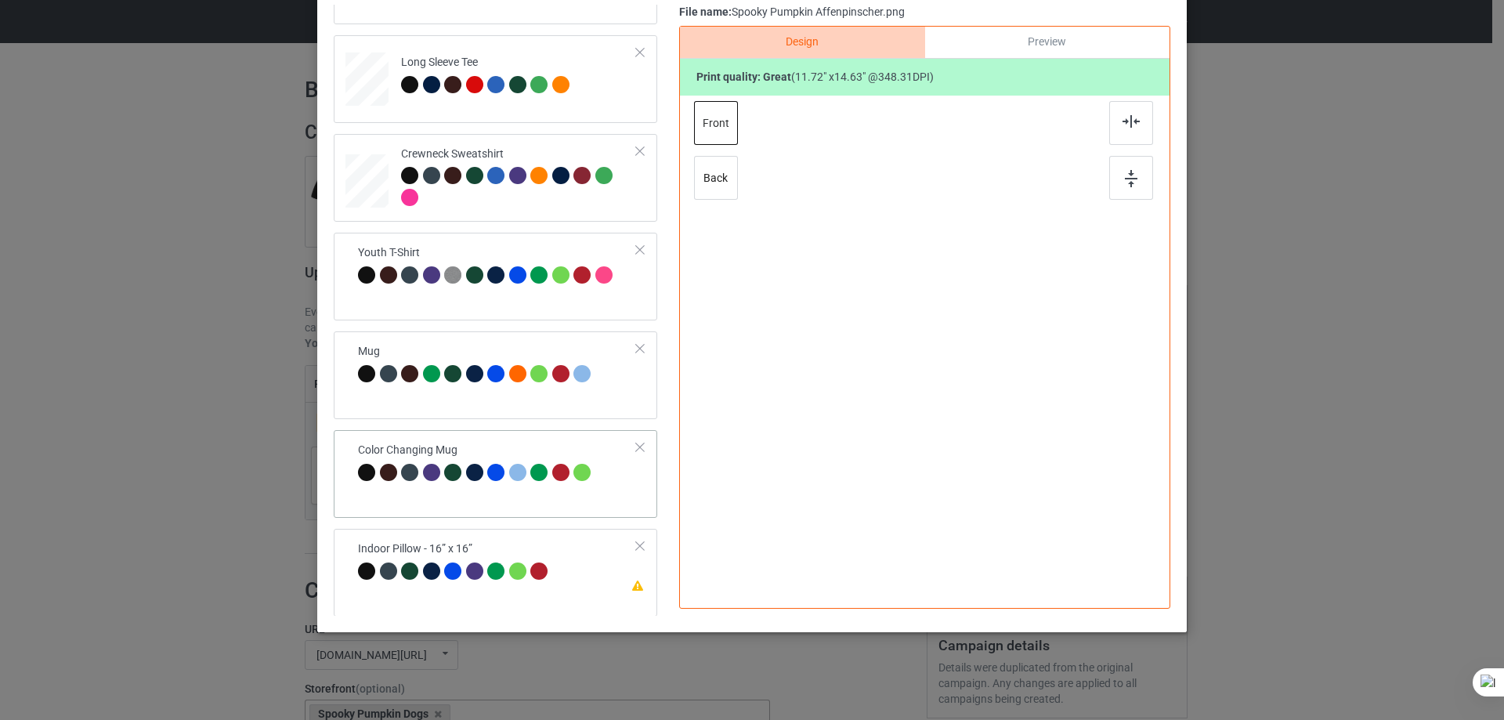
scroll to position [464, 0]
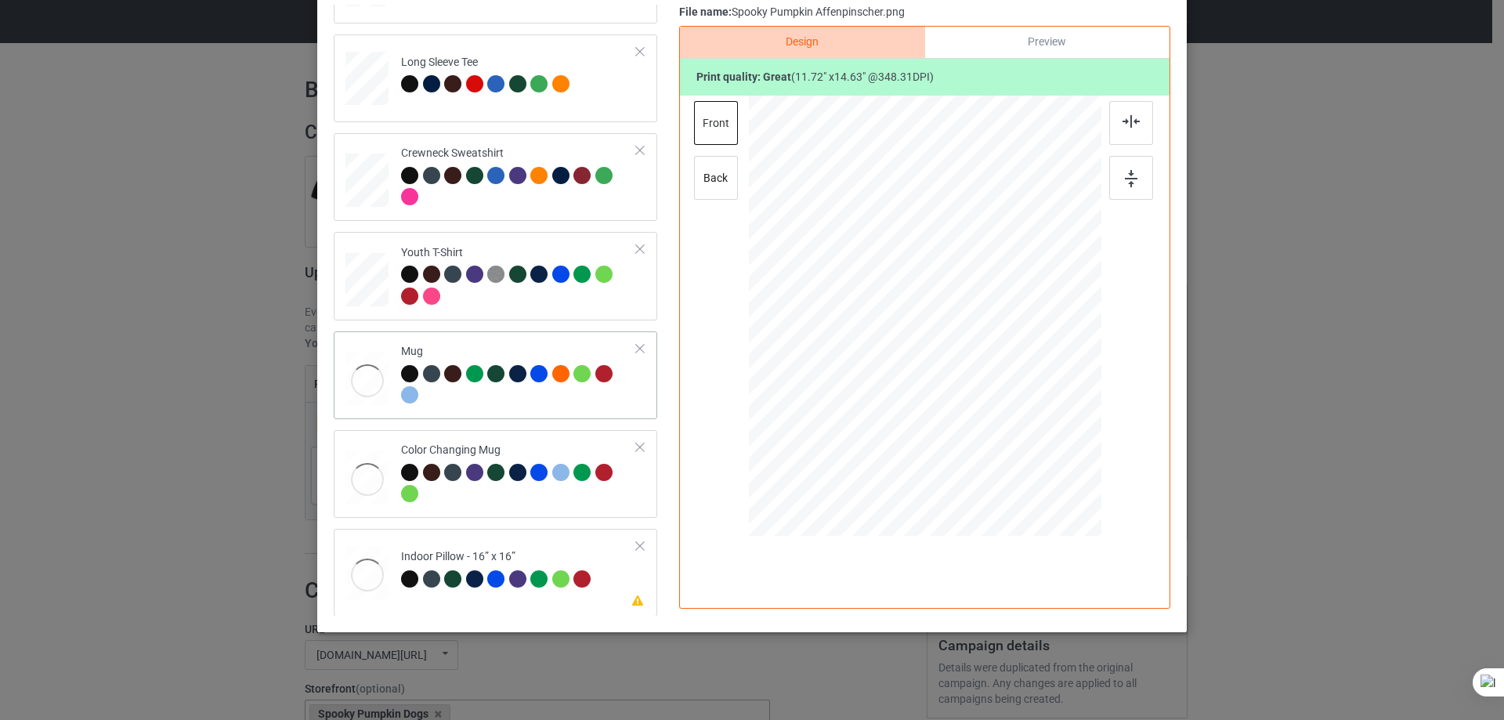
click at [587, 396] on div at bounding box center [519, 386] width 236 height 43
click at [564, 248] on div "Youth T-Shirt" at bounding box center [519, 274] width 236 height 59
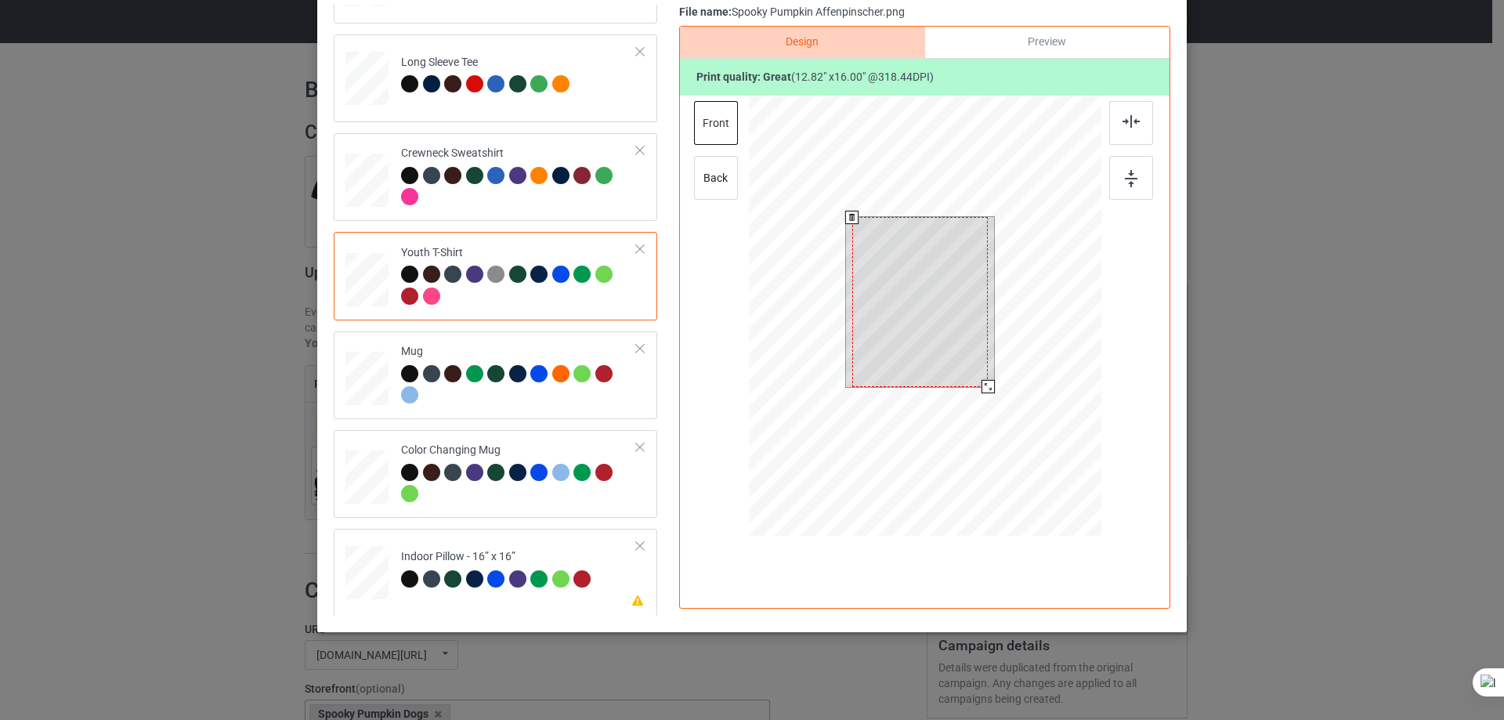
click at [989, 405] on div at bounding box center [925, 318] width 352 height 445
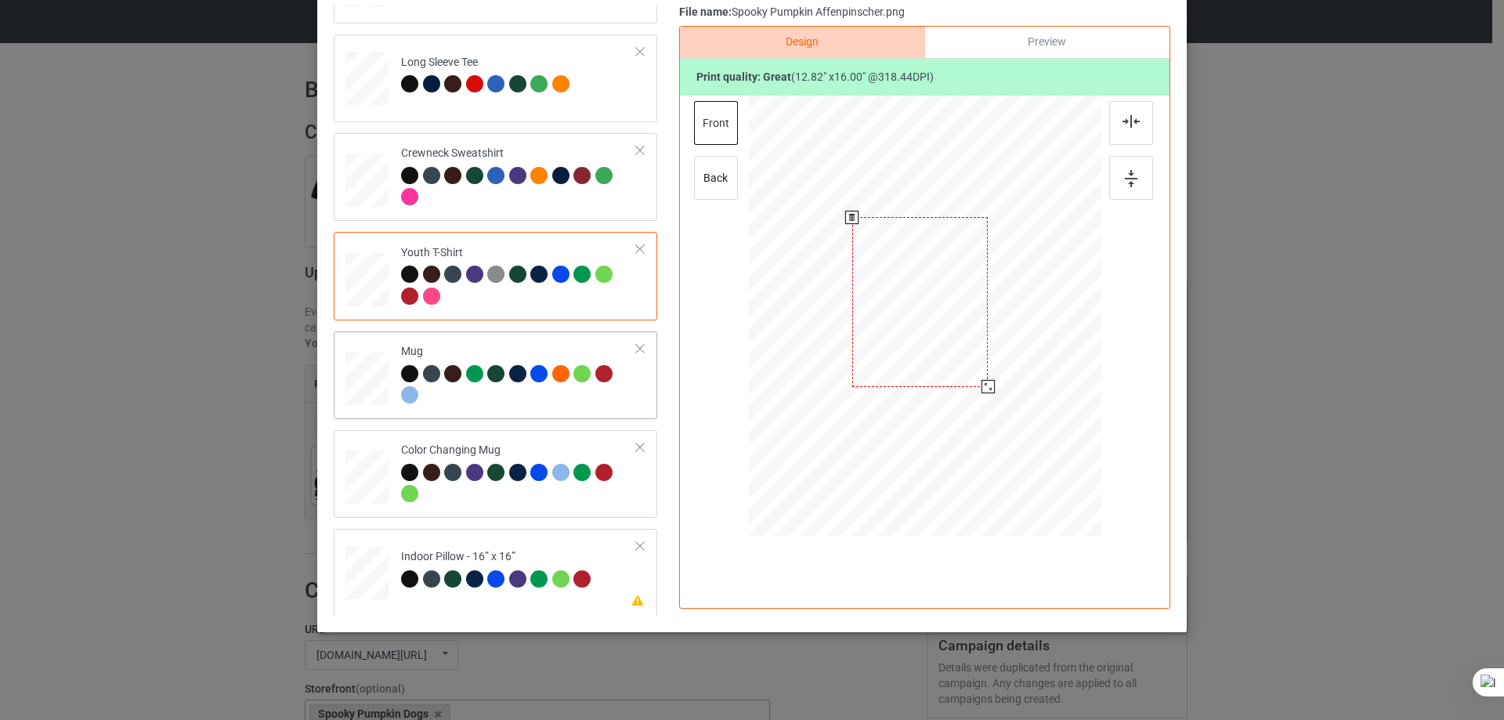
click at [537, 349] on div "Mug" at bounding box center [519, 373] width 236 height 59
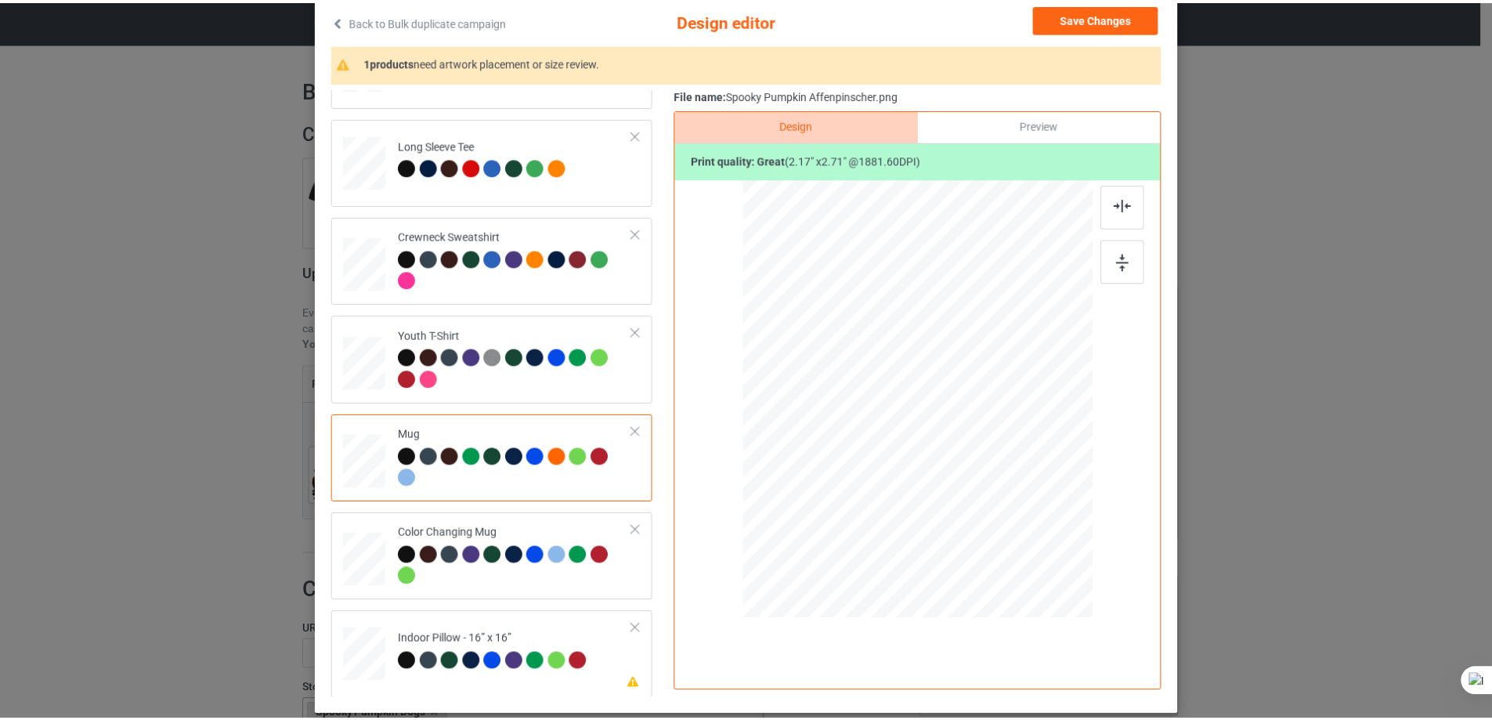
scroll to position [0, 0]
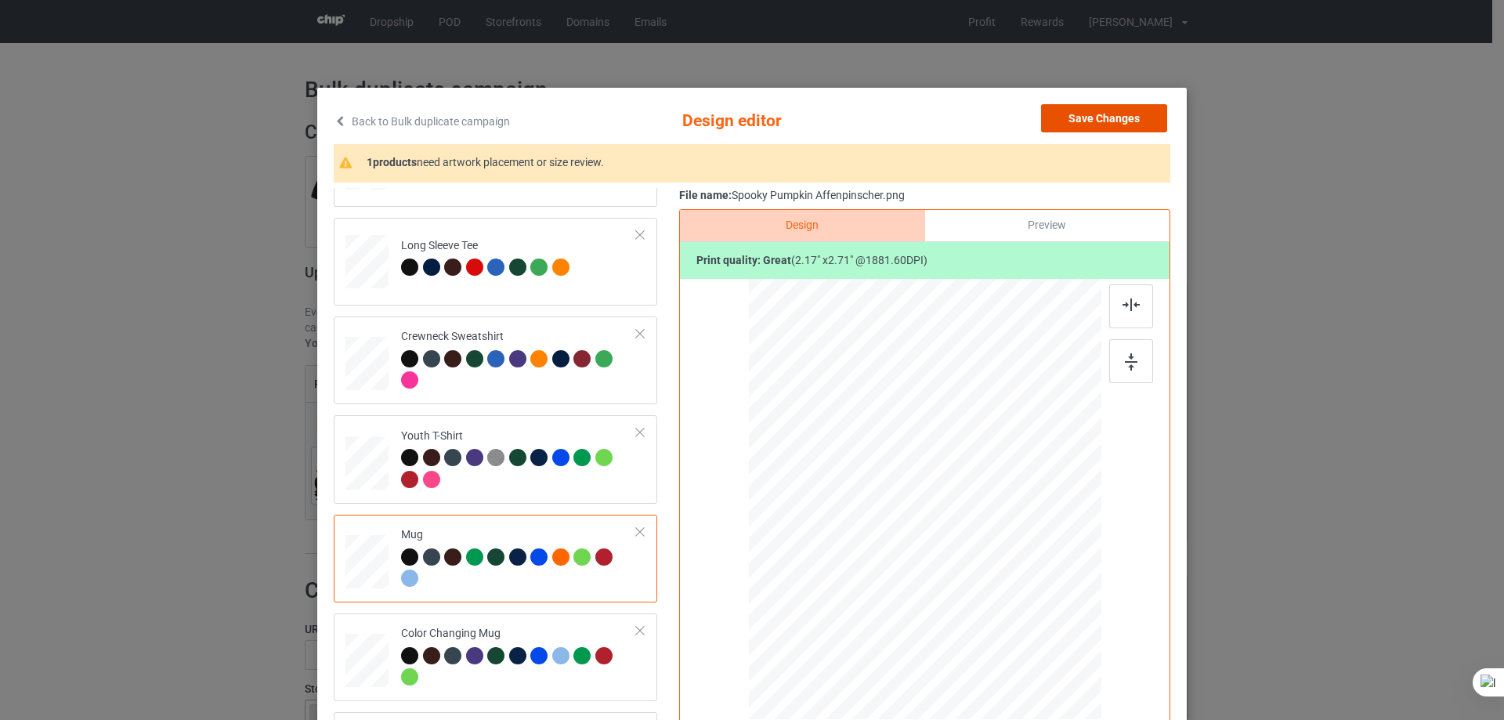
click at [1121, 120] on button "Save Changes" at bounding box center [1104, 118] width 126 height 28
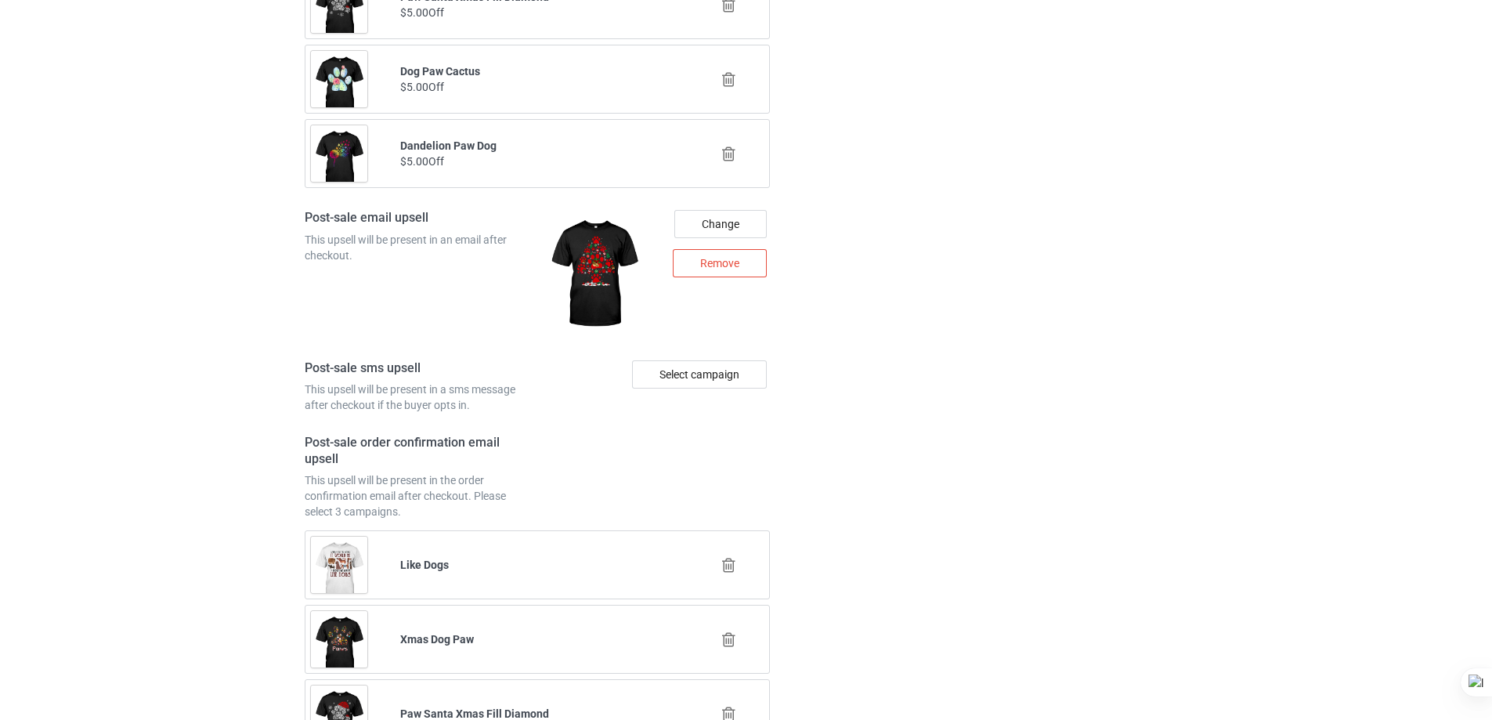
scroll to position [2141, 0]
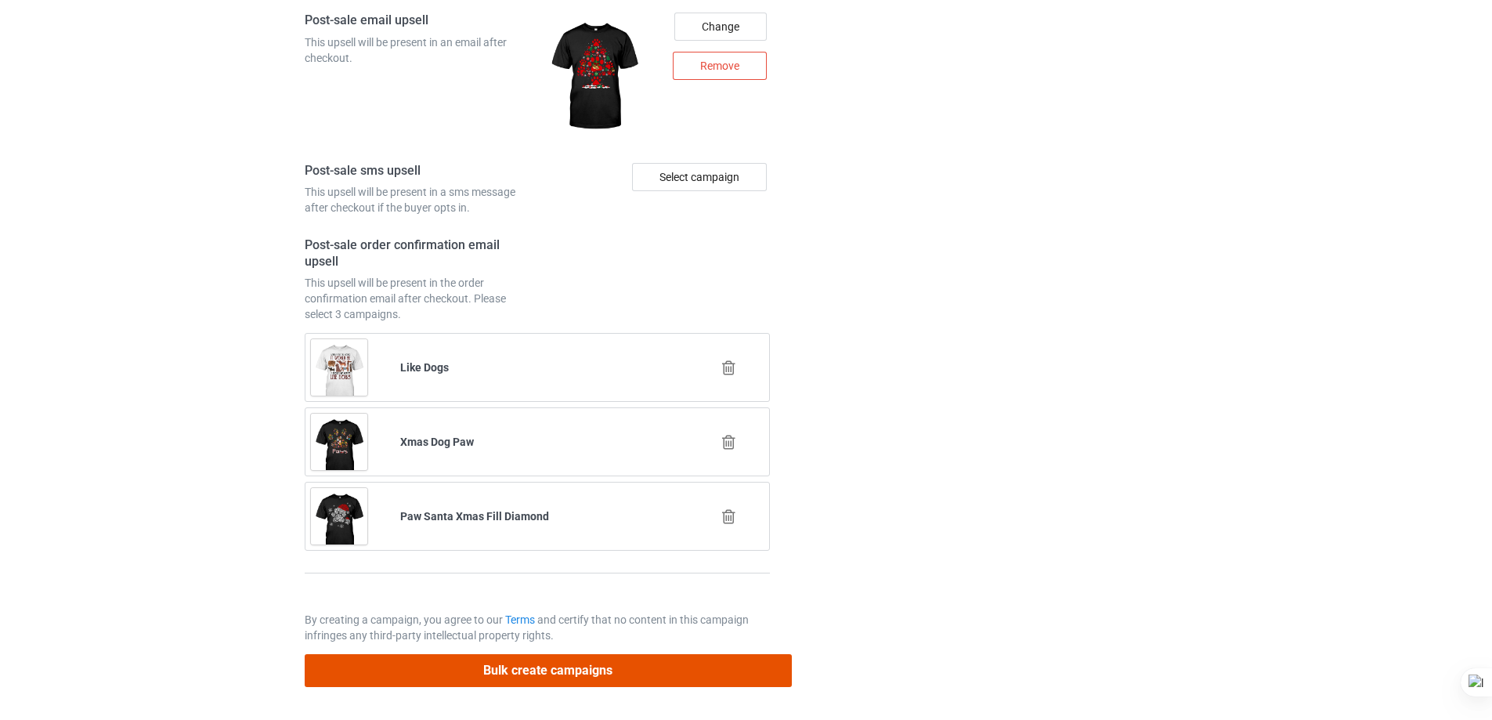
click at [637, 667] on button "Bulk create campaigns" at bounding box center [548, 670] width 487 height 32
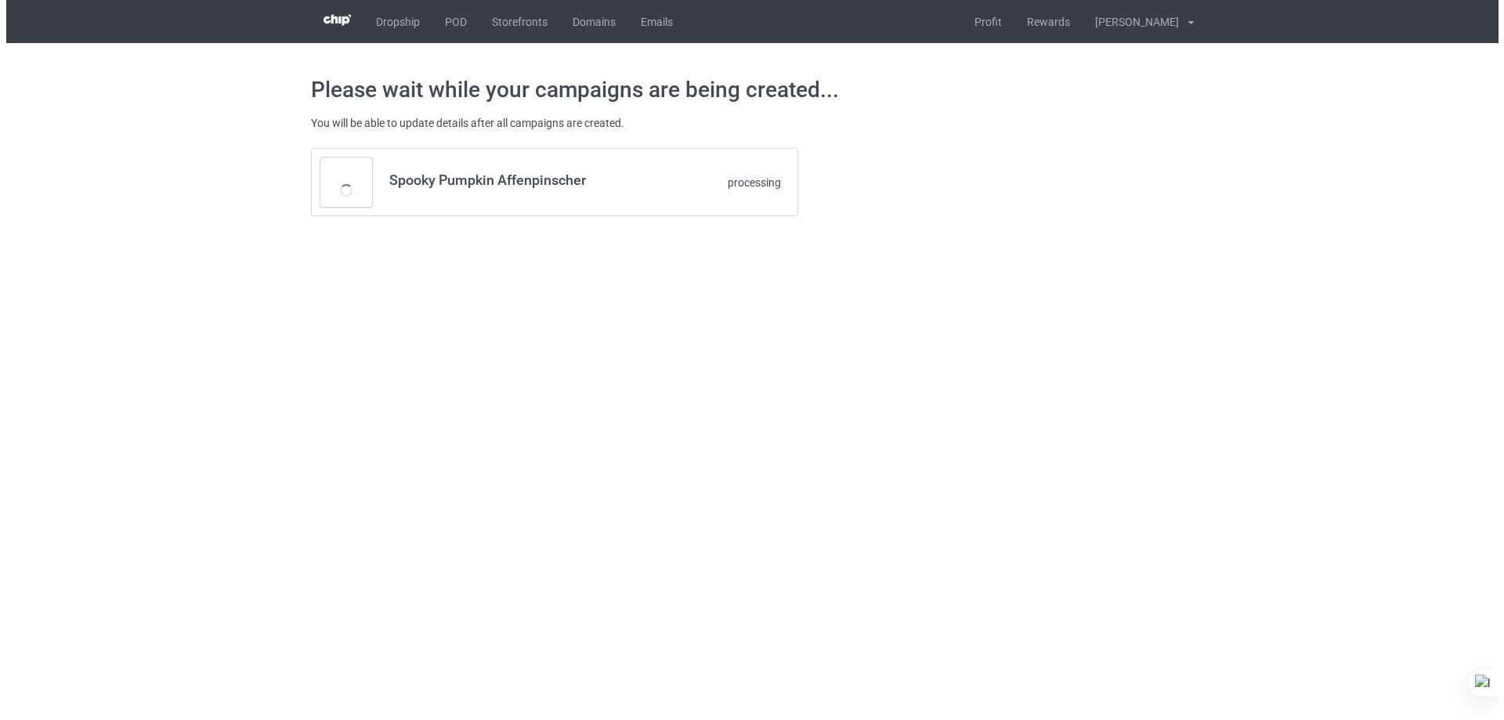
scroll to position [0, 0]
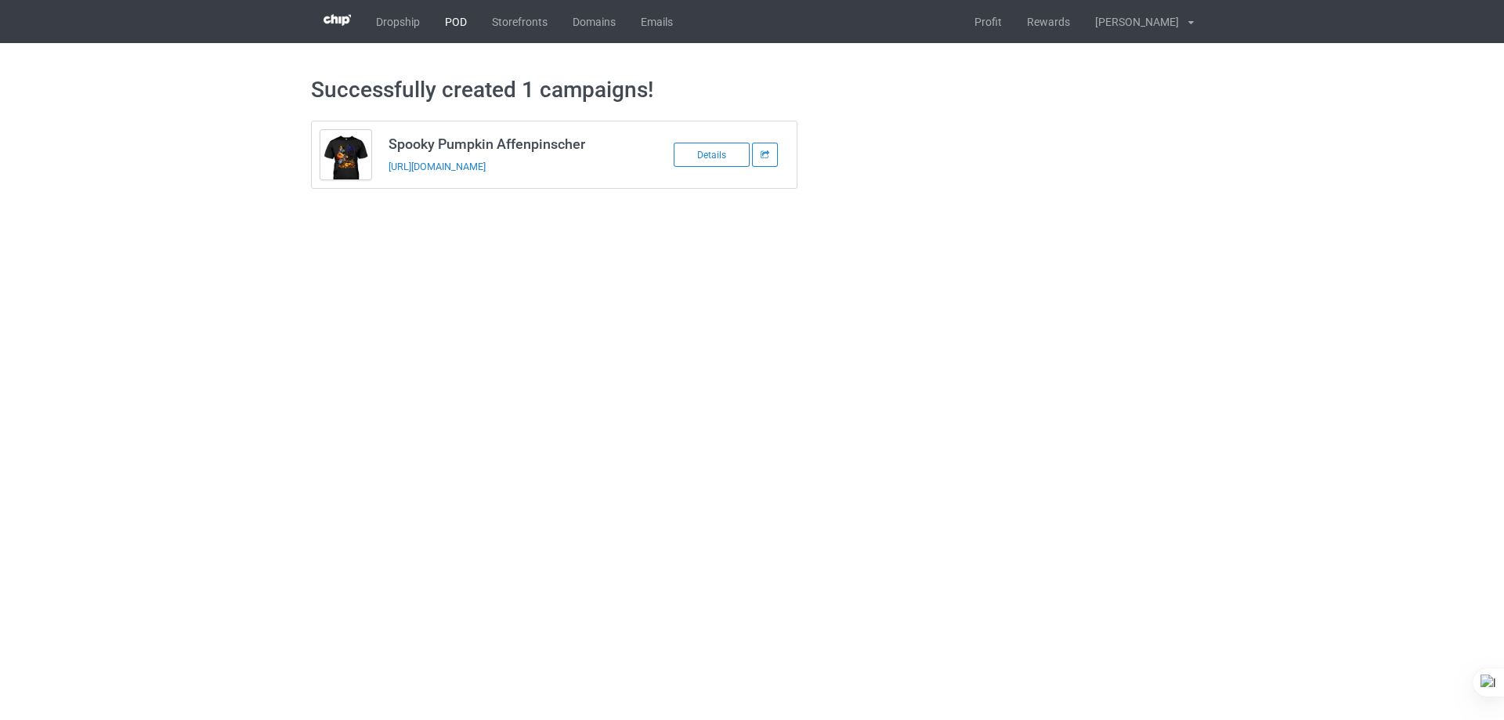
click at [460, 18] on link "POD" at bounding box center [455, 21] width 47 height 43
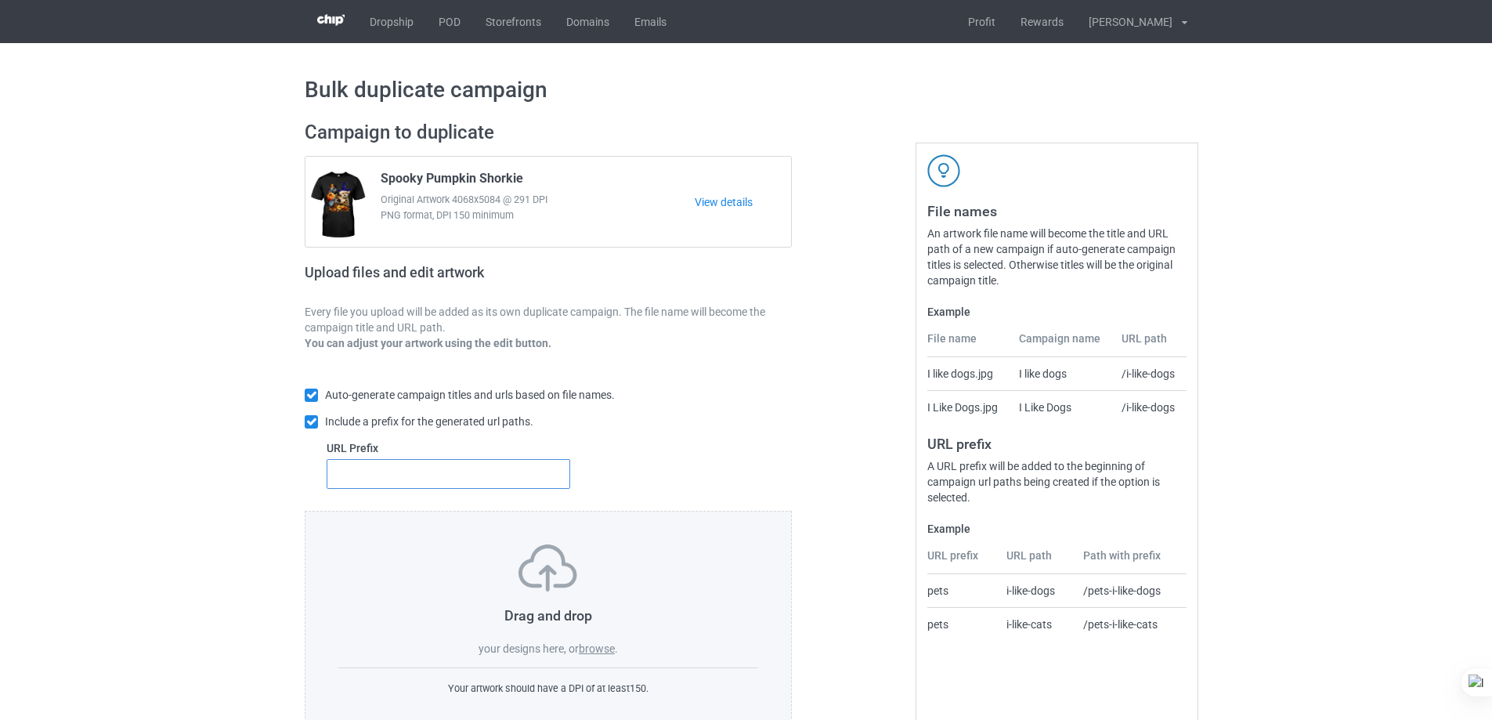
click at [524, 478] on input "text" at bounding box center [449, 474] width 244 height 30
type input "dt-"
click at [598, 647] on label "browse" at bounding box center [597, 648] width 36 height 13
click at [0, 0] on input "browse" at bounding box center [0, 0] width 0 height 0
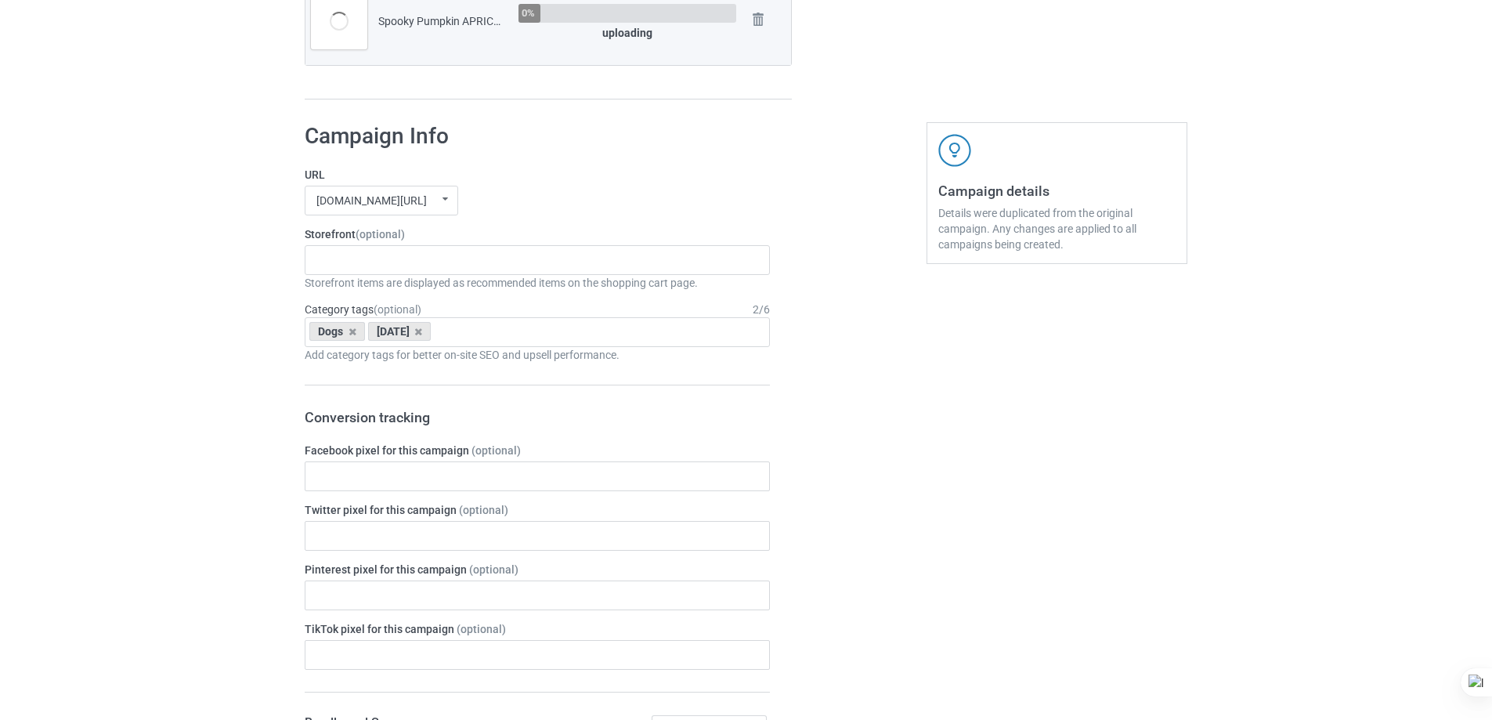
scroll to position [1880, 0]
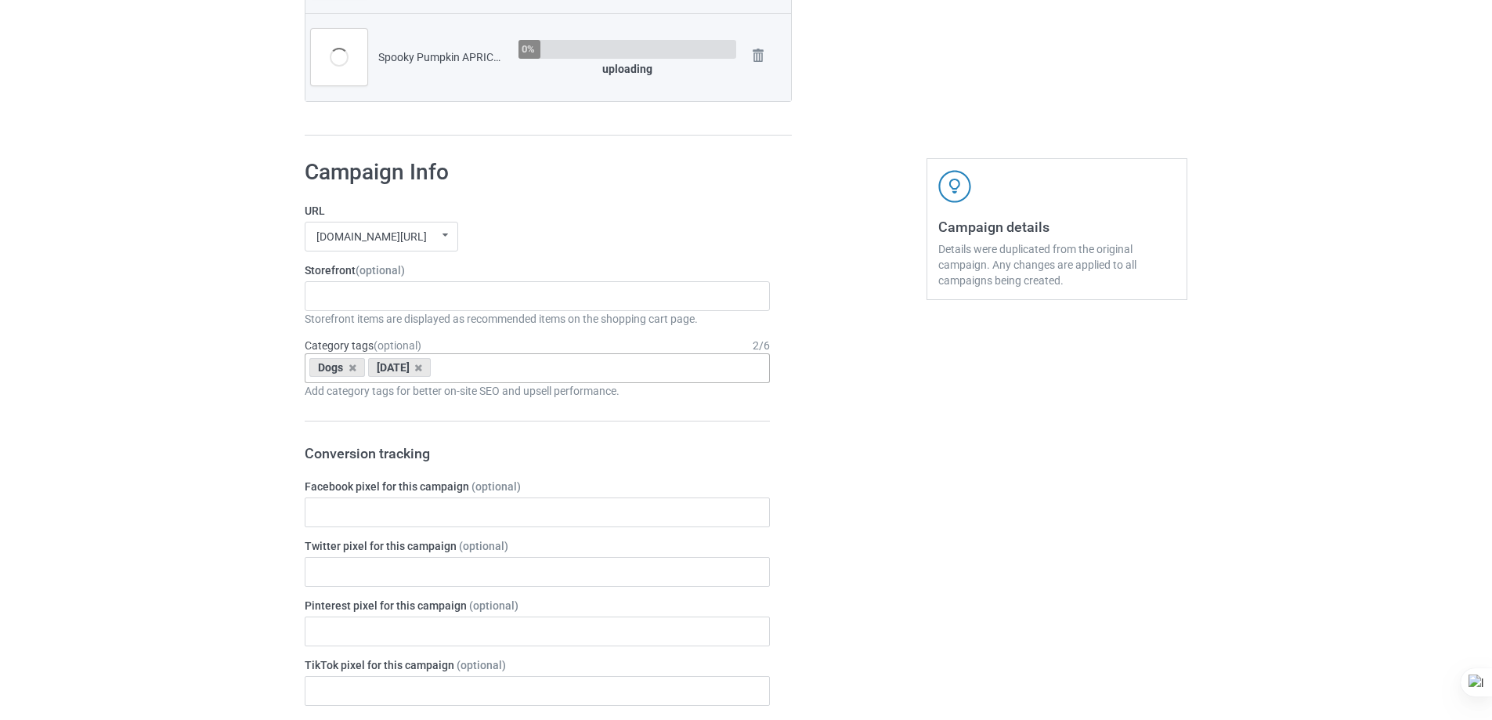
click at [431, 361] on div "[DATE]" at bounding box center [399, 367] width 63 height 19
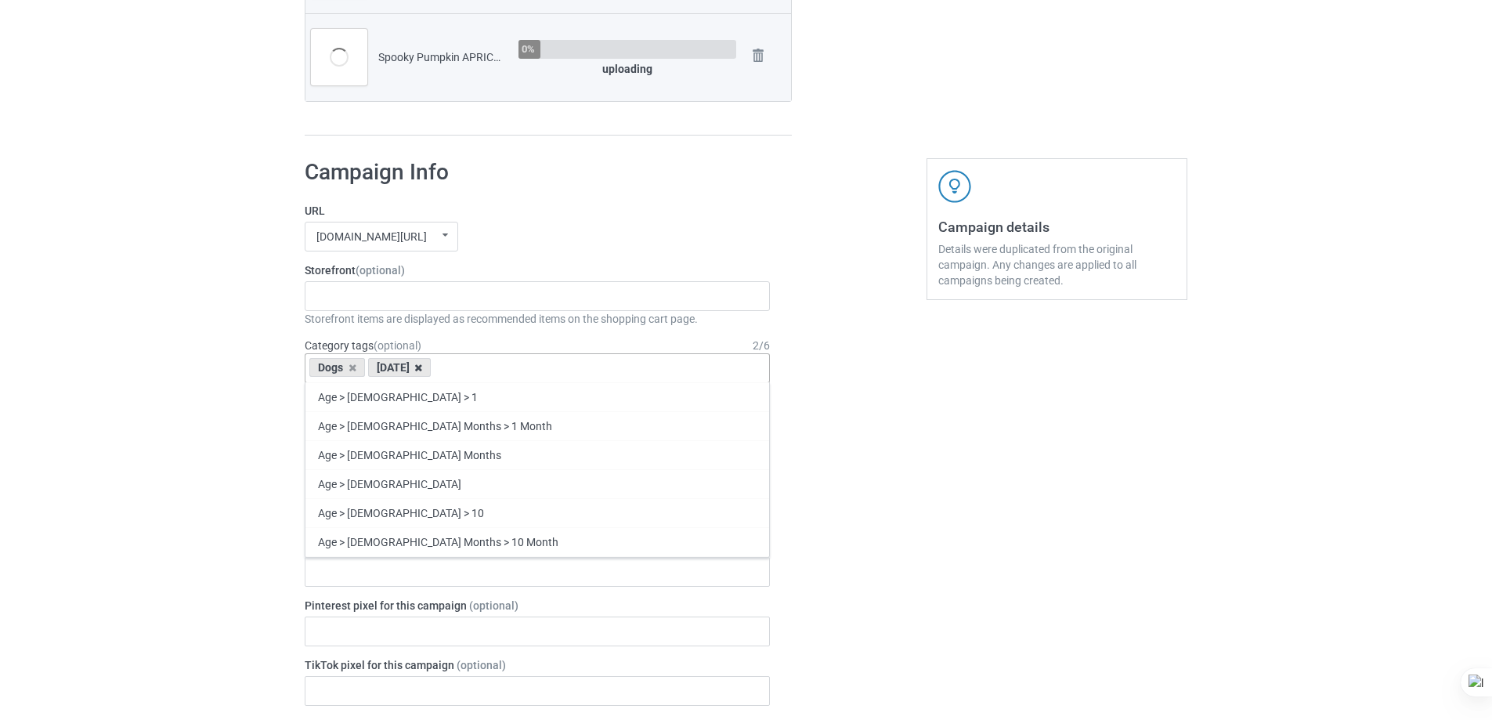
click at [422, 363] on icon at bounding box center [418, 368] width 8 height 10
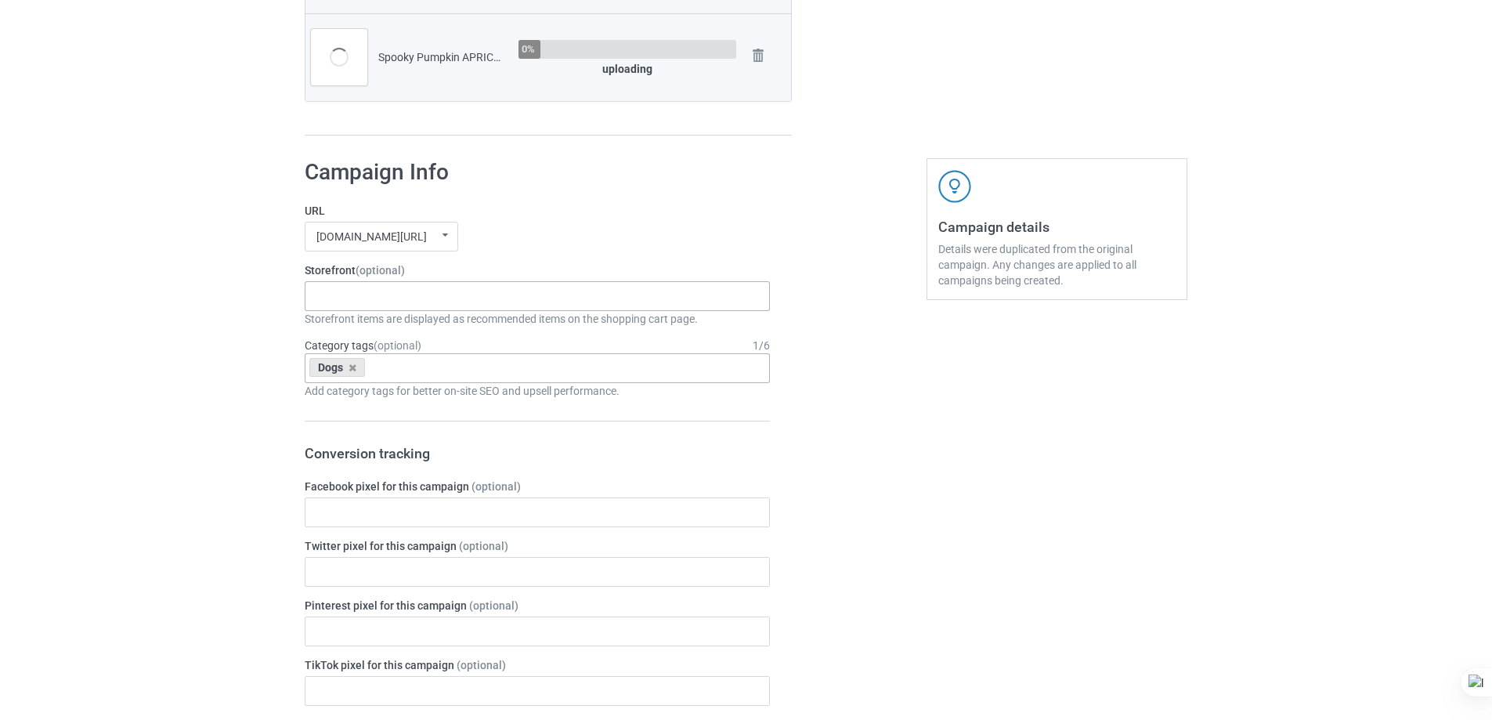
click at [443, 296] on div "Spooky Pumpkin Dogs Lick Or Treat Dogs Xmas Kinda Dogs Pumpkin Kinda Dogs Goofy…" at bounding box center [537, 296] width 465 height 30
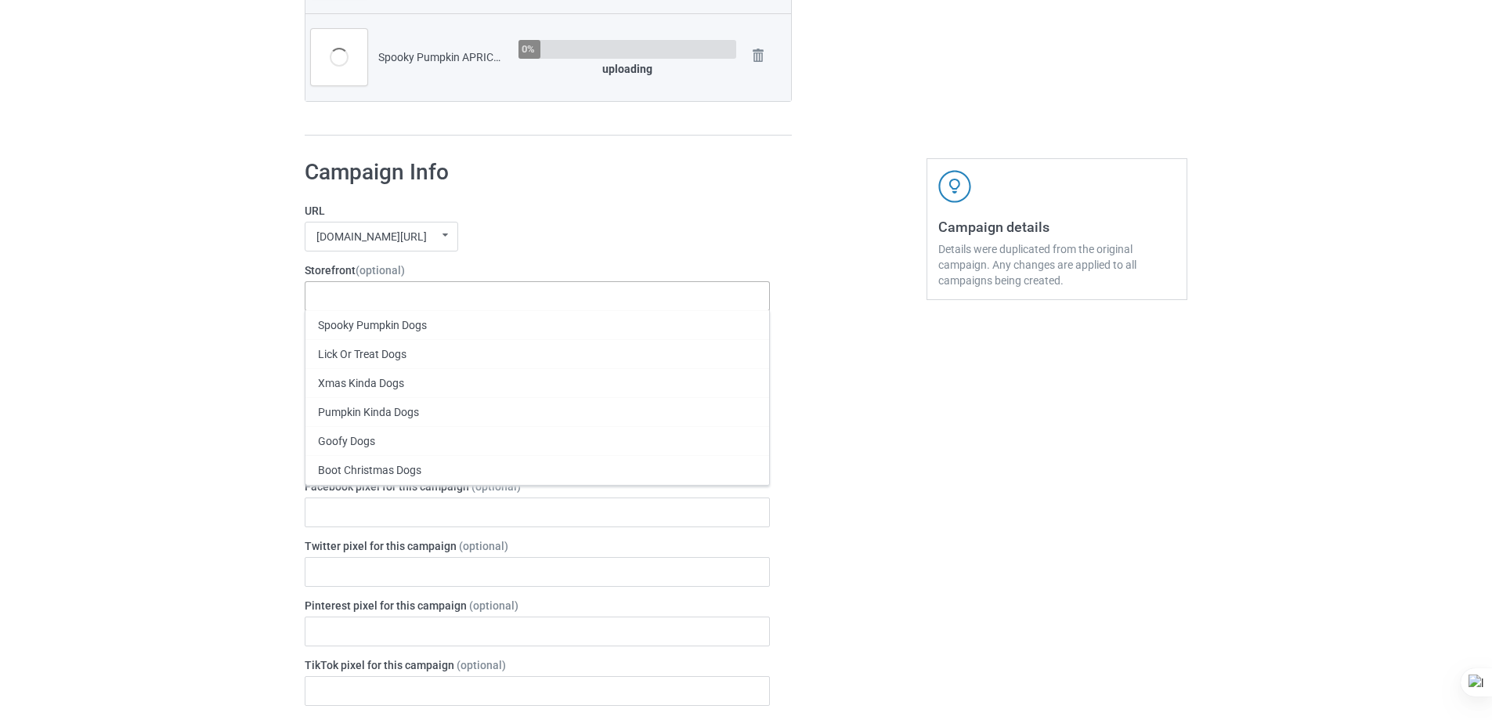
drag, startPoint x: 389, startPoint y: 332, endPoint x: 512, endPoint y: 283, distance: 132.5
click at [395, 332] on div "Spooky Pumpkin Dogs" at bounding box center [537, 324] width 464 height 29
drag, startPoint x: 592, startPoint y: 241, endPoint x: 608, endPoint y: 237, distance: 16.1
click at [593, 241] on div "mangtee.com/ undefined/ mangtee.com/ undefined/ fami-tee.com/ teechip.com/ 5a13…" at bounding box center [537, 237] width 465 height 30
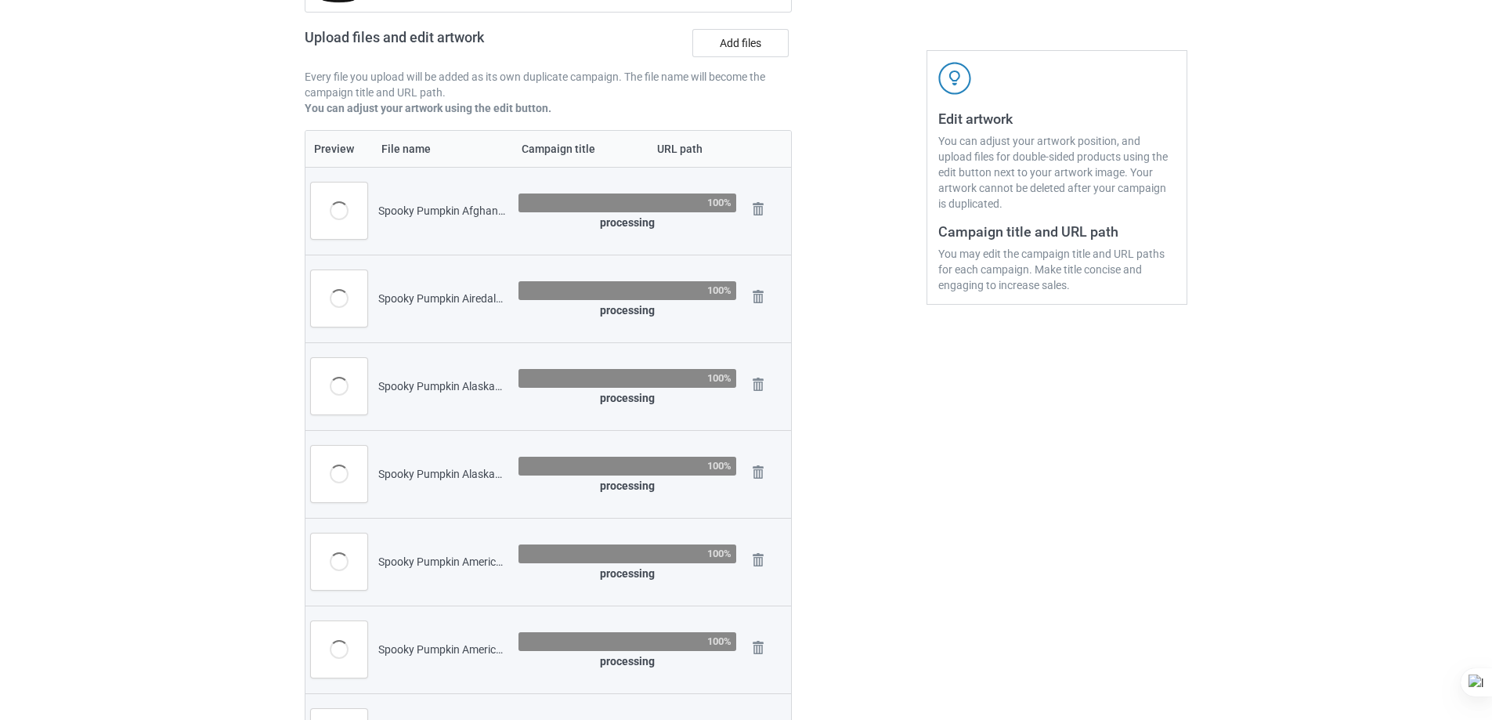
scroll to position [0, 0]
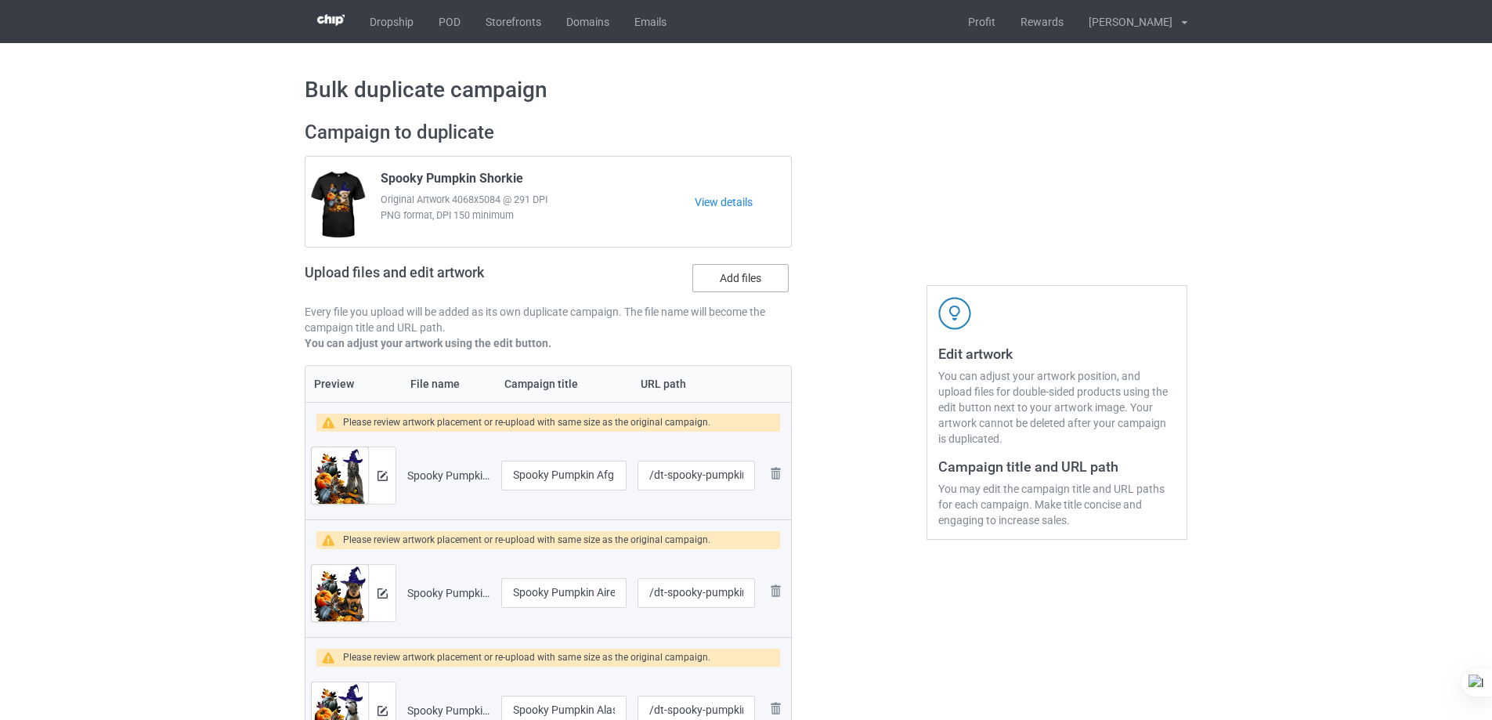
click at [736, 282] on label "Add files" at bounding box center [740, 278] width 96 height 28
click at [0, 0] on input "Add files" at bounding box center [0, 0] width 0 height 0
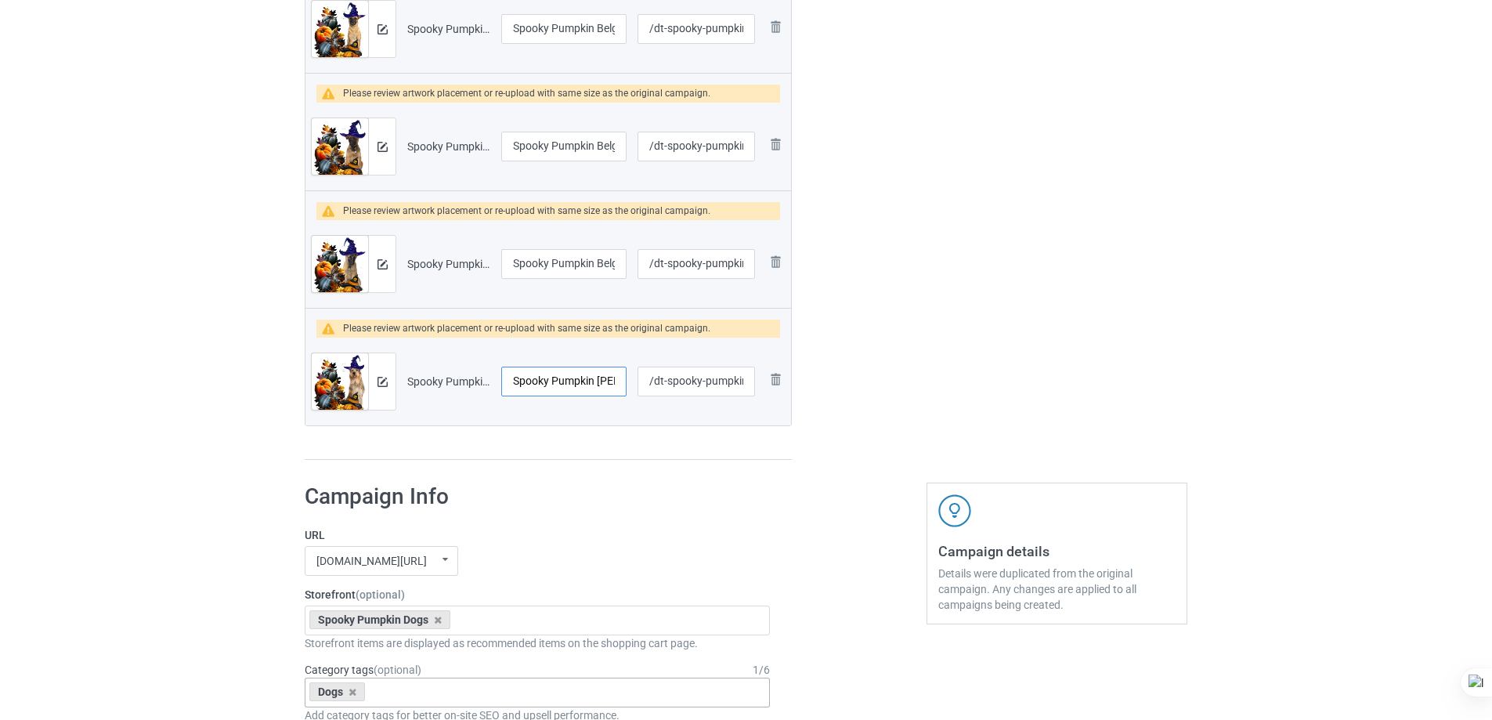
scroll to position [0, 49]
drag, startPoint x: 580, startPoint y: 378, endPoint x: 627, endPoint y: 381, distance: 47.1
click at [627, 381] on td "Spooky Pumpkin Berger Picard" at bounding box center [564, 382] width 136 height 88
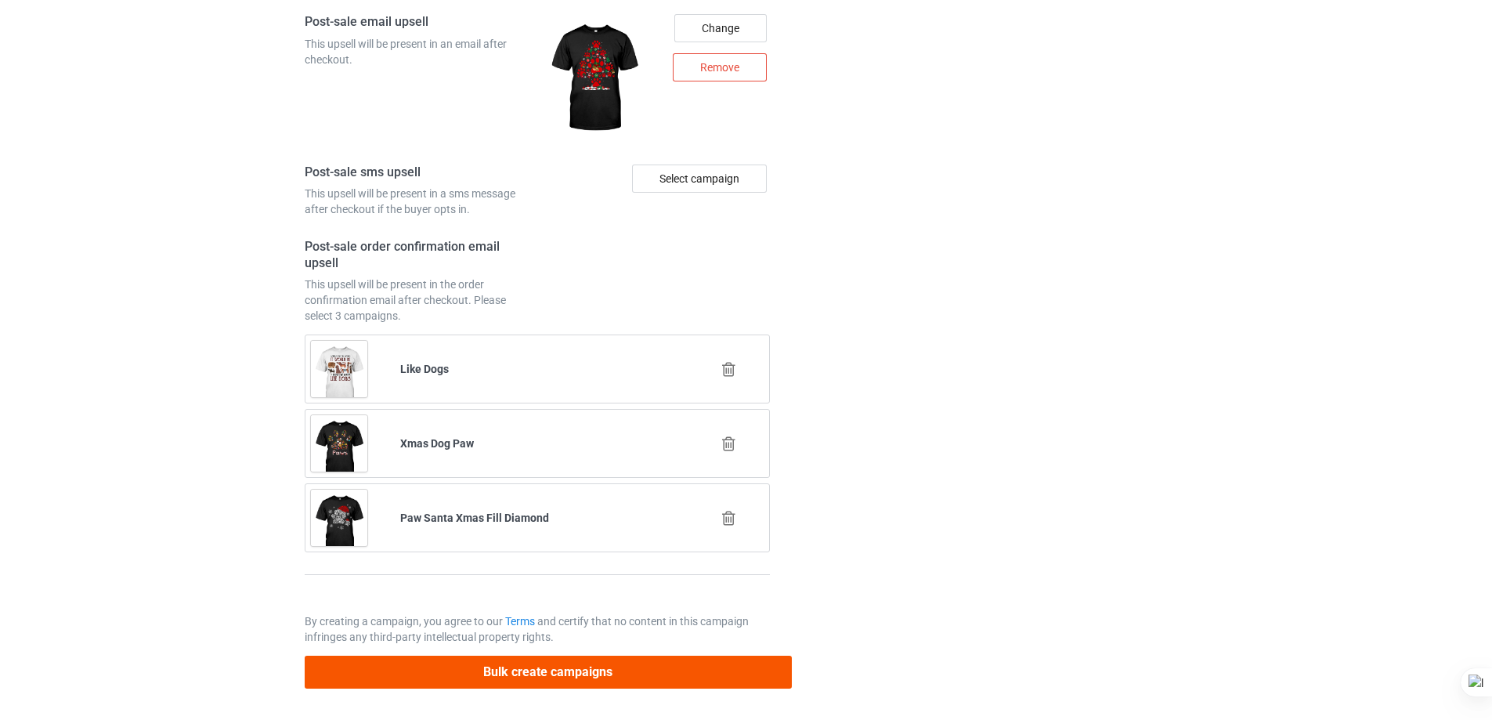
scroll to position [6019, 0]
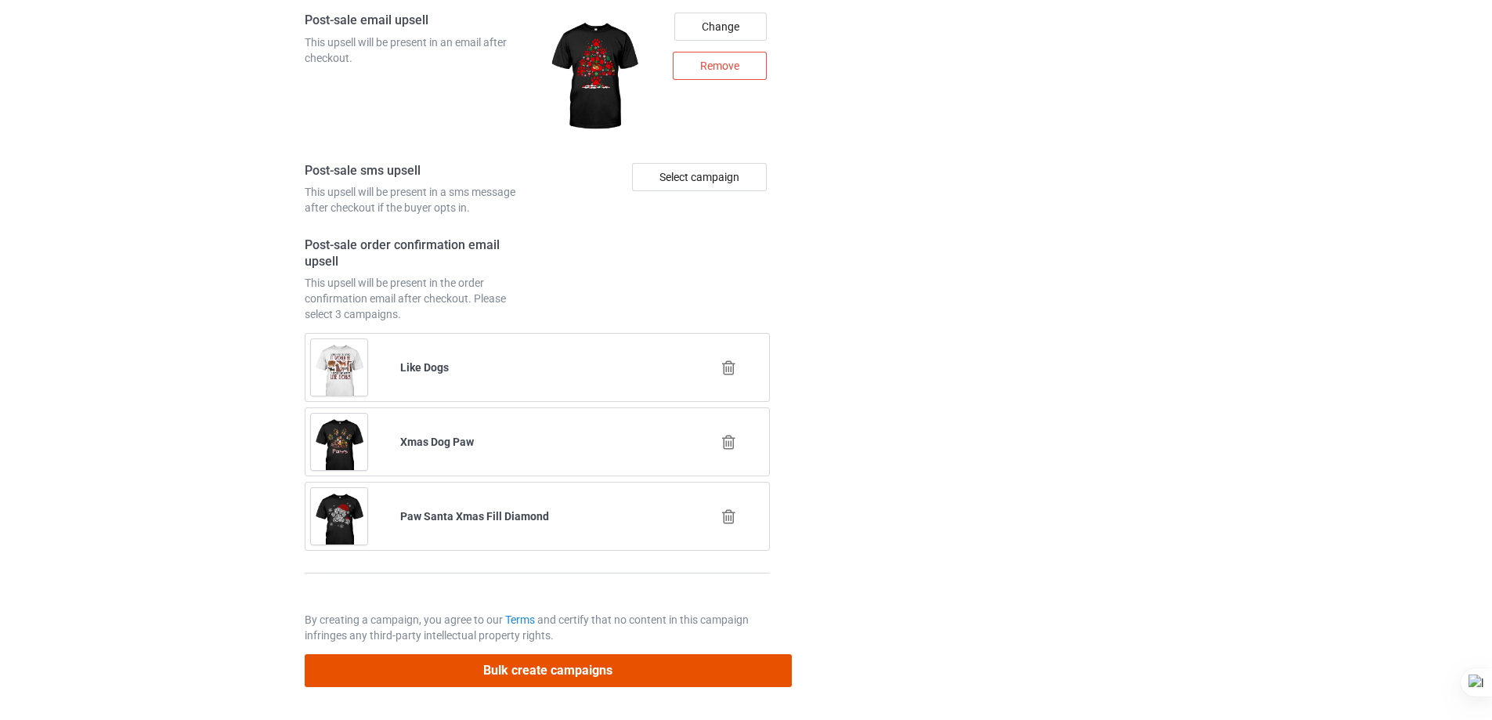
click at [532, 678] on button "Bulk create campaigns" at bounding box center [548, 670] width 487 height 32
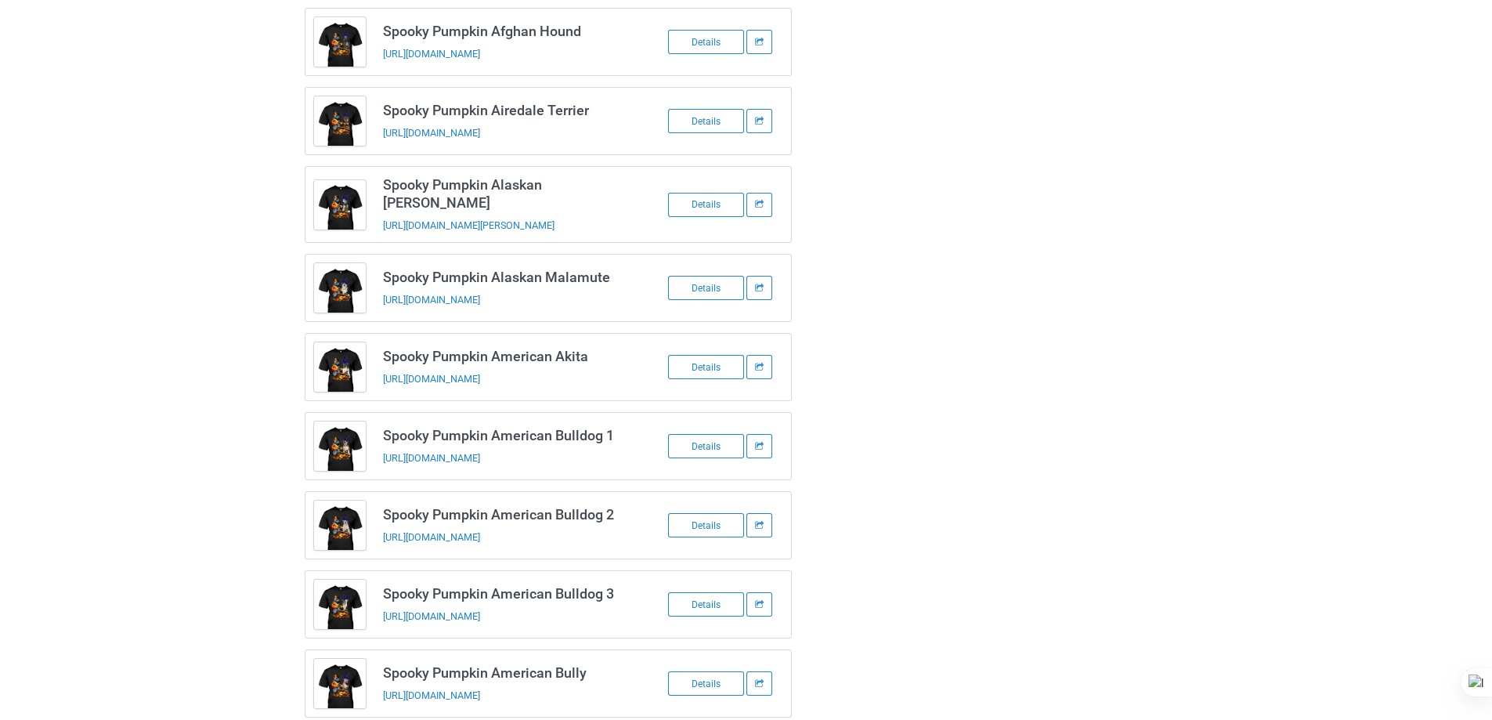
scroll to position [0, 0]
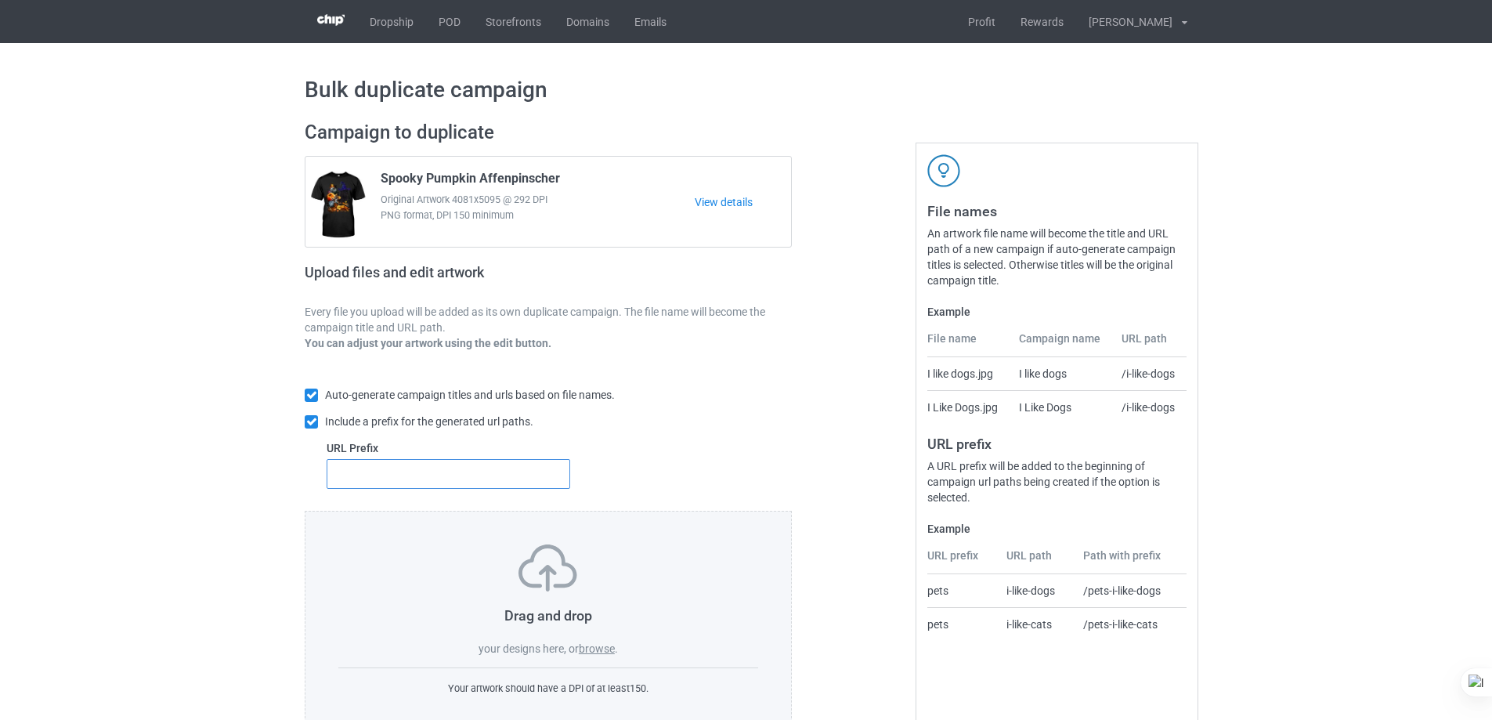
click at [481, 476] on input "text" at bounding box center [449, 474] width 244 height 30
click at [408, 486] on input "DT-" at bounding box center [449, 474] width 244 height 30
click at [407, 486] on input "DT-" at bounding box center [449, 474] width 244 height 30
click at [405, 485] on input "DT-" at bounding box center [449, 474] width 244 height 30
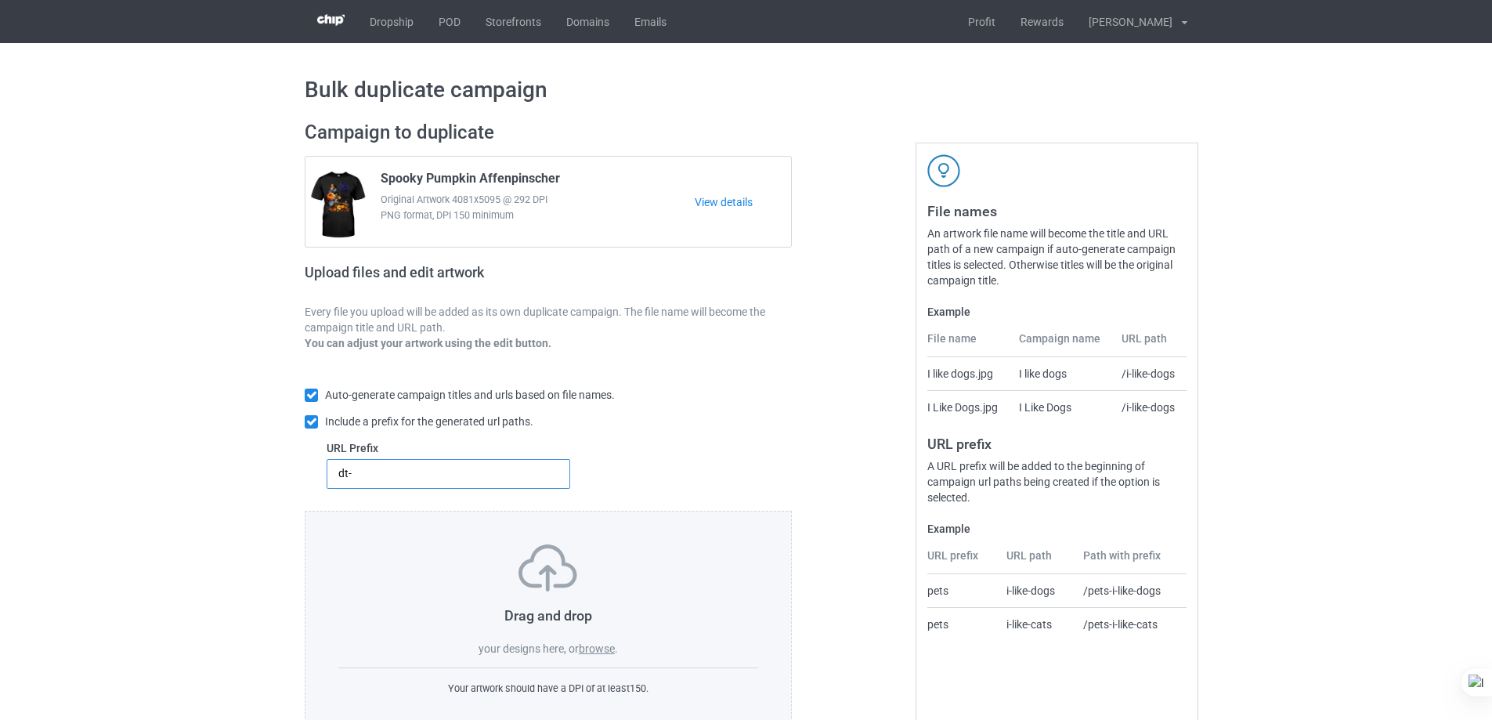
type input "dt-"
click at [593, 646] on label "browse" at bounding box center [597, 648] width 36 height 13
click at [0, 0] on input "browse" at bounding box center [0, 0] width 0 height 0
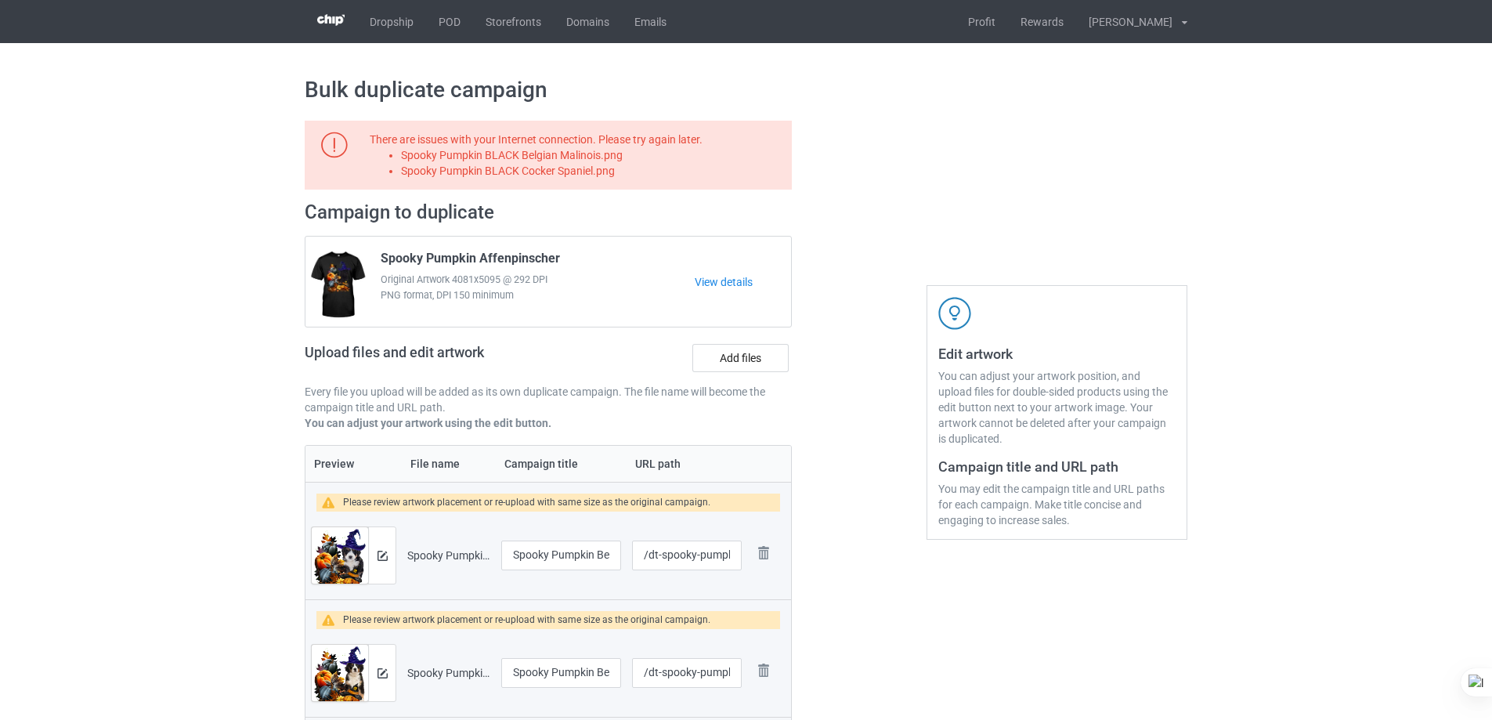
click at [594, 157] on li "Spooky Pumpkin BLACK Belgian Malinois.png" at bounding box center [593, 155] width 385 height 16
copy li "Spooky Pumpkin BLACK Belgian Malinois.png"
click at [732, 352] on label "Add files" at bounding box center [740, 358] width 96 height 28
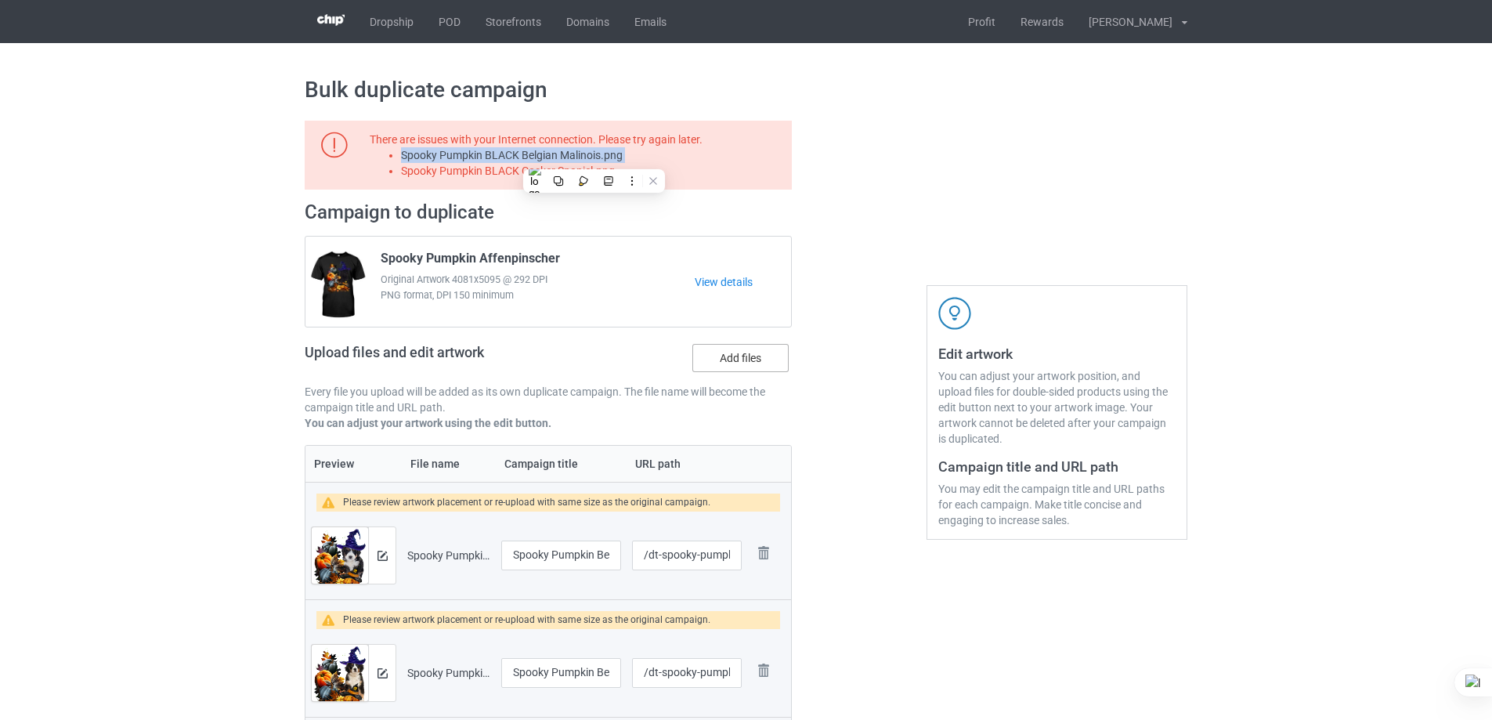
click at [0, 0] on input "Add files" at bounding box center [0, 0] width 0 height 0
click at [530, 175] on li "Spooky Pumpkin BLACK Cocker Spaniel.png" at bounding box center [593, 171] width 385 height 16
copy li "Spooky Pumpkin BLACK Cocker Spaniel.png"
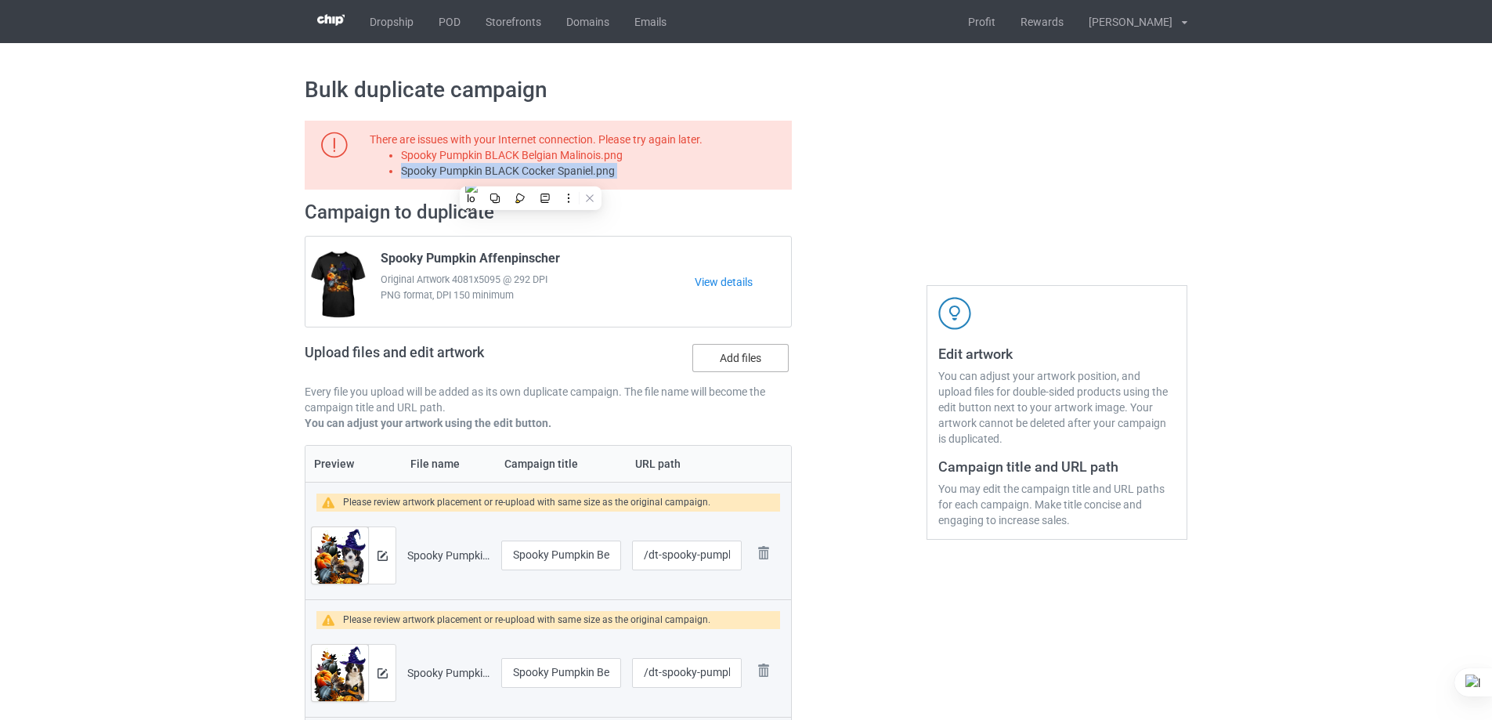
click at [745, 363] on label "Add files" at bounding box center [740, 358] width 96 height 28
click at [0, 0] on input "Add files" at bounding box center [0, 0] width 0 height 0
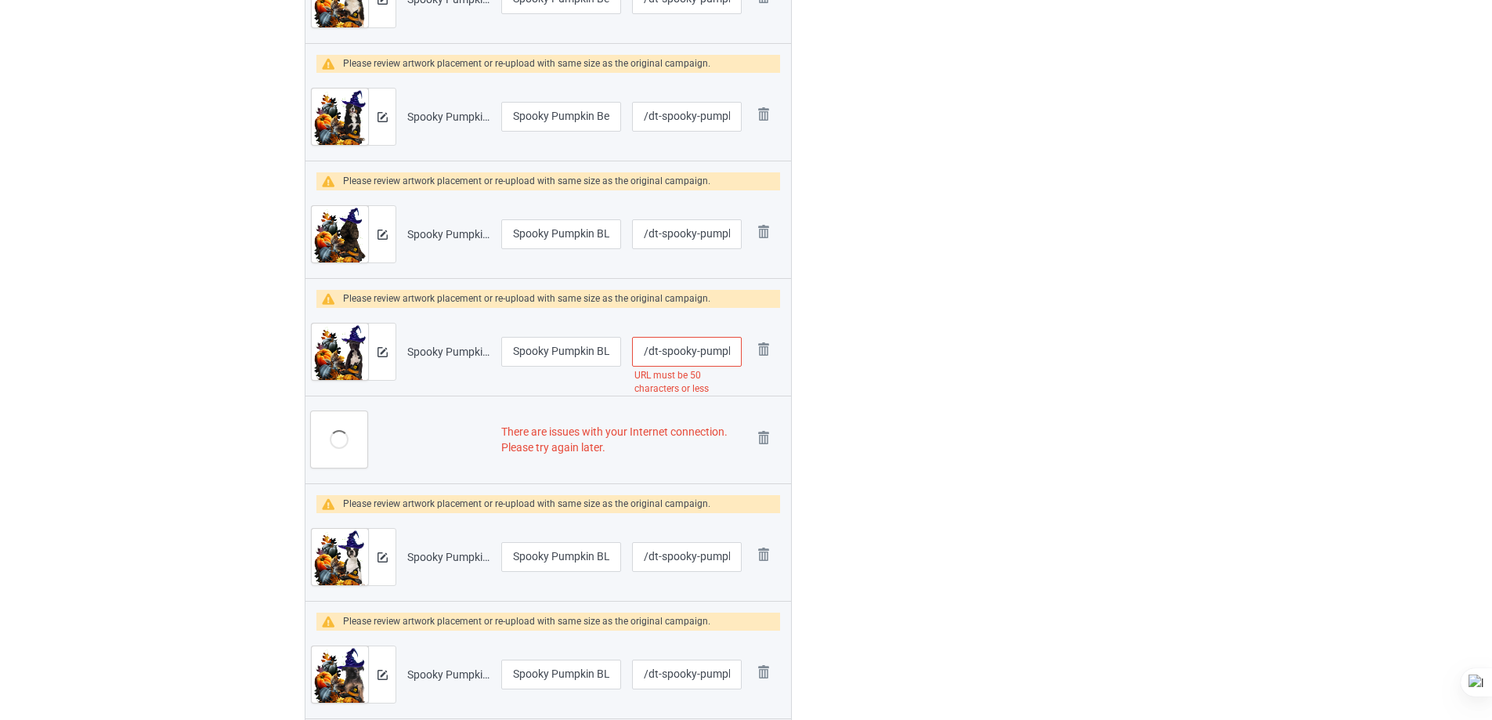
scroll to position [940, 0]
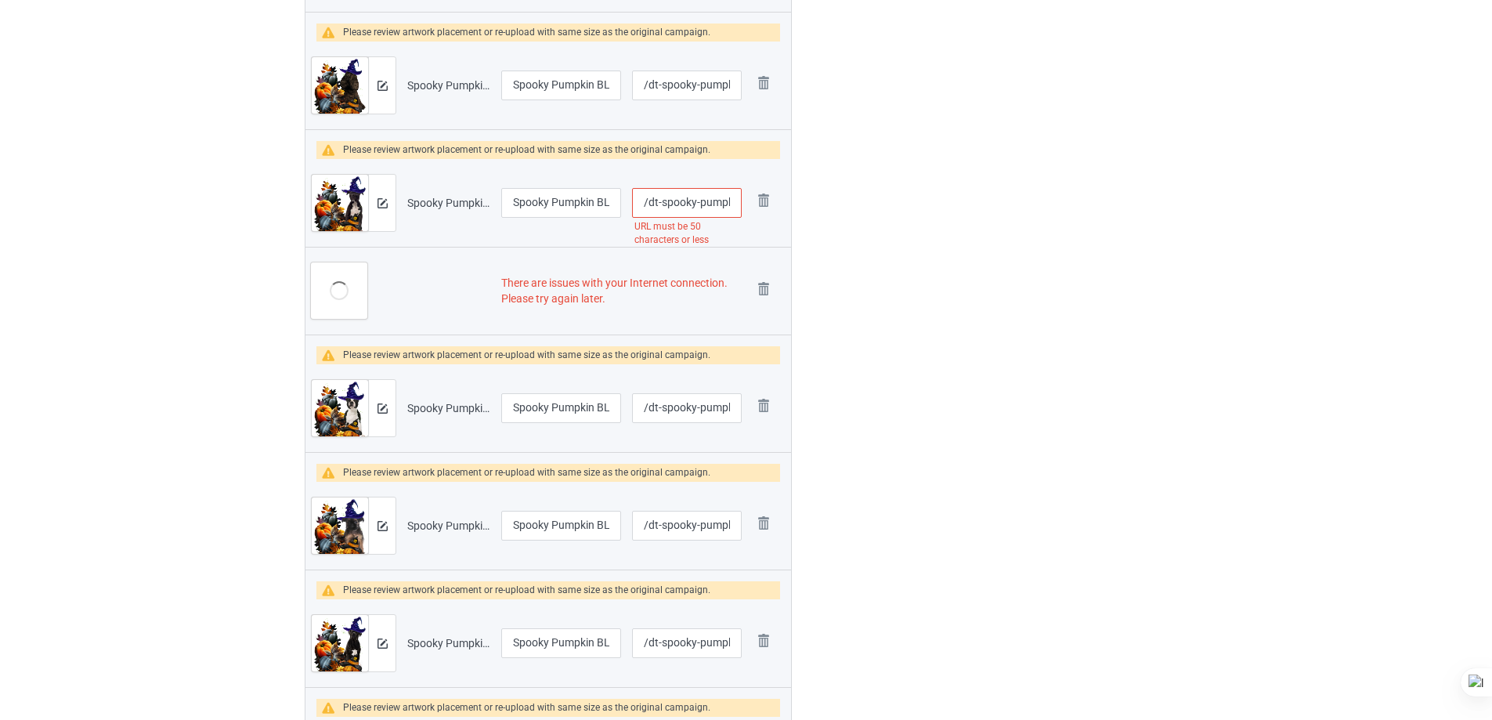
click at [720, 202] on input "/dt-spooky-pumpkin-black-american-[GEOGRAPHIC_DATA]-terrier" at bounding box center [686, 203] width 109 height 30
click at [720, 201] on input "/dt-spooky-pumpkin-black-american-[GEOGRAPHIC_DATA]-terrier" at bounding box center [686, 203] width 109 height 30
click at [928, 255] on div "Edit artwork You can adjust your artwork position, and upload files for double-…" at bounding box center [1057, 377] width 283 height 2414
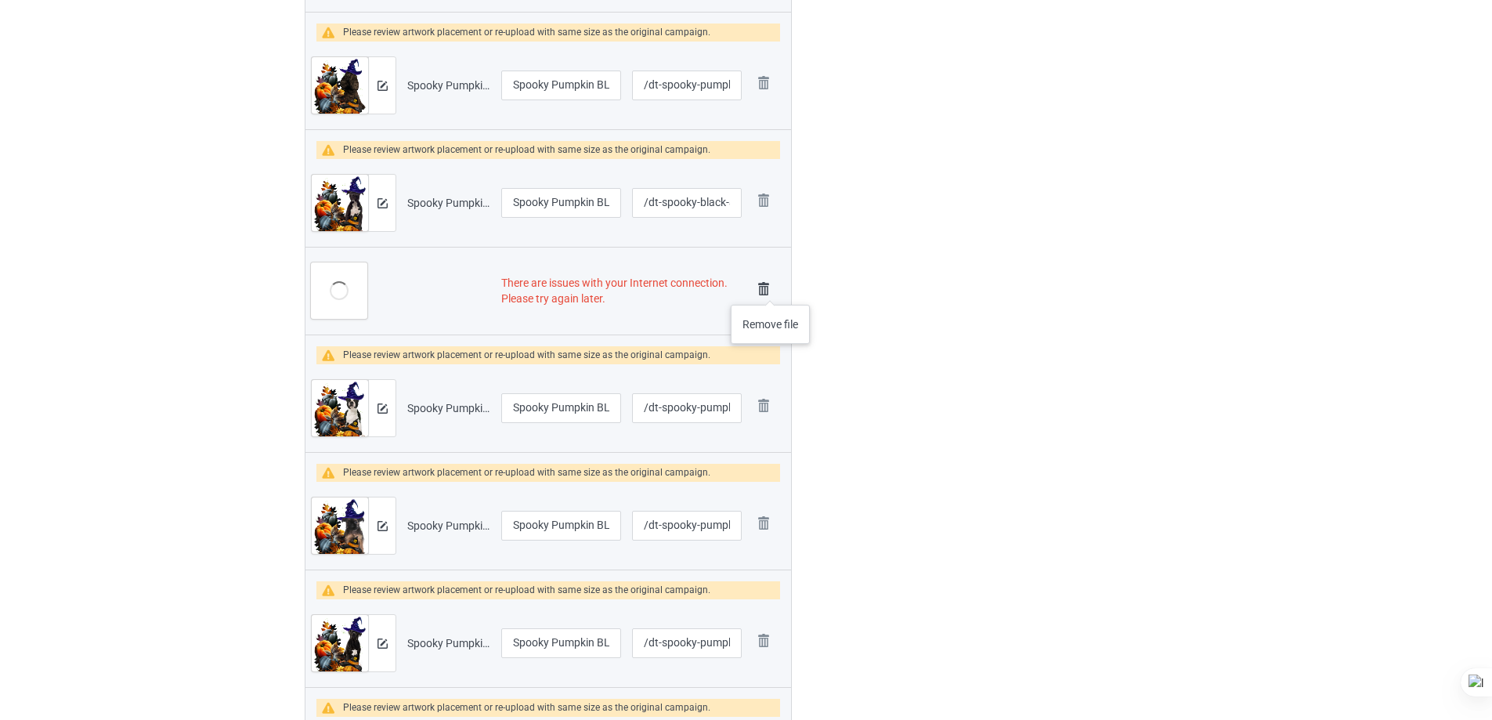
click at [771, 289] on img at bounding box center [764, 289] width 22 height 22
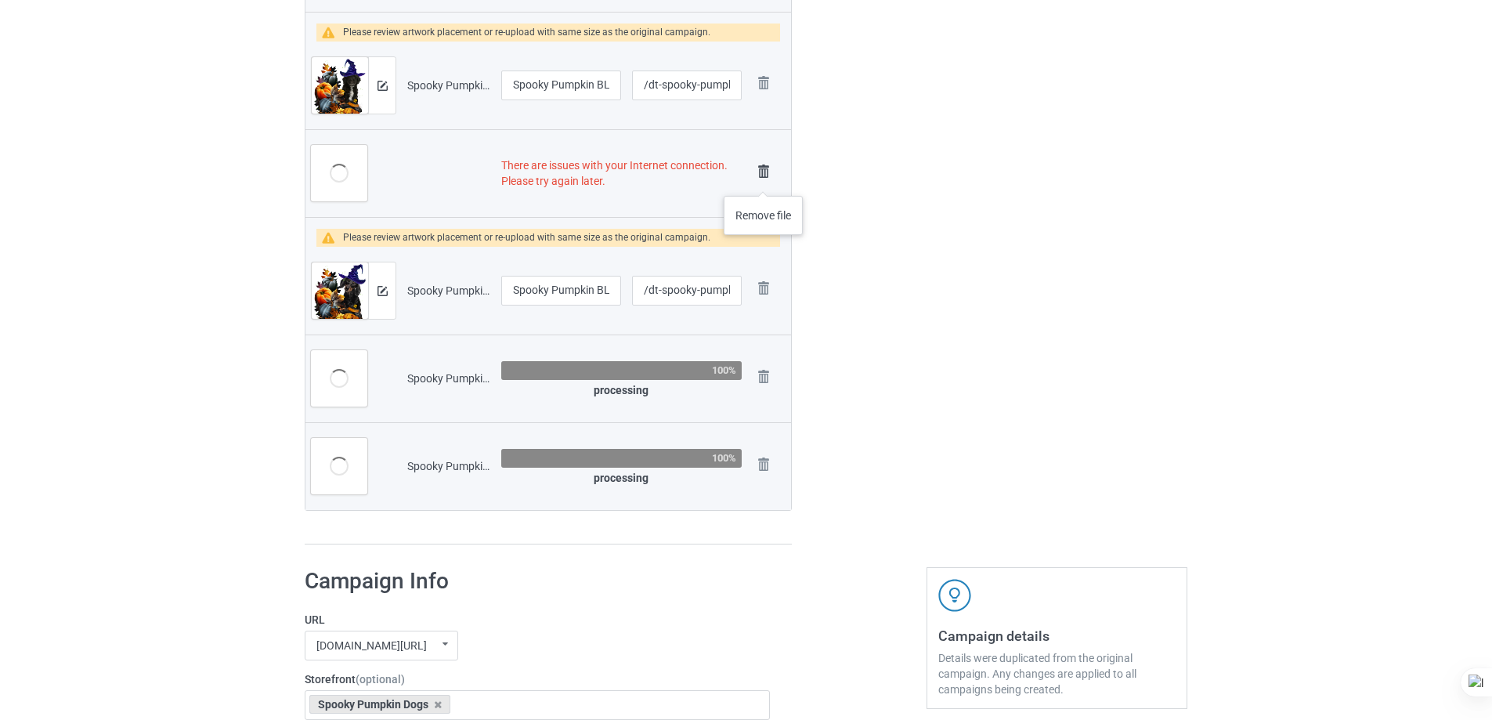
click at [764, 180] on img at bounding box center [764, 172] width 22 height 22
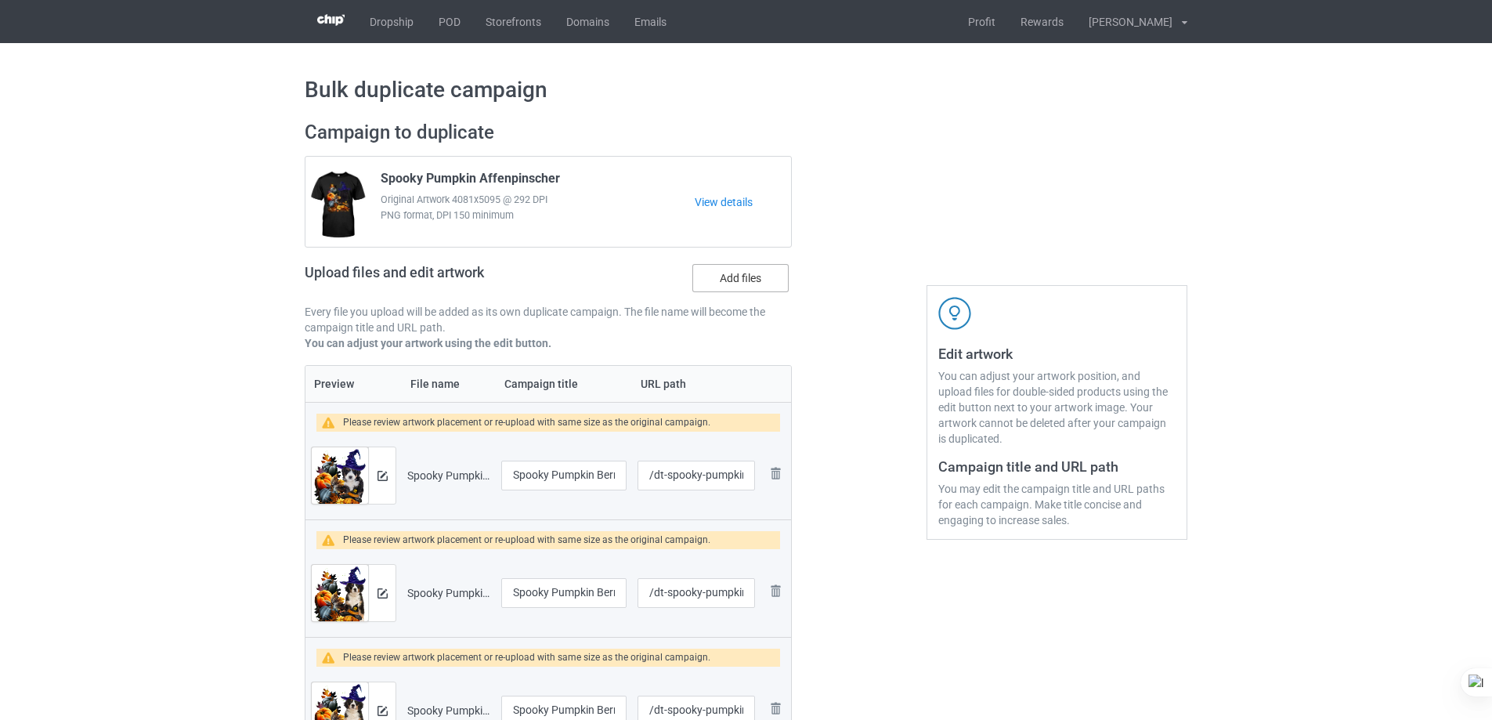
click at [744, 276] on label "Add files" at bounding box center [740, 278] width 96 height 28
click at [0, 0] on input "Add files" at bounding box center [0, 0] width 0 height 0
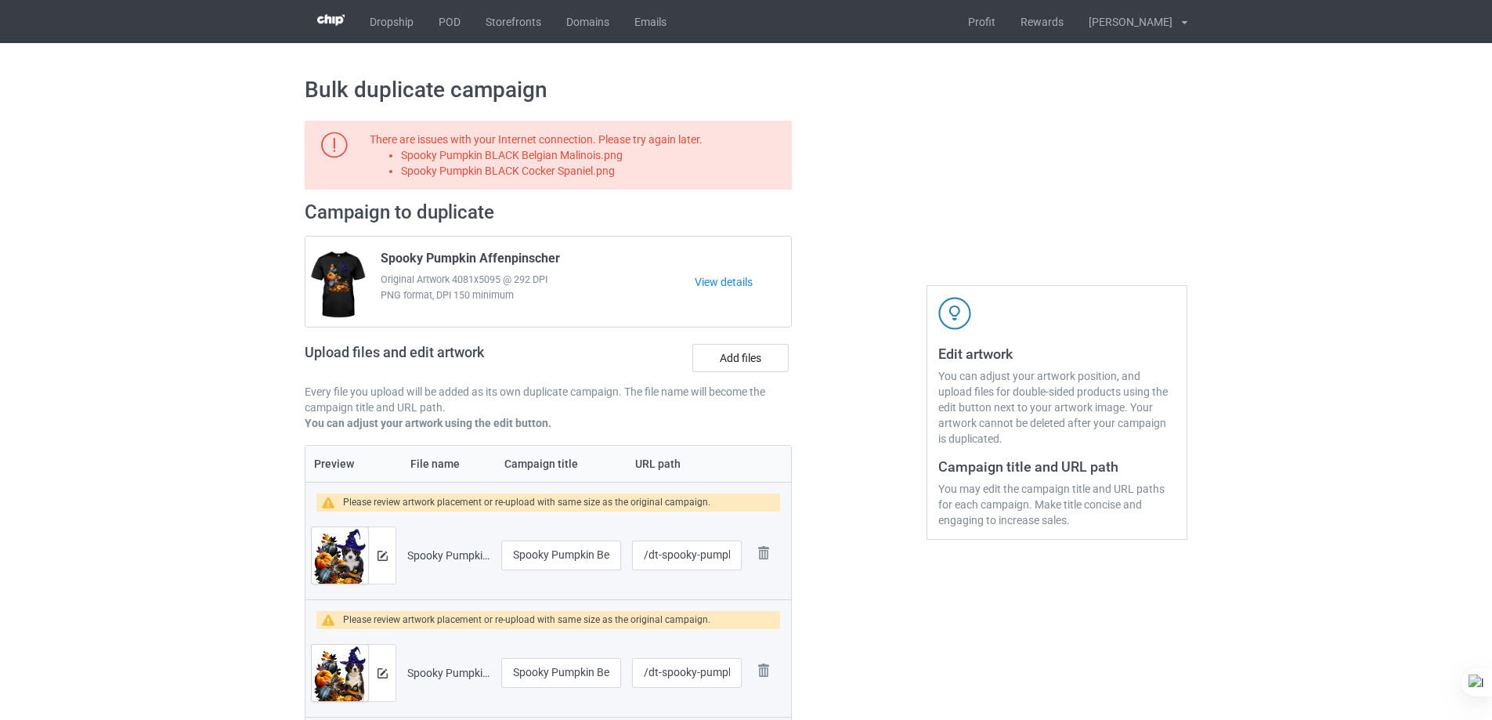
click at [595, 158] on li "Spooky Pumpkin BLACK Belgian Malinois.png" at bounding box center [593, 155] width 385 height 16
copy li "Spooky Pumpkin BLACK Belgian Malinois.png"
click at [740, 349] on label "Add files" at bounding box center [740, 358] width 96 height 28
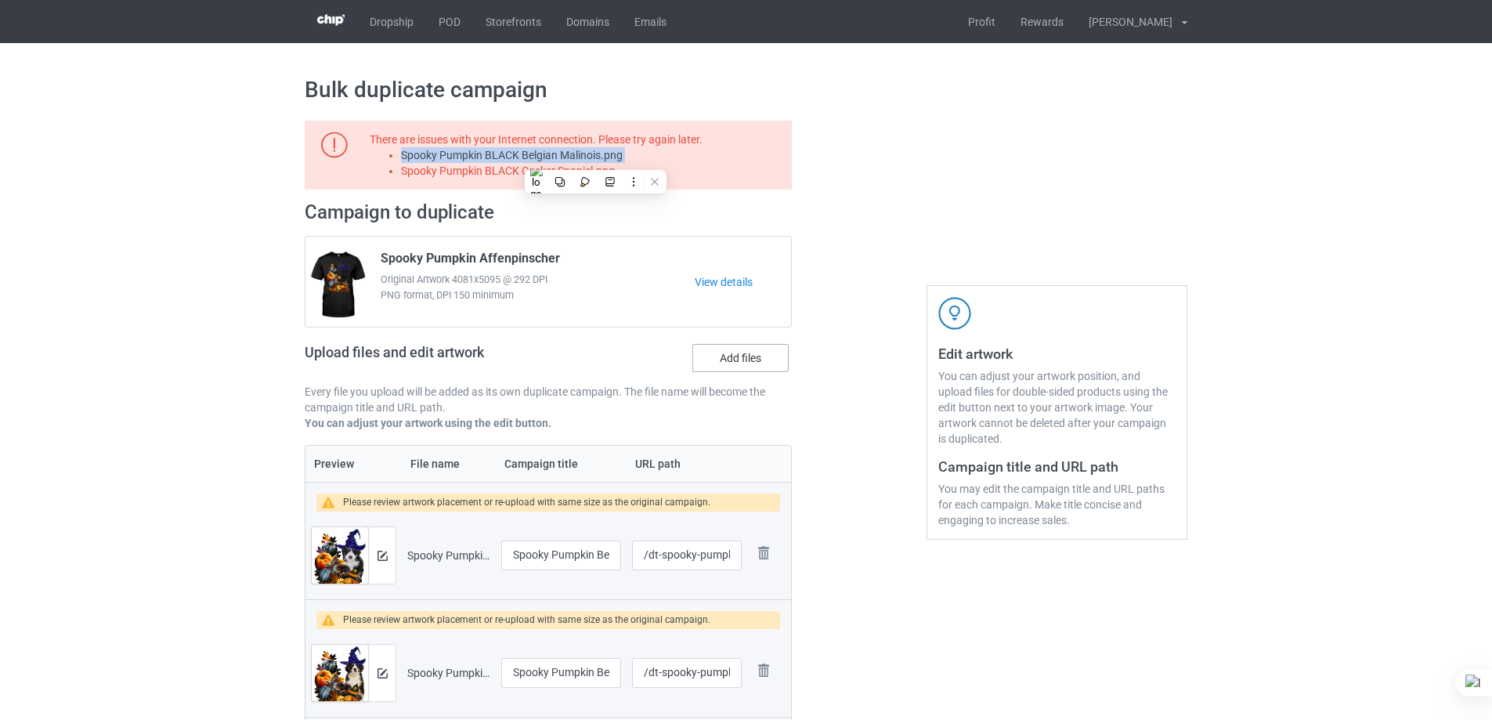
click at [0, 0] on input "Add files" at bounding box center [0, 0] width 0 height 0
type input "/dt-spooky-black-american-staffordshire-terrier"
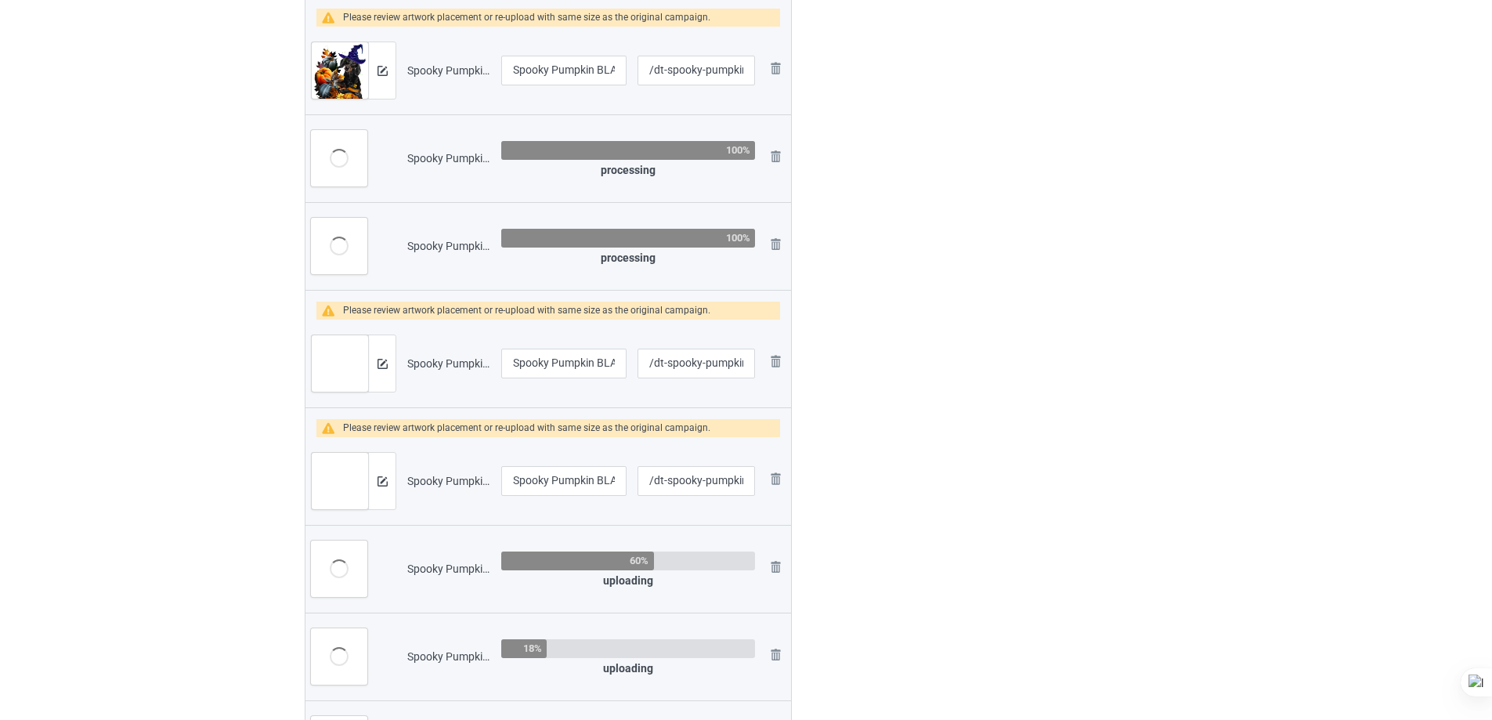
scroll to position [1723, 0]
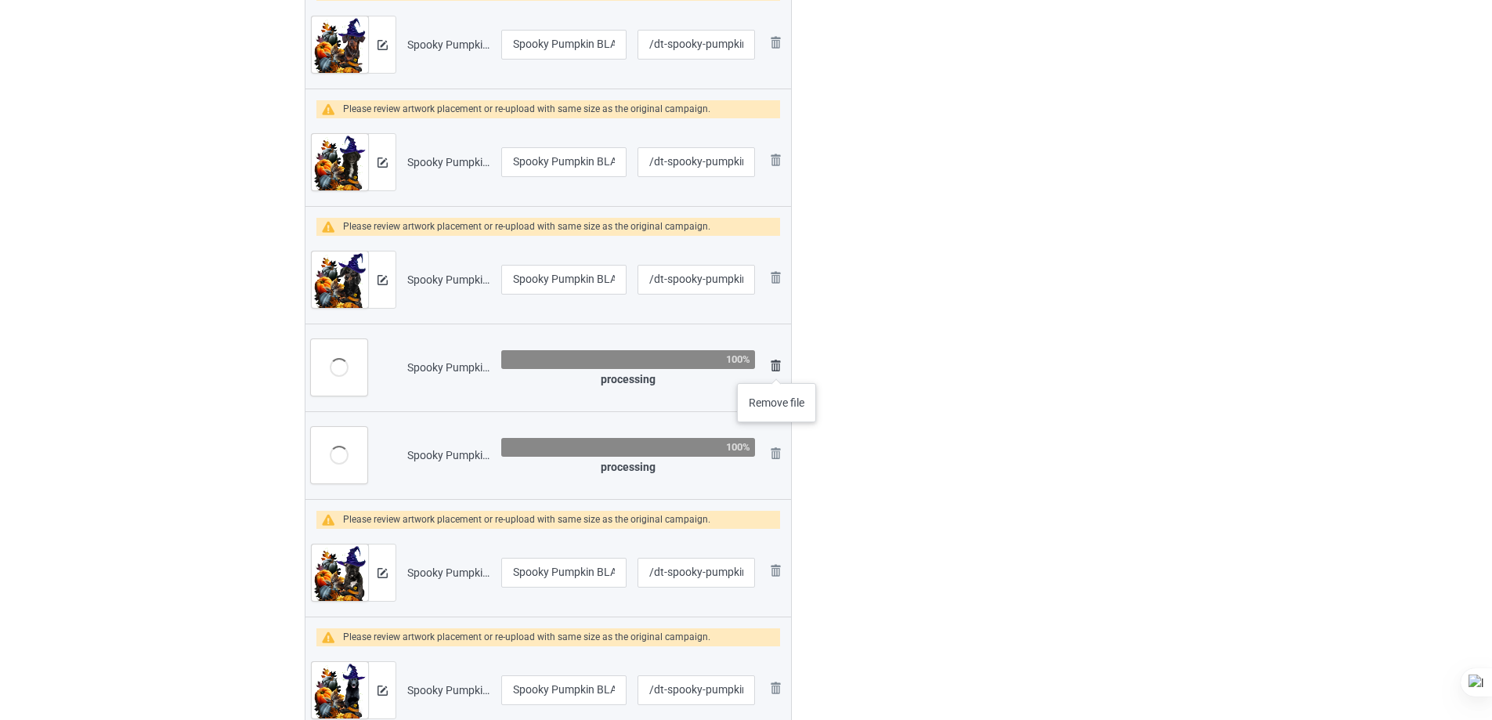
click at [774, 366] on img at bounding box center [775, 365] width 19 height 19
click at [774, 444] on link at bounding box center [775, 455] width 19 height 23
click at [774, 529] on td "Remove file" at bounding box center [776, 573] width 30 height 88
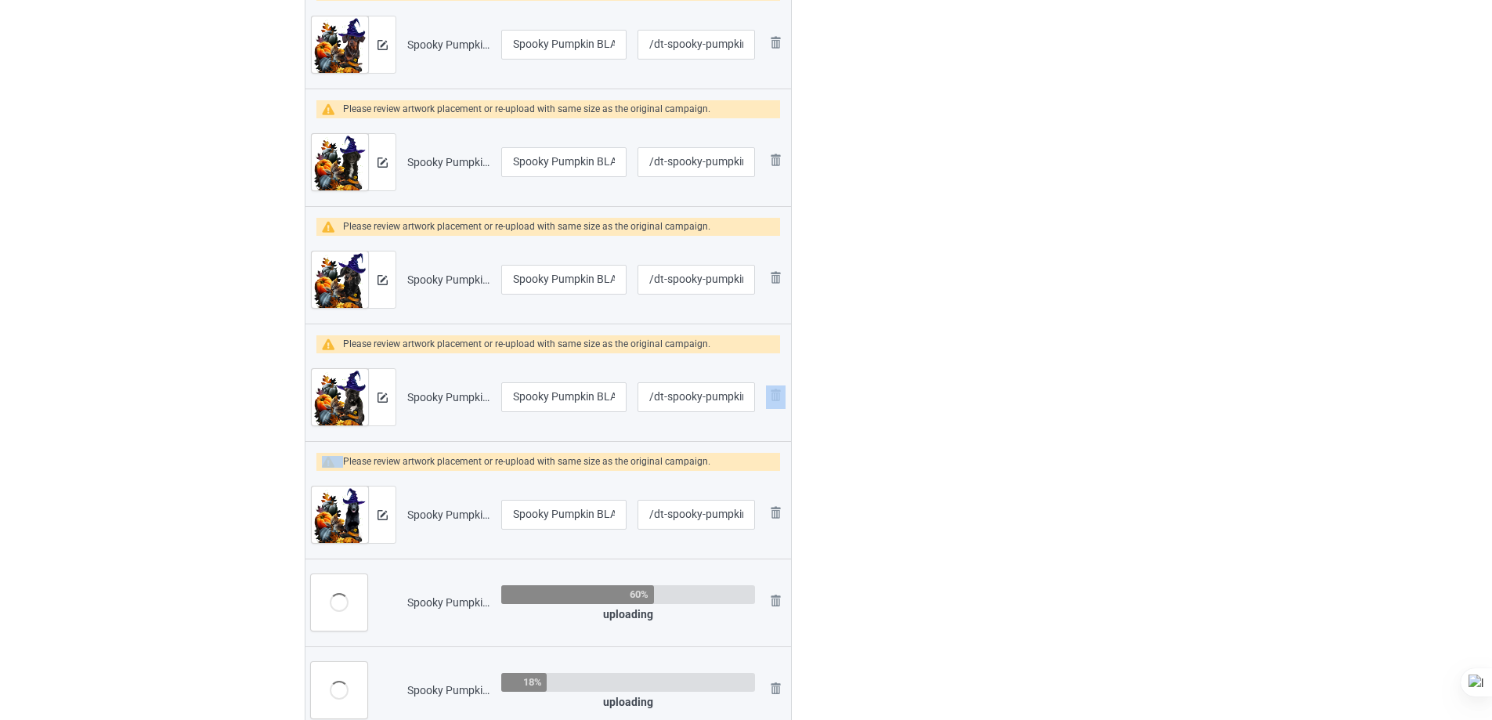
click at [774, 366] on td "Remove file" at bounding box center [776, 397] width 30 height 88
click at [775, 370] on td "Remove file" at bounding box center [776, 397] width 30 height 88
click at [773, 399] on img at bounding box center [775, 394] width 19 height 19
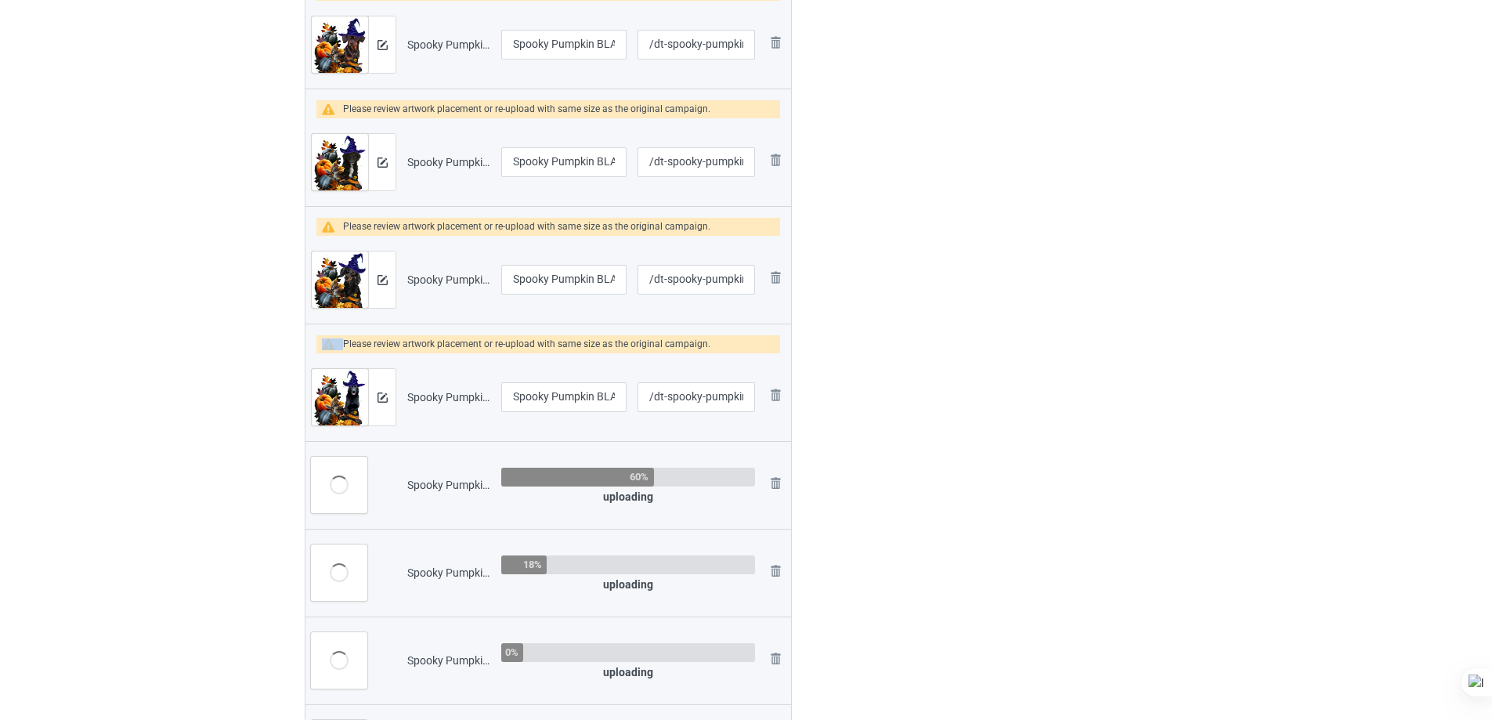
click at [0, 0] on img at bounding box center [0, 0] width 0 height 0
click at [773, 441] on td "Remove file" at bounding box center [776, 485] width 30 height 88
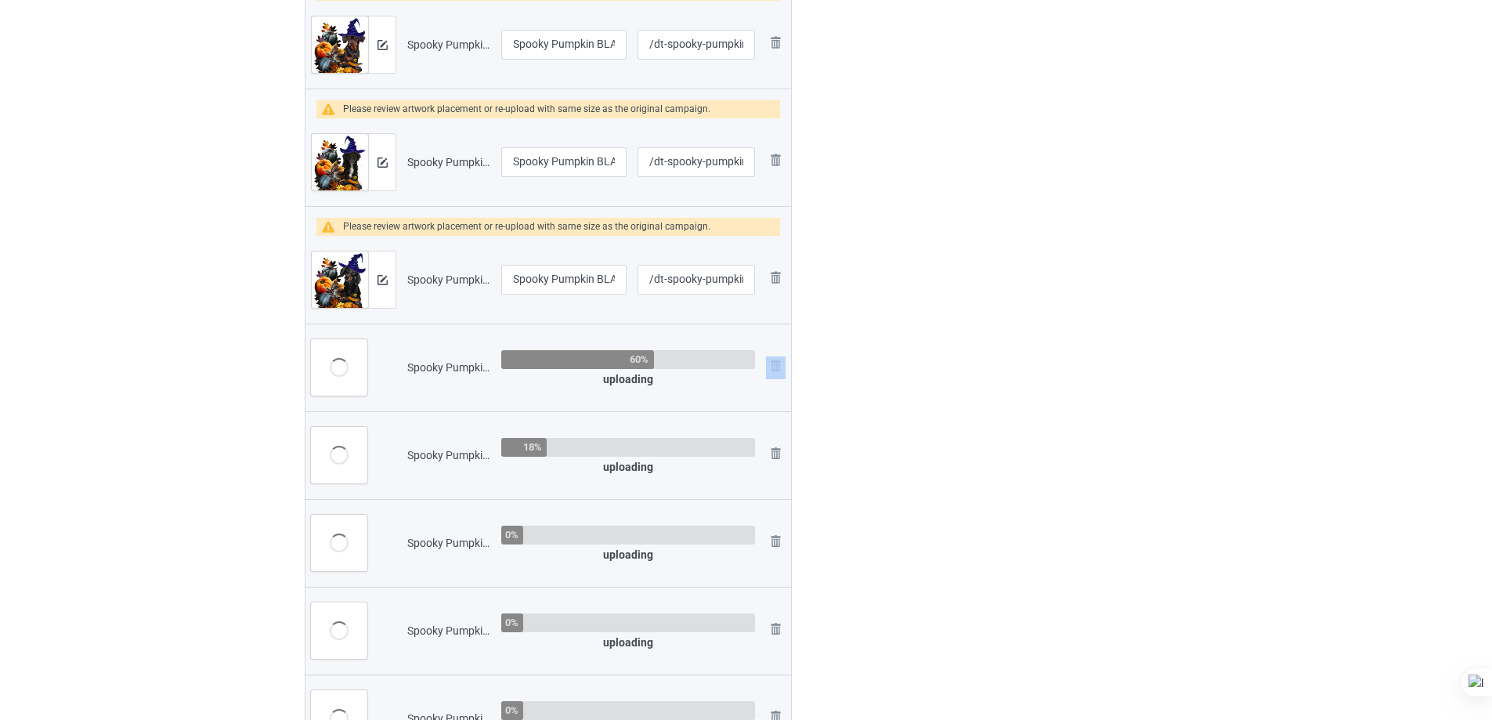
click at [773, 399] on td "Remove file" at bounding box center [776, 367] width 30 height 88
click at [779, 374] on img at bounding box center [775, 365] width 19 height 19
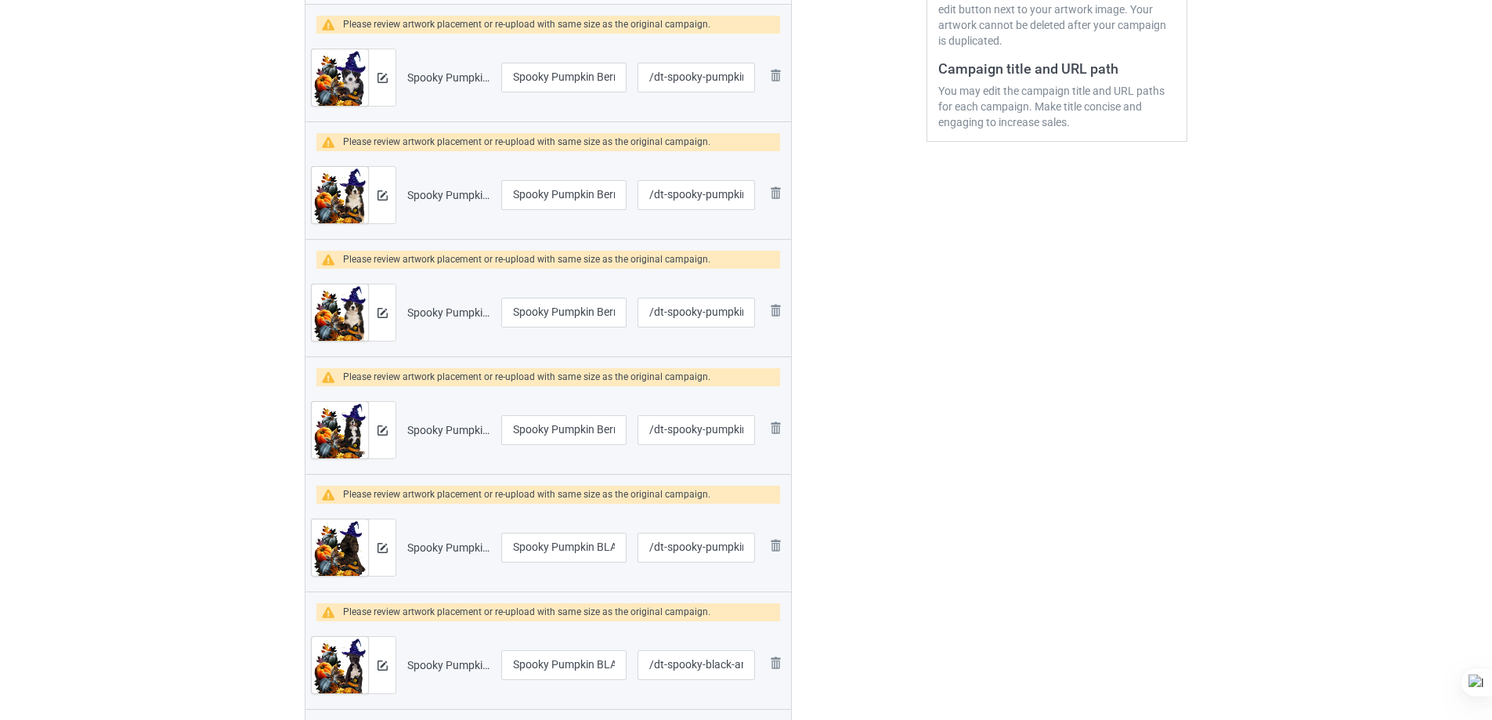
scroll to position [235, 0]
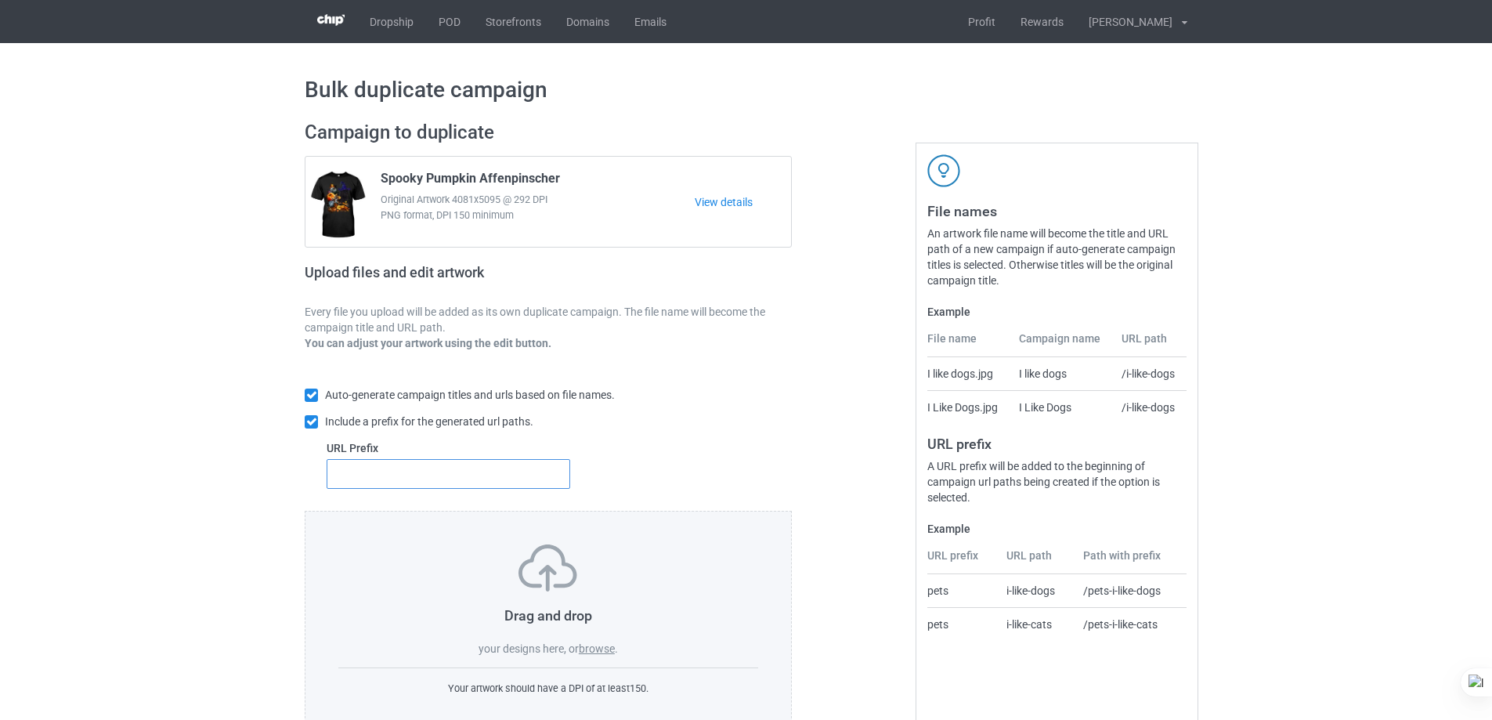
click at [426, 479] on input "text" at bounding box center [449, 474] width 244 height 30
type input "dt-"
click at [593, 655] on label "browse" at bounding box center [597, 648] width 36 height 13
click at [0, 0] on input "browse" at bounding box center [0, 0] width 0 height 0
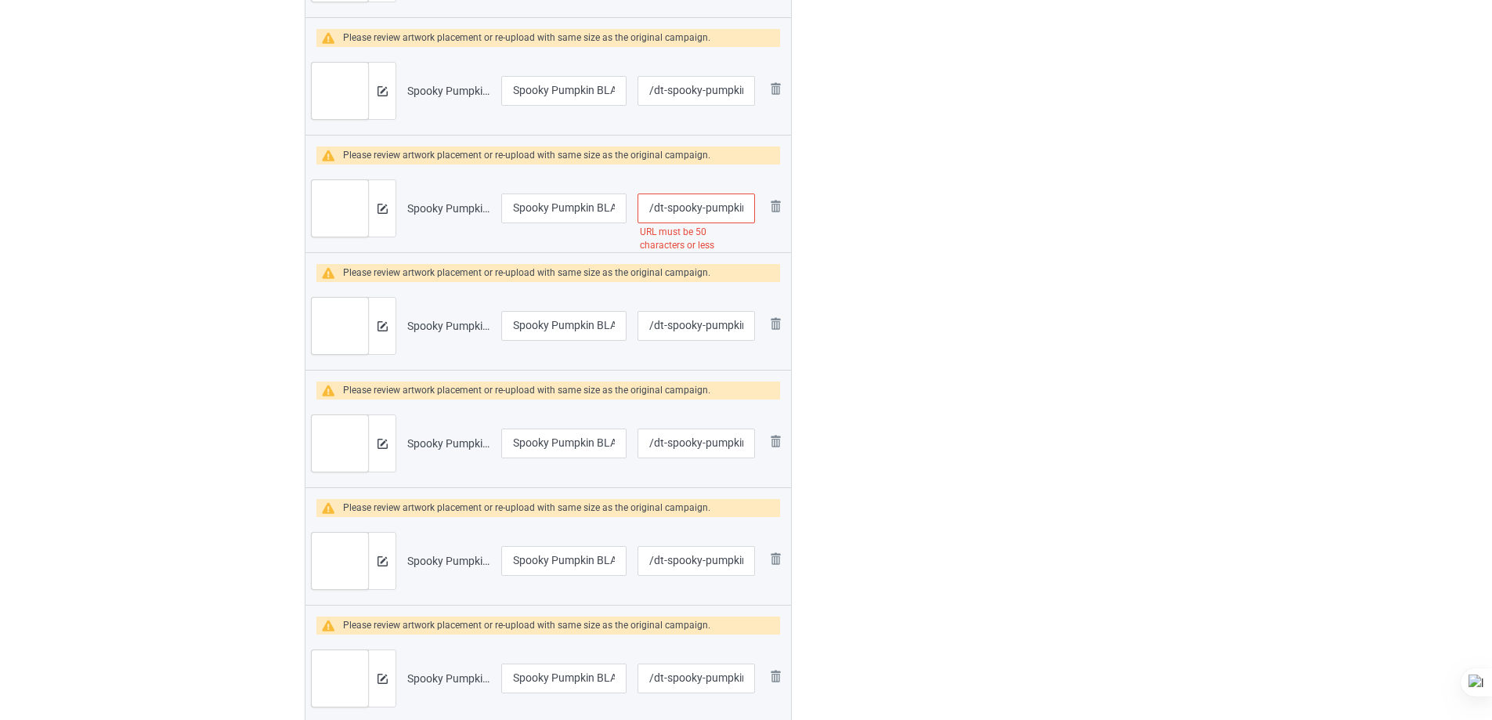
scroll to position [794, 0]
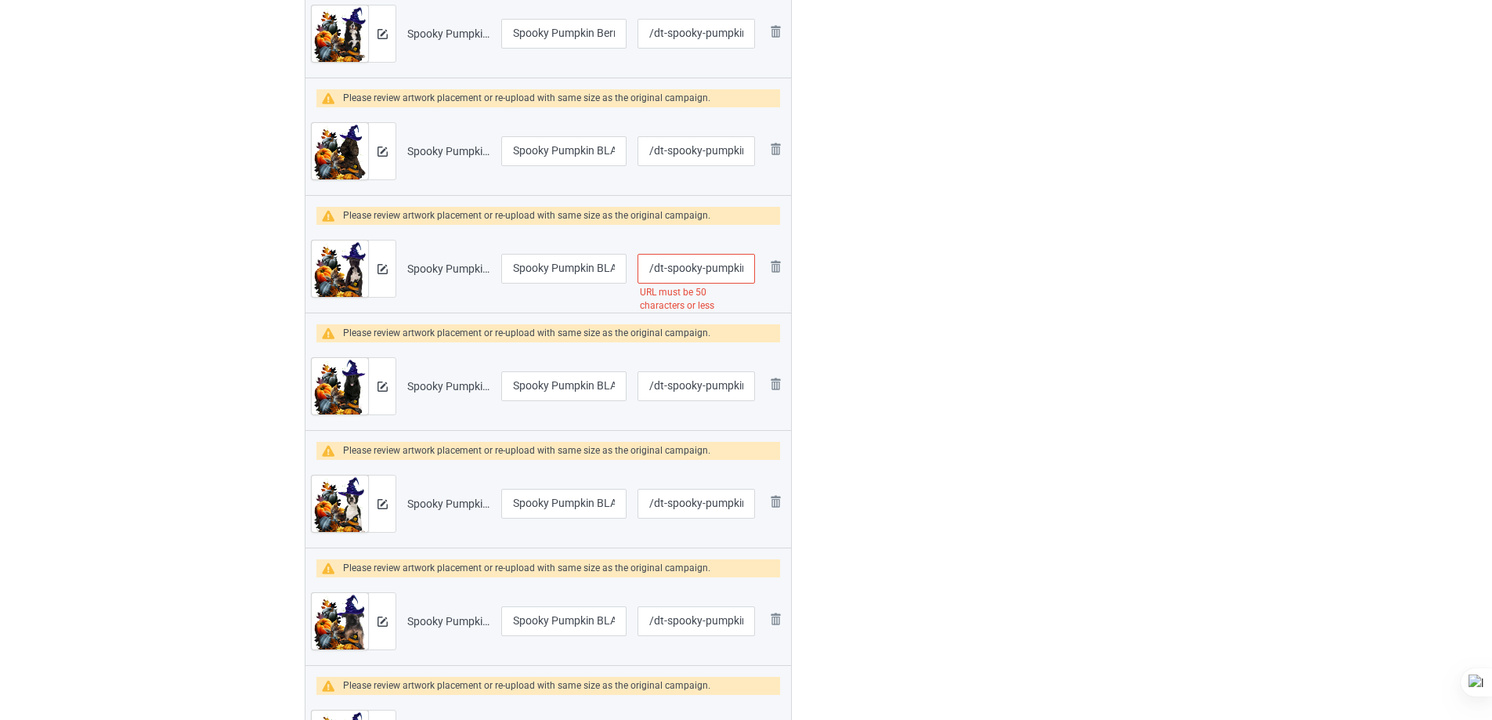
click at [690, 265] on input "/dt-spooky-pumpkin-black-american-staffordshire-terrier" at bounding box center [696, 269] width 117 height 30
type input "/dt-pumpkin-black-american-staffordshire-terrier"
click at [925, 243] on div "Edit artwork You can adjust your artwork position, and upload files for double-…" at bounding box center [1057, 424] width 283 height 2218
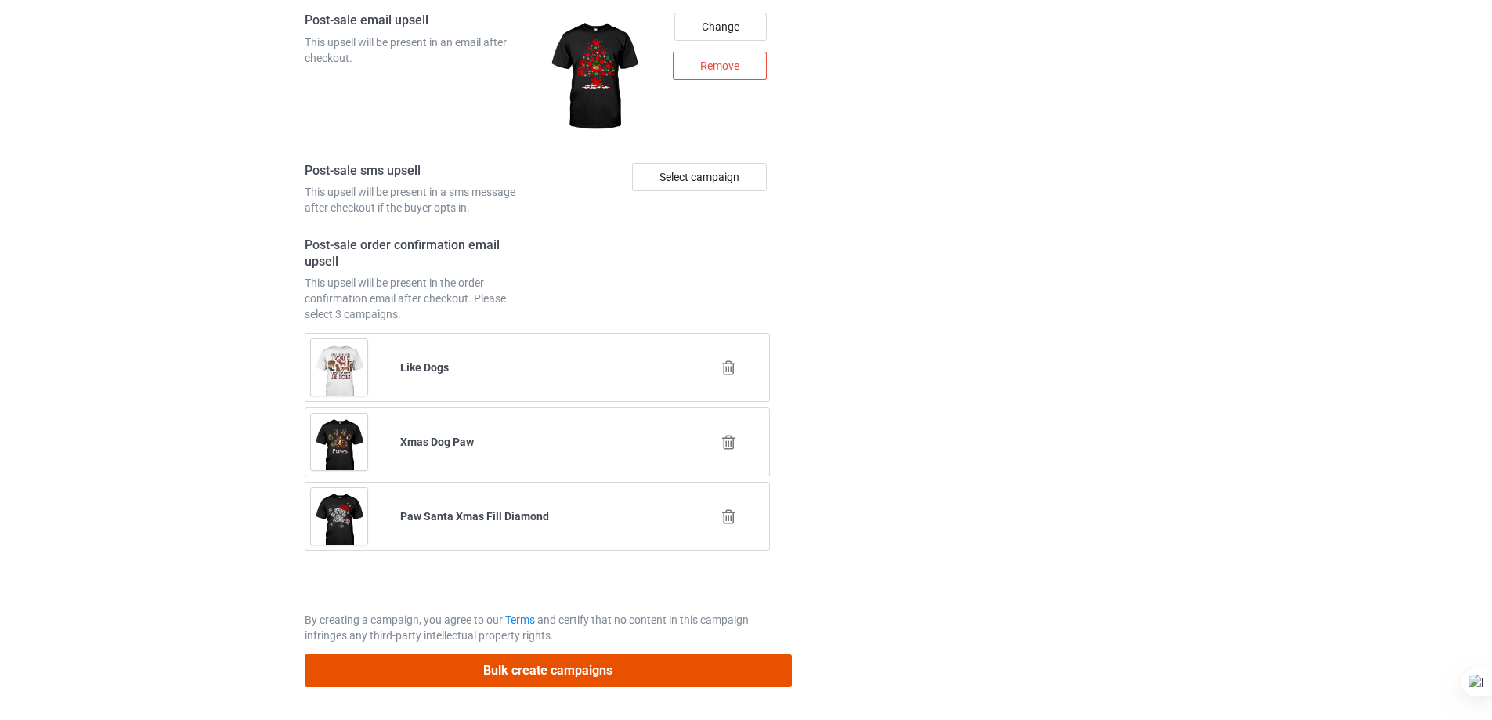
click at [615, 673] on button "Bulk create campaigns" at bounding box center [548, 670] width 487 height 32
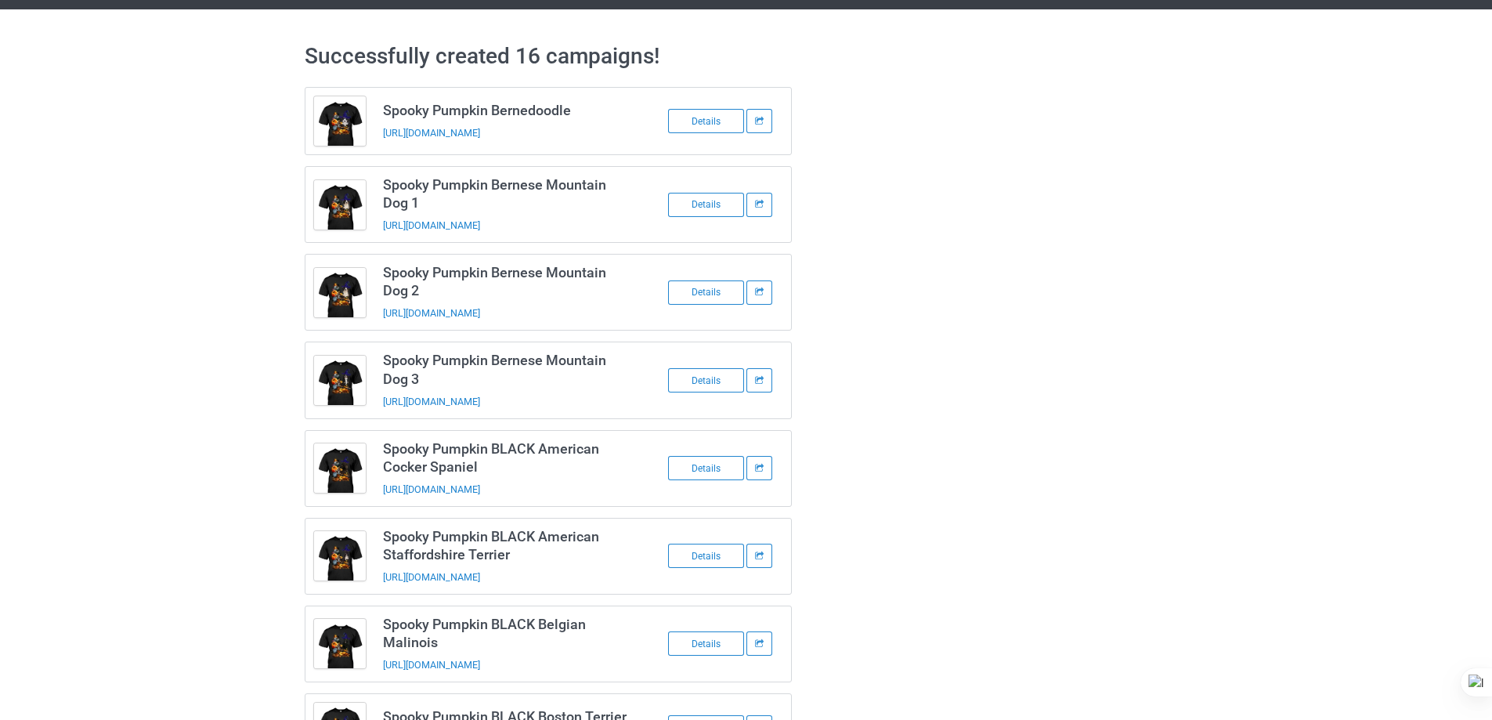
scroll to position [0, 0]
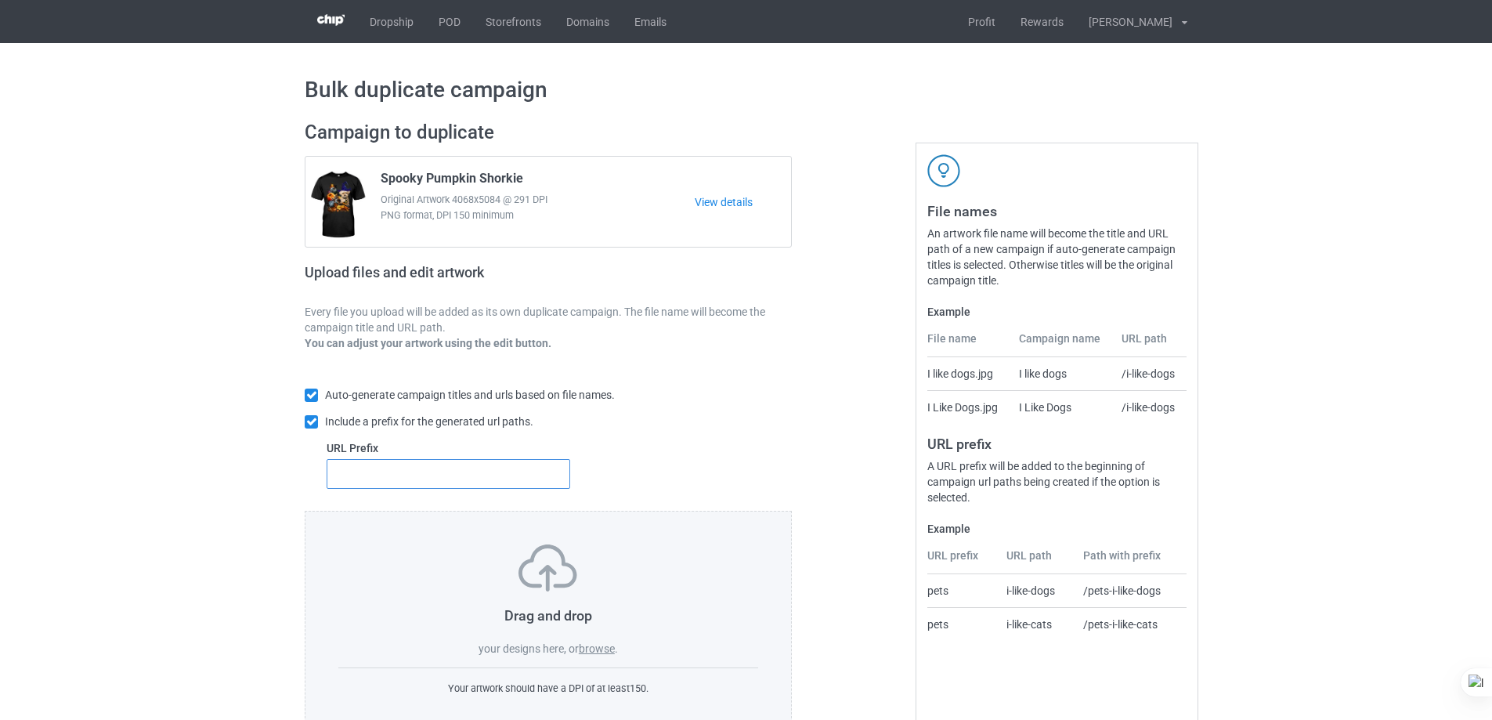
click at [461, 475] on input "text" at bounding box center [449, 474] width 244 height 30
type input "dt-"
click at [607, 649] on label "browse" at bounding box center [597, 648] width 36 height 13
click at [0, 0] on input "browse" at bounding box center [0, 0] width 0 height 0
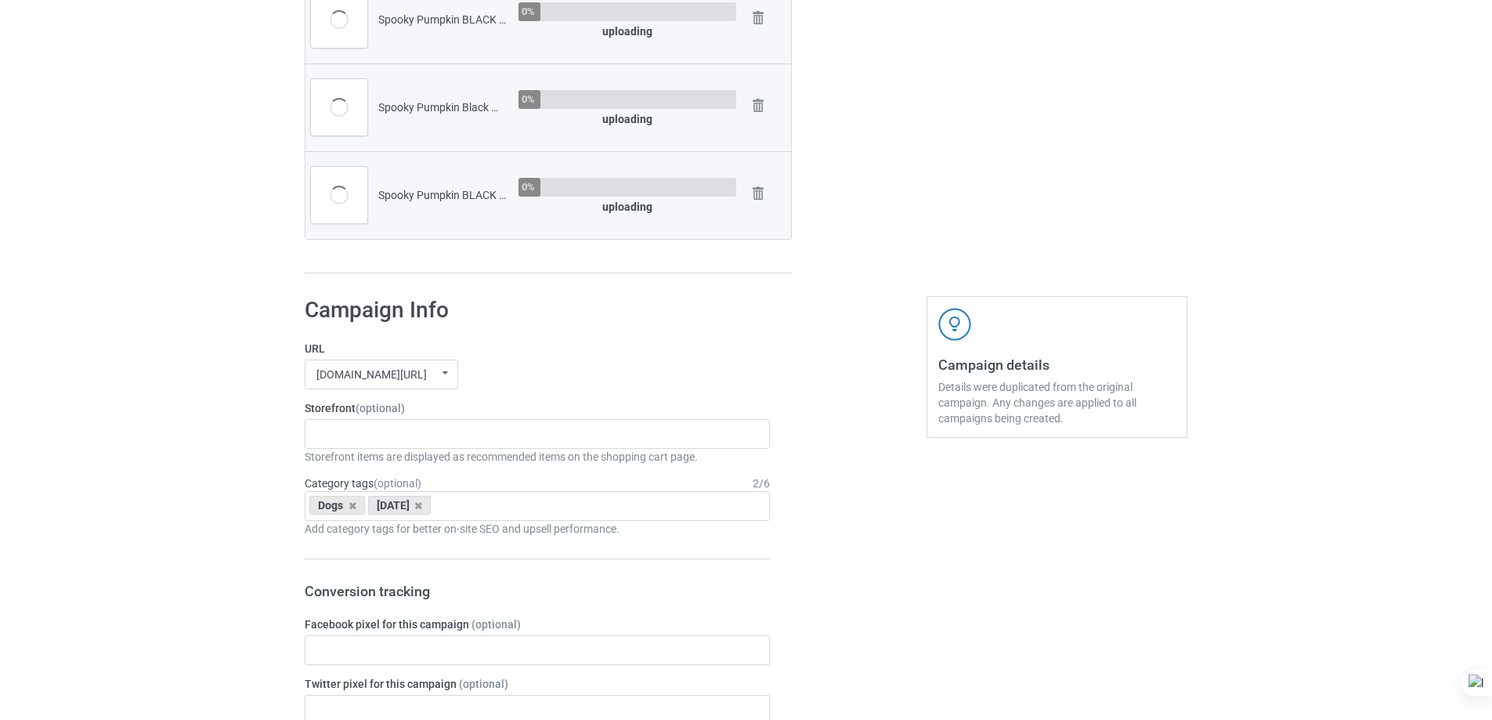
scroll to position [1723, 0]
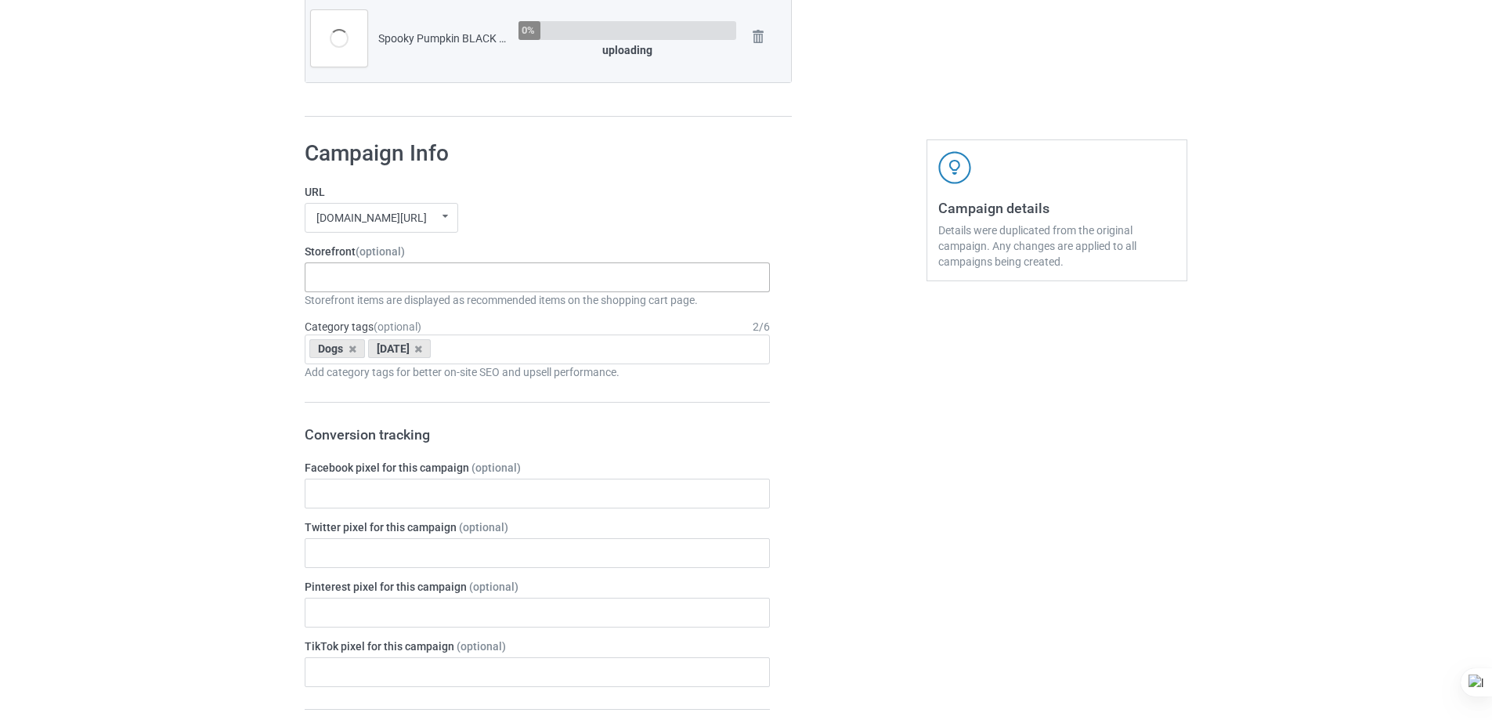
click at [569, 274] on div "Spooky Pumpkin Dogs Lick Or Treat Dogs Xmas Kinda Dogs Pumpkin Kinda Dogs Goofy…" at bounding box center [537, 277] width 465 height 30
click at [430, 304] on div "Spooky Pumpkin Dogs" at bounding box center [537, 305] width 464 height 29
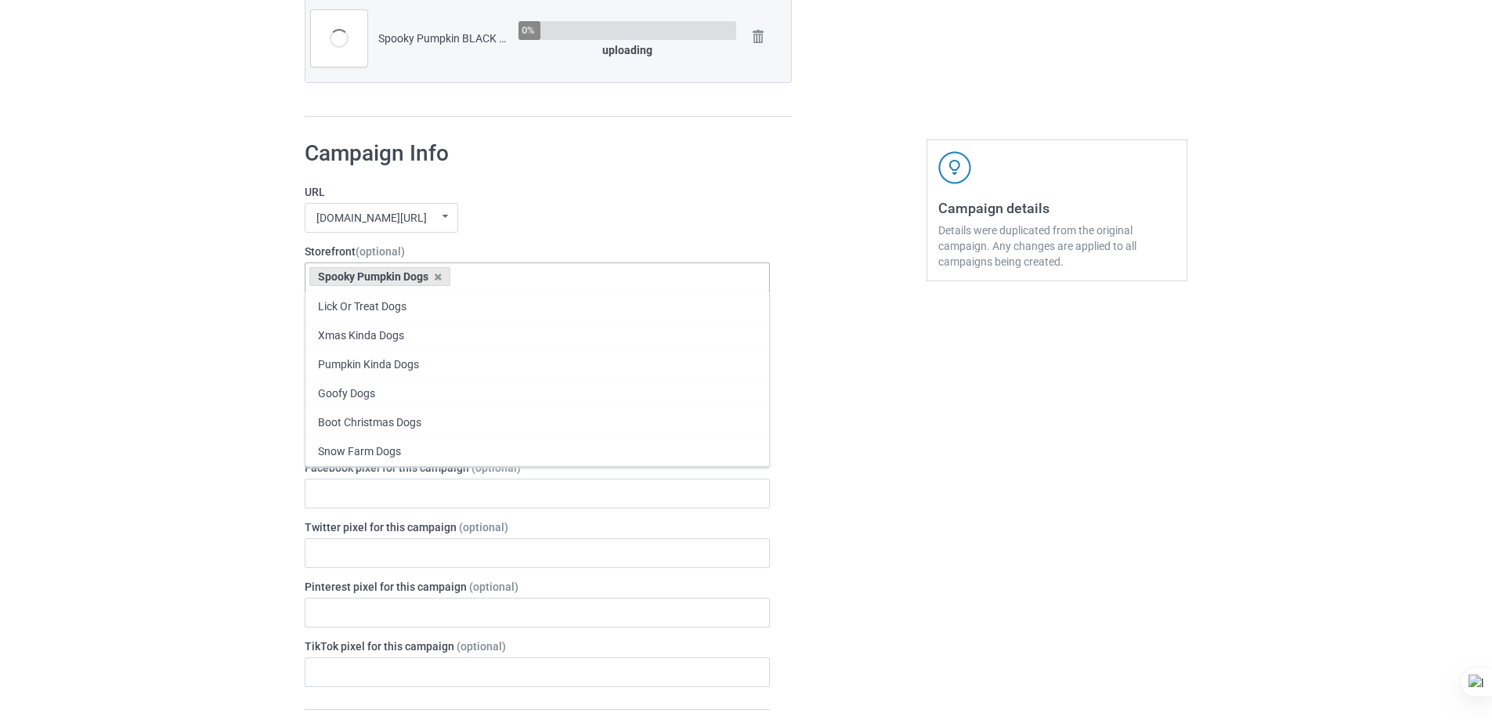
click at [599, 221] on div "mangtee.com/ undefined/ mangtee.com/ undefined/ fami-tee.com/ teechip.com/ 5a13…" at bounding box center [537, 218] width 465 height 30
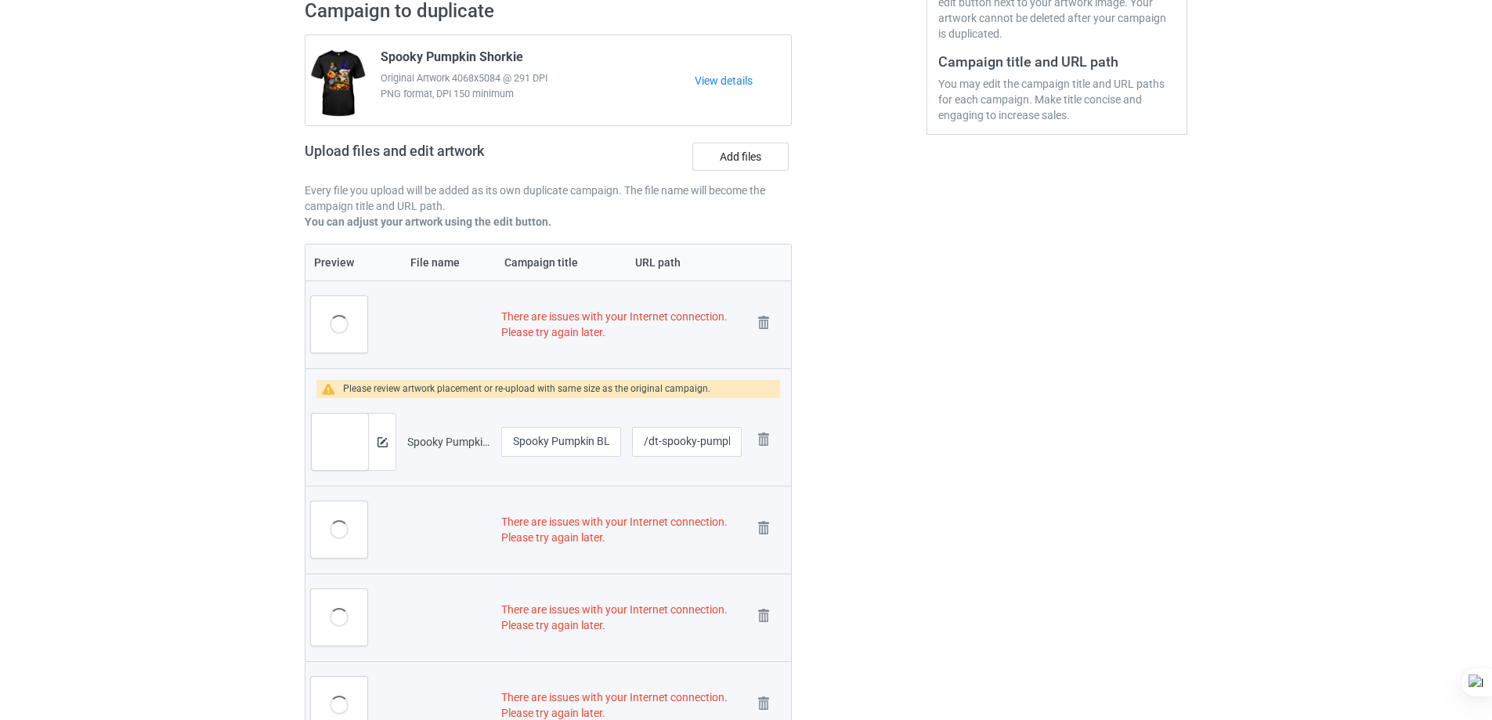
scroll to position [392, 0]
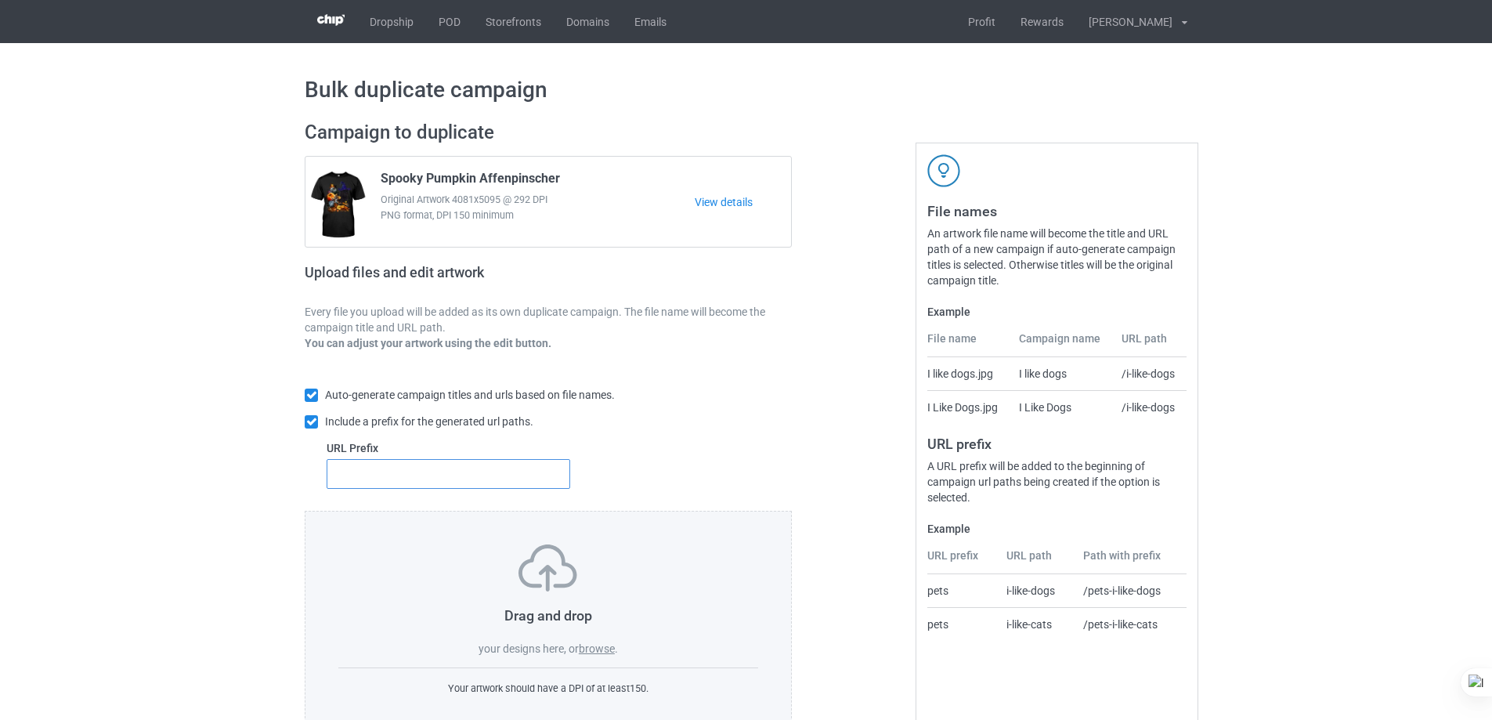
click at [469, 472] on input "text" at bounding box center [449, 474] width 244 height 30
type input "dt-"
click at [597, 652] on label "browse" at bounding box center [597, 648] width 36 height 13
click at [0, 0] on input "browse" at bounding box center [0, 0] width 0 height 0
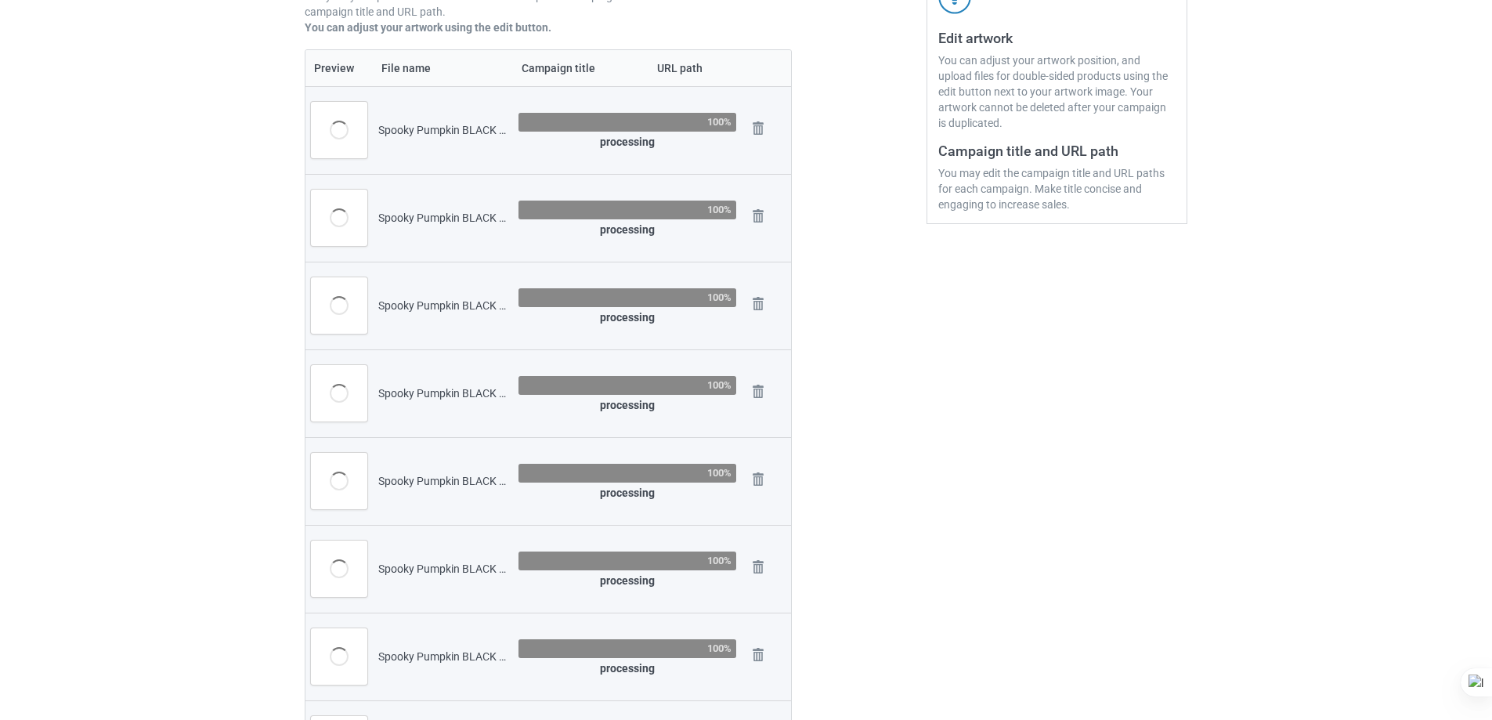
scroll to position [548, 0]
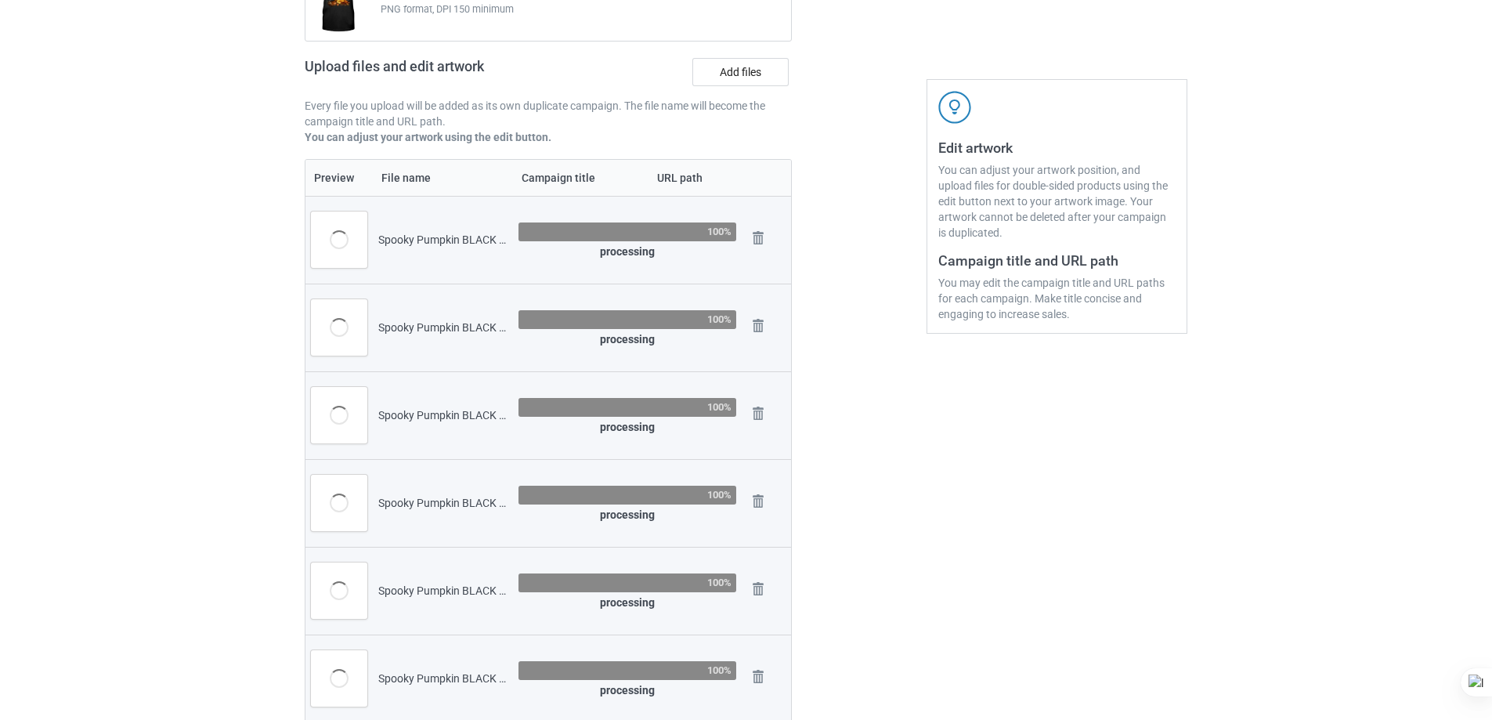
scroll to position [0, 0]
